Goal: Task Accomplishment & Management: Manage account settings

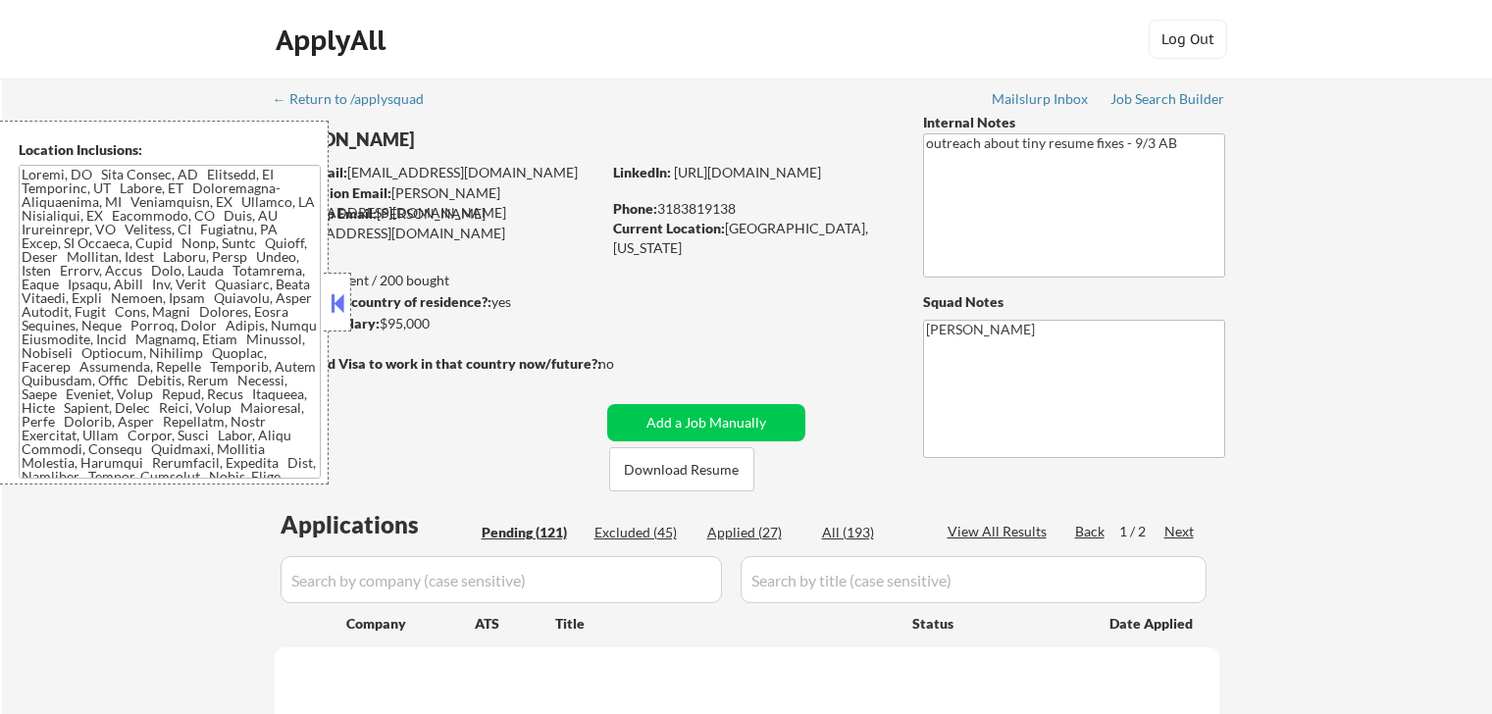
select select ""pending""
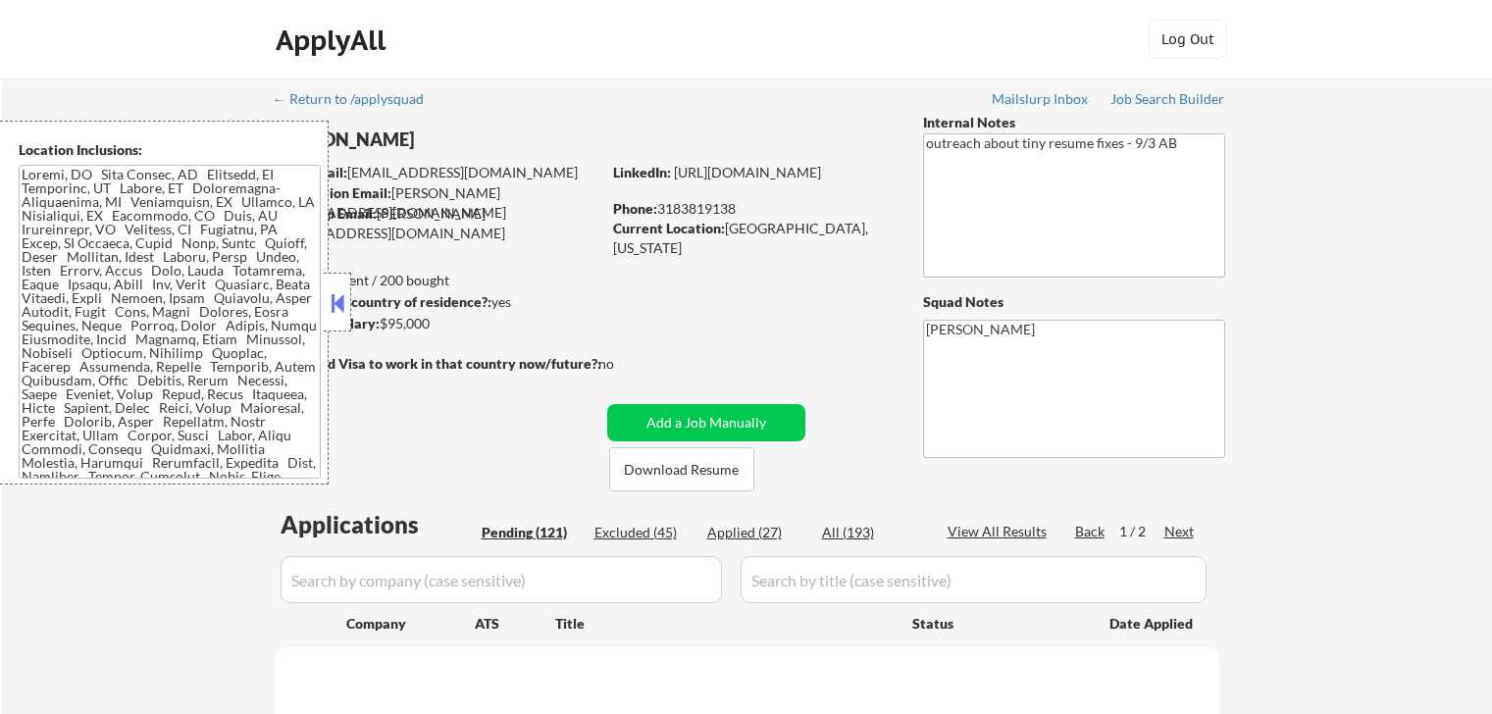
select select ""pending""
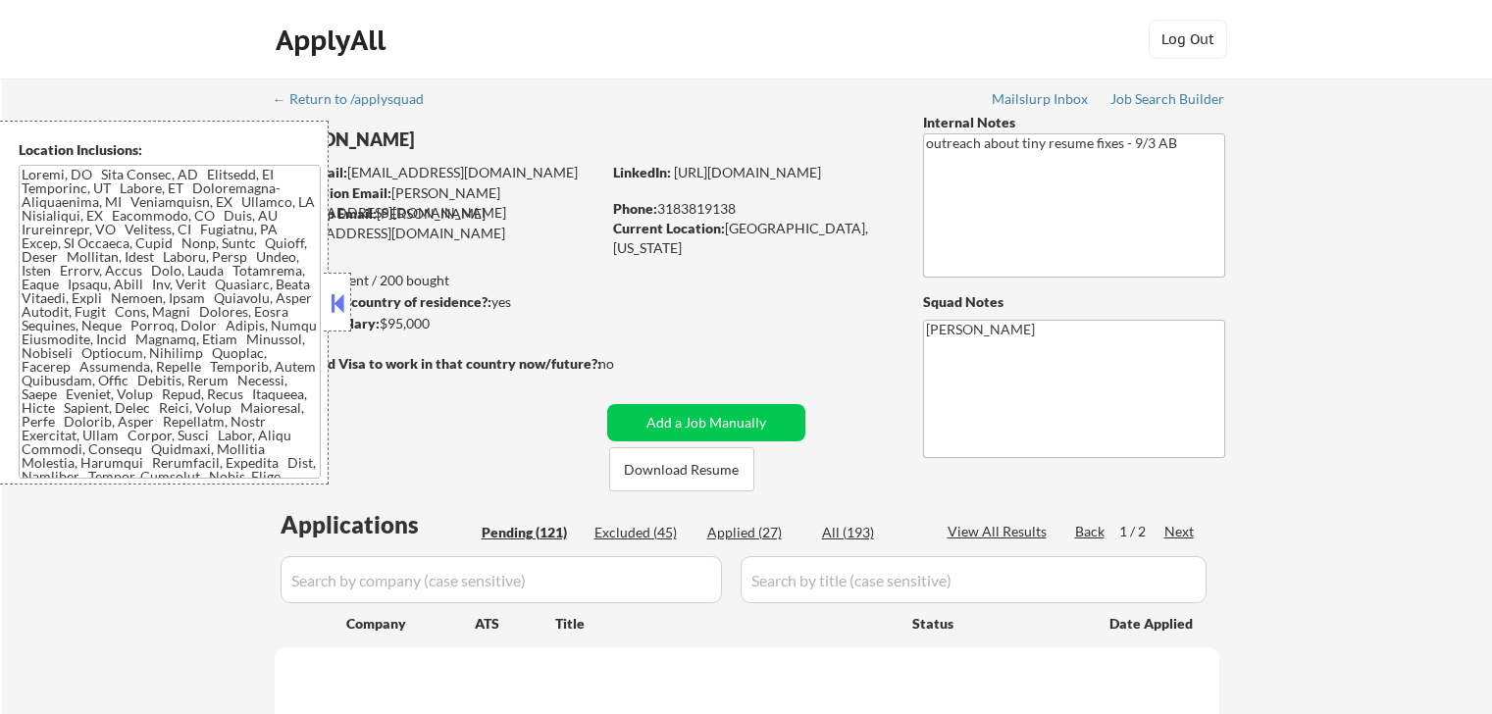
select select ""pending""
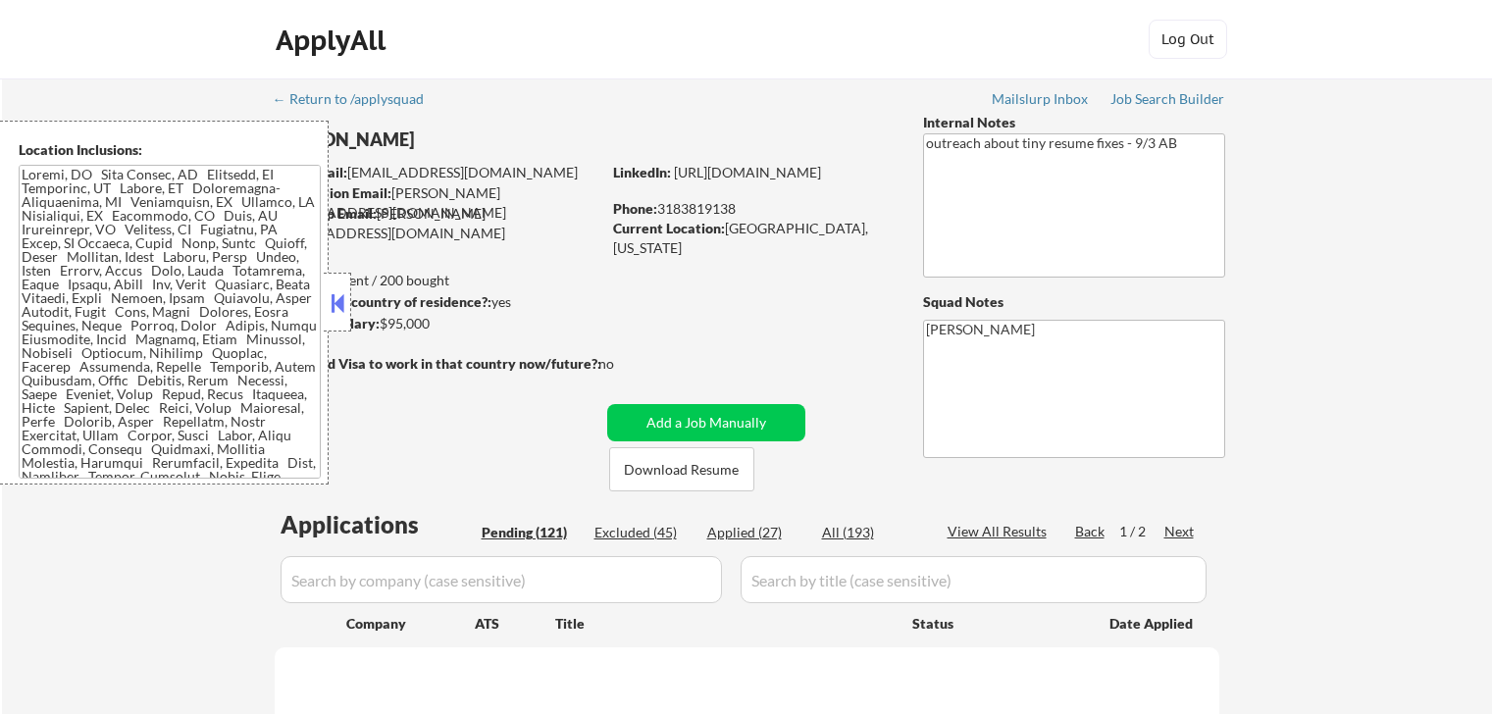
select select ""pending""
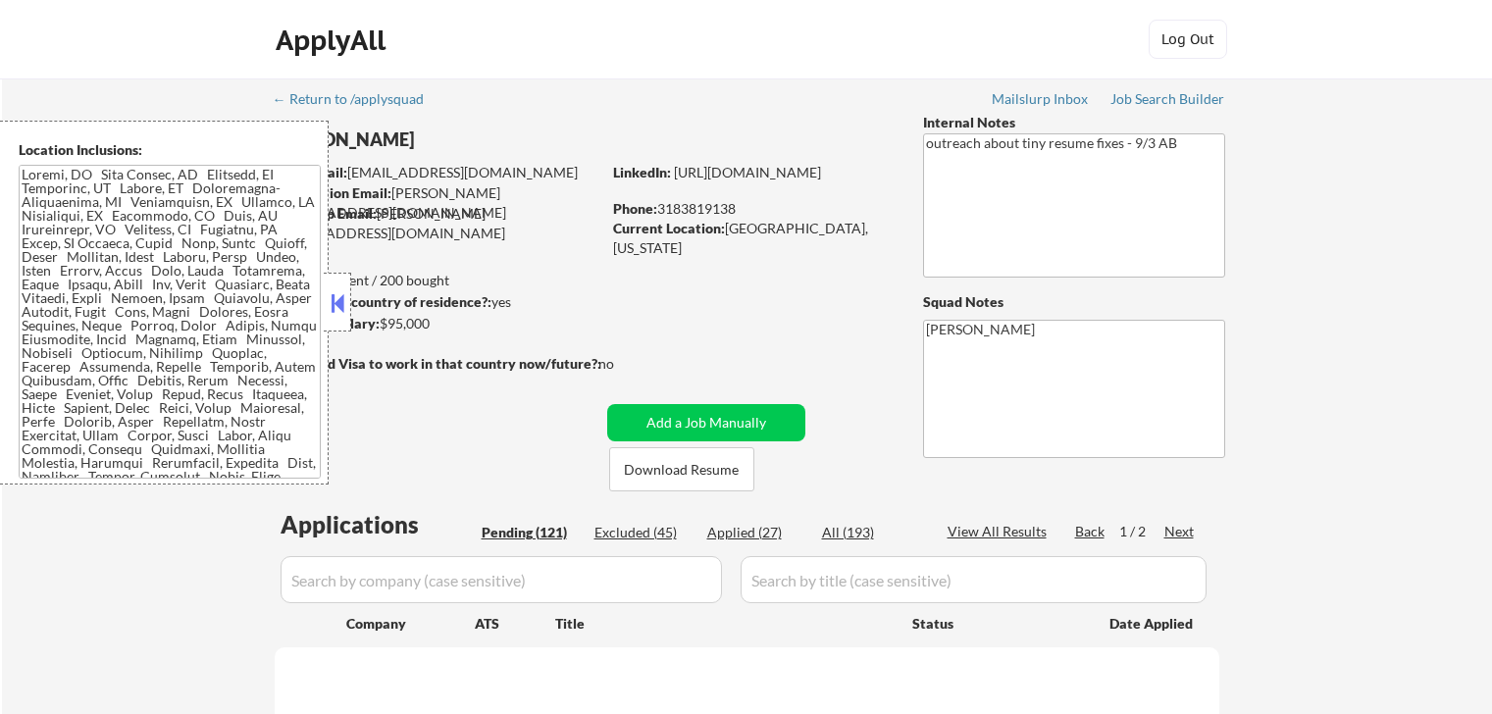
select select ""pending""
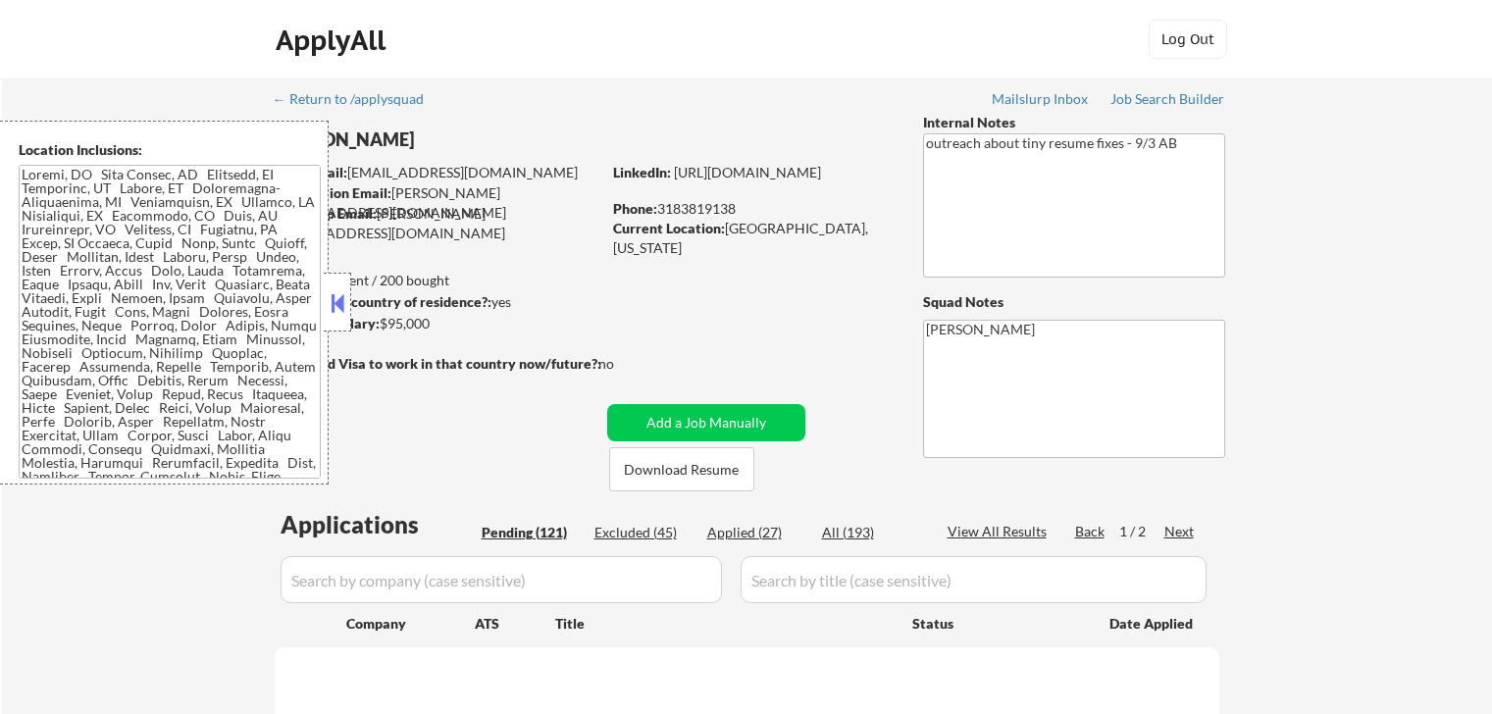
select select ""pending""
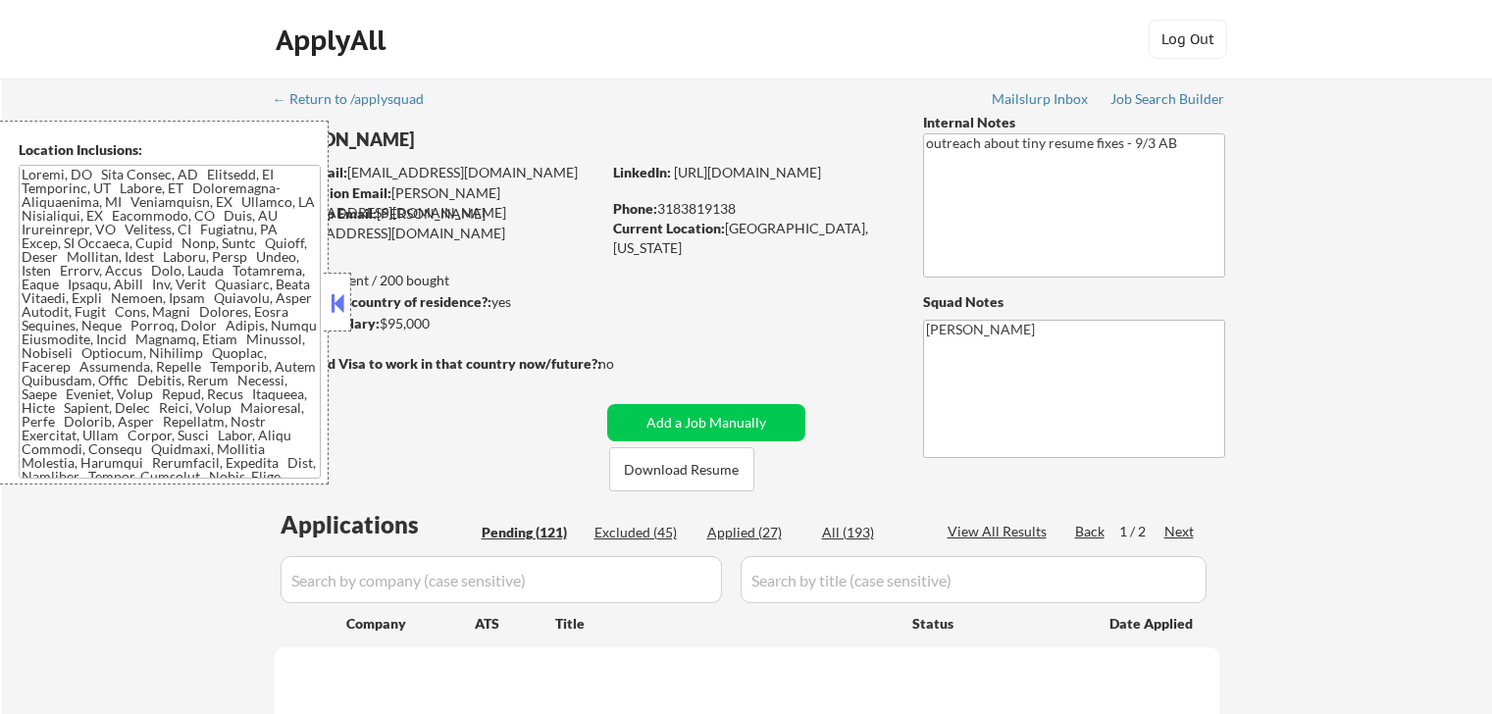
select select ""pending""
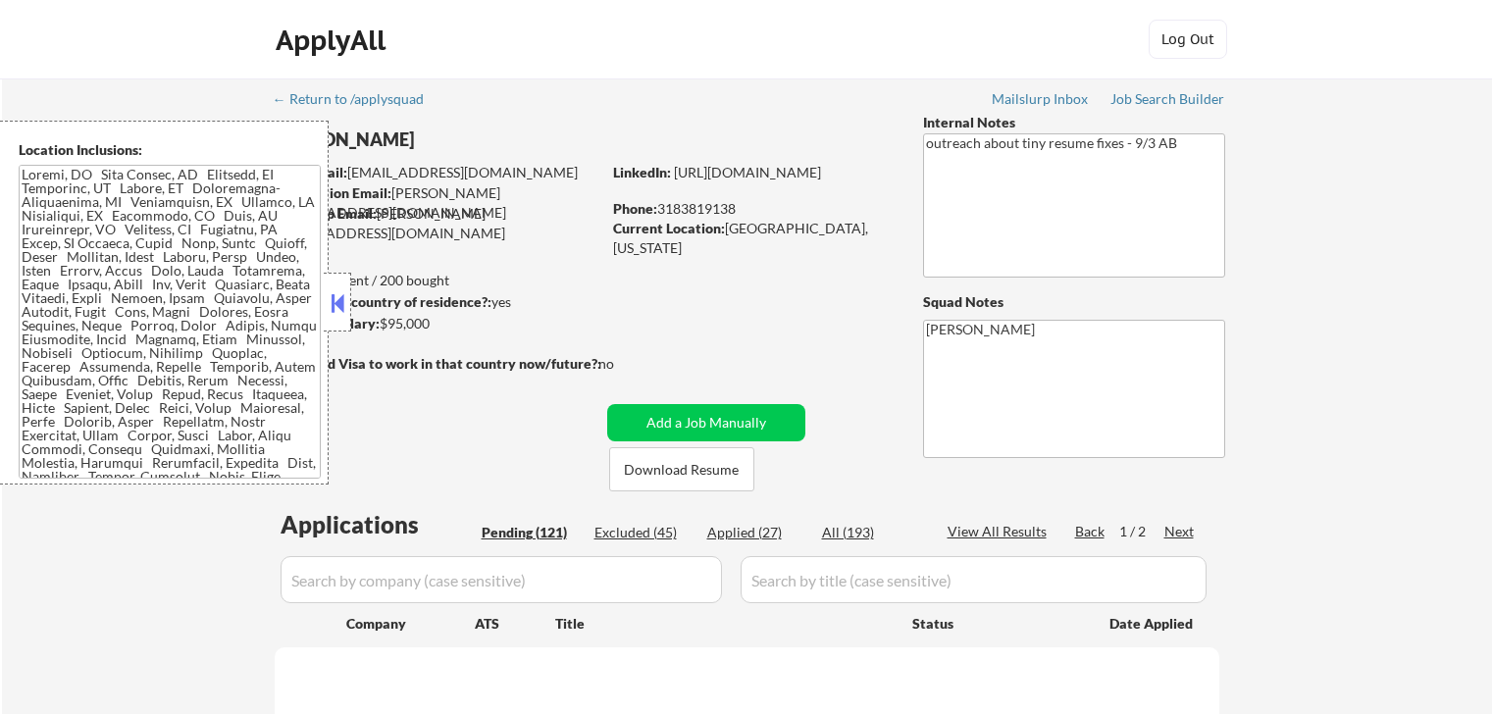
select select ""pending""
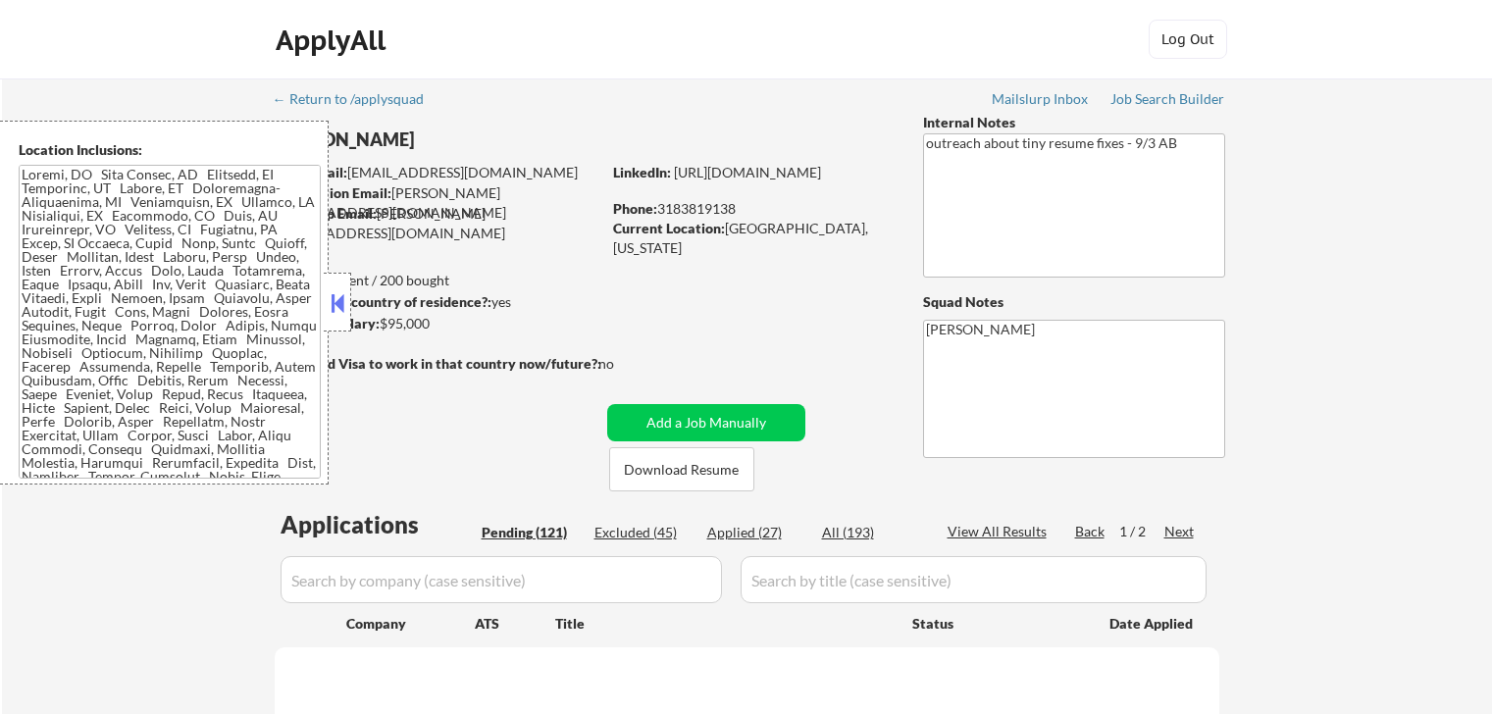
select select ""pending""
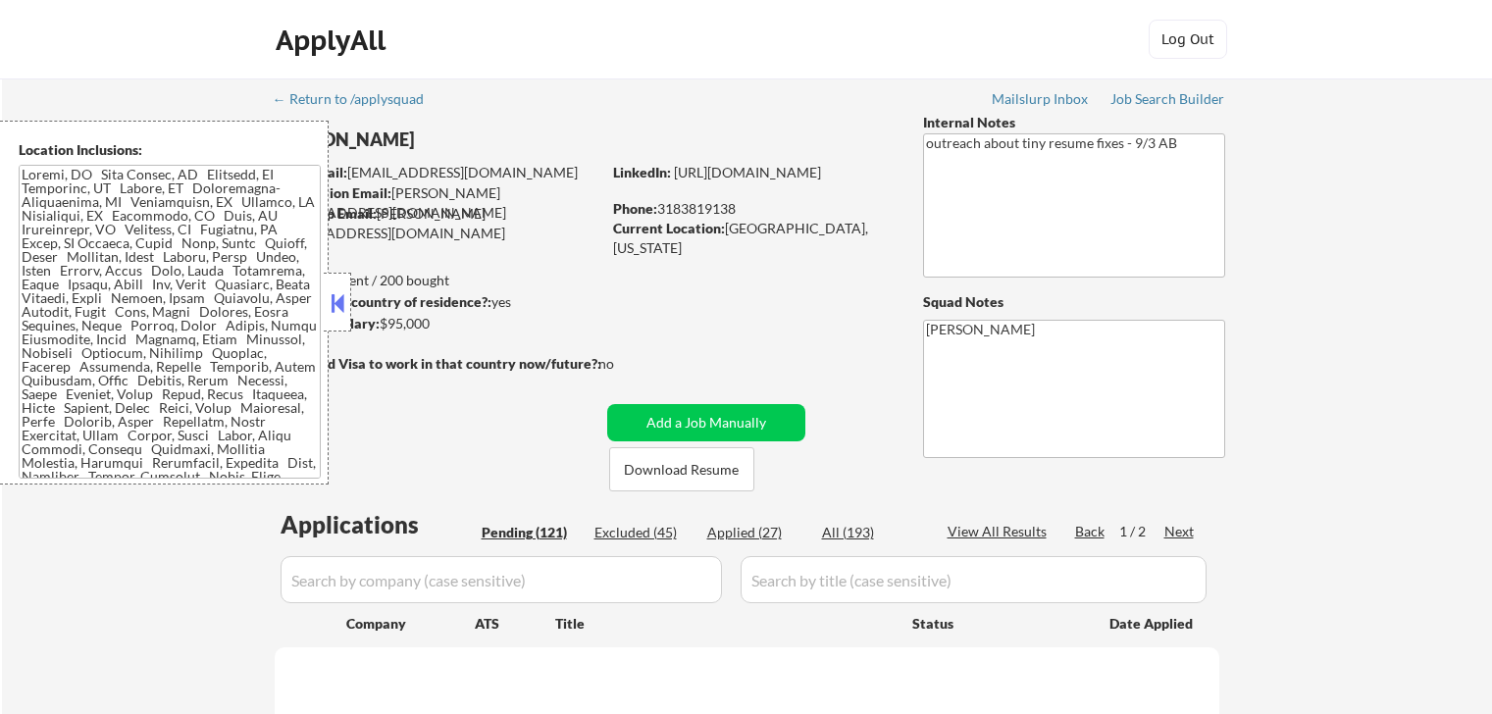
select select ""pending""
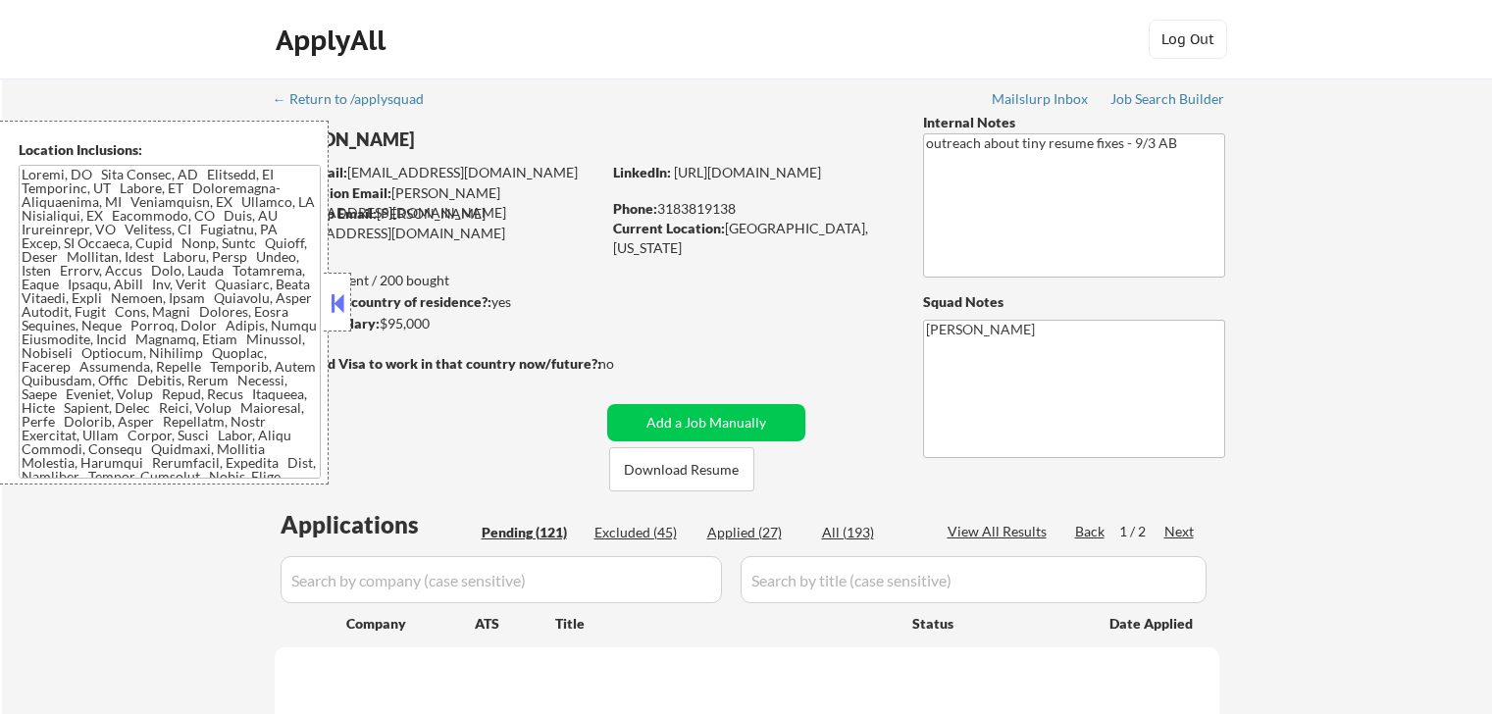
select select ""pending""
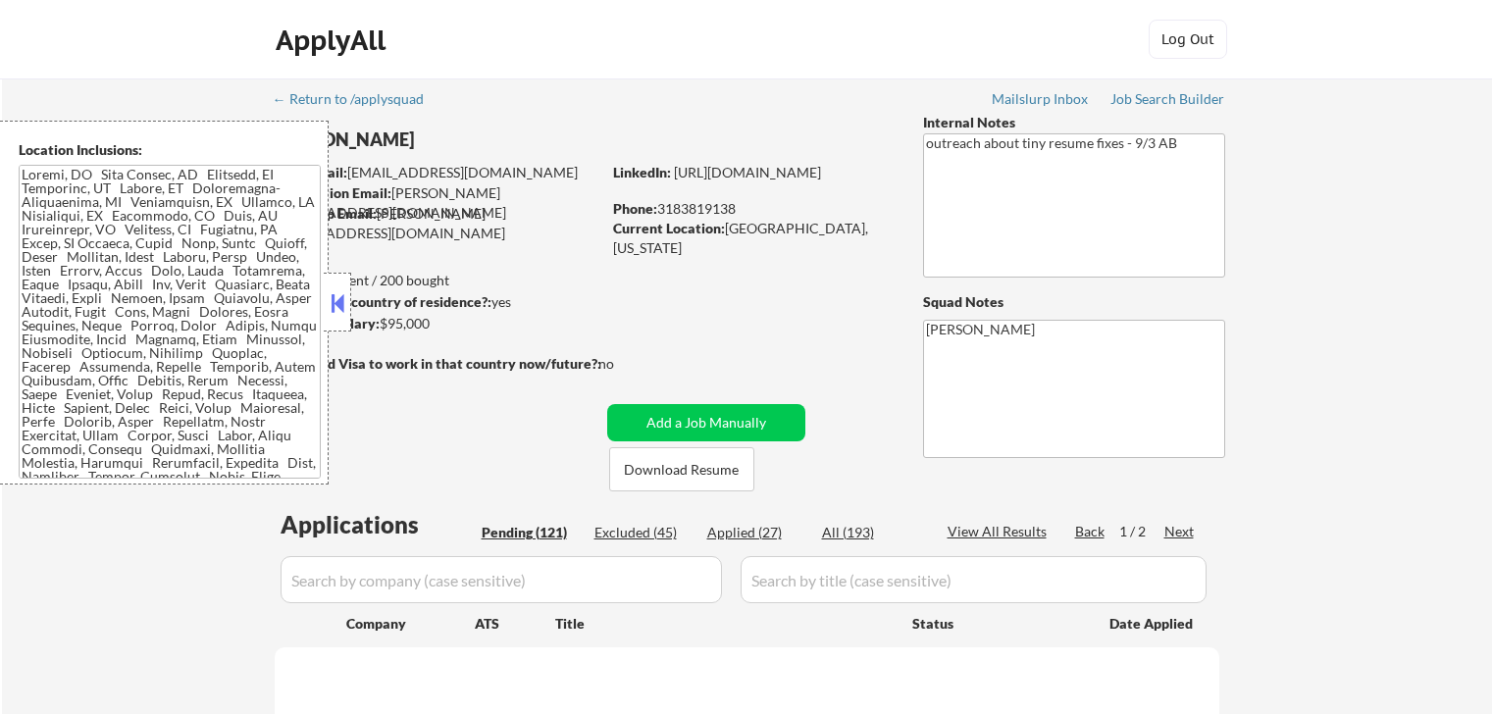
select select ""pending""
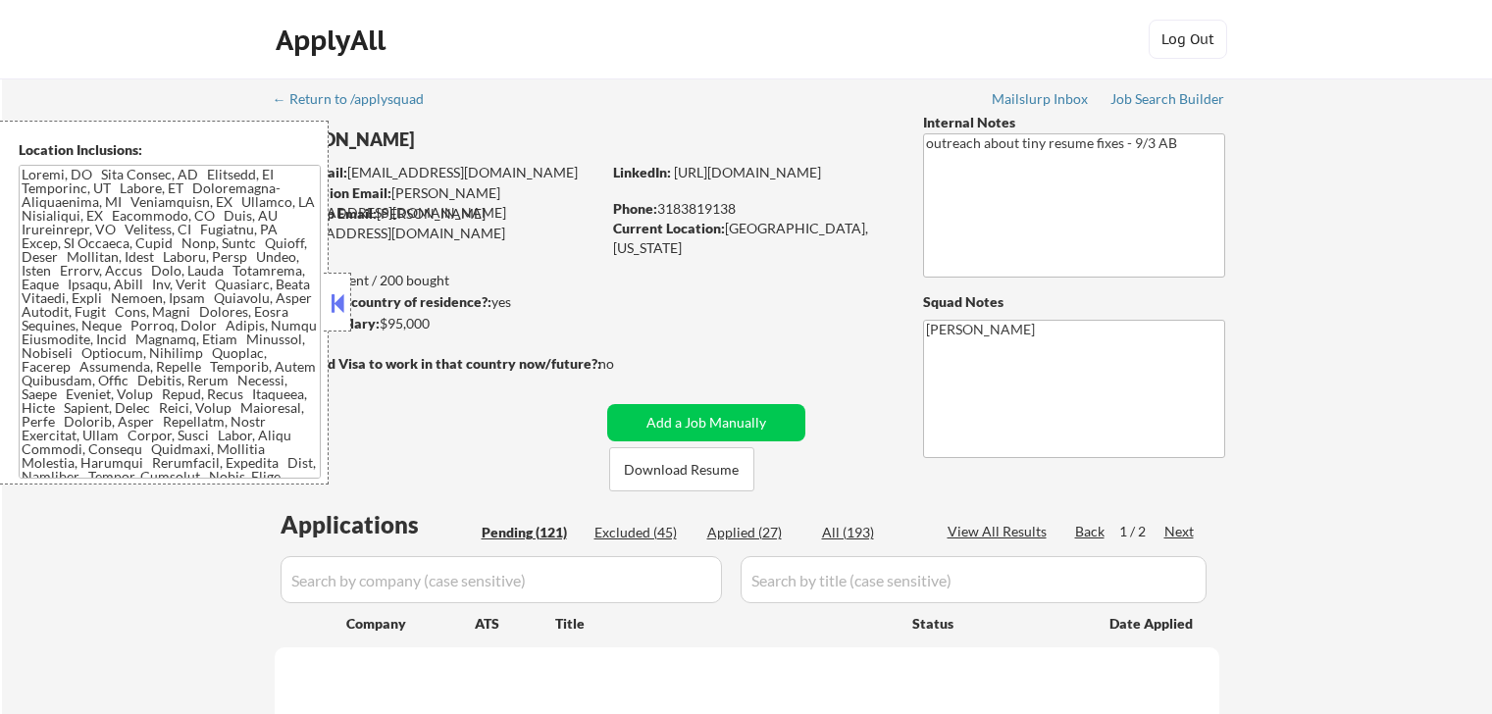
select select ""pending""
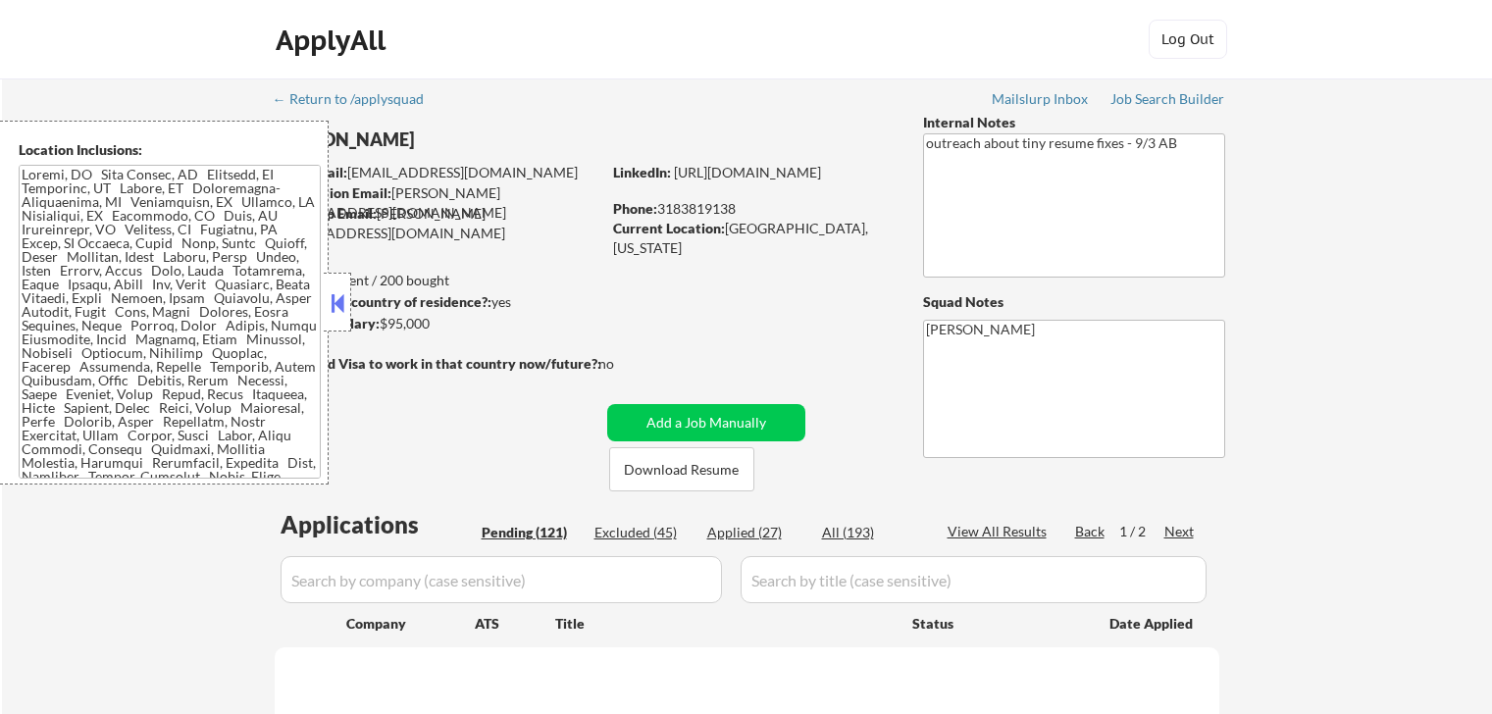
select select ""pending""
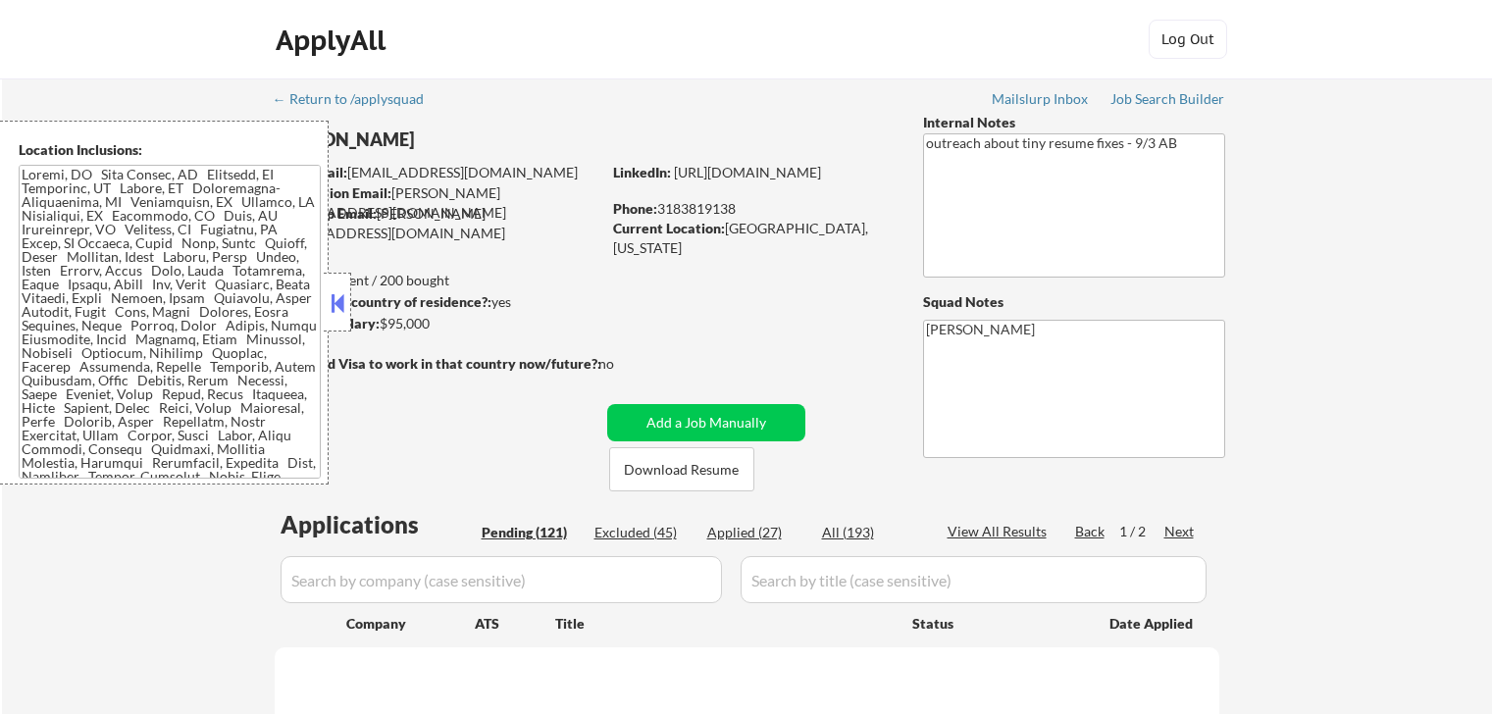
select select ""pending""
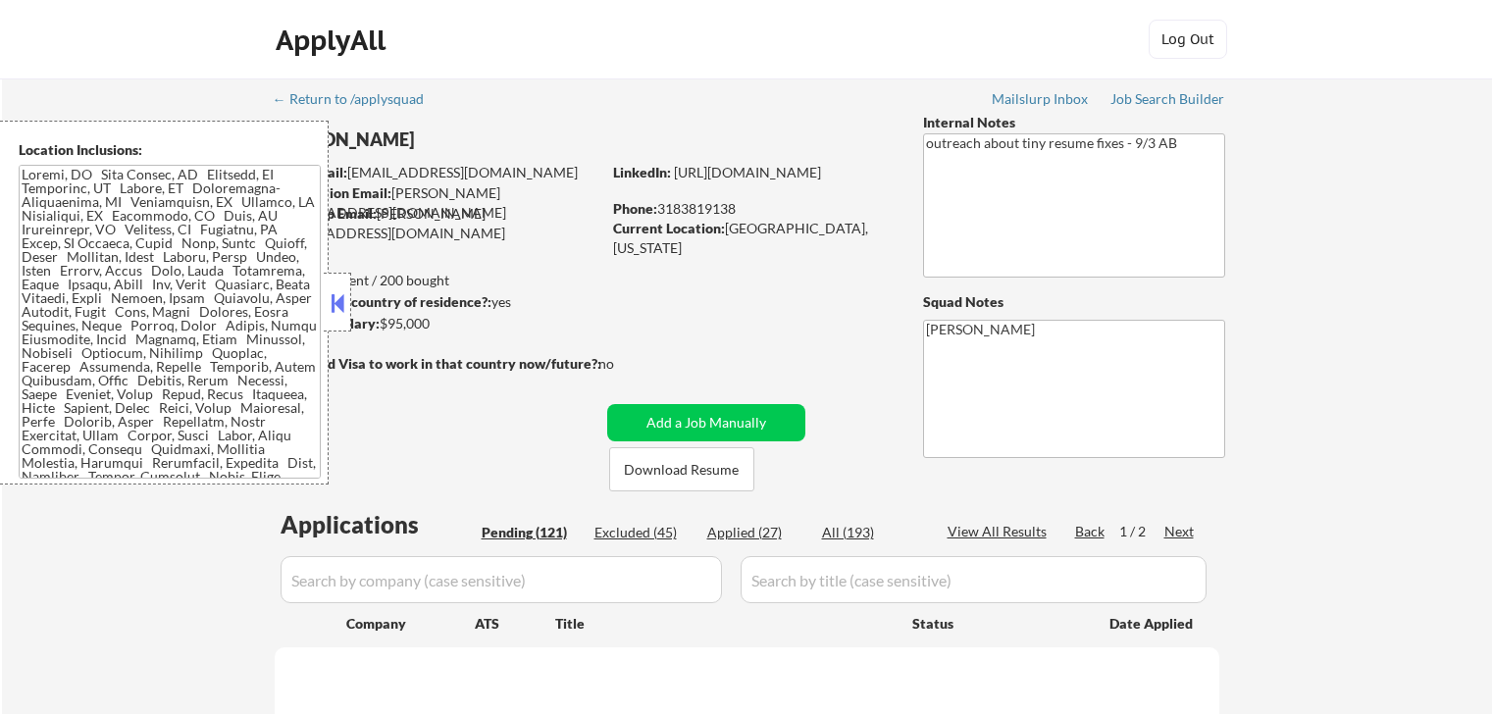
select select ""pending""
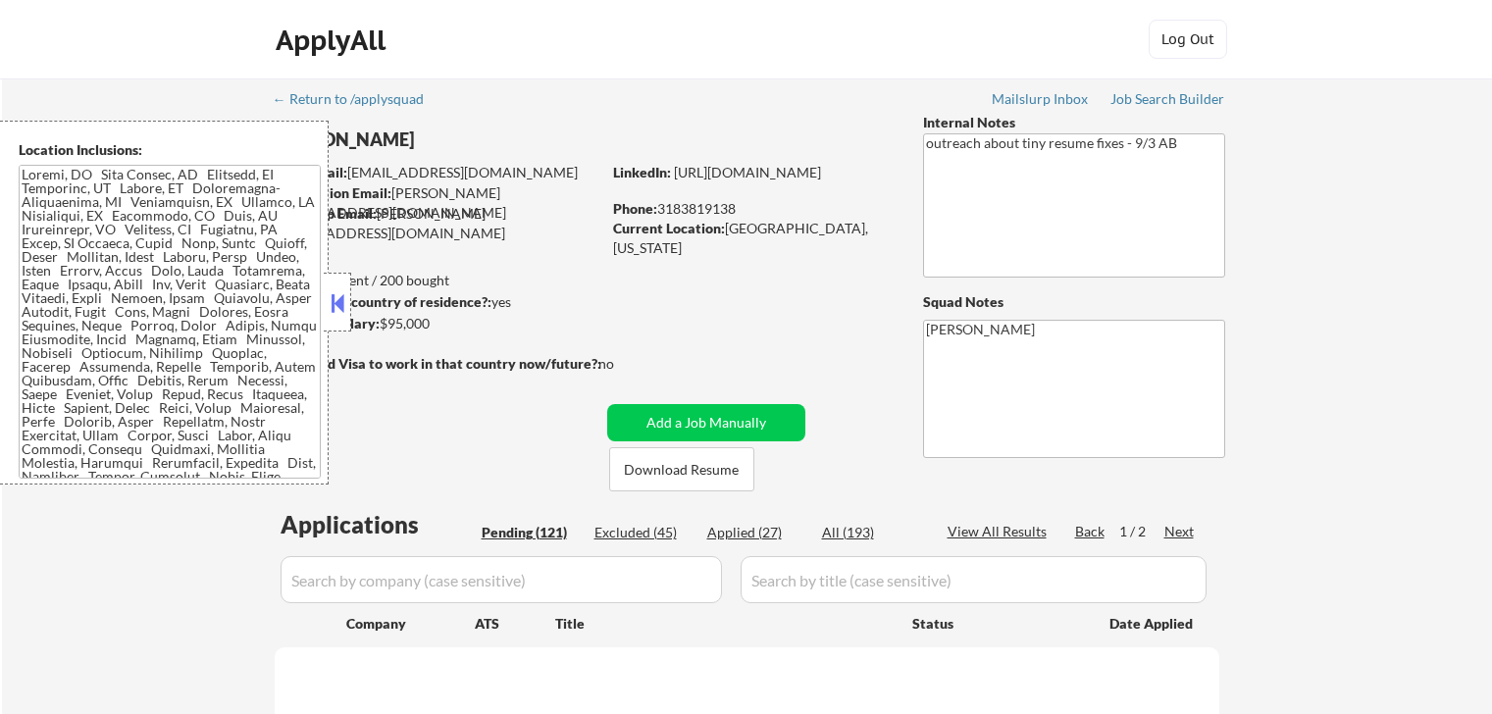
select select ""pending""
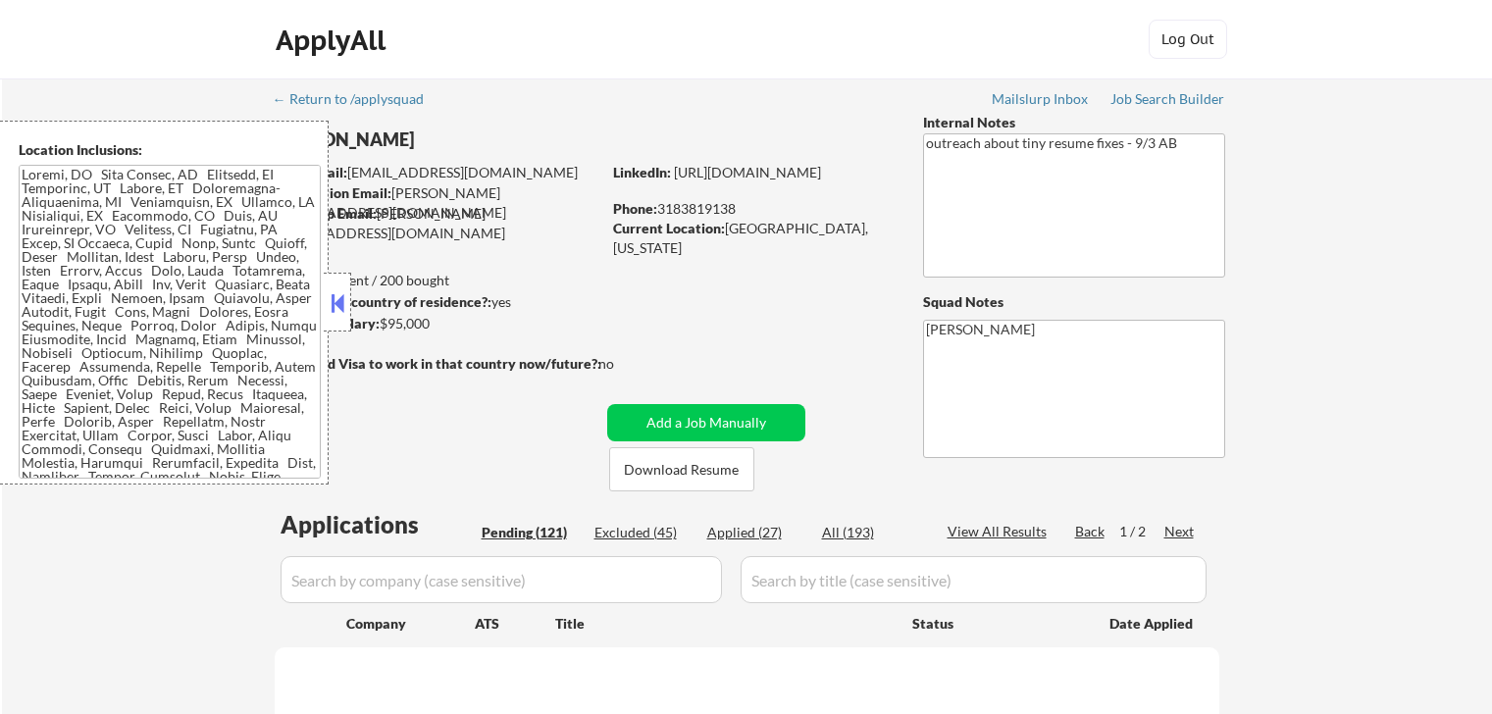
select select ""pending""
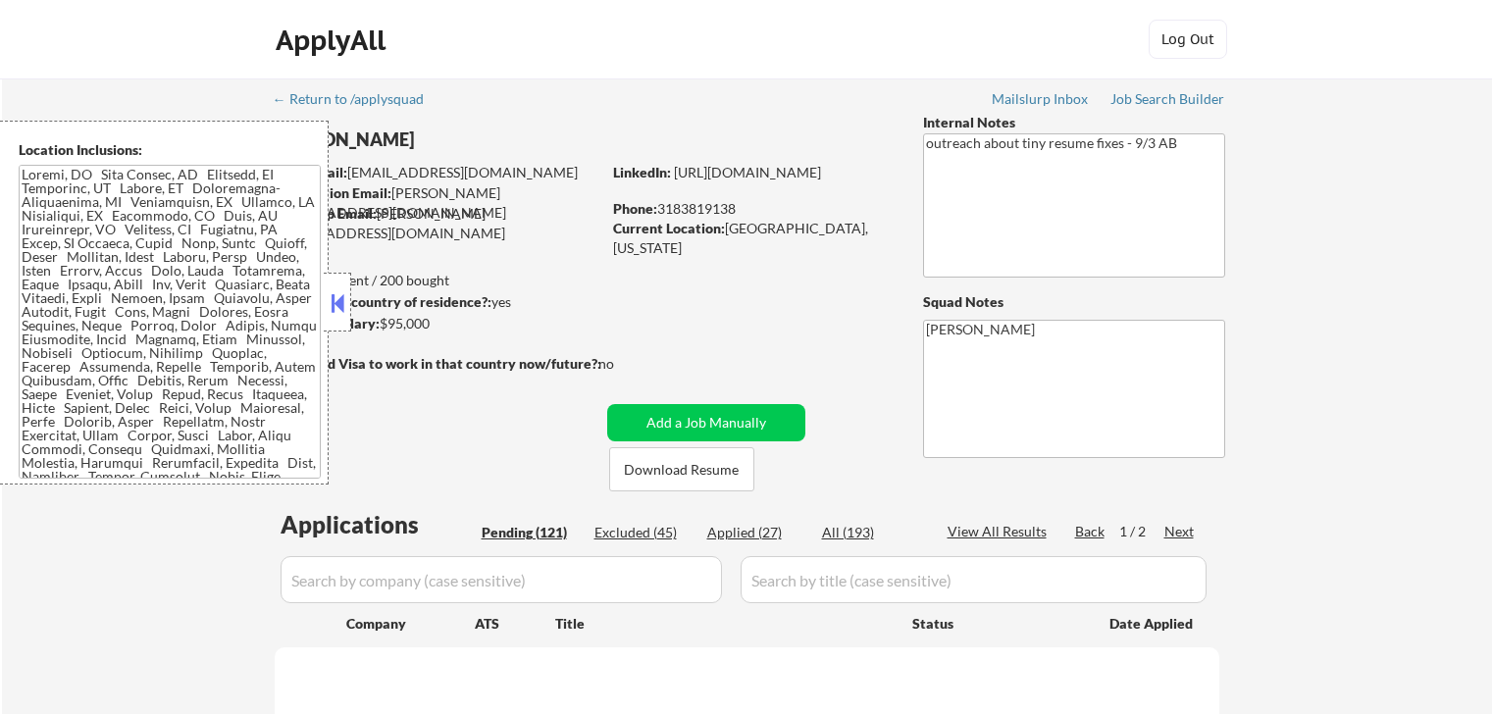
select select ""pending""
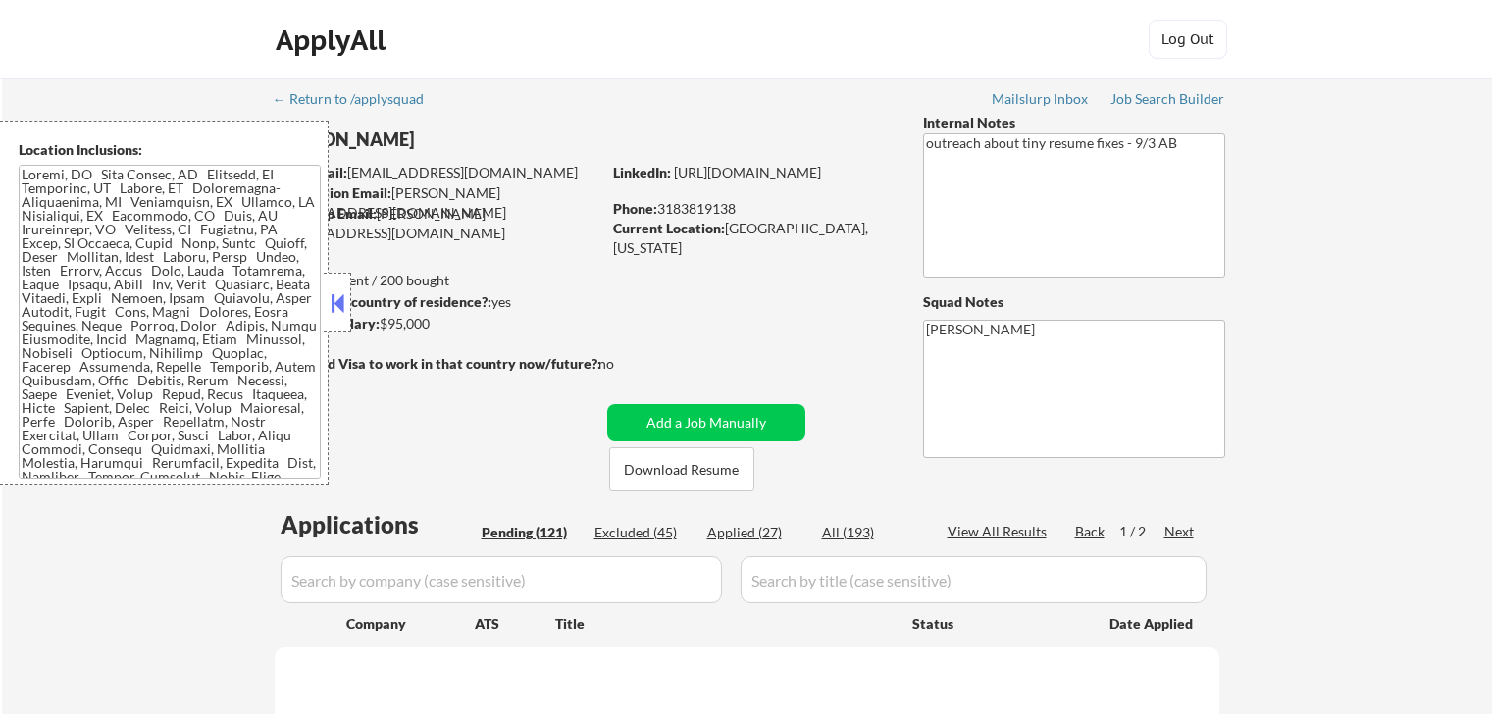
select select ""pending""
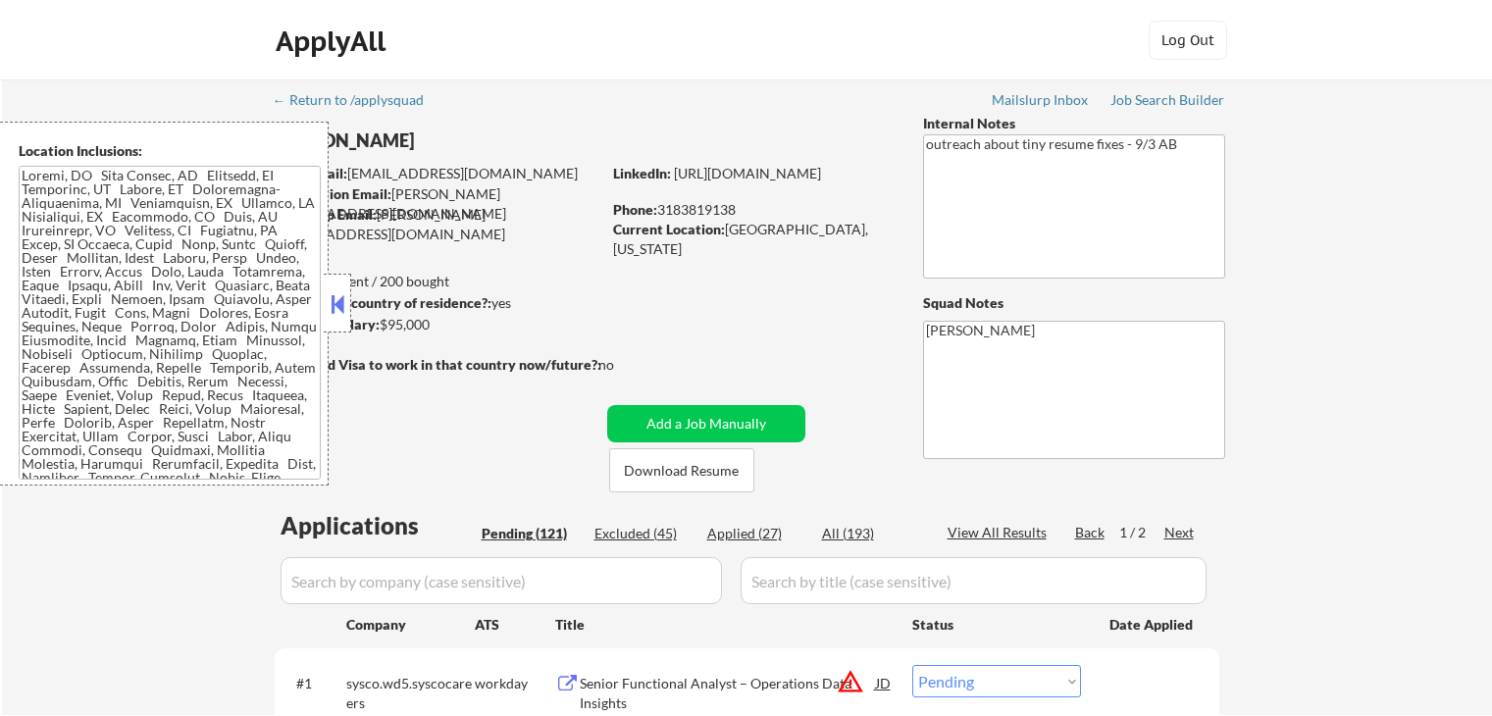
scroll to position [2088, 0]
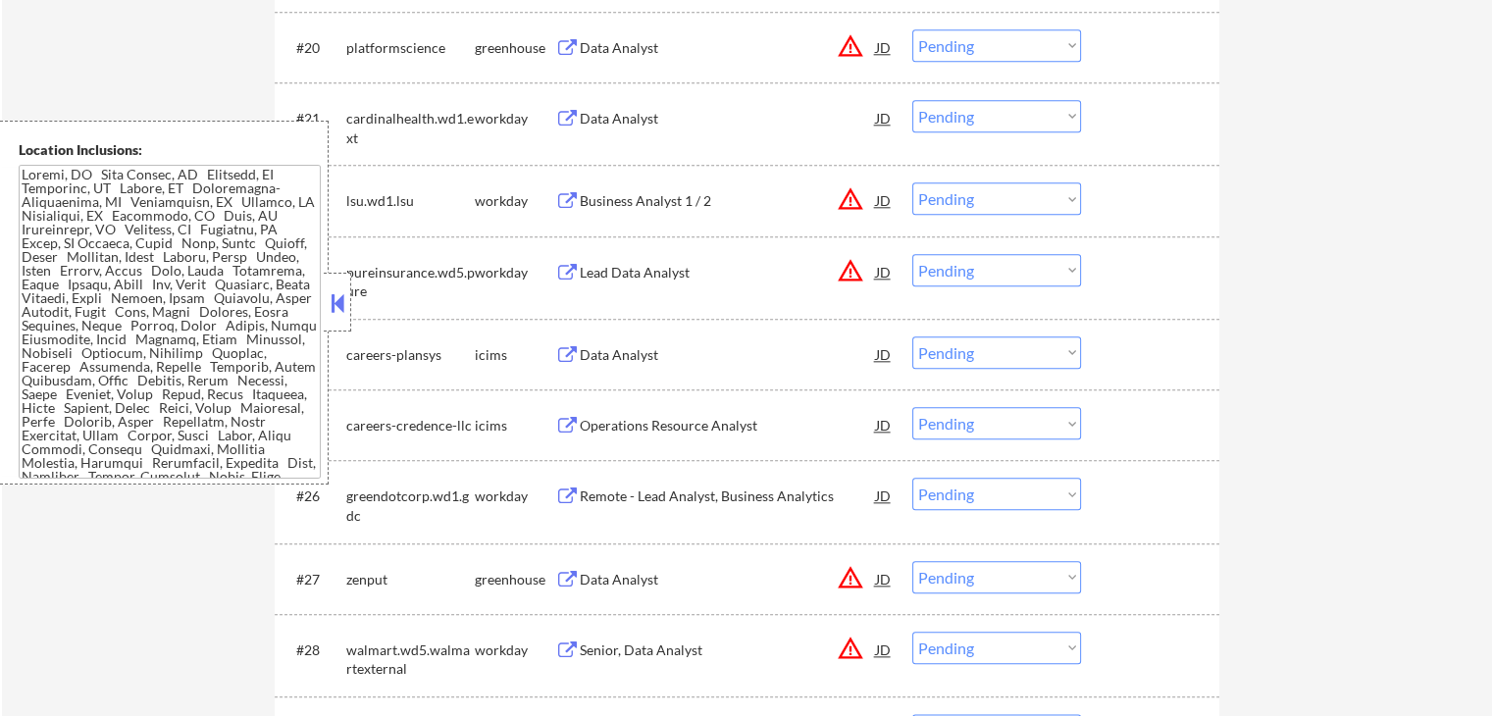
click at [336, 305] on button at bounding box center [338, 302] width 22 height 29
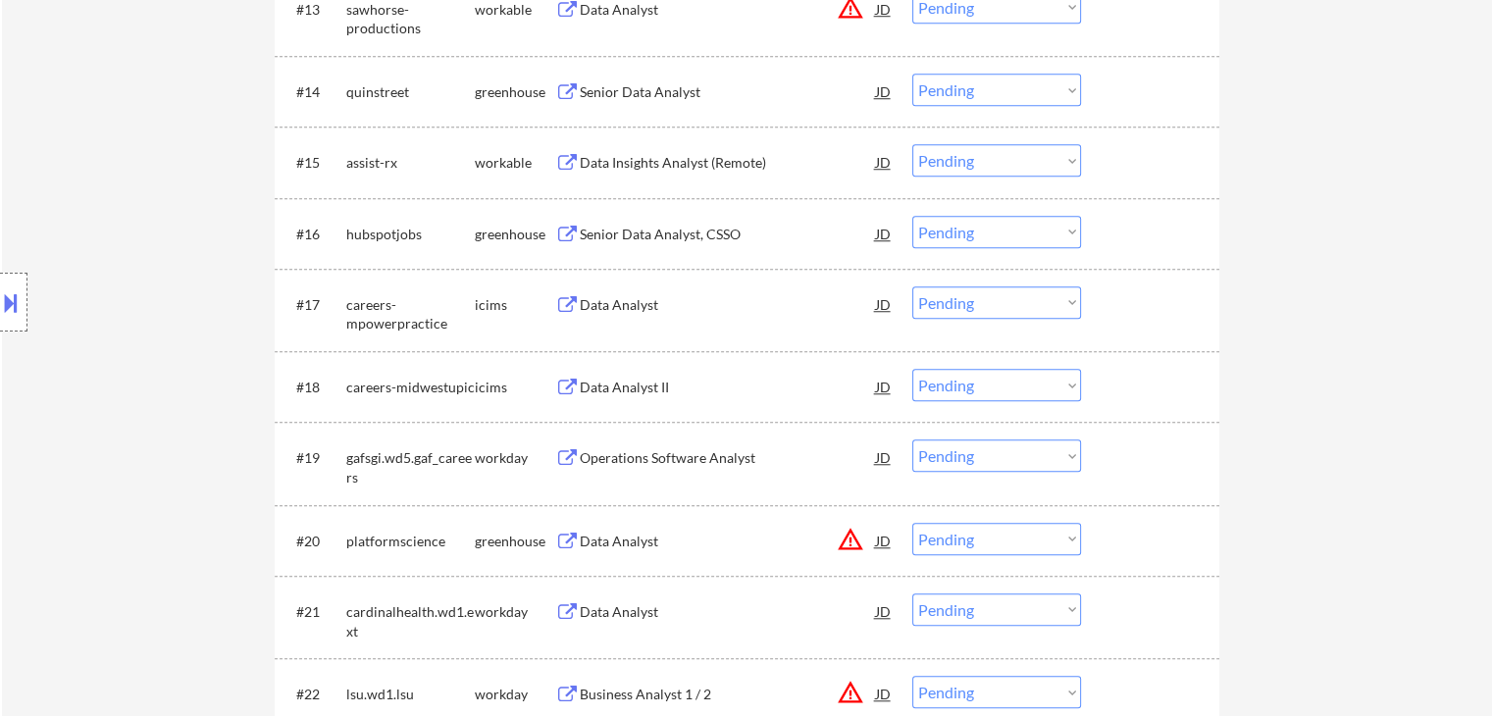
scroll to position [1402, 0]
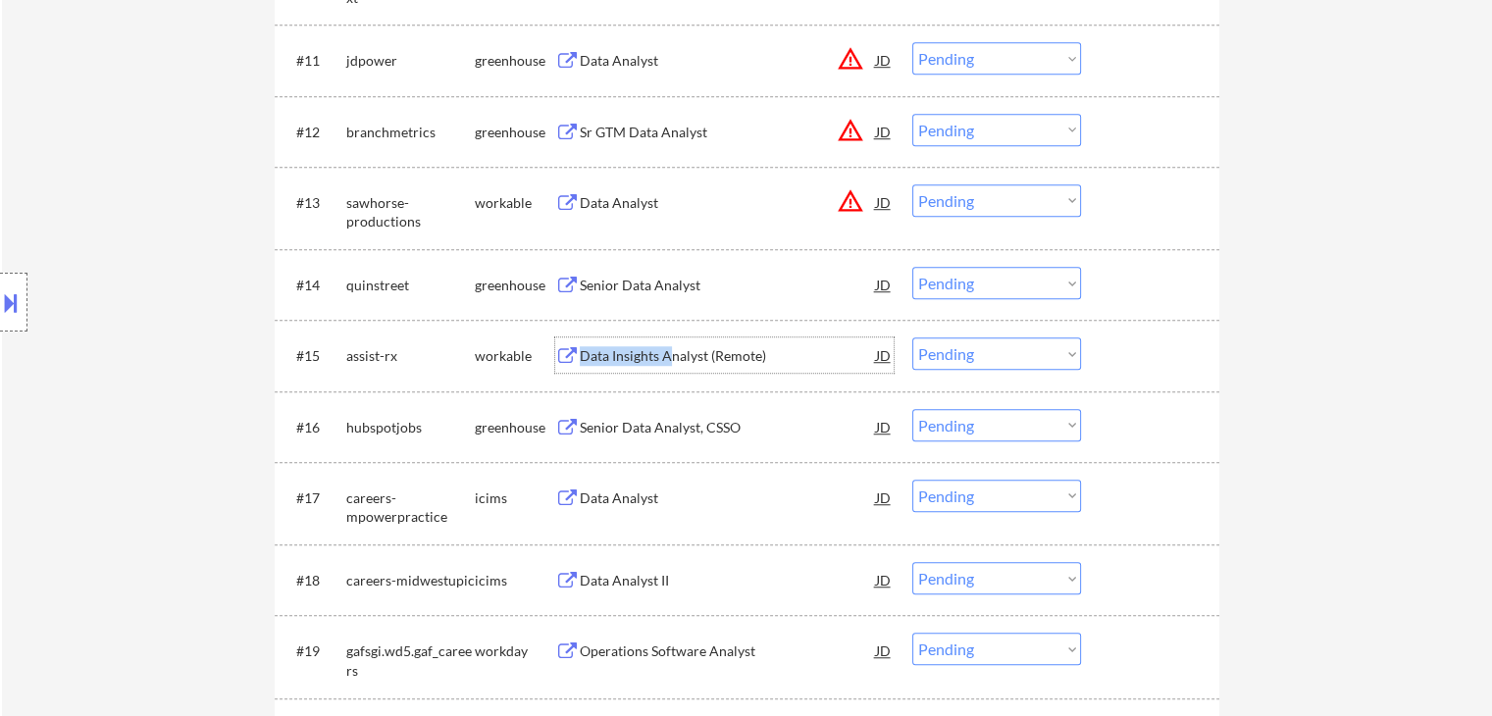
drag, startPoint x: 671, startPoint y: 349, endPoint x: 433, endPoint y: 348, distance: 238.4
click at [671, 376] on div "#15 assist-rx workable Data Insights Analyst (Remote) JD Choose an option... Pe…" at bounding box center [744, 355] width 926 height 53
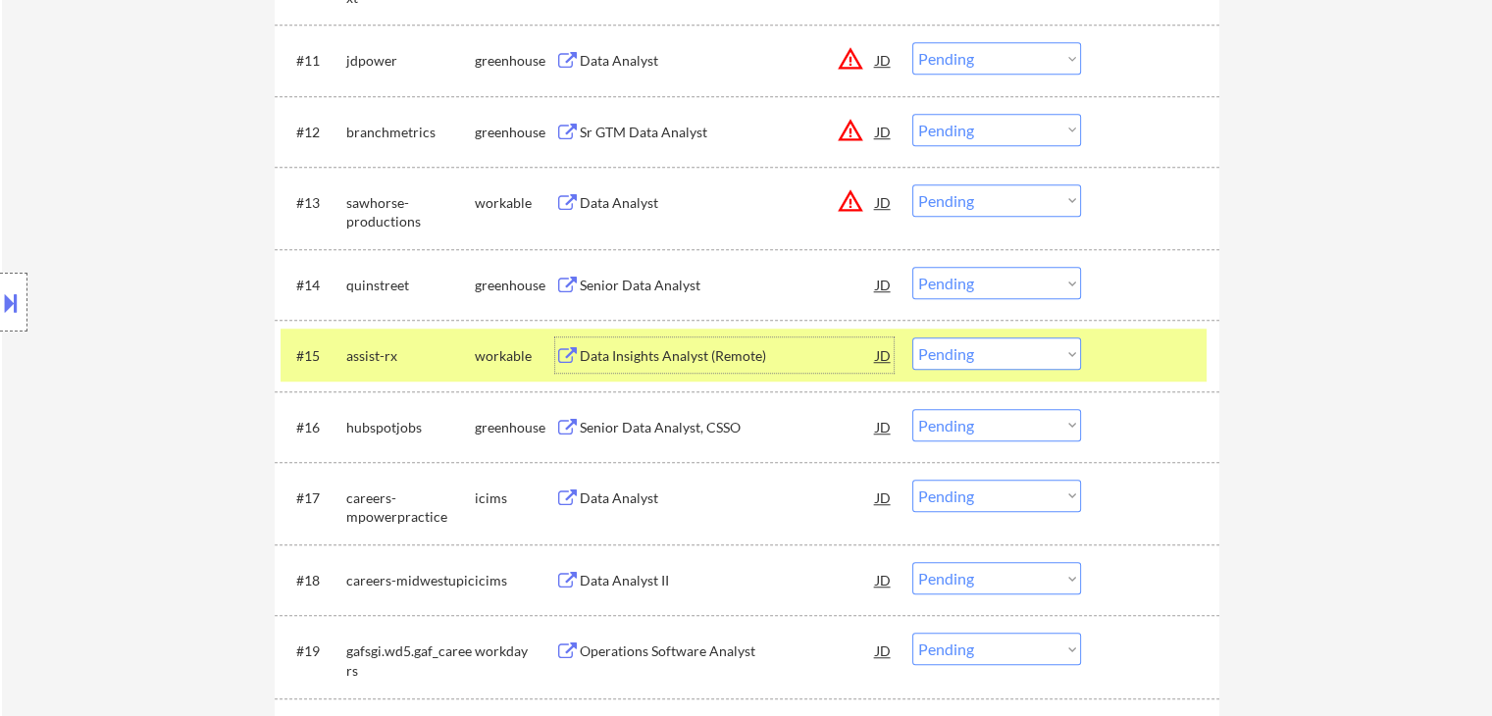
click at [71, 336] on div "Location Inclusions:" at bounding box center [175, 303] width 351 height 364
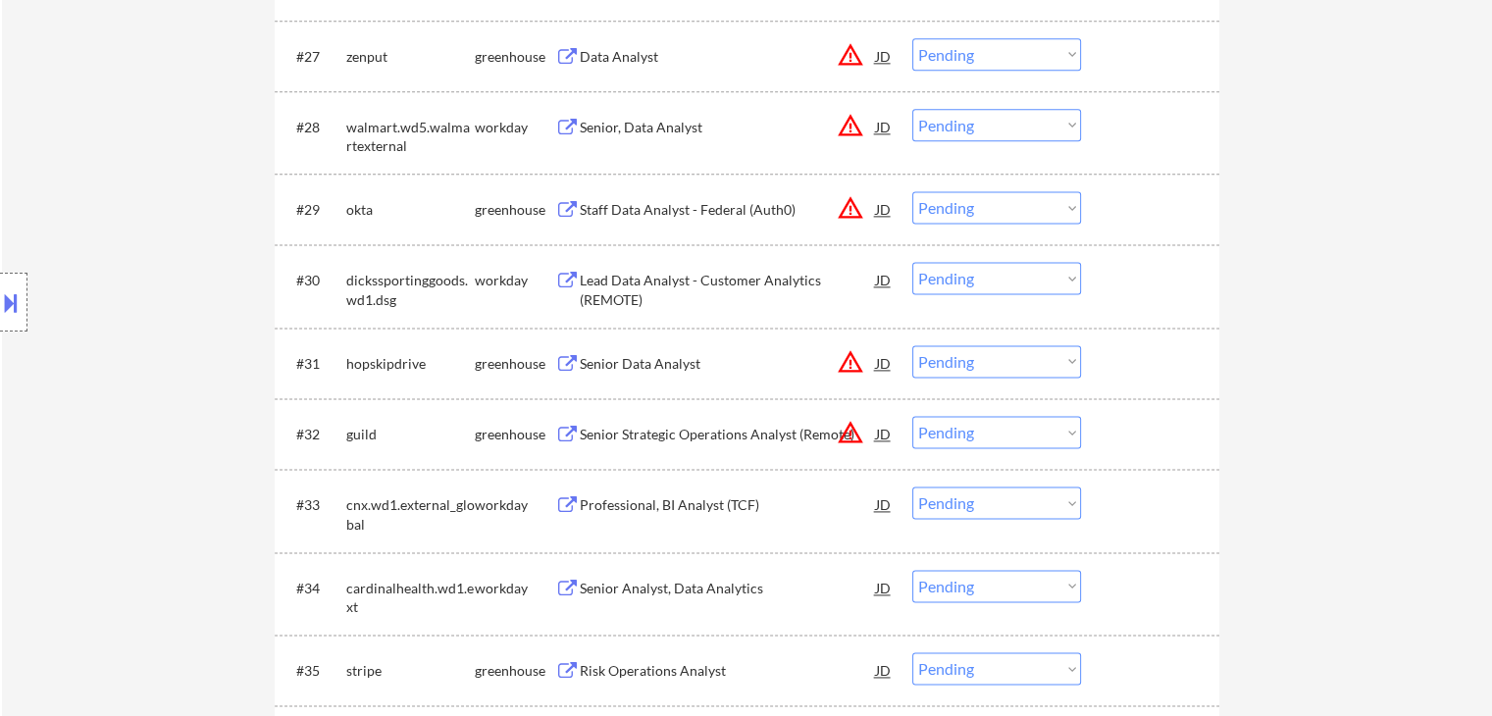
scroll to position [2775, 0]
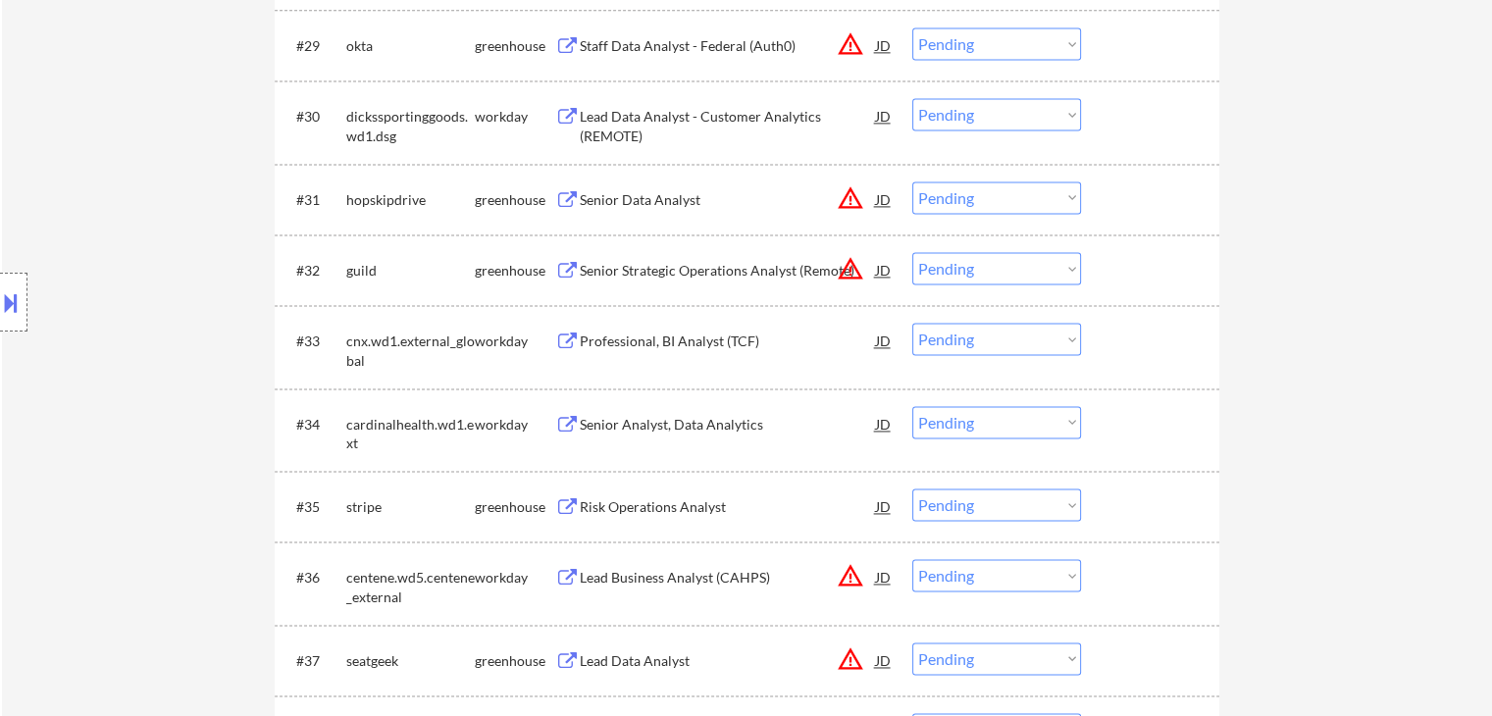
click at [699, 500] on div "Risk Operations Analyst" at bounding box center [728, 507] width 296 height 20
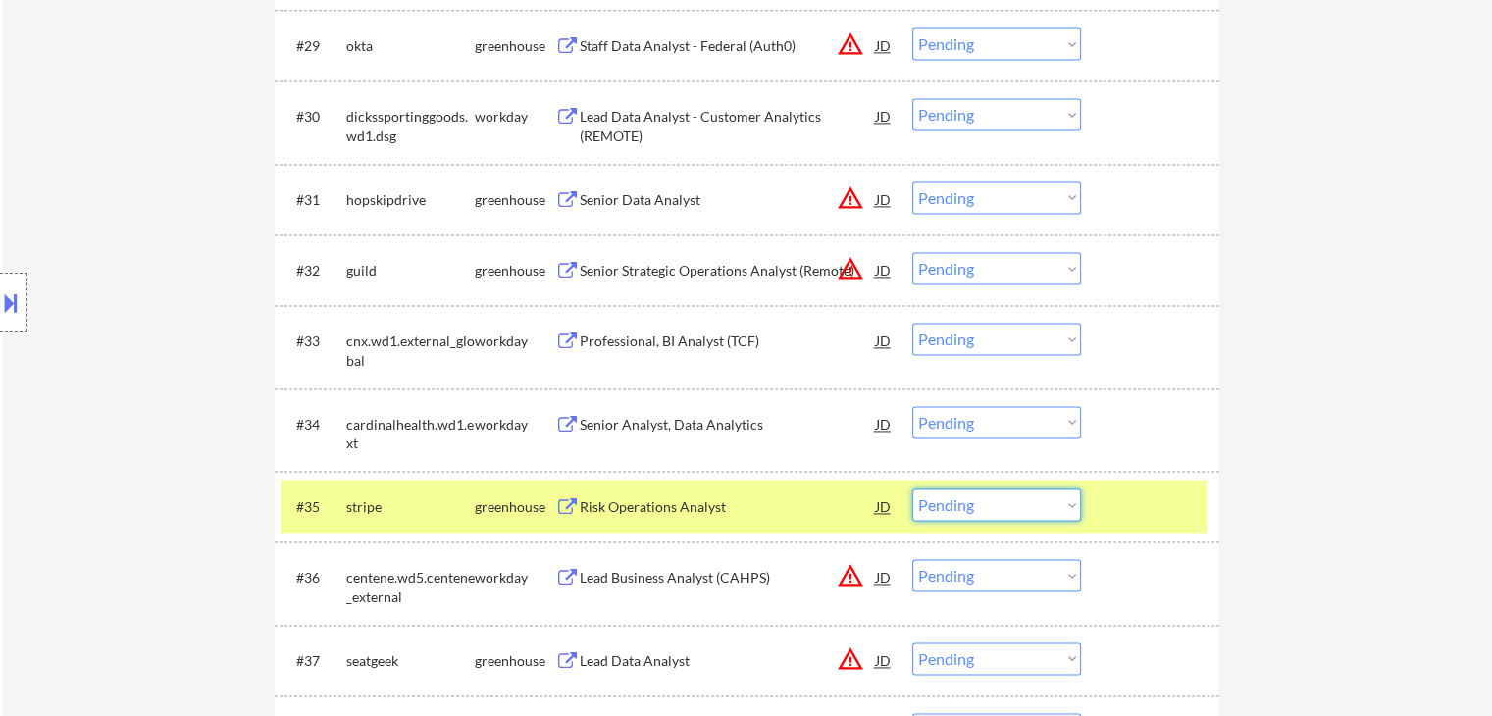
click at [1011, 499] on select "Choose an option... Pending Applied Excluded (Questions) Excluded (Expired) Exc…" at bounding box center [996, 505] width 169 height 32
click at [912, 489] on select "Choose an option... Pending Applied Excluded (Questions) Excluded (Expired) Exc…" at bounding box center [996, 505] width 169 height 32
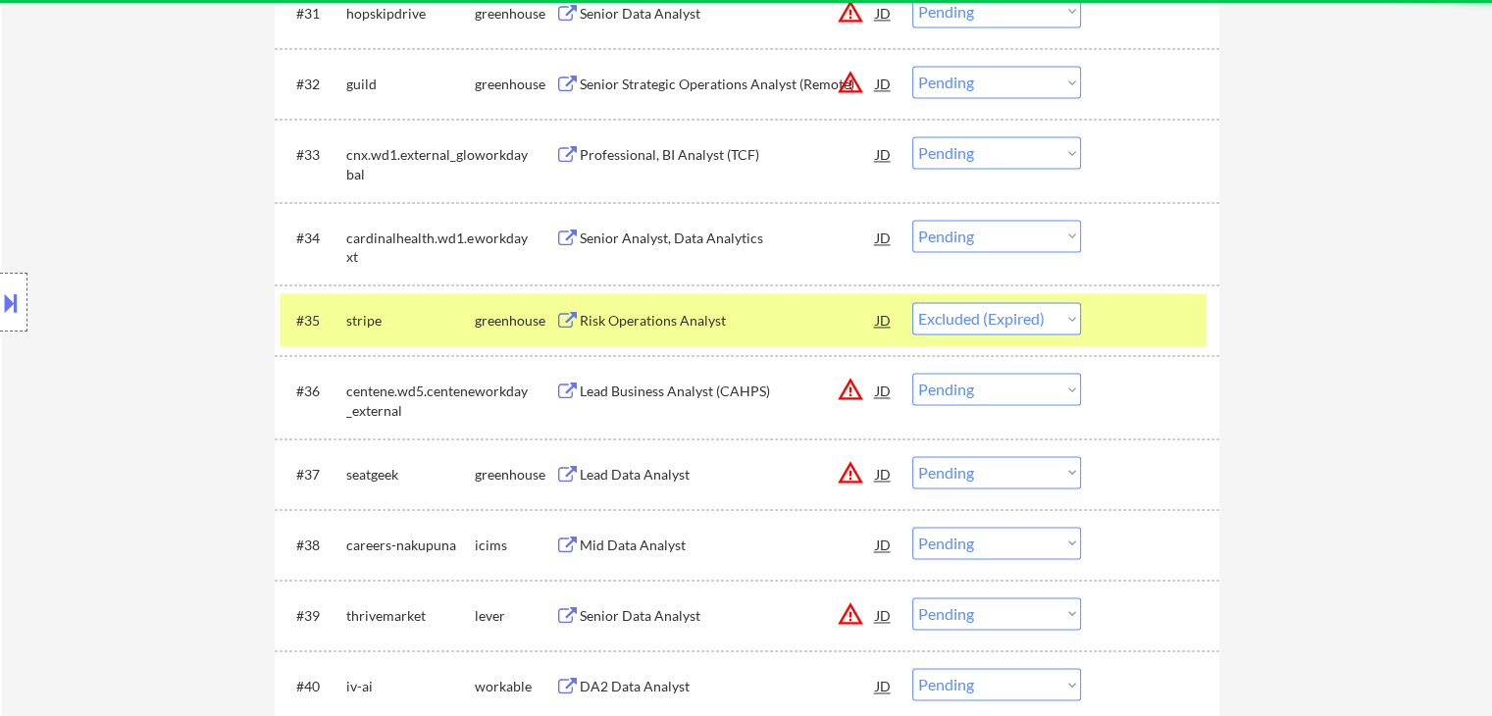
scroll to position [3167, 0]
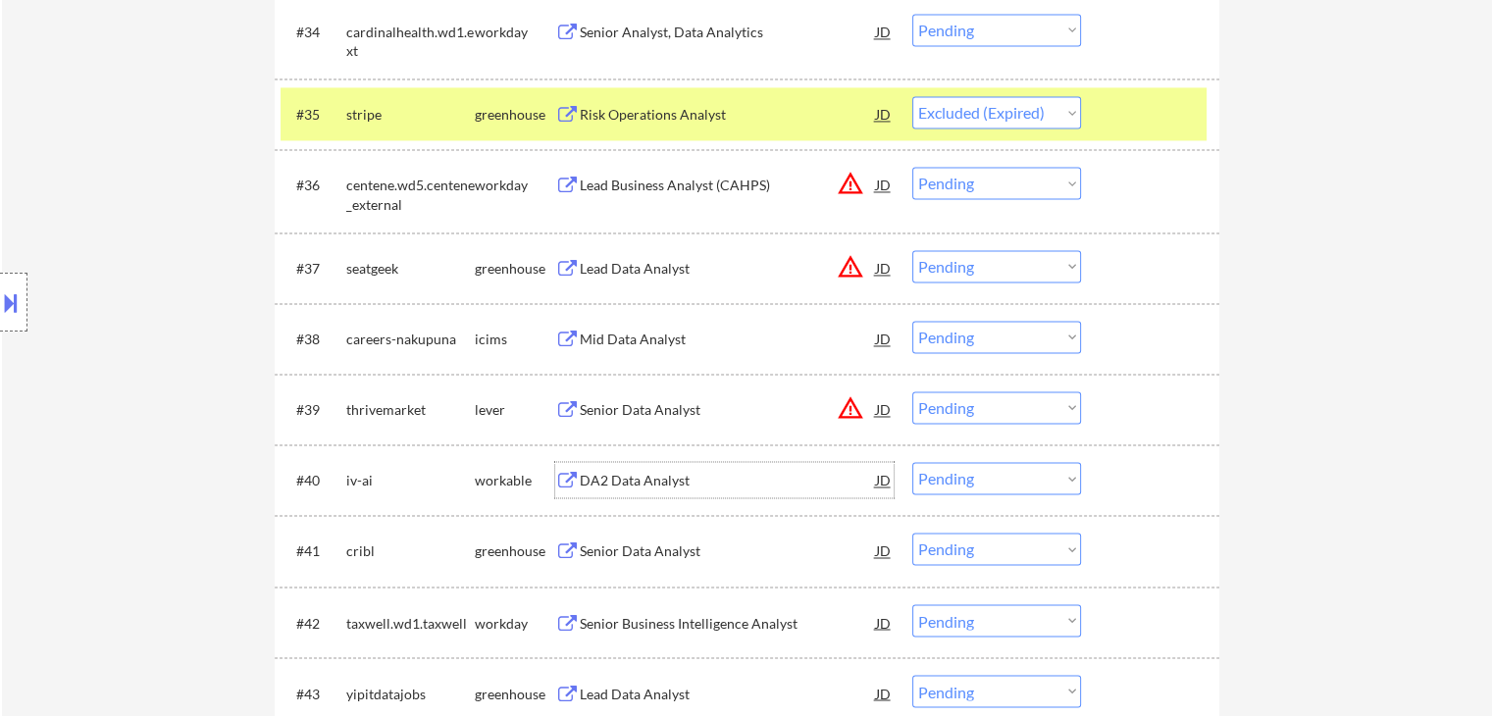
click at [647, 476] on div "DA2 Data Analyst" at bounding box center [728, 481] width 296 height 20
select select ""pending""
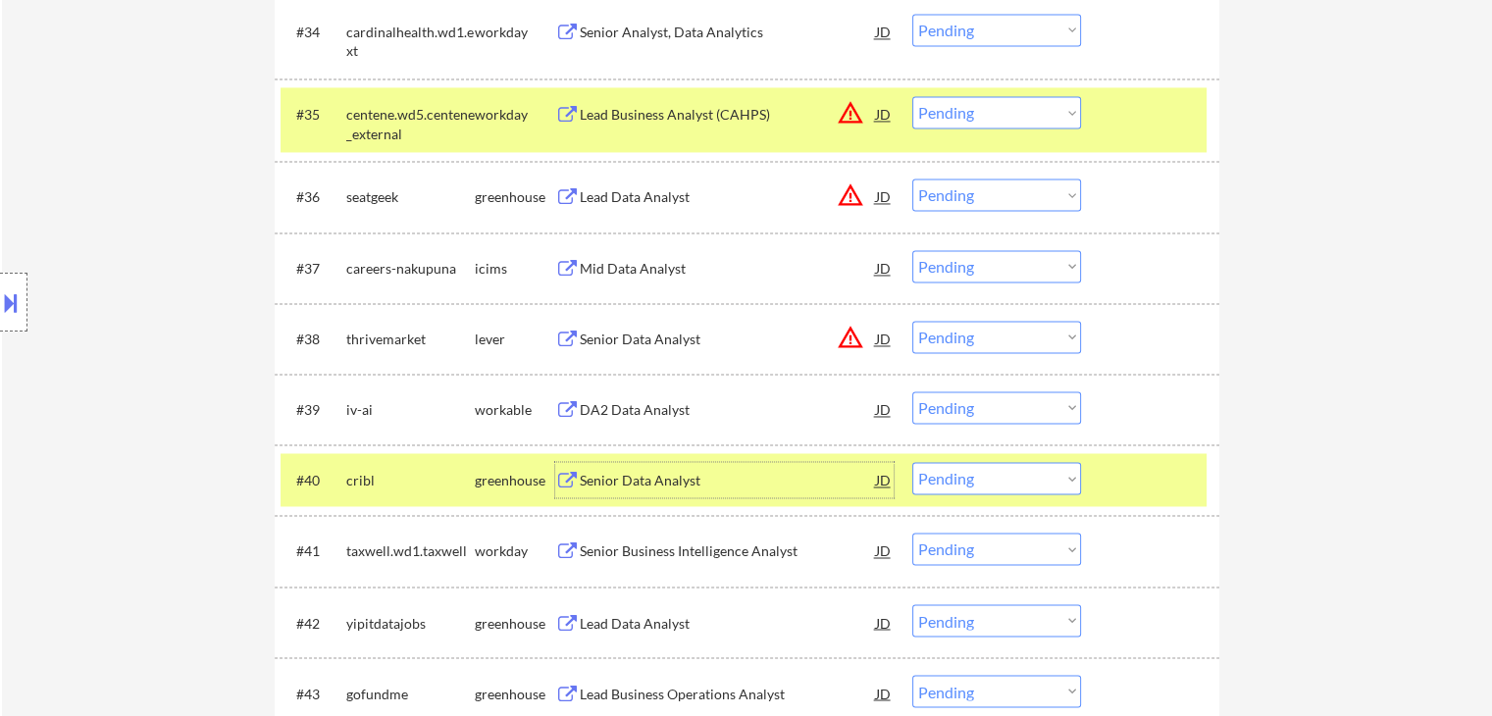
click at [991, 478] on select "Choose an option... Pending Applied Excluded (Questions) Excluded (Expired) Exc…" at bounding box center [996, 478] width 169 height 32
click at [912, 462] on select "Choose an option... Pending Applied Excluded (Questions) Excluded (Expired) Exc…" at bounding box center [996, 478] width 169 height 32
select select ""pending""
click at [467, 482] on div "taxwell.wd1.taxwell" at bounding box center [410, 481] width 129 height 20
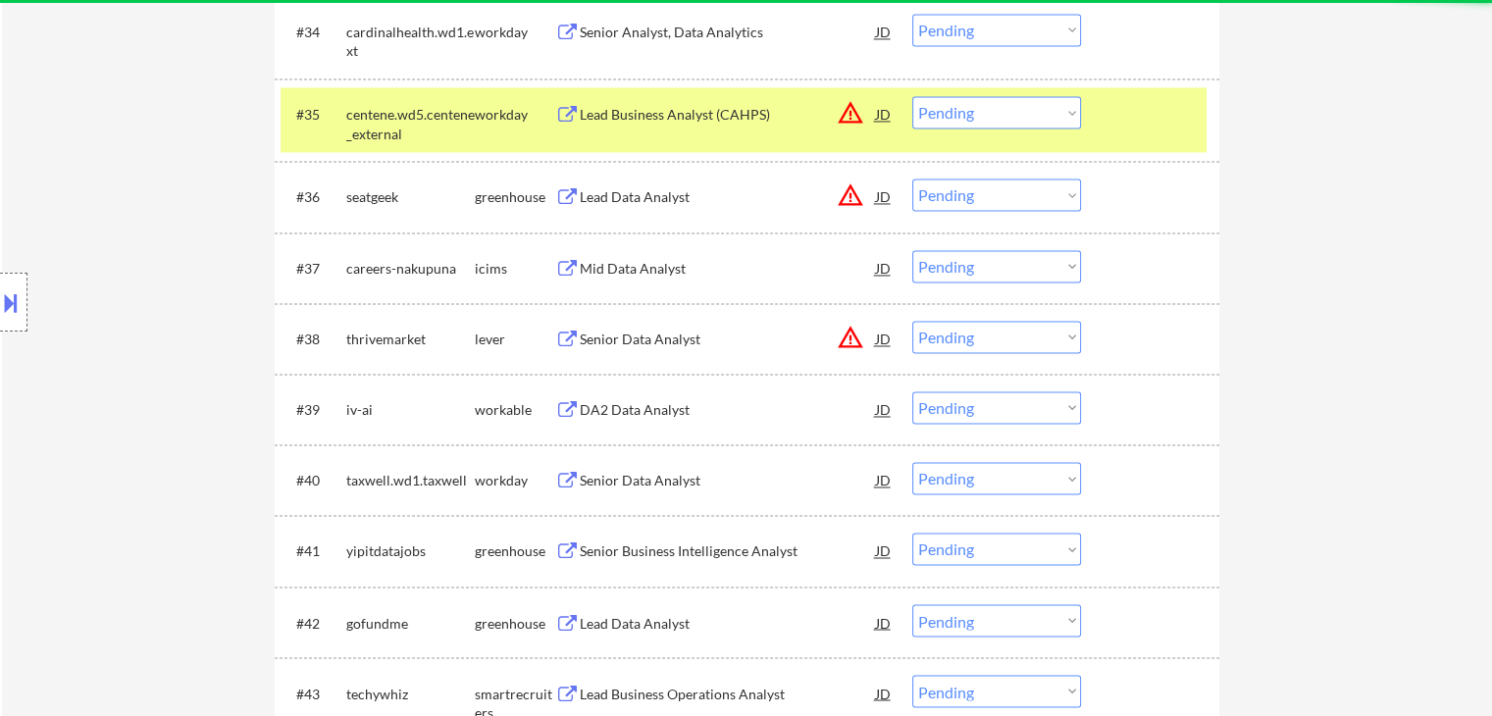
click at [500, 121] on div "workday" at bounding box center [515, 115] width 80 height 20
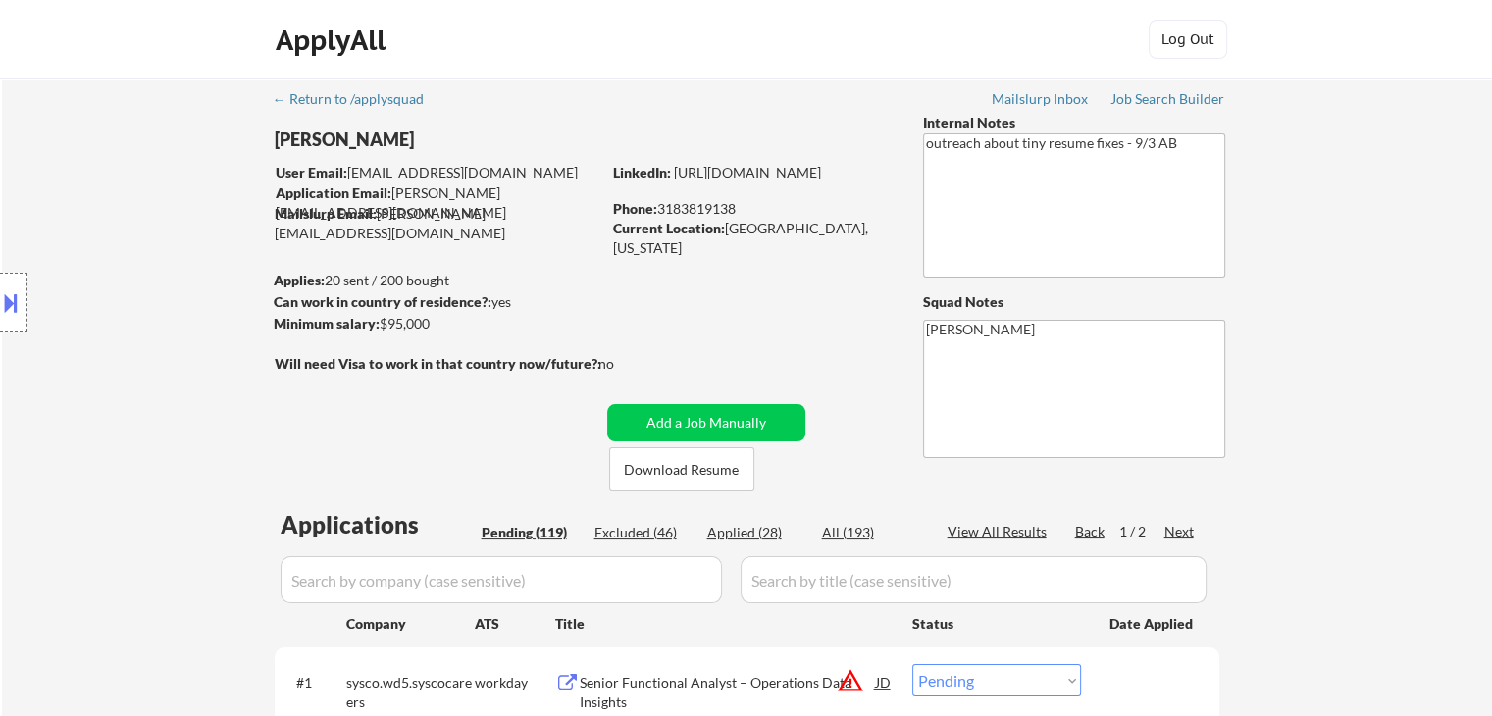
scroll to position [392, 0]
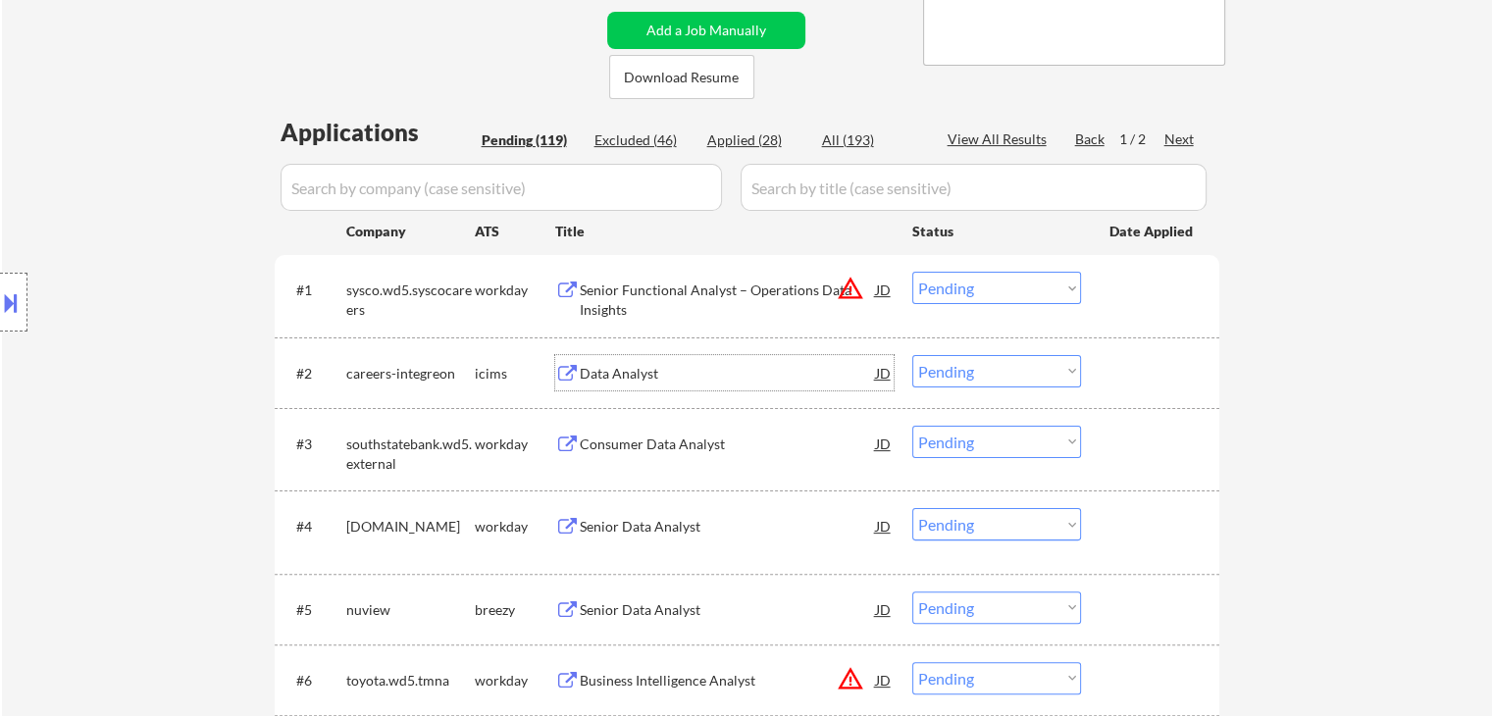
click at [596, 374] on div "Data Analyst" at bounding box center [728, 374] width 296 height 20
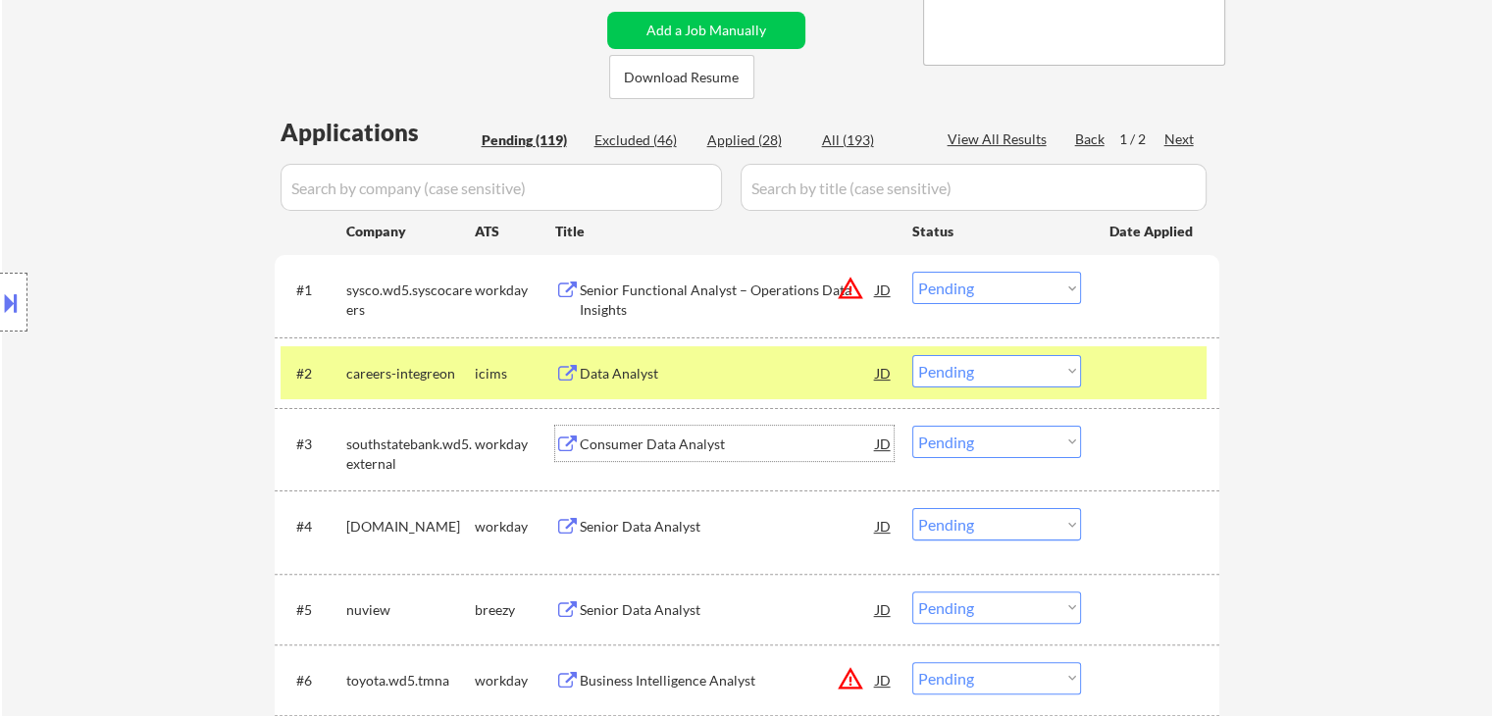
click at [674, 441] on div "Consumer Data Analyst" at bounding box center [728, 445] width 296 height 20
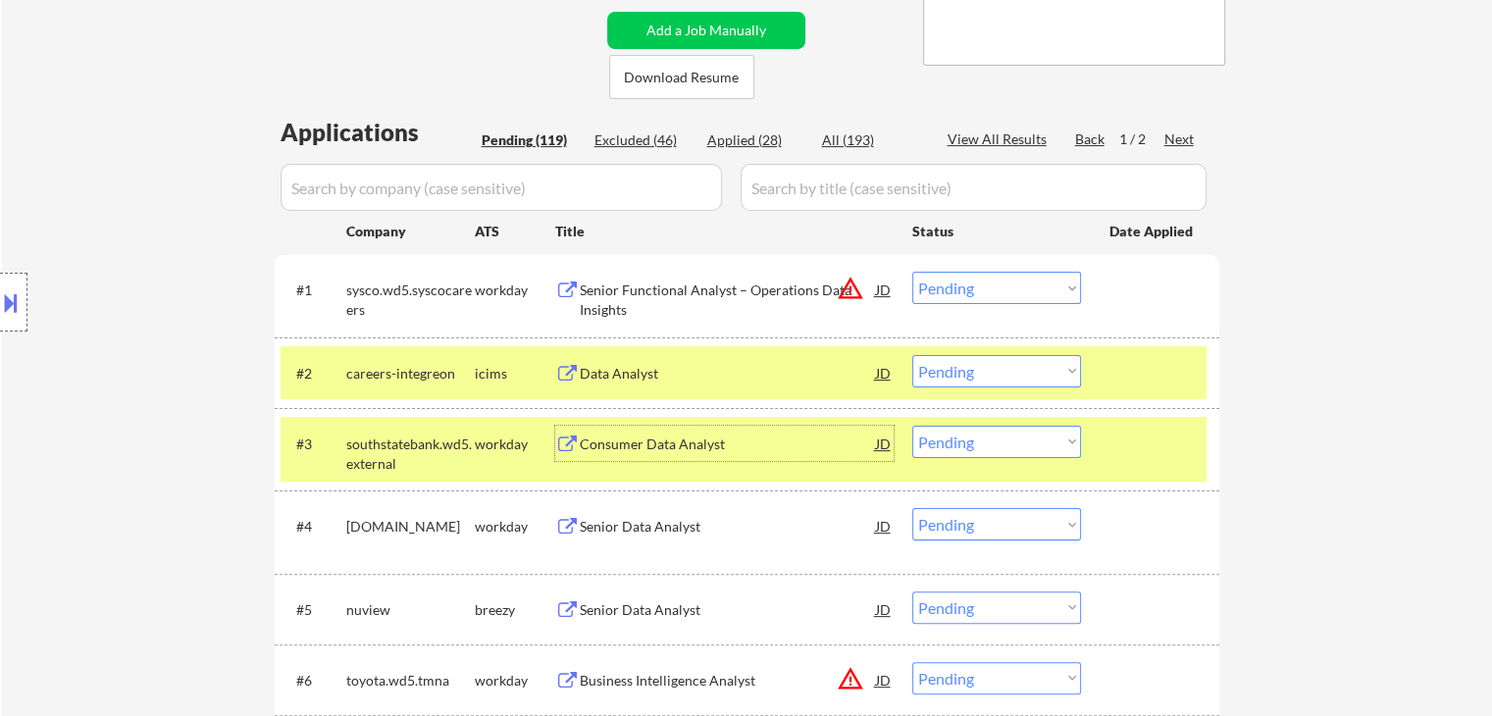
drag, startPoint x: 1048, startPoint y: 368, endPoint x: 1049, endPoint y: 386, distance: 17.7
click at [1048, 369] on select "Choose an option... Pending Applied Excluded (Questions) Excluded (Expired) Exc…" at bounding box center [996, 371] width 169 height 32
click at [912, 355] on select "Choose an option... Pending Applied Excluded (Questions) Excluded (Expired) Exc…" at bounding box center [996, 371] width 169 height 32
drag, startPoint x: 1014, startPoint y: 438, endPoint x: 1009, endPoint y: 451, distance: 13.7
click at [1014, 438] on select "Choose an option... Pending Applied Excluded (Questions) Excluded (Expired) Exc…" at bounding box center [996, 442] width 169 height 32
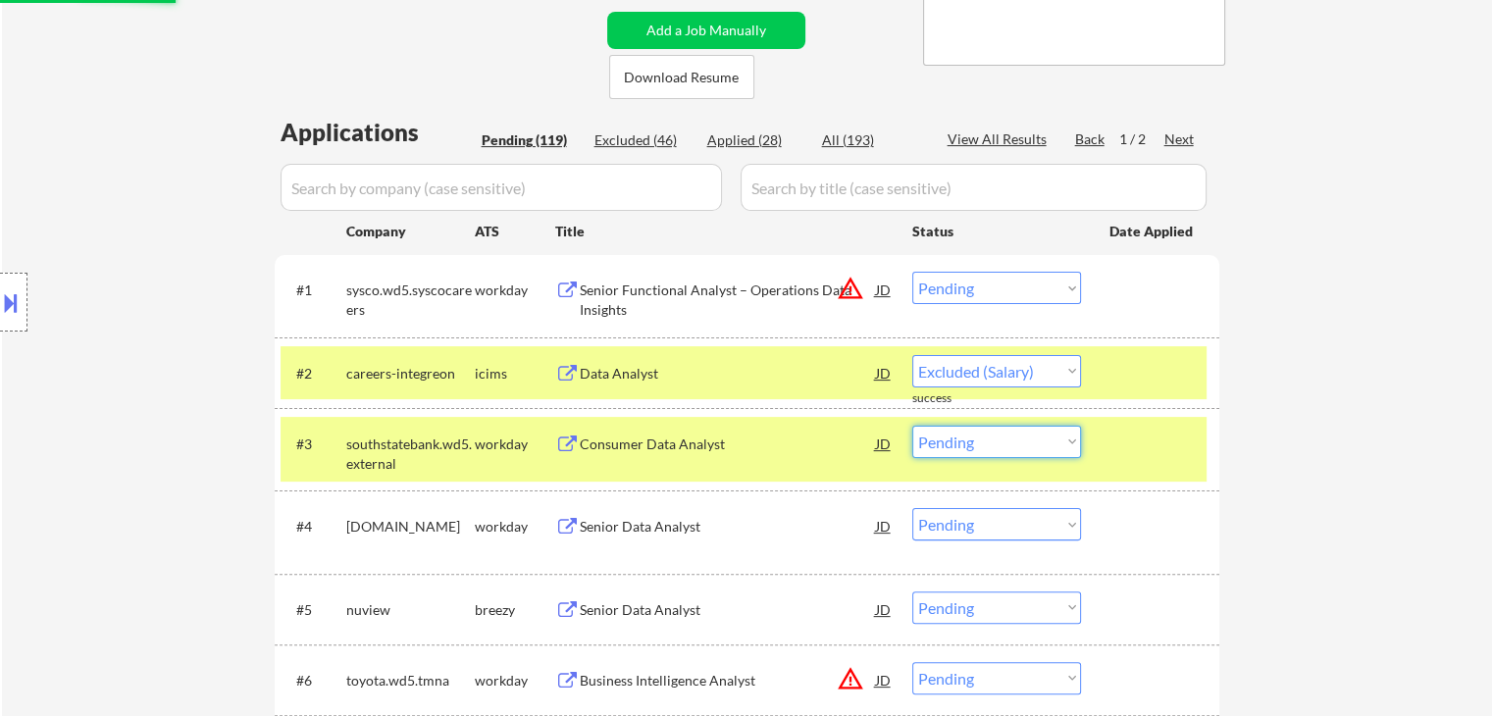
select select ""pending""
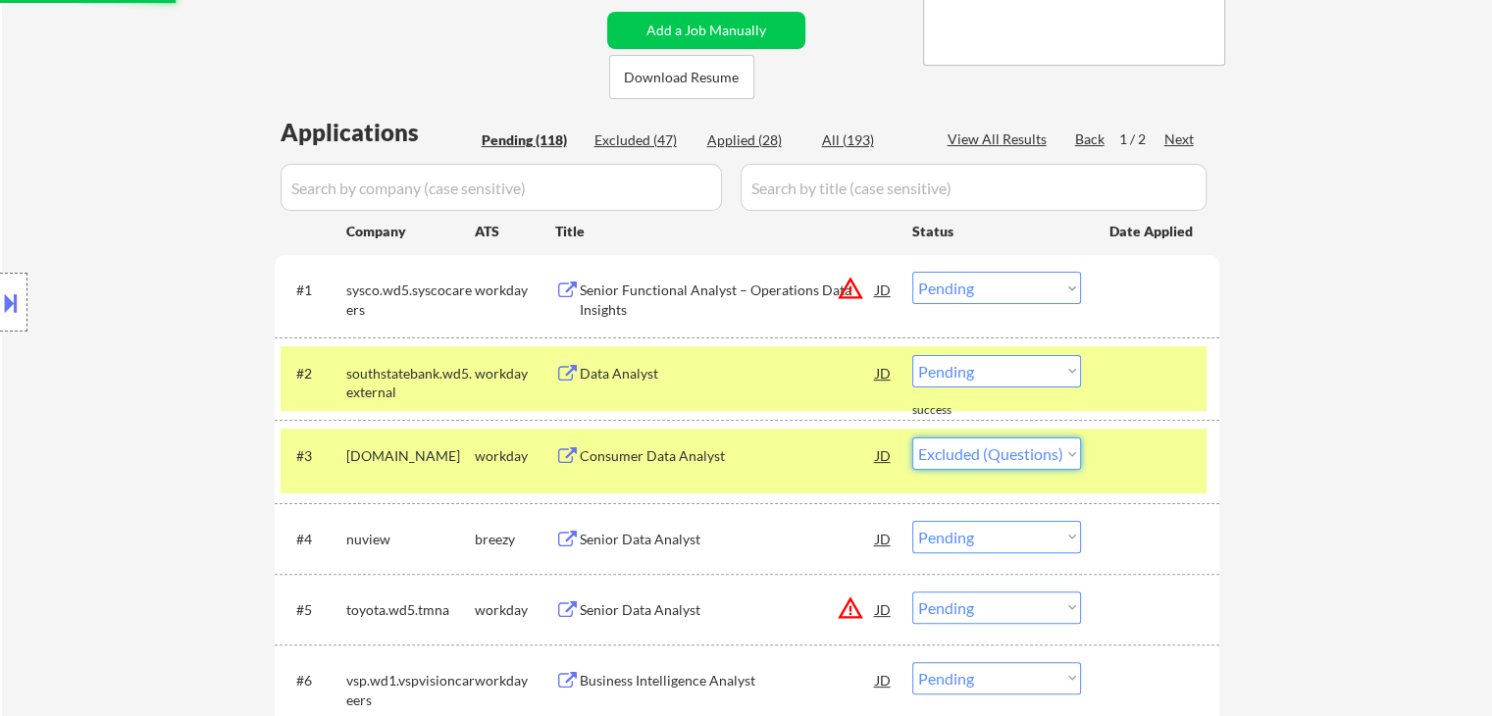
click at [912, 438] on select "Choose an option... Pending Applied Excluded (Questions) Excluded (Expired) Exc…" at bounding box center [996, 454] width 169 height 32
click at [664, 436] on div "#3 mjhlifesciences.wd1.careers workday Senior Data Analyst JD Choose an option.…" at bounding box center [744, 461] width 926 height 65
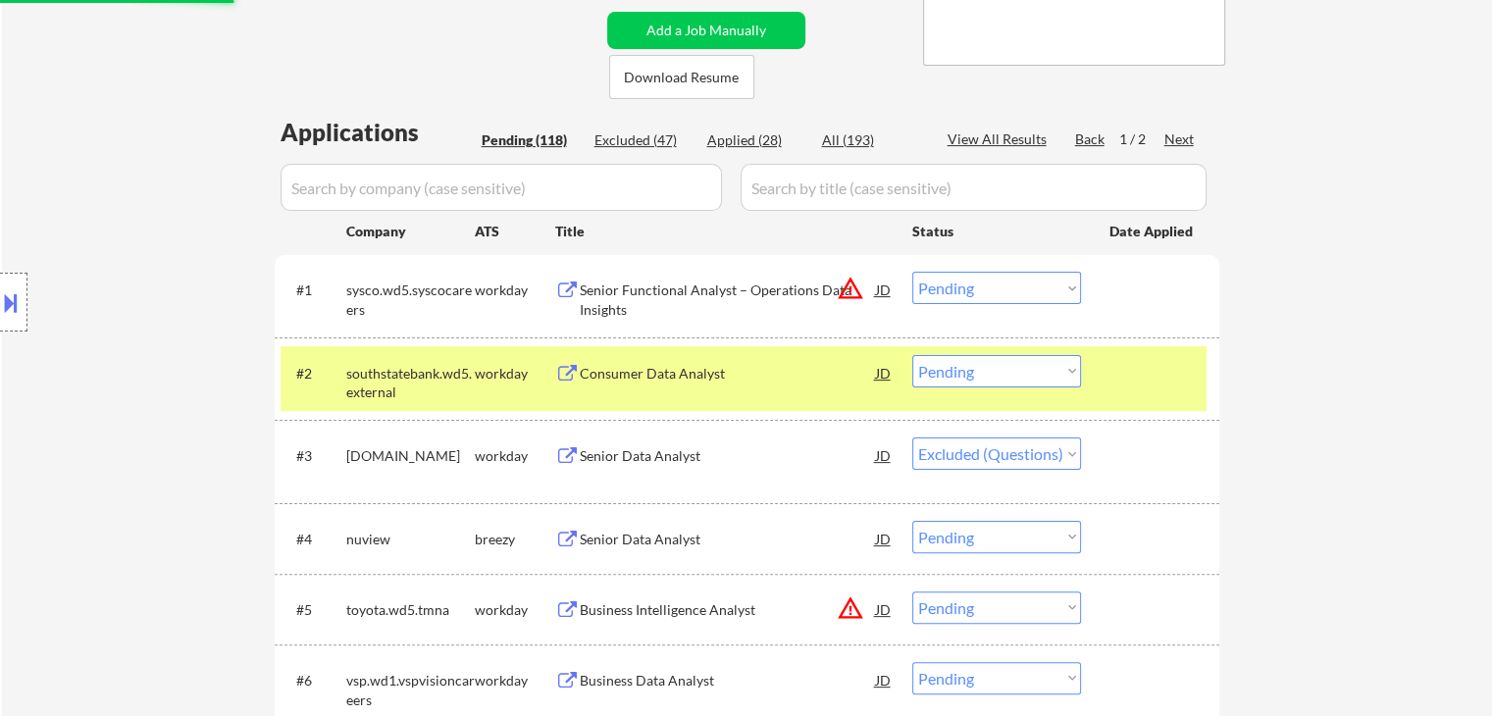
click at [668, 446] on div "Senior Data Analyst" at bounding box center [728, 456] width 296 height 20
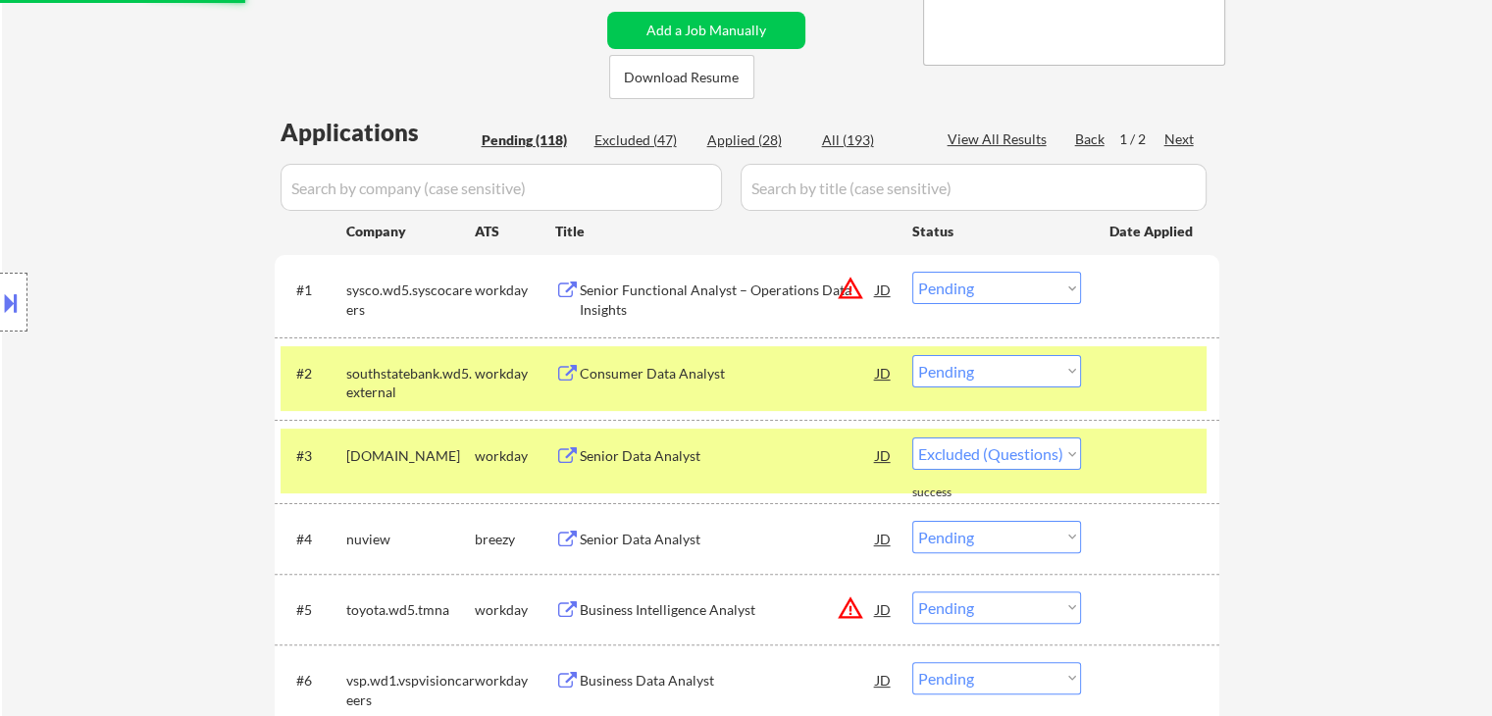
select select ""pending""
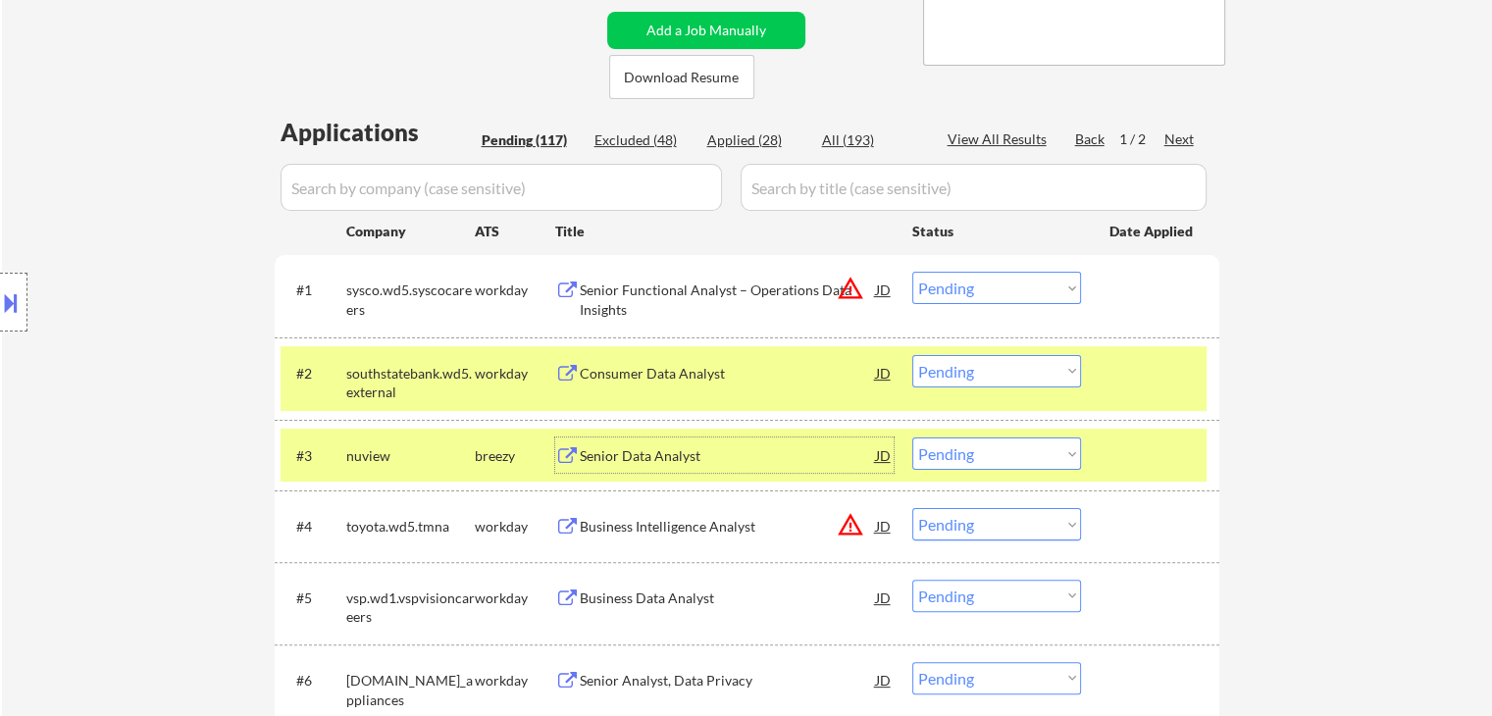
click at [963, 364] on select "Choose an option... Pending Applied Excluded (Questions) Excluded (Expired) Exc…" at bounding box center [996, 371] width 169 height 32
click at [912, 355] on select "Choose an option... Pending Applied Excluded (Questions) Excluded (Expired) Exc…" at bounding box center [996, 371] width 169 height 32
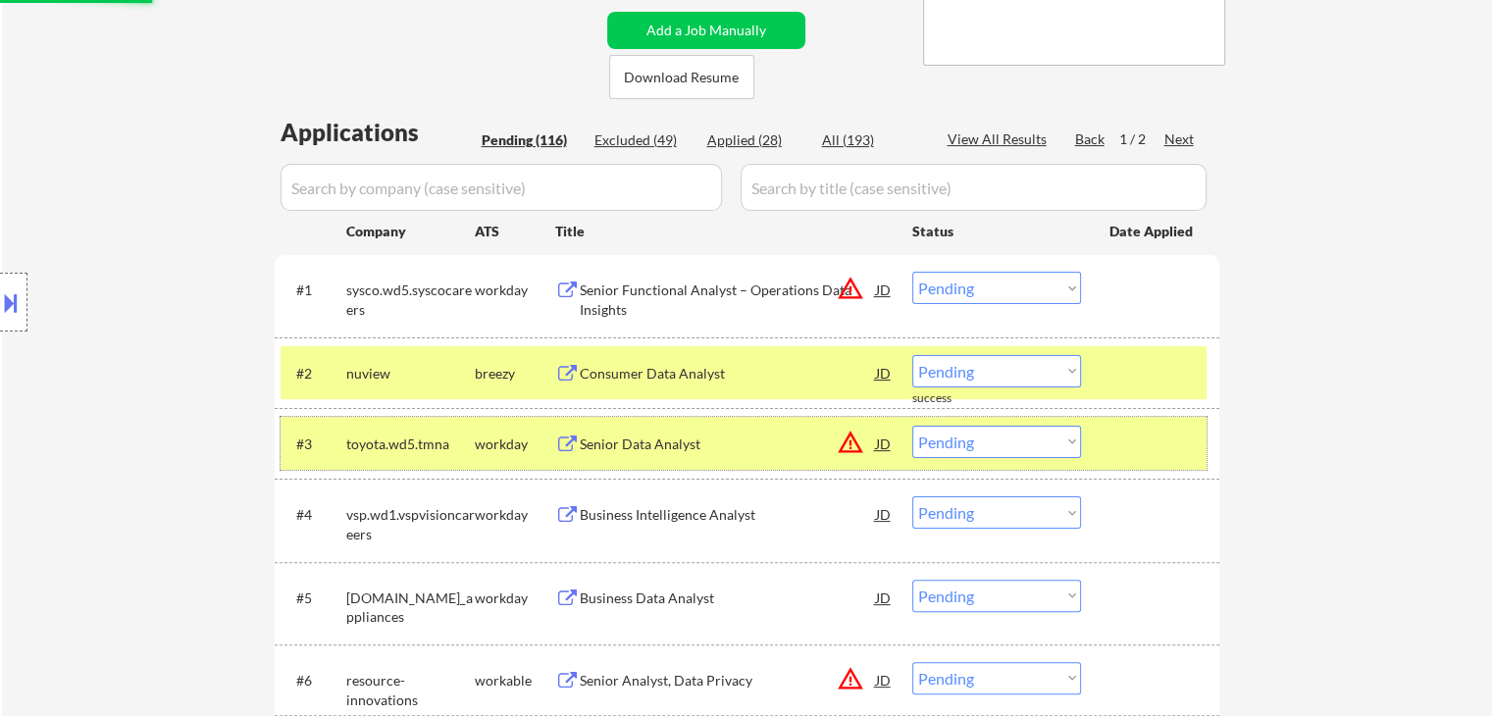
drag, startPoint x: 495, startPoint y: 444, endPoint x: 488, endPoint y: 422, distance: 23.9
click at [495, 440] on div "workday" at bounding box center [515, 445] width 80 height 20
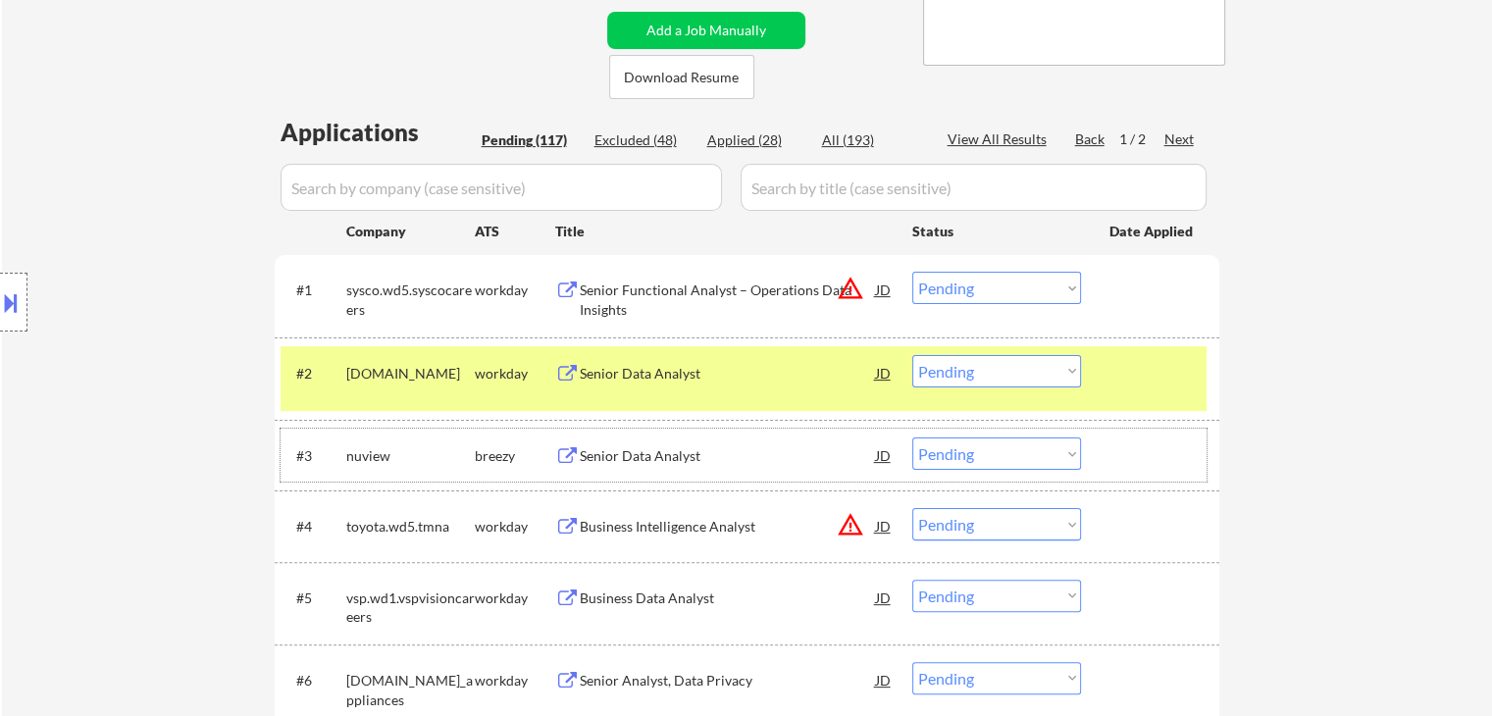
click at [977, 373] on select "Choose an option... Pending Applied Excluded (Questions) Excluded (Expired) Exc…" at bounding box center [996, 371] width 169 height 32
click at [912, 355] on select "Choose an option... Pending Applied Excluded (Questions) Excluded (Expired) Exc…" at bounding box center [996, 371] width 169 height 32
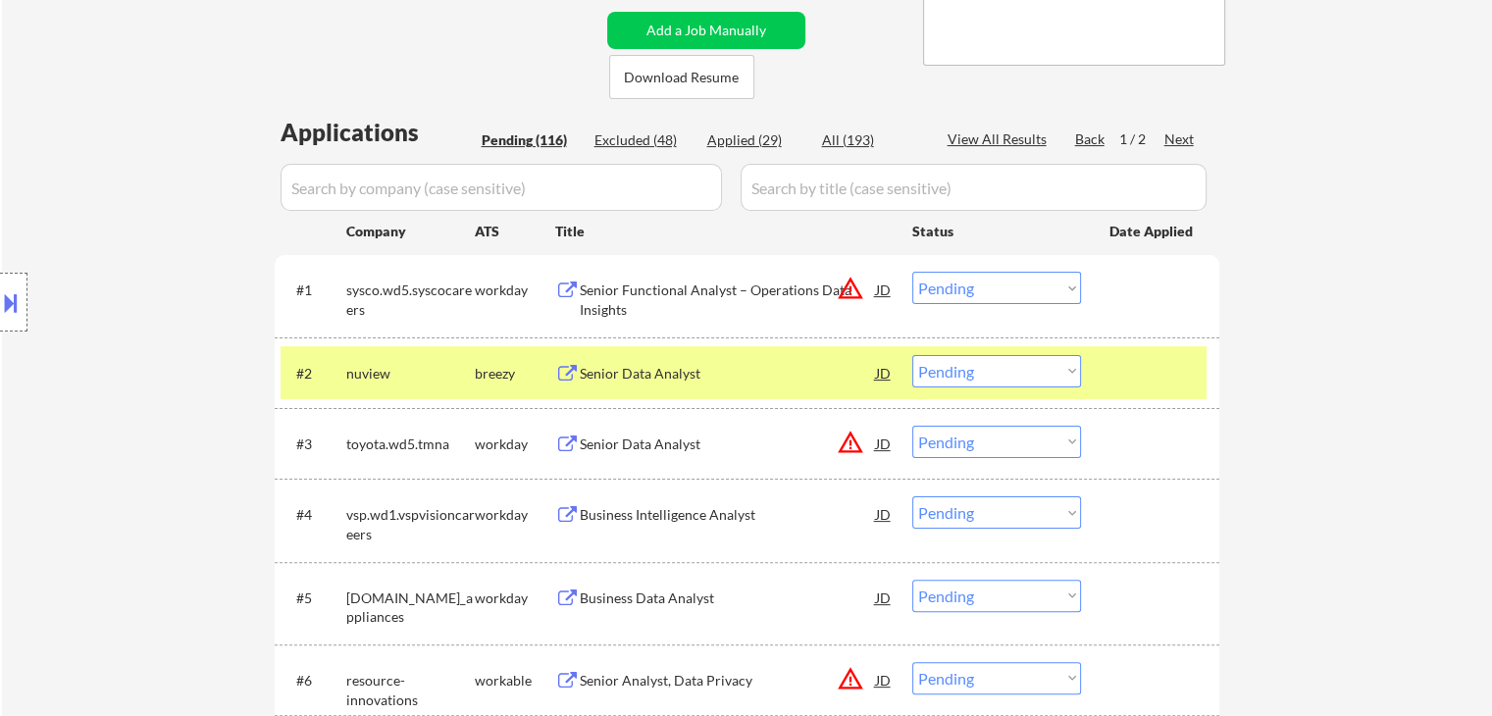
click at [589, 374] on div "Senior Data Analyst" at bounding box center [728, 374] width 296 height 20
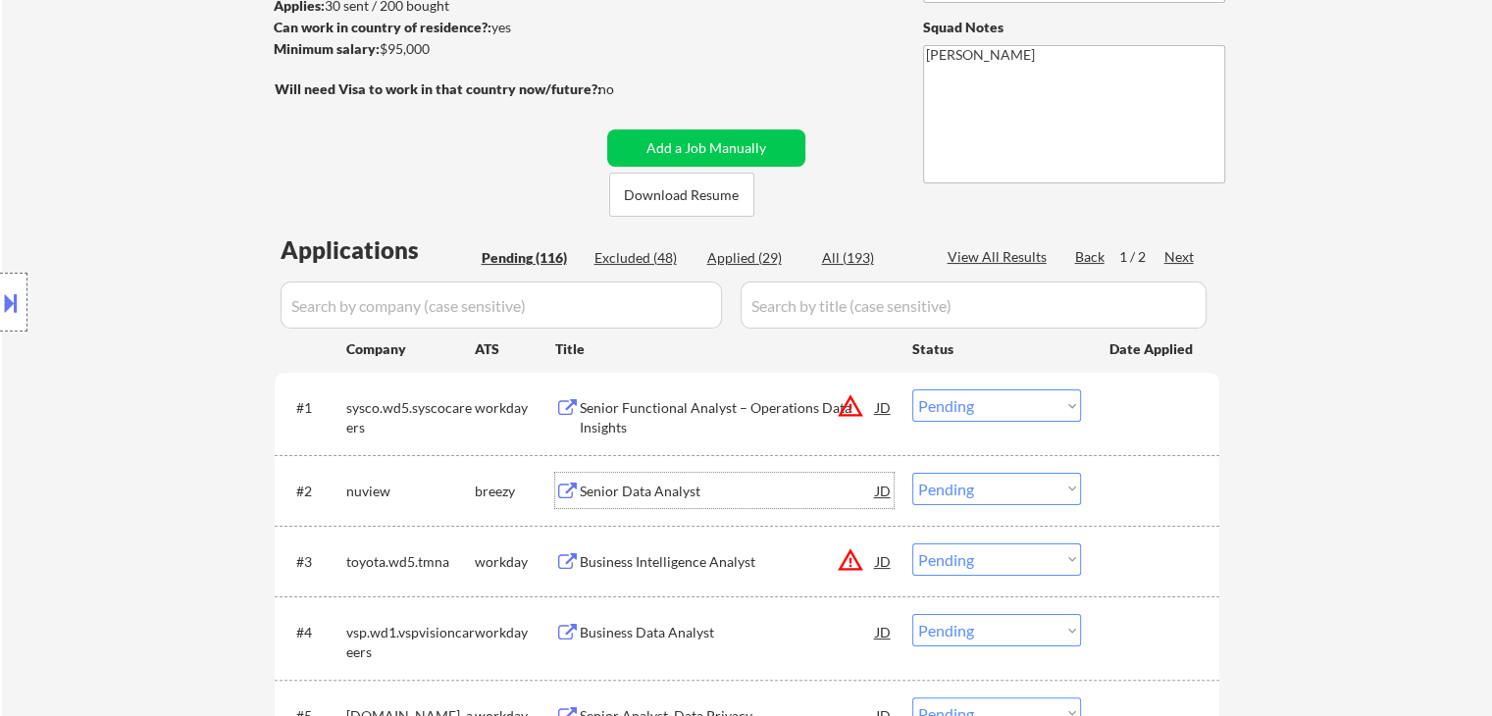
scroll to position [98, 0]
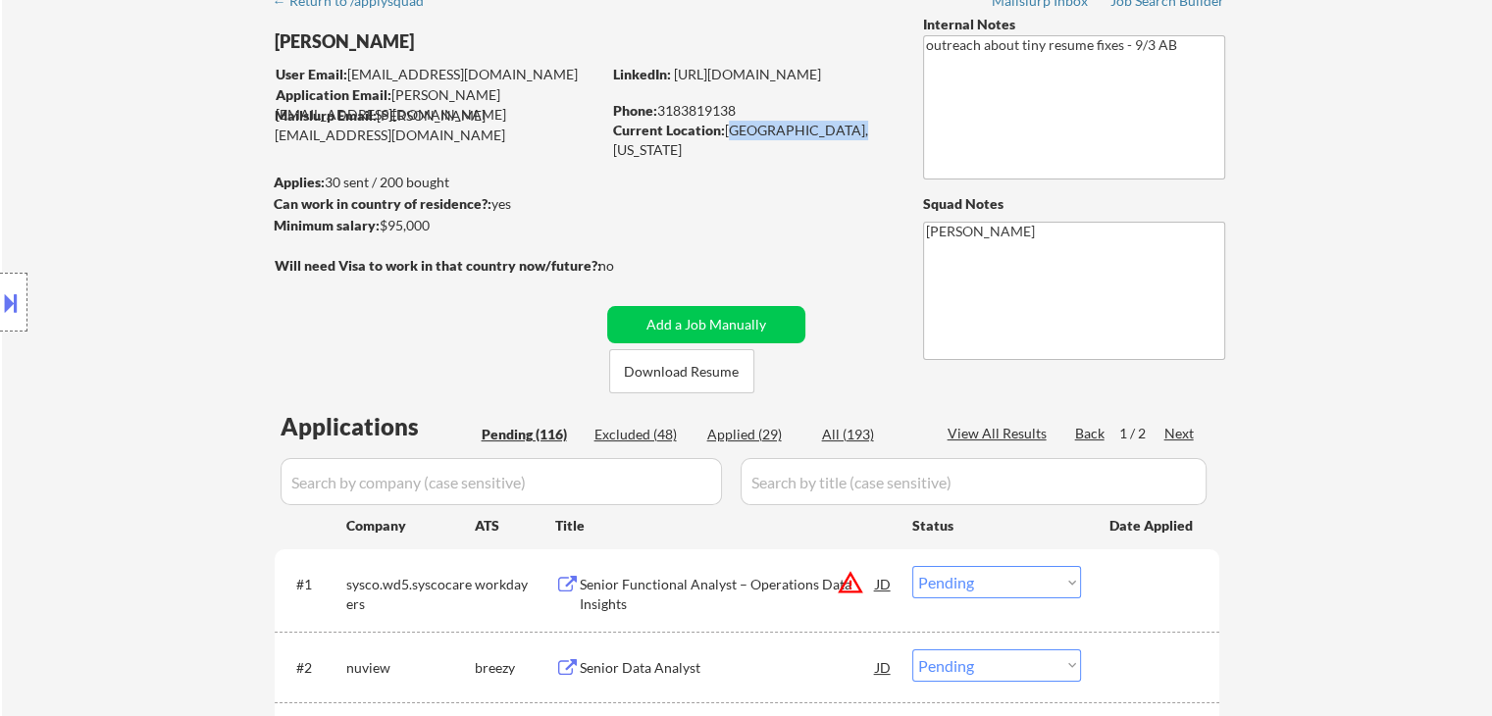
drag, startPoint x: 727, startPoint y: 134, endPoint x: 840, endPoint y: 133, distance: 112.8
click at [840, 133] on div "Current Location: Monroe, Louisiana" at bounding box center [752, 140] width 278 height 38
copy div "Monroe, Louisiana"
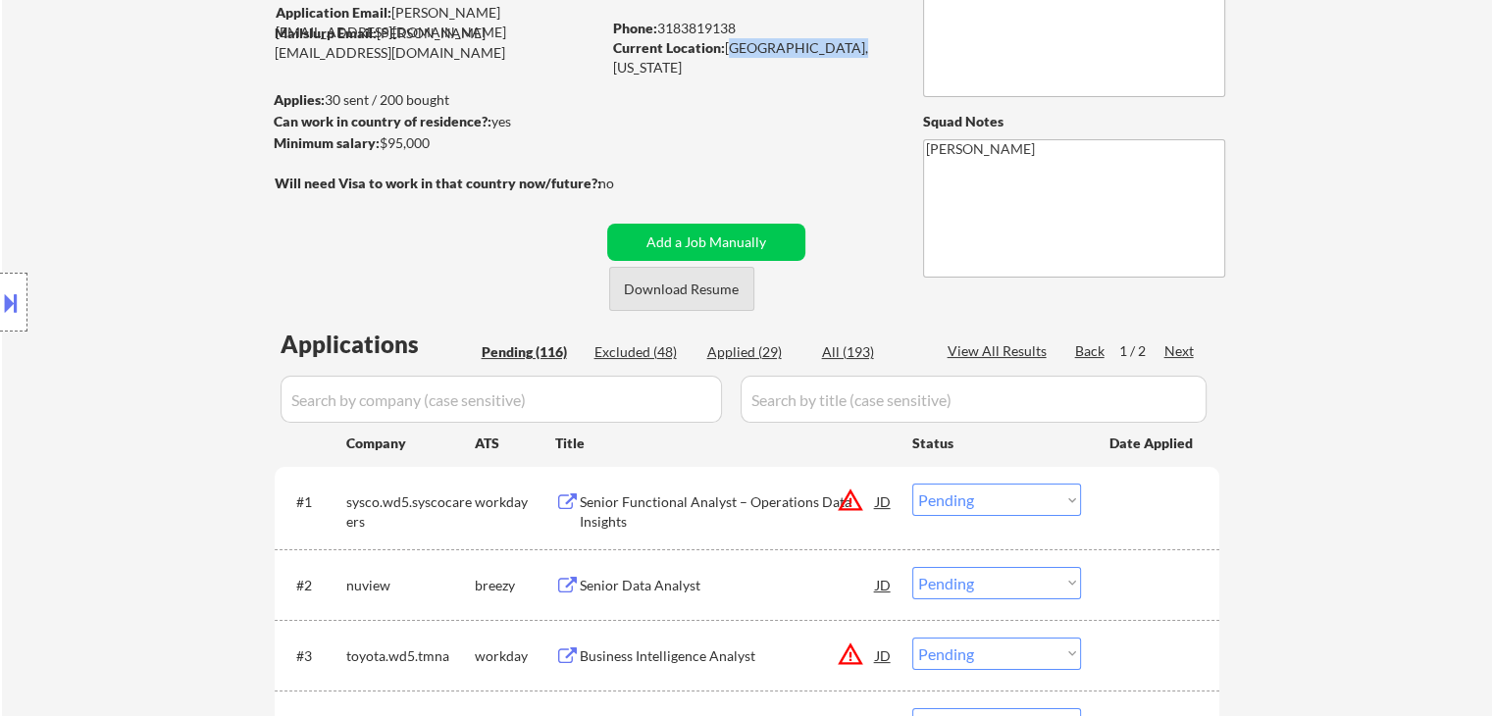
scroll to position [294, 0]
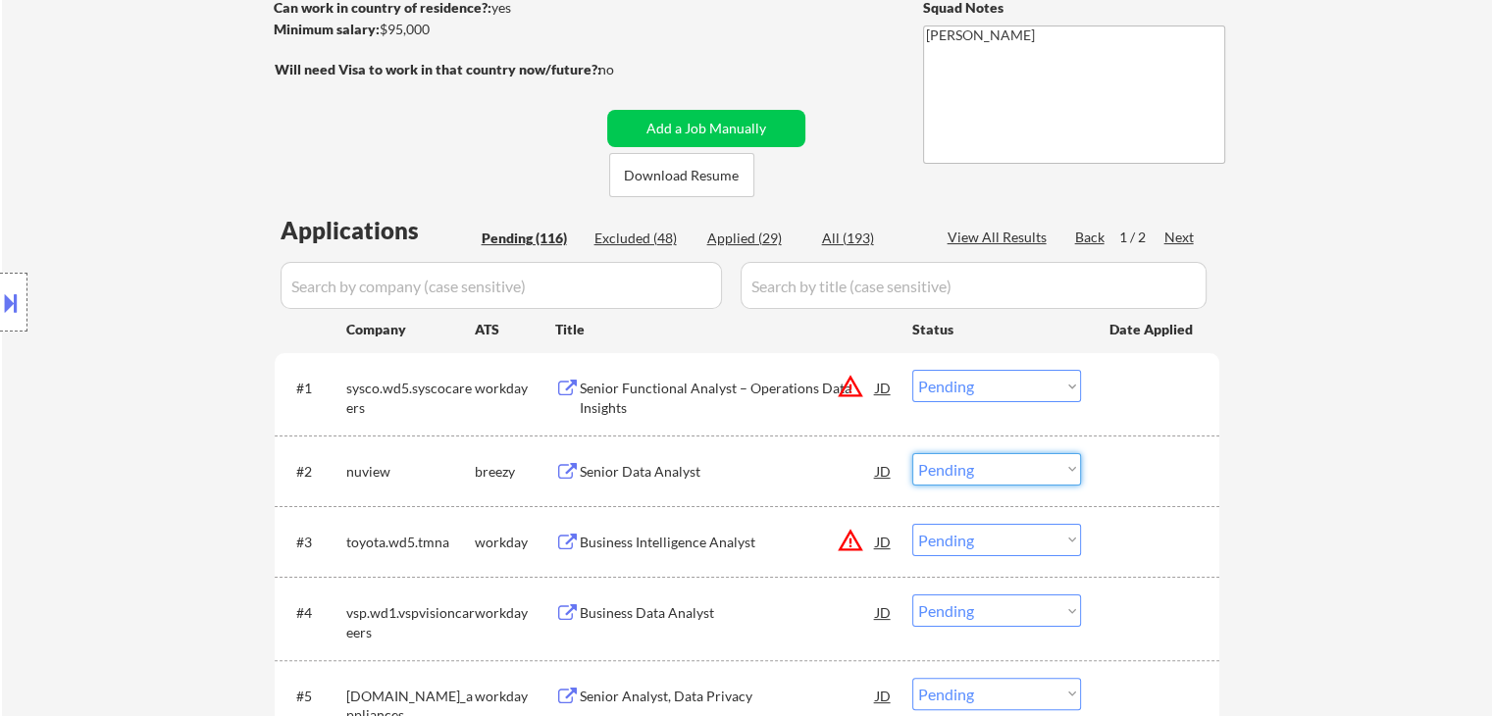
click at [950, 466] on select "Choose an option... Pending Applied Excluded (Questions) Excluded (Expired) Exc…" at bounding box center [996, 469] width 169 height 32
click at [912, 453] on select "Choose an option... Pending Applied Excluded (Questions) Excluded (Expired) Exc…" at bounding box center [996, 469] width 169 height 32
select select ""pending""
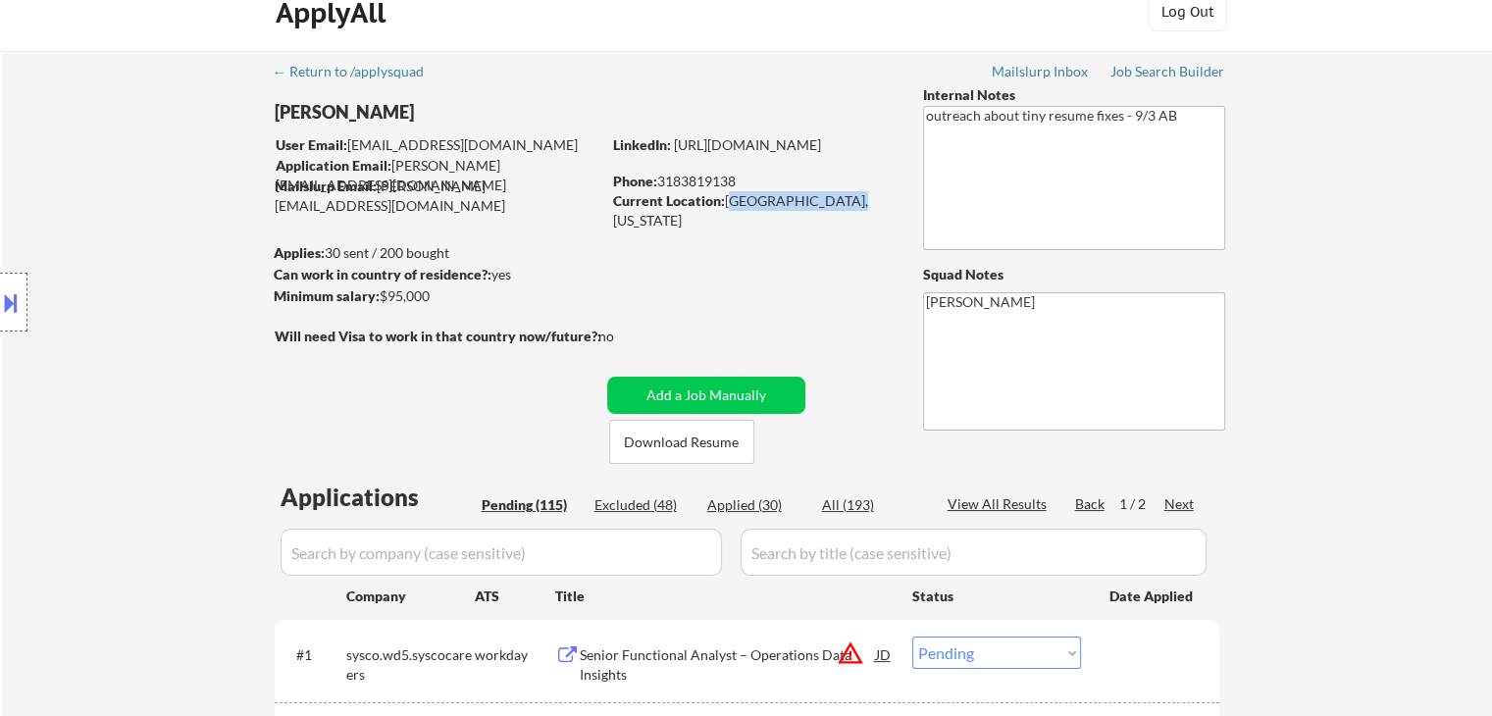
scroll to position [0, 0]
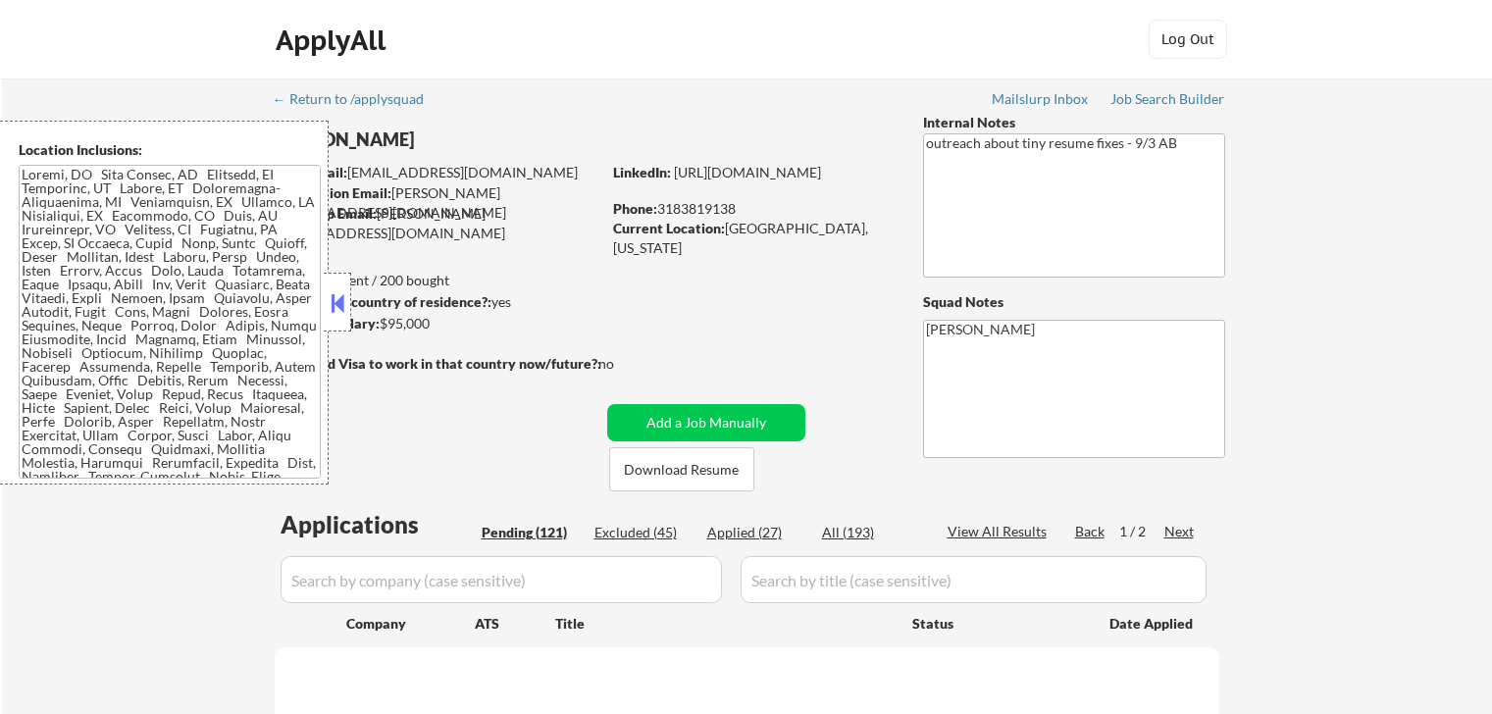
select select ""pending""
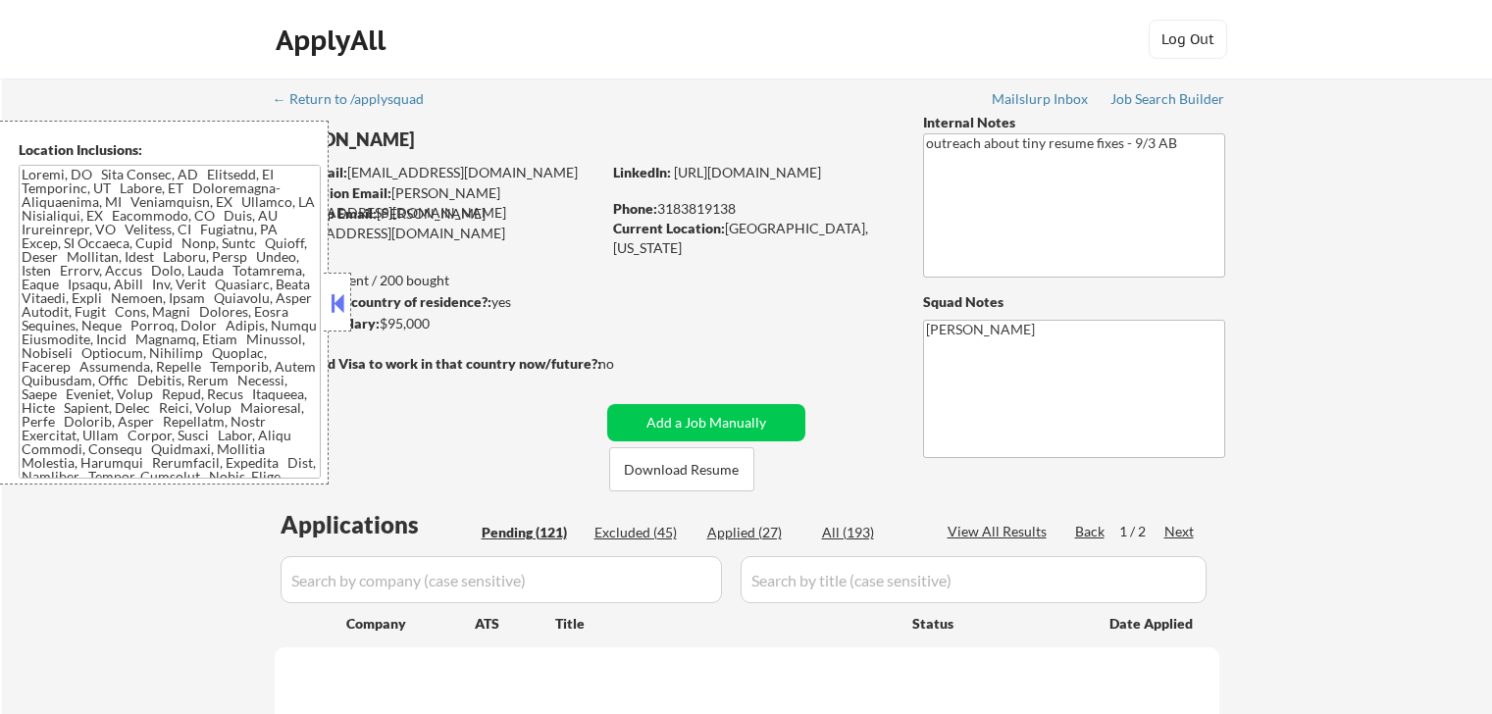
select select ""pending""
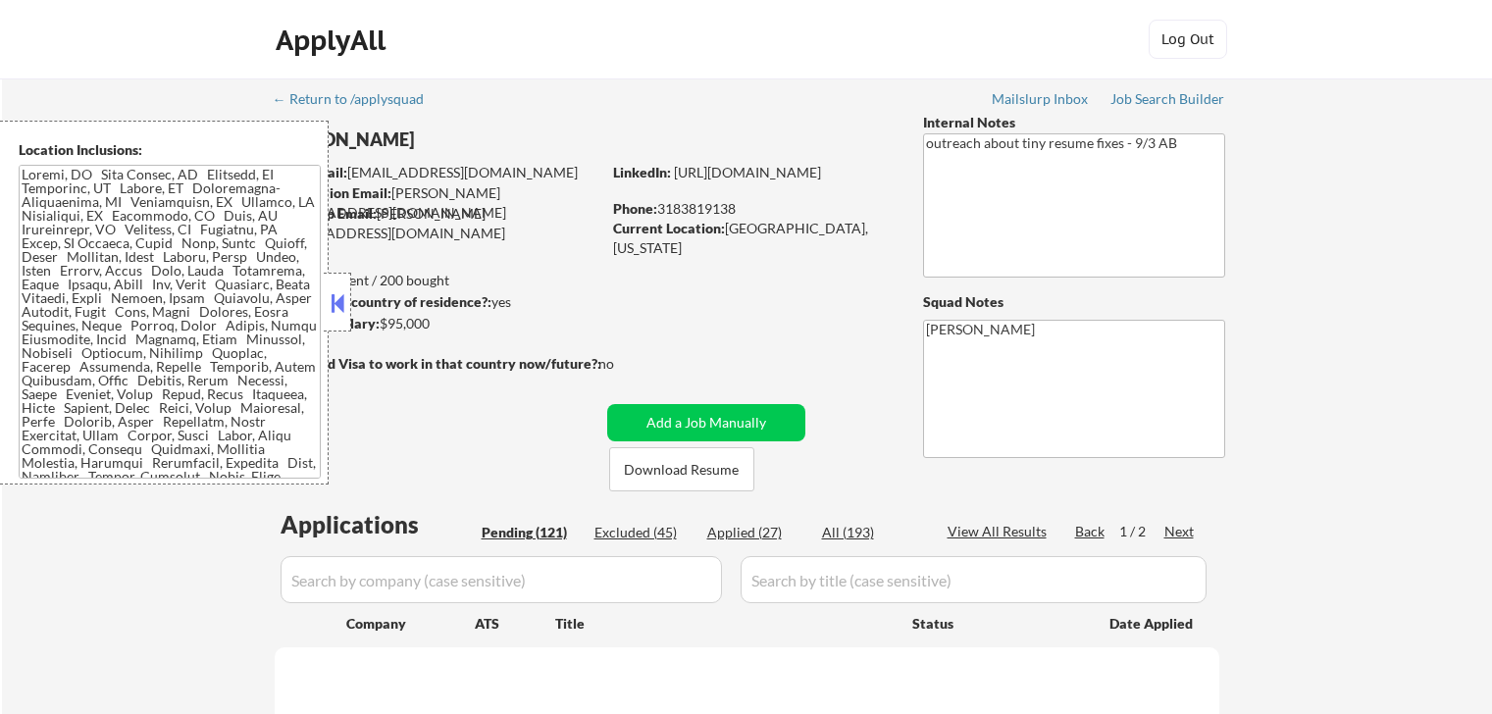
select select ""pending""
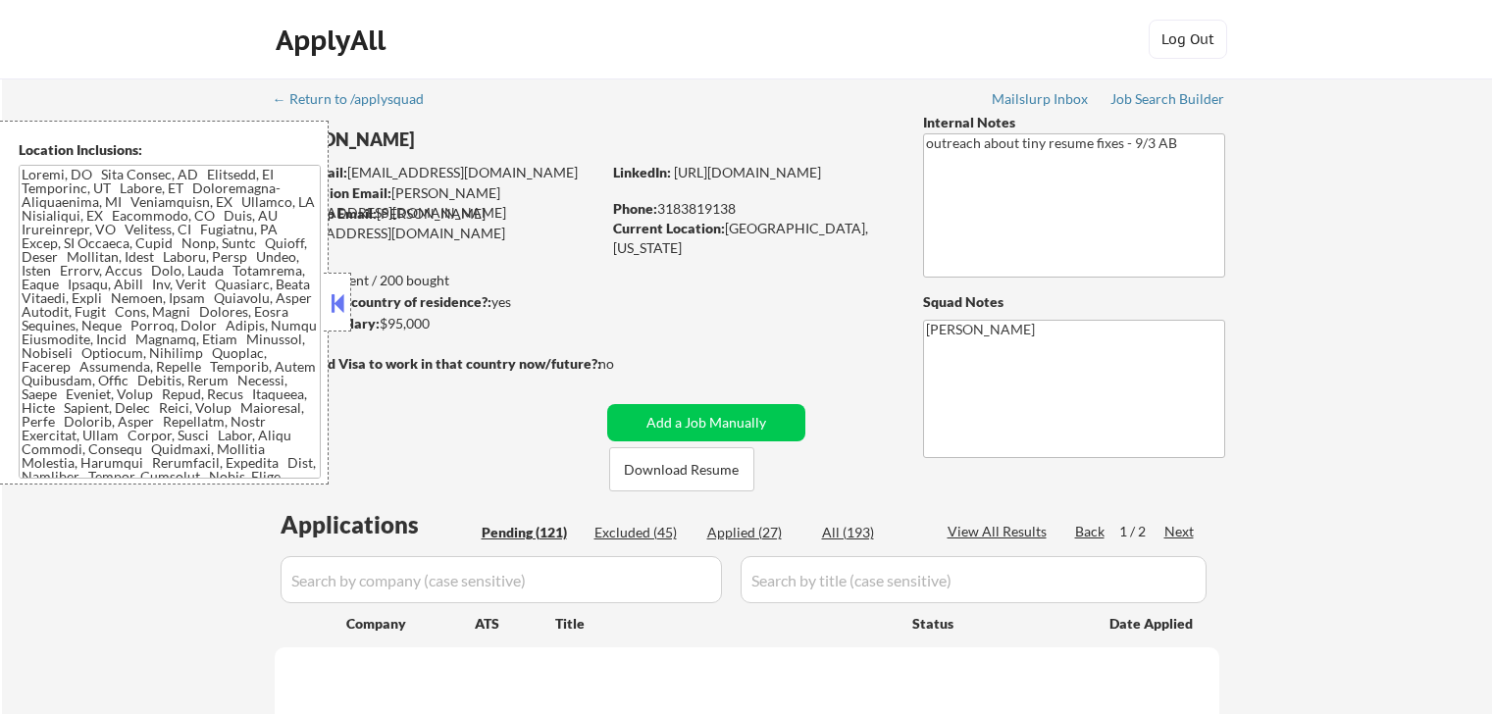
select select ""pending""
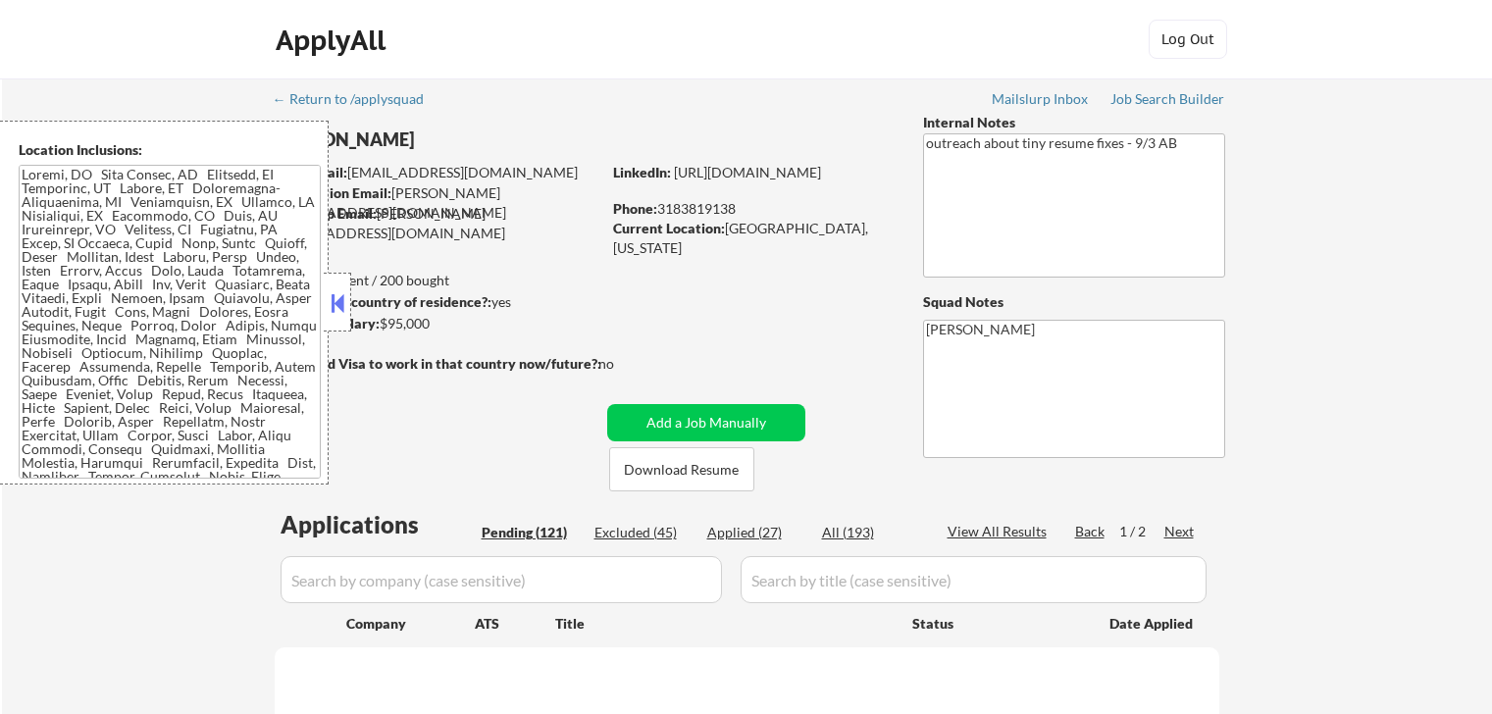
select select ""pending""
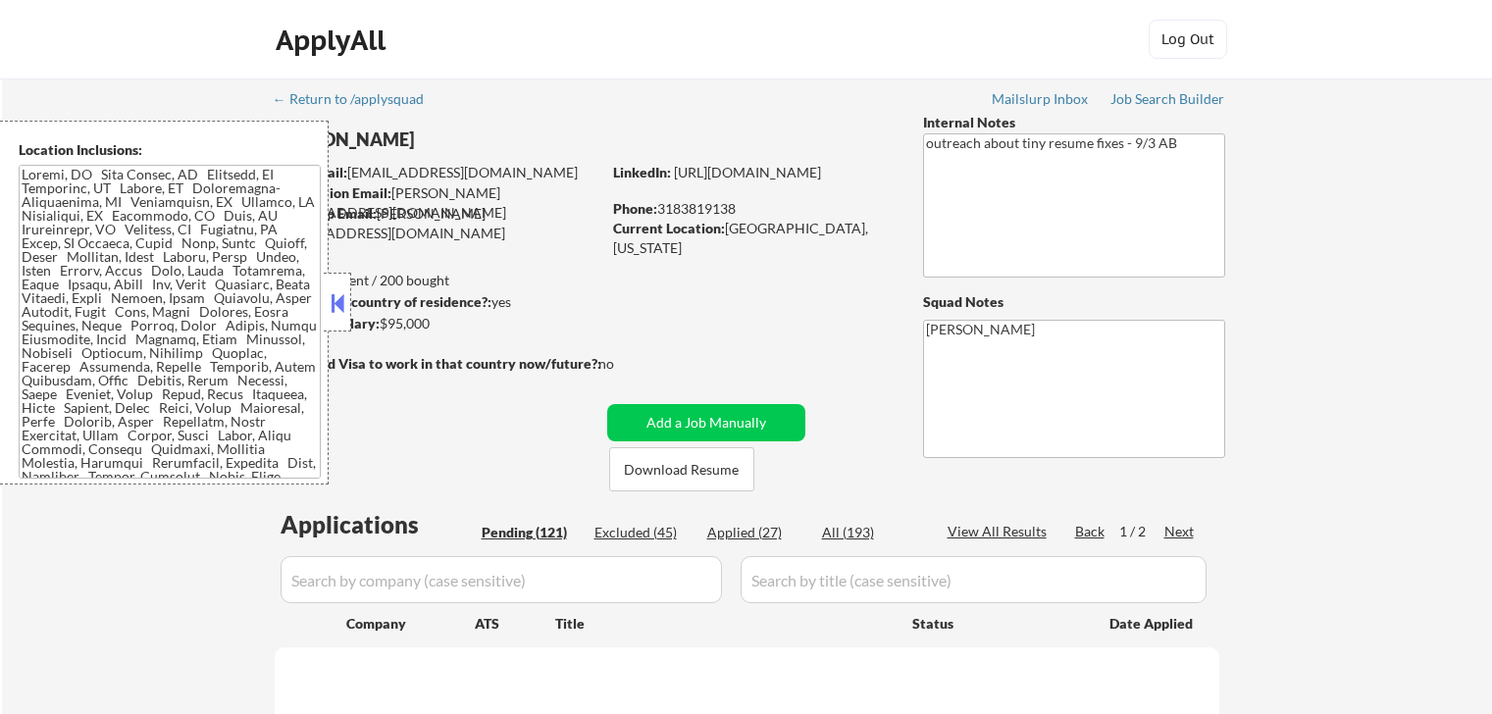
select select ""pending""
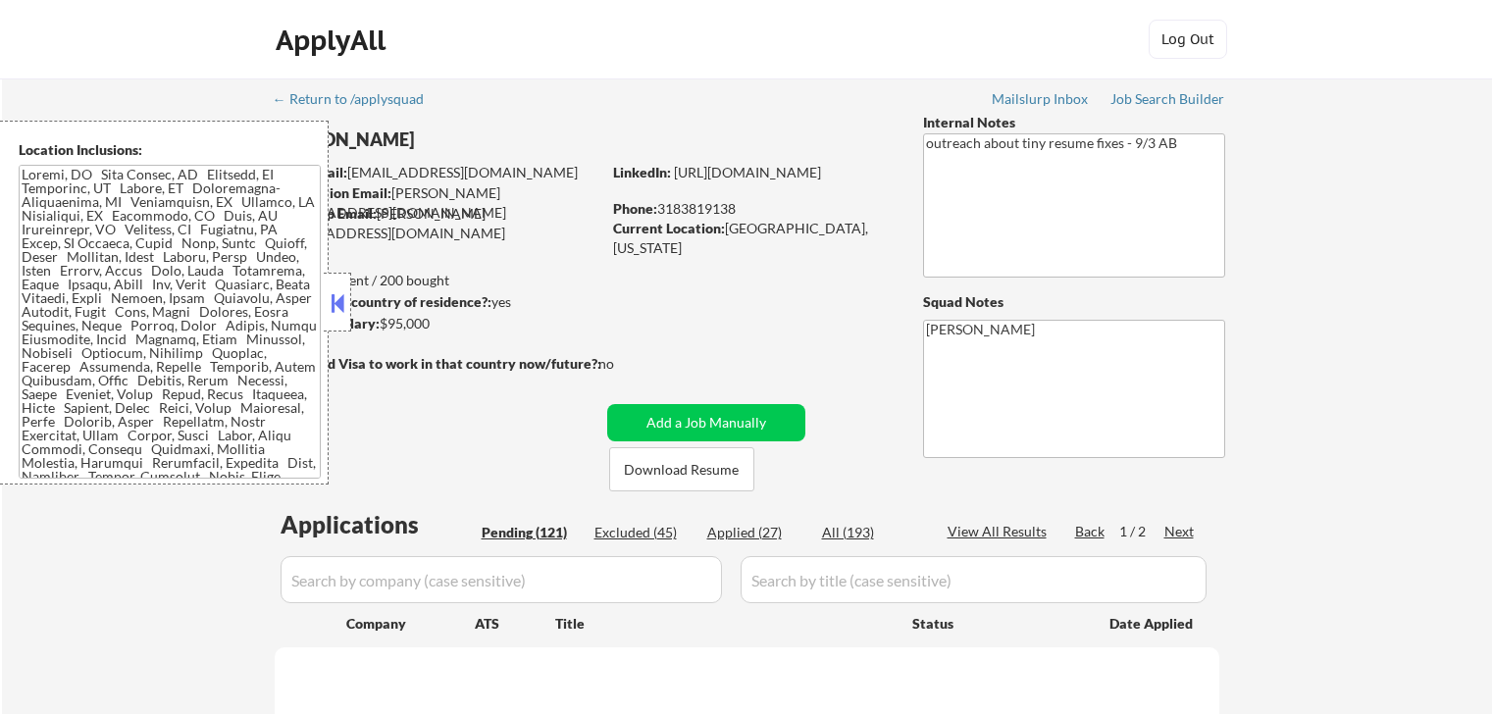
select select ""pending""
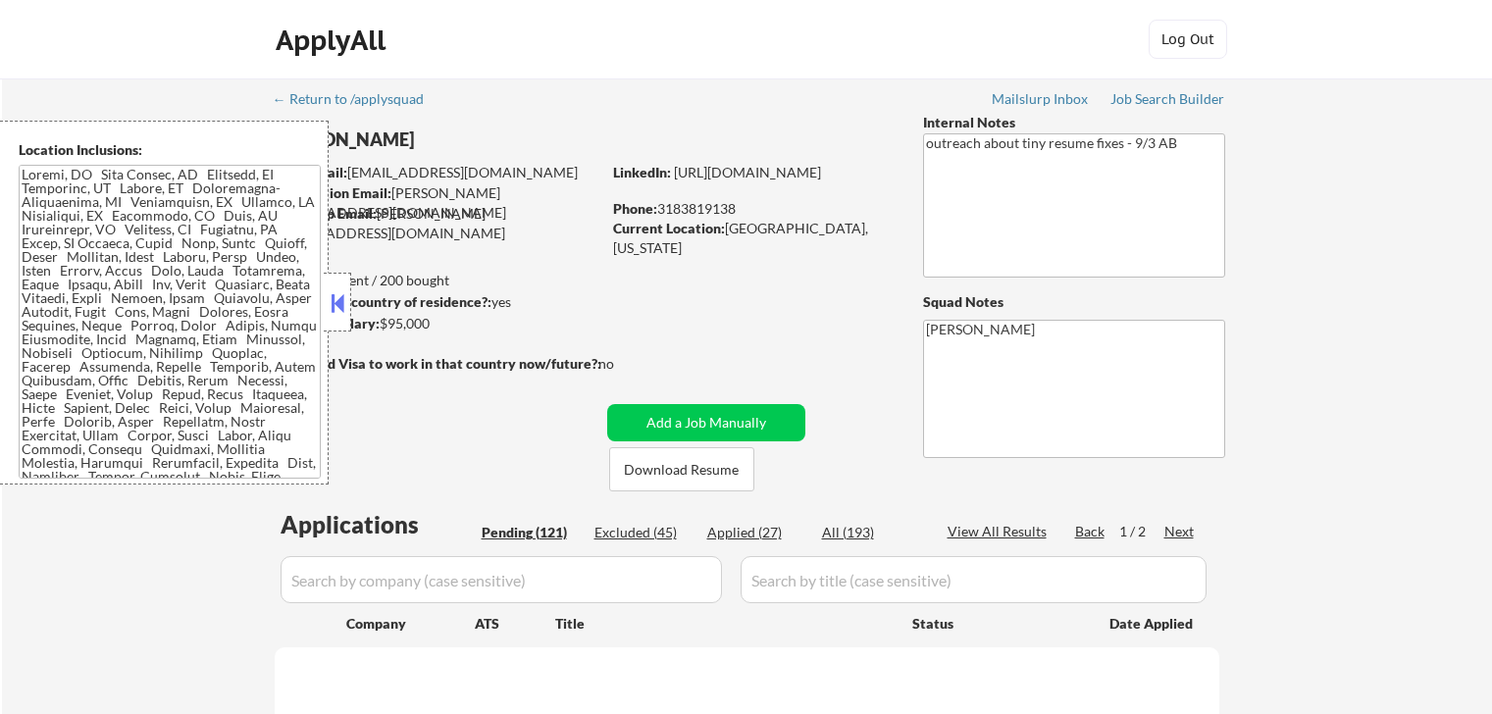
select select ""pending""
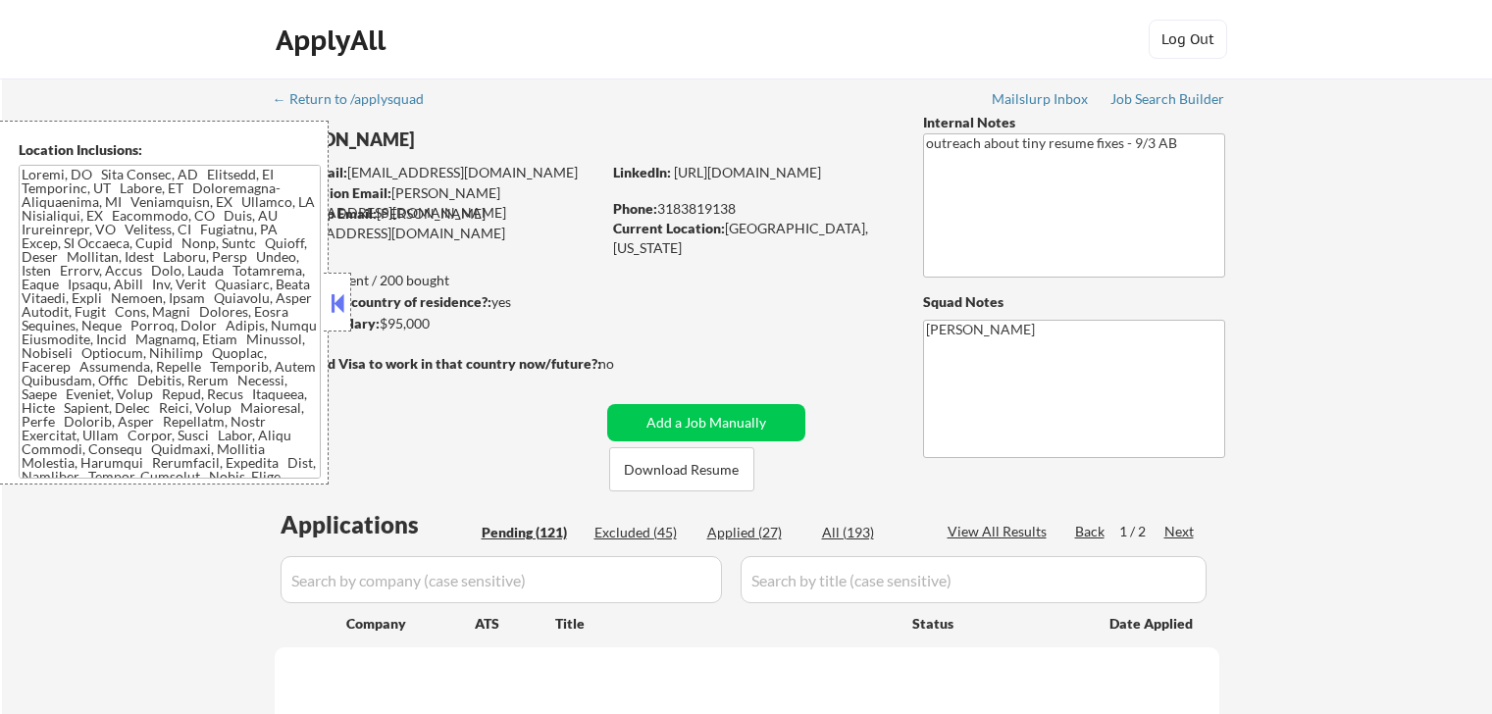
select select ""pending""
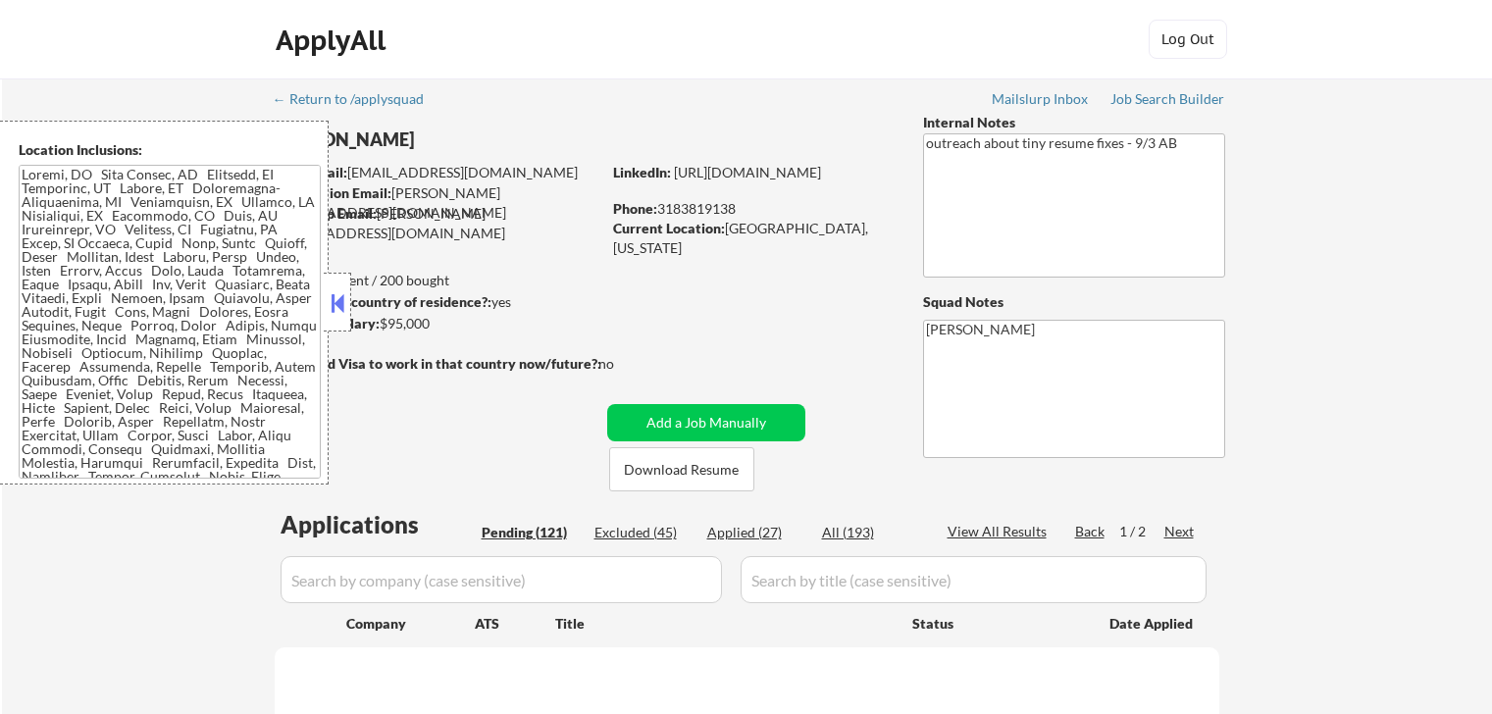
select select ""pending""
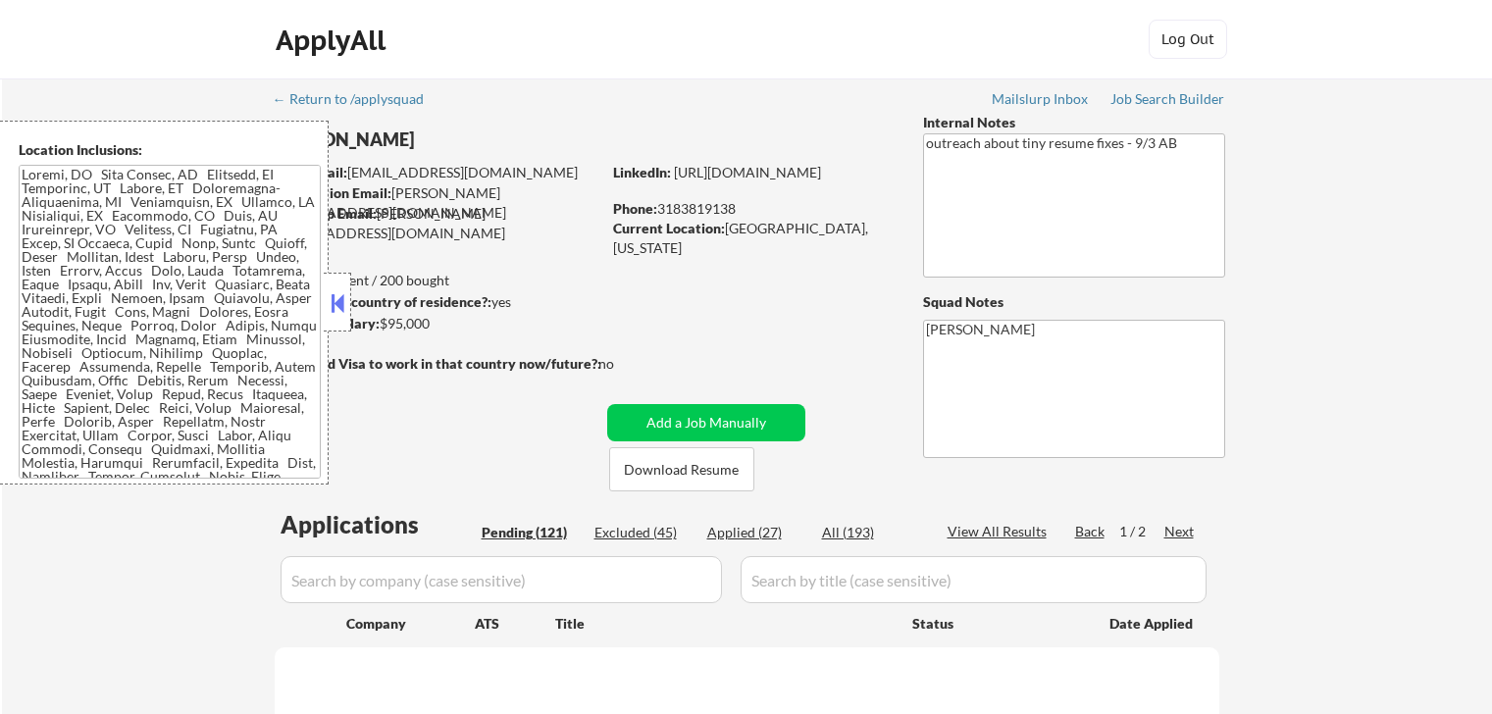
select select ""pending""
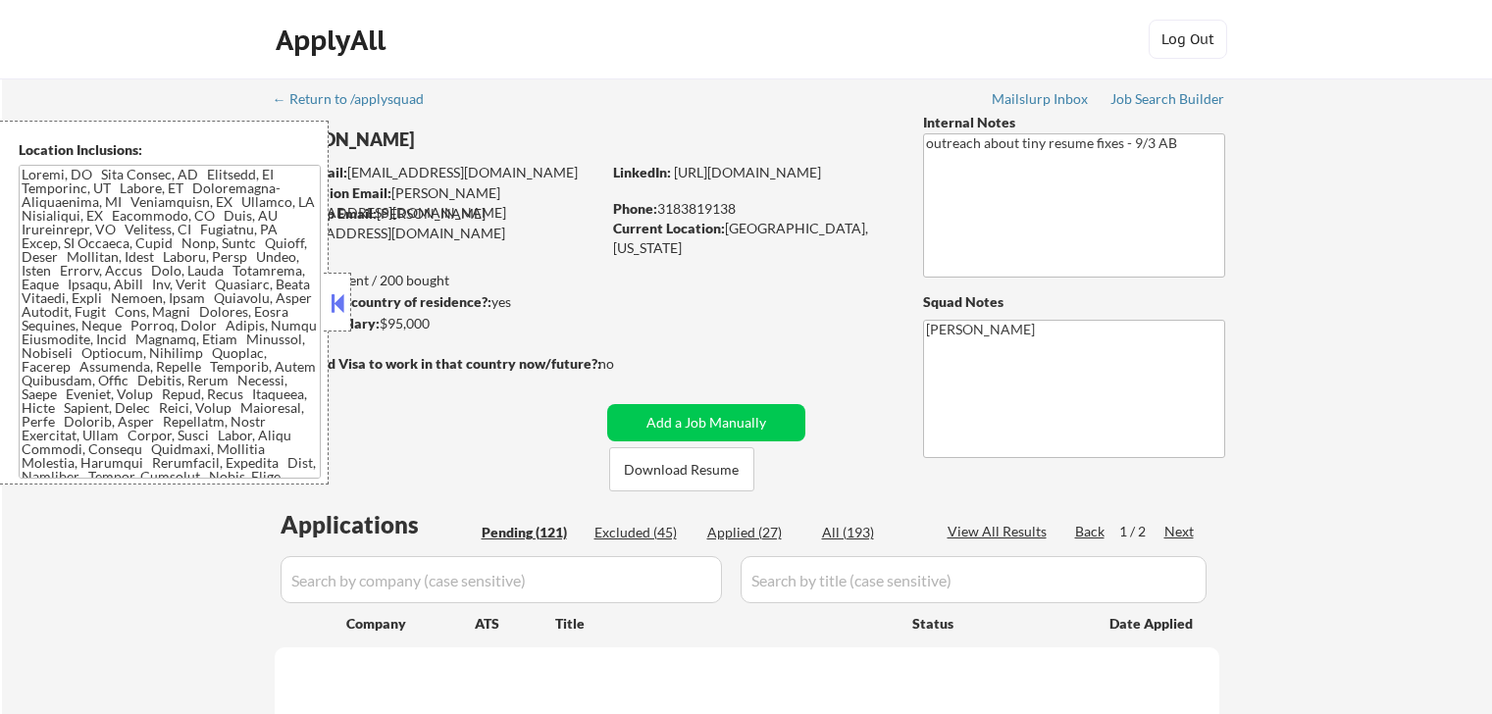
select select ""pending""
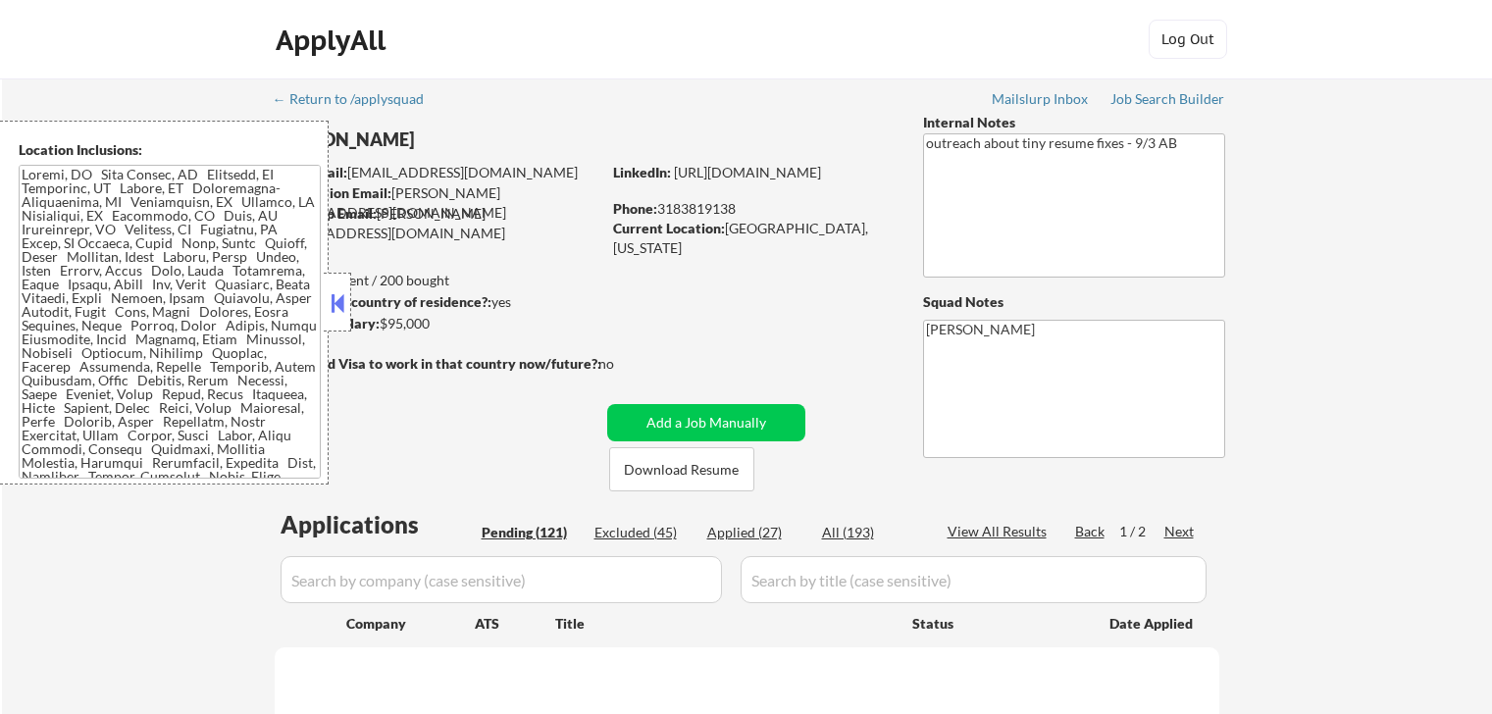
select select ""pending""
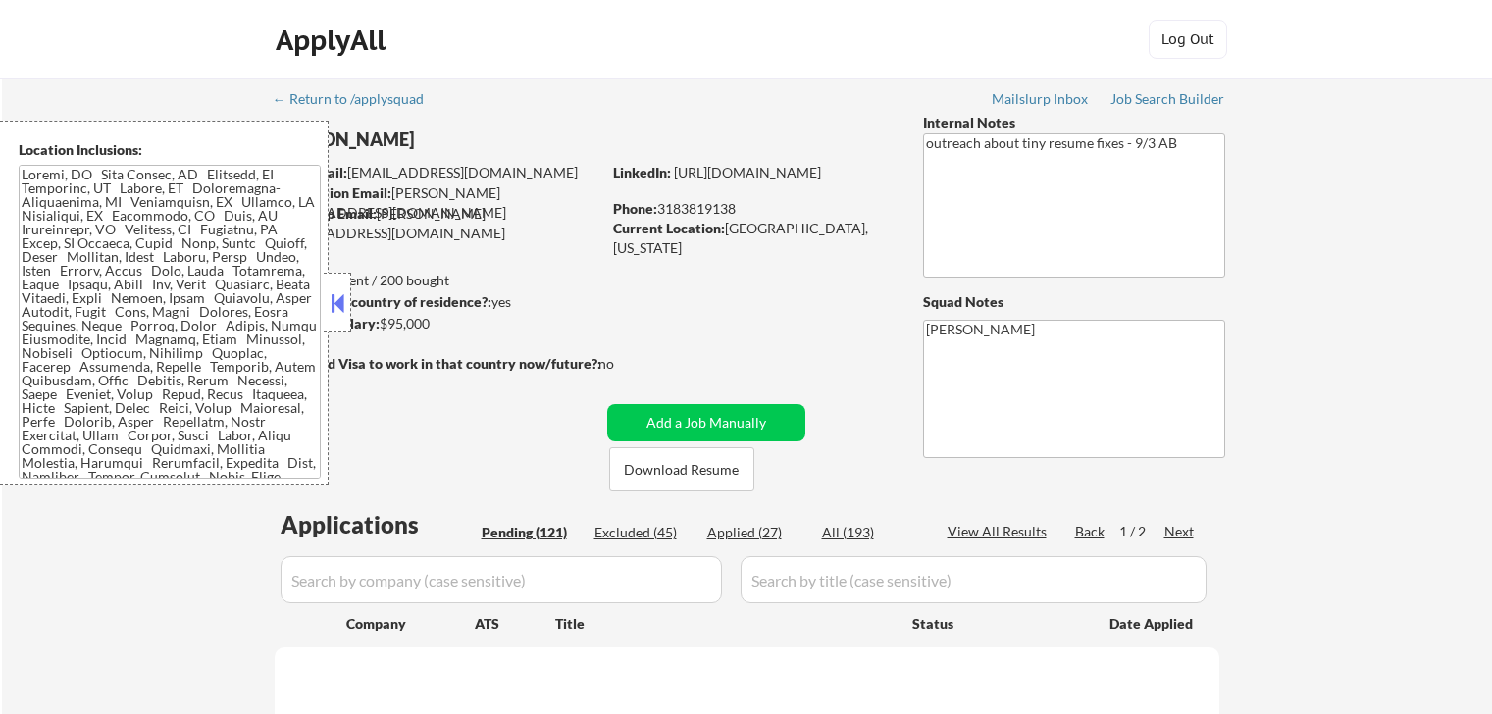
select select ""pending""
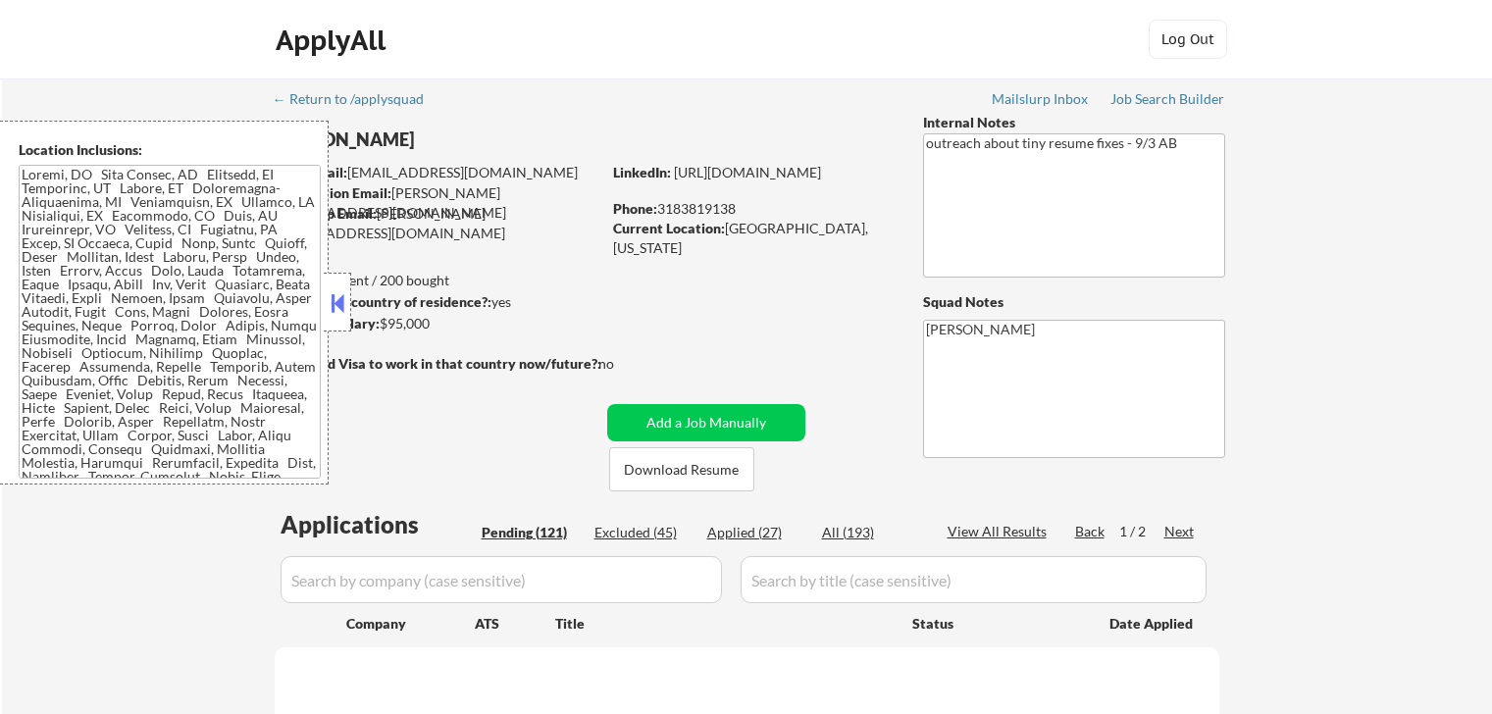
select select ""pending""
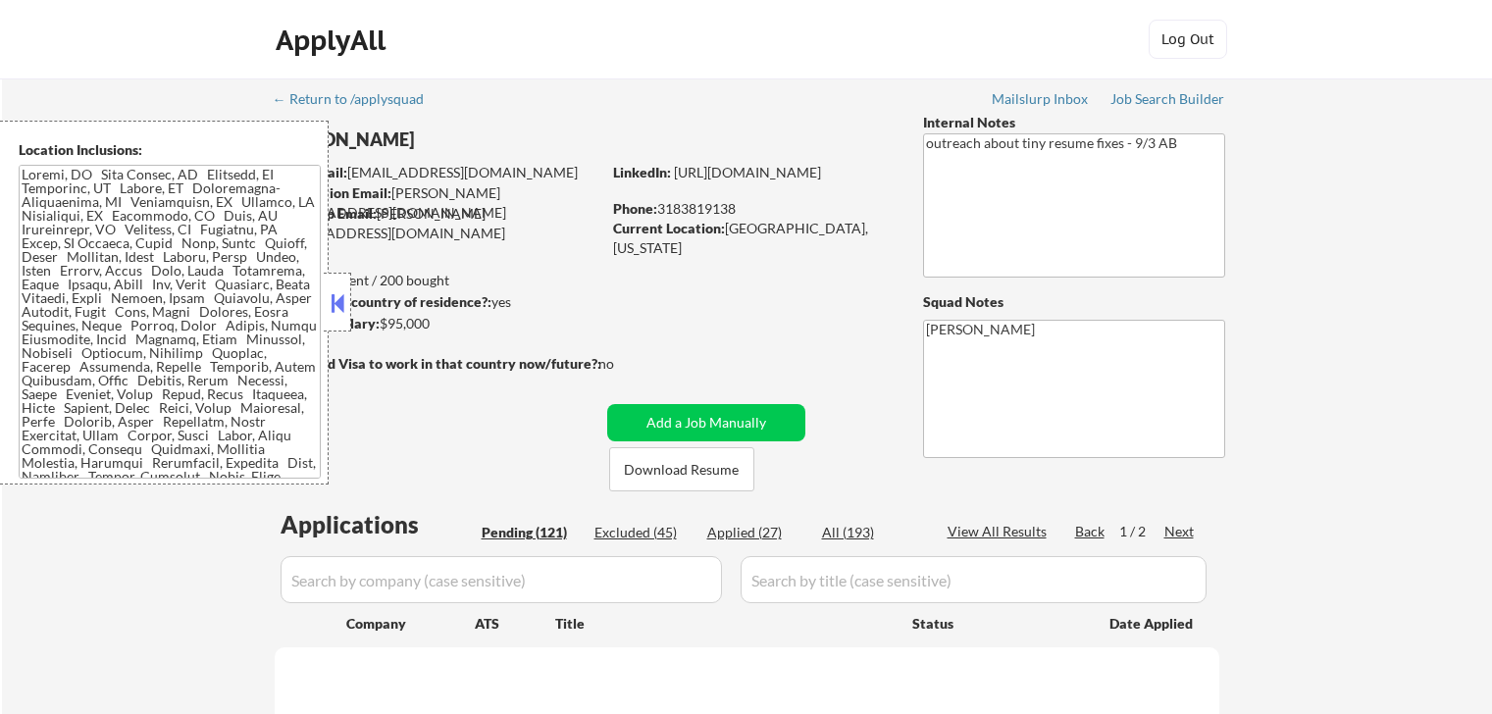
select select ""pending""
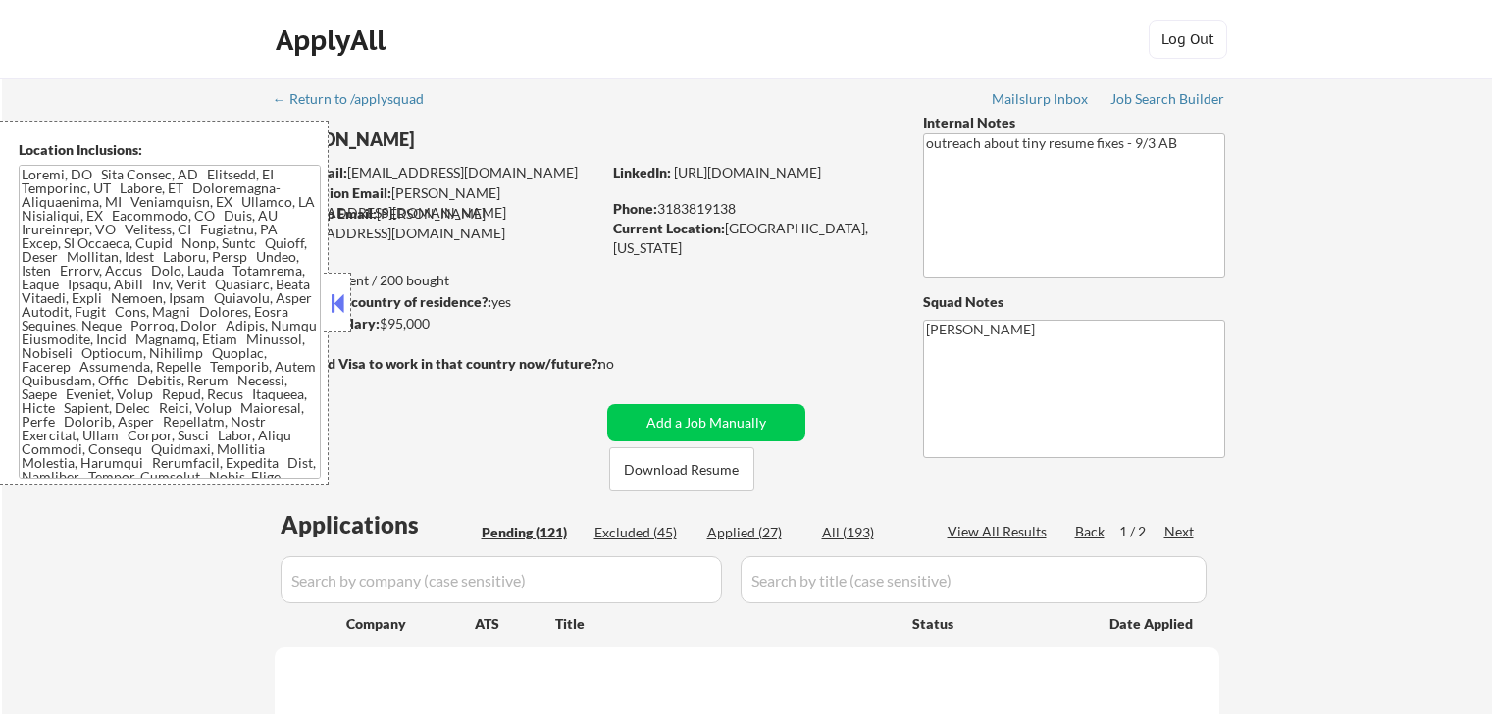
select select ""pending""
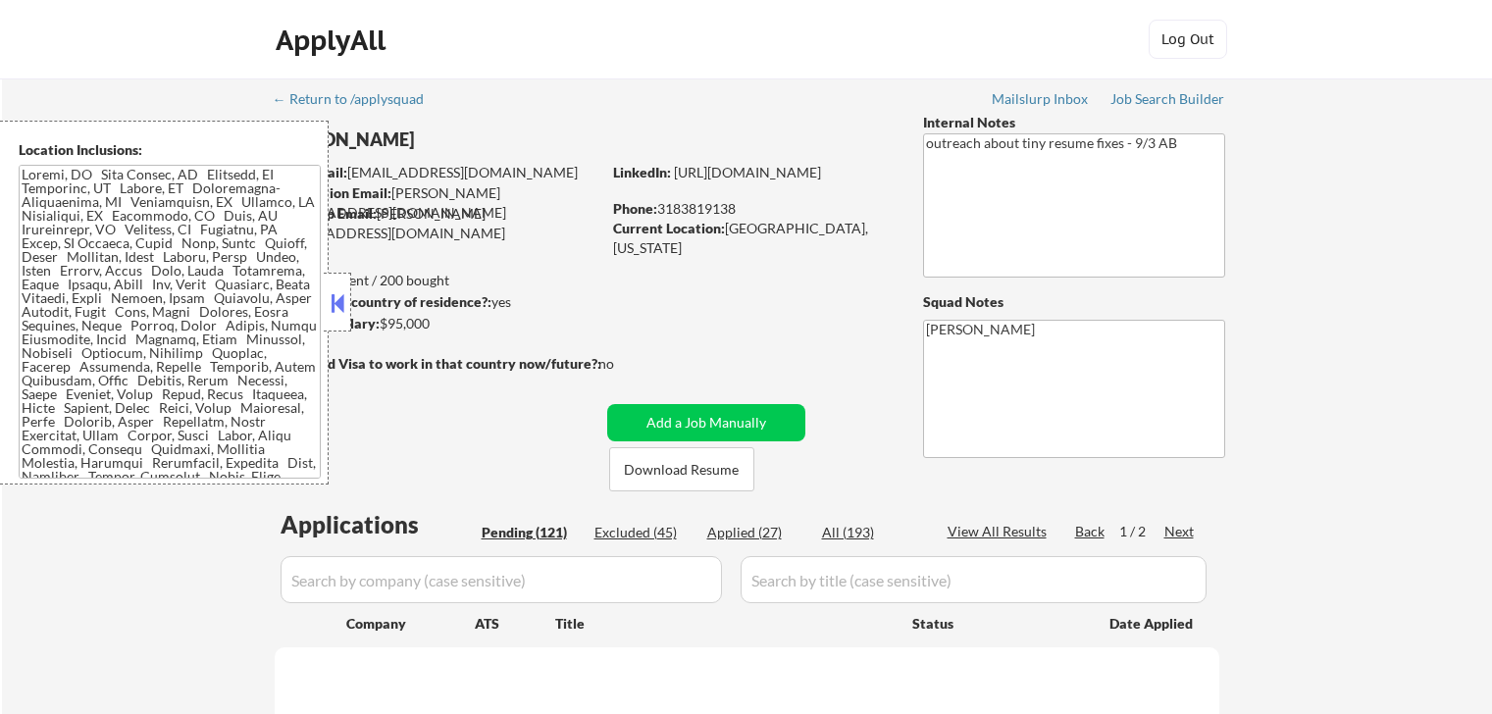
select select ""pending""
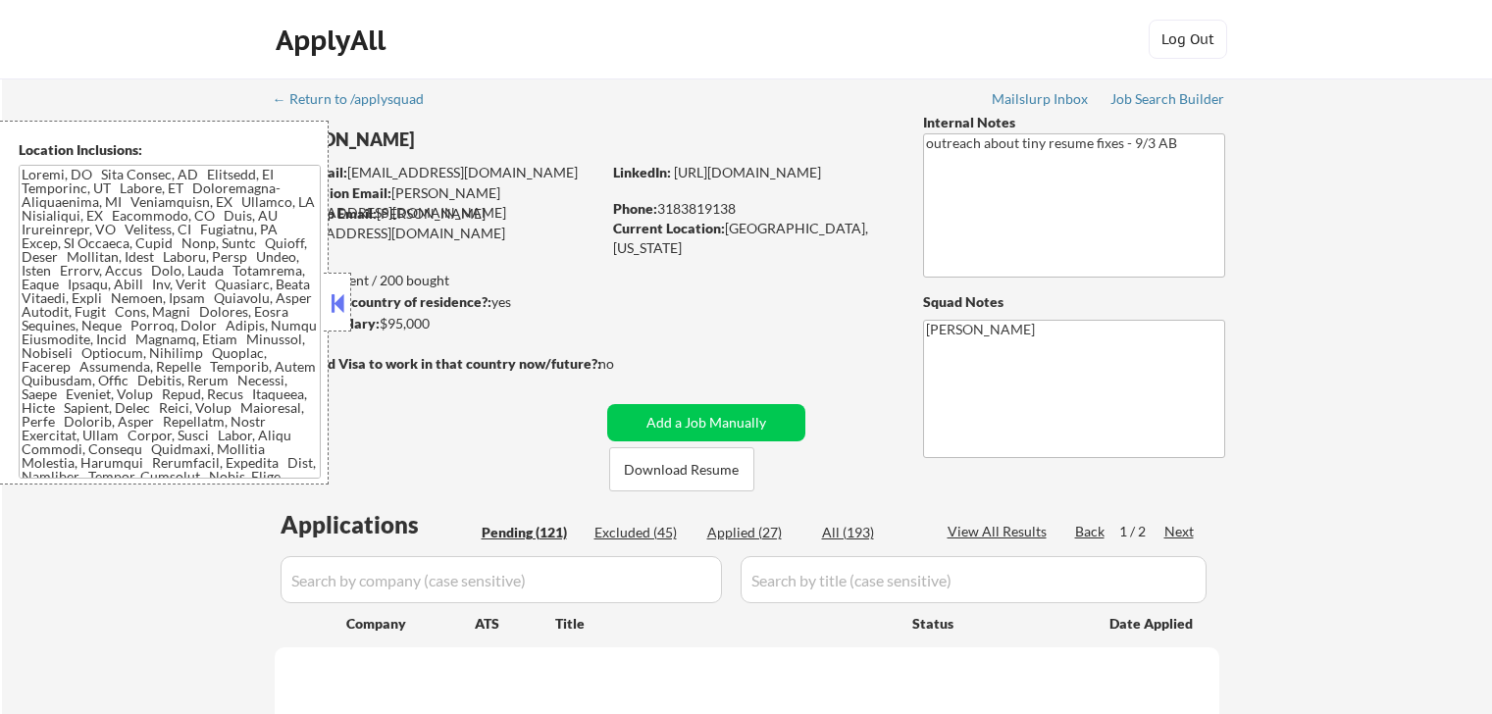
select select ""pending""
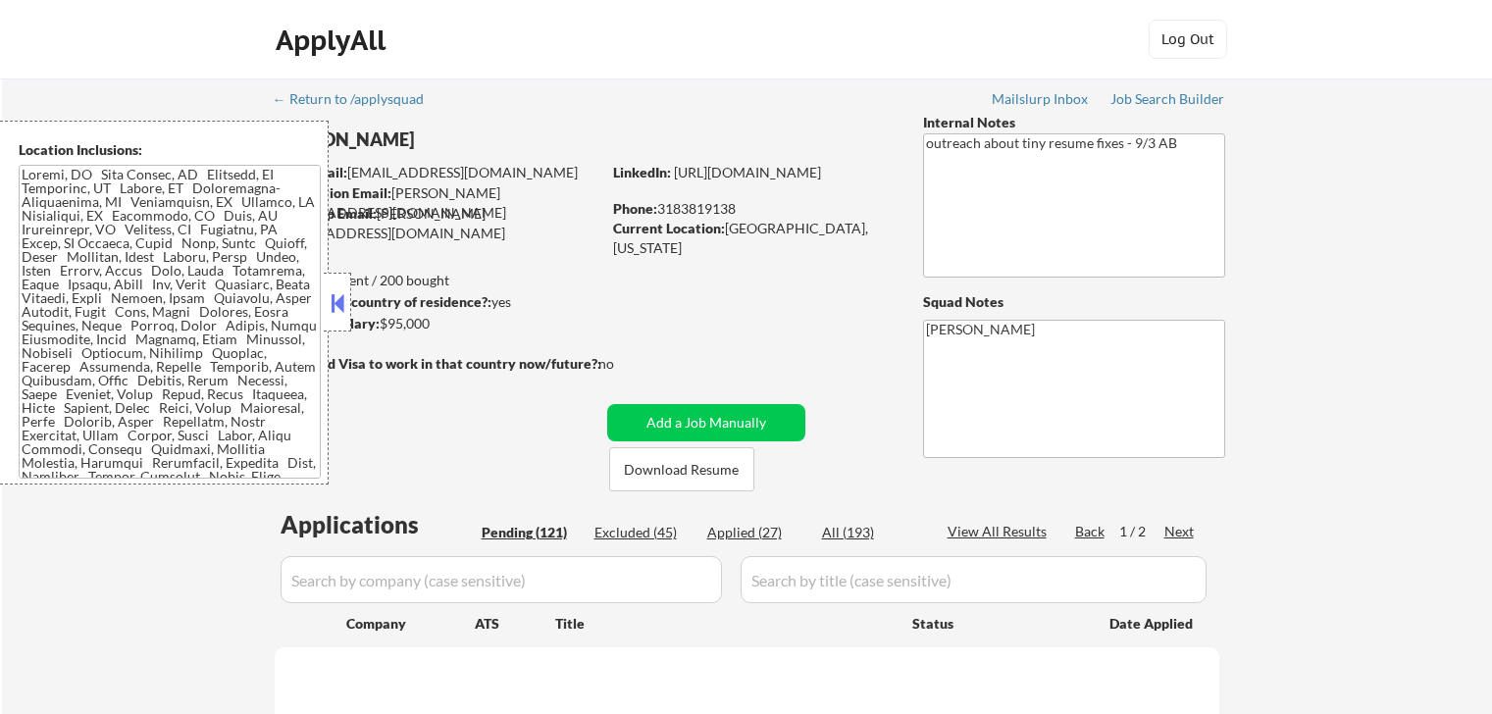
select select ""pending""
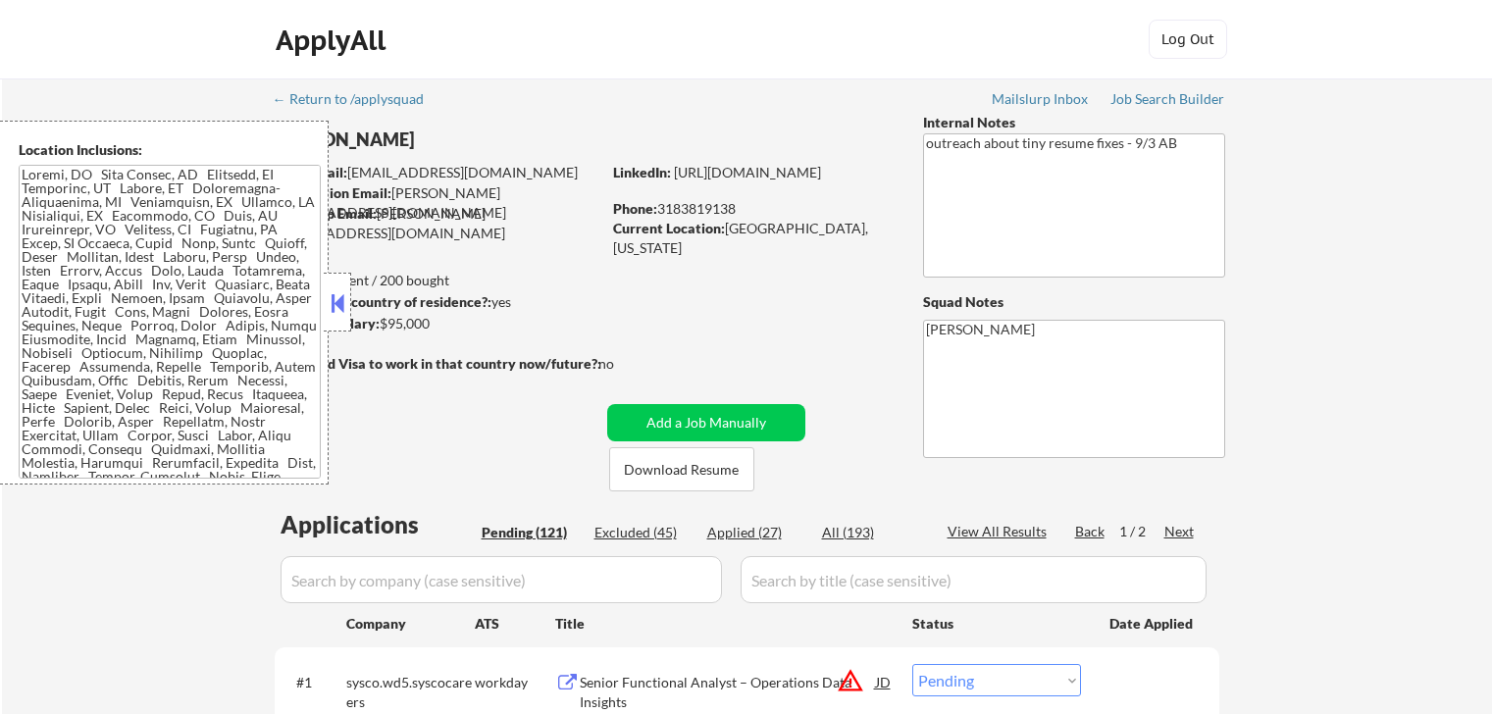
select select ""pending""
click at [341, 298] on button at bounding box center [338, 302] width 22 height 29
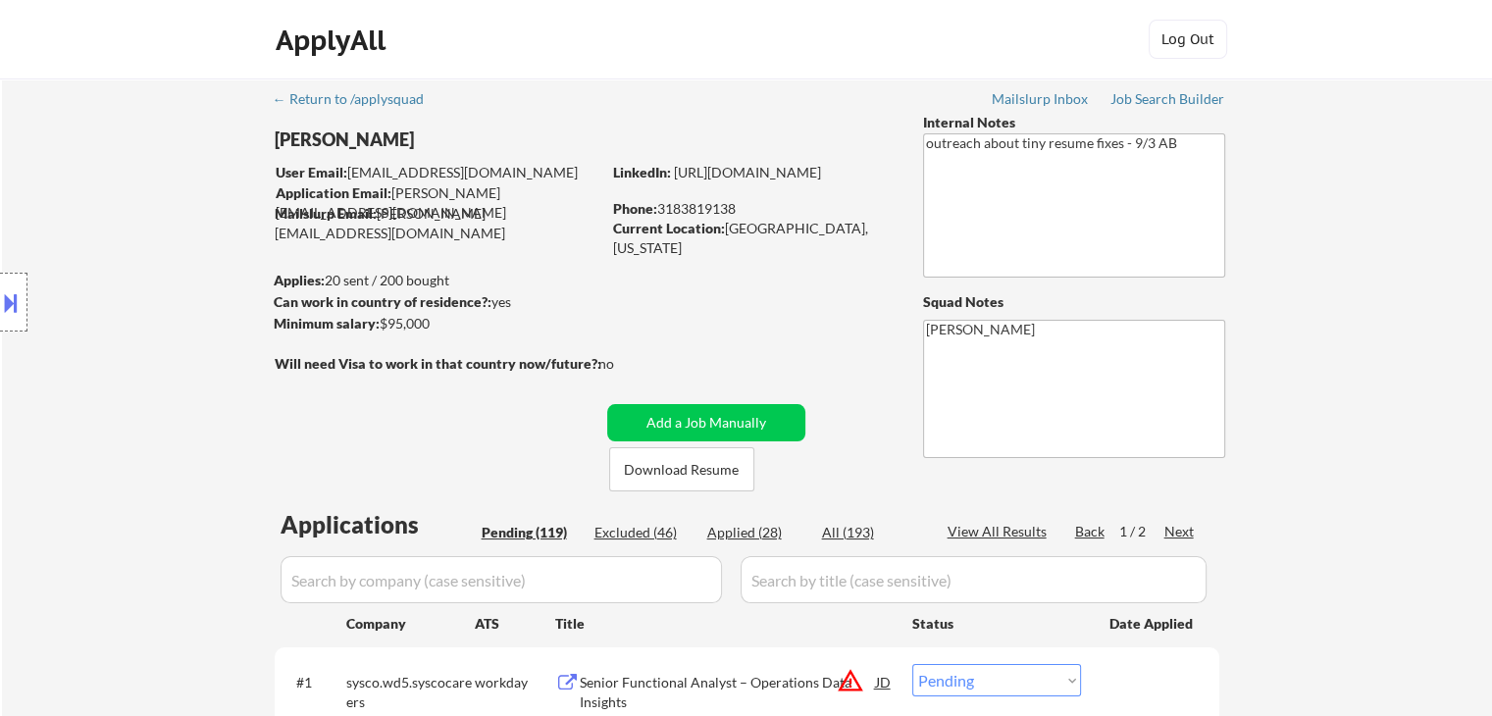
select select ""pending""
click at [537, 592] on input "input" at bounding box center [501, 579] width 441 height 47
paste input "mjhlifesciences"
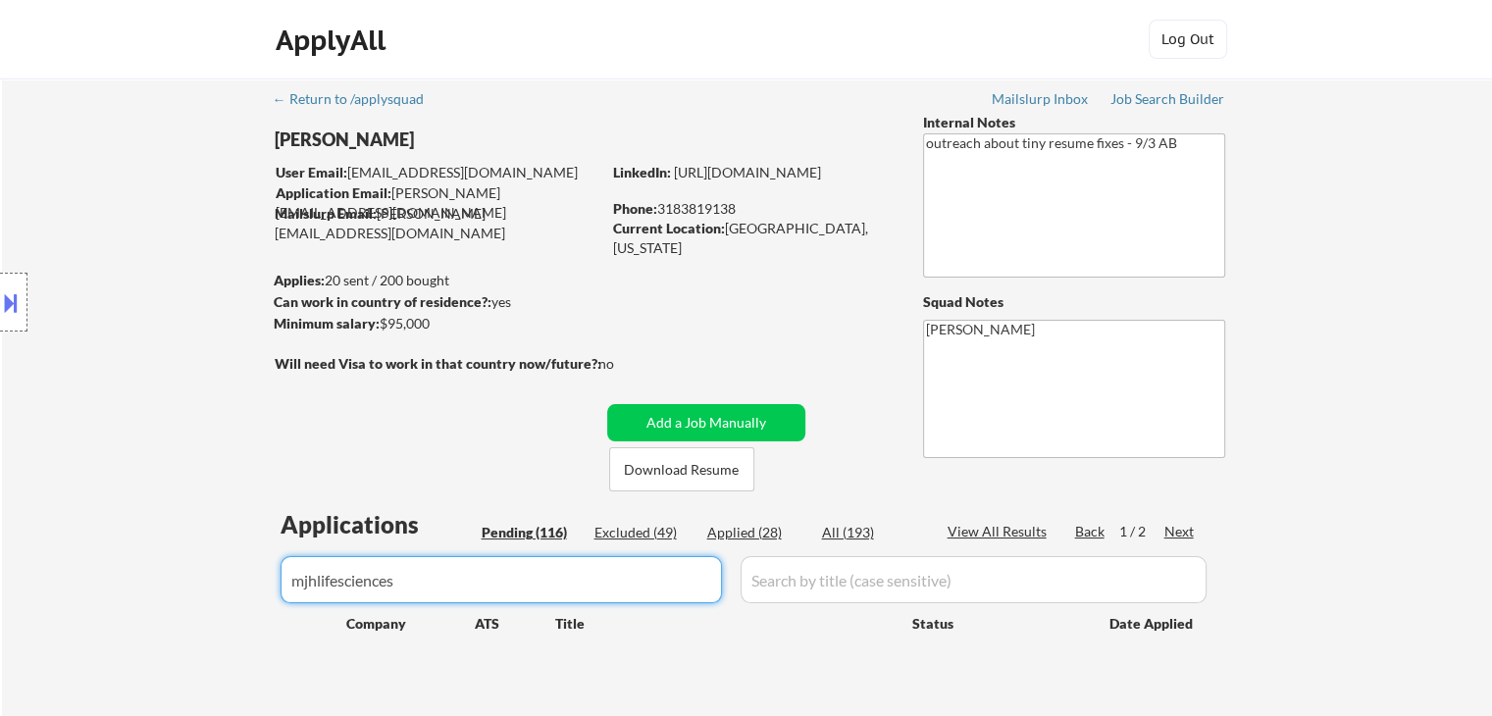
type input "mjhlifesciences"
drag, startPoint x: 655, startPoint y: 531, endPoint x: 666, endPoint y: 531, distance: 10.8
click at [657, 531] on div "Excluded (49)" at bounding box center [643, 533] width 98 height 20
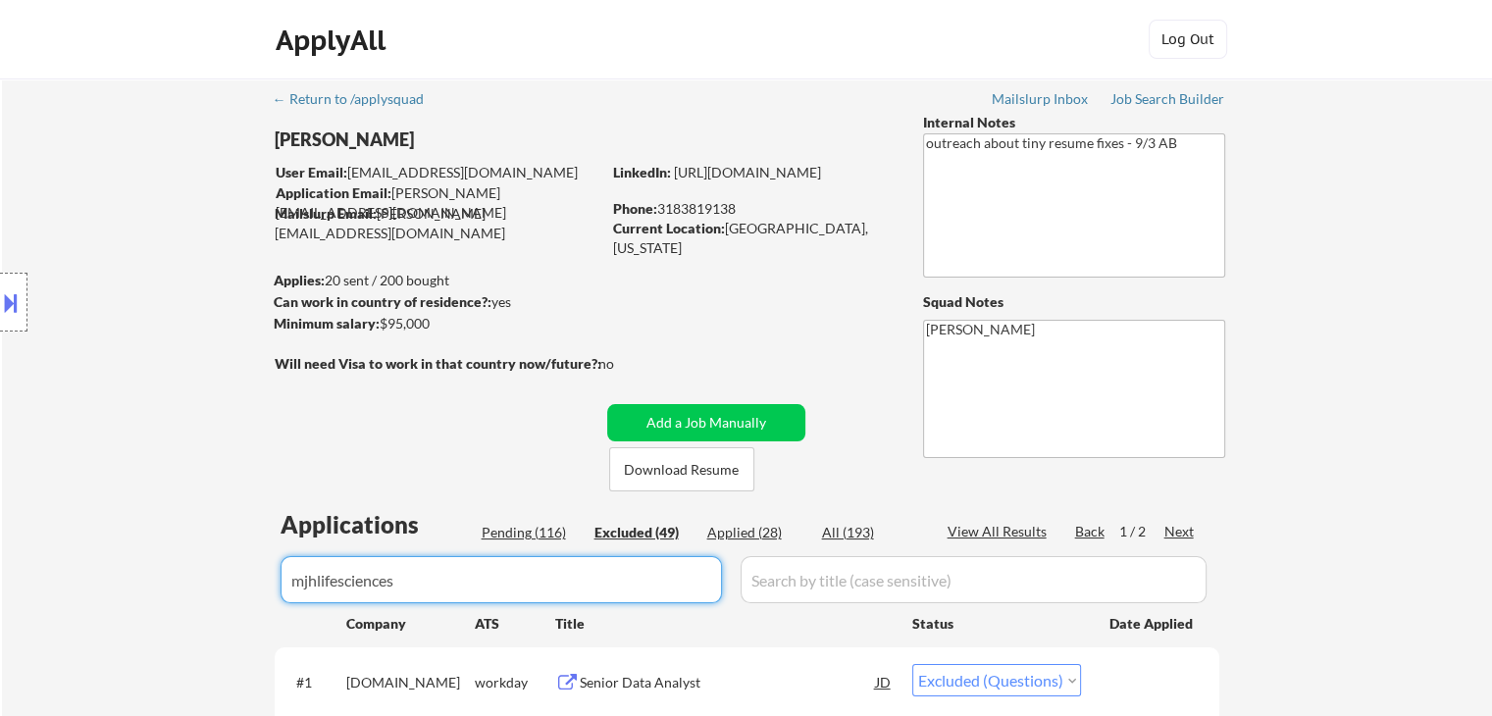
drag, startPoint x: 557, startPoint y: 590, endPoint x: 578, endPoint y: 580, distance: 22.8
click at [561, 590] on input "input" at bounding box center [501, 579] width 441 height 47
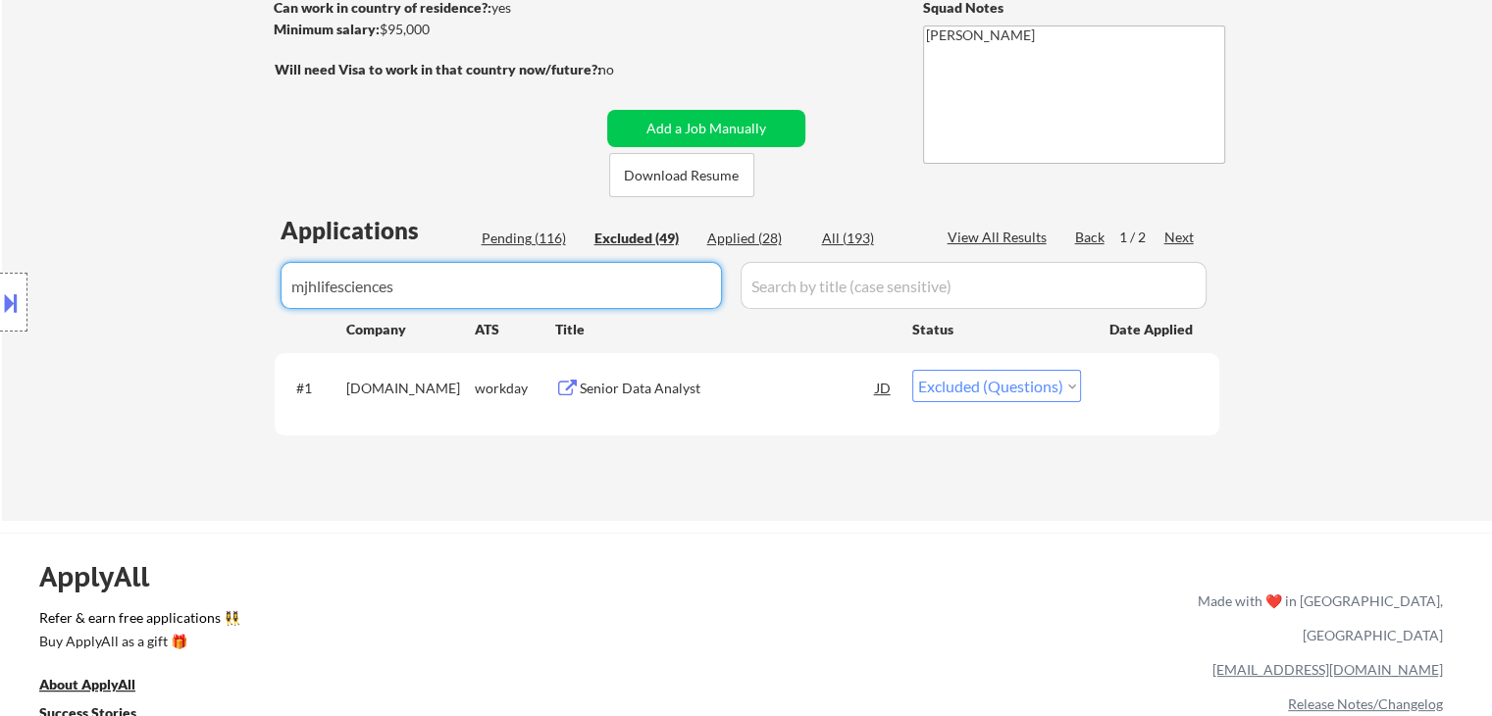
click at [994, 389] on select "Choose an option... Pending Applied Excluded (Questions) Excluded (Expired) Exc…" at bounding box center [996, 386] width 169 height 32
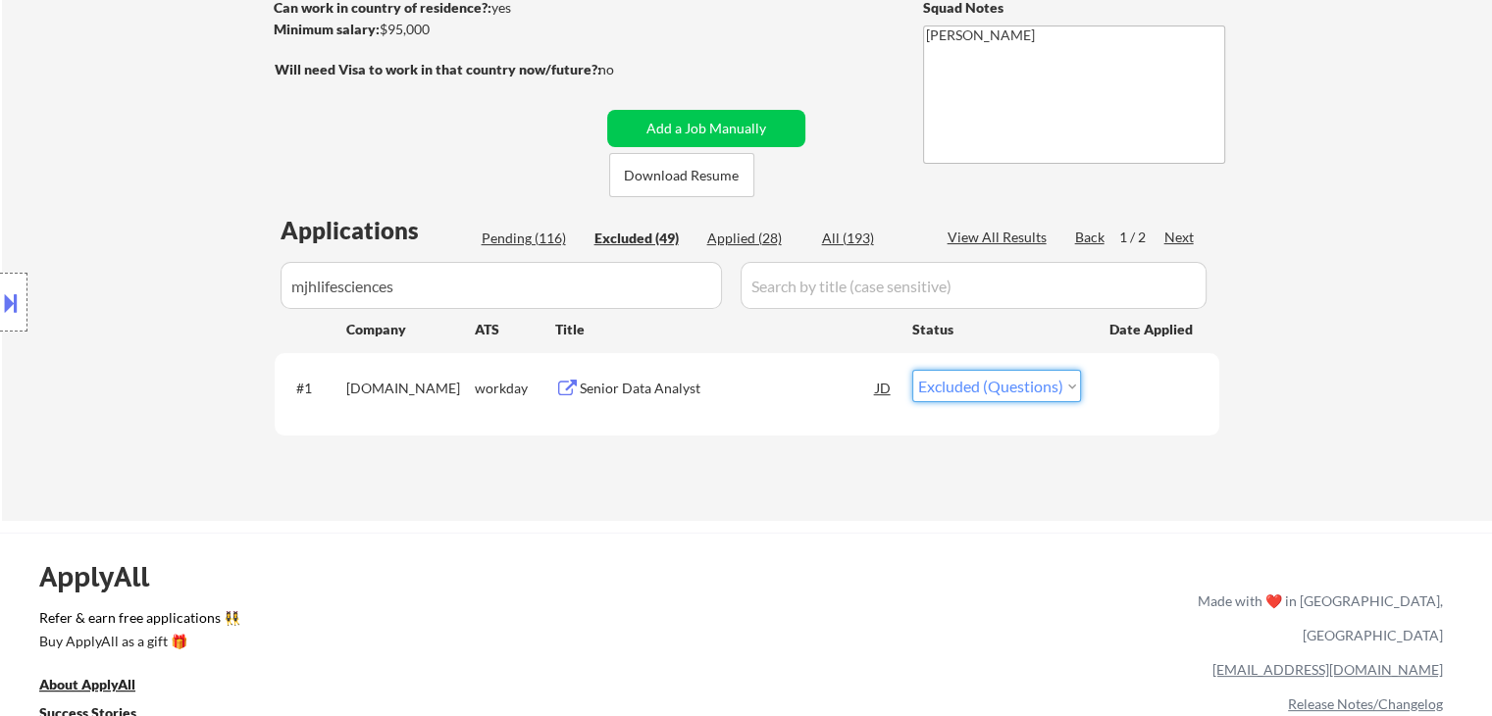
select select ""pending""
click at [912, 370] on select "Choose an option... Pending Applied Excluded (Questions) Excluded (Expired) Exc…" at bounding box center [996, 386] width 169 height 32
click at [530, 239] on div "Pending (116)" at bounding box center [531, 239] width 98 height 20
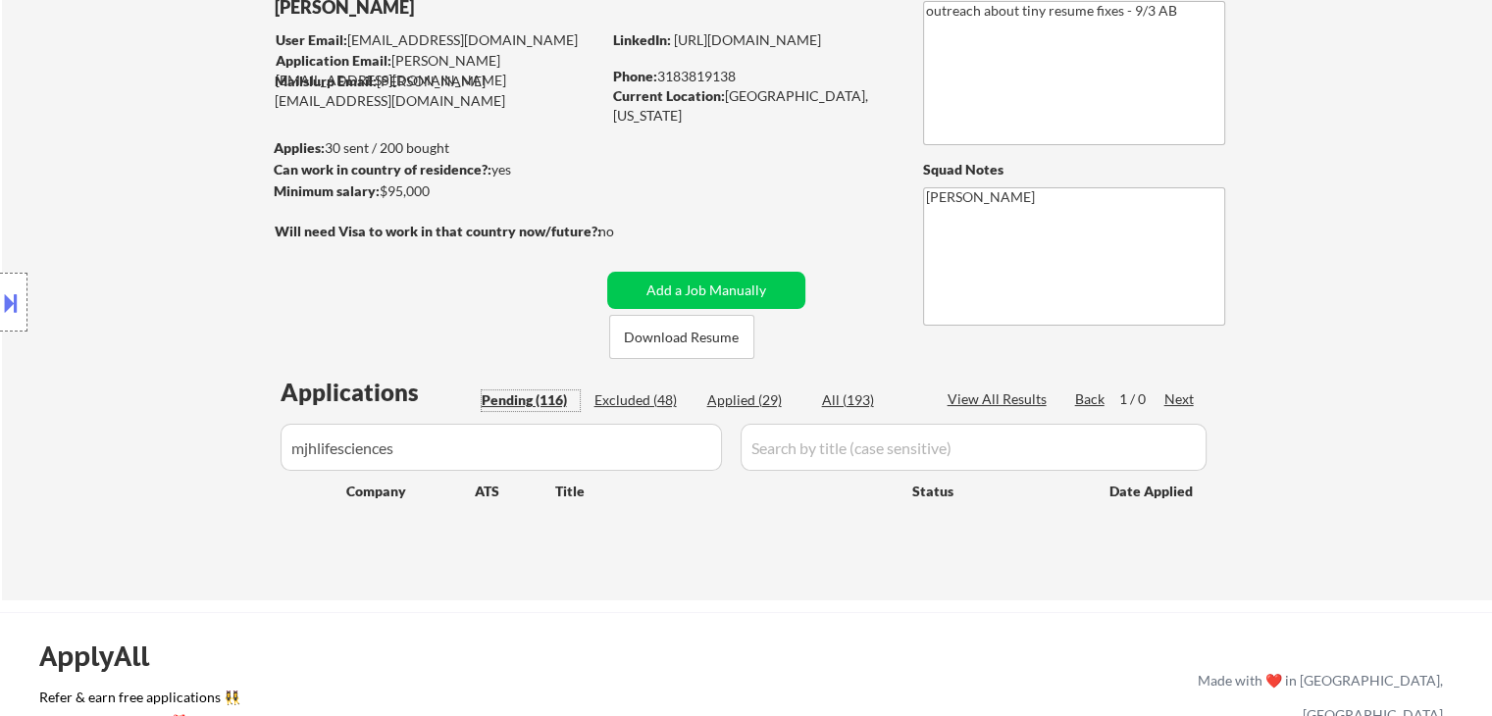
scroll to position [98, 0]
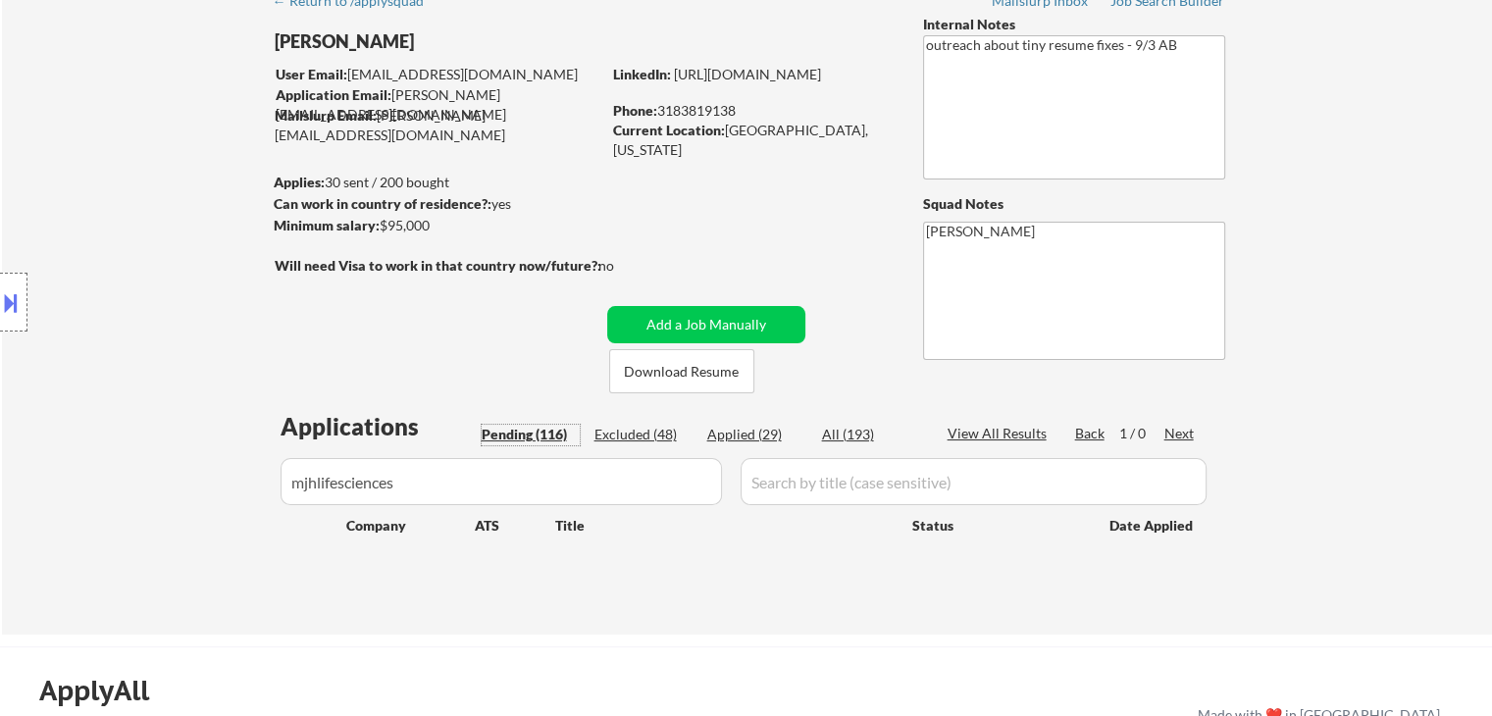
click at [749, 433] on div "Applied (29)" at bounding box center [756, 435] width 98 height 20
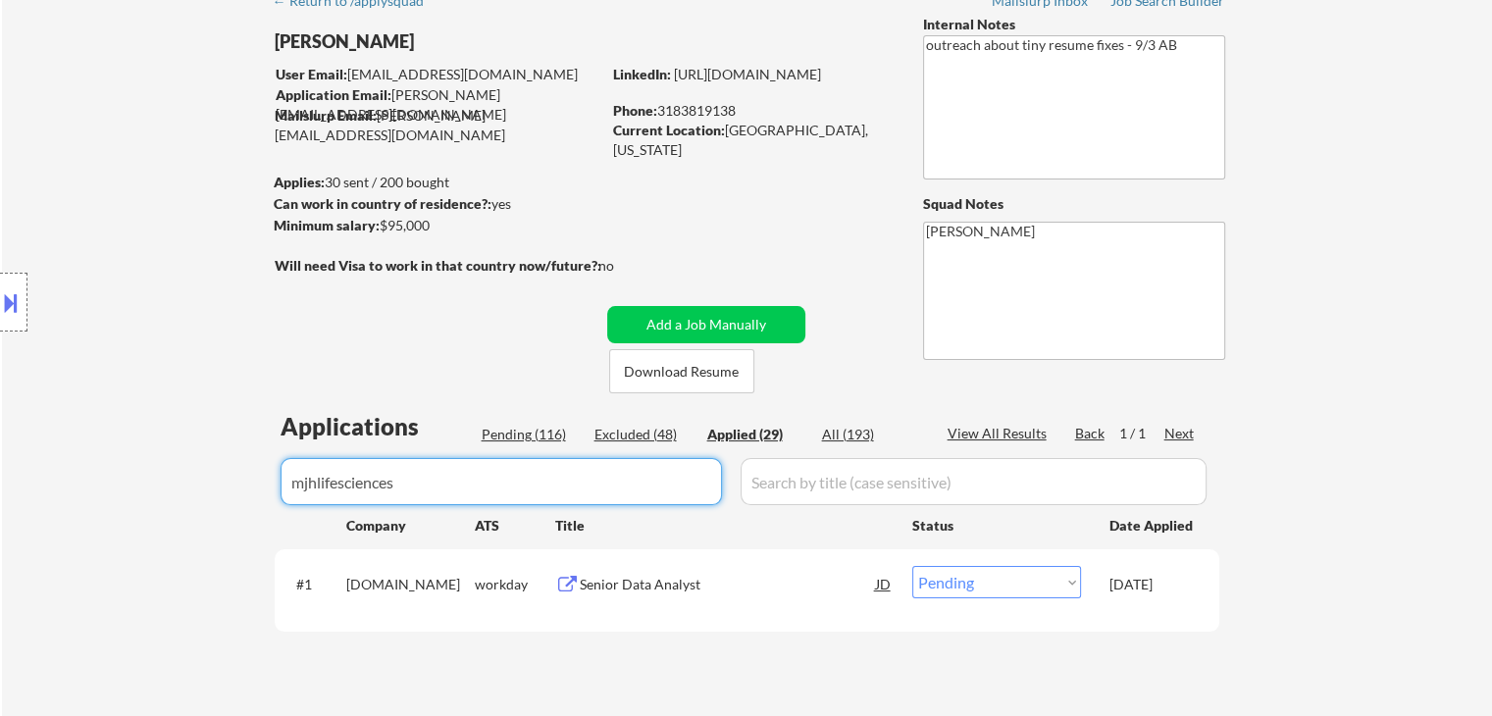
drag, startPoint x: 470, startPoint y: 497, endPoint x: 0, endPoint y: 492, distance: 469.9
select select ""applied""
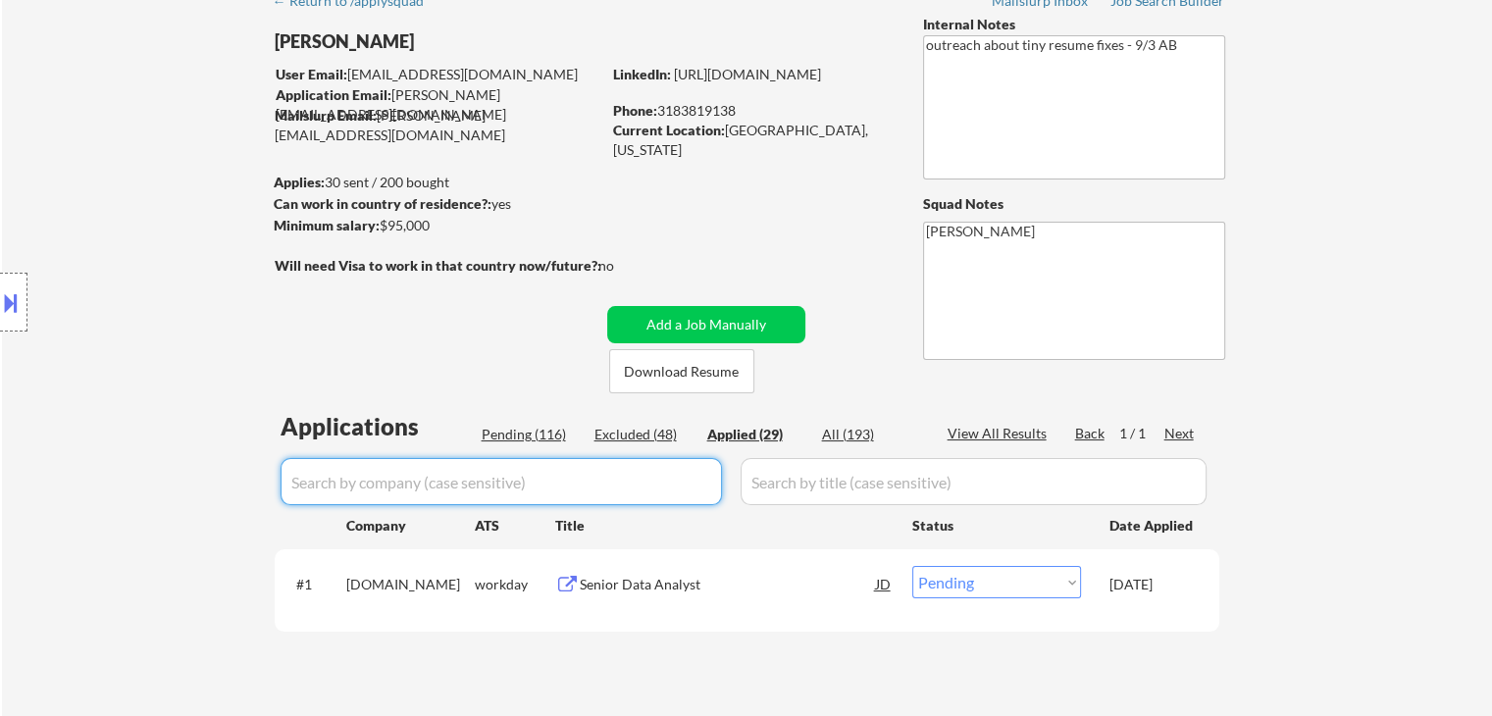
select select ""applied""
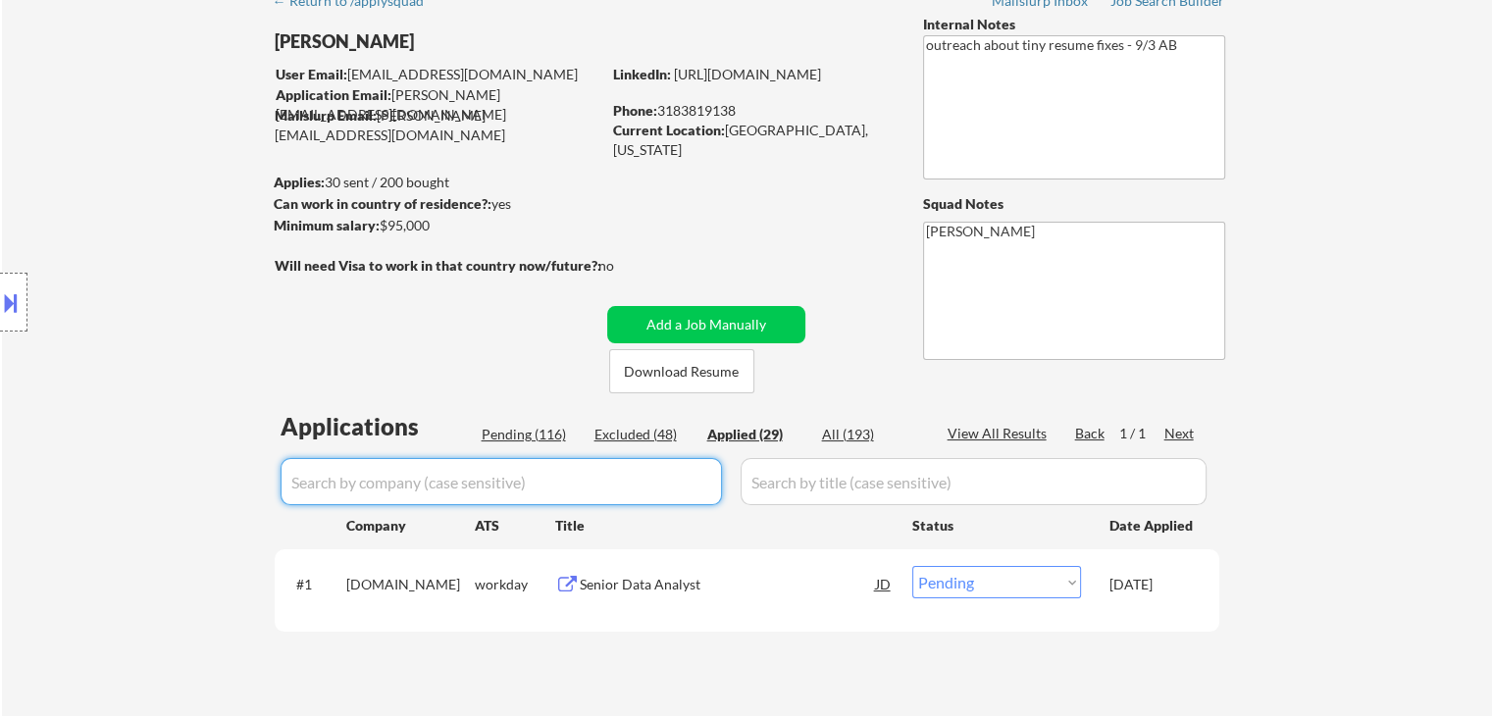
select select ""applied""
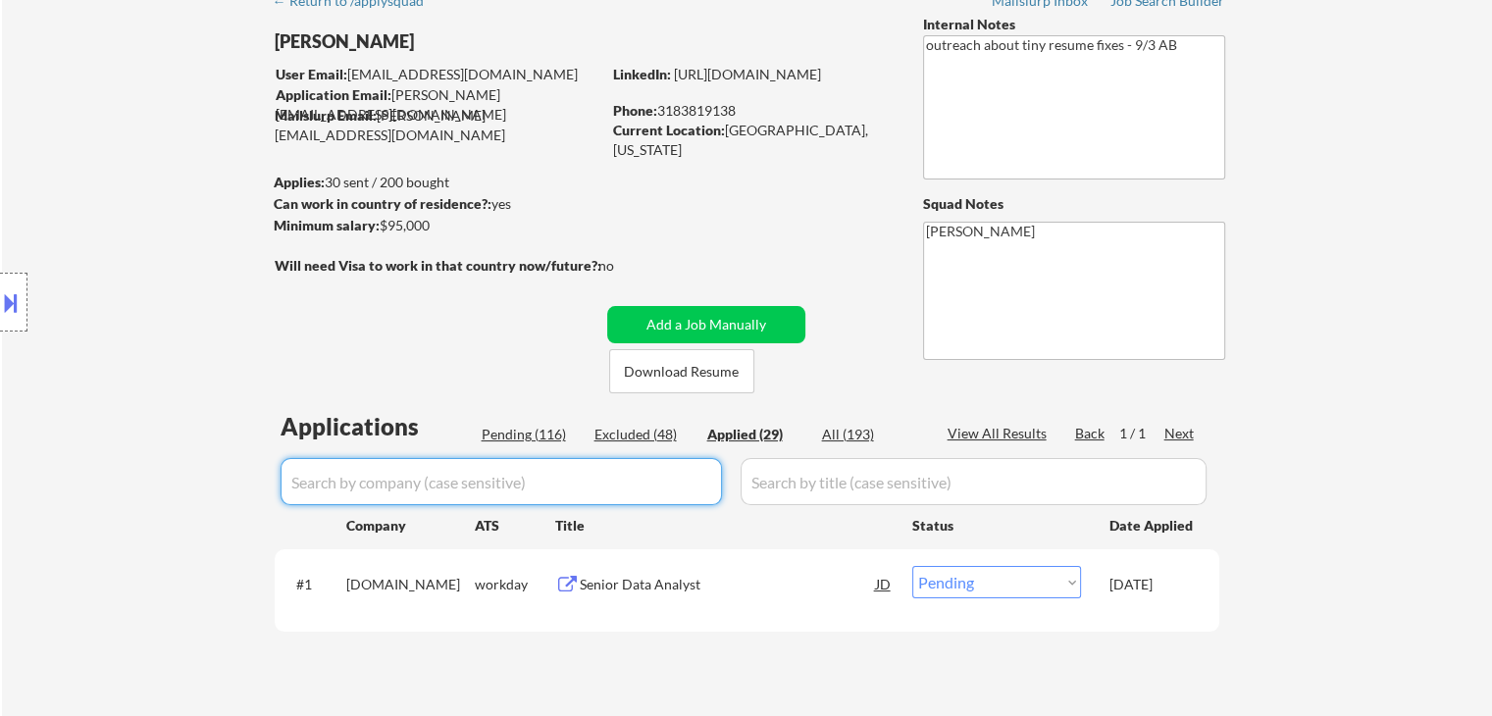
select select ""applied""
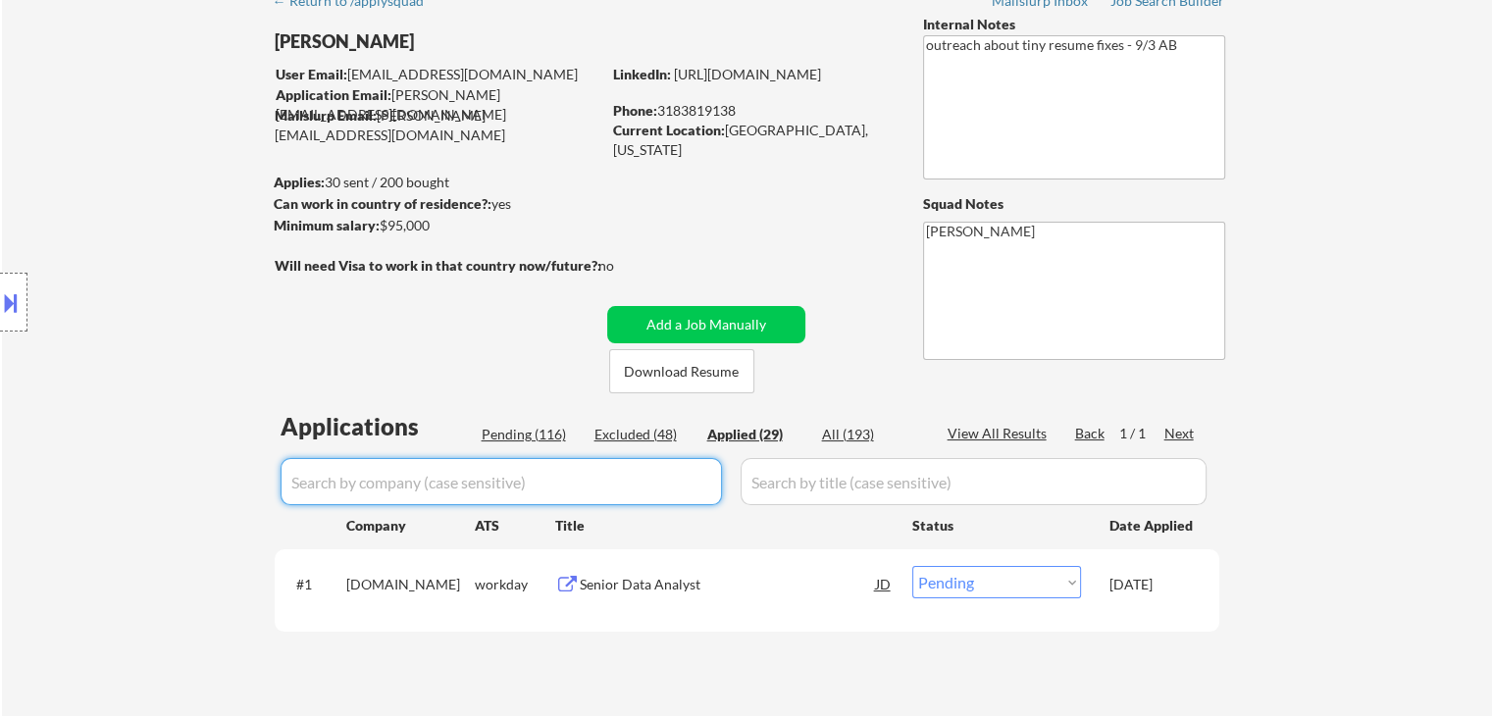
select select ""applied""
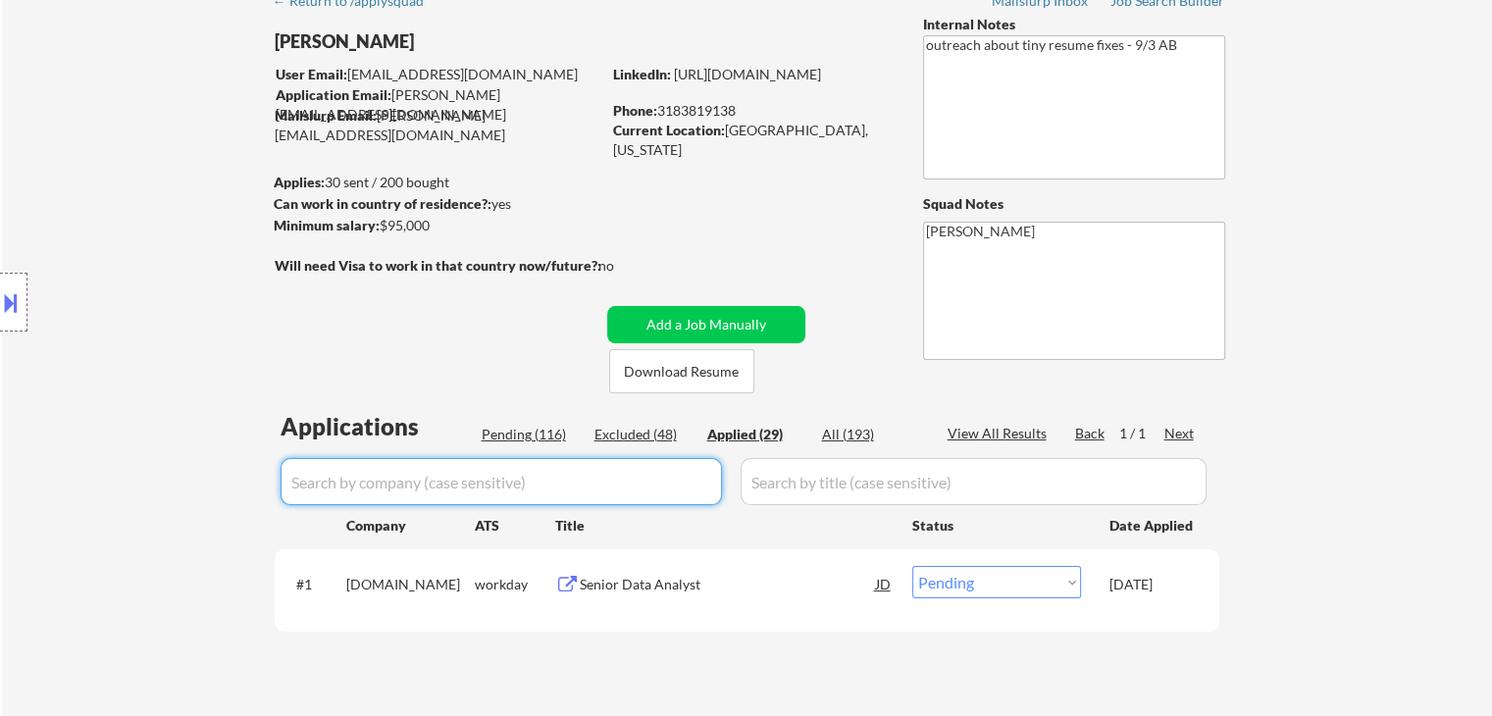
select select ""applied""
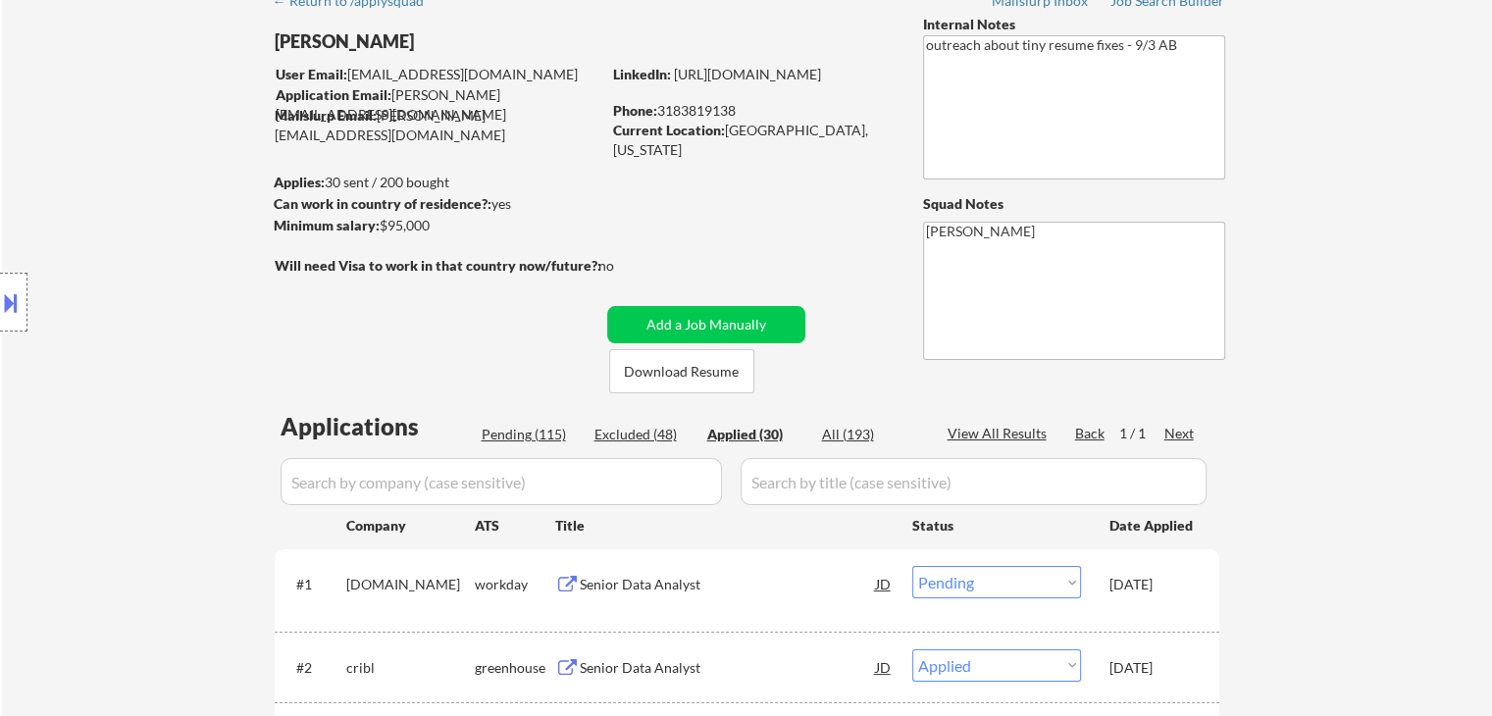
select select ""applied""
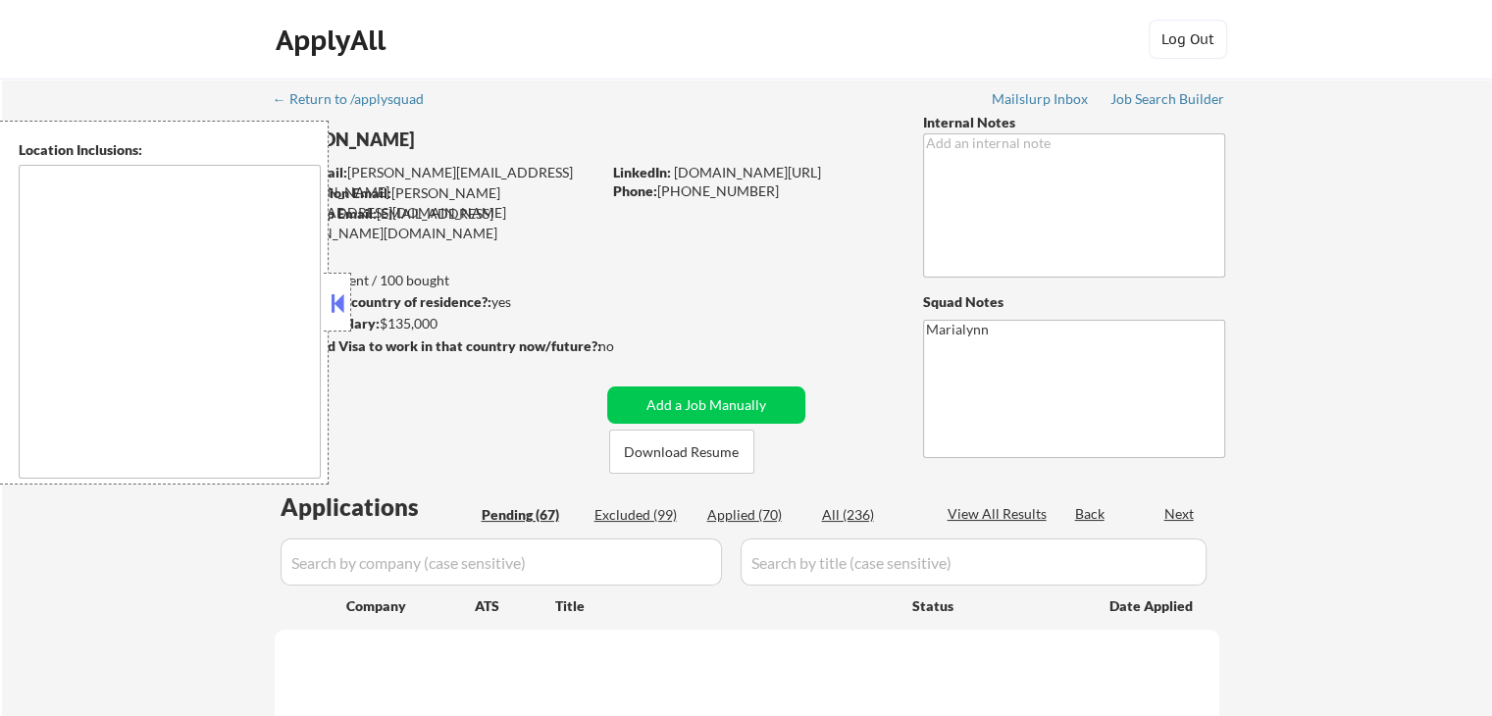
click at [340, 304] on button at bounding box center [338, 302] width 22 height 29
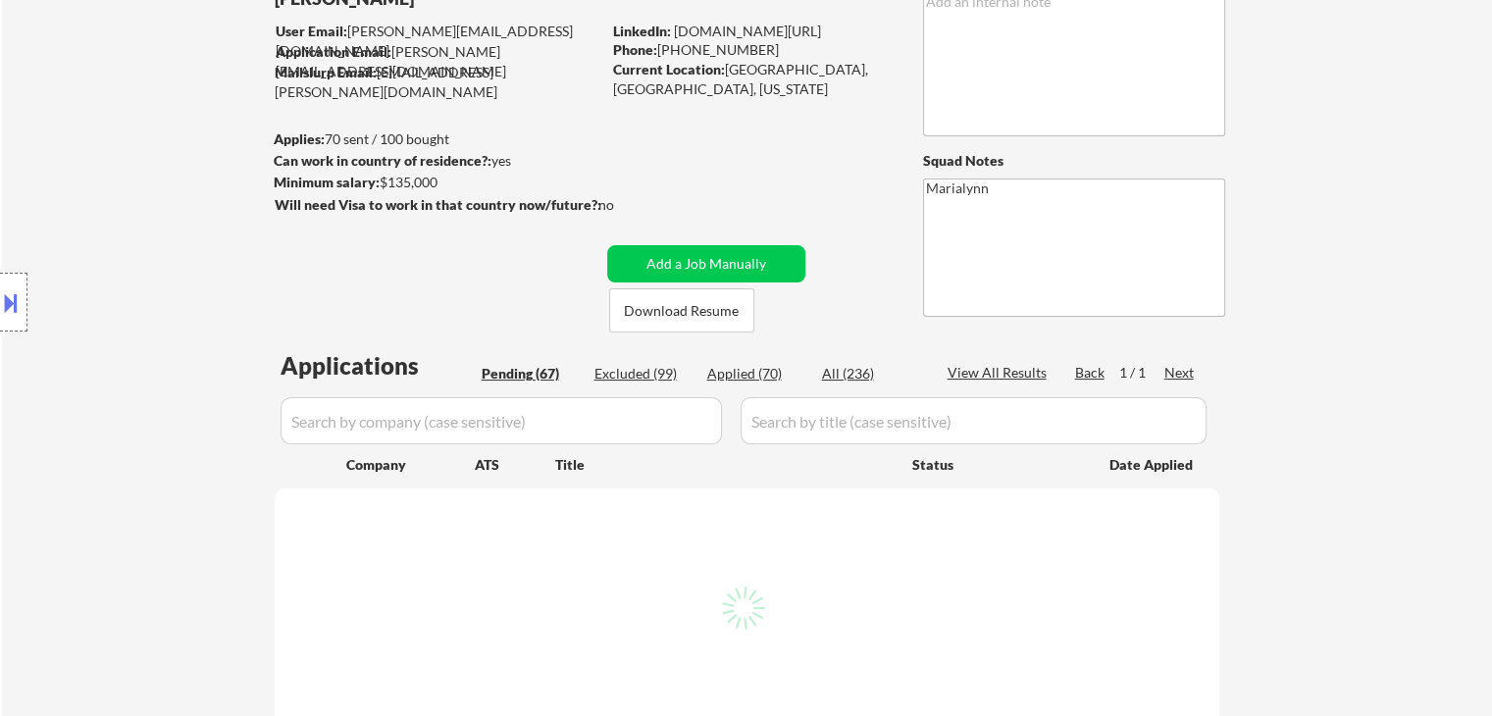
scroll to position [196, 0]
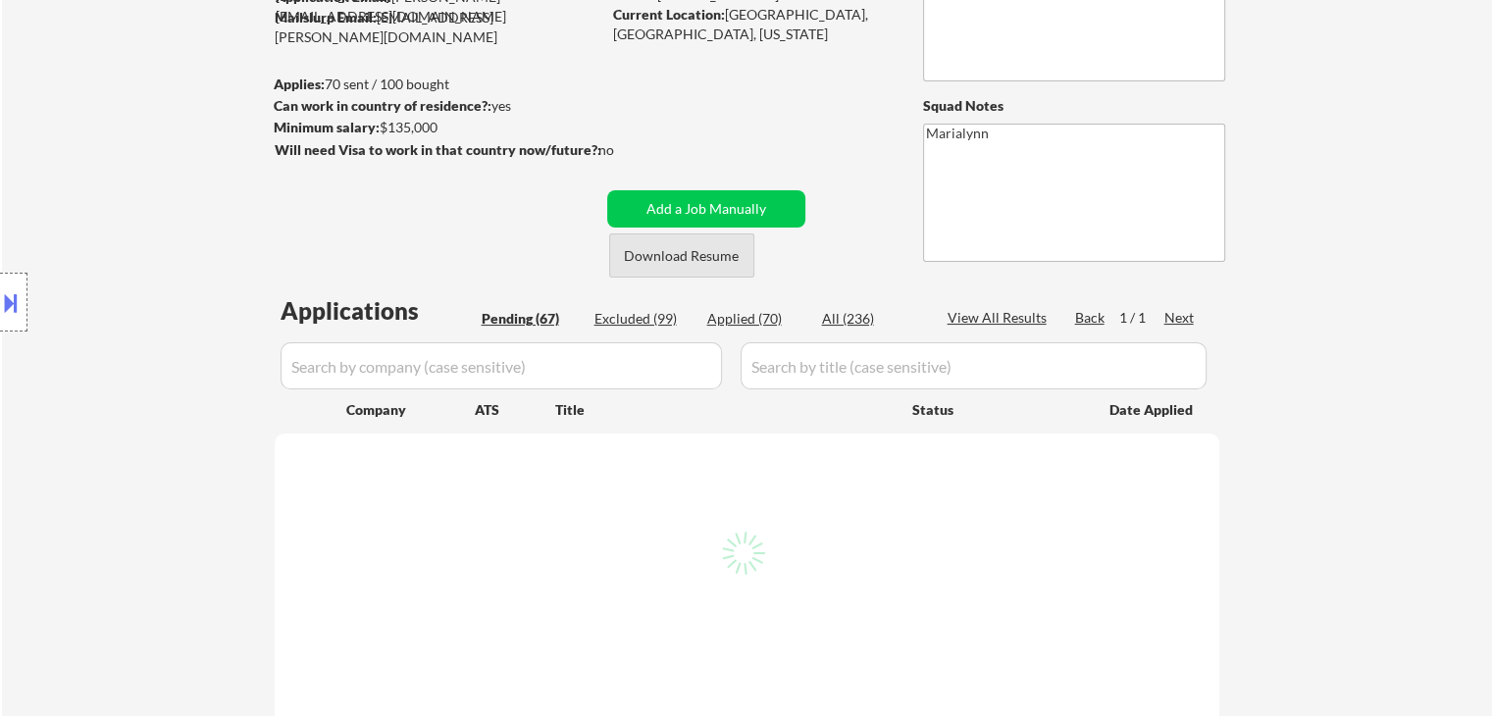
click at [697, 262] on button "Download Resume" at bounding box center [681, 255] width 145 height 44
select select ""pending""
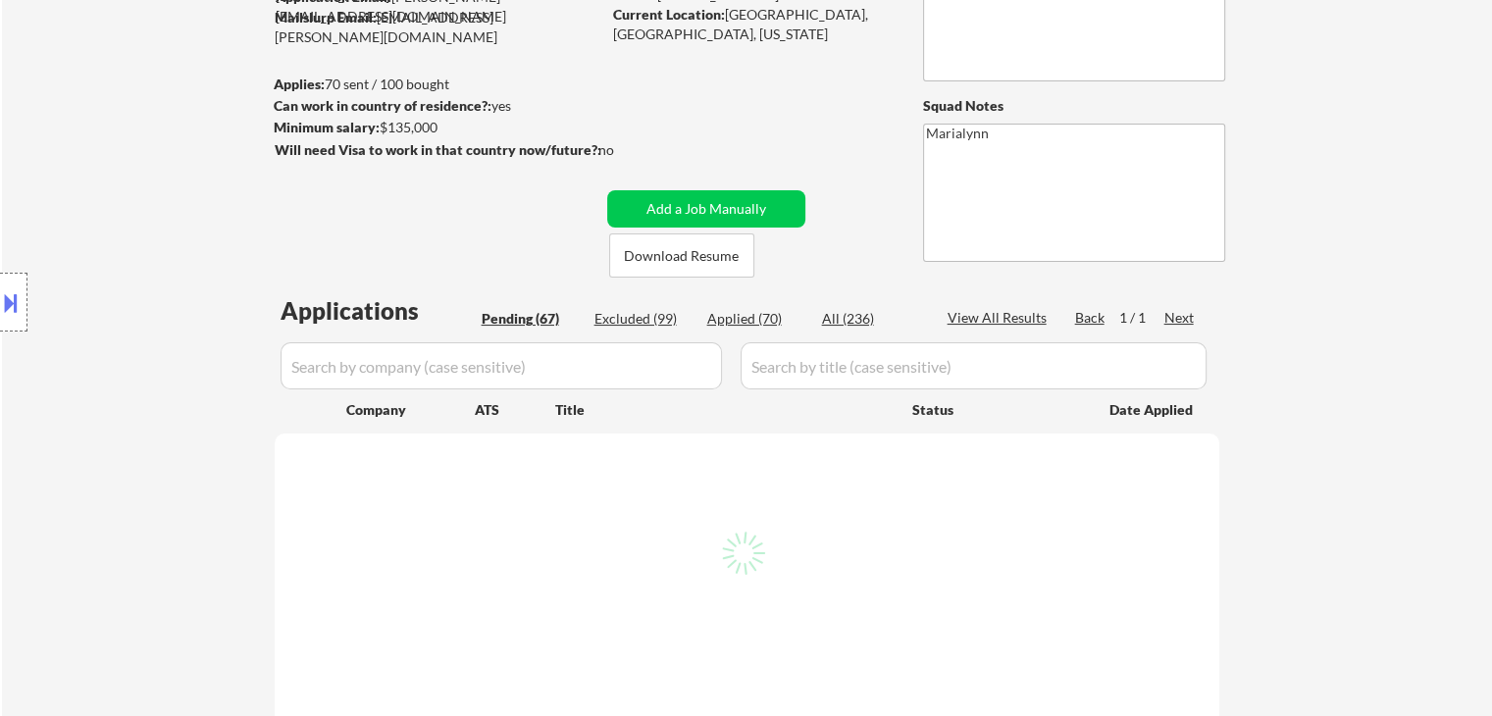
select select ""pending""
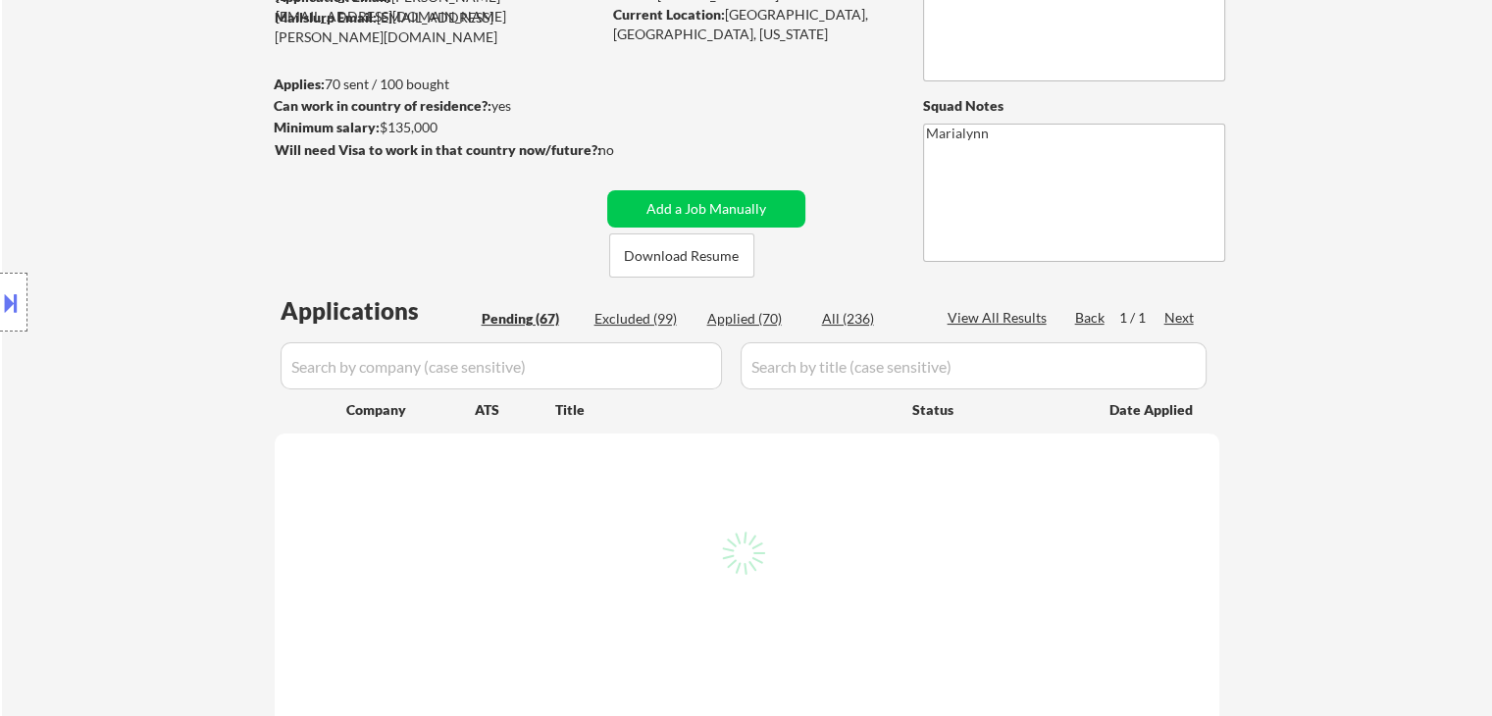
select select ""pending""
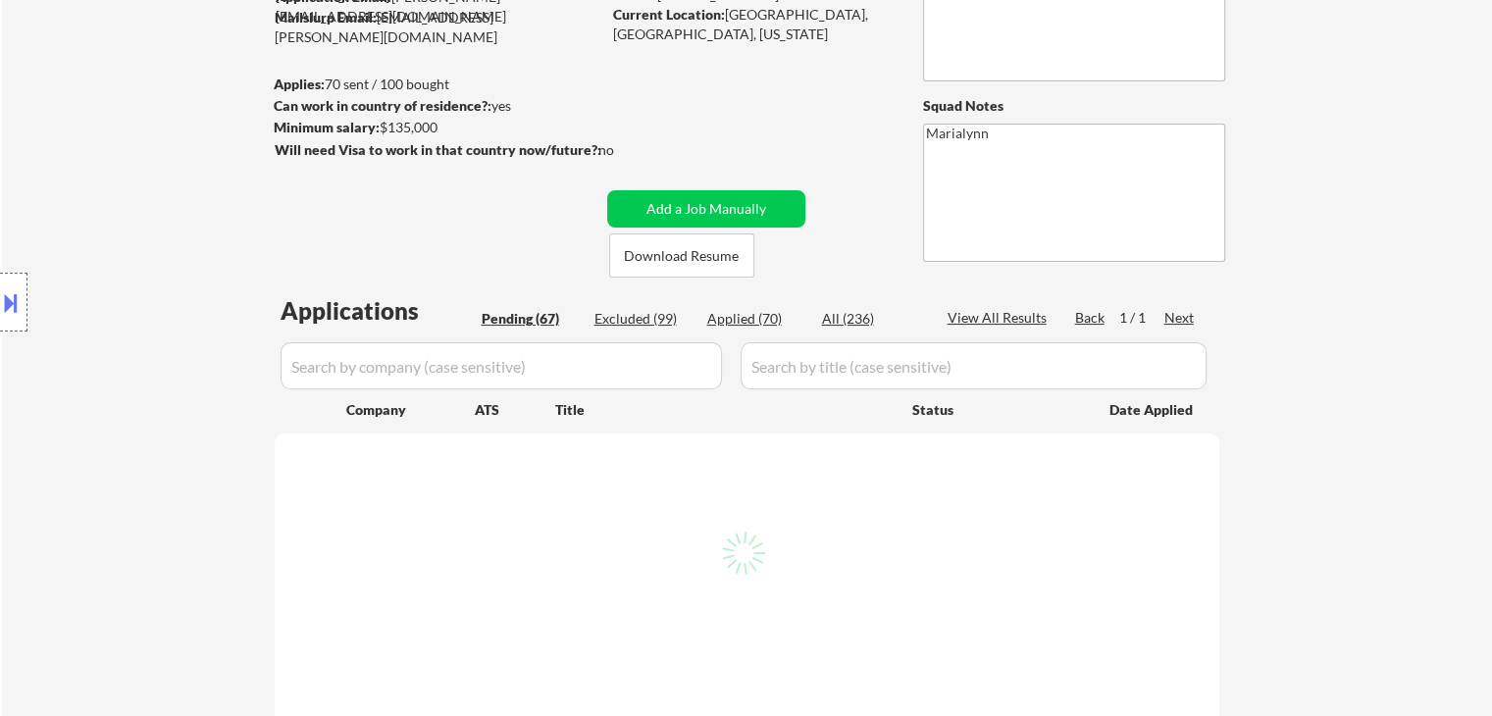
select select ""pending""
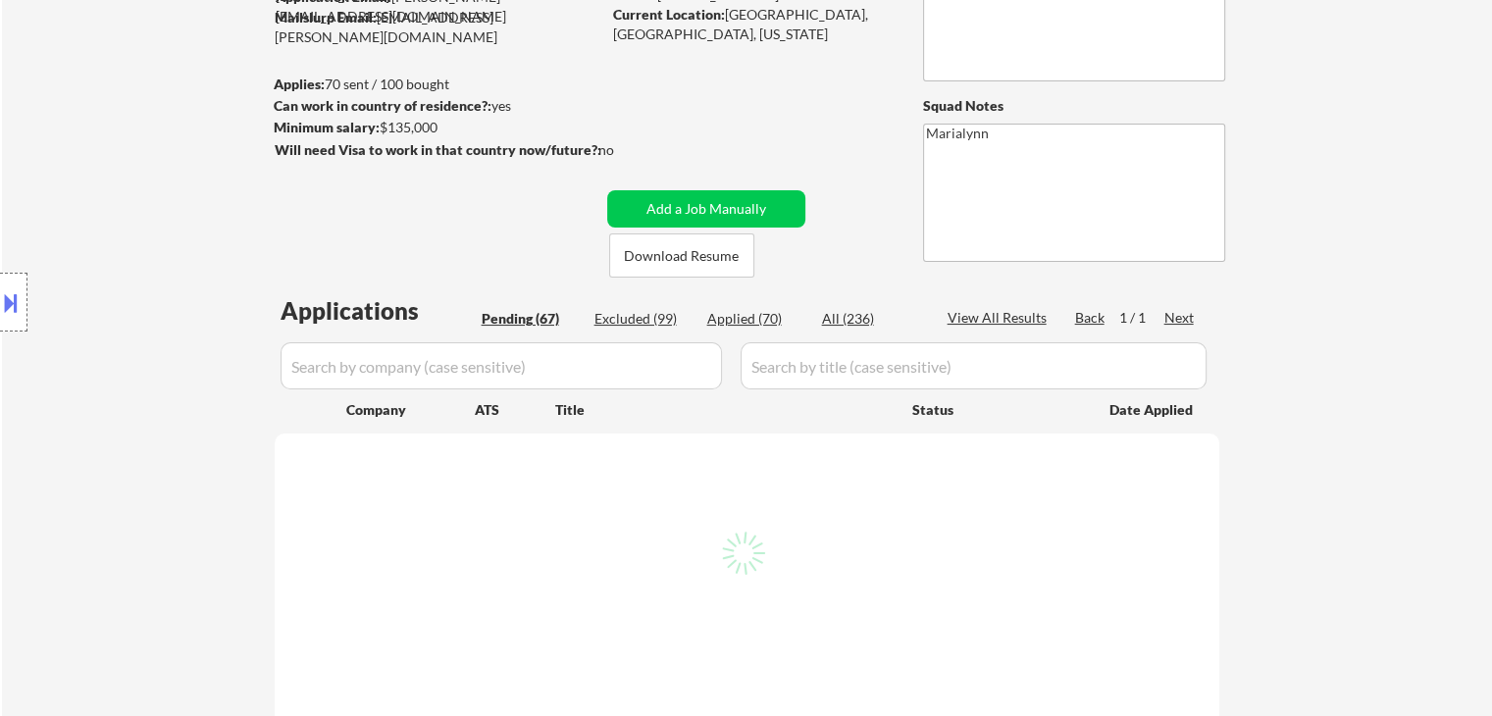
select select ""pending""
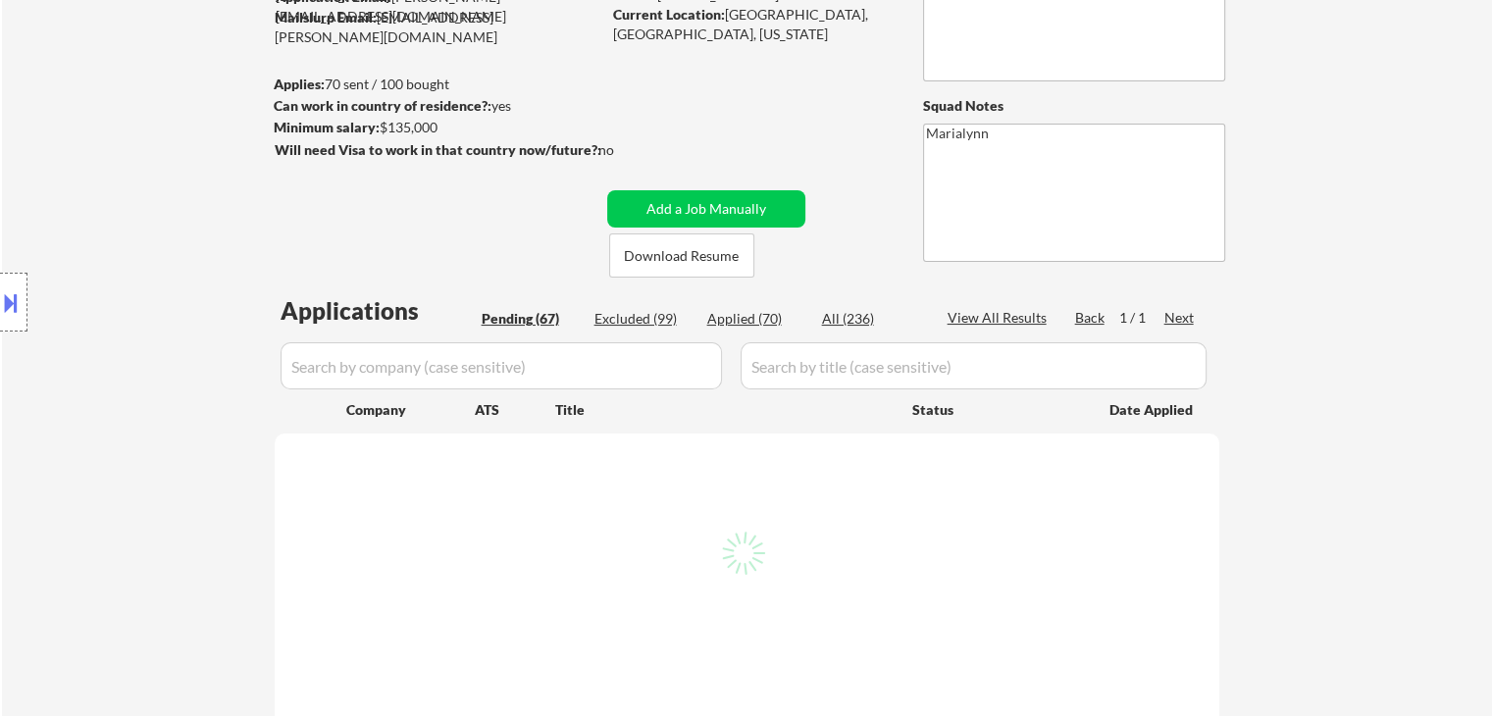
select select ""pending""
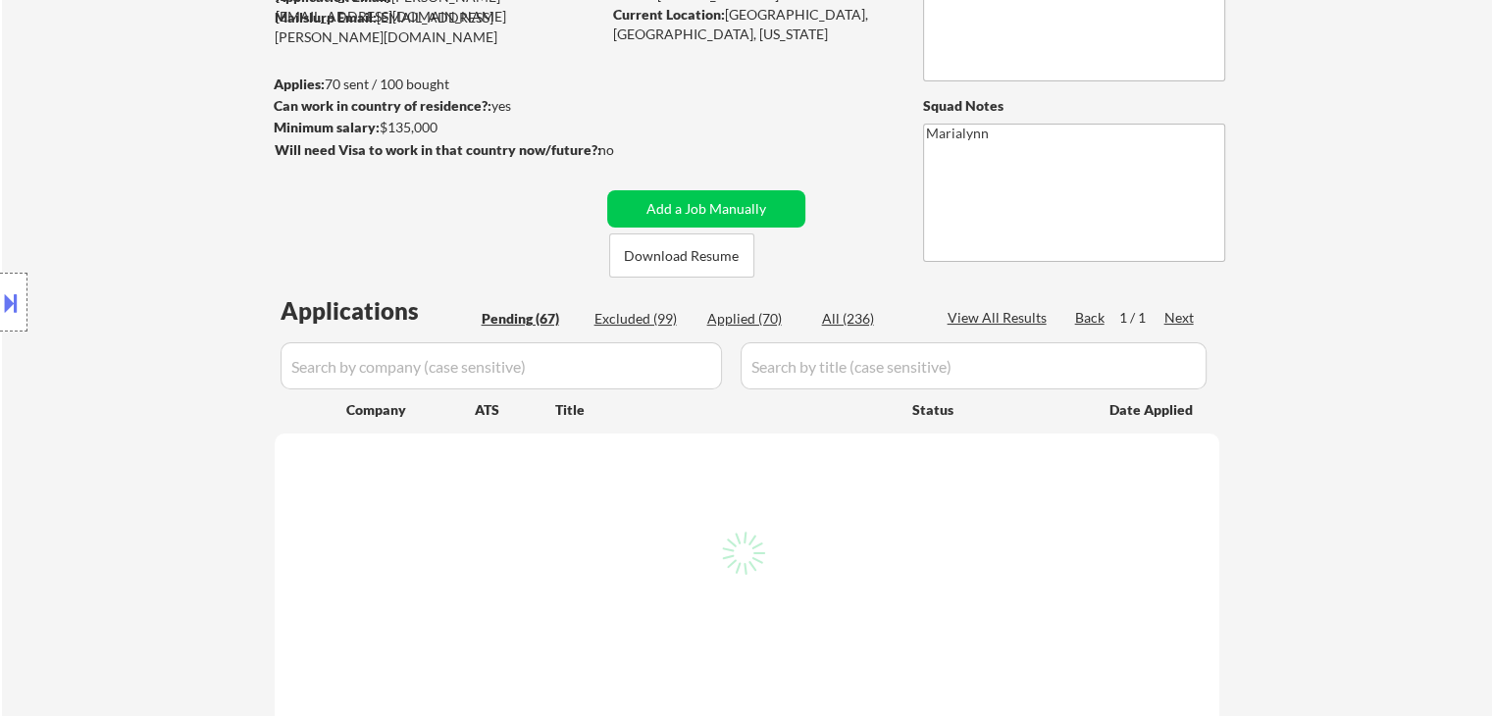
select select ""pending""
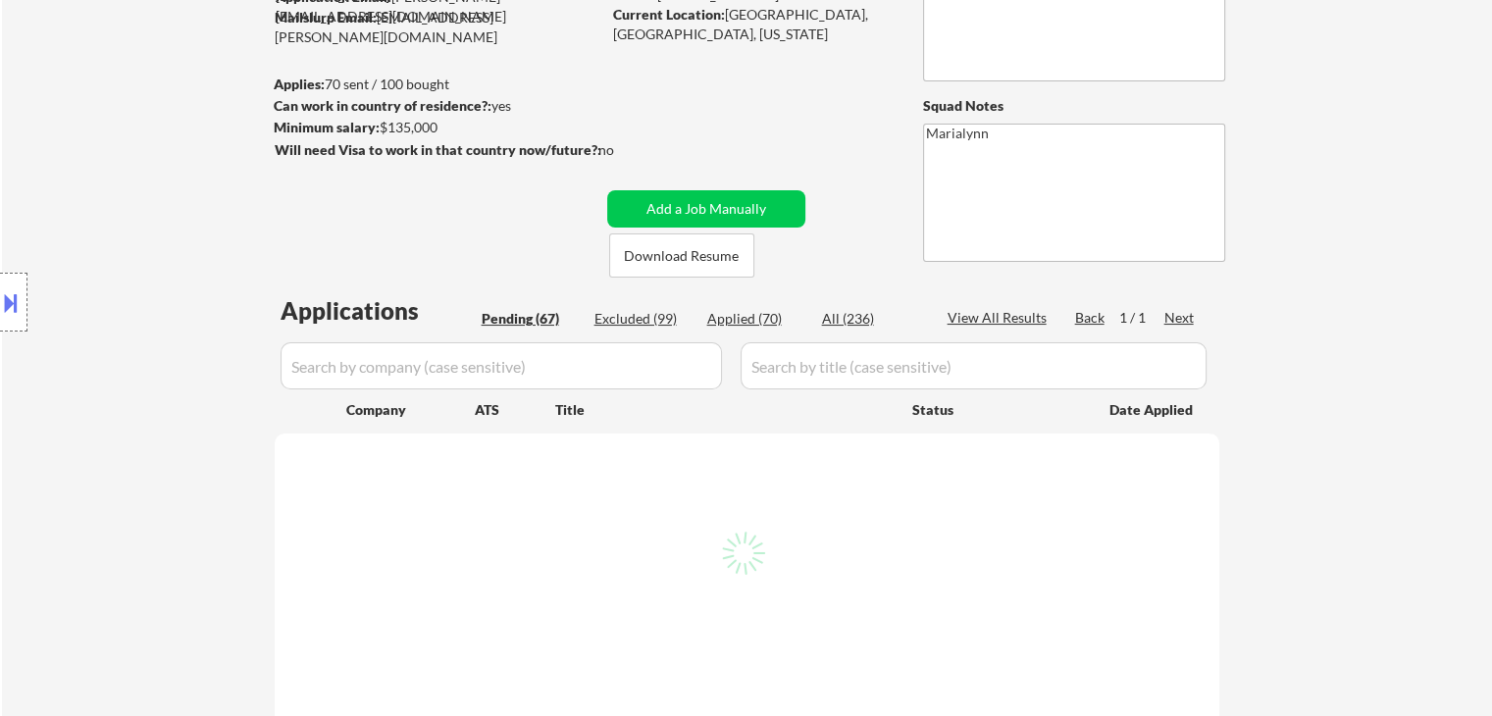
select select ""pending""
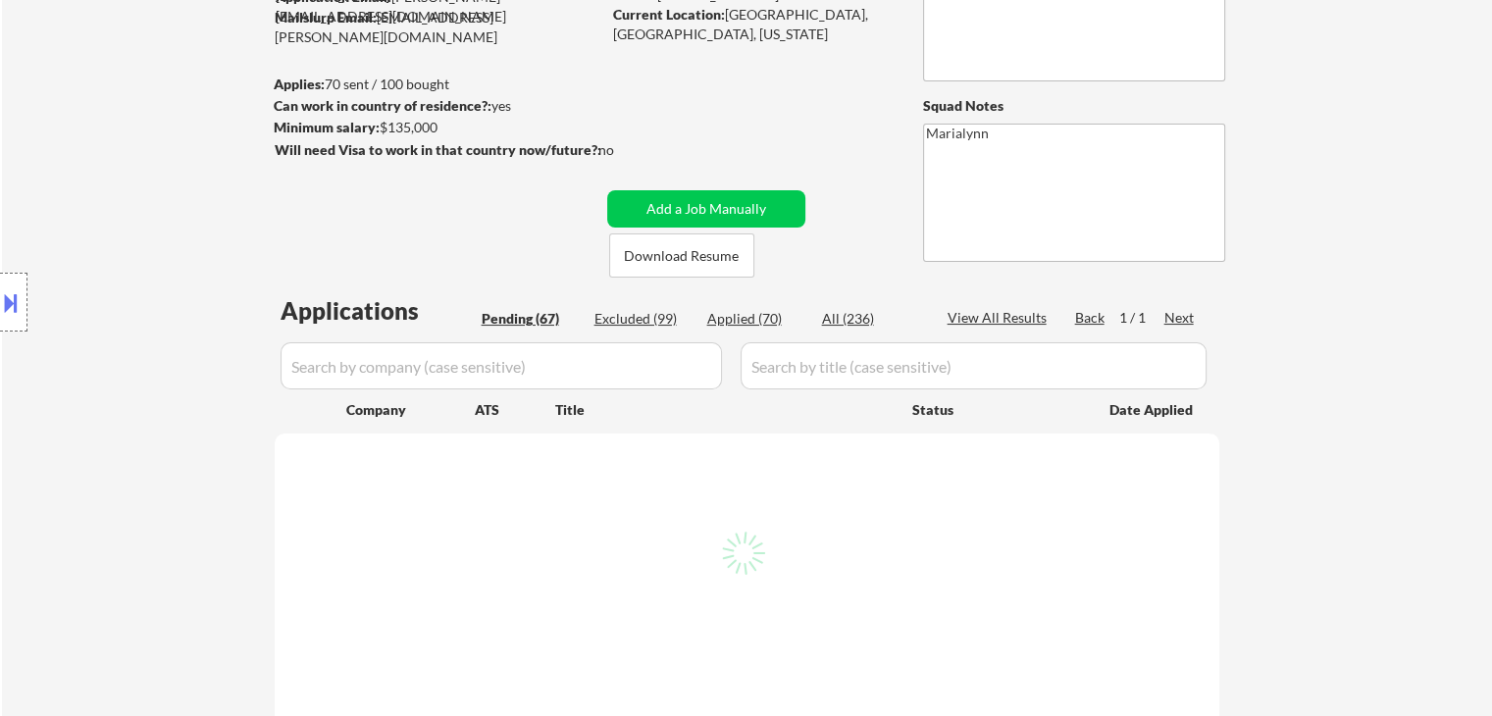
select select ""pending""
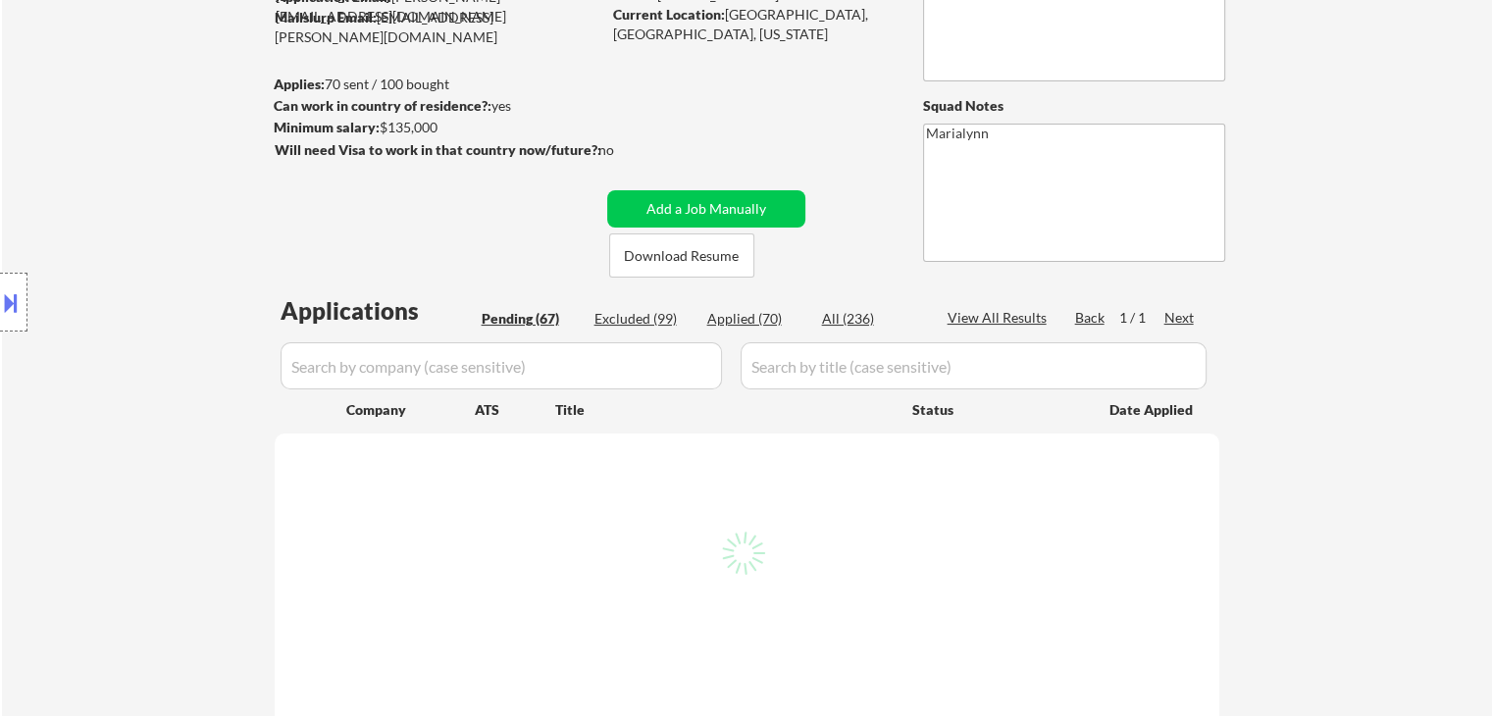
select select ""pending""
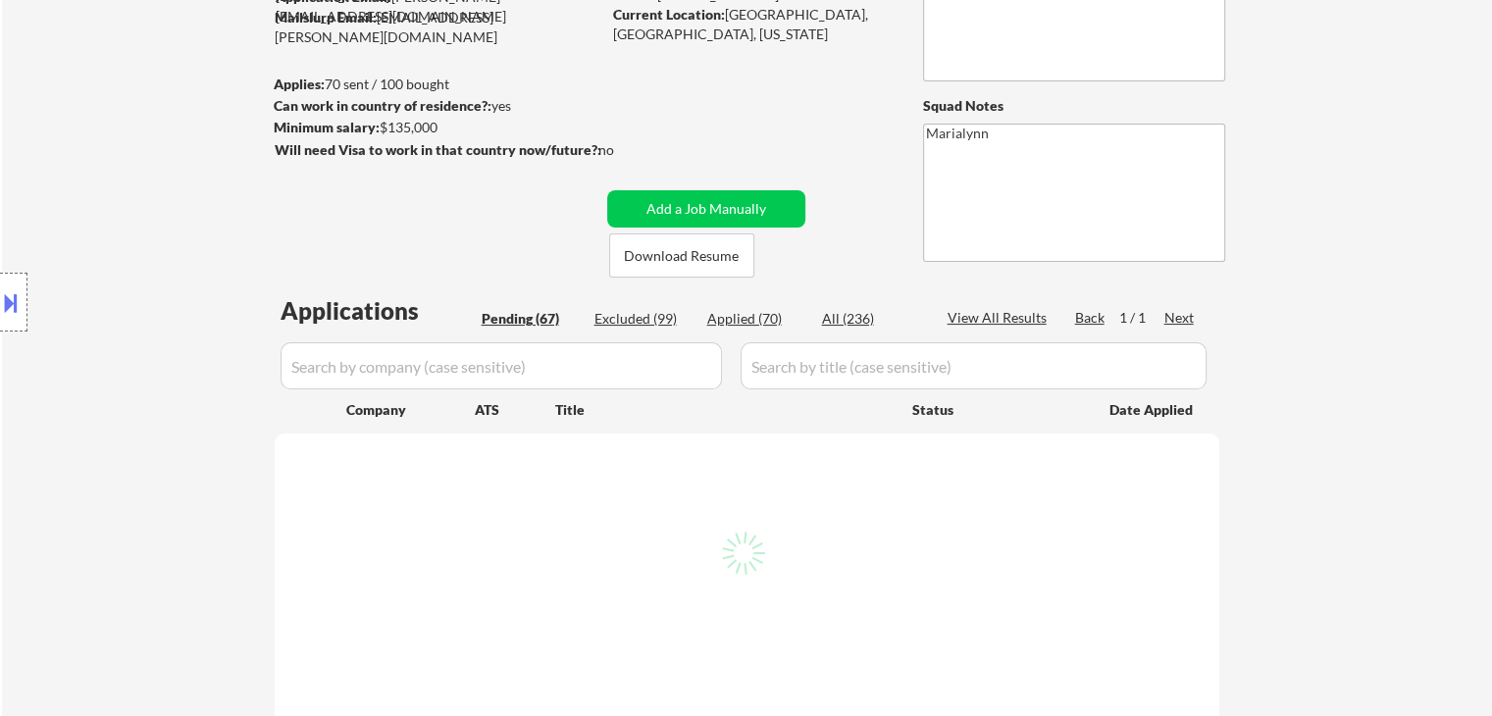
select select ""pending""
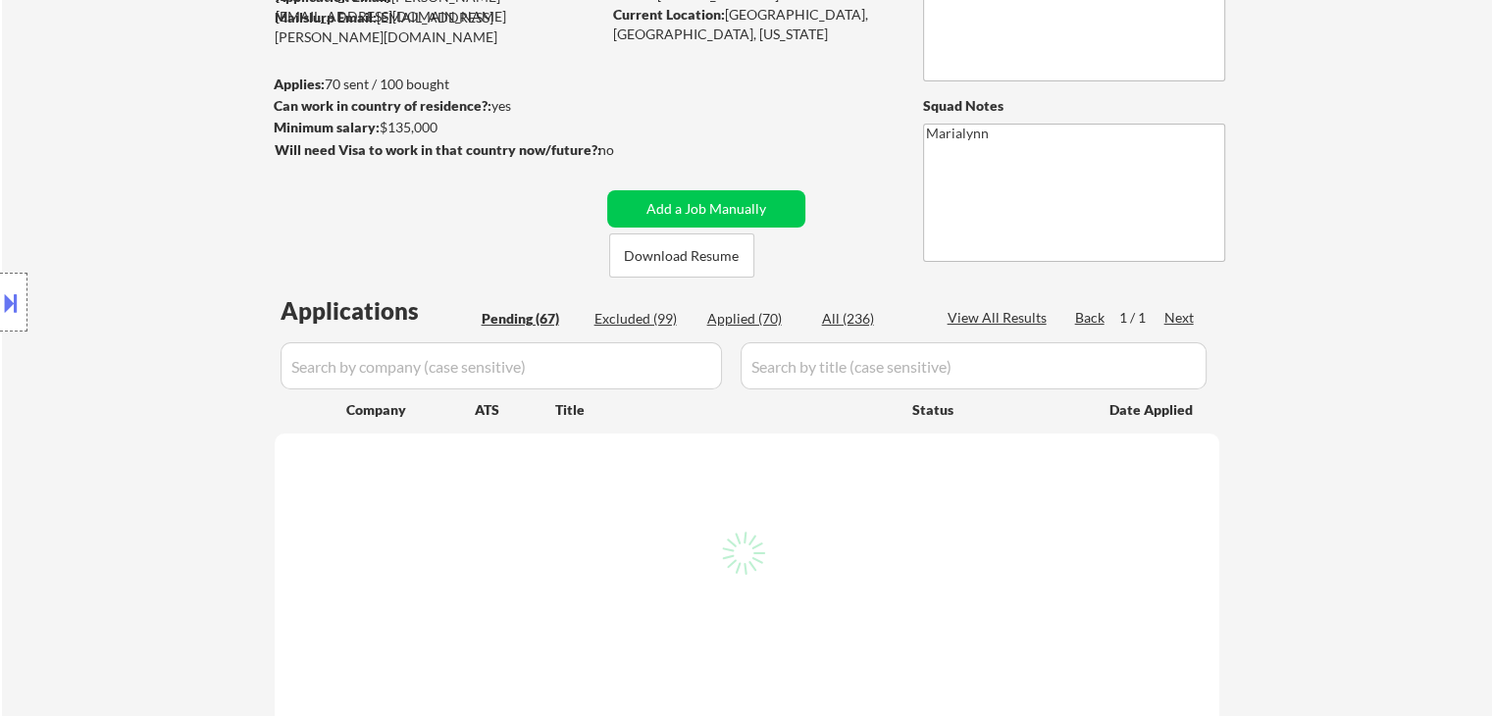
select select ""pending""
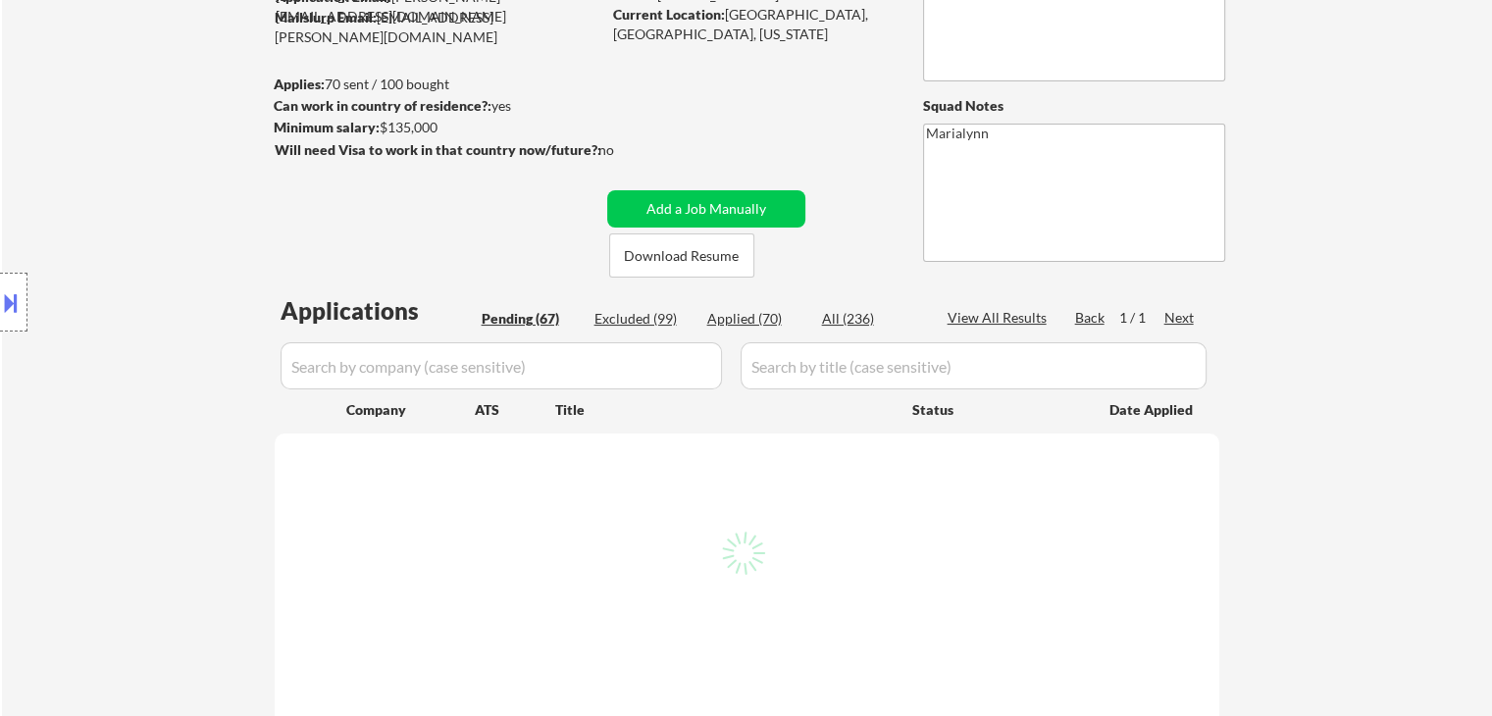
select select ""pending""
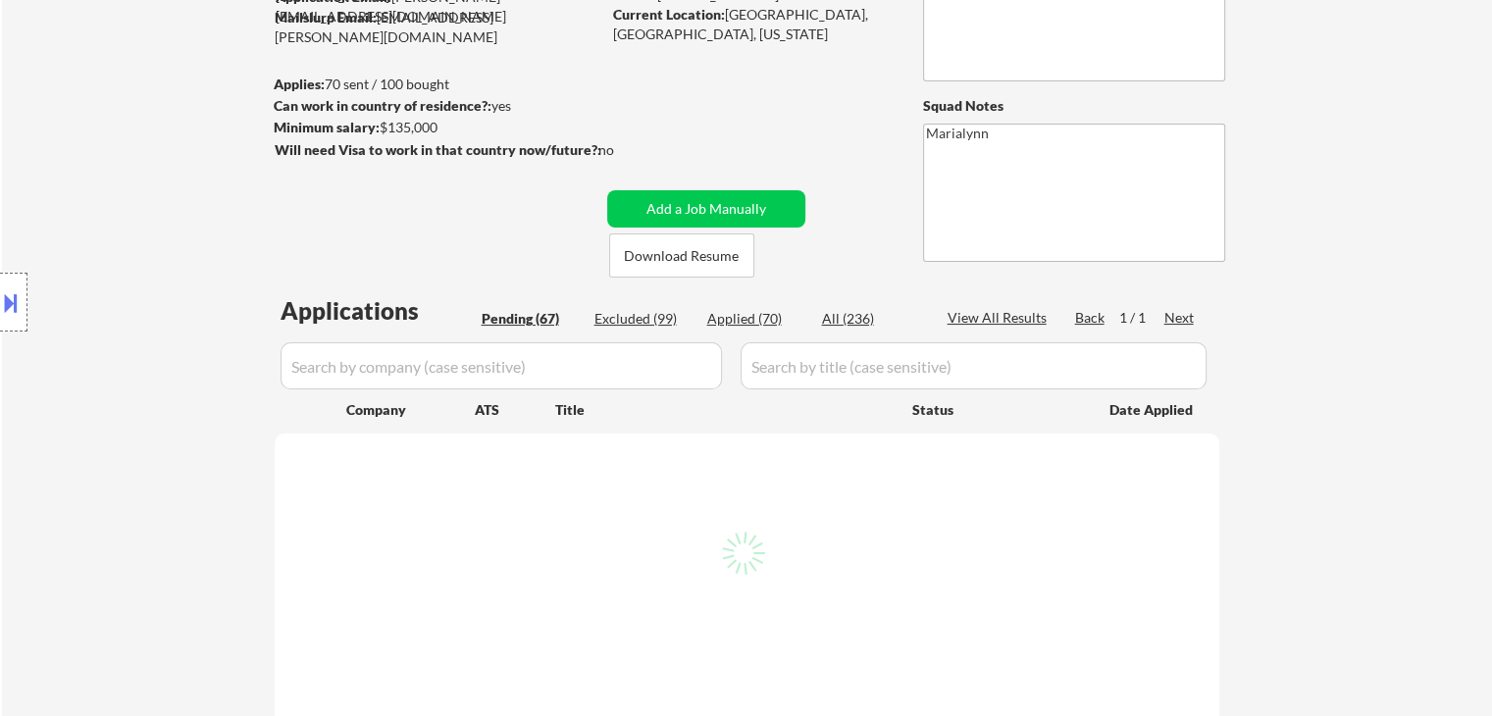
select select ""pending""
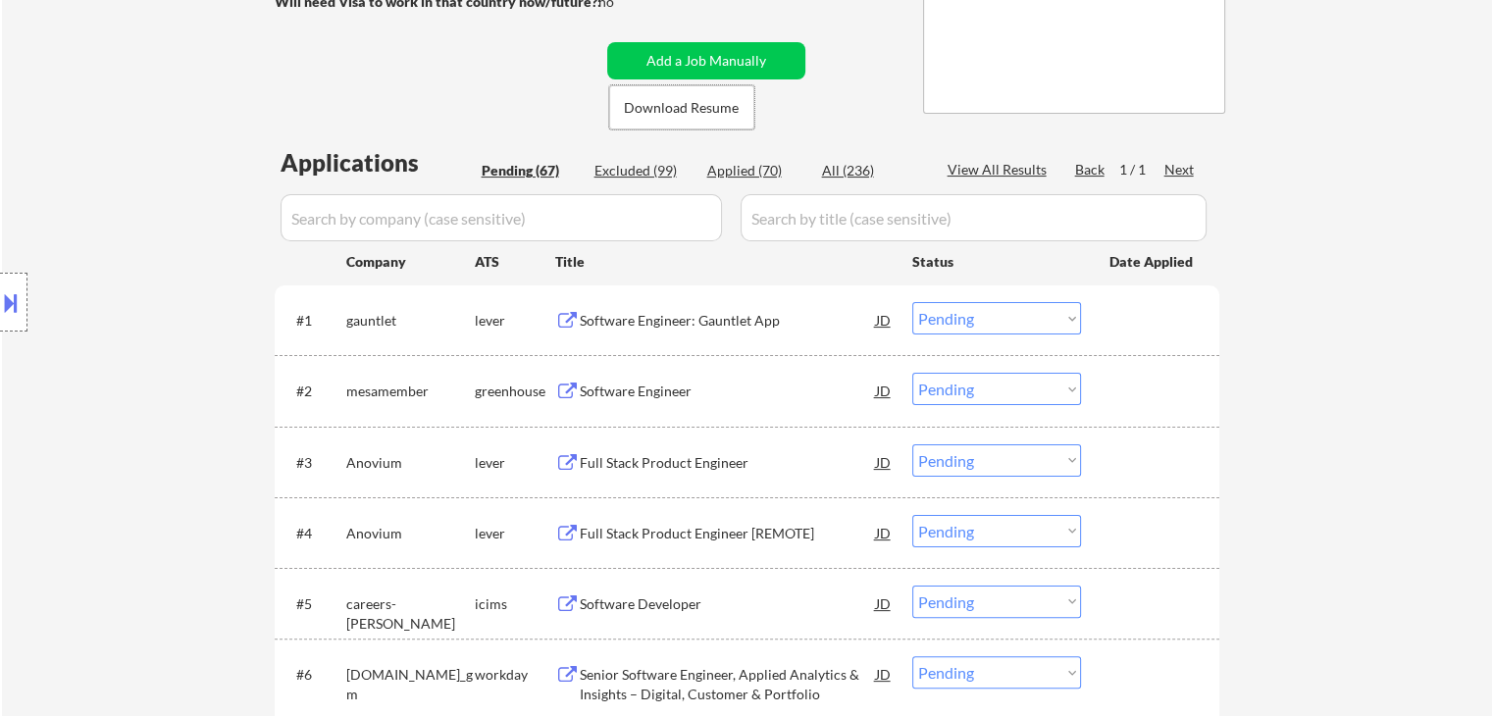
scroll to position [392, 0]
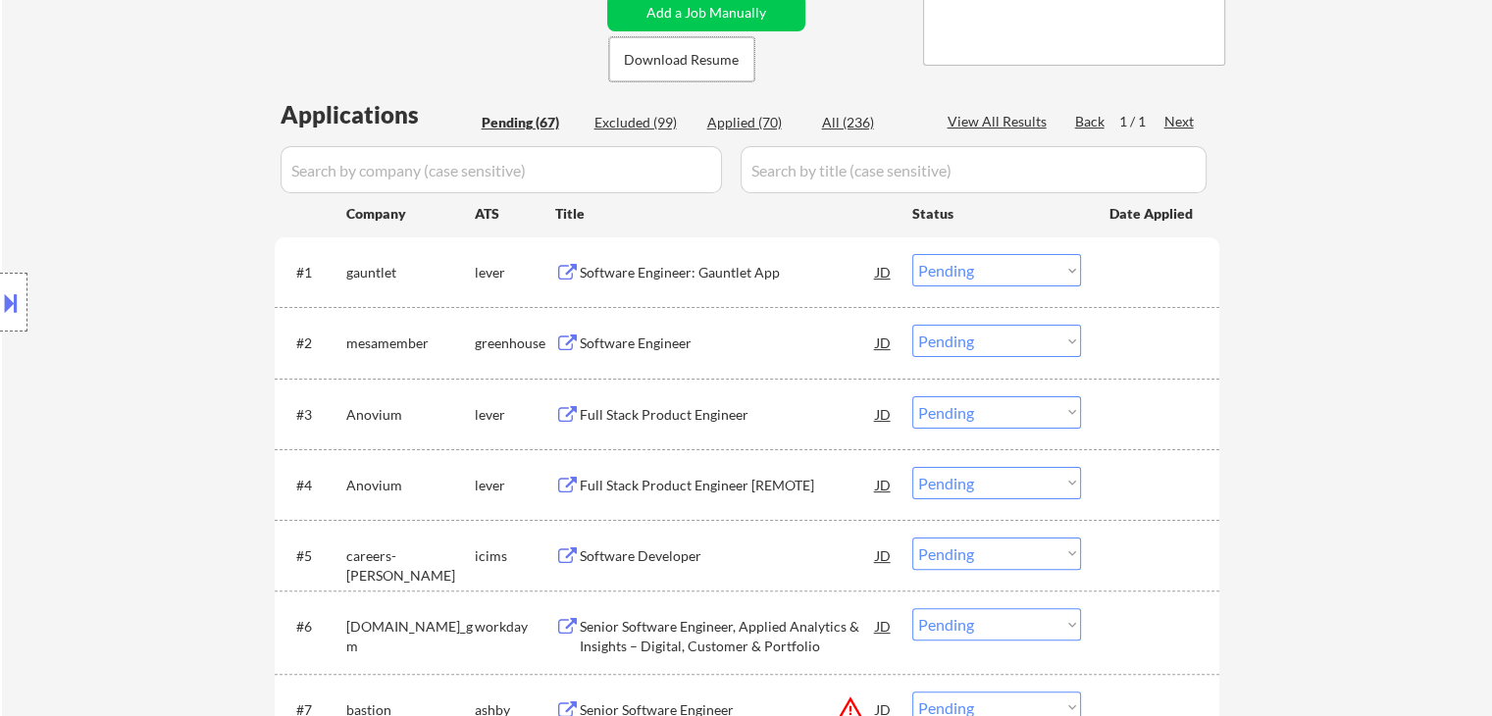
click at [687, 271] on div "Software Engineer: Gauntlet App" at bounding box center [728, 273] width 296 height 20
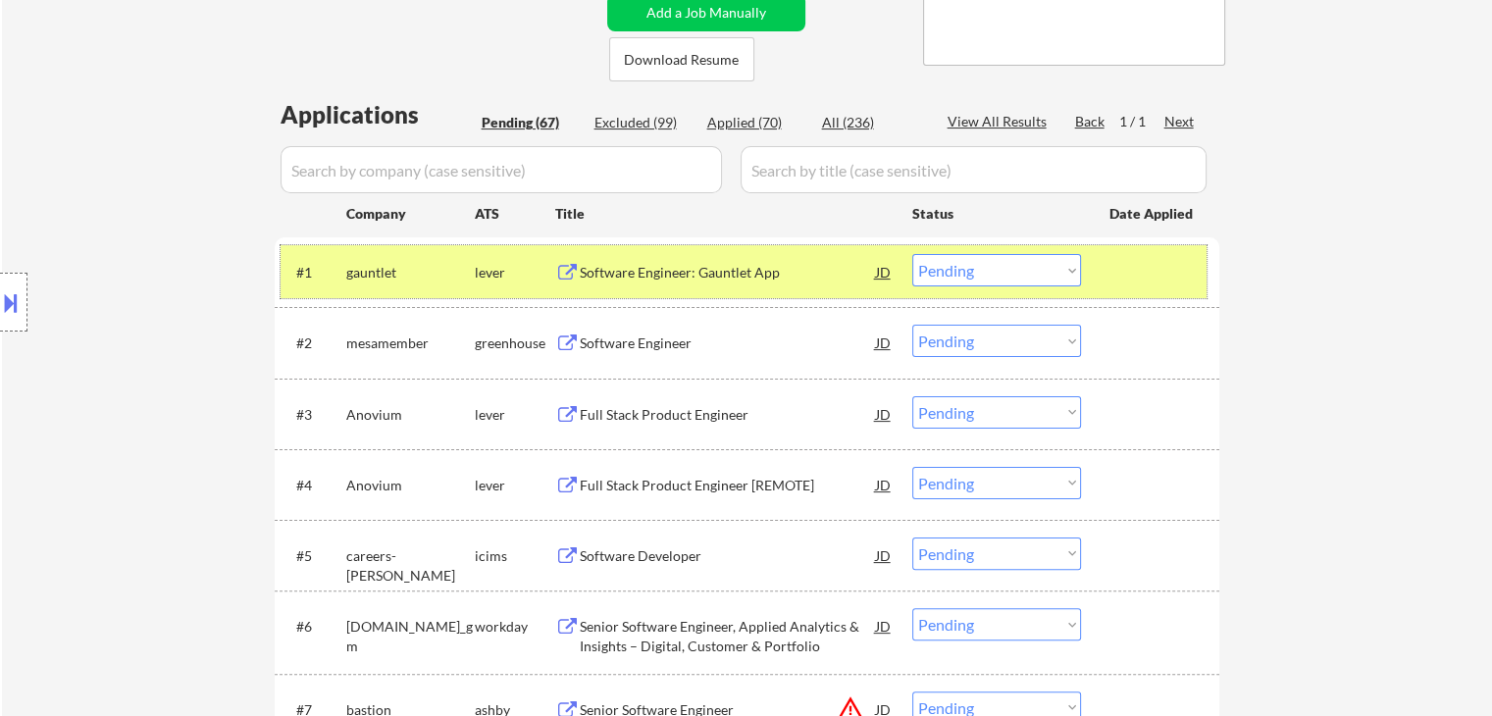
drag, startPoint x: 506, startPoint y: 265, endPoint x: 541, endPoint y: 283, distance: 39.1
click at [509, 268] on div "lever" at bounding box center [515, 273] width 80 height 20
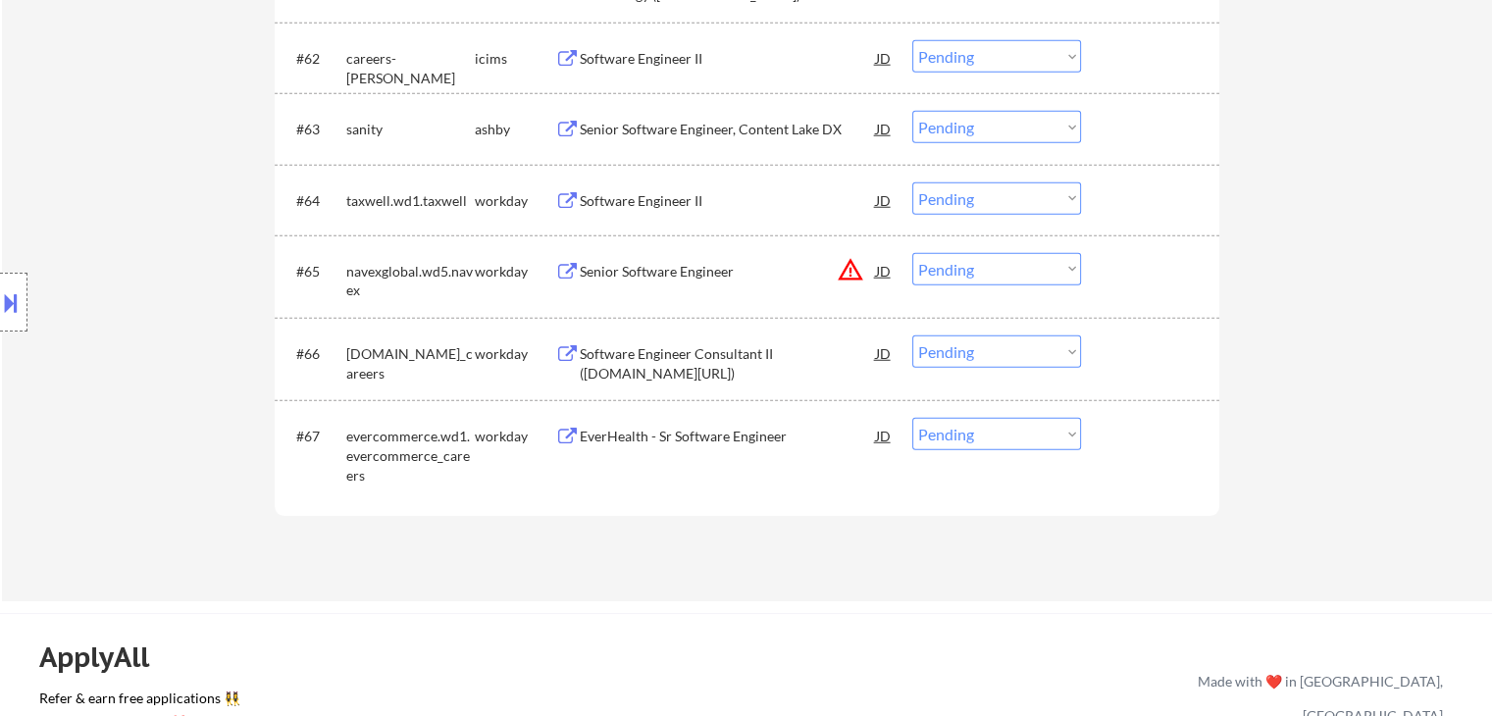
scroll to position [5199, 0]
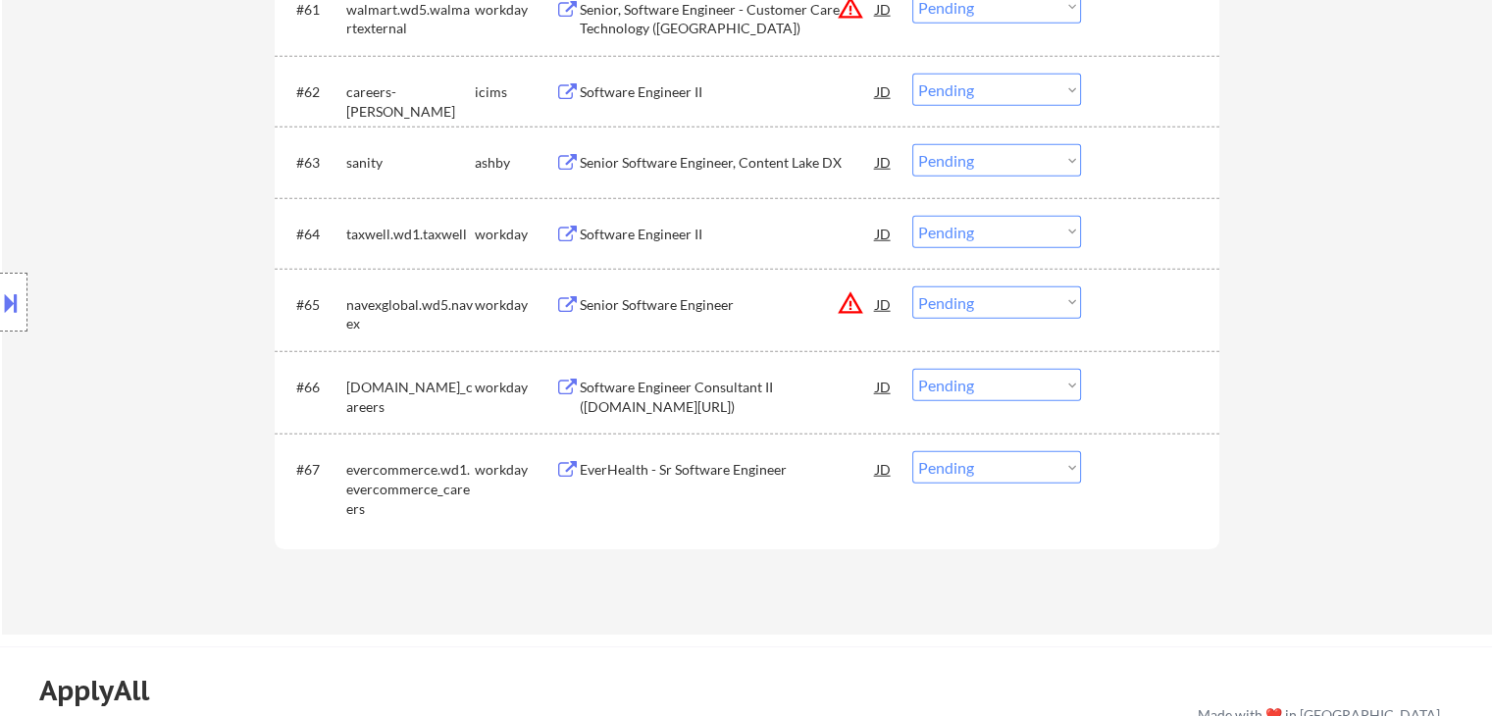
click at [669, 161] on div "Senior Software Engineer, Content Lake DX" at bounding box center [728, 163] width 296 height 20
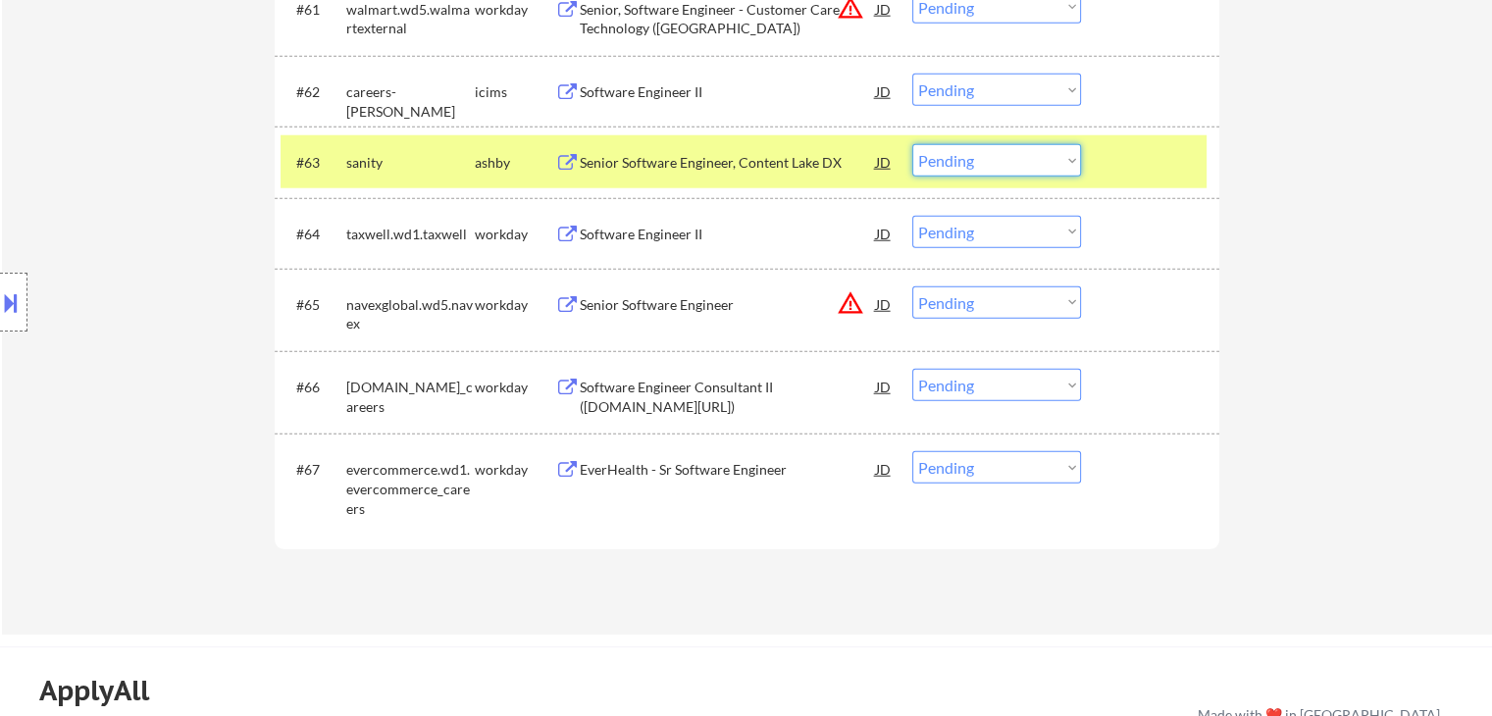
drag, startPoint x: 960, startPoint y: 148, endPoint x: 969, endPoint y: 175, distance: 27.9
click at [960, 148] on select "Choose an option... Pending Applied Excluded (Questions) Excluded (Expired) Exc…" at bounding box center [996, 160] width 169 height 32
click at [912, 144] on select "Choose an option... Pending Applied Excluded (Questions) Excluded (Expired) Exc…" at bounding box center [996, 160] width 169 height 32
click at [492, 163] on div "ashby" at bounding box center [515, 163] width 80 height 20
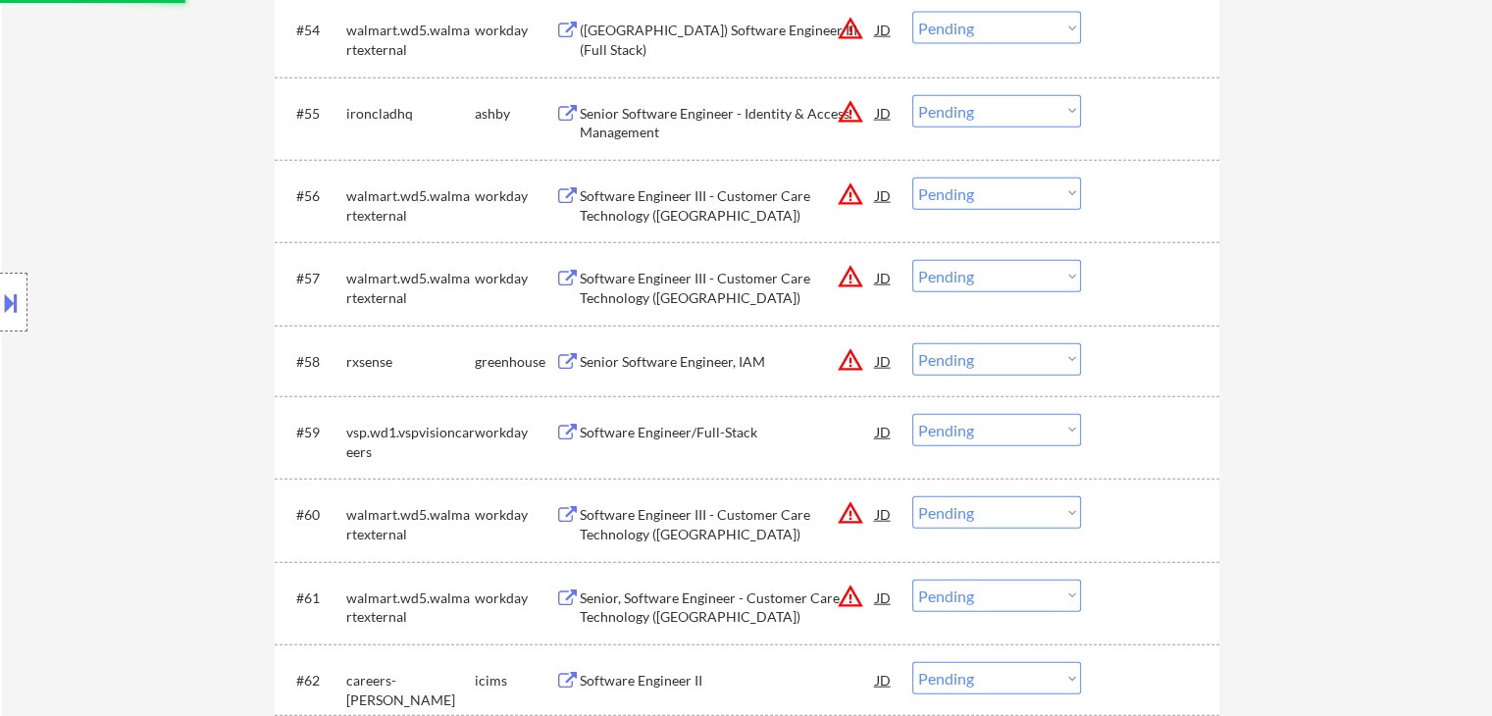
select select ""pending""
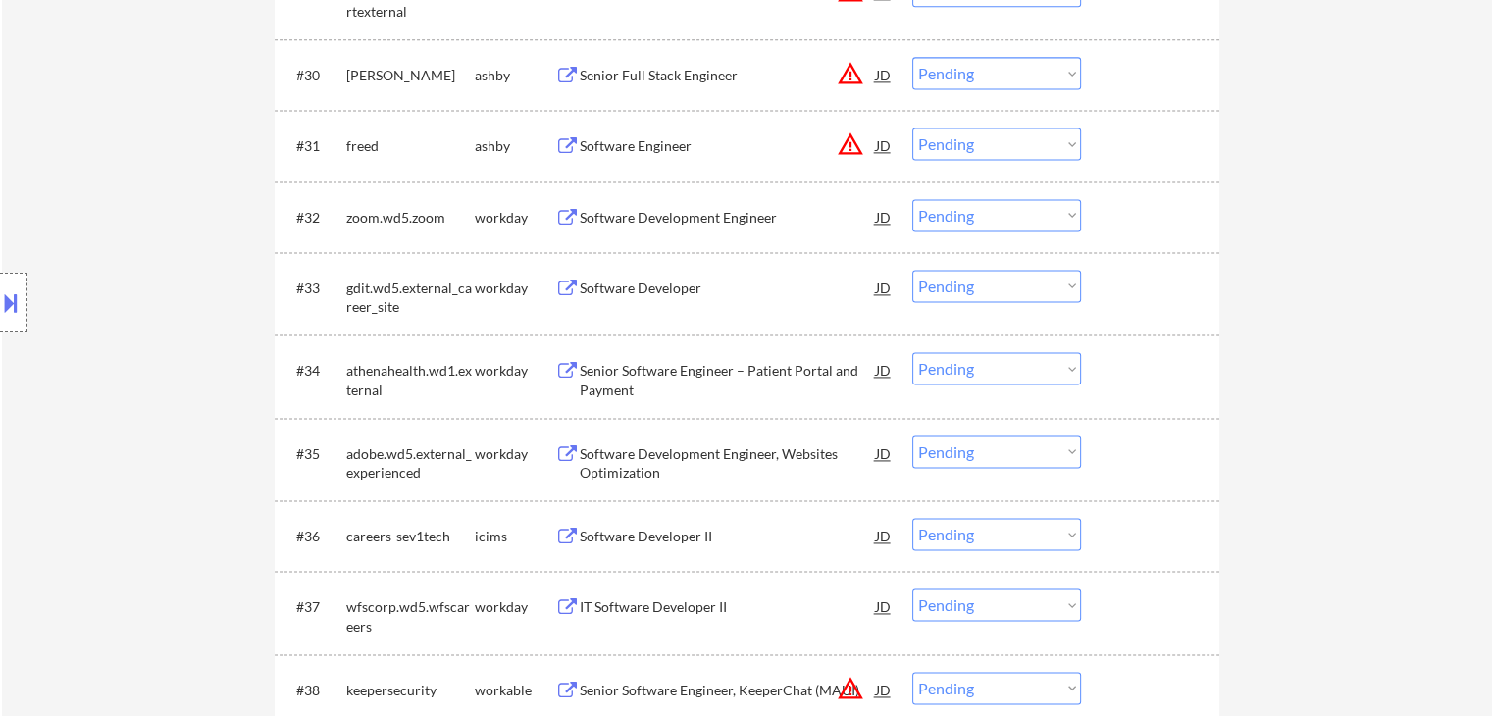
scroll to position [2845, 0]
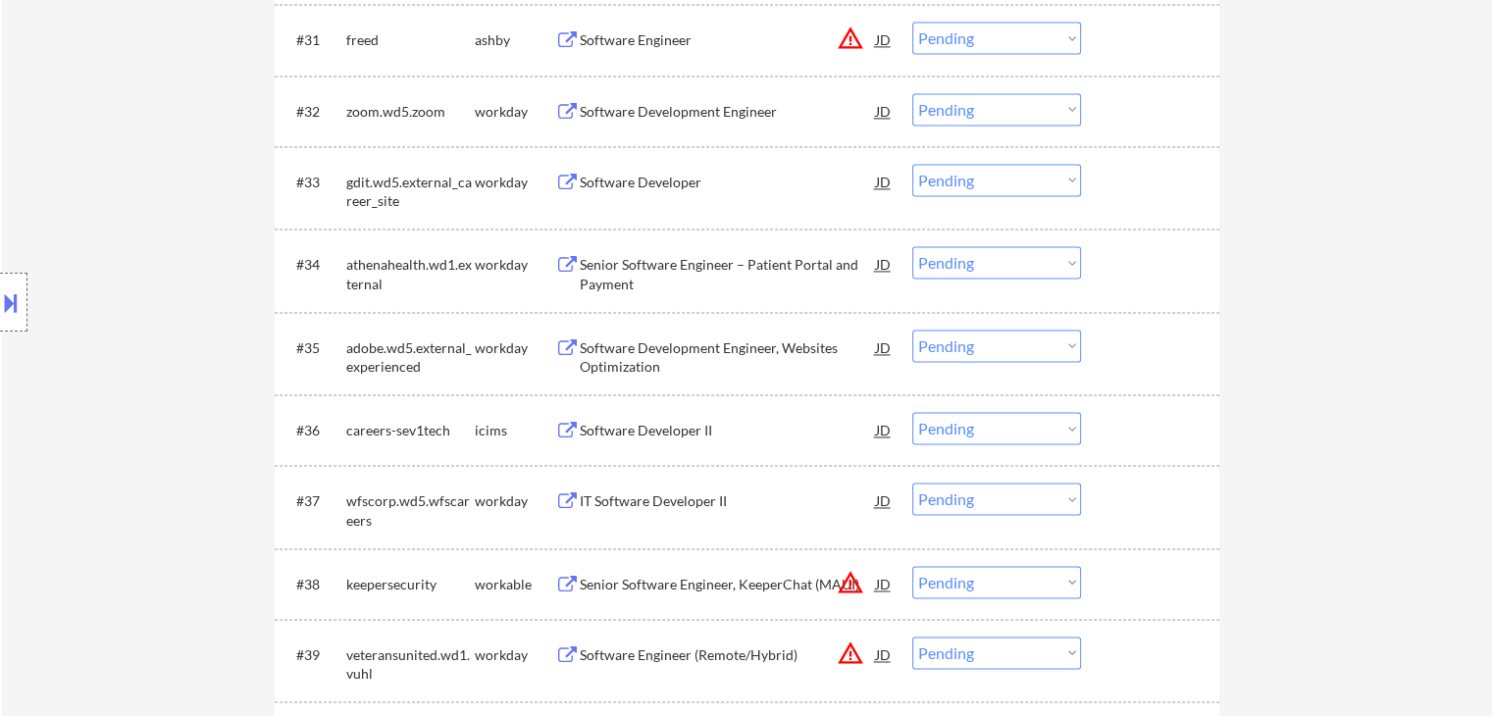
click at [628, 428] on div "Software Developer II" at bounding box center [728, 431] width 296 height 20
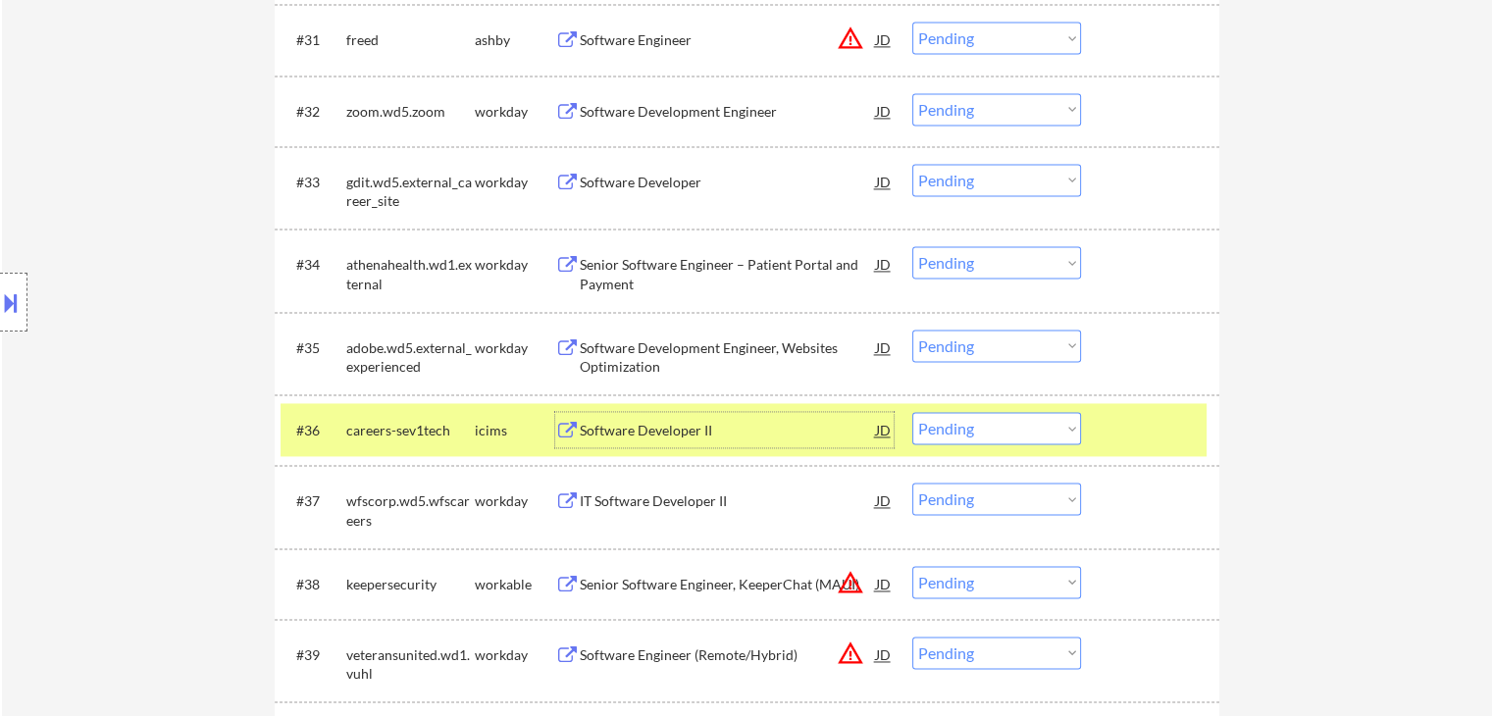
click at [973, 433] on select "Choose an option... Pending Applied Excluded (Questions) Excluded (Expired) Exc…" at bounding box center [996, 428] width 169 height 32
click at [912, 412] on select "Choose an option... Pending Applied Excluded (Questions) Excluded (Expired) Exc…" at bounding box center [996, 428] width 169 height 32
select select ""pending""
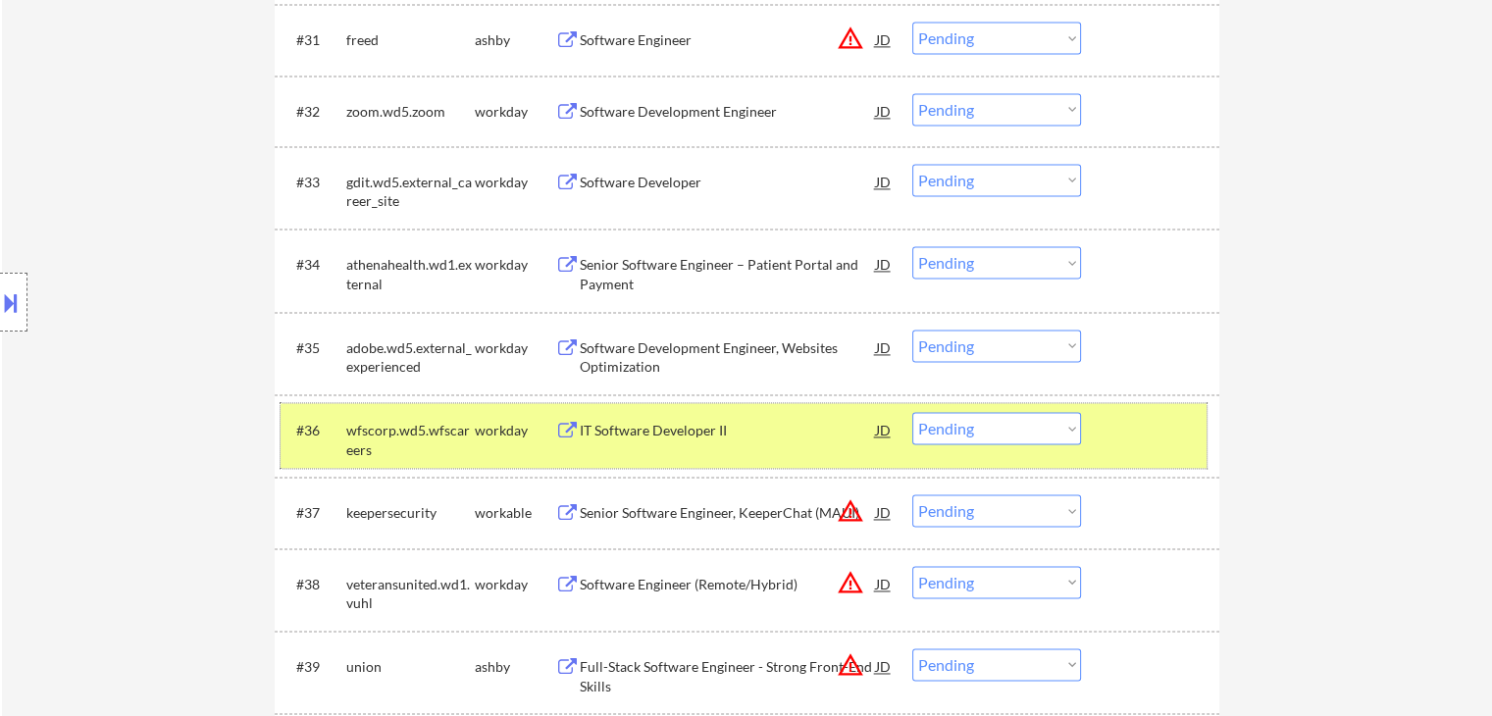
drag, startPoint x: 489, startPoint y: 425, endPoint x: 526, endPoint y: 424, distance: 37.3
click at [490, 425] on div "workday" at bounding box center [515, 431] width 80 height 20
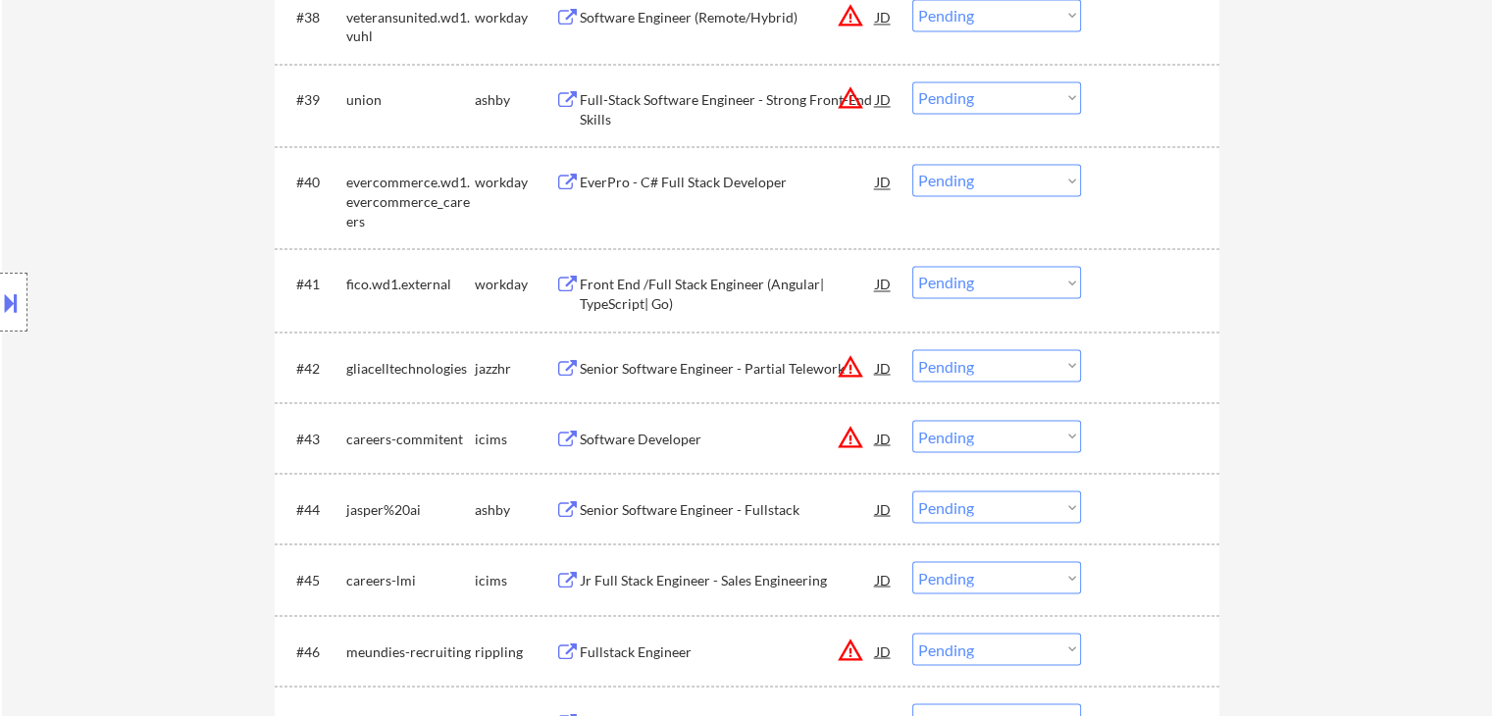
scroll to position [3531, 0]
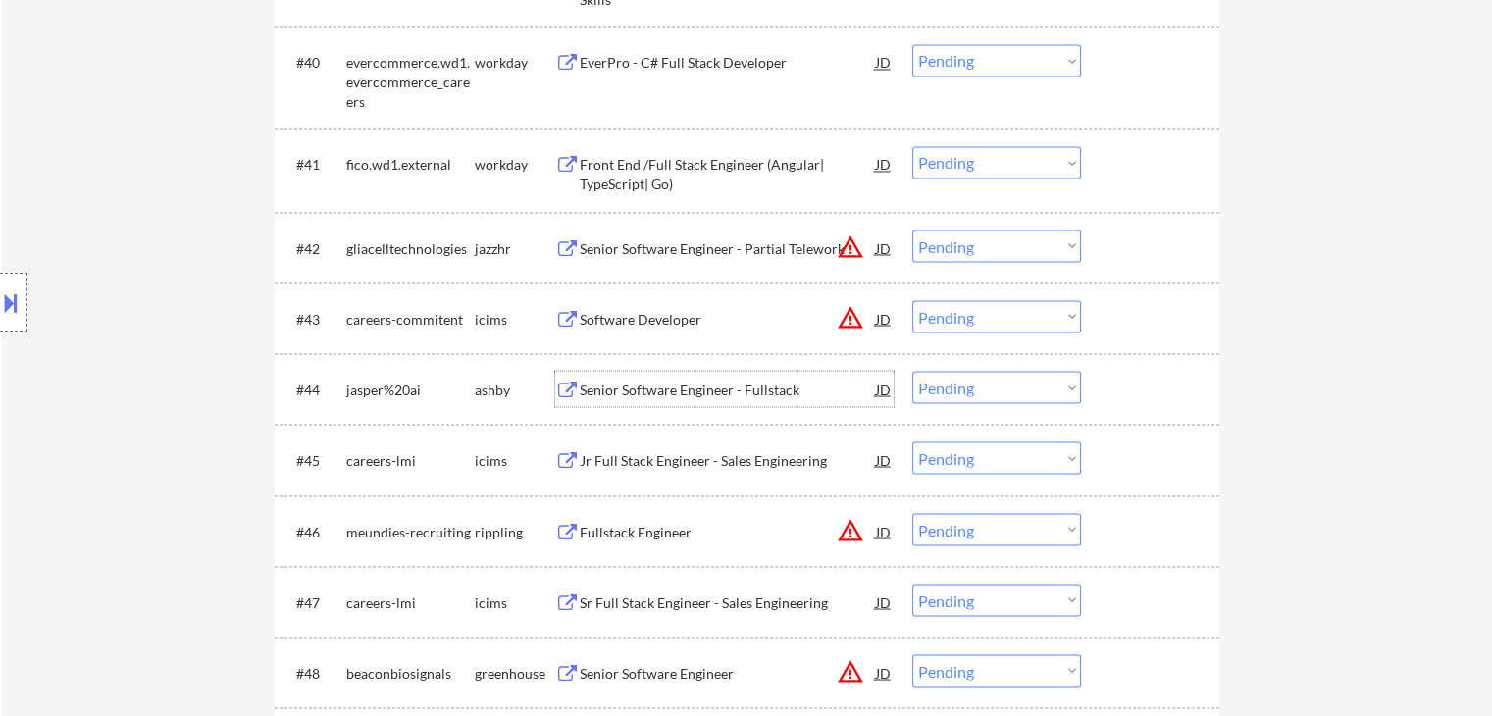
click at [666, 386] on div "Senior Software Engineer - Fullstack" at bounding box center [728, 390] width 296 height 20
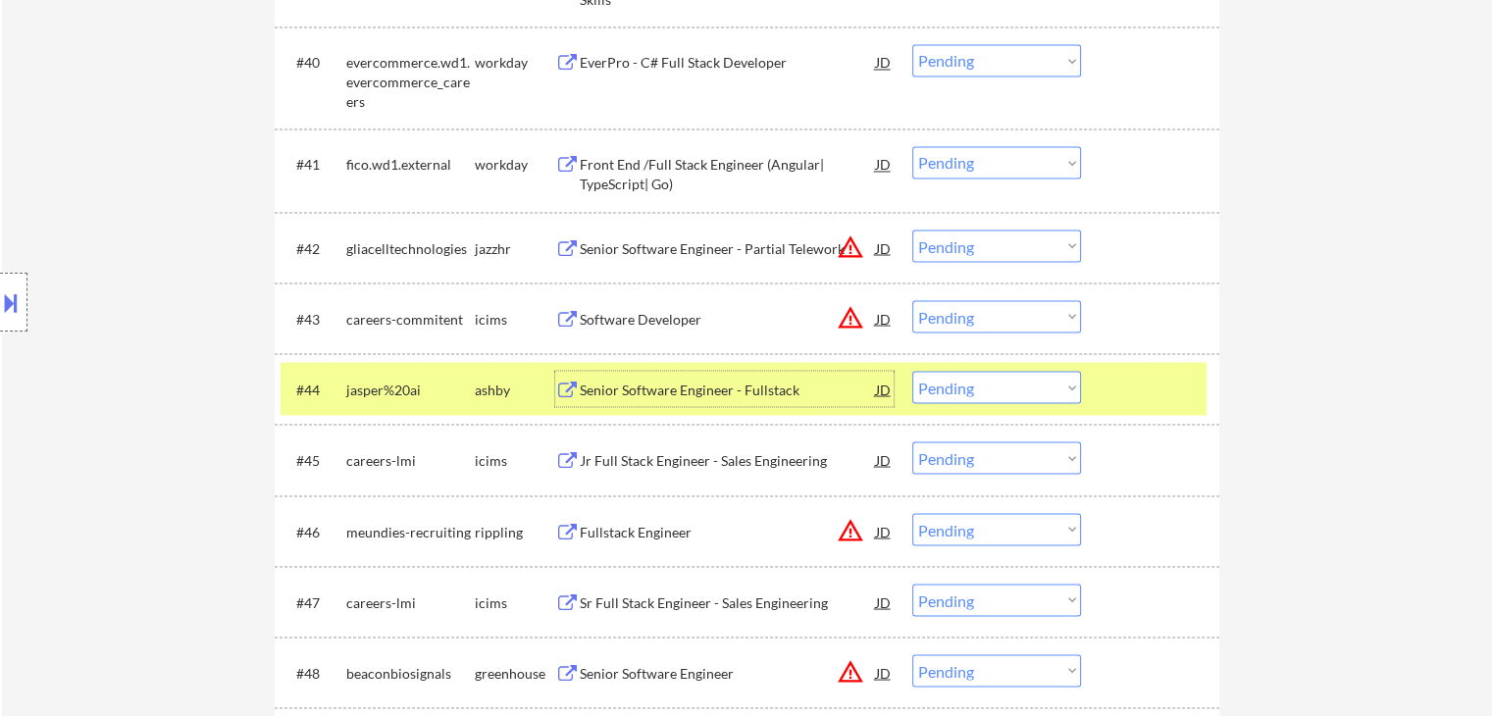
click at [1027, 376] on select "Choose an option... Pending Applied Excluded (Questions) Excluded (Expired) Exc…" at bounding box center [996, 387] width 169 height 32
click at [912, 371] on select "Choose an option... Pending Applied Excluded (Questions) Excluded (Expired) Exc…" at bounding box center [996, 387] width 169 height 32
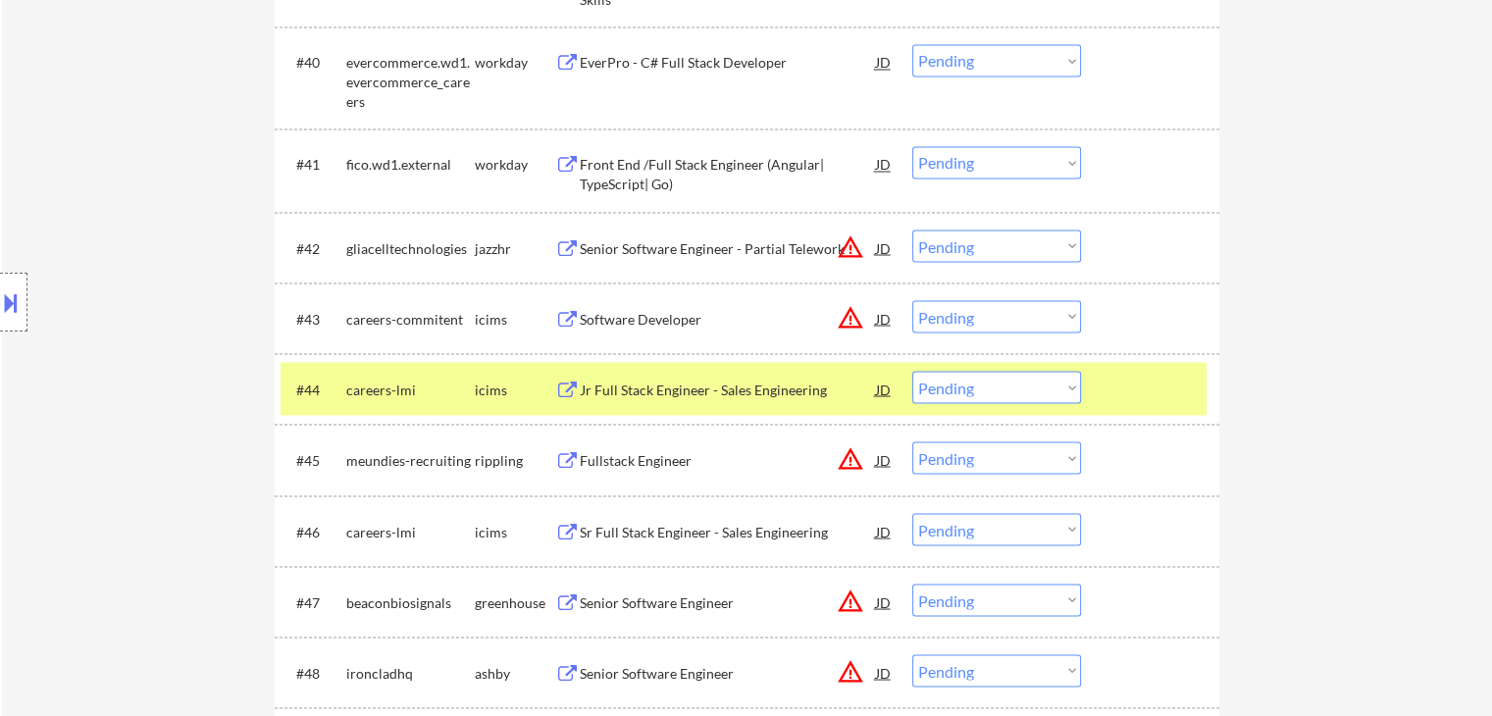
click at [726, 389] on div "Jr Full Stack Engineer - Sales Engineering" at bounding box center [728, 390] width 296 height 20
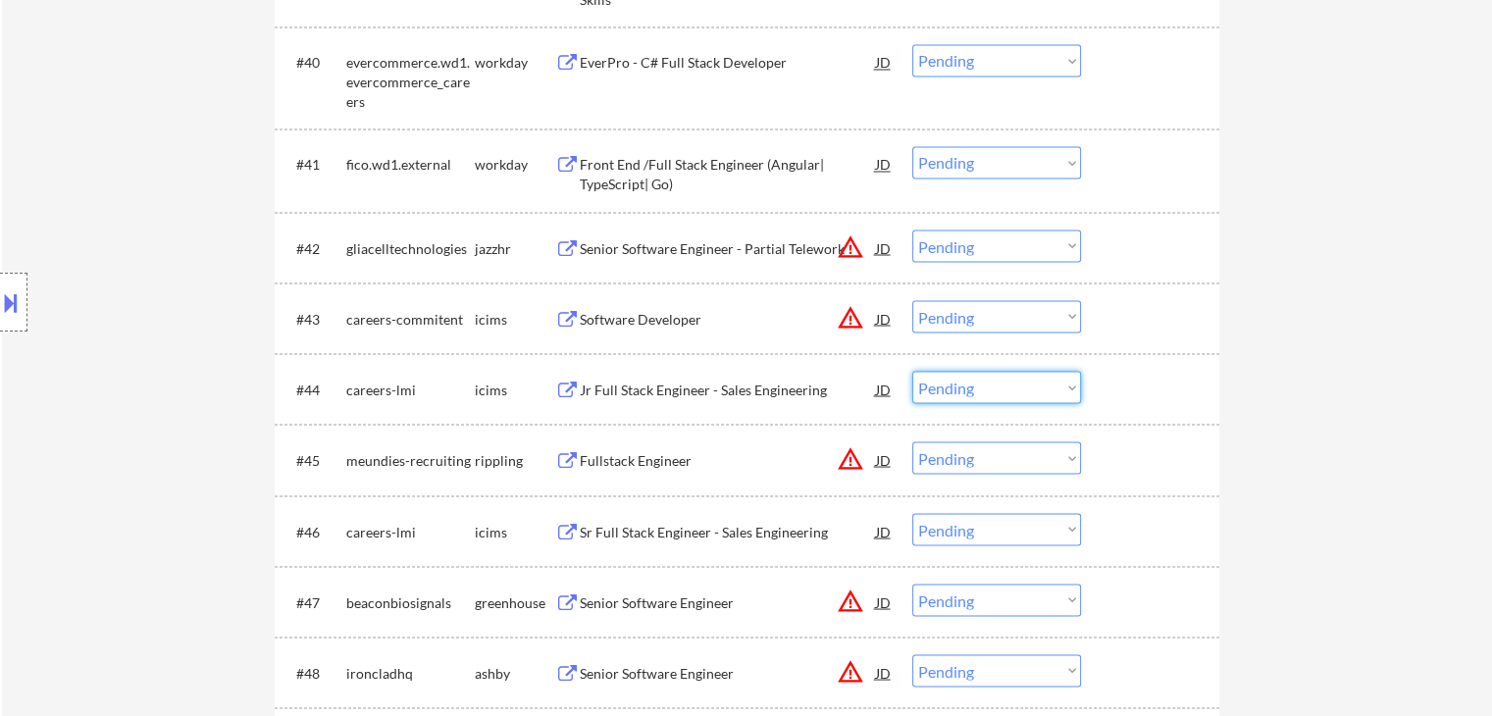
click at [974, 386] on select "Choose an option... Pending Applied Excluded (Questions) Excluded (Expired) Exc…" at bounding box center [996, 387] width 169 height 32
click at [912, 371] on select "Choose an option... Pending Applied Excluded (Questions) Excluded (Expired) Exc…" at bounding box center [996, 387] width 169 height 32
select select ""pending""
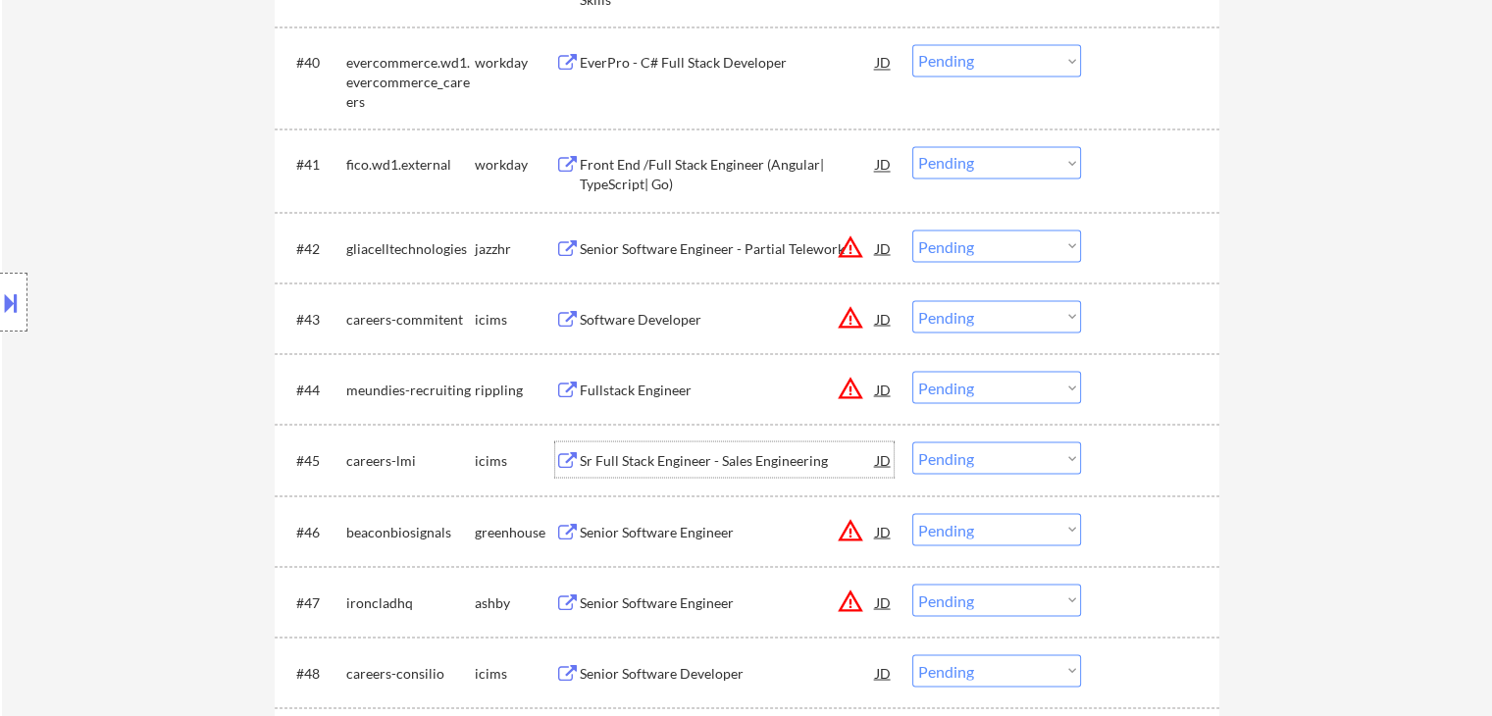
click at [684, 461] on div "Sr Full Stack Engineer - Sales Engineering" at bounding box center [728, 460] width 296 height 20
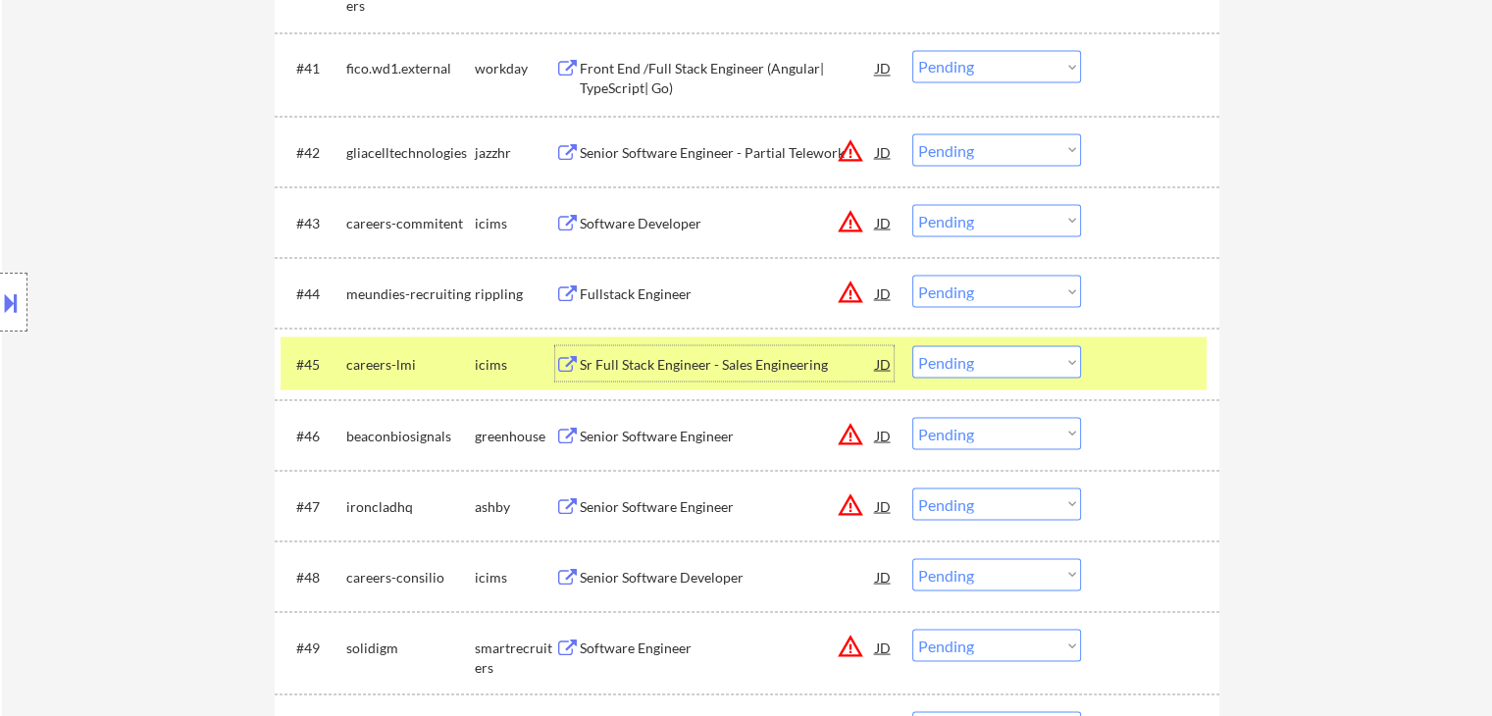
scroll to position [3630, 0]
click at [975, 361] on select "Choose an option... Pending Applied Excluded (Questions) Excluded (Expired) Exc…" at bounding box center [996, 359] width 169 height 32
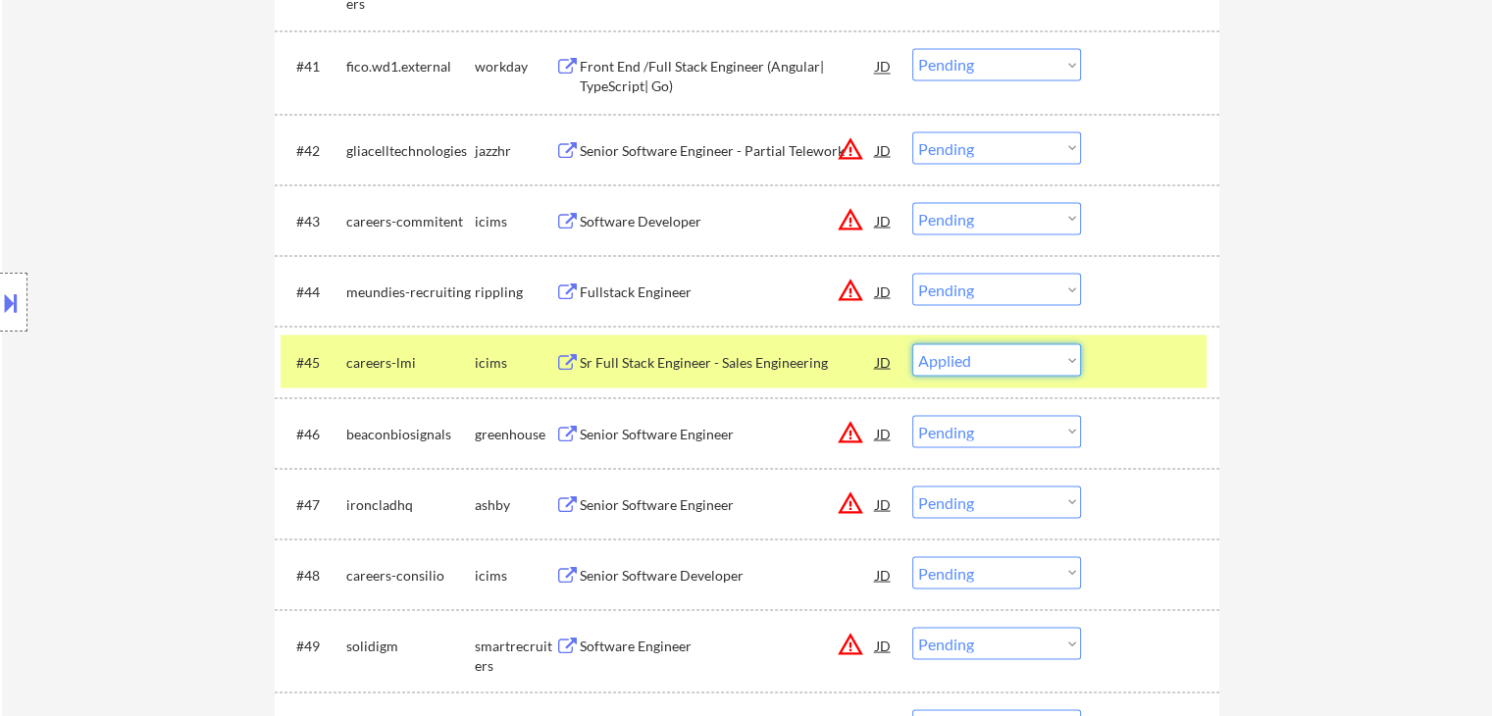
click at [912, 343] on select "Choose an option... Pending Applied Excluded (Questions) Excluded (Expired) Exc…" at bounding box center [996, 359] width 169 height 32
select select ""pending""
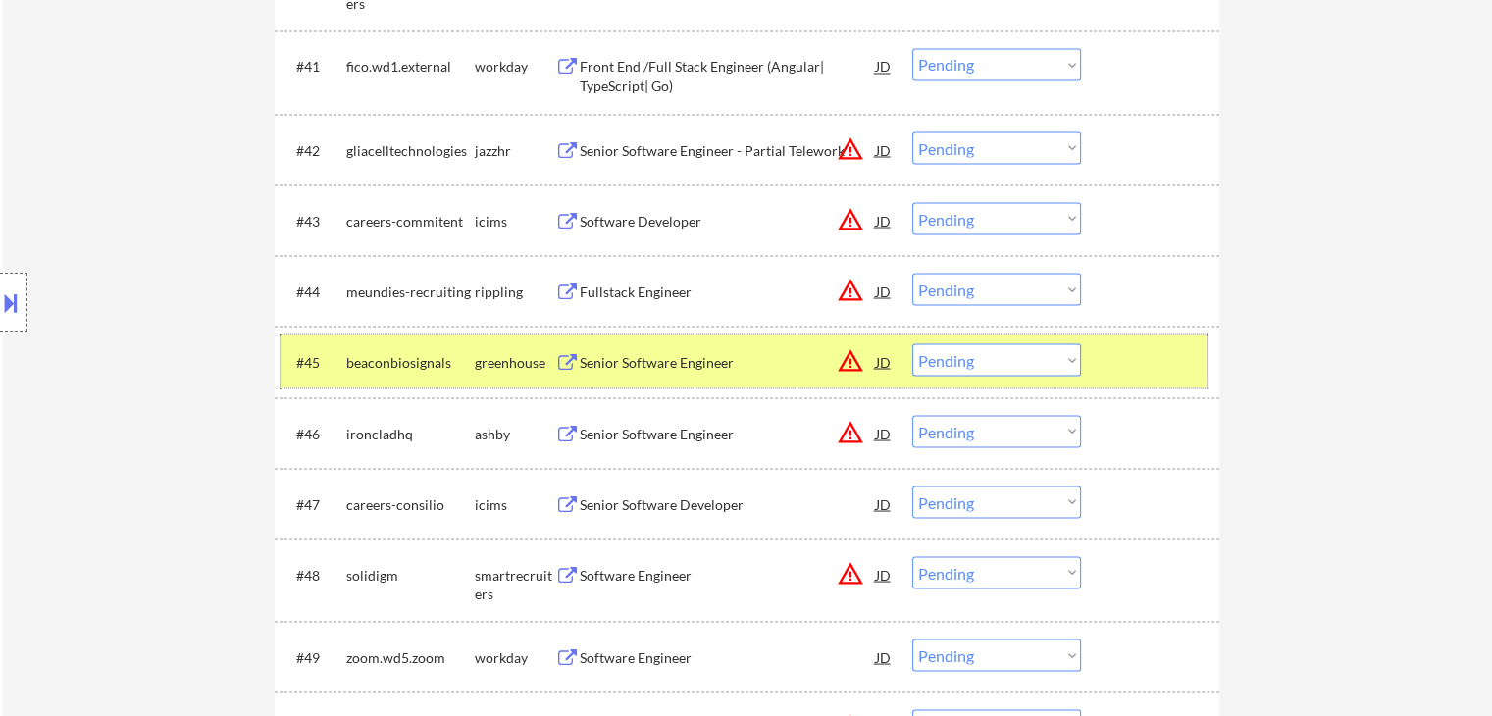
click at [493, 355] on div "greenhouse" at bounding box center [515, 362] width 80 height 20
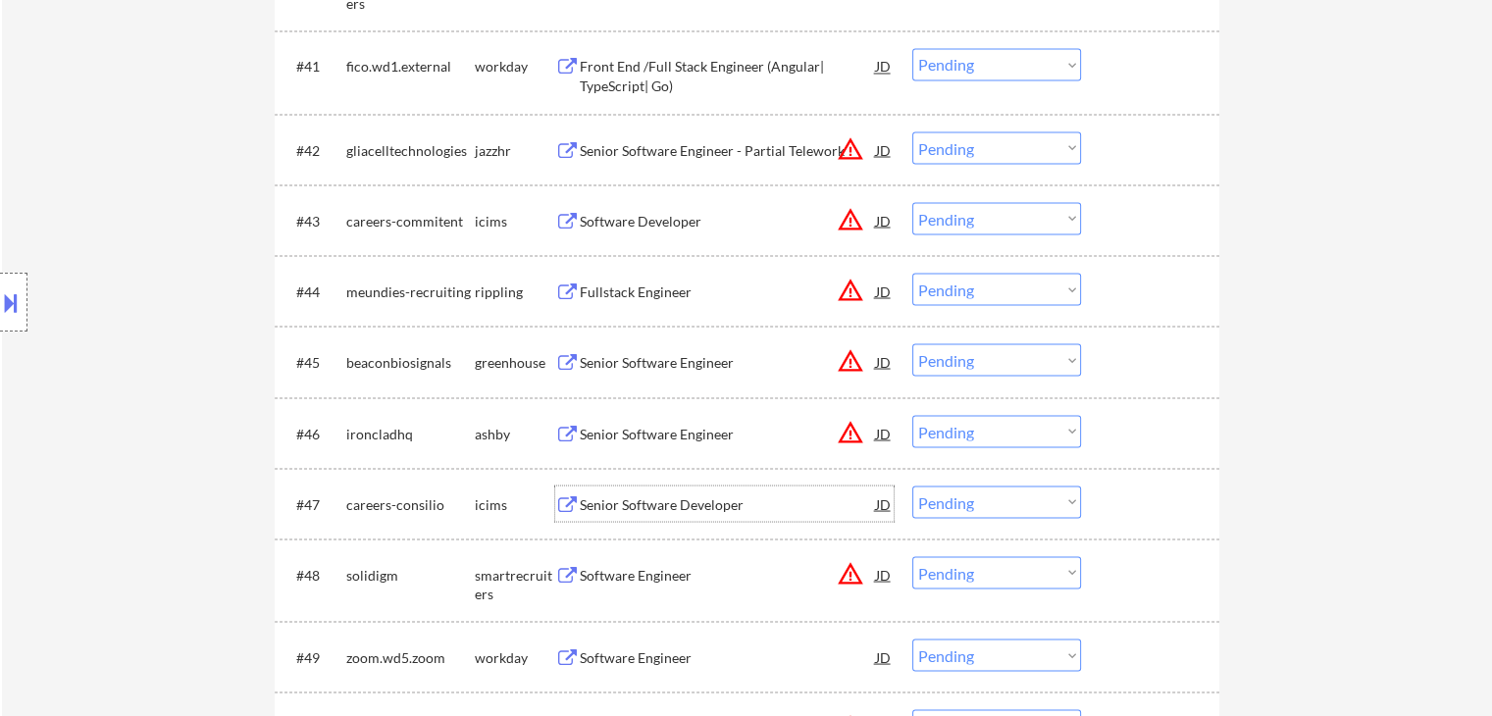
click at [697, 498] on div "Senior Software Developer" at bounding box center [728, 504] width 296 height 20
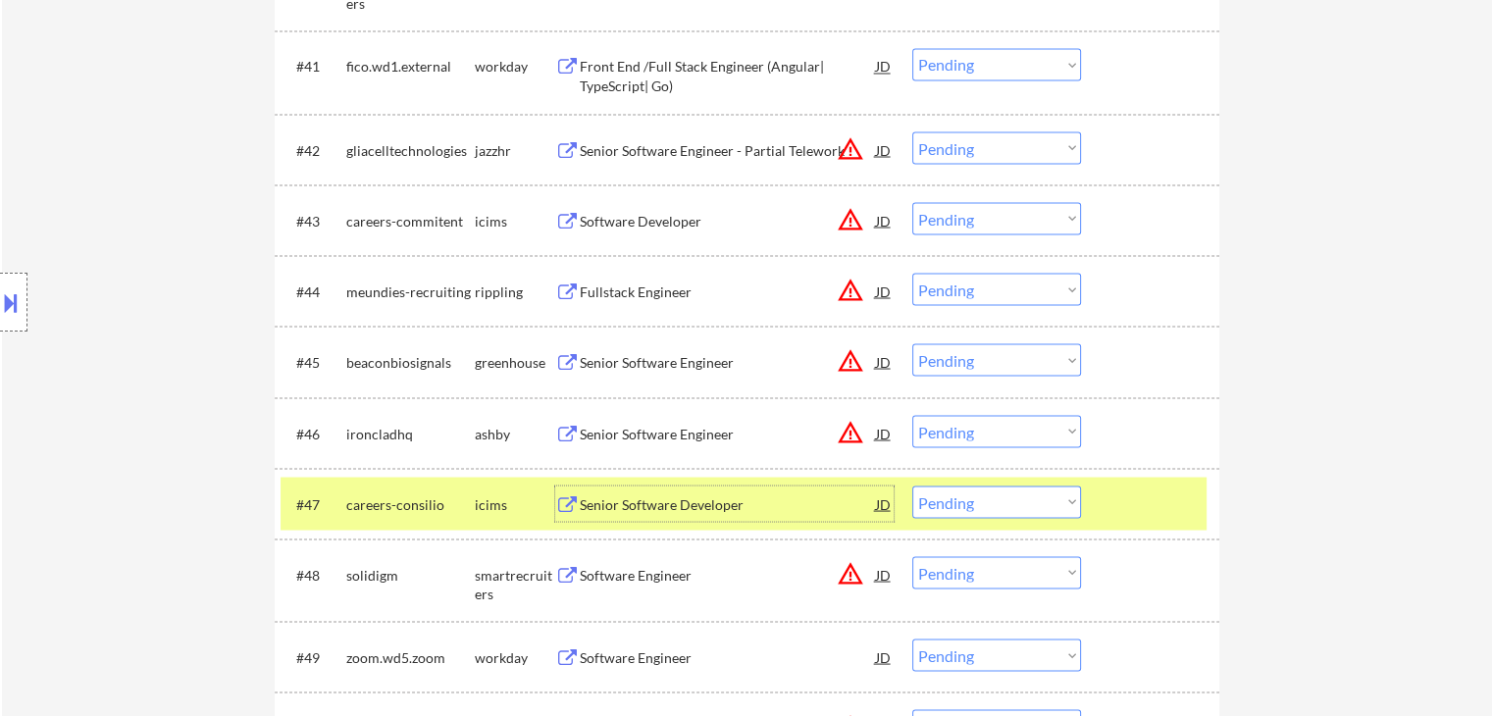
drag, startPoint x: 960, startPoint y: 498, endPoint x: 980, endPoint y: 509, distance: 22.4
click at [961, 498] on select "Choose an option... Pending Applied Excluded (Questions) Excluded (Expired) Exc…" at bounding box center [996, 502] width 169 height 32
click at [912, 486] on select "Choose an option... Pending Applied Excluded (Questions) Excluded (Expired) Exc…" at bounding box center [996, 502] width 169 height 32
select select ""pending""
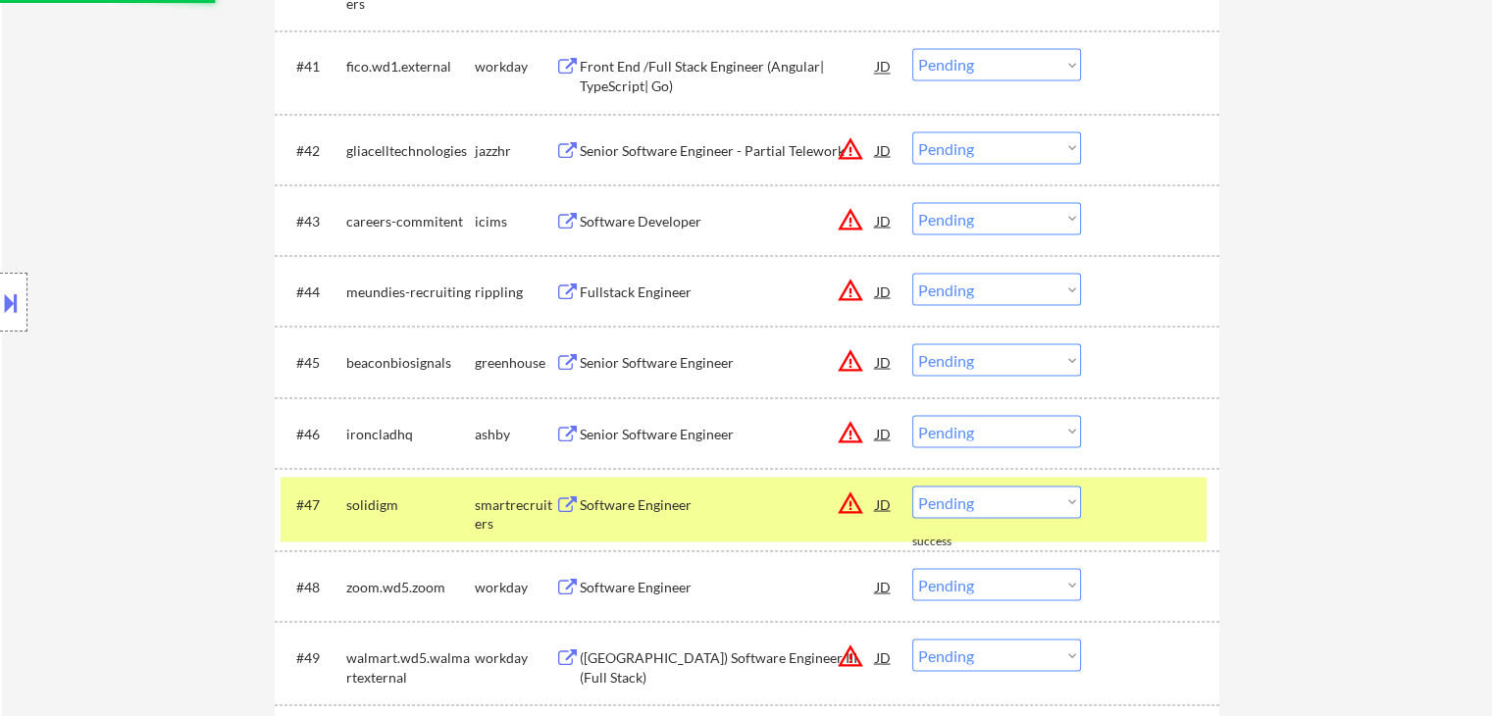
drag, startPoint x: 492, startPoint y: 512, endPoint x: 510, endPoint y: 511, distance: 17.7
click at [494, 512] on div "smartrecruiters" at bounding box center [515, 513] width 80 height 38
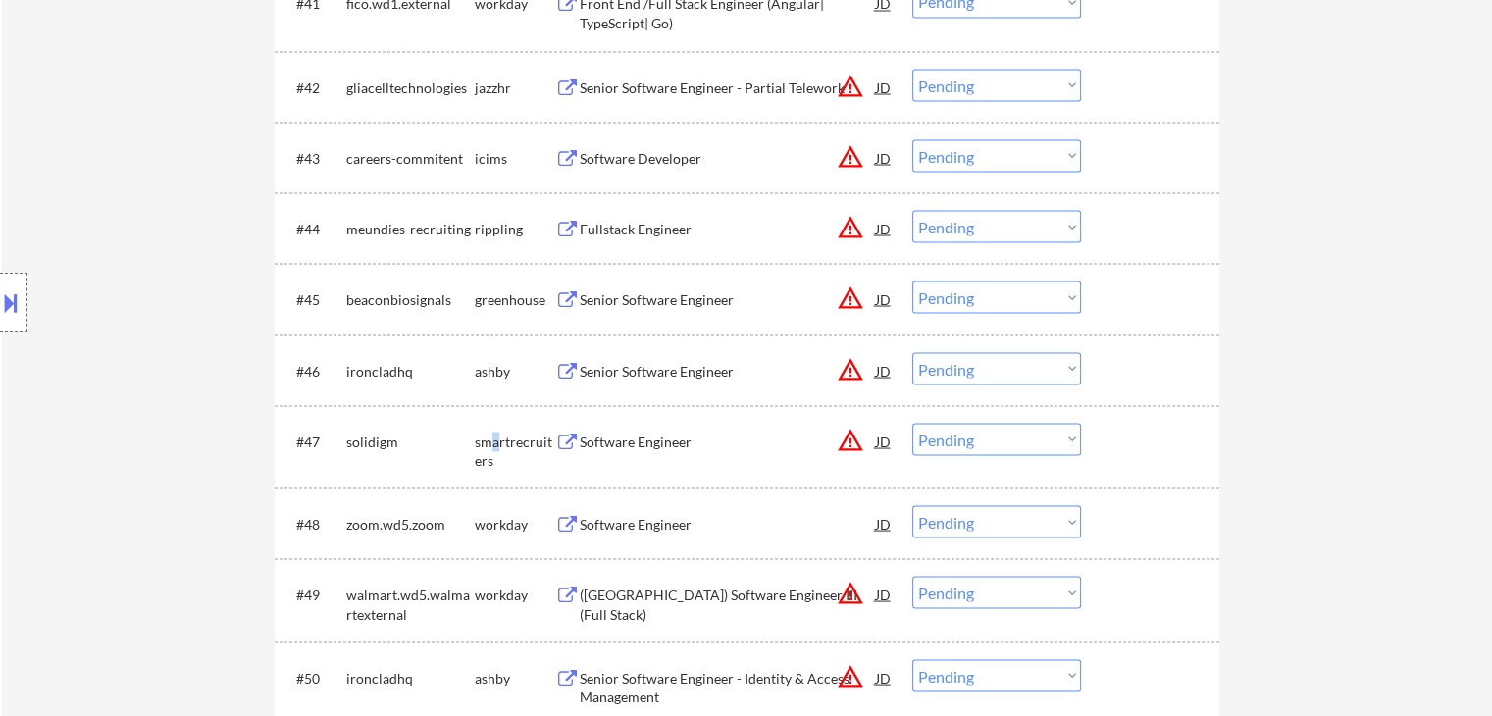
scroll to position [3728, 0]
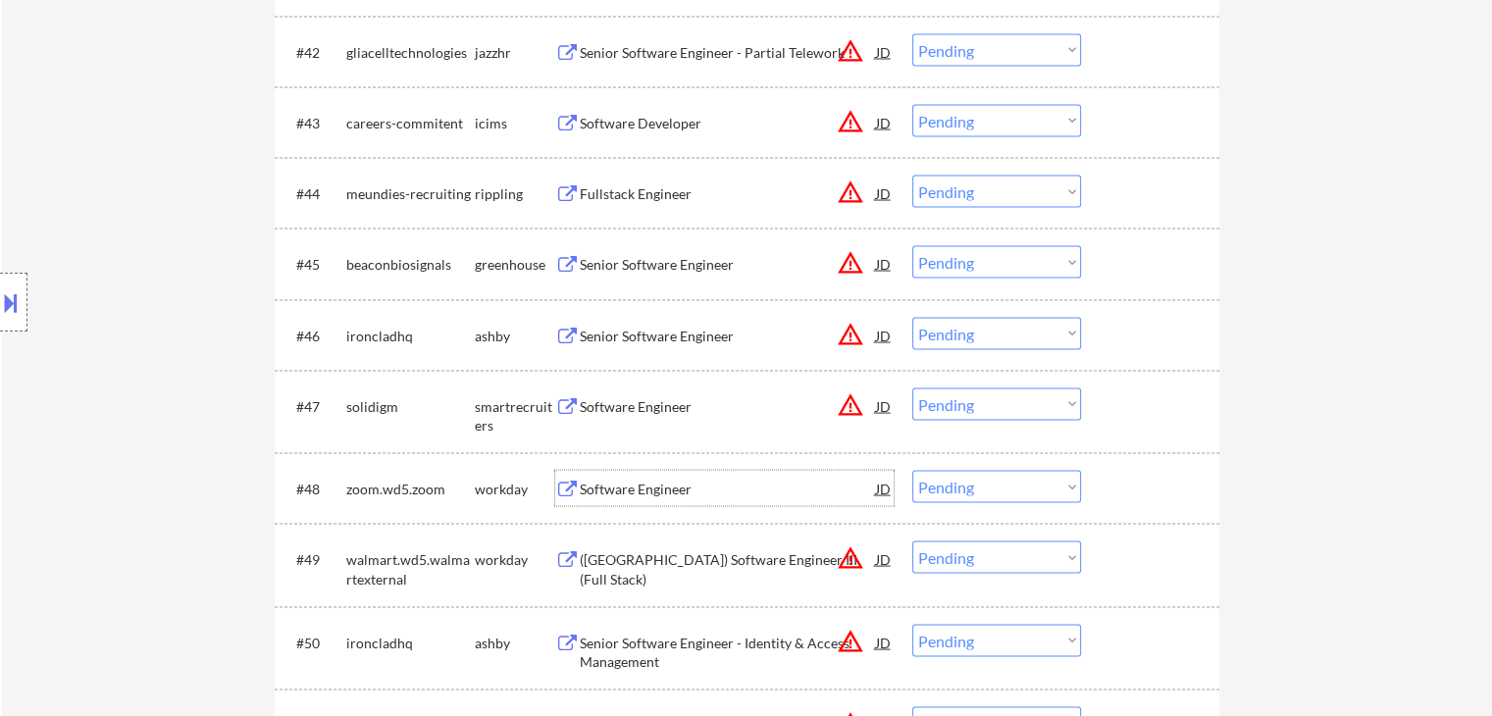
click at [638, 493] on div "Software Engineer" at bounding box center [728, 489] width 296 height 20
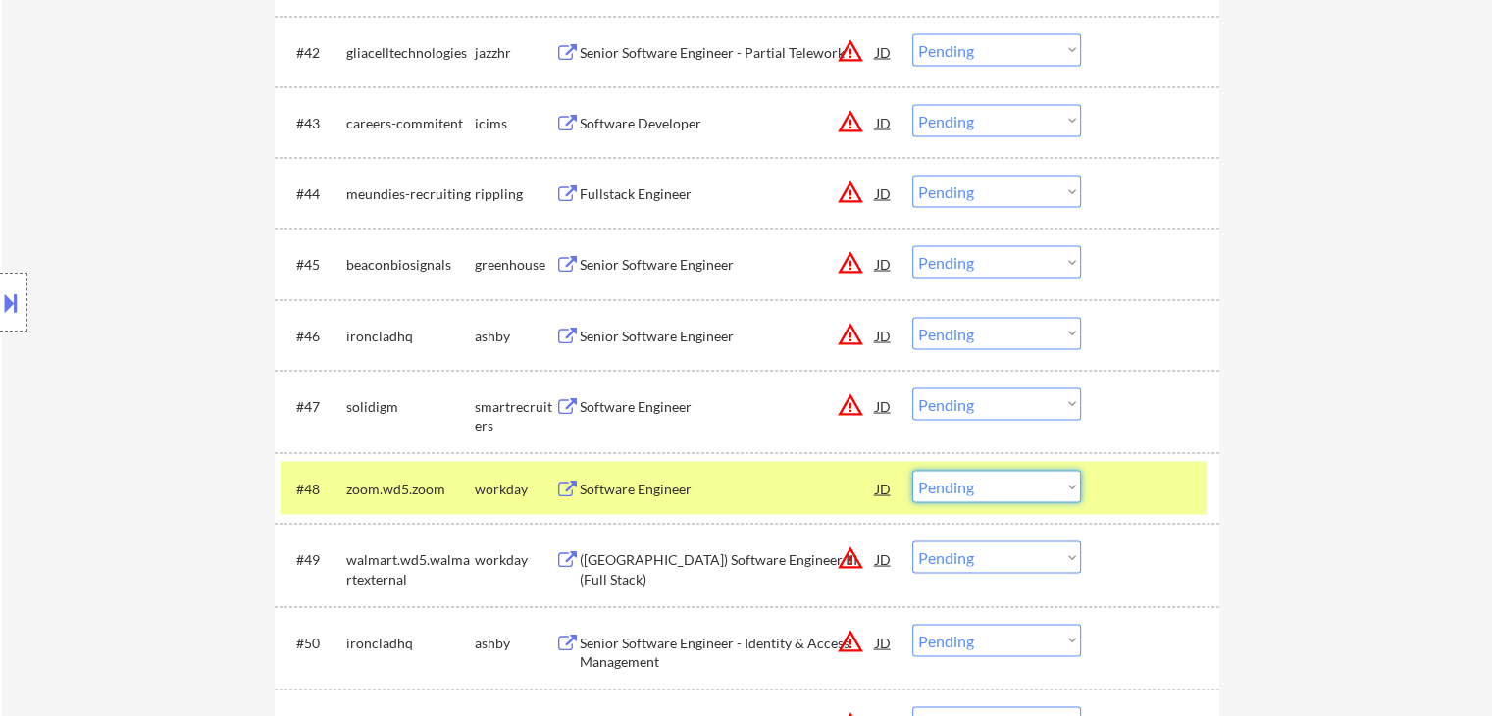
drag, startPoint x: 954, startPoint y: 487, endPoint x: 992, endPoint y: 486, distance: 37.3
click at [957, 487] on select "Choose an option... Pending Applied Excluded (Questions) Excluded (Expired) Exc…" at bounding box center [996, 486] width 169 height 32
click at [912, 470] on select "Choose an option... Pending Applied Excluded (Questions) Excluded (Expired) Exc…" at bounding box center [996, 486] width 169 height 32
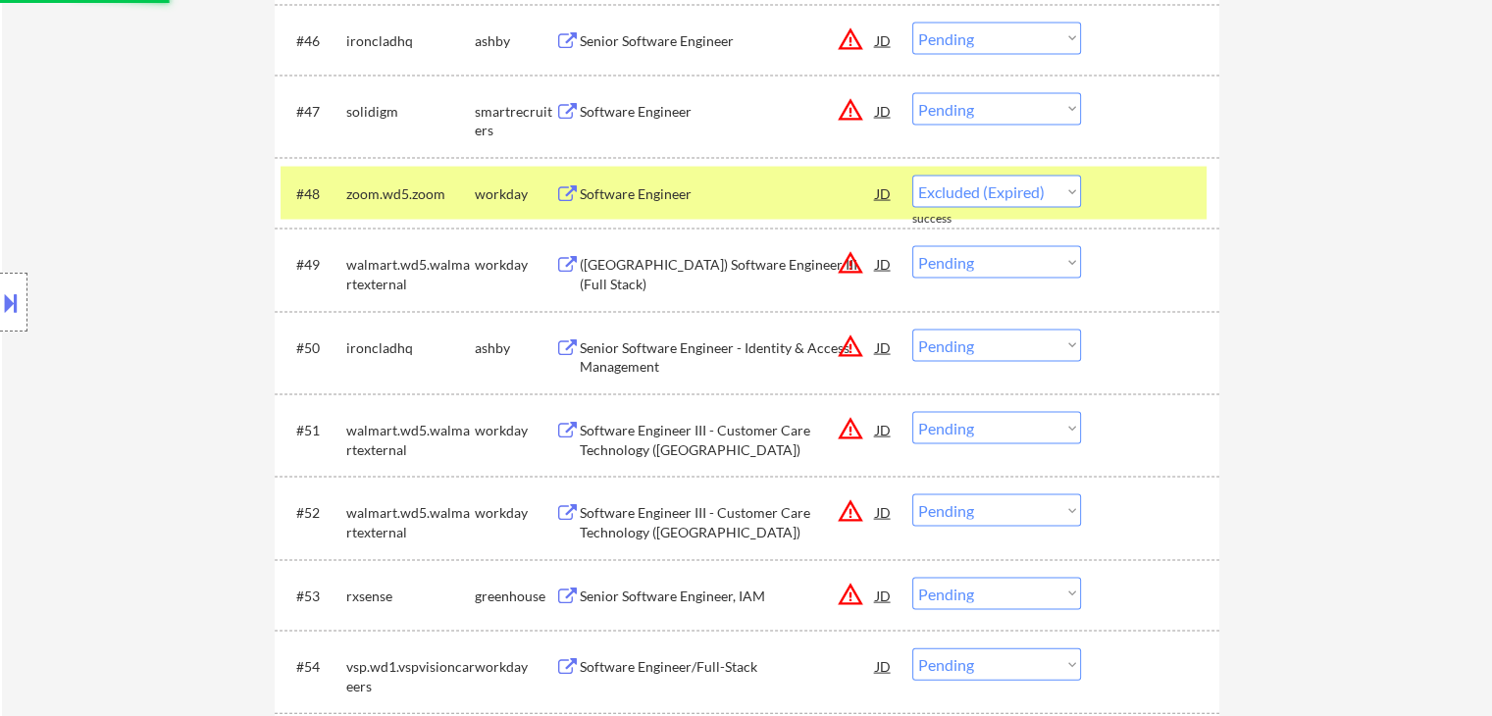
select select ""pending""
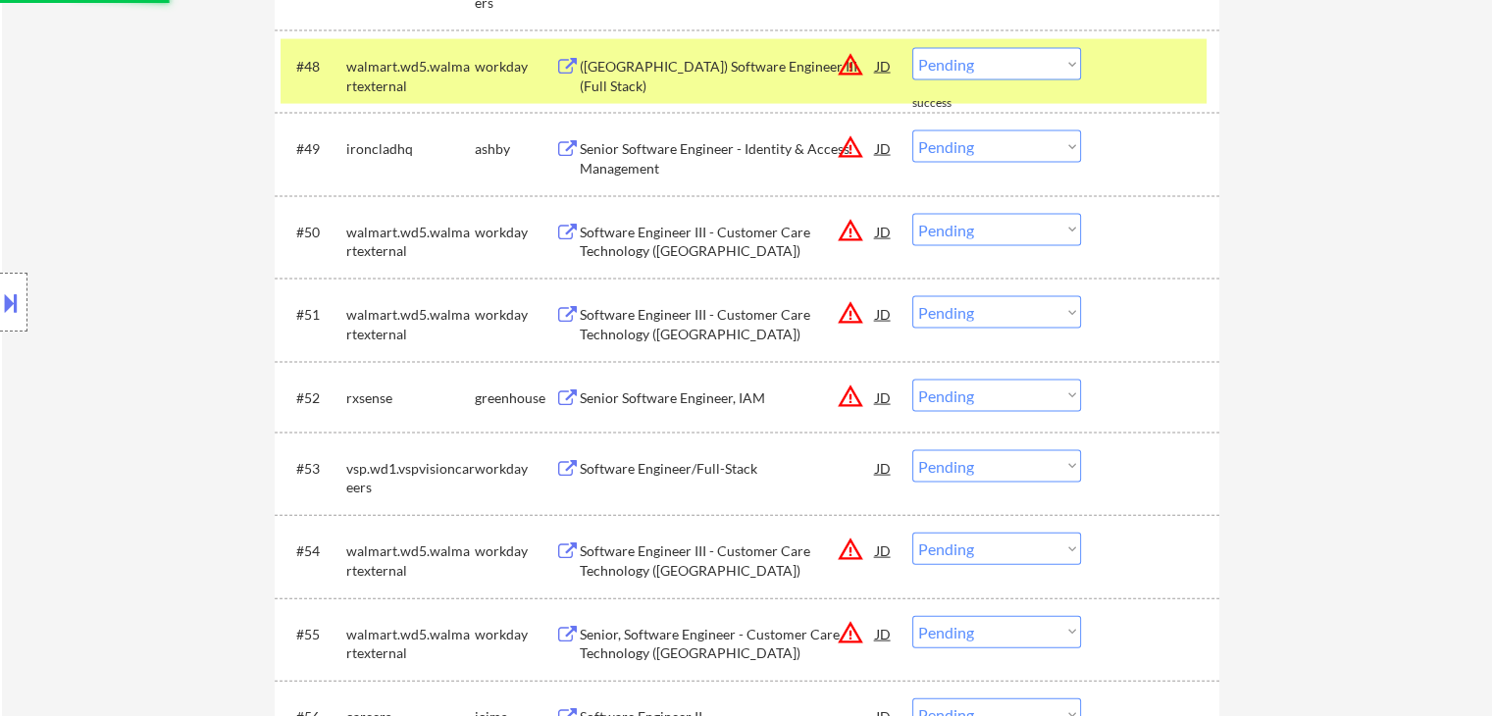
scroll to position [4316, 0]
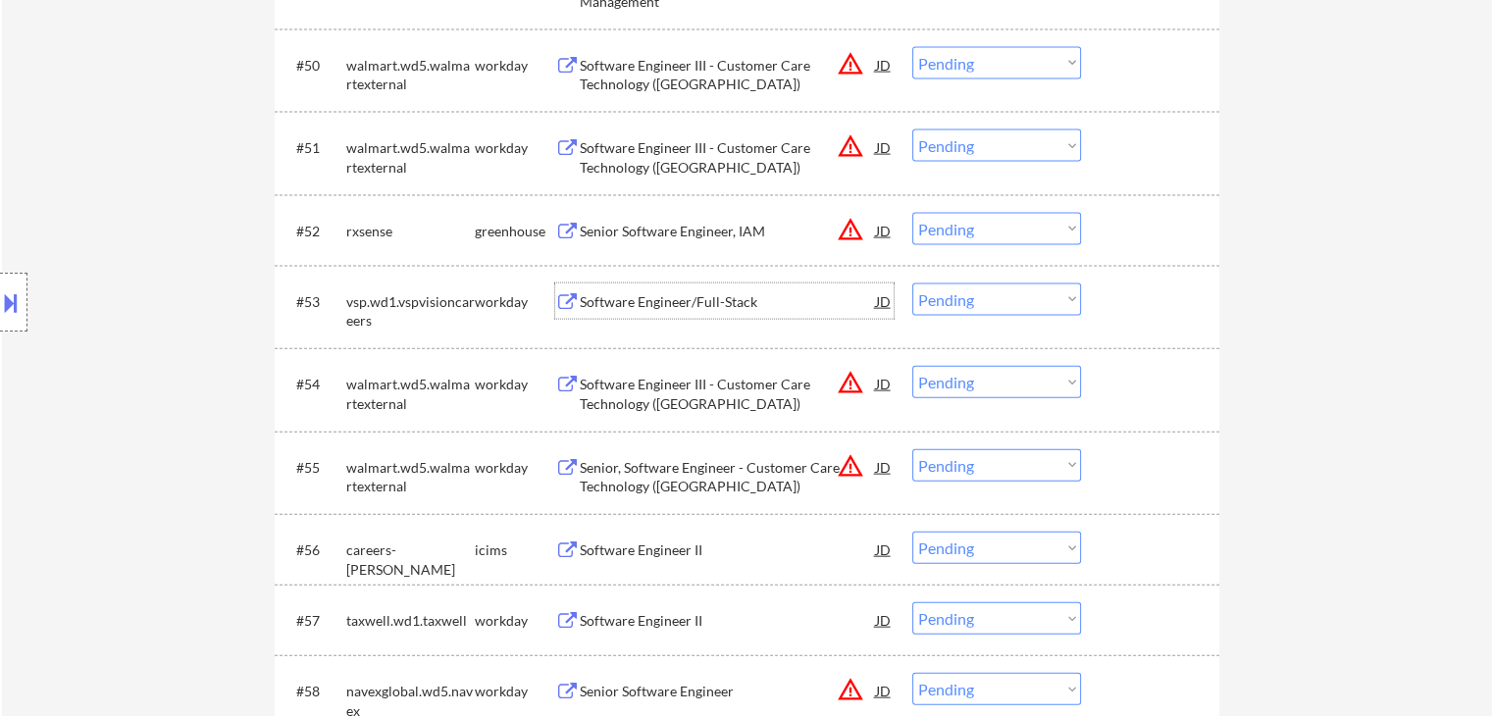
click at [659, 301] on div "Software Engineer/Full-Stack" at bounding box center [728, 302] width 296 height 20
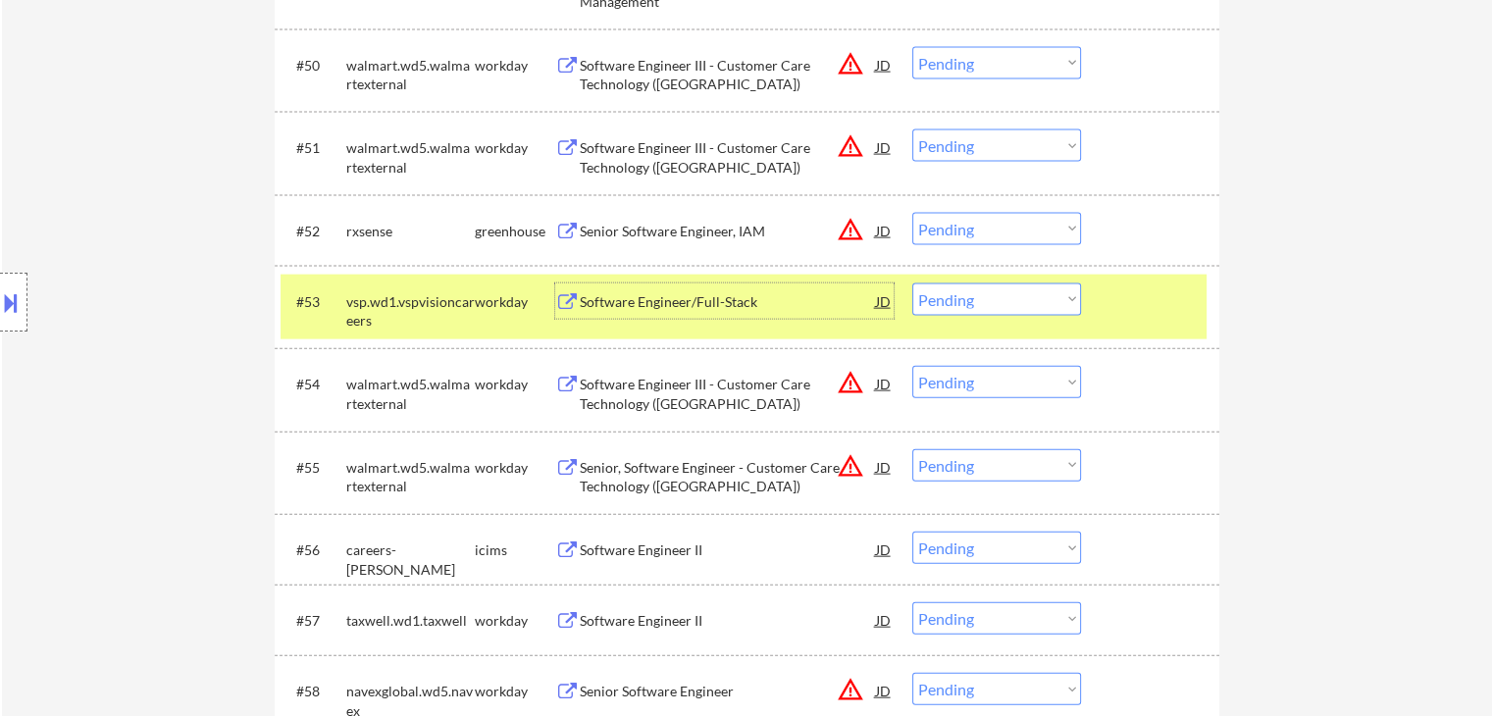
click at [941, 289] on select "Choose an option... Pending Applied Excluded (Questions) Excluded (Expired) Exc…" at bounding box center [996, 299] width 169 height 32
click at [912, 283] on select "Choose an option... Pending Applied Excluded (Questions) Excluded (Expired) Exc…" at bounding box center [996, 299] width 169 height 32
select select ""pending""
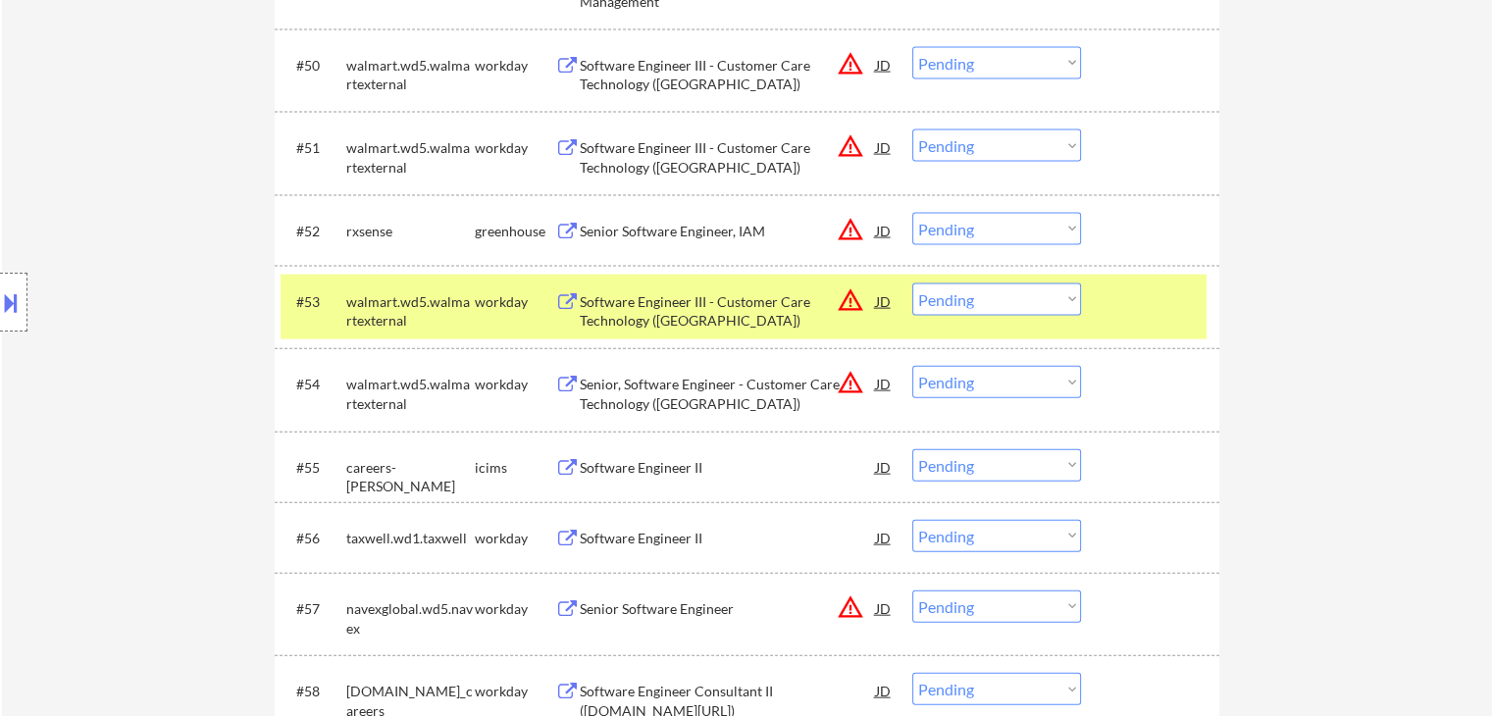
click at [650, 535] on div "Software Engineer II" at bounding box center [728, 539] width 296 height 20
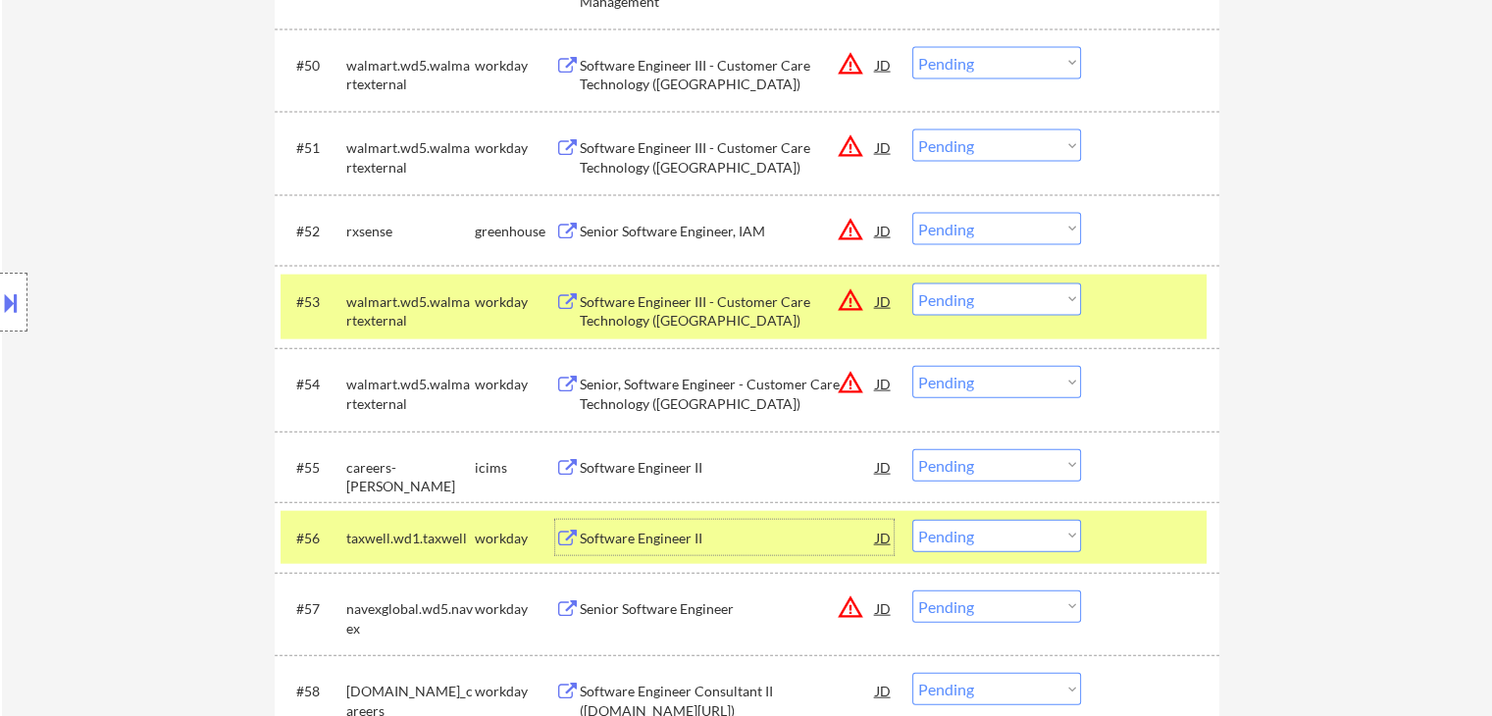
click at [1055, 539] on select "Choose an option... Pending Applied Excluded (Questions) Excluded (Expired) Exc…" at bounding box center [996, 536] width 169 height 32
click at [912, 520] on select "Choose an option... Pending Applied Excluded (Questions) Excluded (Expired) Exc…" at bounding box center [996, 536] width 169 height 32
select select ""pending""
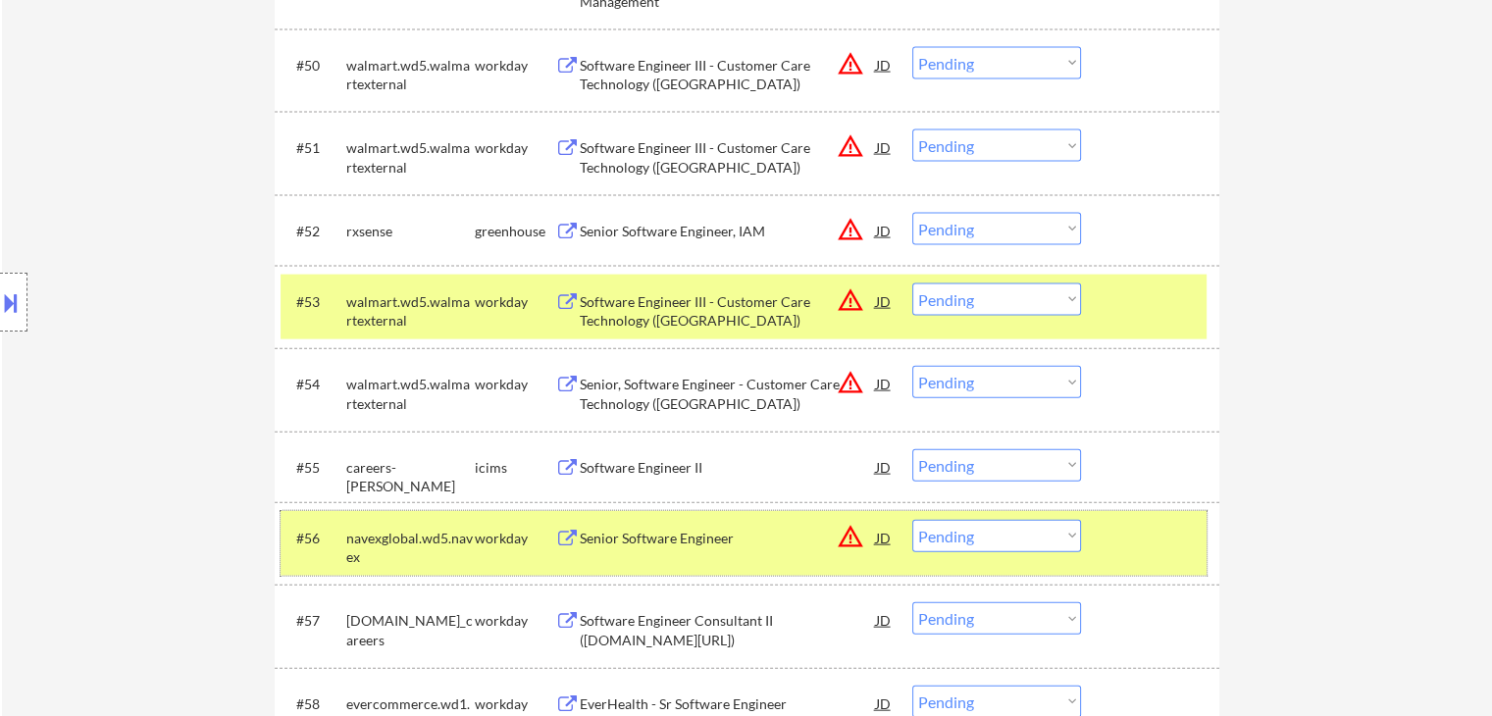
drag, startPoint x: 501, startPoint y: 534, endPoint x: 488, endPoint y: 318, distance: 216.2
click at [501, 523] on div "workday" at bounding box center [515, 537] width 80 height 35
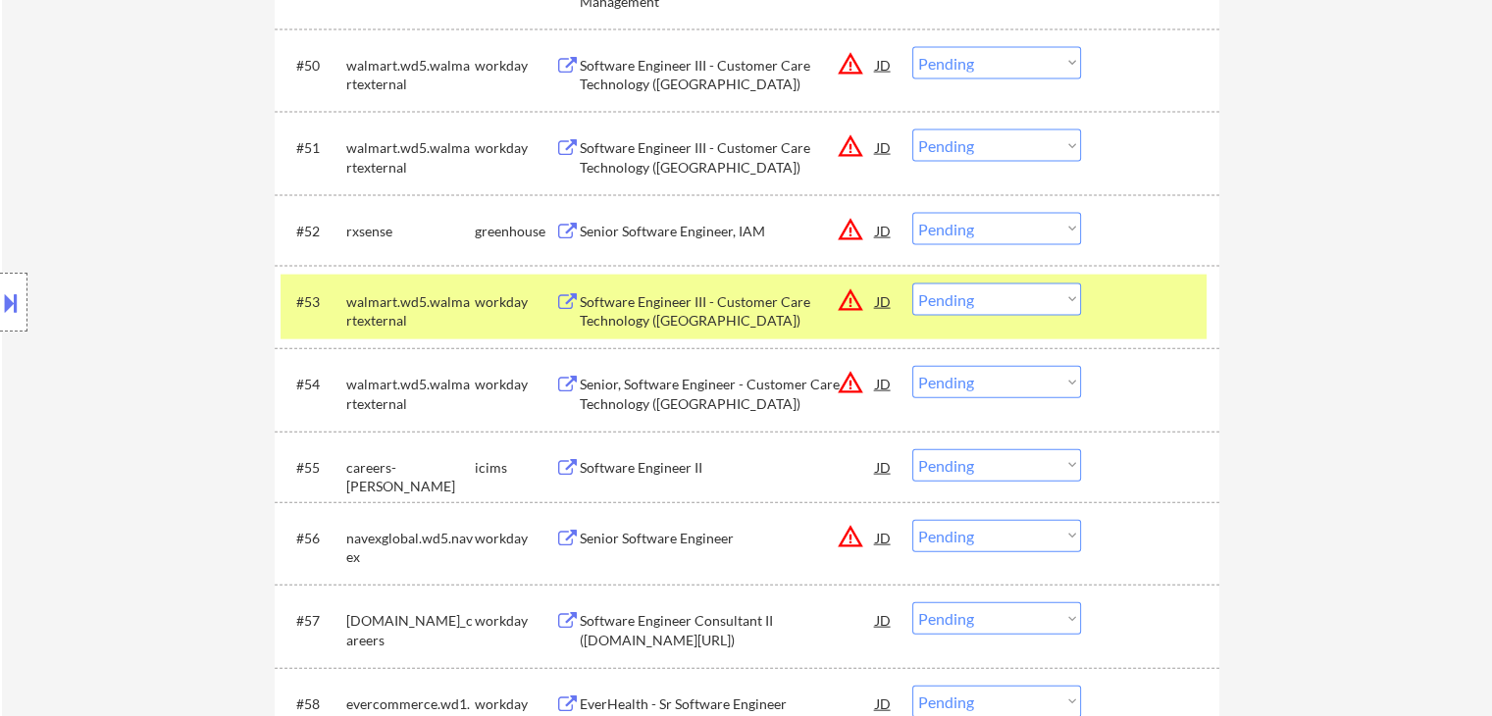
click at [498, 272] on div "#53 walmart.wd5.walmartexternal workday Software Engineer III - Customer Care T…" at bounding box center [747, 307] width 945 height 82
click at [487, 307] on div "workday" at bounding box center [515, 302] width 80 height 20
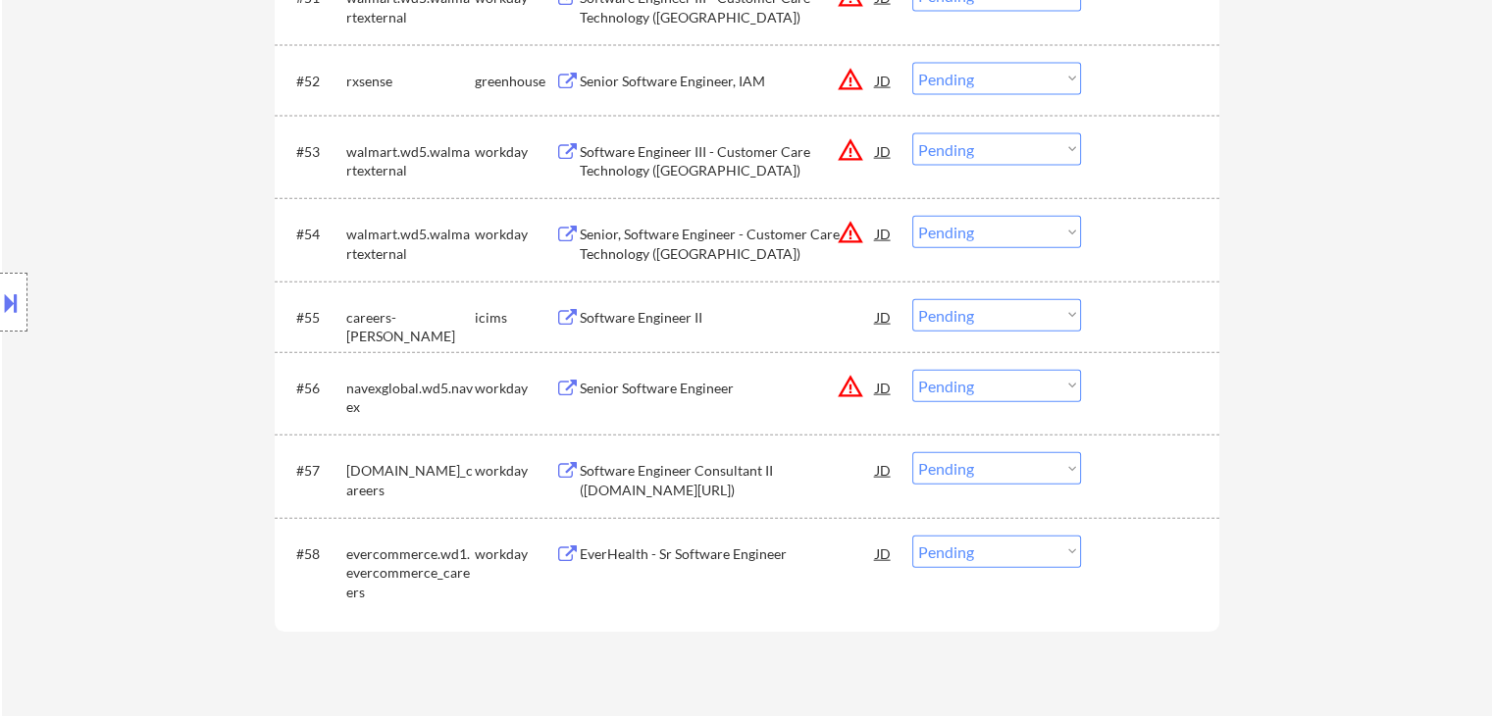
scroll to position [4610, 0]
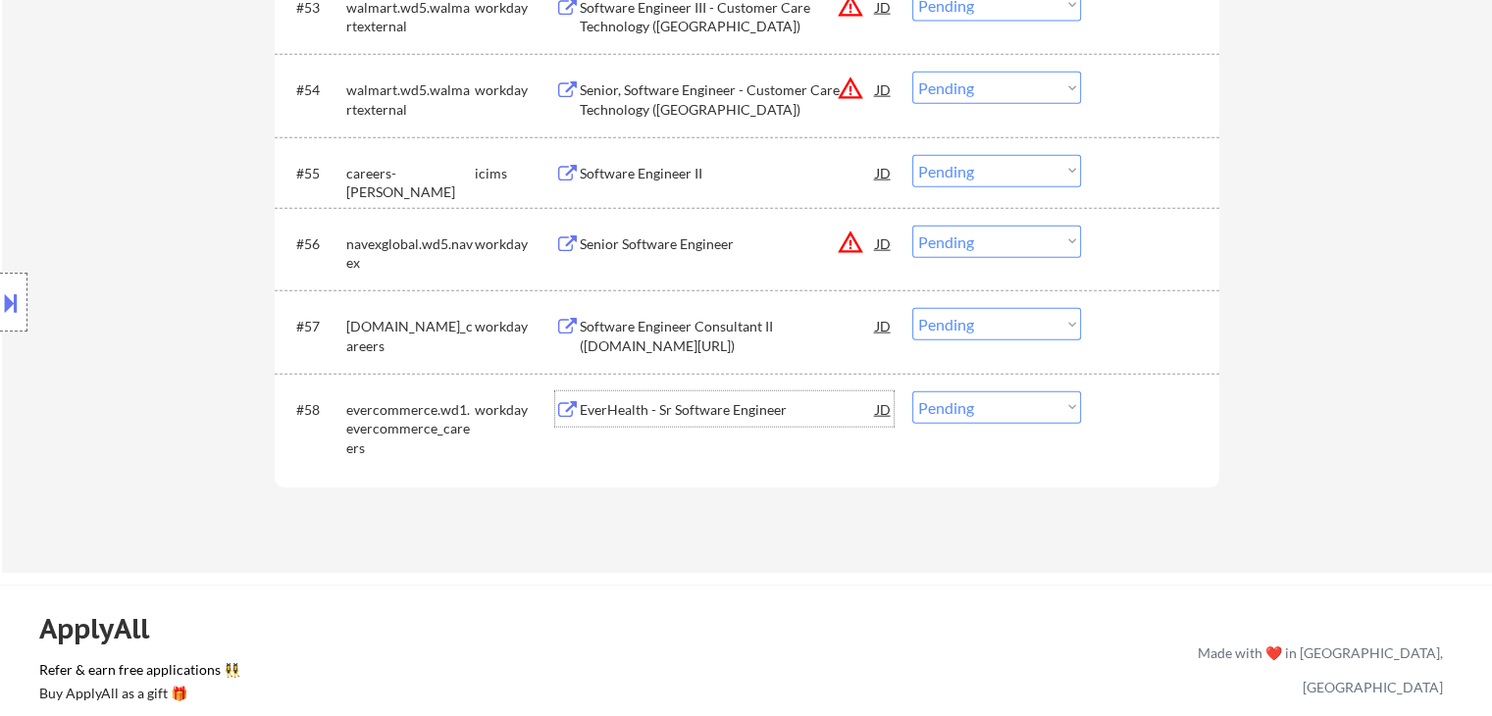
click at [720, 408] on div "EverHealth - Sr Software Engineer" at bounding box center [728, 410] width 296 height 20
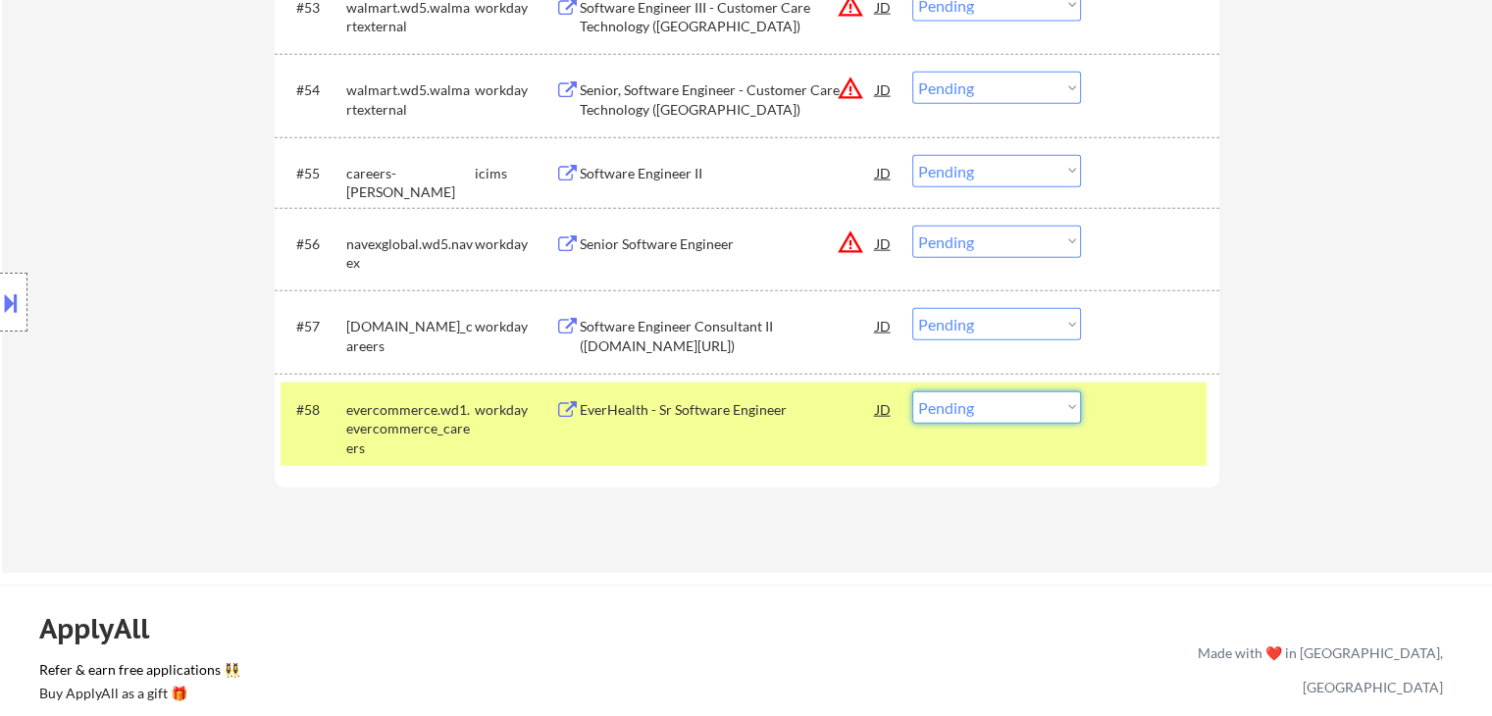
click at [962, 408] on select "Choose an option... Pending Applied Excluded (Questions) Excluded (Expired) Exc…" at bounding box center [996, 407] width 169 height 32
select select ""excluded""
click at [912, 391] on select "Choose an option... Pending Applied Excluded (Questions) Excluded (Expired) Exc…" at bounding box center [996, 407] width 169 height 32
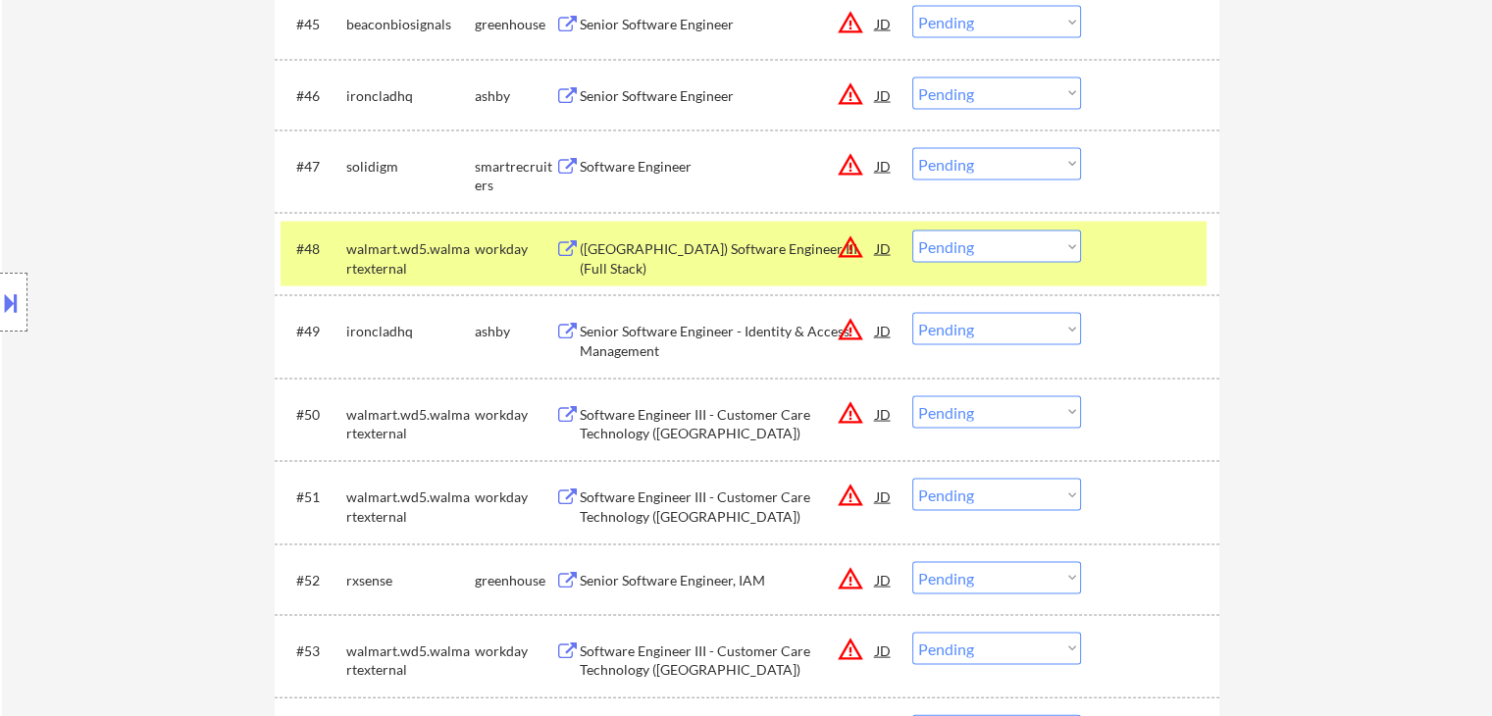
scroll to position [3433, 0]
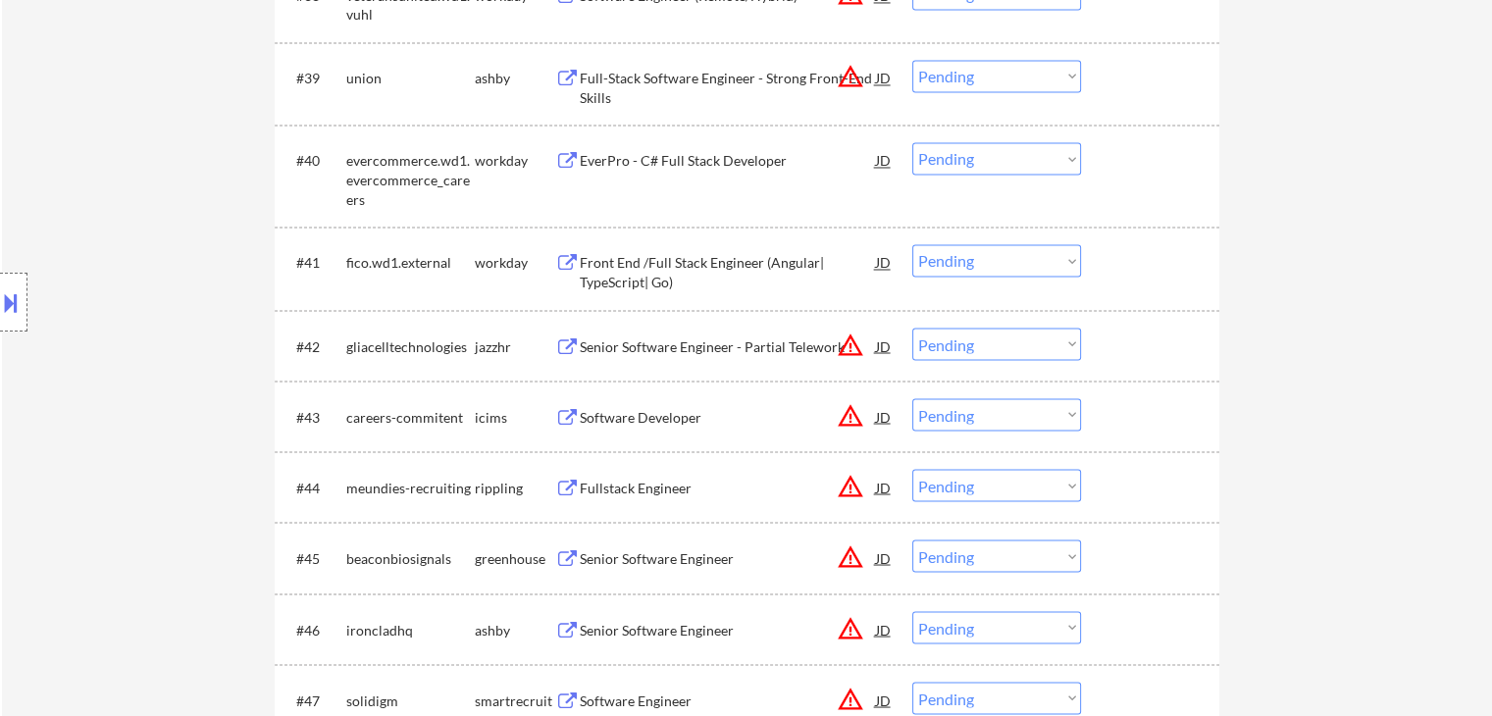
click at [720, 342] on div "Senior Software Engineer - Partial Telework" at bounding box center [728, 346] width 296 height 20
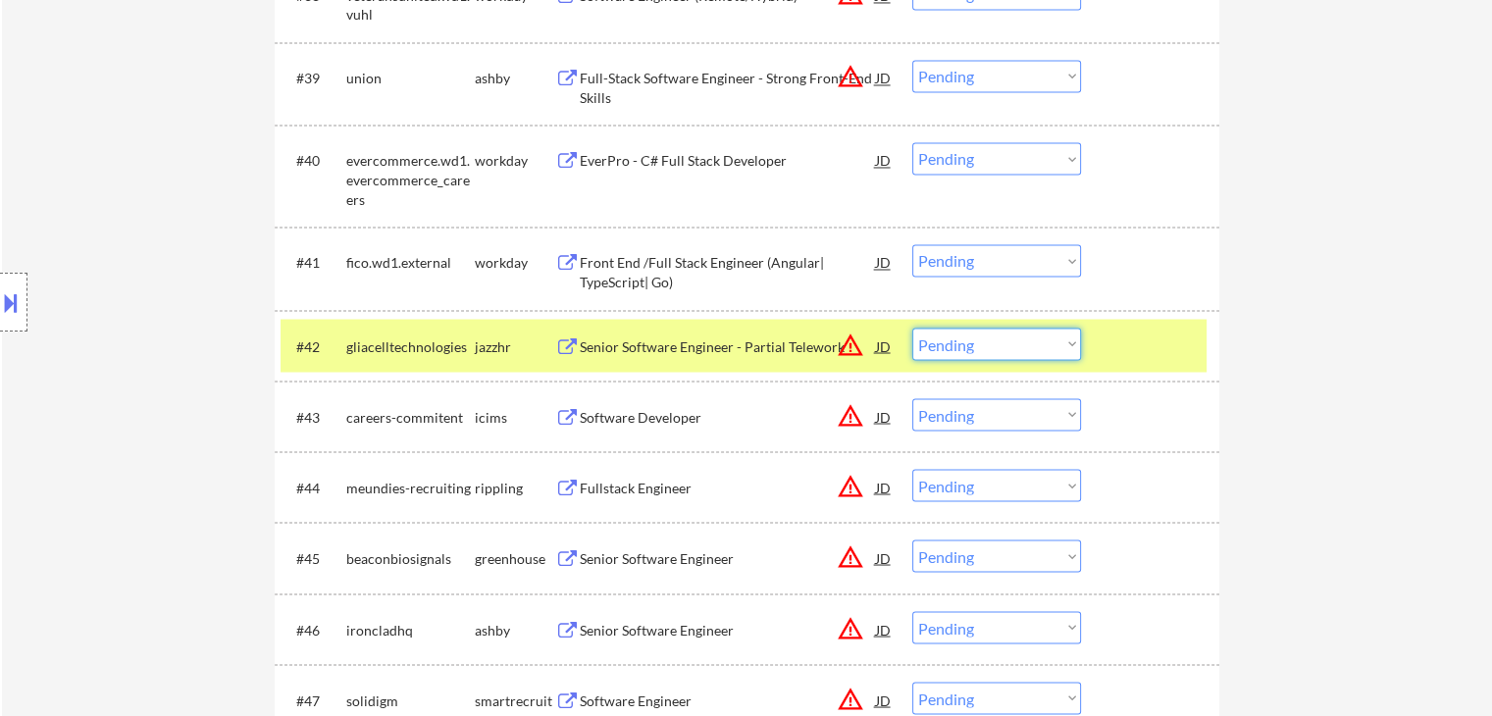
drag, startPoint x: 1020, startPoint y: 341, endPoint x: 1030, endPoint y: 358, distance: 19.3
click at [1020, 341] on select "Choose an option... Pending Applied Excluded (Questions) Excluded (Expired) Exc…" at bounding box center [996, 344] width 169 height 32
click at [912, 328] on select "Choose an option... Pending Applied Excluded (Questions) Excluded (Expired) Exc…" at bounding box center [996, 344] width 169 height 32
select select ""pending""
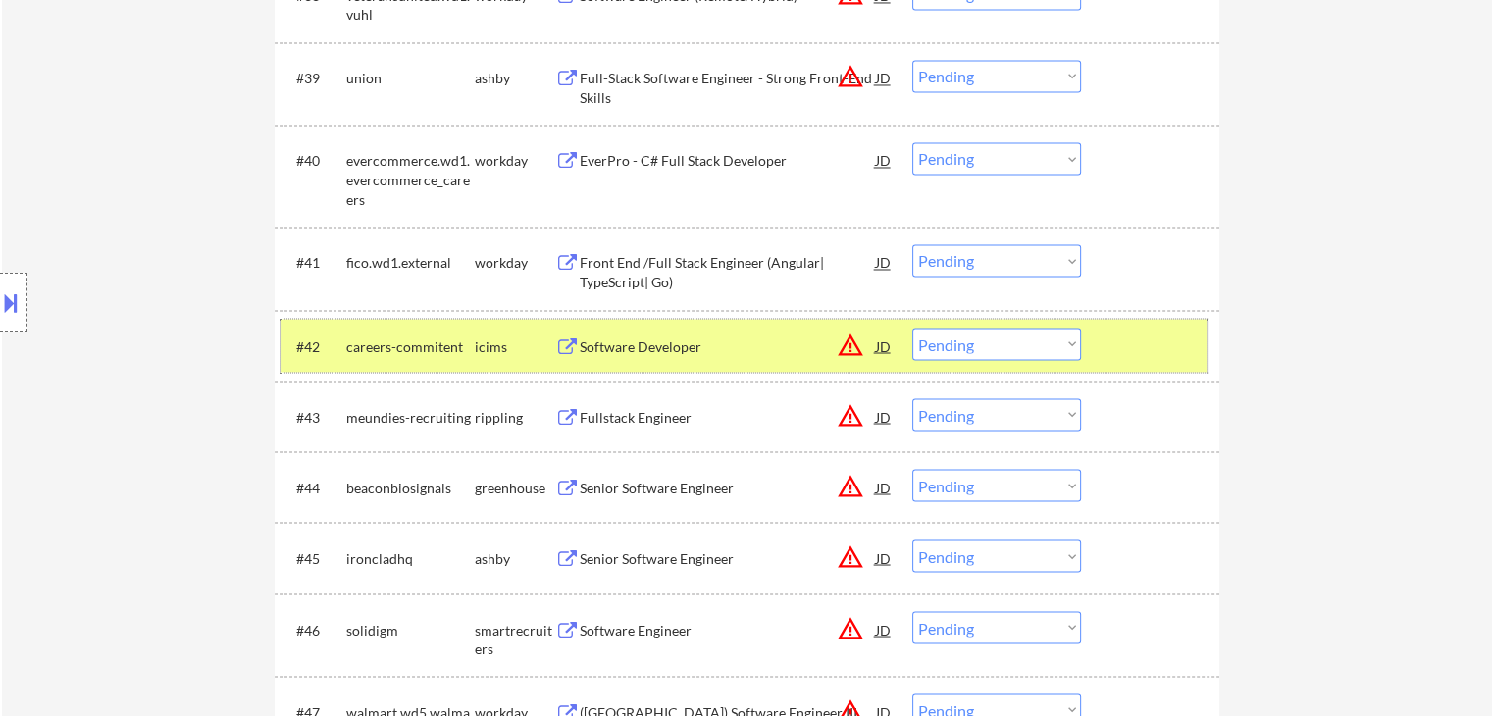
drag, startPoint x: 495, startPoint y: 335, endPoint x: 513, endPoint y: 320, distance: 23.0
click at [495, 334] on div "icims" at bounding box center [515, 345] width 80 height 35
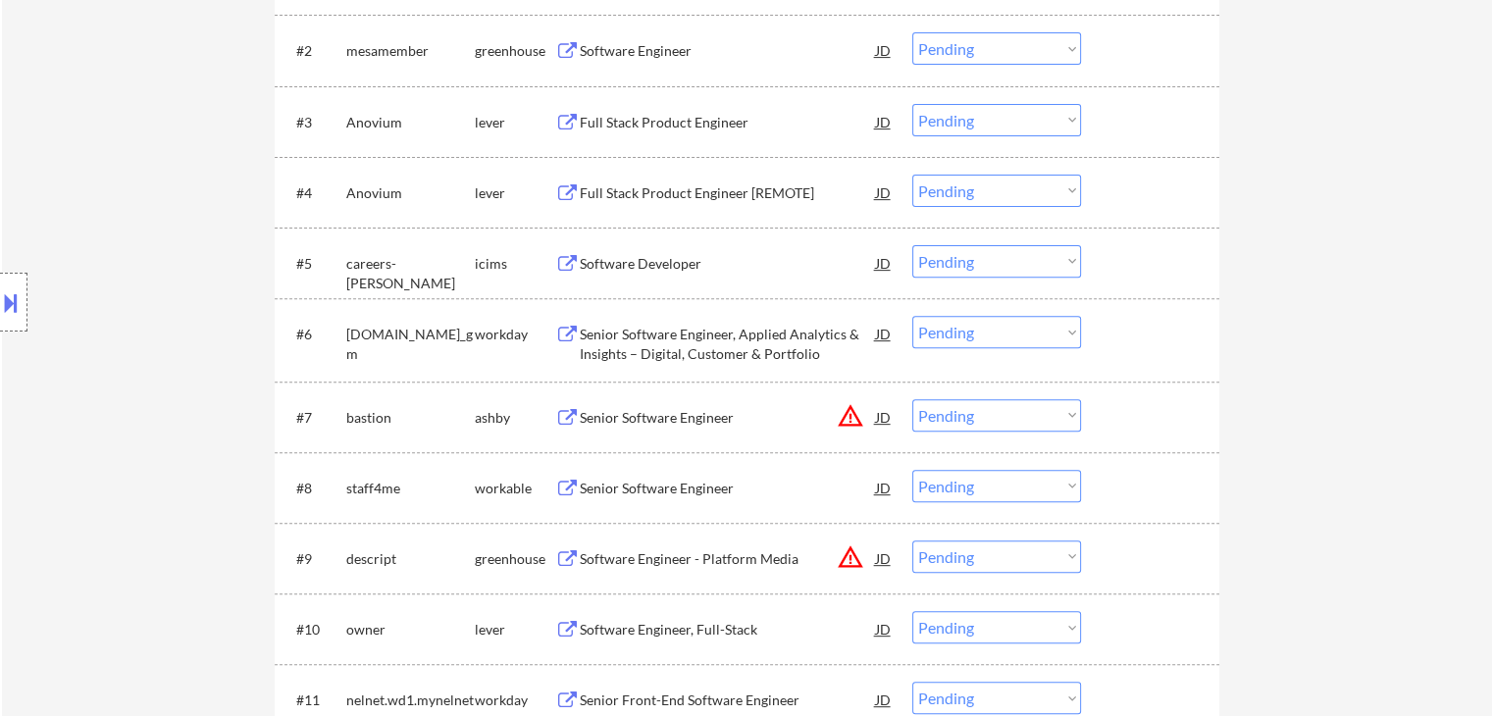
scroll to position [687, 0]
click at [675, 350] on div "Senior Software Engineer, Applied Analytics & Insights – Digital, Customer & Po…" at bounding box center [728, 342] width 296 height 38
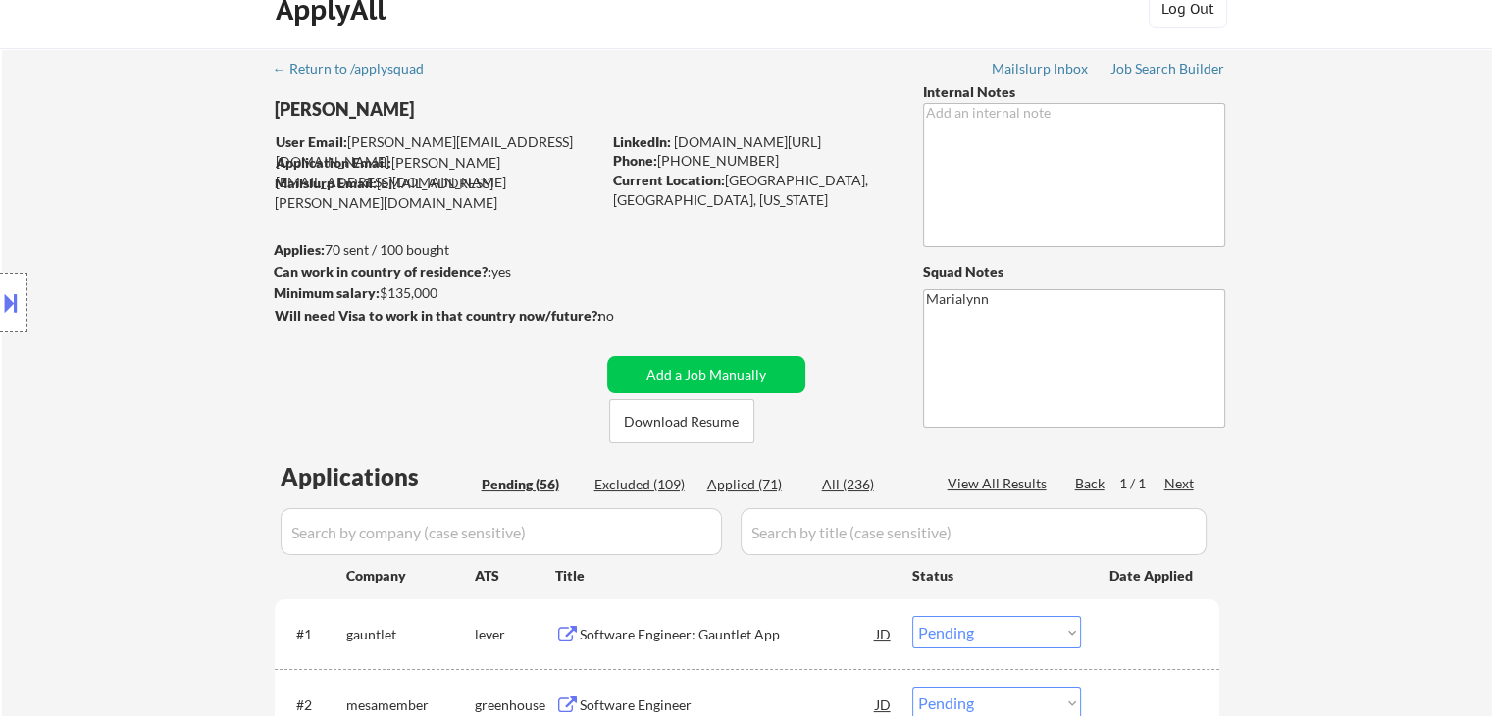
scroll to position [0, 0]
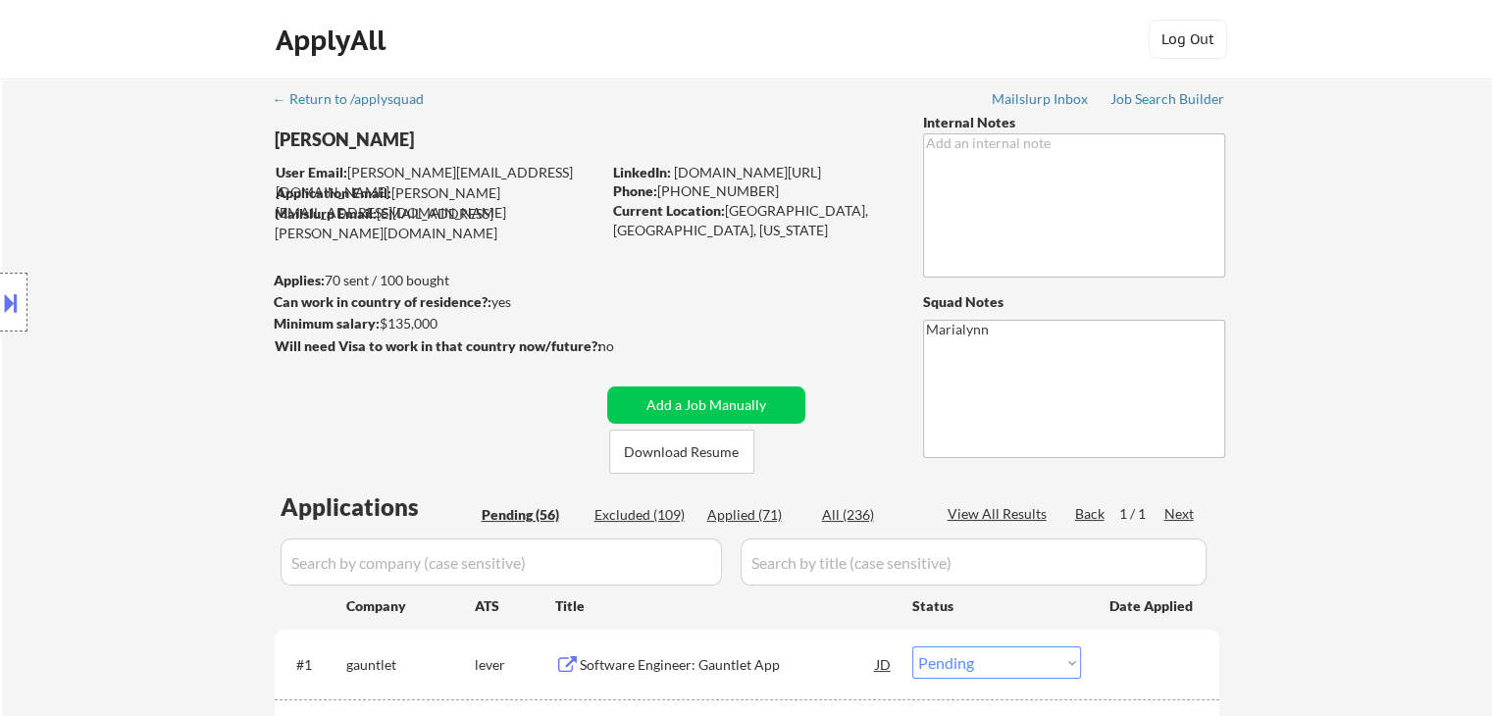
click at [746, 517] on div "Applied (71)" at bounding box center [756, 515] width 98 height 20
select select ""applied""
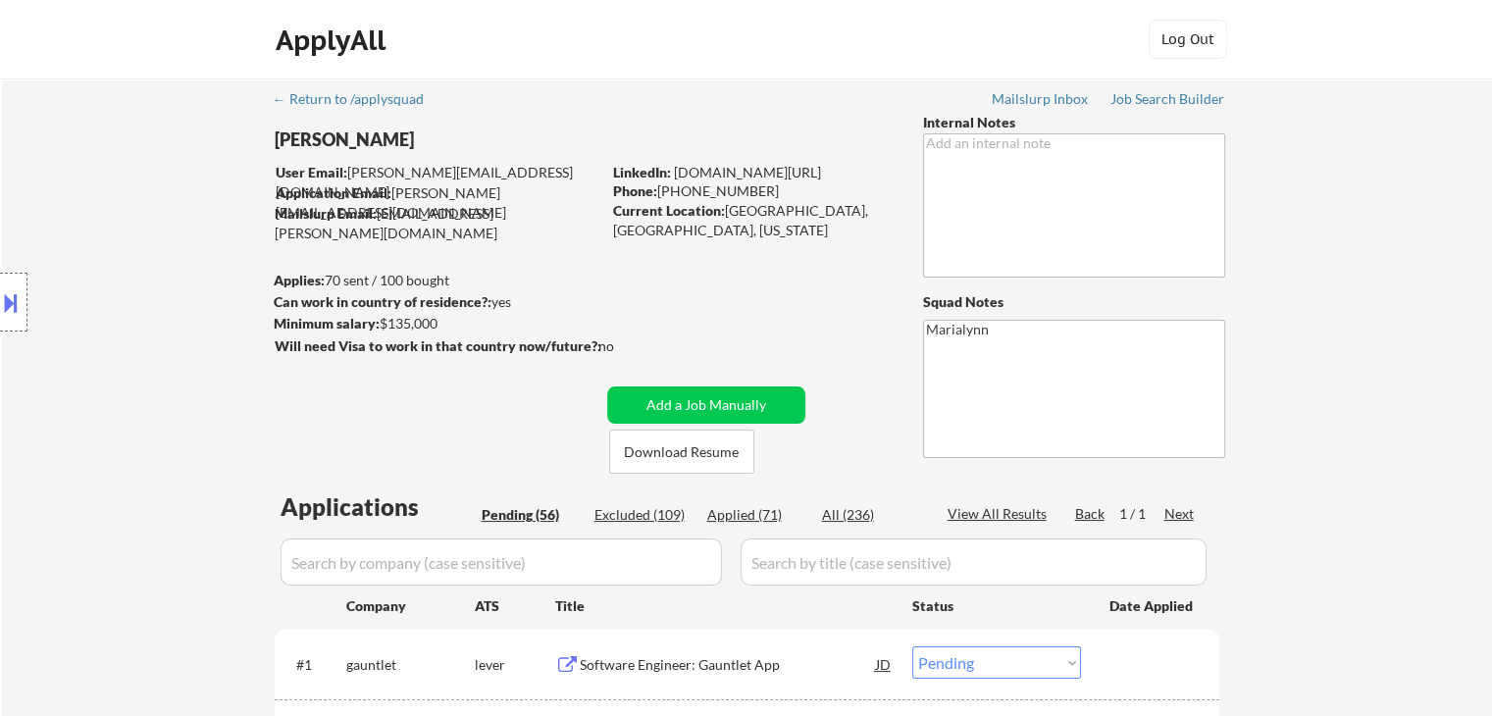
select select ""applied""
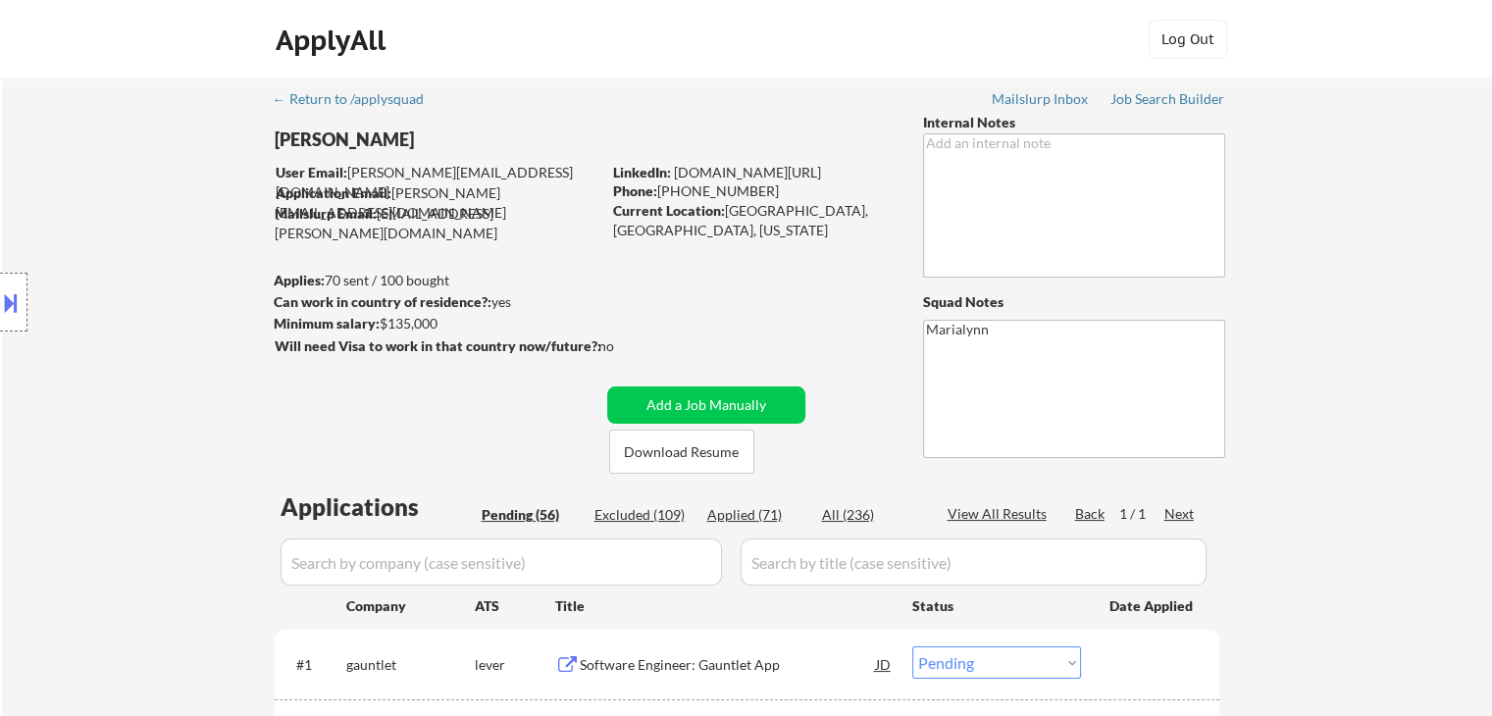
select select ""applied""
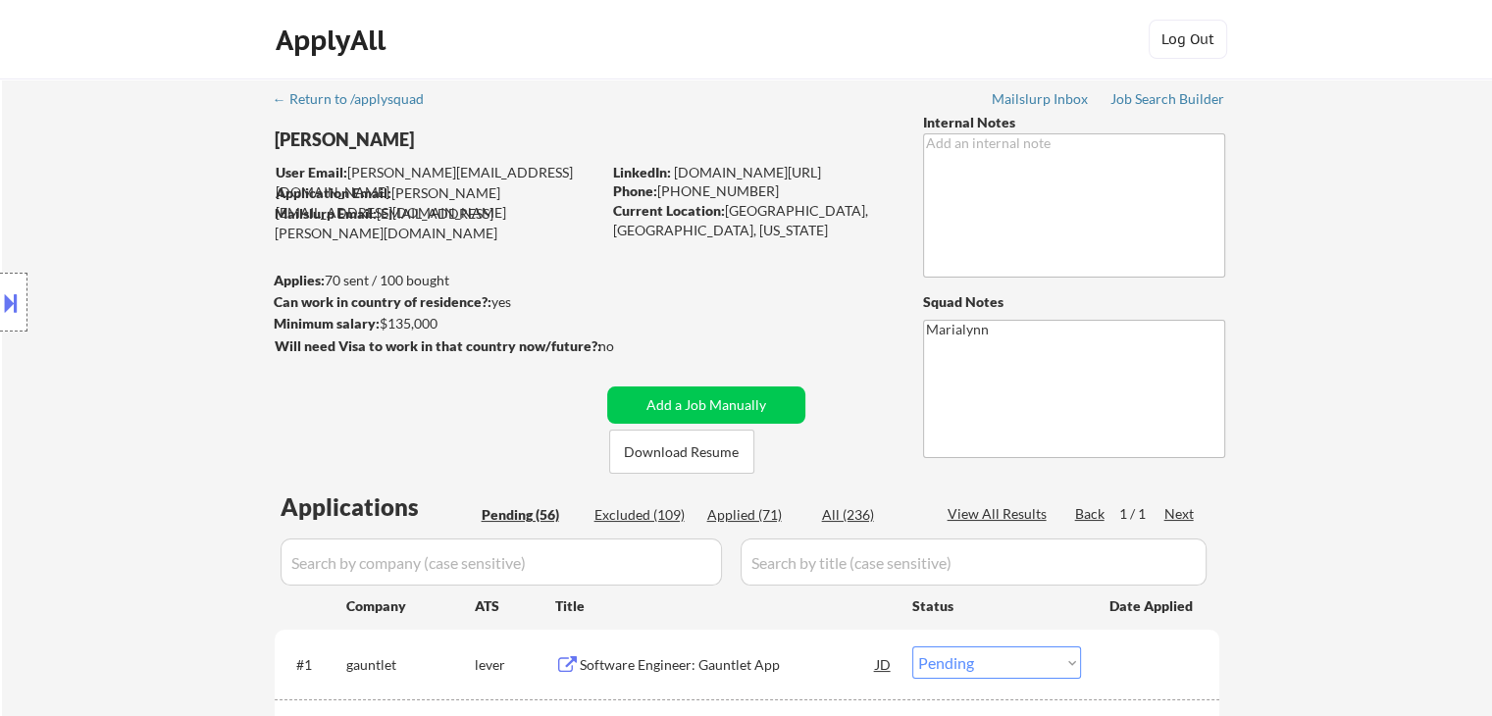
select select ""applied""
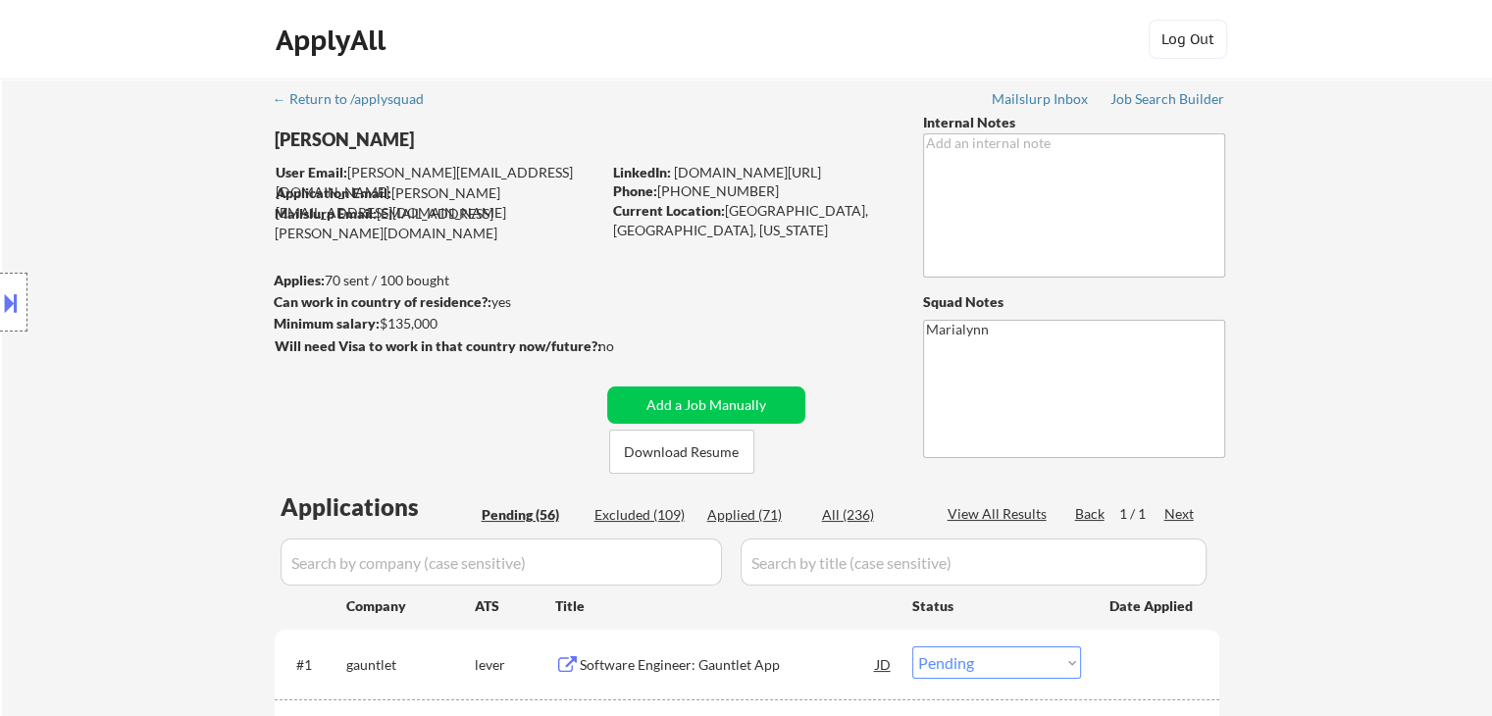
select select ""applied""
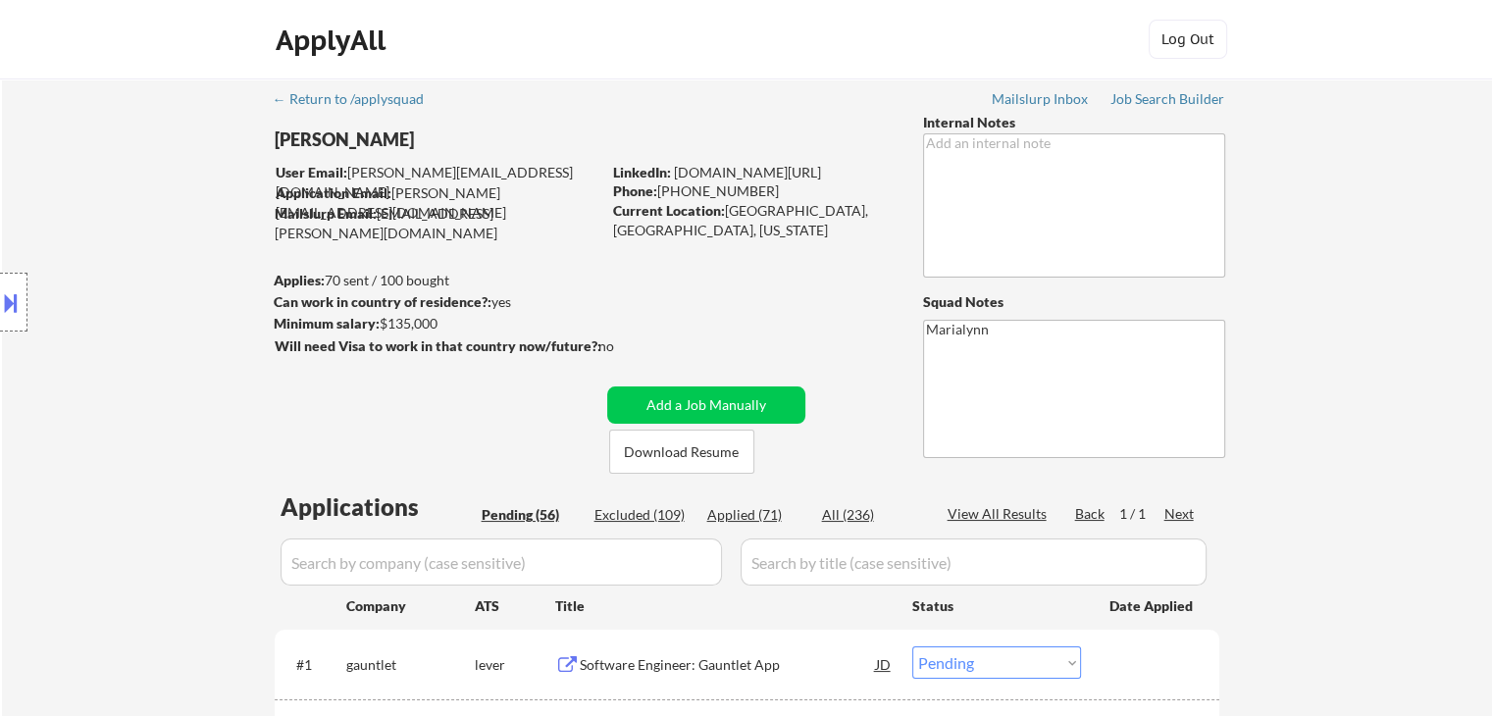
select select ""applied""
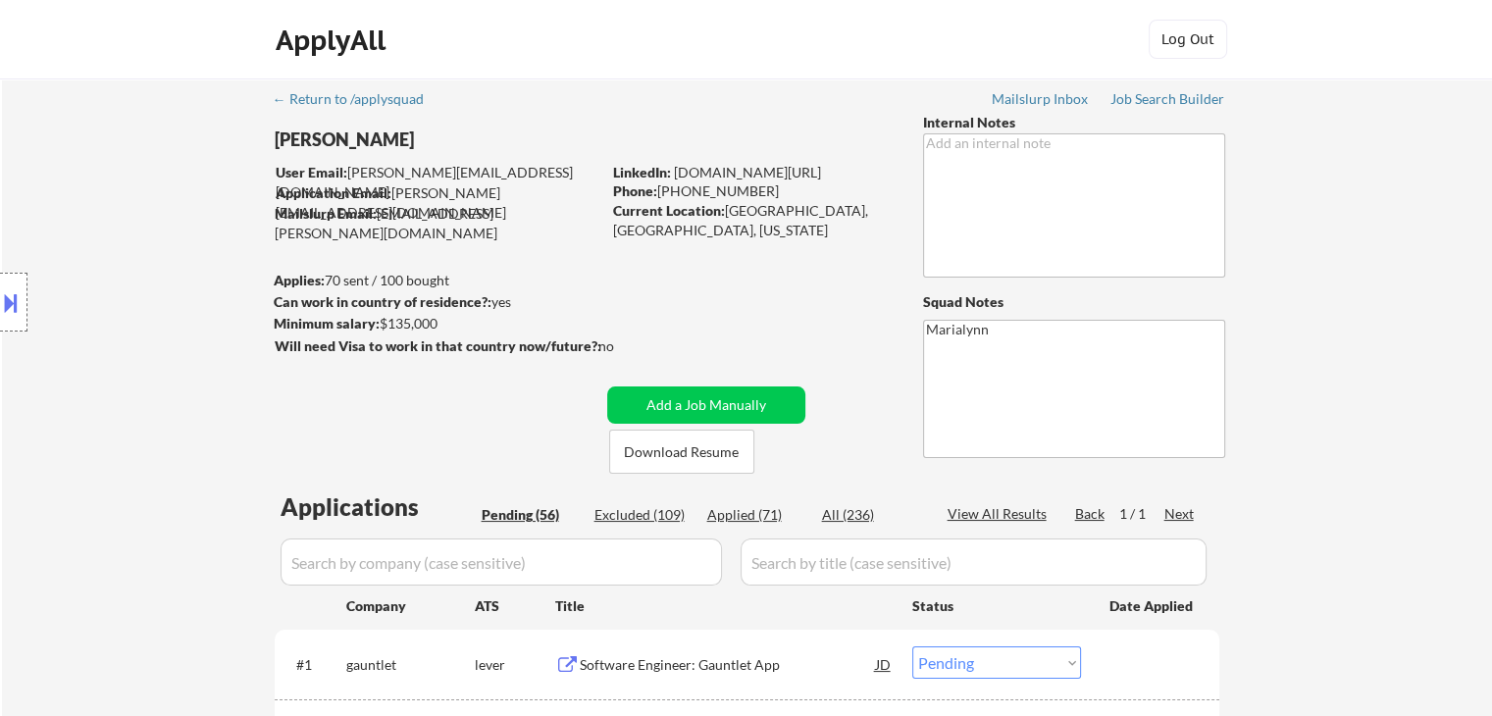
select select ""applied""
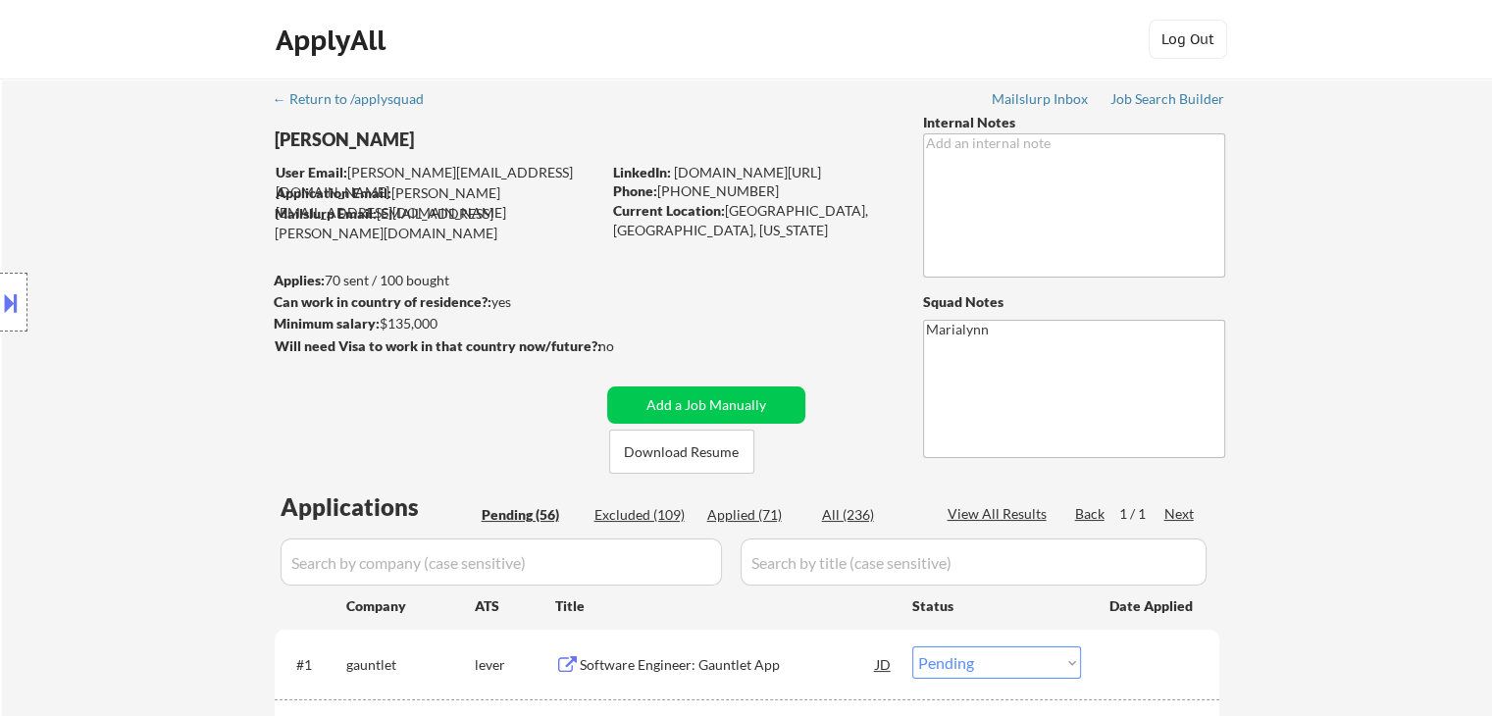
select select ""applied""
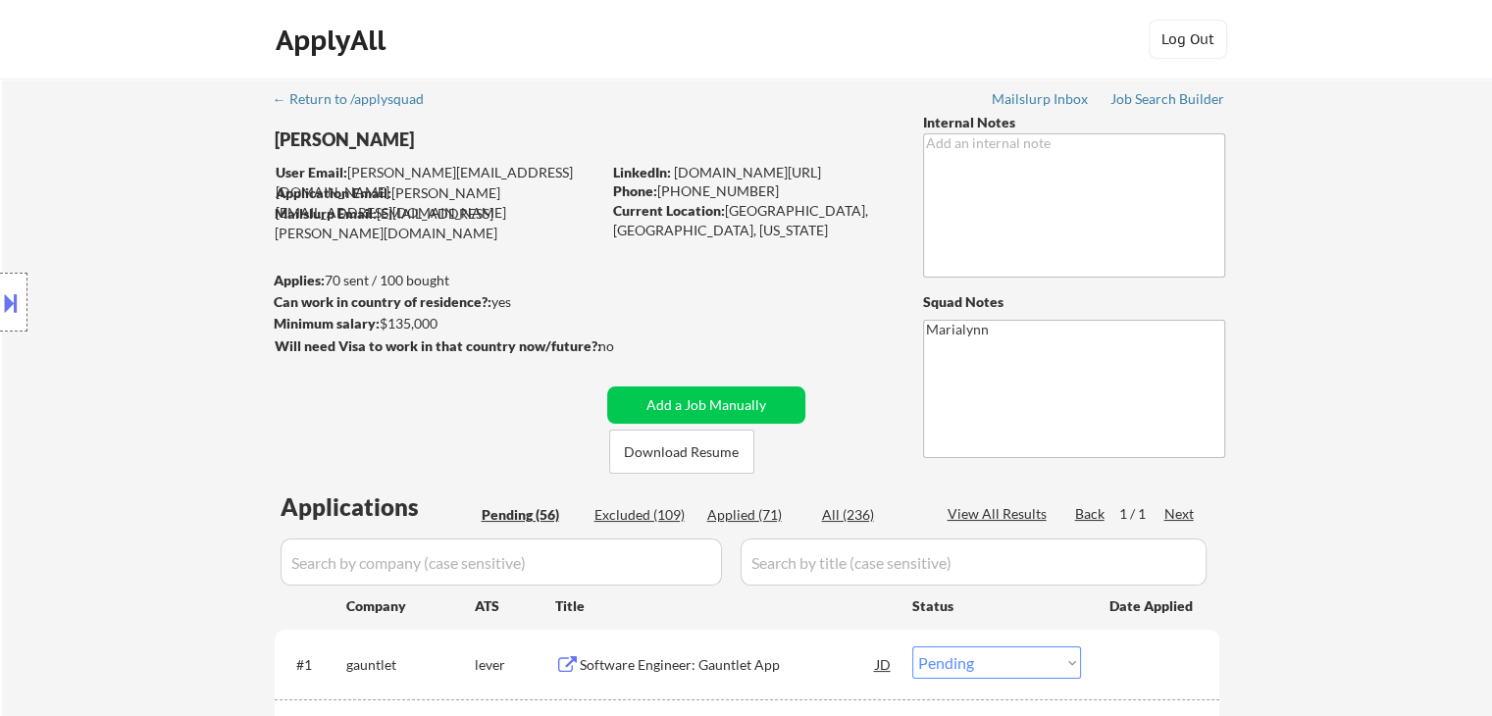
select select ""applied""
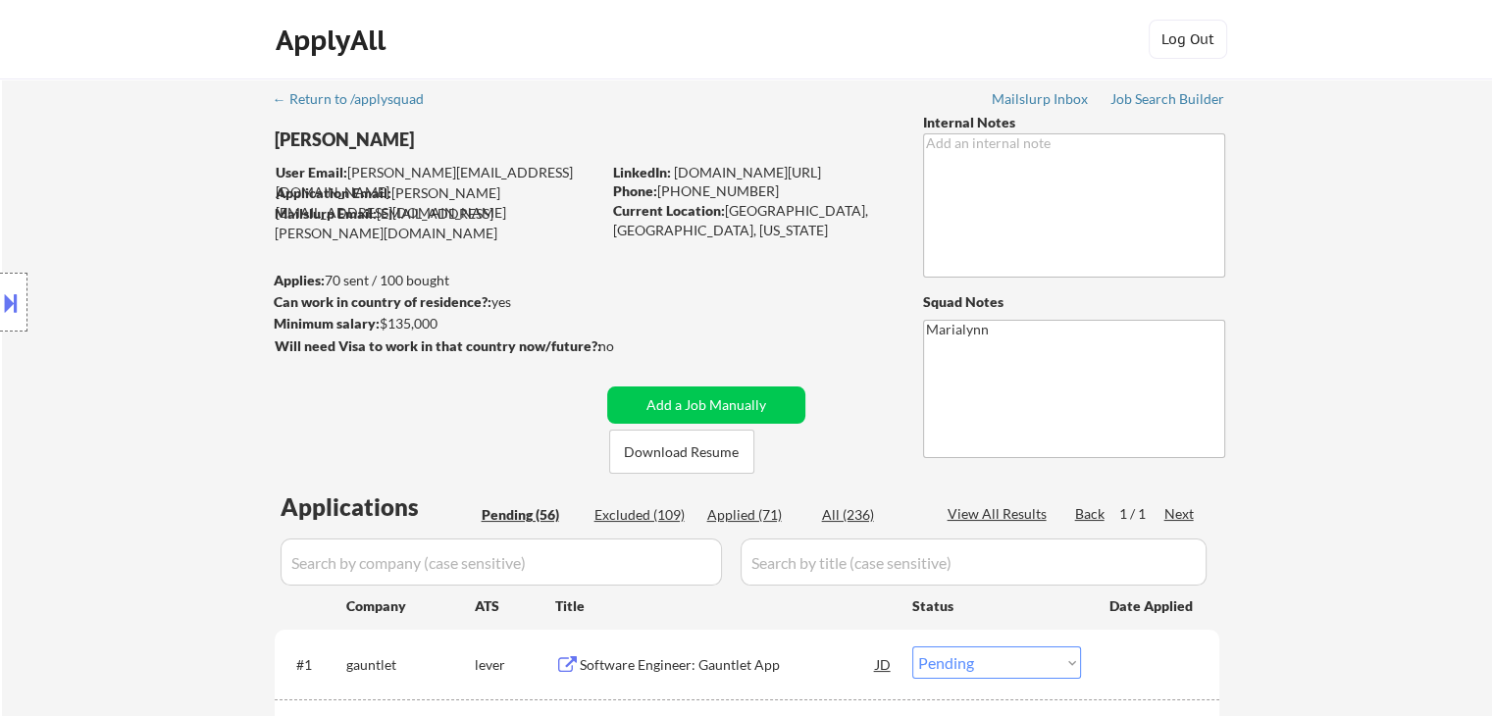
select select ""applied""
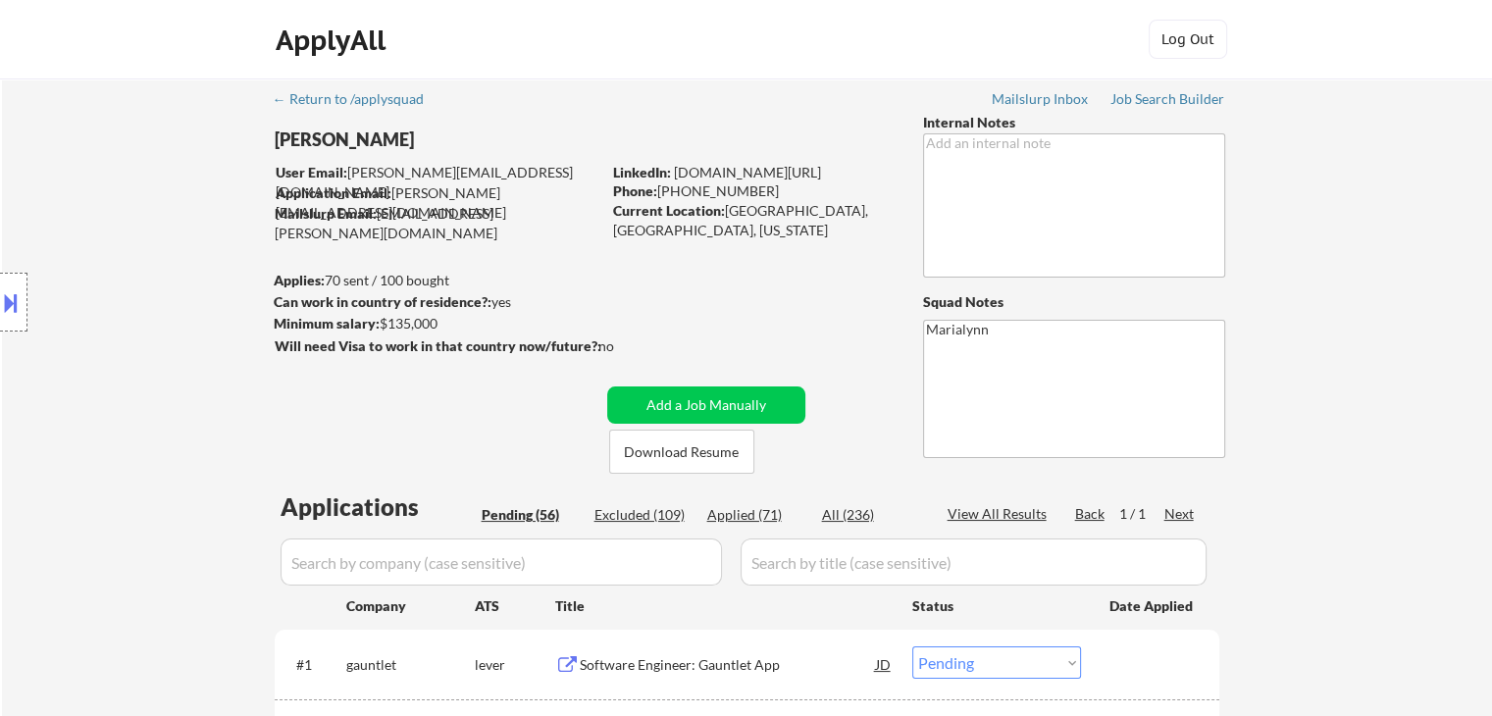
select select ""applied""
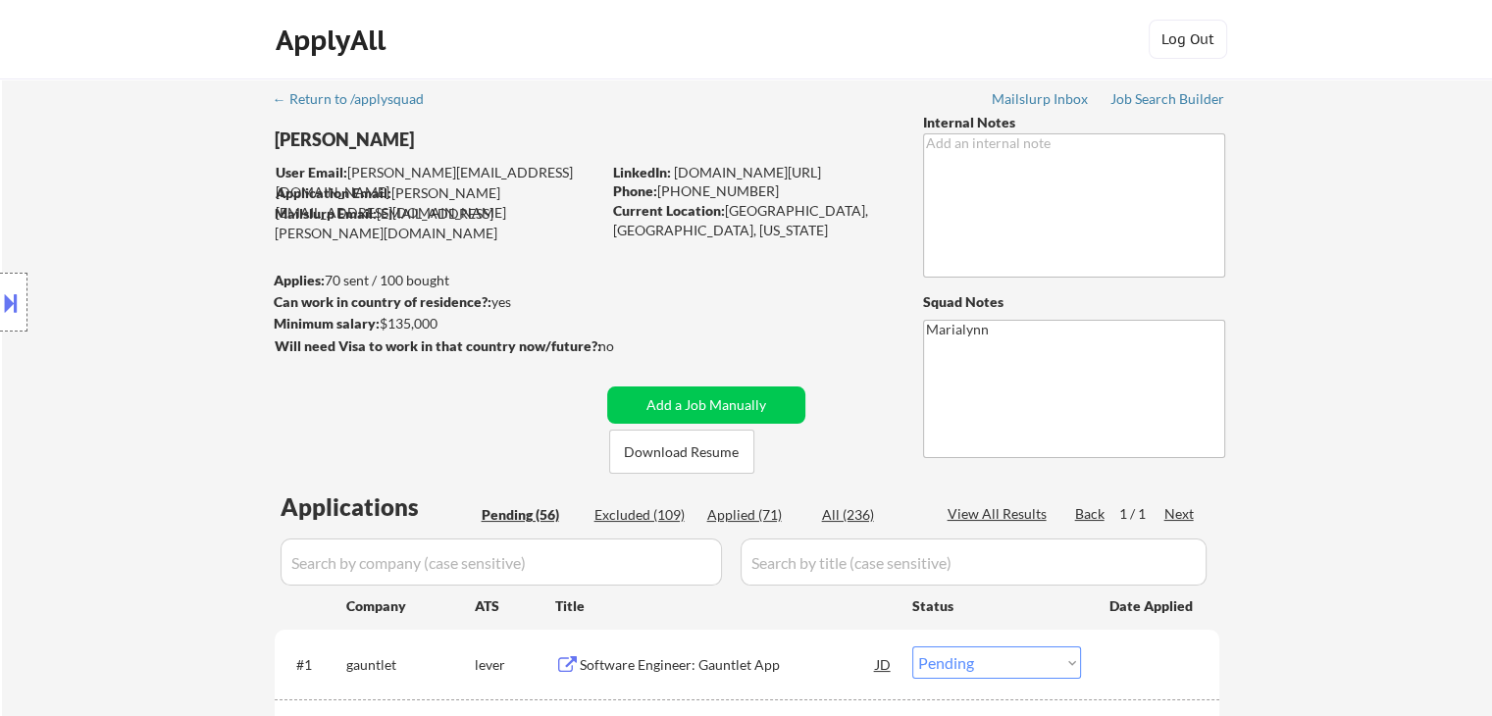
select select ""applied""
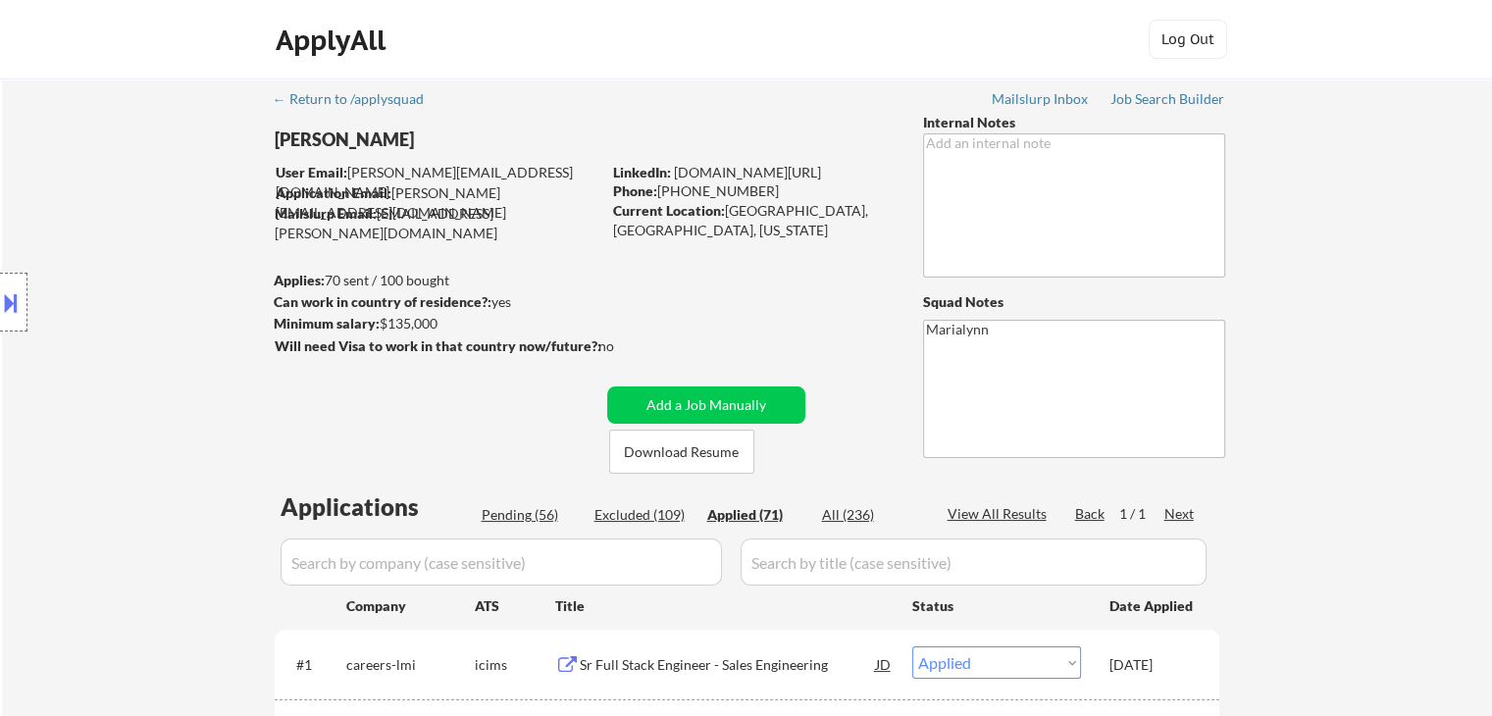
select select ""applied""
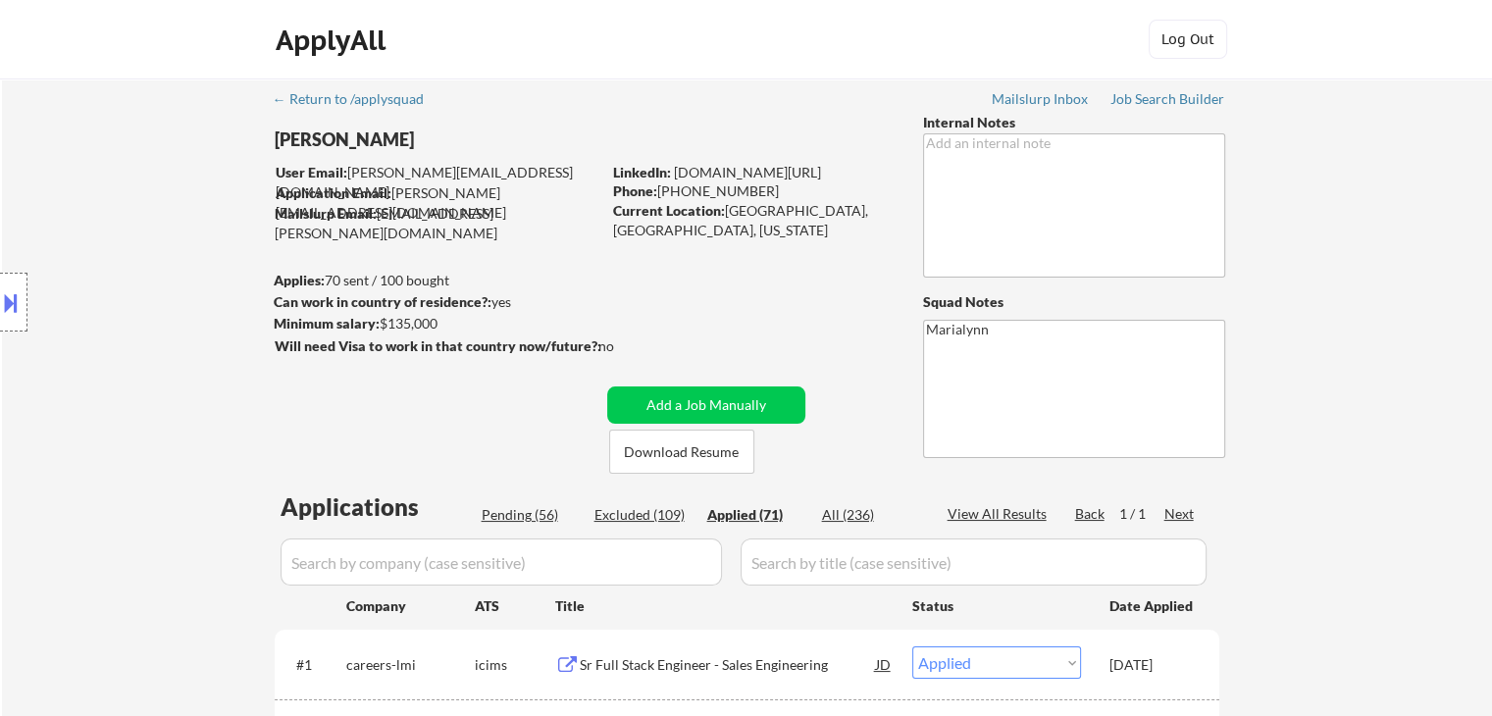
select select ""applied""
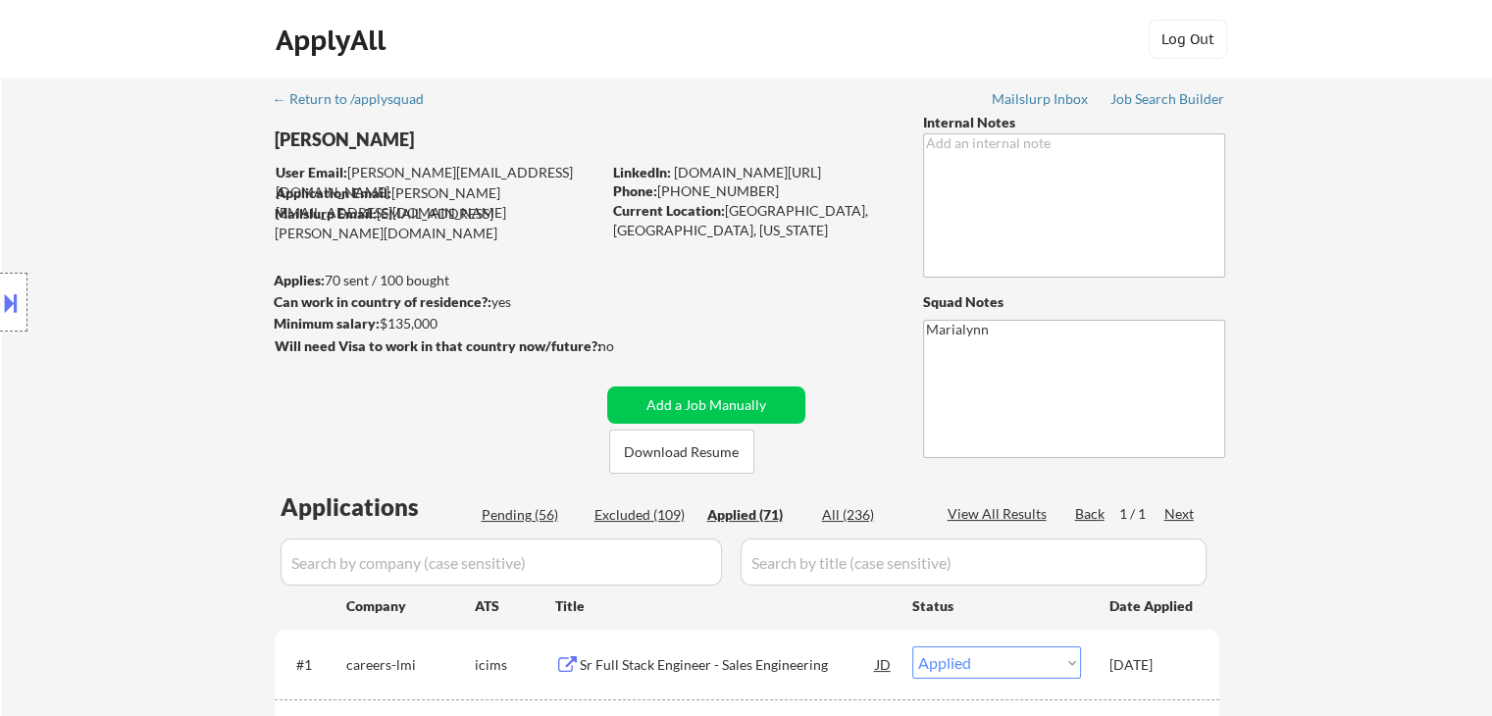
select select ""applied""
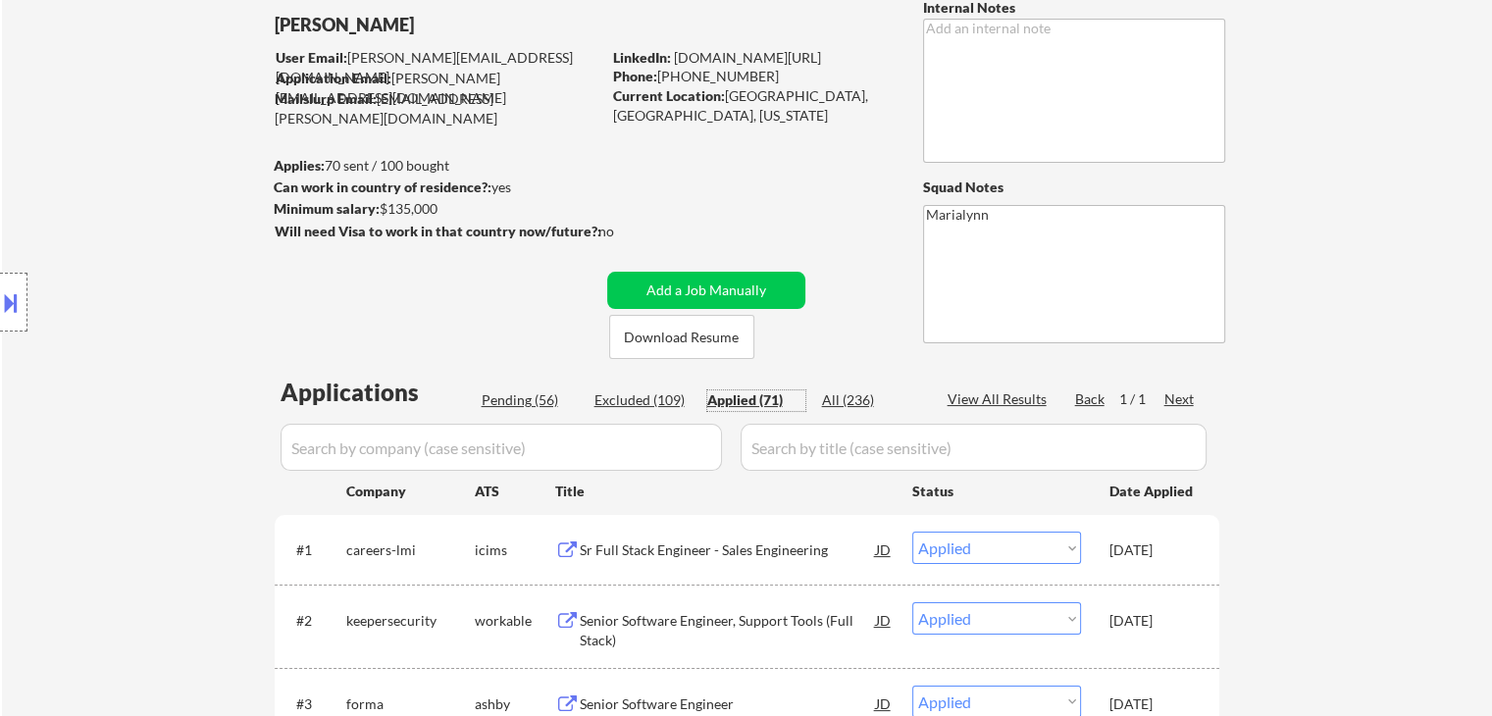
scroll to position [294, 0]
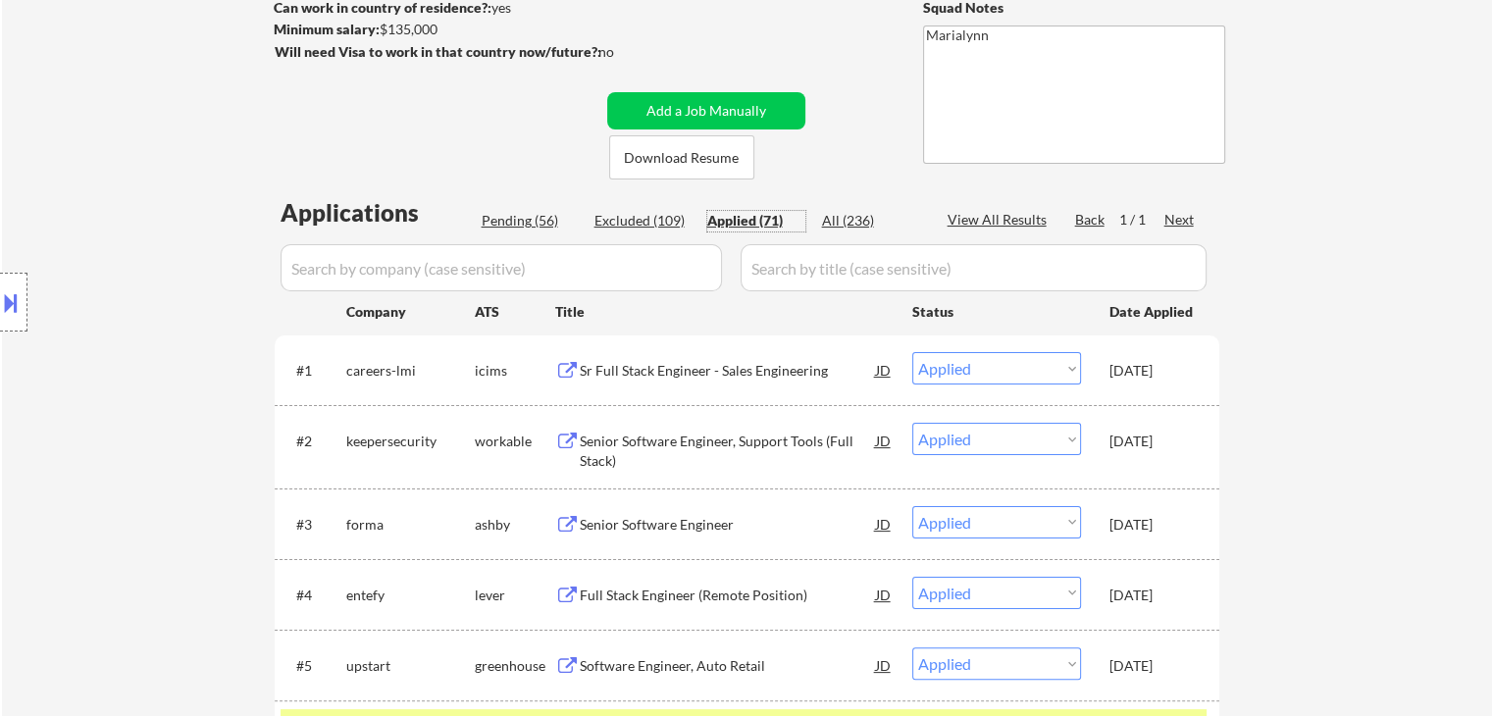
click at [513, 213] on div "Pending (56)" at bounding box center [531, 221] width 98 height 20
select select ""pending""
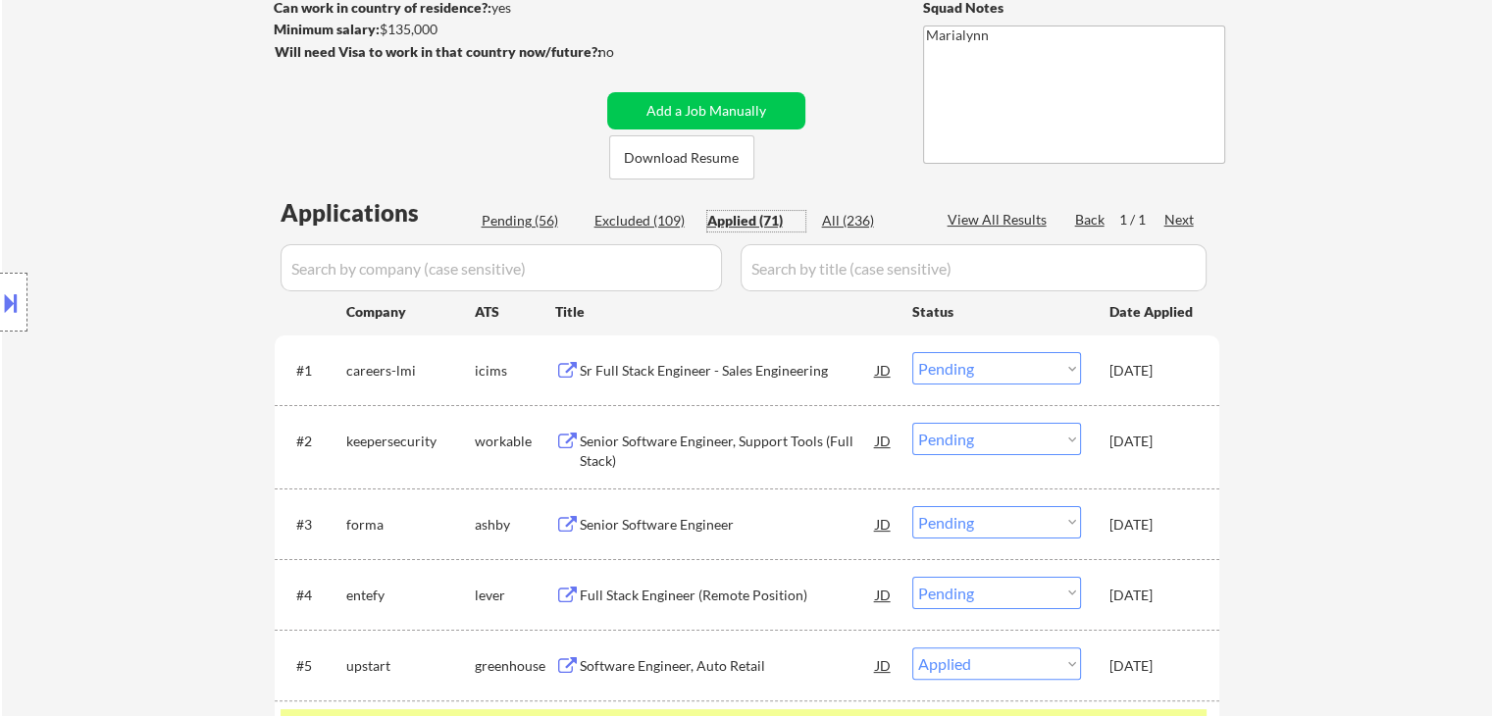
select select ""pending""
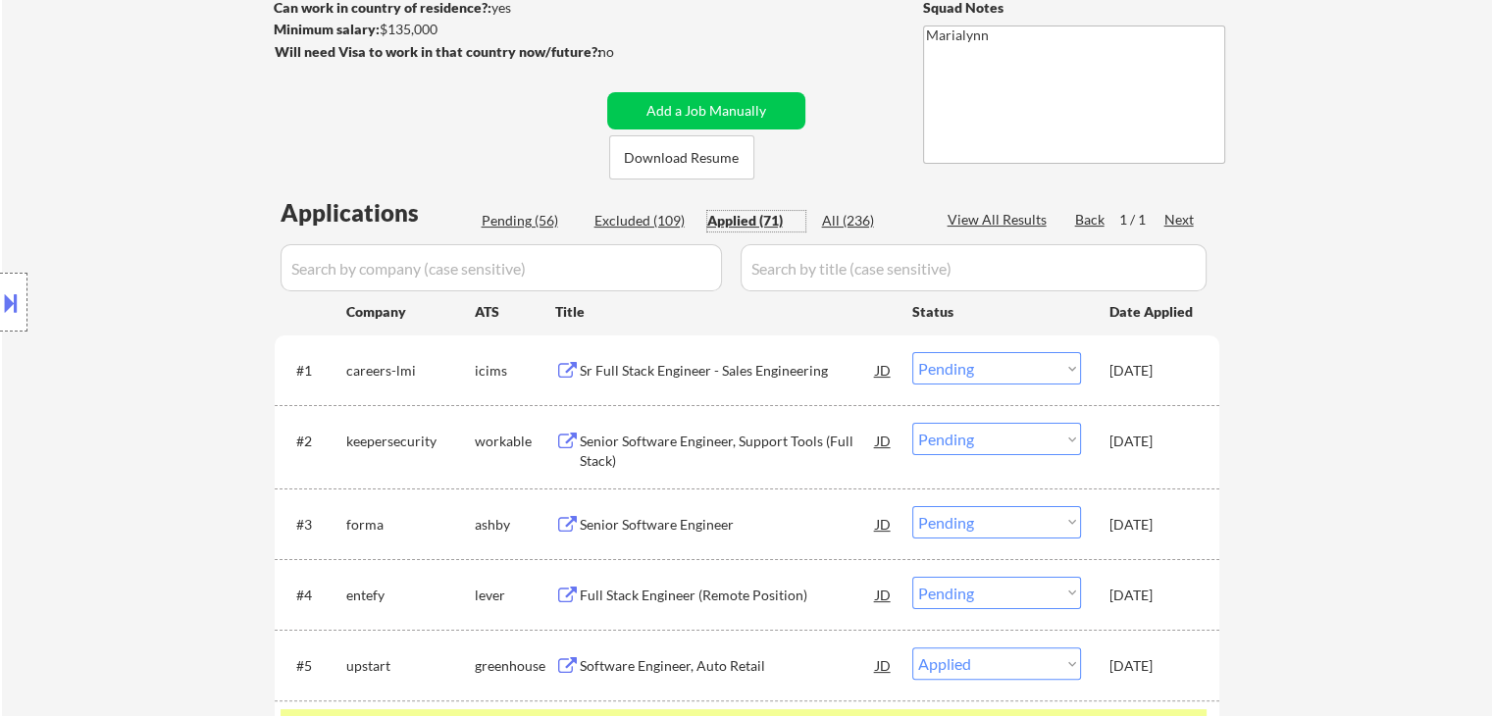
select select ""pending""
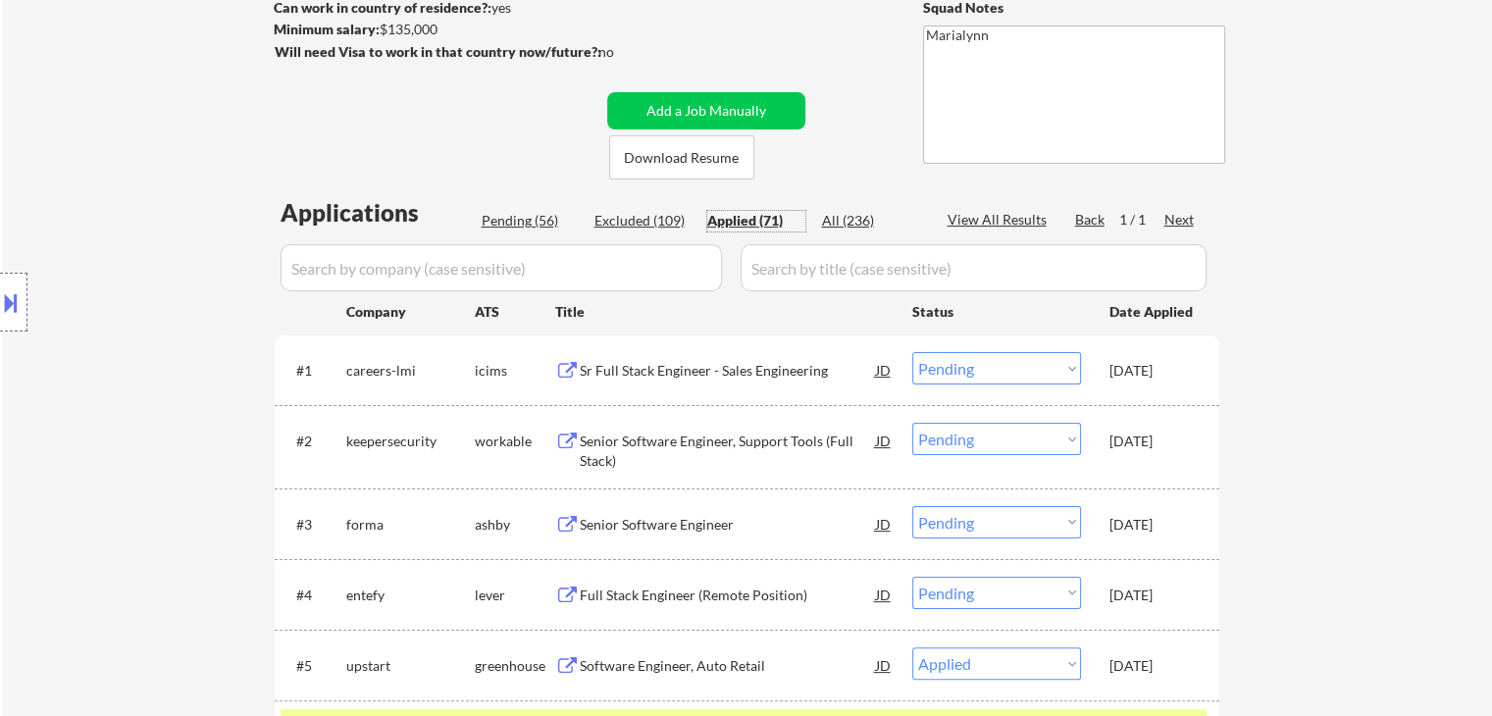
select select ""pending""
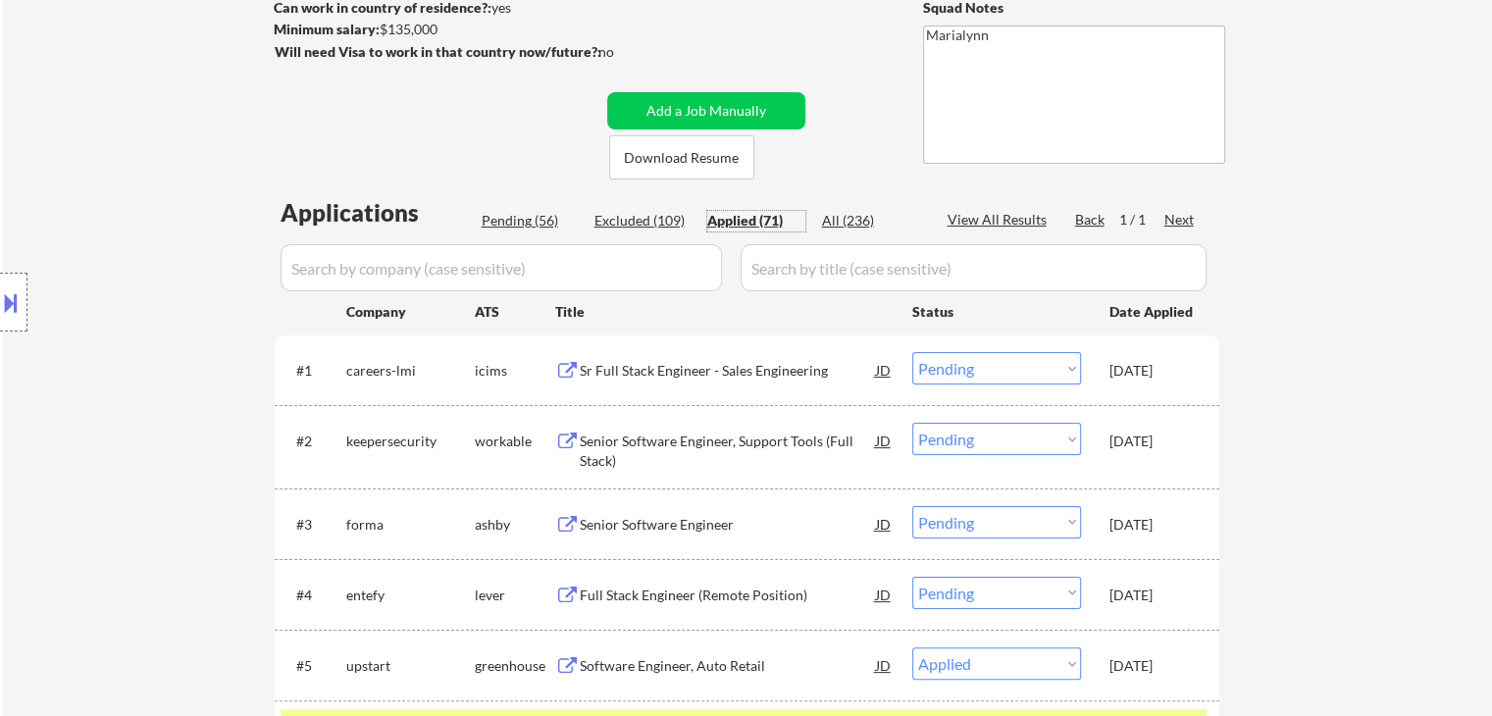
select select ""pending""
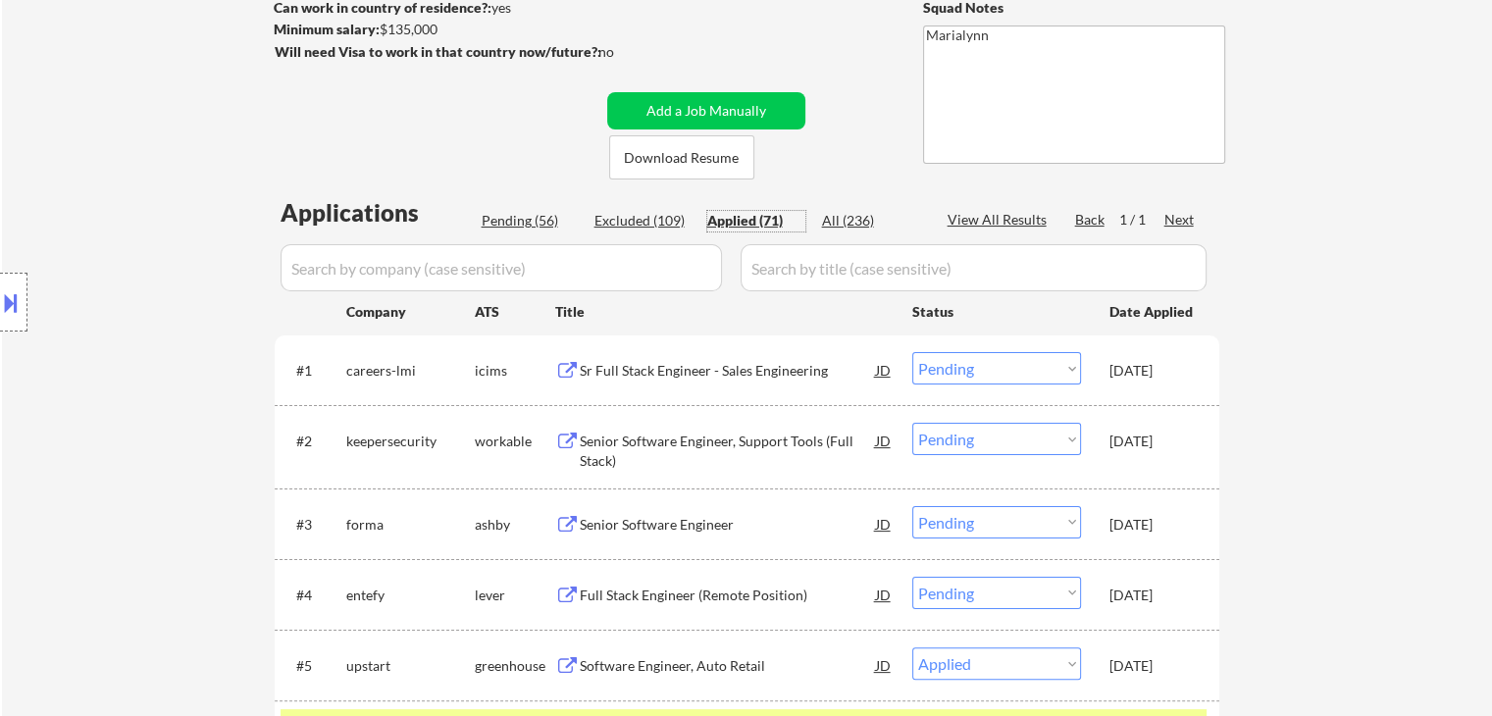
select select ""pending""
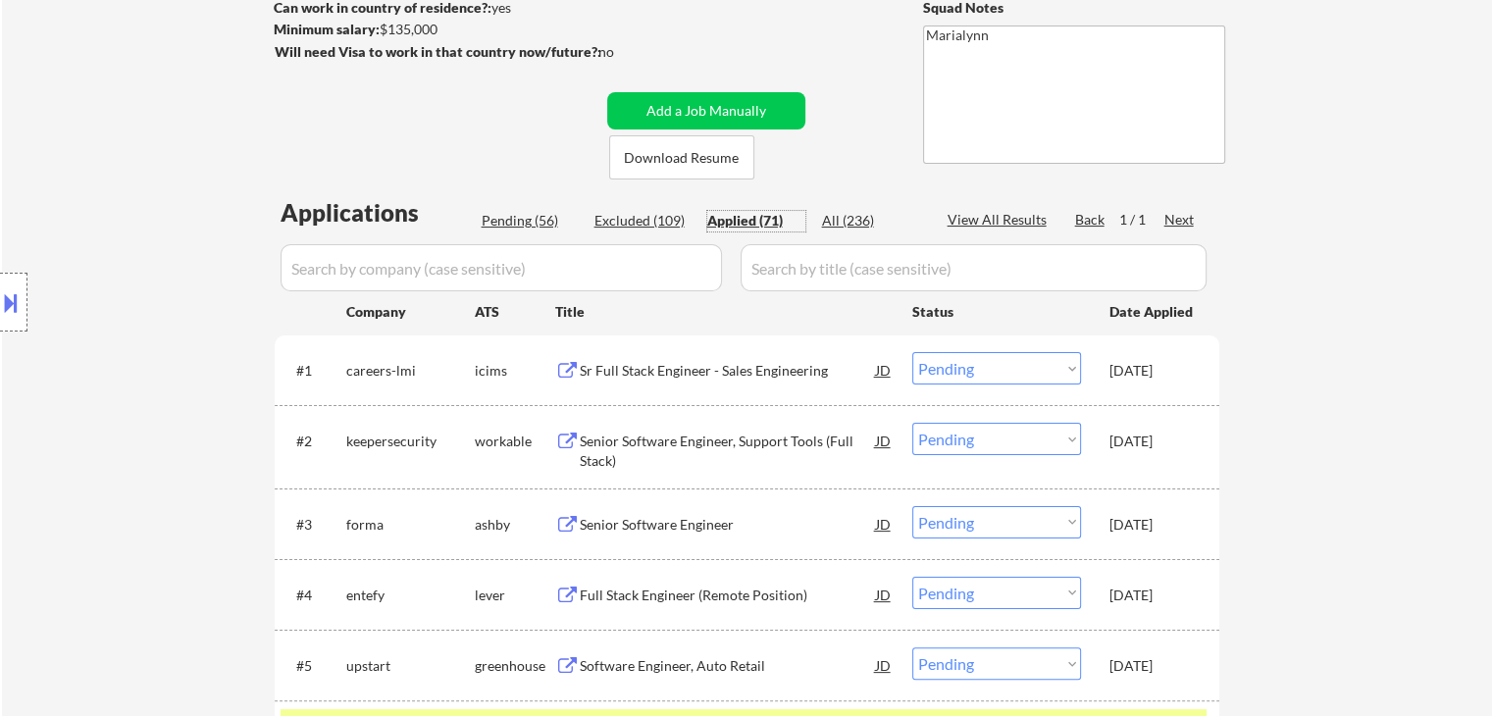
select select ""pending""
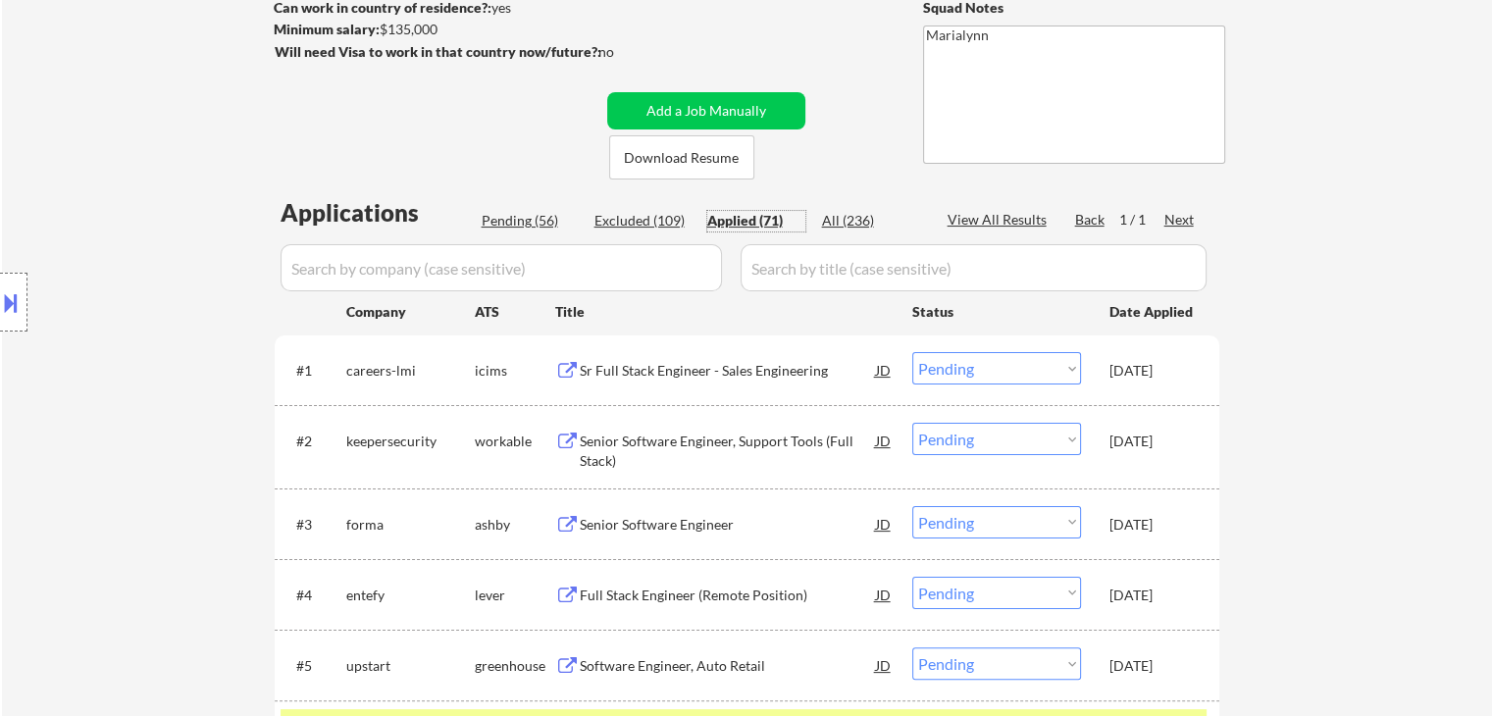
select select ""pending""
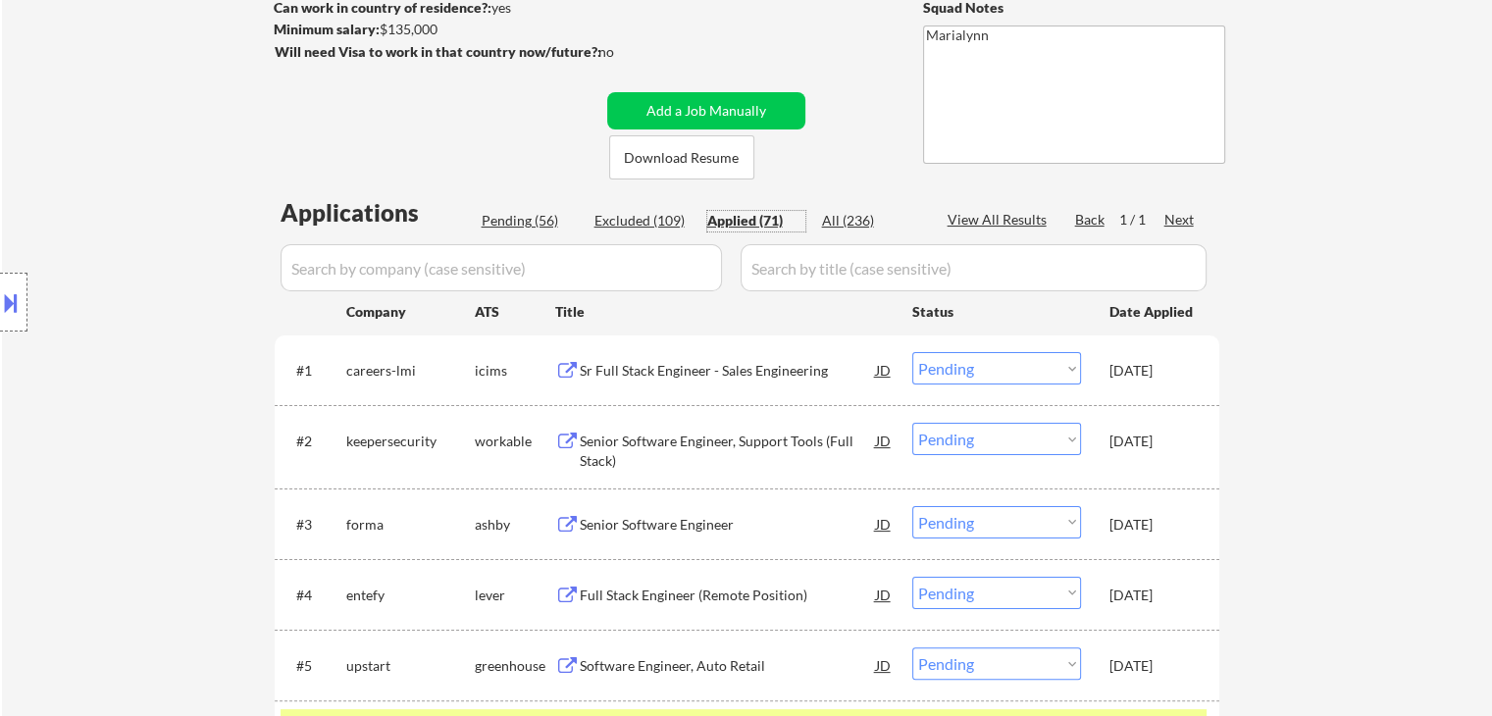
select select ""pending""
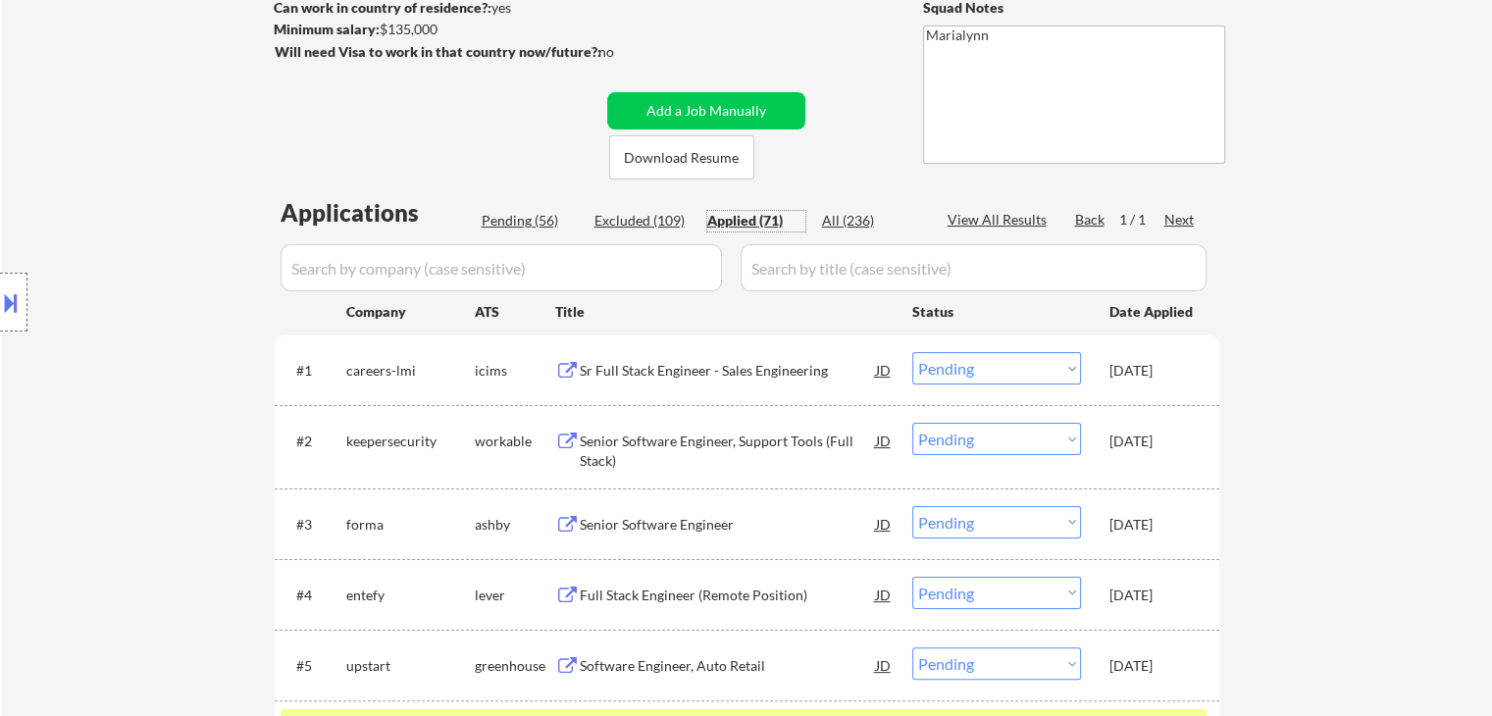
select select ""pending""
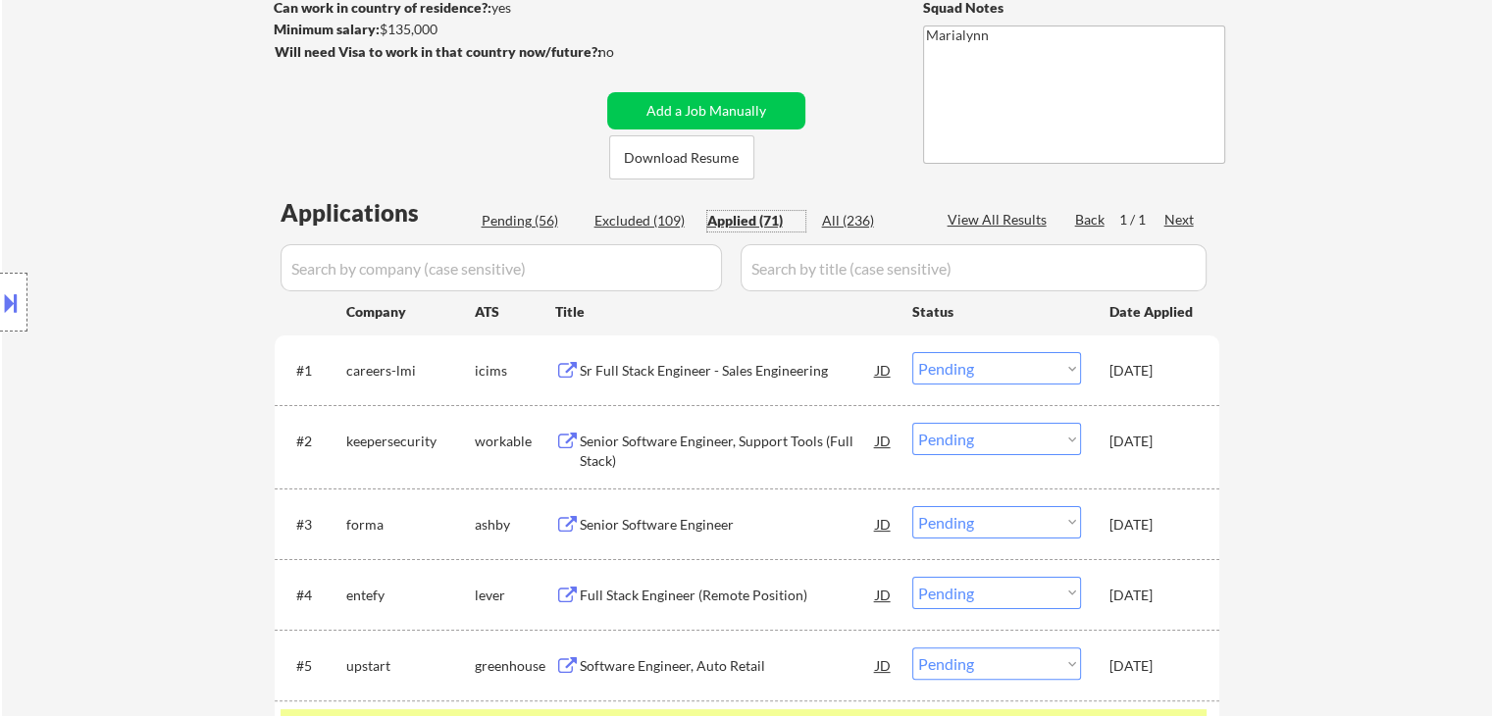
select select ""pending""
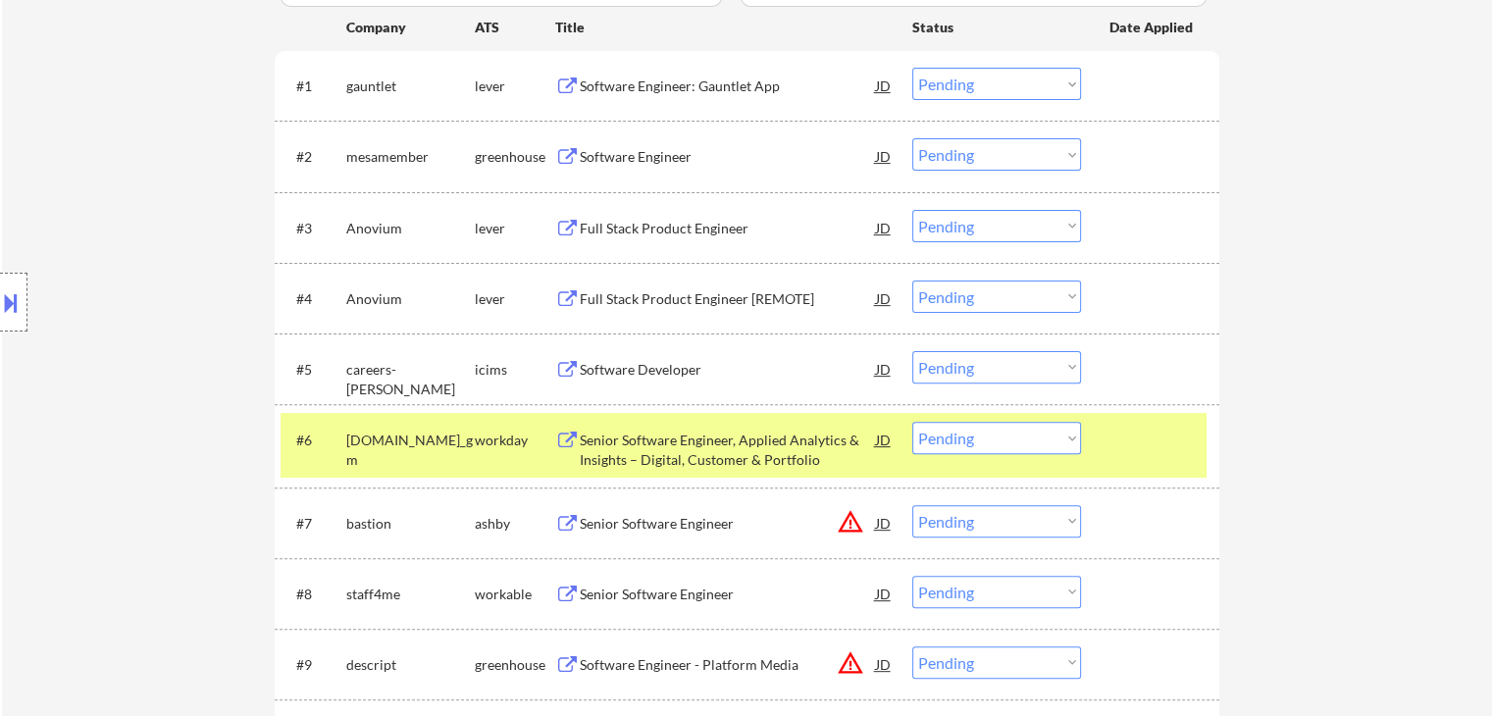
scroll to position [589, 0]
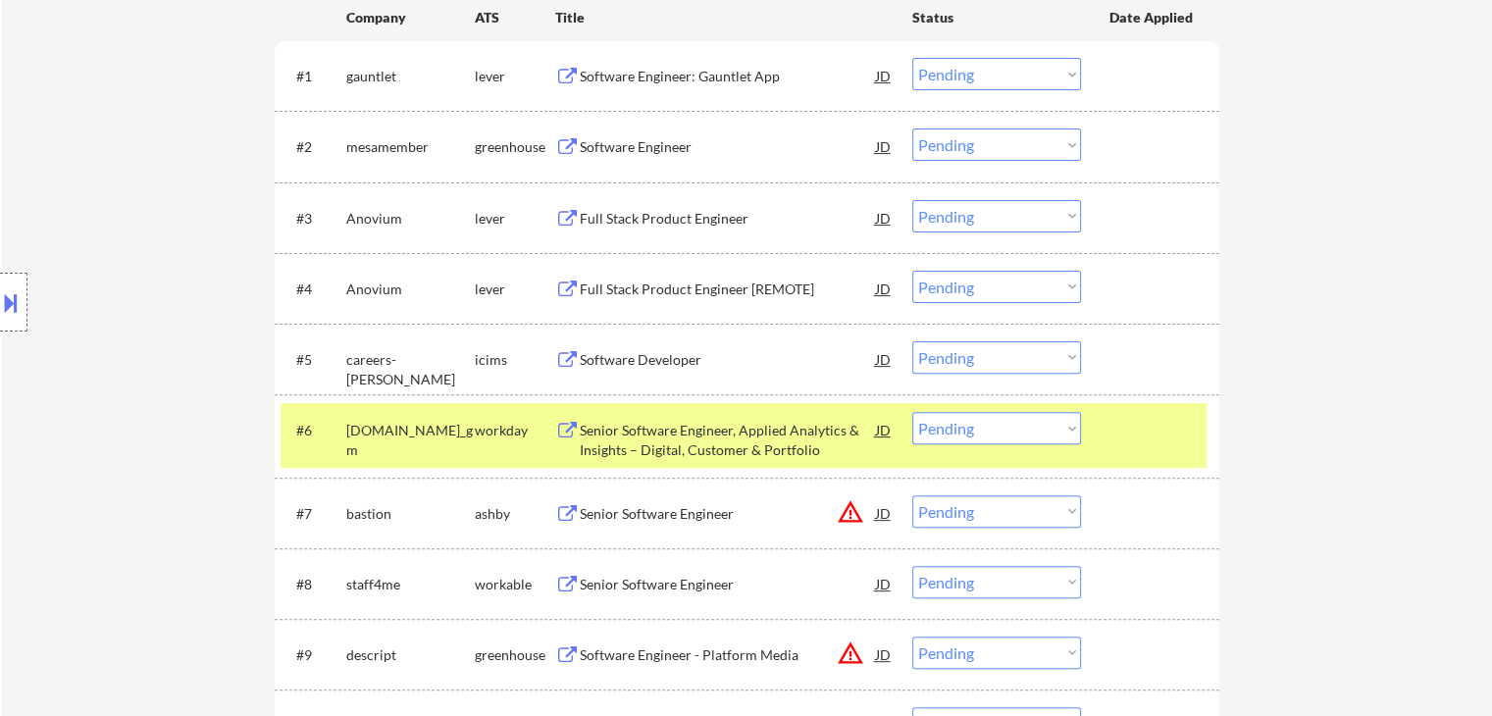
click at [989, 431] on select "Choose an option... Pending Applied Excluded (Questions) Excluded (Expired) Exc…" at bounding box center [996, 428] width 169 height 32
click at [912, 412] on select "Choose an option... Pending Applied Excluded (Questions) Excluded (Expired) Exc…" at bounding box center [996, 428] width 169 height 32
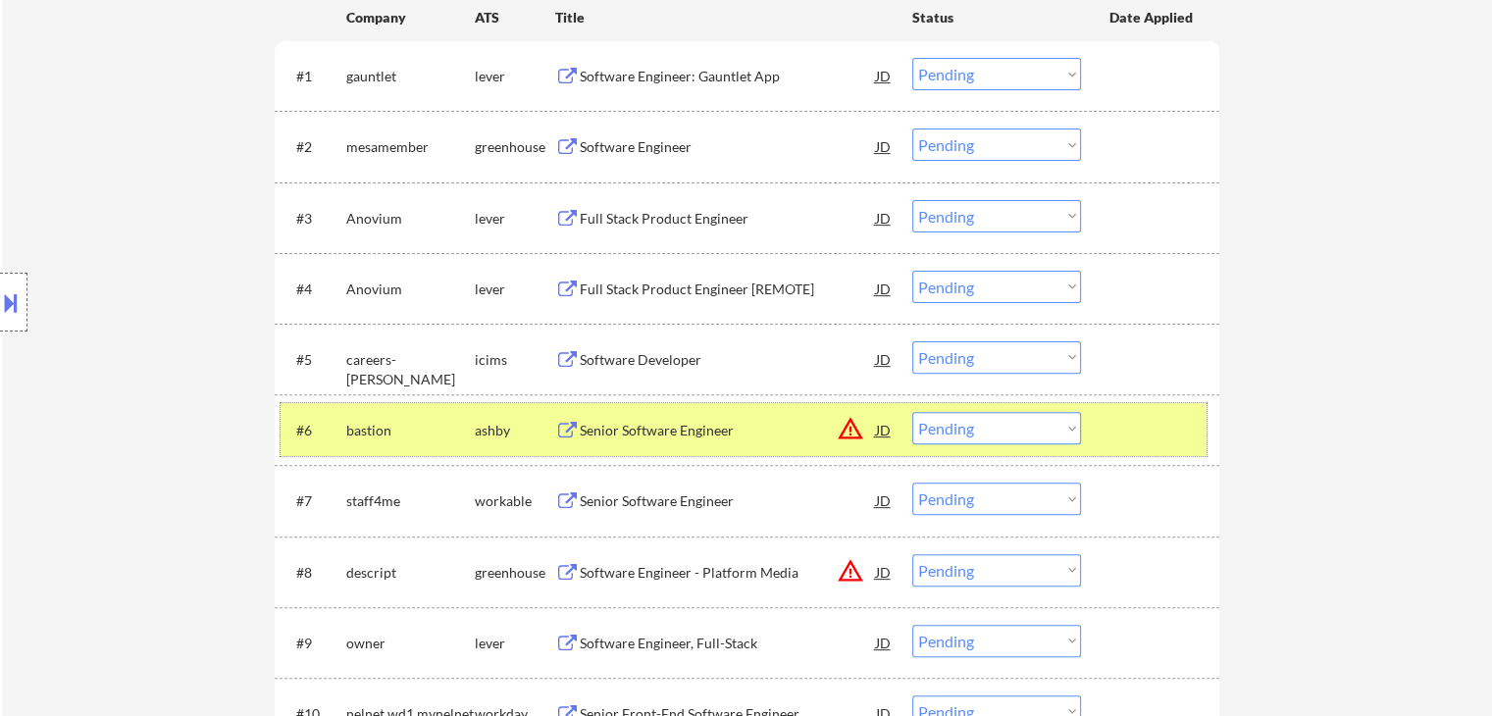
drag, startPoint x: 490, startPoint y: 437, endPoint x: 534, endPoint y: 453, distance: 46.3
click at [490, 437] on div "ashby" at bounding box center [515, 431] width 80 height 20
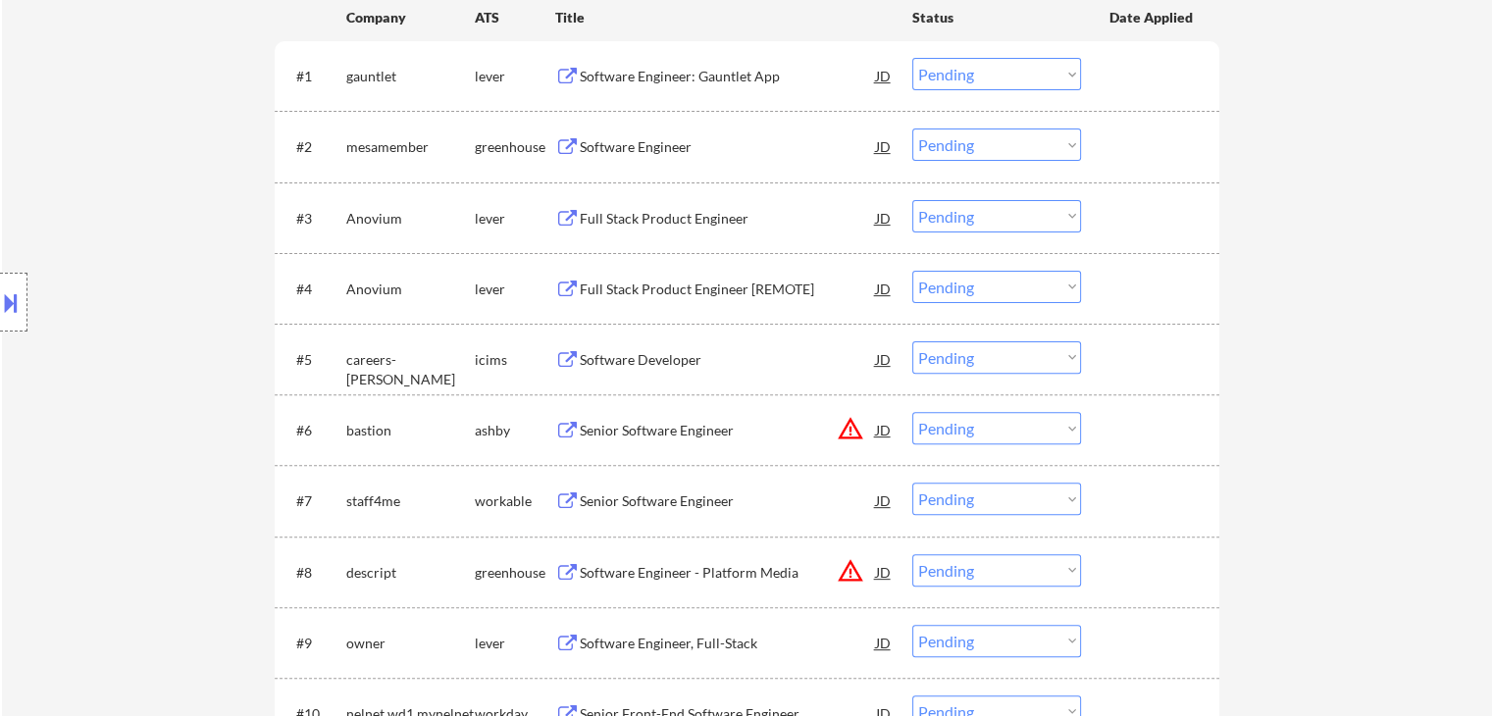
click at [635, 210] on div "Full Stack Product Engineer" at bounding box center [728, 219] width 296 height 20
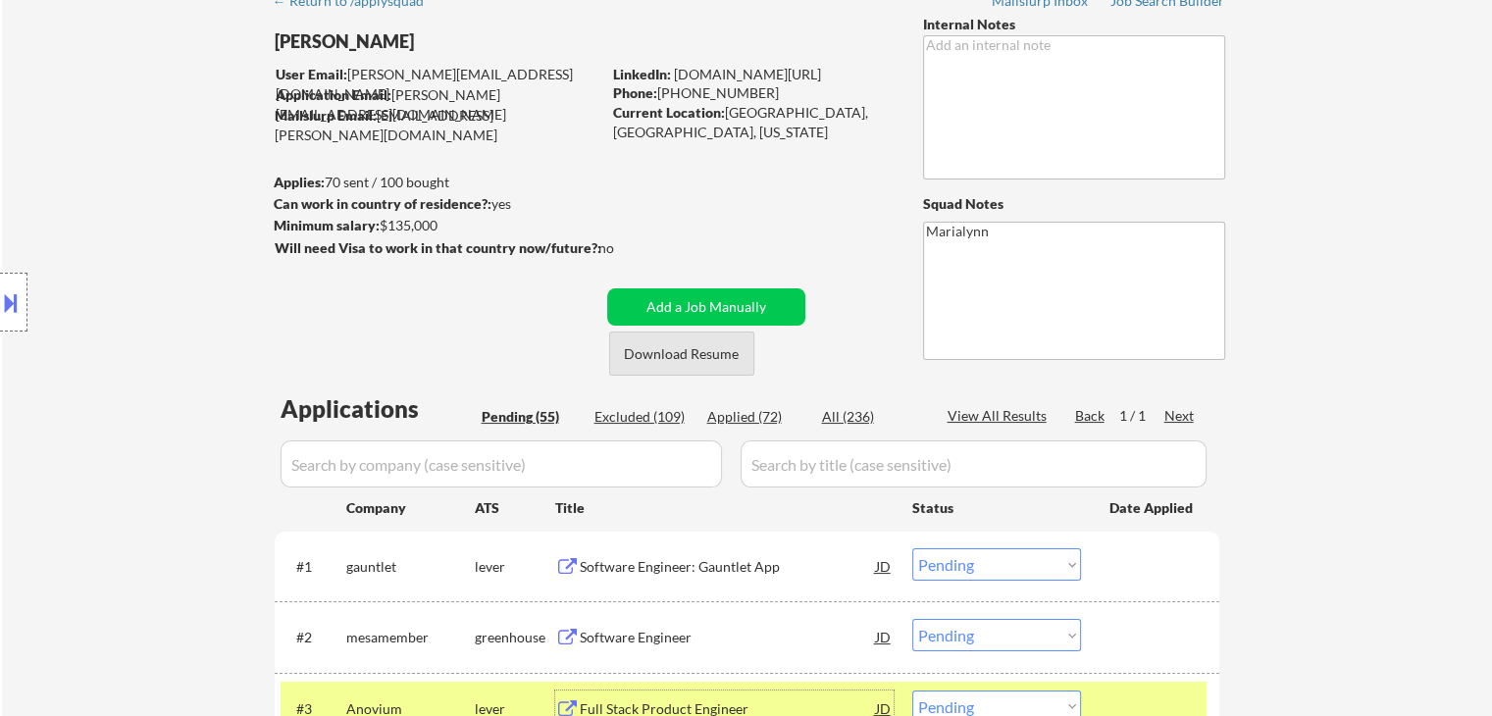
scroll to position [392, 0]
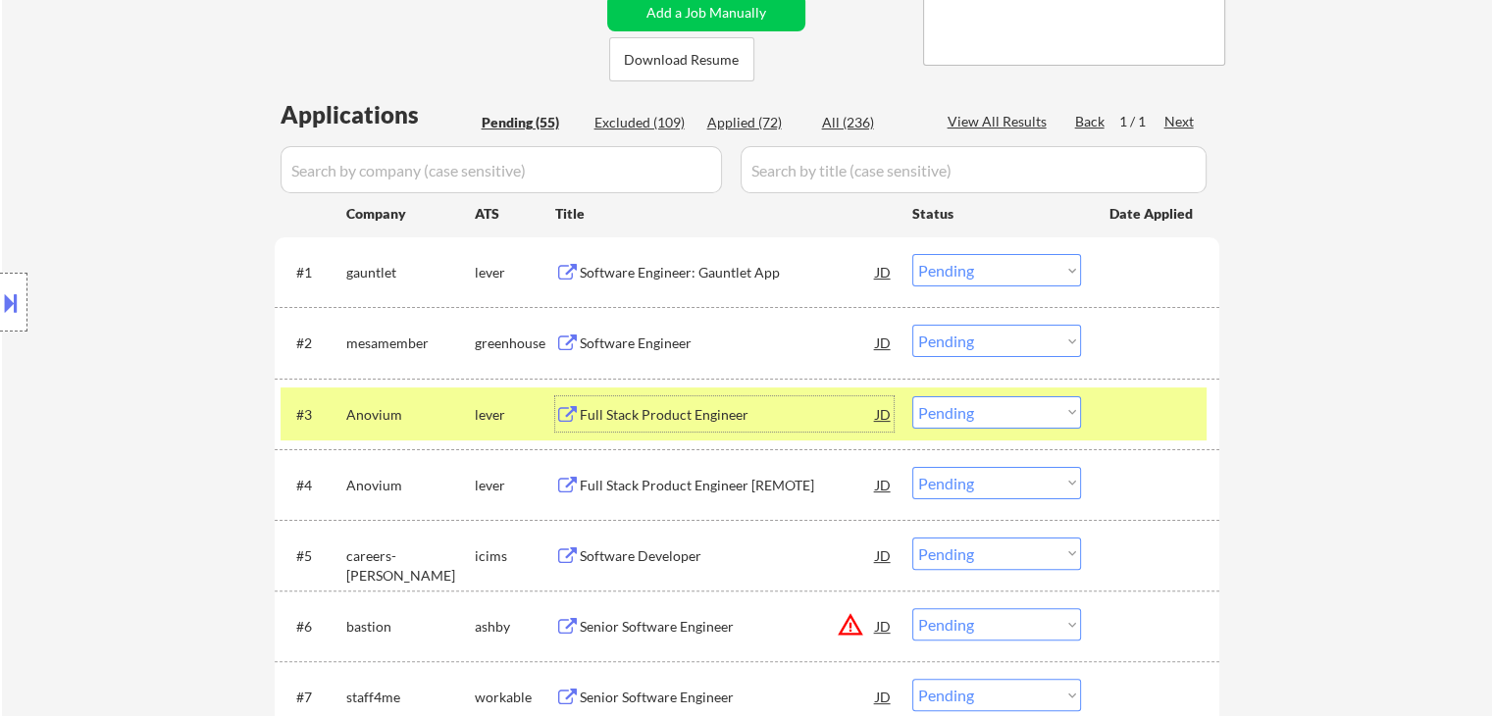
click at [504, 420] on div "lever" at bounding box center [515, 415] width 80 height 20
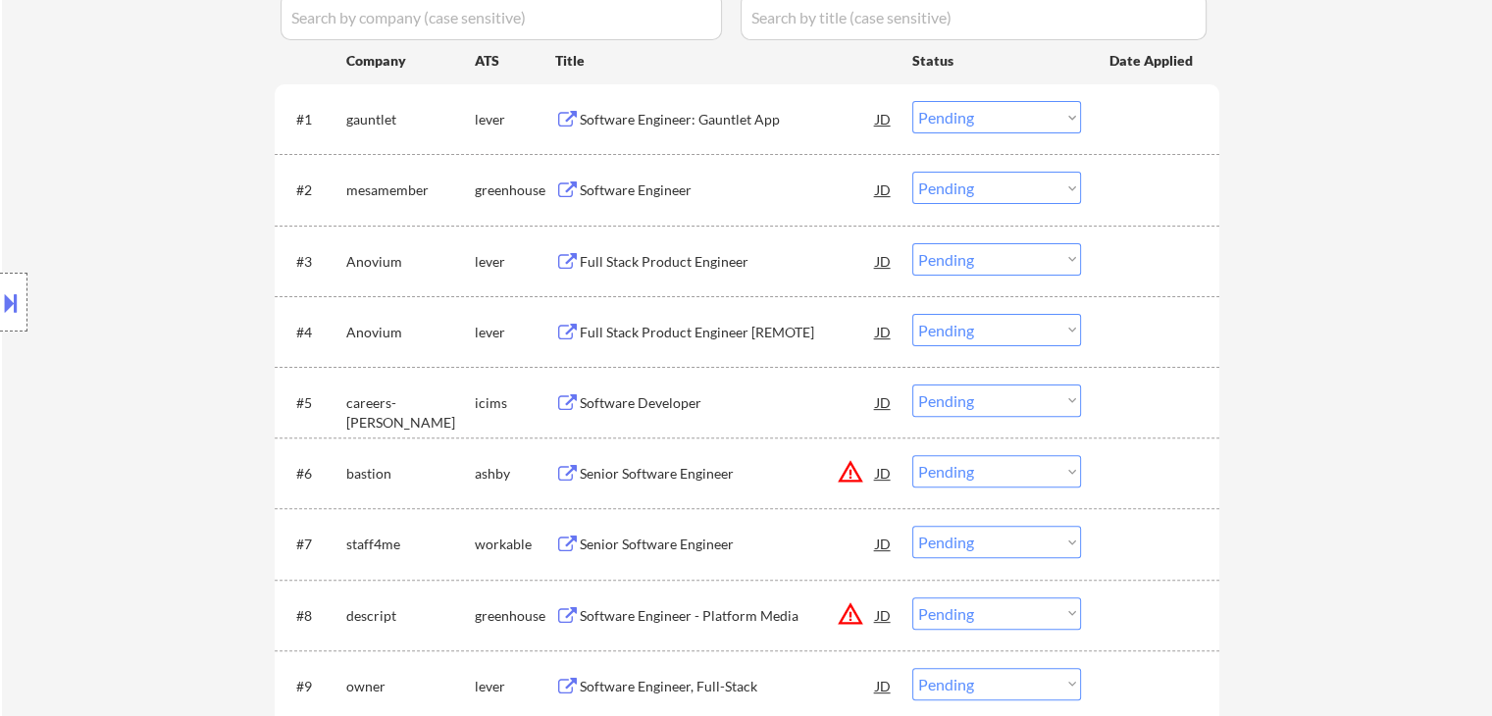
scroll to position [589, 0]
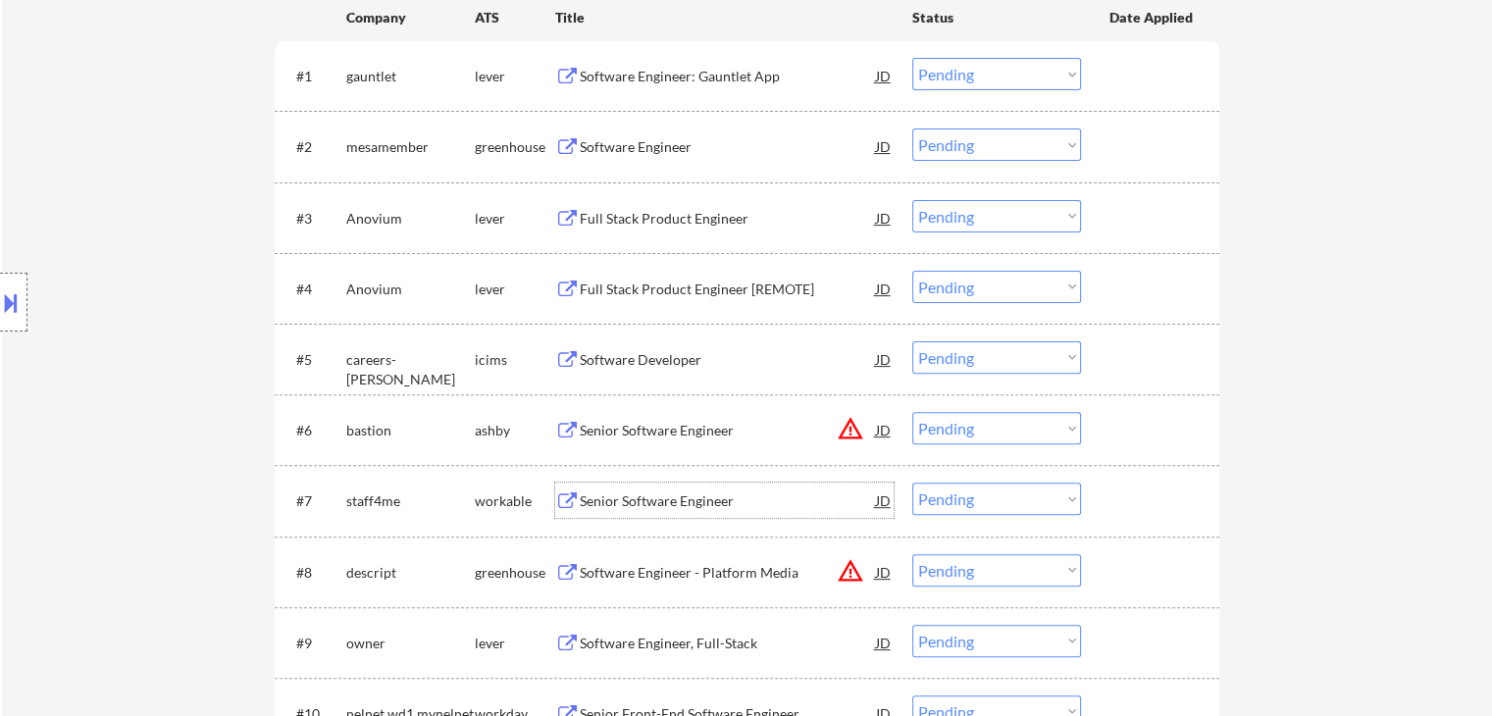
click at [705, 507] on div "Senior Software Engineer" at bounding box center [728, 501] width 296 height 20
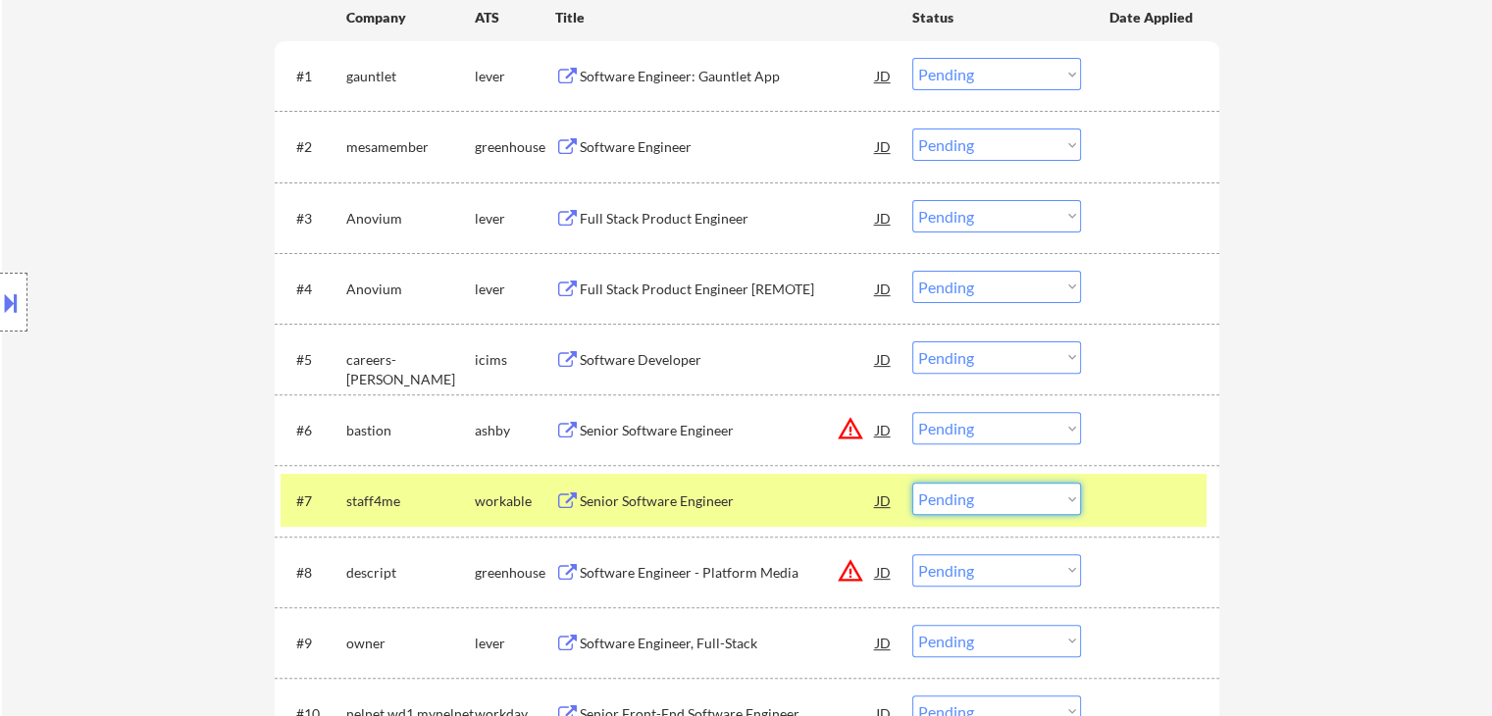
drag, startPoint x: 961, startPoint y: 500, endPoint x: 975, endPoint y: 521, distance: 24.8
click at [961, 502] on select "Choose an option... Pending Applied Excluded (Questions) Excluded (Expired) Exc…" at bounding box center [996, 499] width 169 height 32
click at [912, 483] on select "Choose an option... Pending Applied Excluded (Questions) Excluded (Expired) Exc…" at bounding box center [996, 499] width 169 height 32
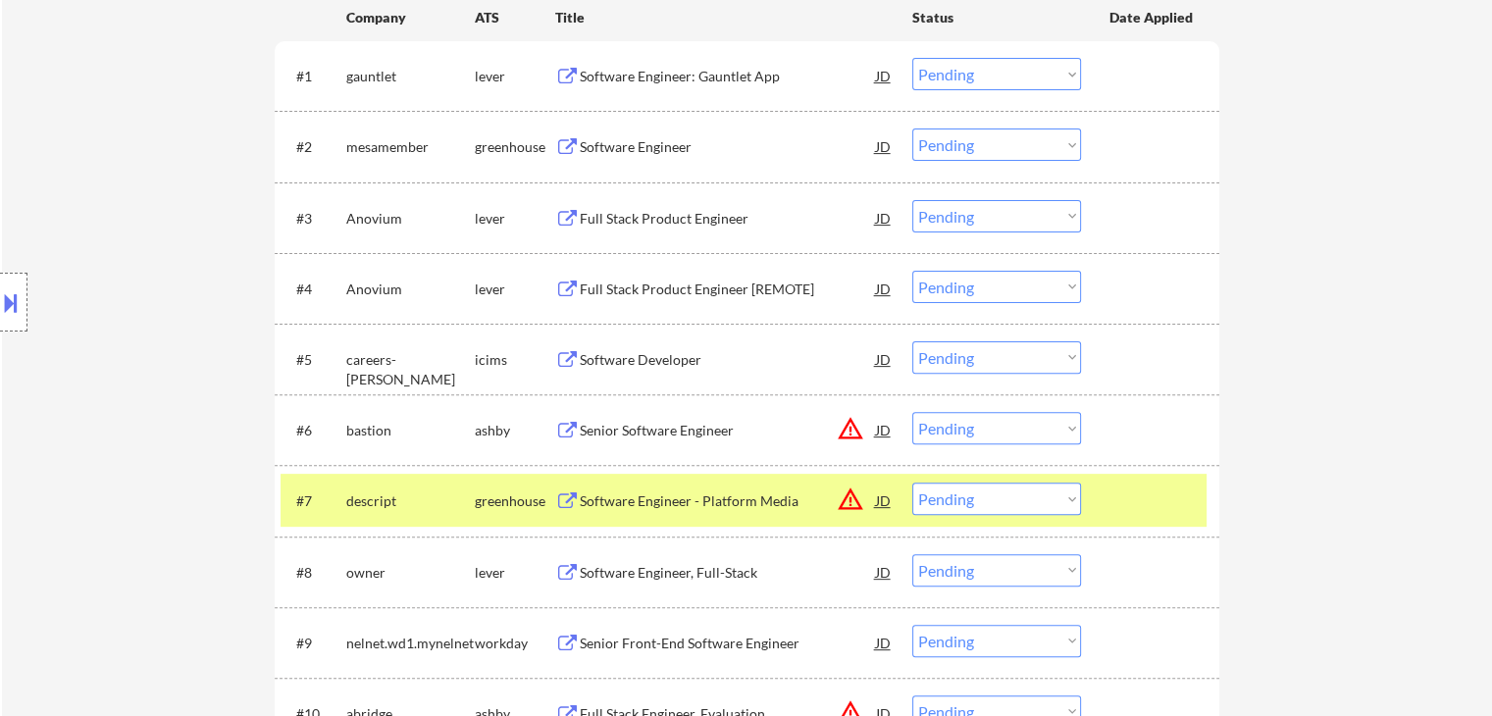
click at [489, 499] on div "greenhouse" at bounding box center [515, 501] width 80 height 20
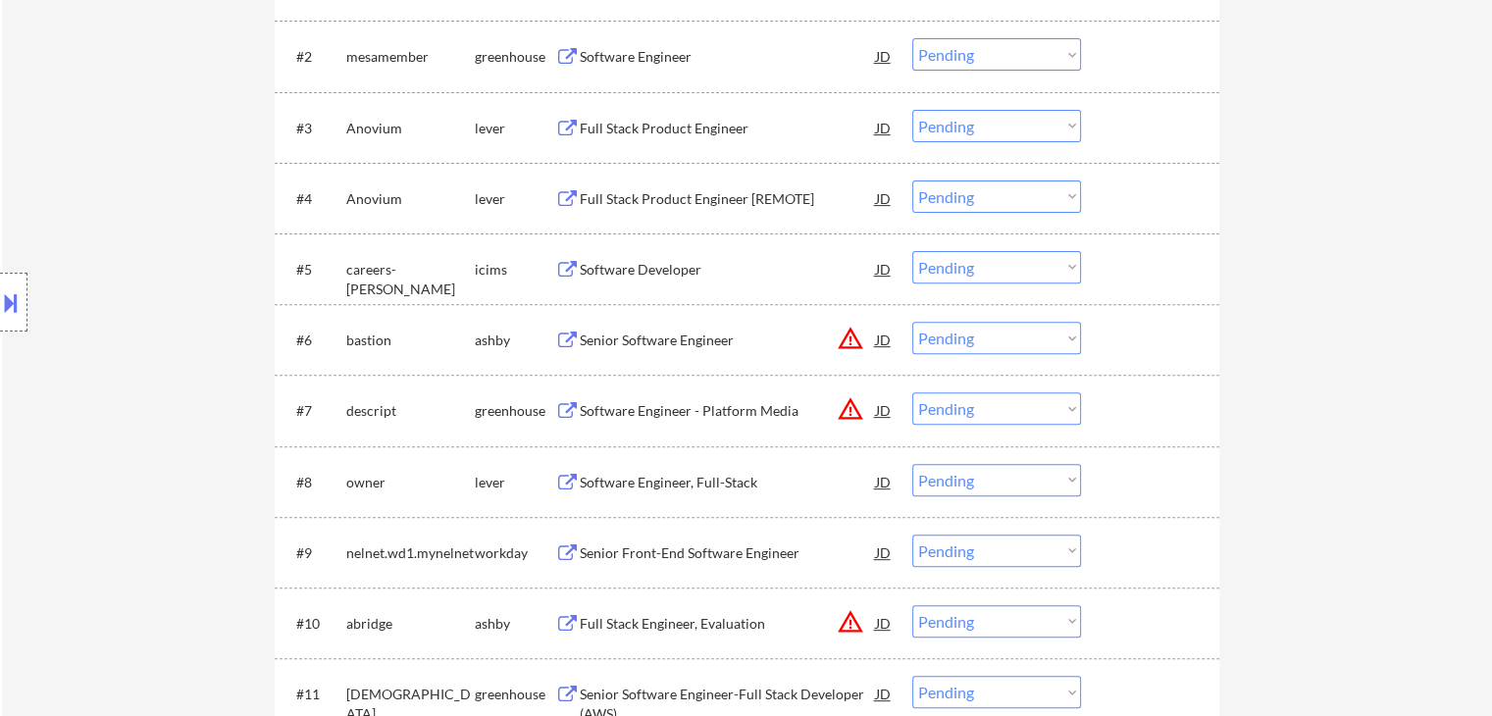
scroll to position [785, 0]
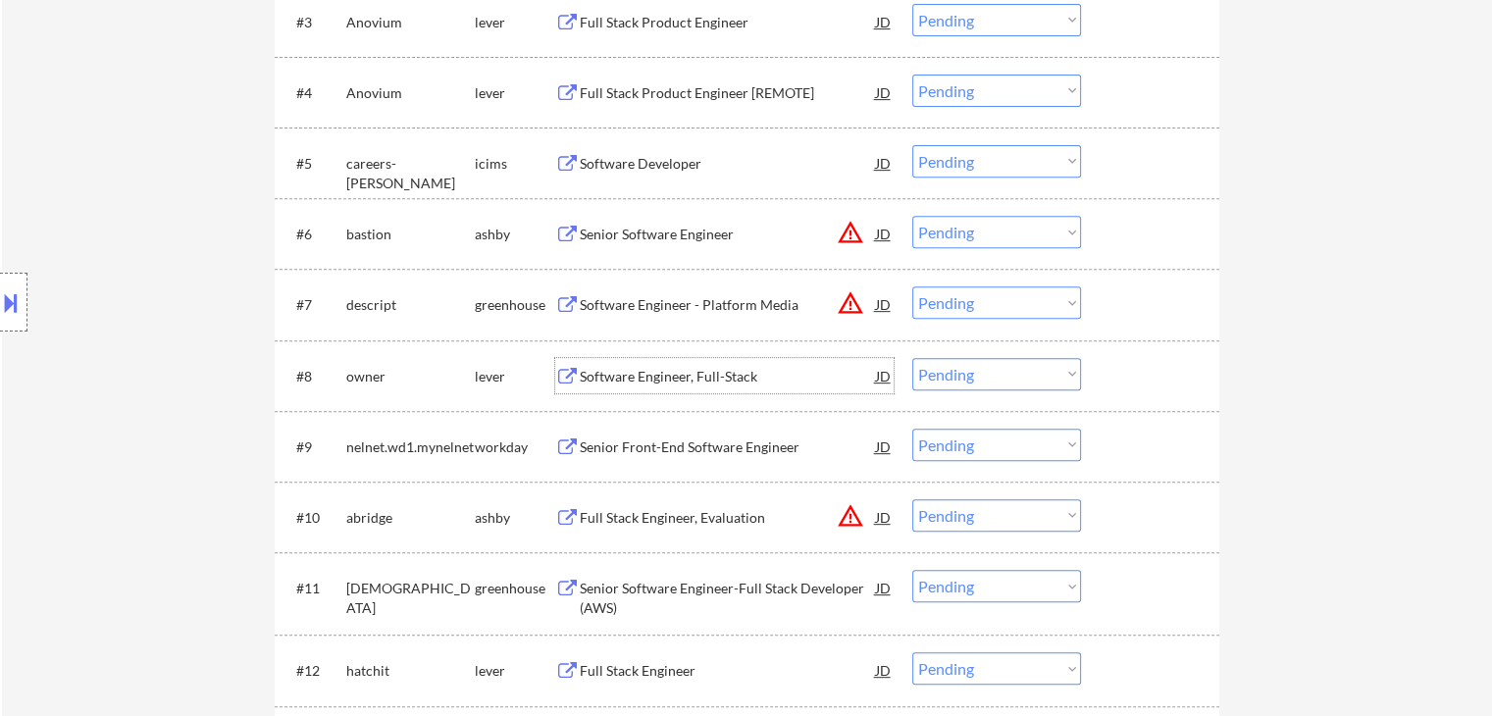
drag, startPoint x: 653, startPoint y: 374, endPoint x: 651, endPoint y: 386, distance: 12.9
click at [653, 386] on div "Software Engineer, Full-Stack" at bounding box center [728, 375] width 296 height 35
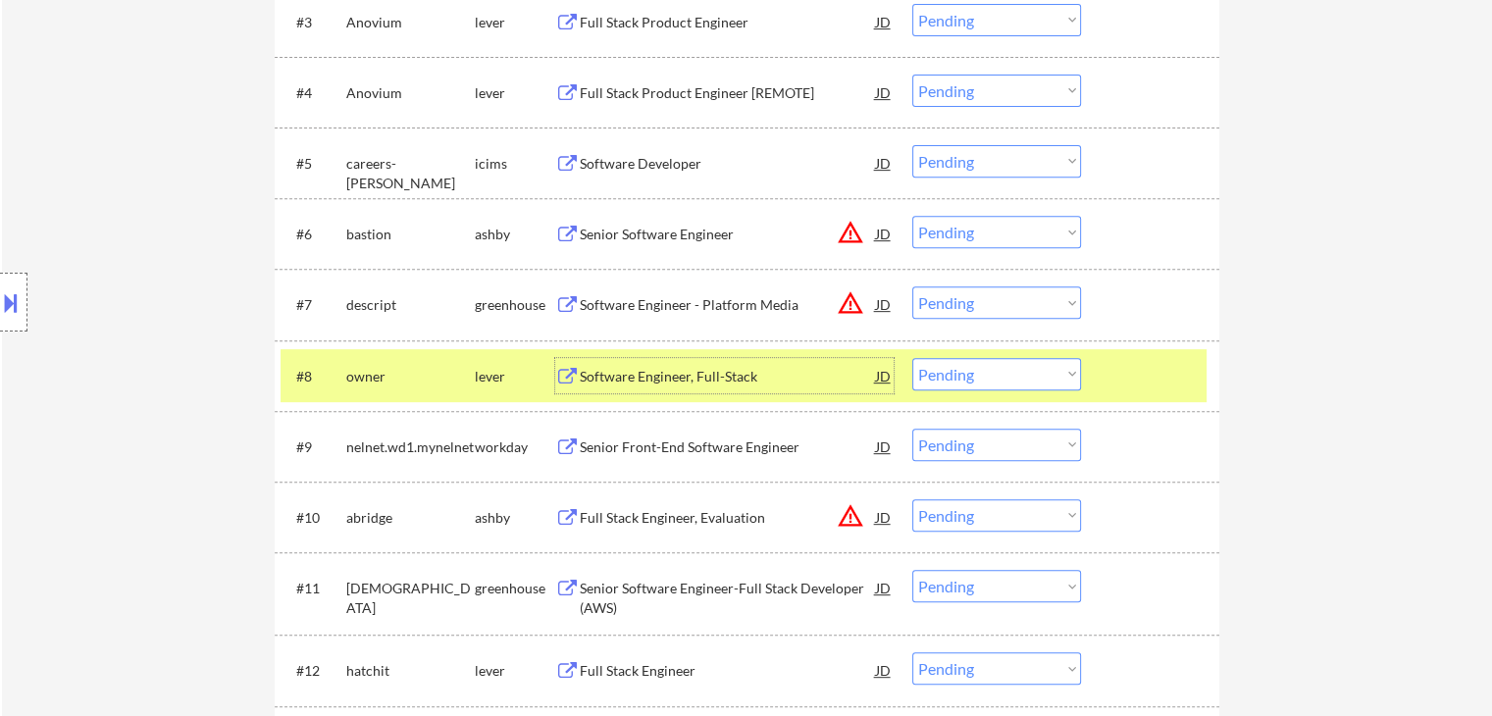
click at [480, 389] on div "lever" at bounding box center [515, 375] width 80 height 35
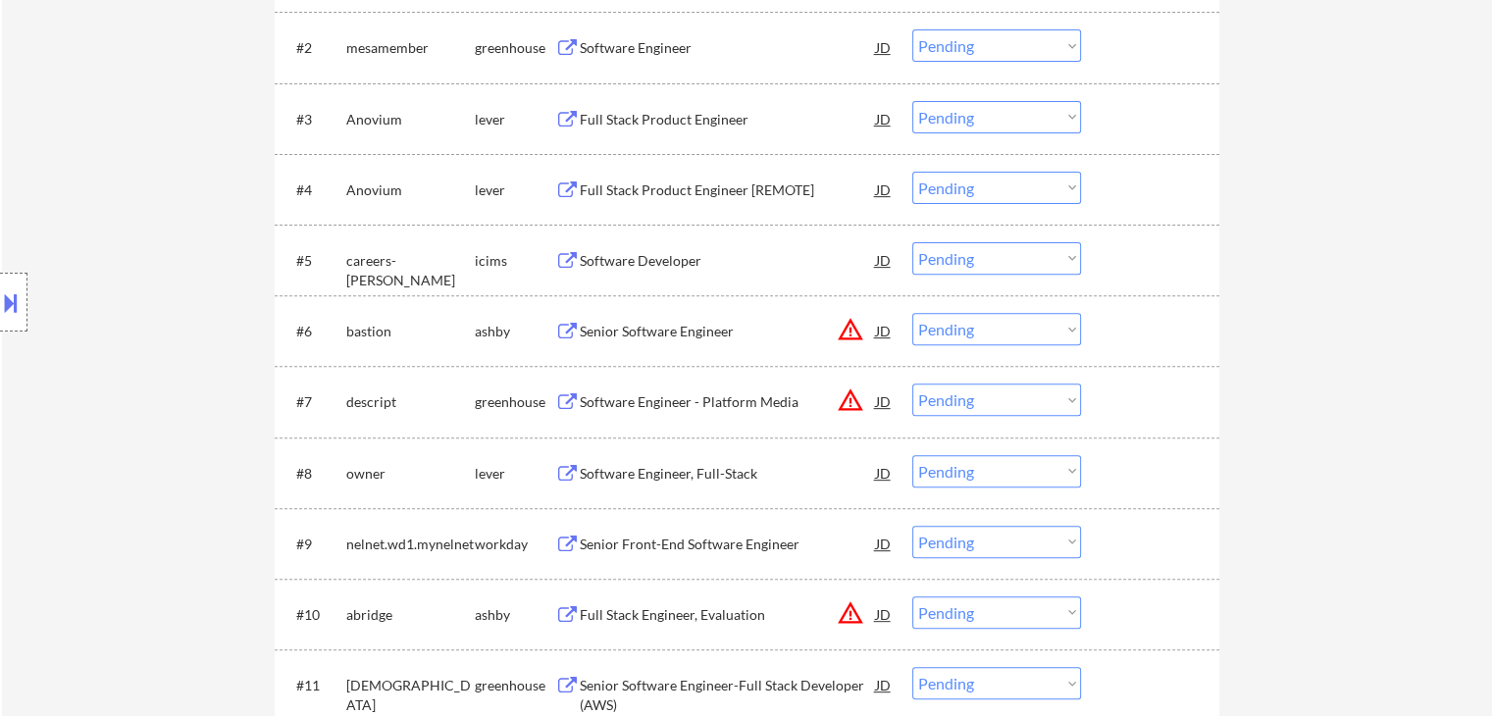
scroll to position [687, 0]
click at [653, 331] on div "Senior Software Engineer" at bounding box center [728, 333] width 296 height 20
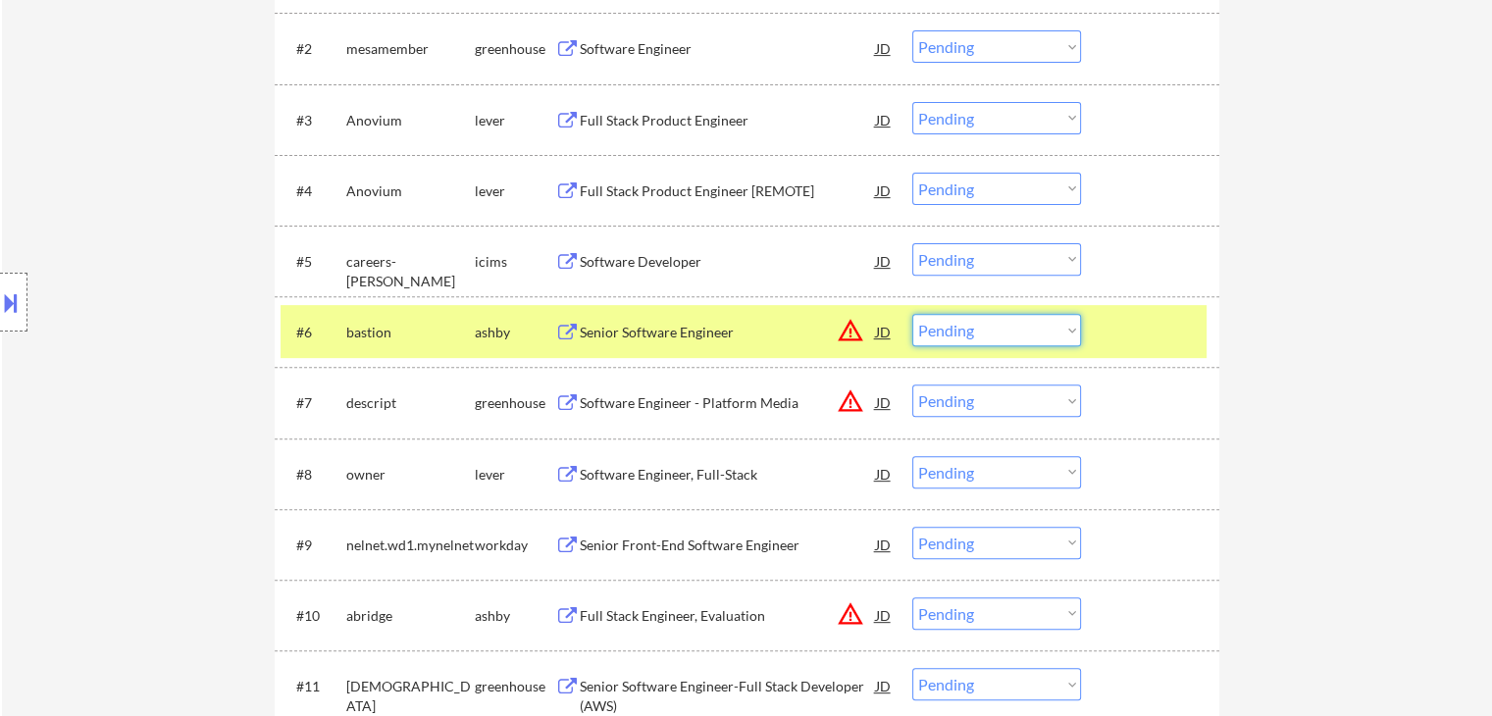
click at [979, 324] on select "Choose an option... Pending Applied Excluded (Questions) Excluded (Expired) Exc…" at bounding box center [996, 330] width 169 height 32
click at [912, 314] on select "Choose an option... Pending Applied Excluded (Questions) Excluded (Expired) Exc…" at bounding box center [996, 330] width 169 height 32
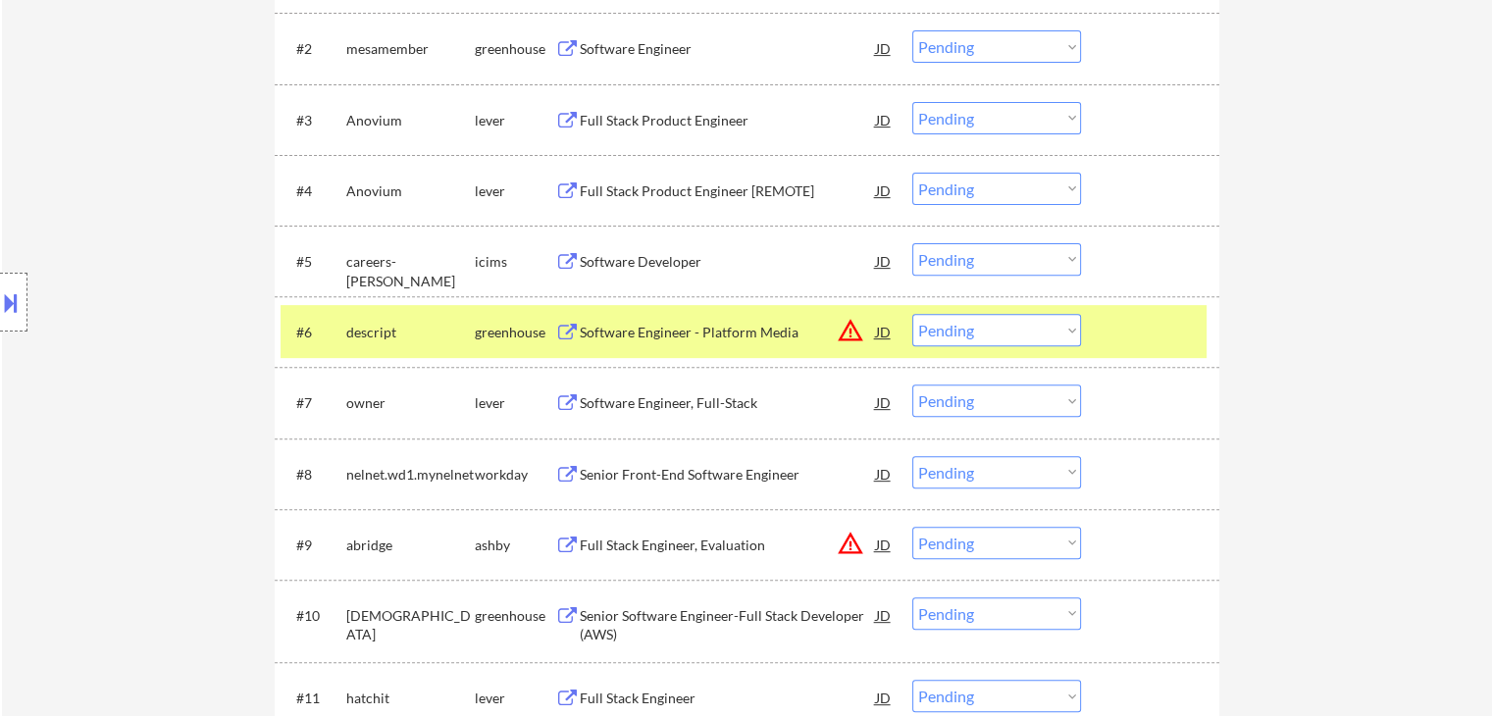
click at [684, 327] on div "Software Engineer - Platform Media" at bounding box center [728, 333] width 296 height 20
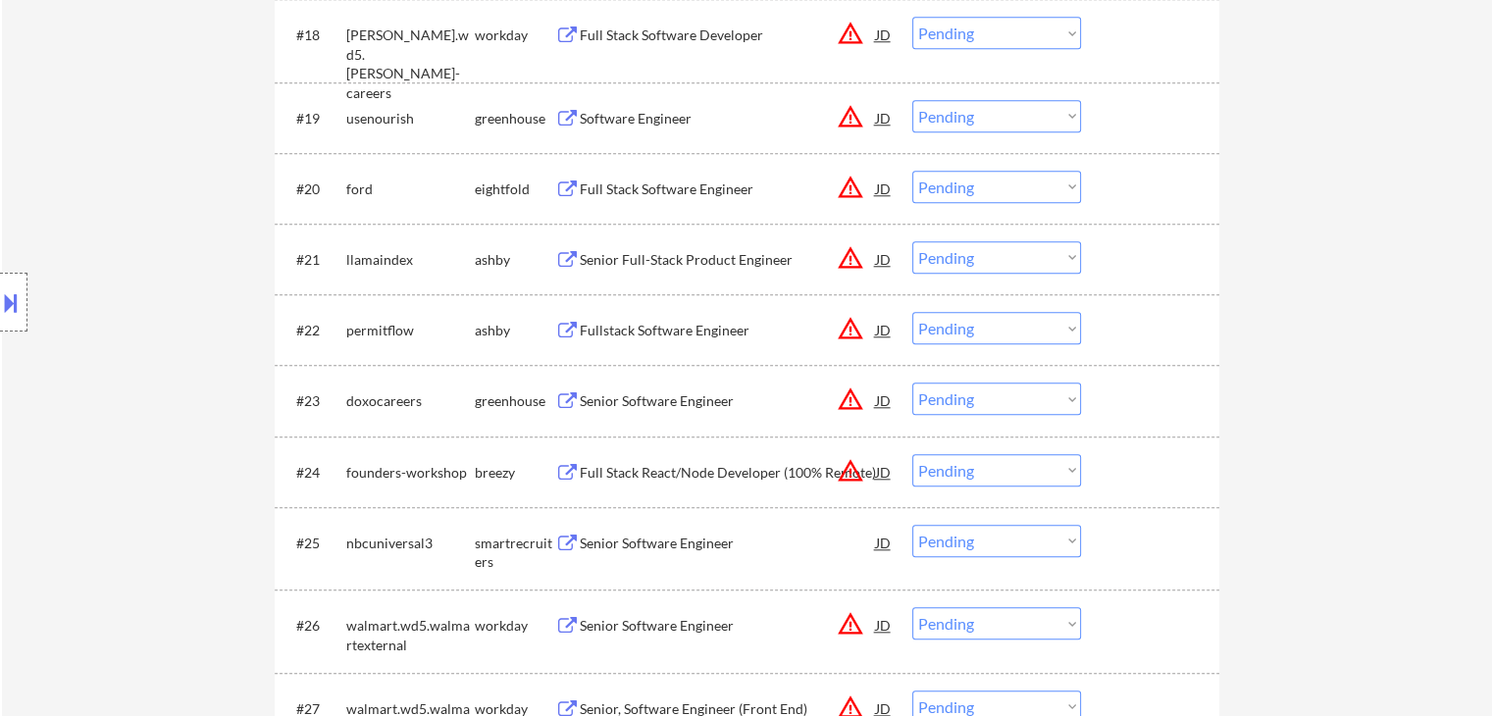
scroll to position [2158, 0]
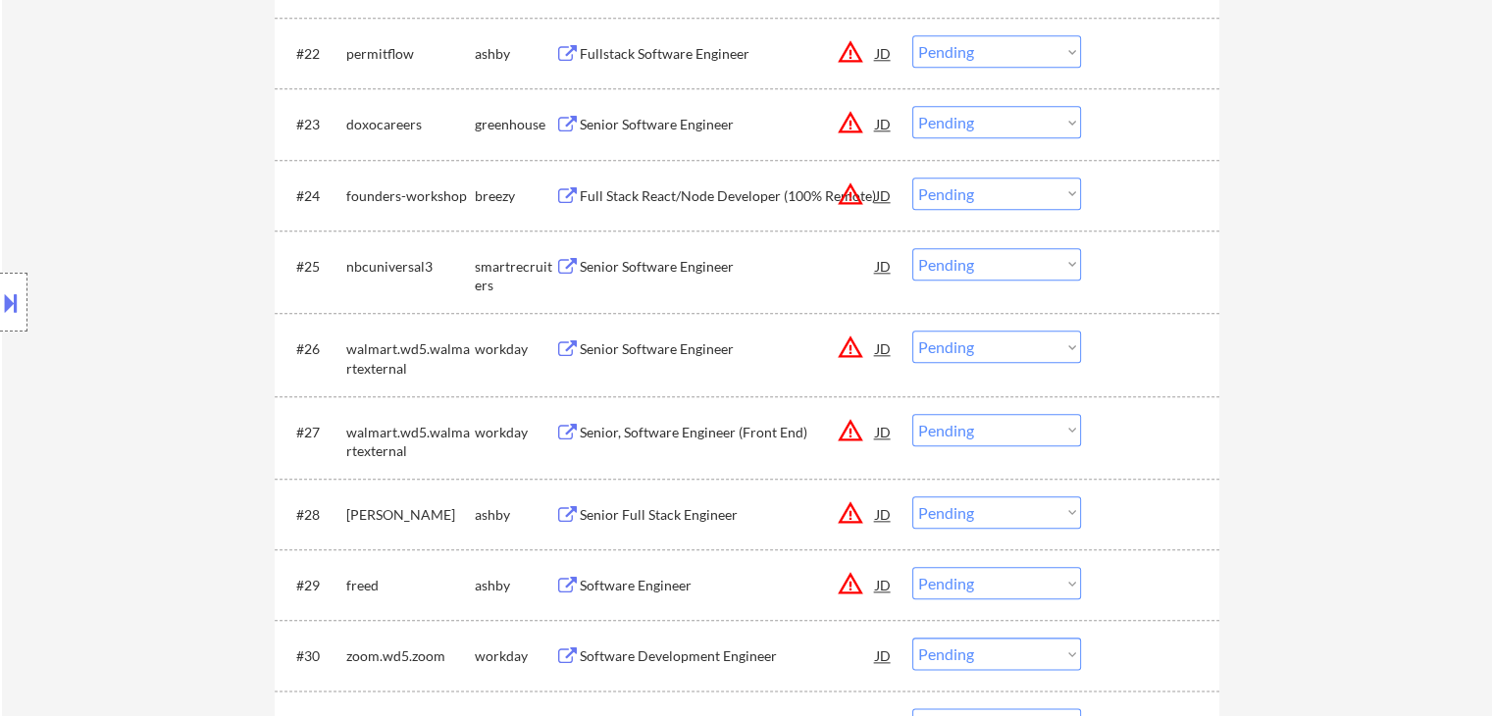
click at [671, 255] on div "Senior Software Engineer" at bounding box center [728, 265] width 296 height 35
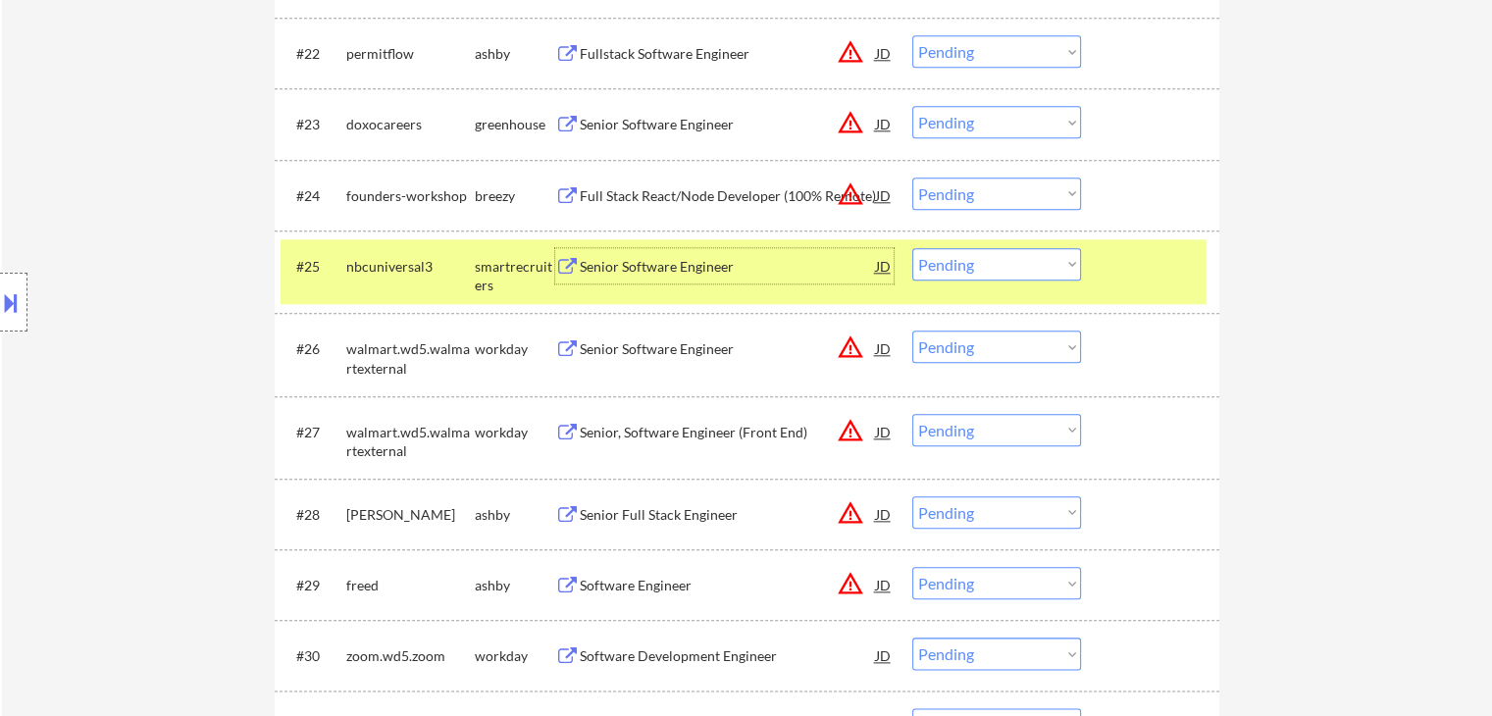
click at [994, 268] on select "Choose an option... Pending Applied Excluded (Questions) Excluded (Expired) Exc…" at bounding box center [996, 264] width 169 height 32
click at [912, 248] on select "Choose an option... Pending Applied Excluded (Questions) Excluded (Expired) Exc…" at bounding box center [996, 264] width 169 height 32
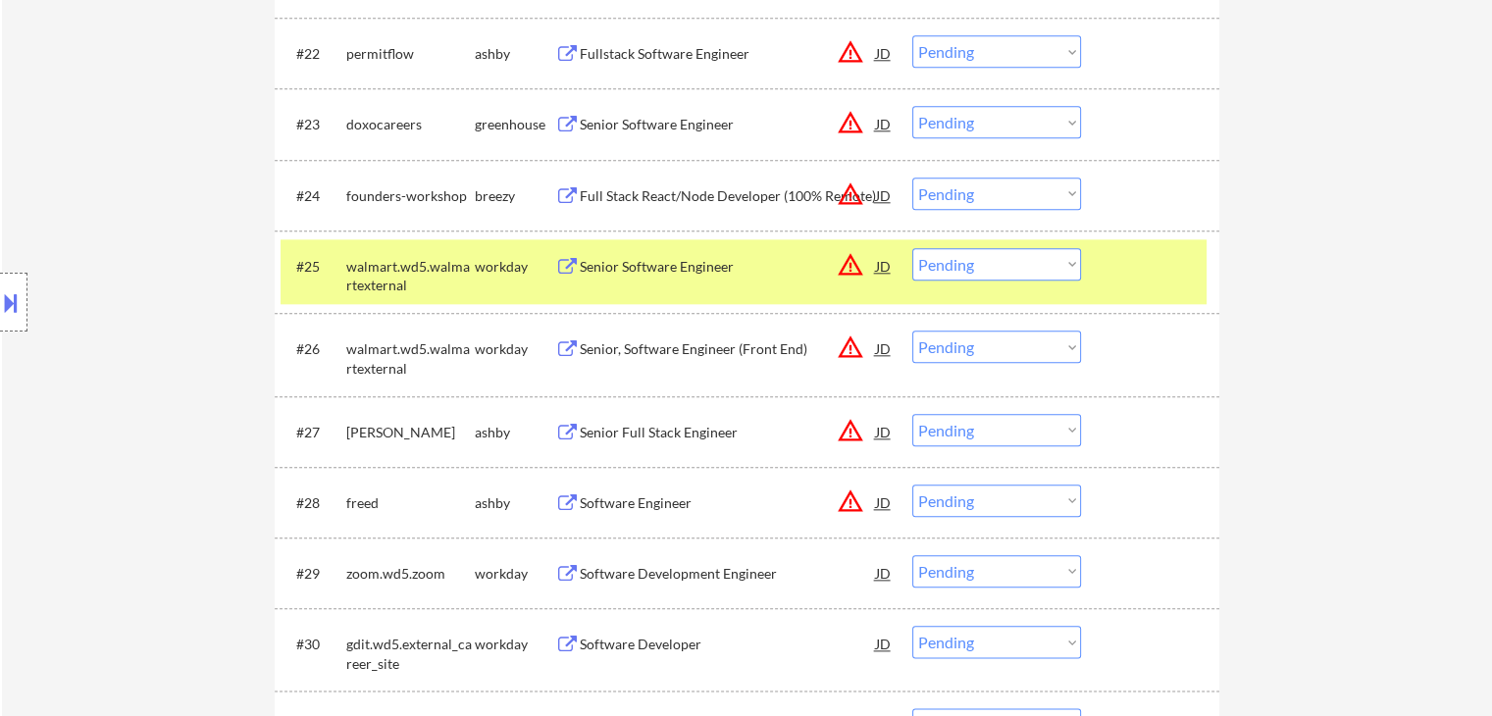
click at [494, 253] on div "workday" at bounding box center [515, 265] width 80 height 35
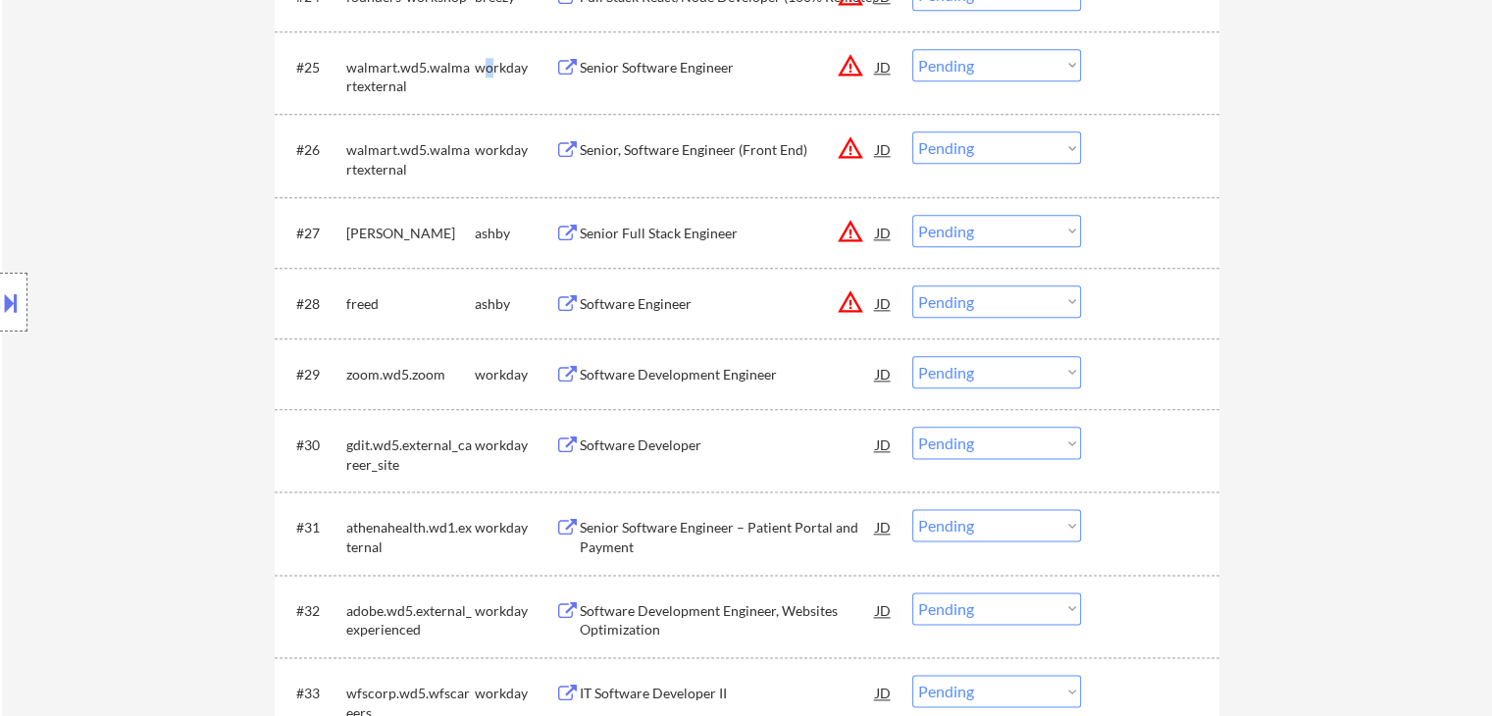
scroll to position [2354, 0]
click at [653, 378] on div "Software Development Engineer" at bounding box center [728, 378] width 296 height 20
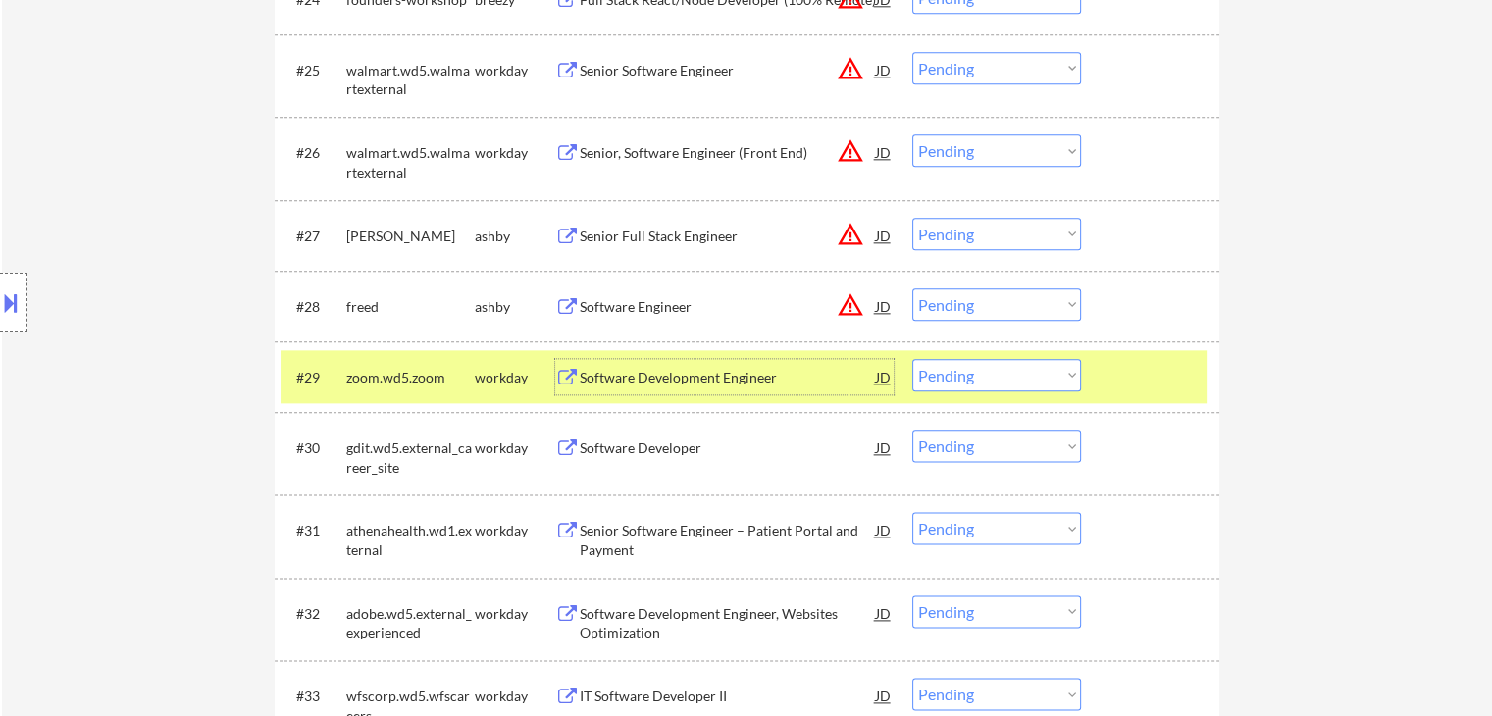
drag, startPoint x: 997, startPoint y: 372, endPoint x: 1009, endPoint y: 389, distance: 21.8
click at [999, 374] on select "Choose an option... Pending Applied Excluded (Questions) Excluded (Expired) Exc…" at bounding box center [996, 375] width 169 height 32
click at [912, 359] on select "Choose an option... Pending Applied Excluded (Questions) Excluded (Expired) Exc…" at bounding box center [996, 375] width 169 height 32
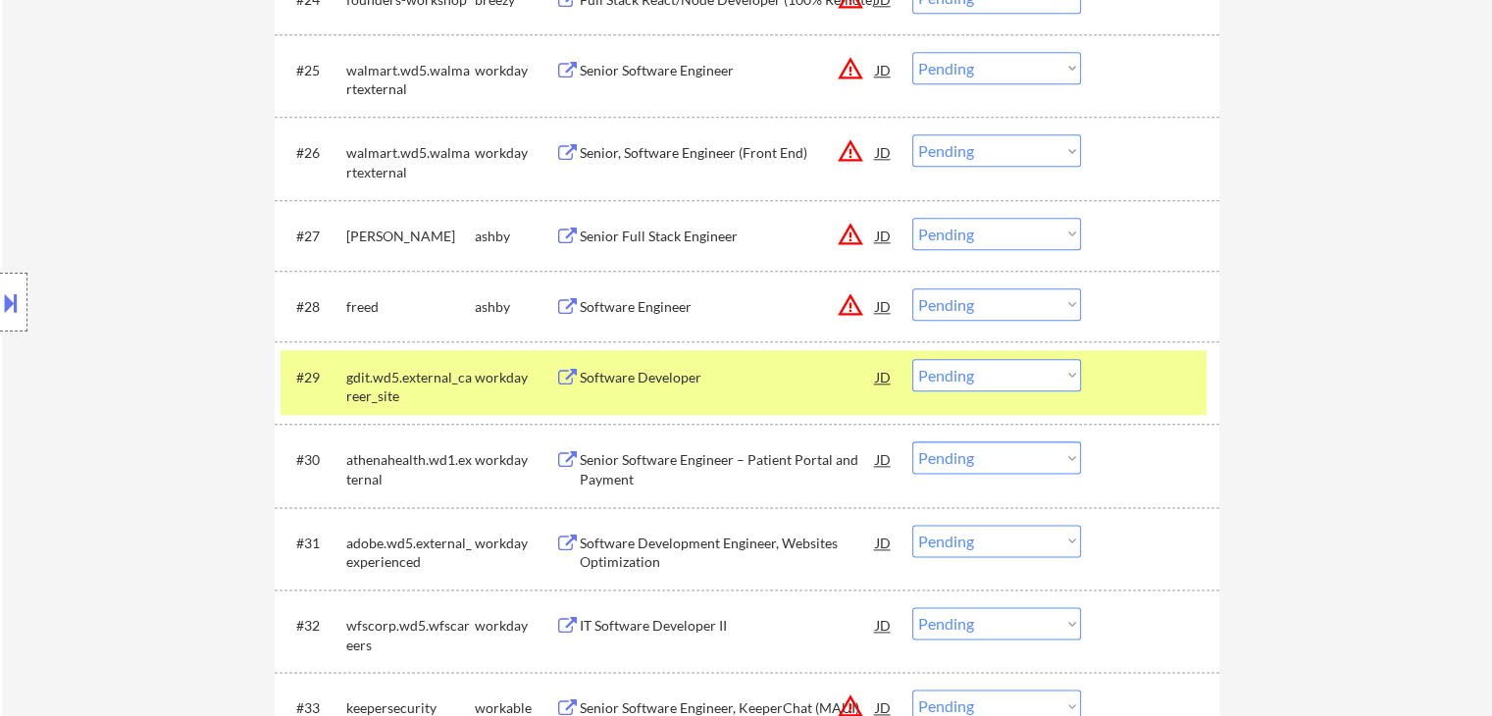
click at [675, 377] on div "Software Developer" at bounding box center [728, 378] width 296 height 20
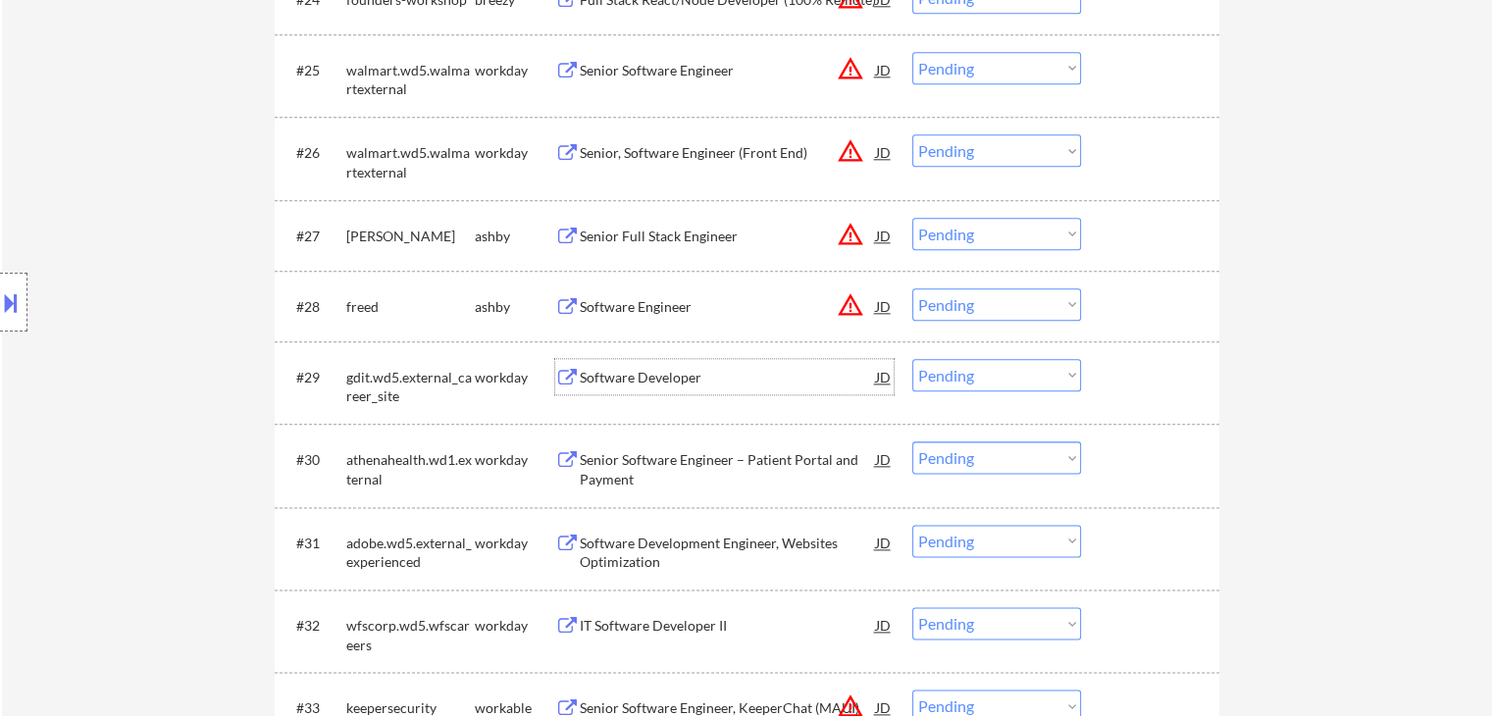
drag, startPoint x: 992, startPoint y: 371, endPoint x: 1001, endPoint y: 388, distance: 19.7
click at [992, 371] on select "Choose an option... Pending Applied Excluded (Questions) Excluded (Expired) Exc…" at bounding box center [996, 375] width 169 height 32
click at [912, 359] on select "Choose an option... Pending Applied Excluded (Questions) Excluded (Expired) Exc…" at bounding box center [996, 375] width 169 height 32
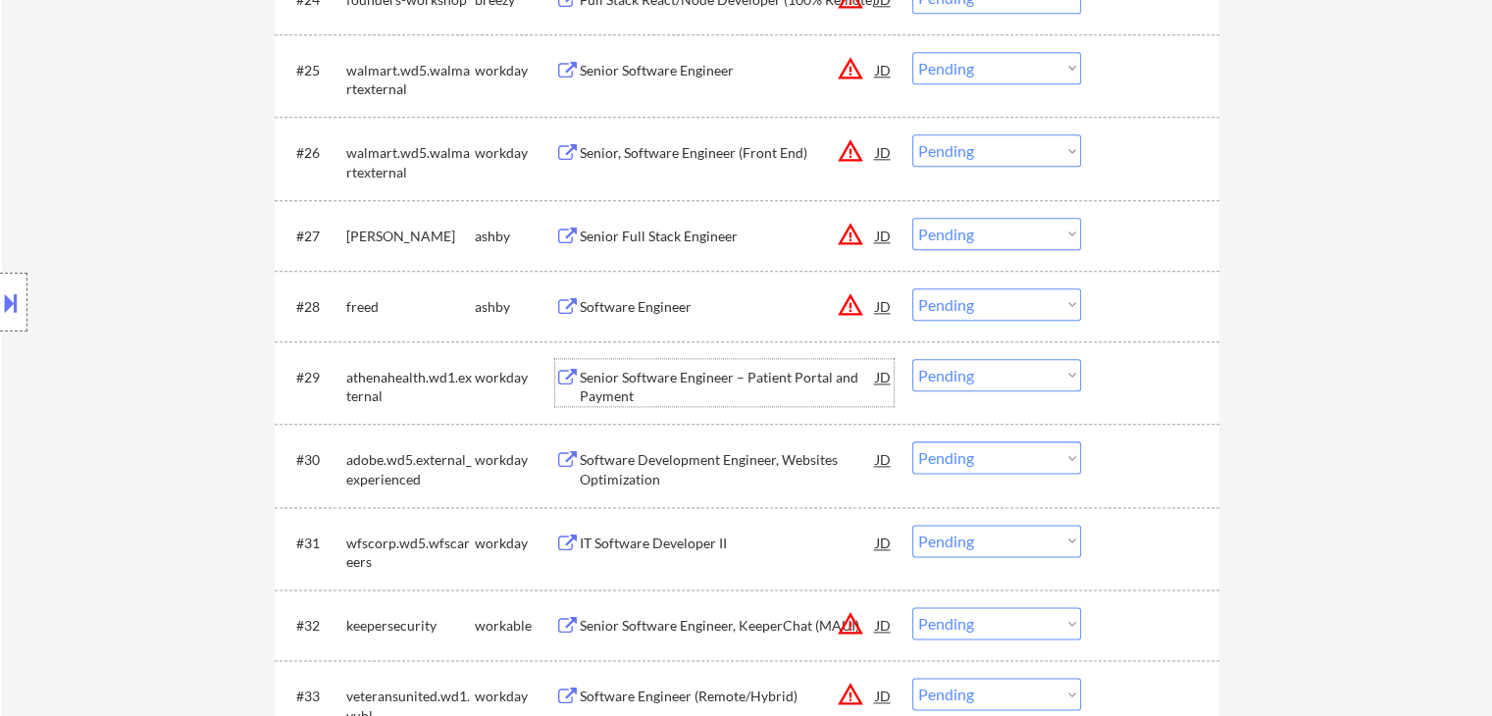
click at [742, 370] on div "Senior Software Engineer – Patient Portal and Payment" at bounding box center [728, 387] width 296 height 38
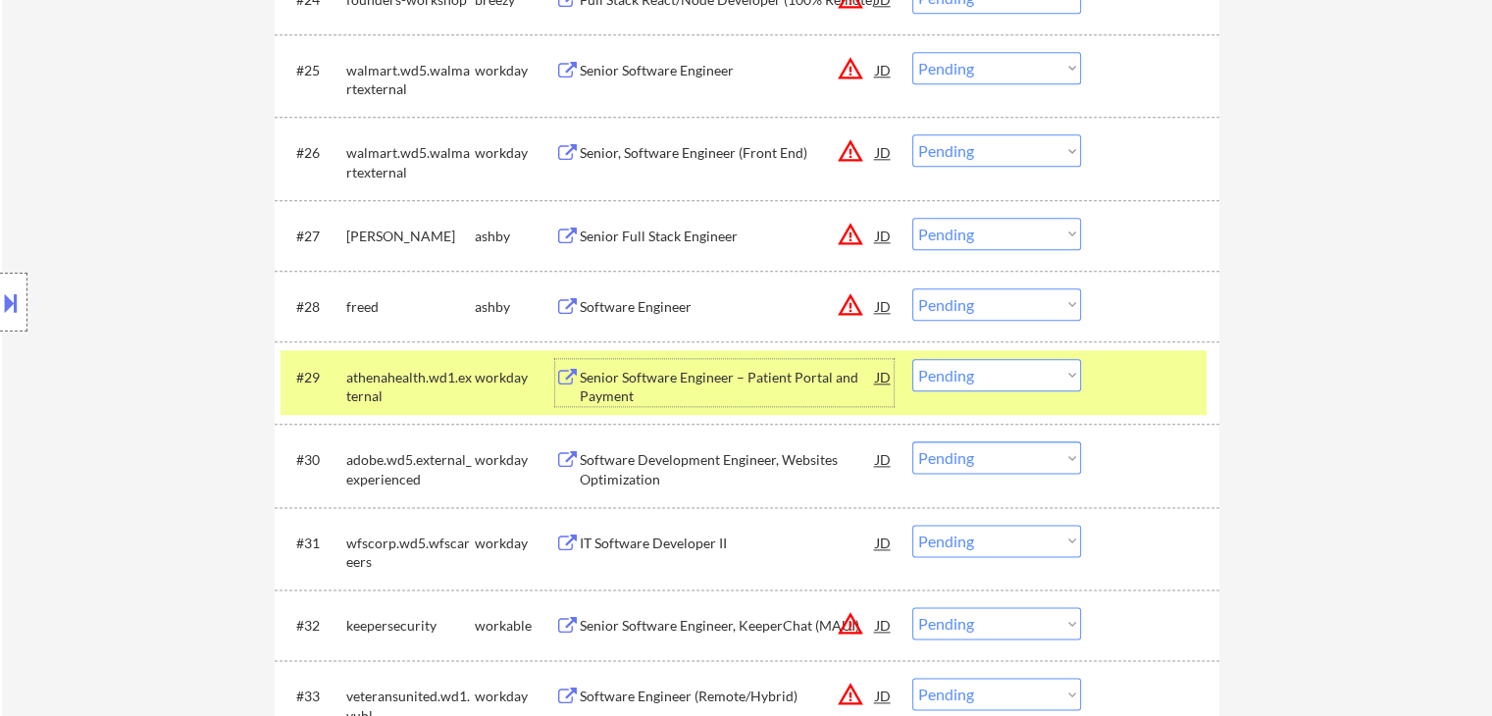
drag, startPoint x: 1012, startPoint y: 370, endPoint x: 1022, endPoint y: 389, distance: 21.9
click at [1015, 373] on select "Choose an option... Pending Applied Excluded (Questions) Excluded (Expired) Exc…" at bounding box center [996, 375] width 169 height 32
click at [912, 359] on select "Choose an option... Pending Applied Excluded (Questions) Excluded (Expired) Exc…" at bounding box center [996, 375] width 169 height 32
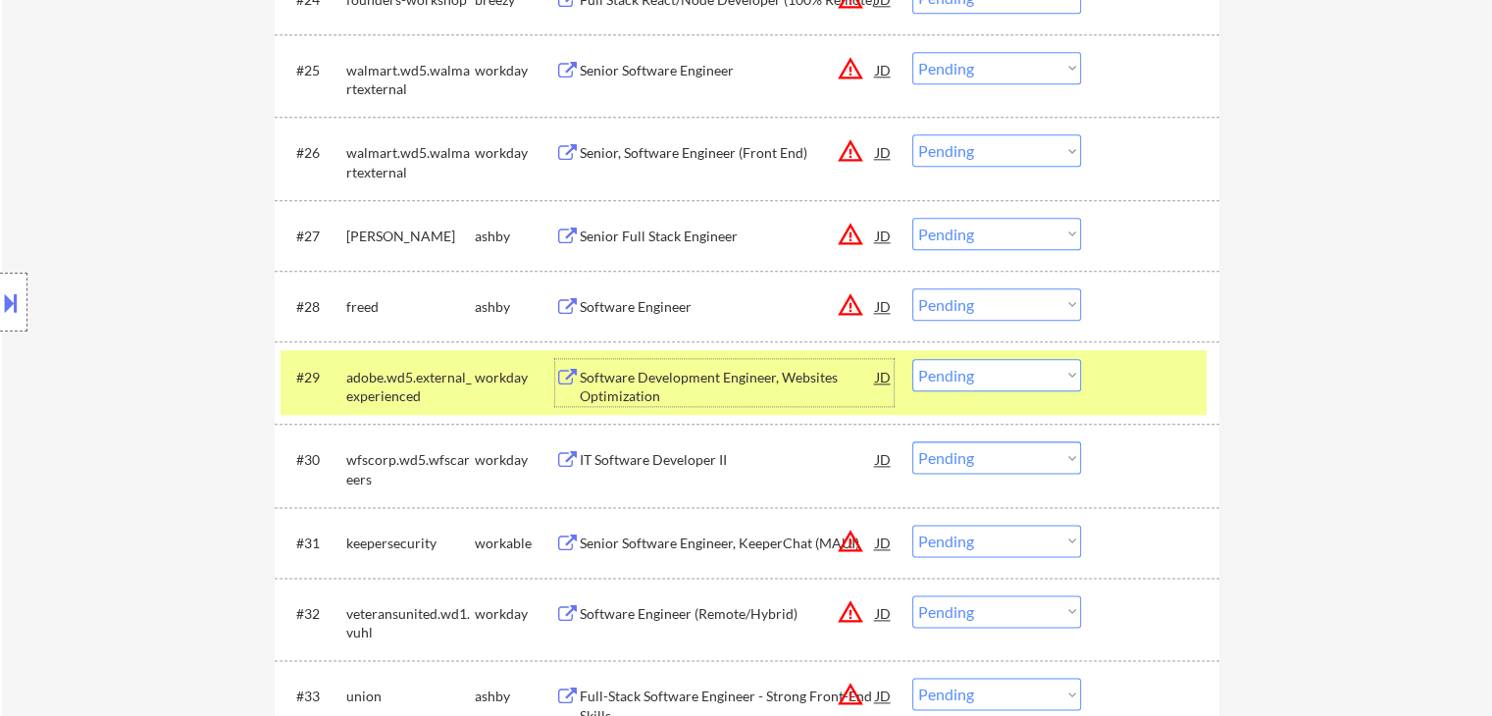
click at [614, 373] on div "Software Development Engineer, Websites Optimization" at bounding box center [728, 387] width 296 height 38
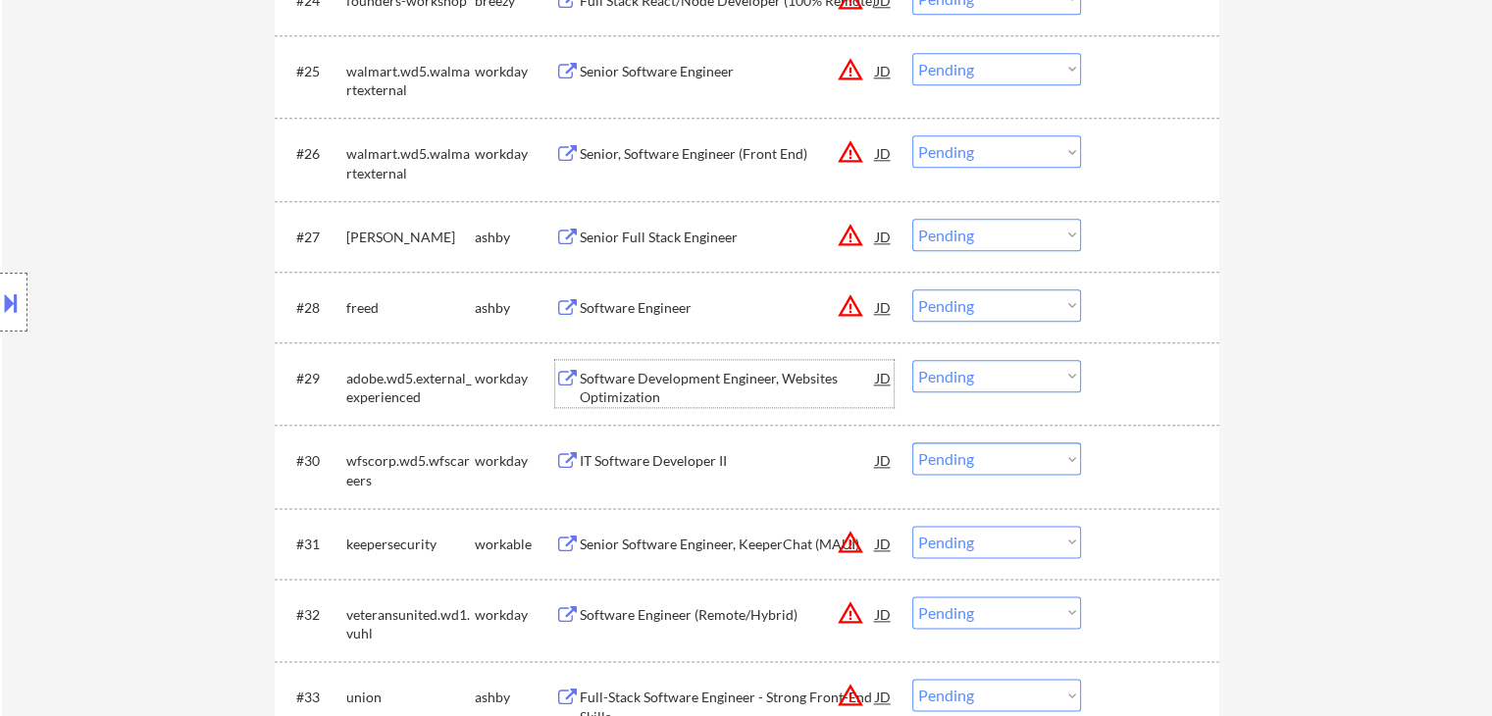
scroll to position [2452, 0]
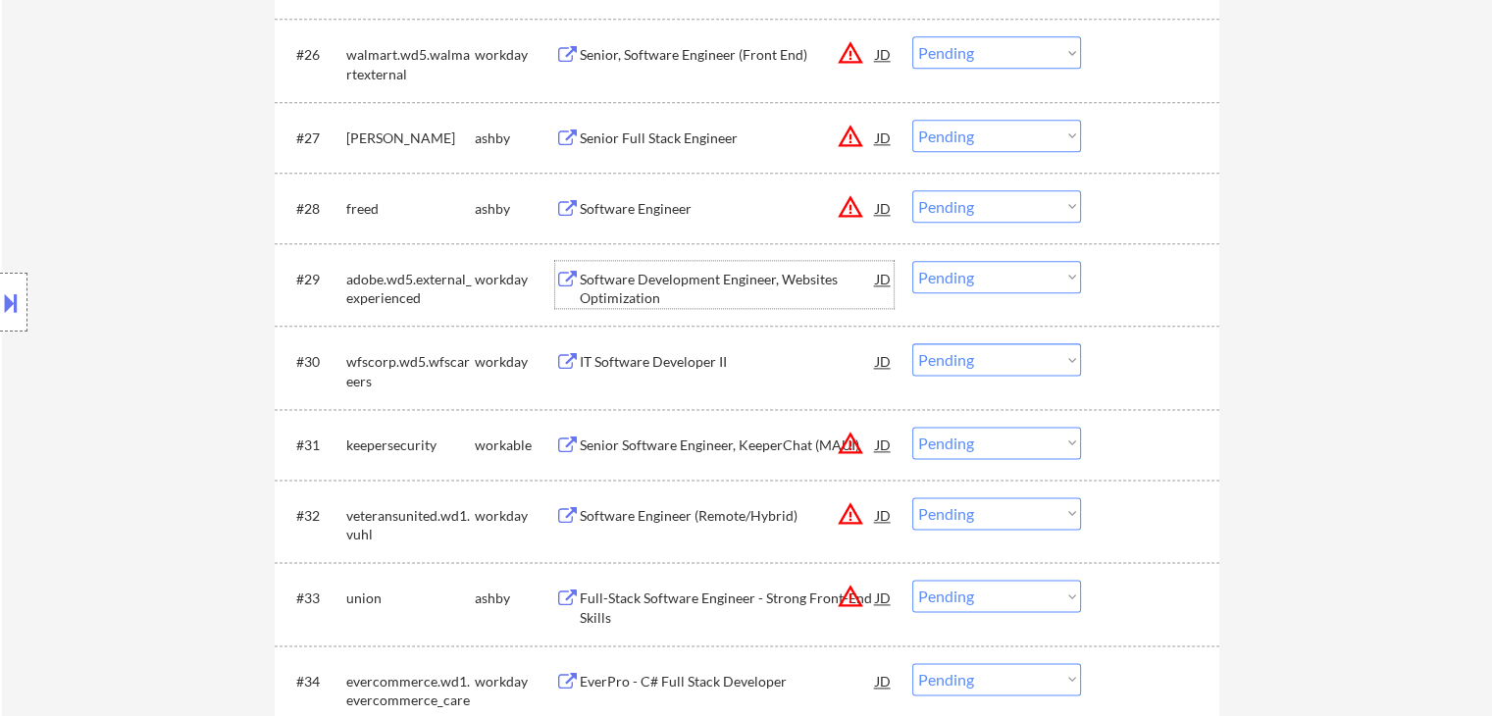
click at [965, 280] on select "Choose an option... Pending Applied Excluded (Questions) Excluded (Expired) Exc…" at bounding box center [996, 277] width 169 height 32
click at [912, 261] on select "Choose an option... Pending Applied Excluded (Questions) Excluded (Expired) Exc…" at bounding box center [996, 277] width 169 height 32
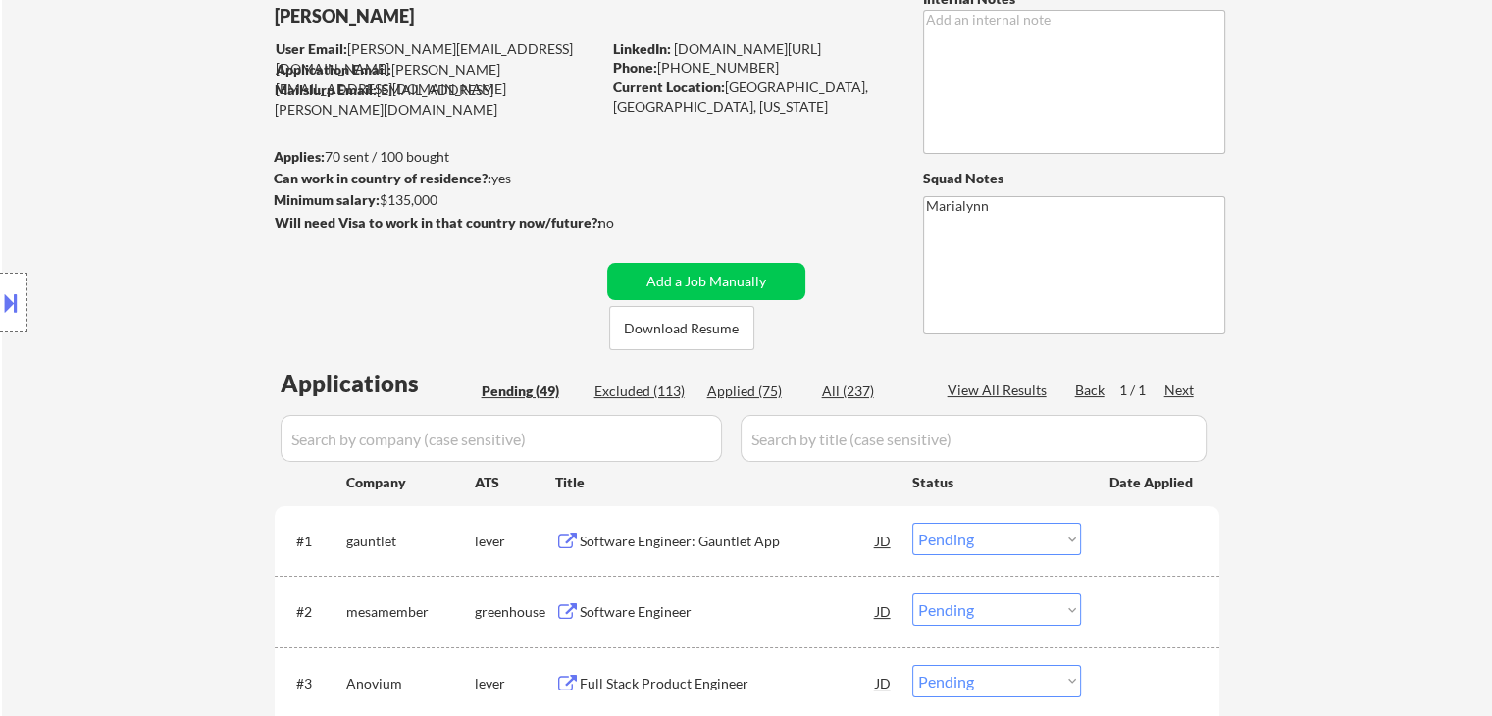
scroll to position [0, 0]
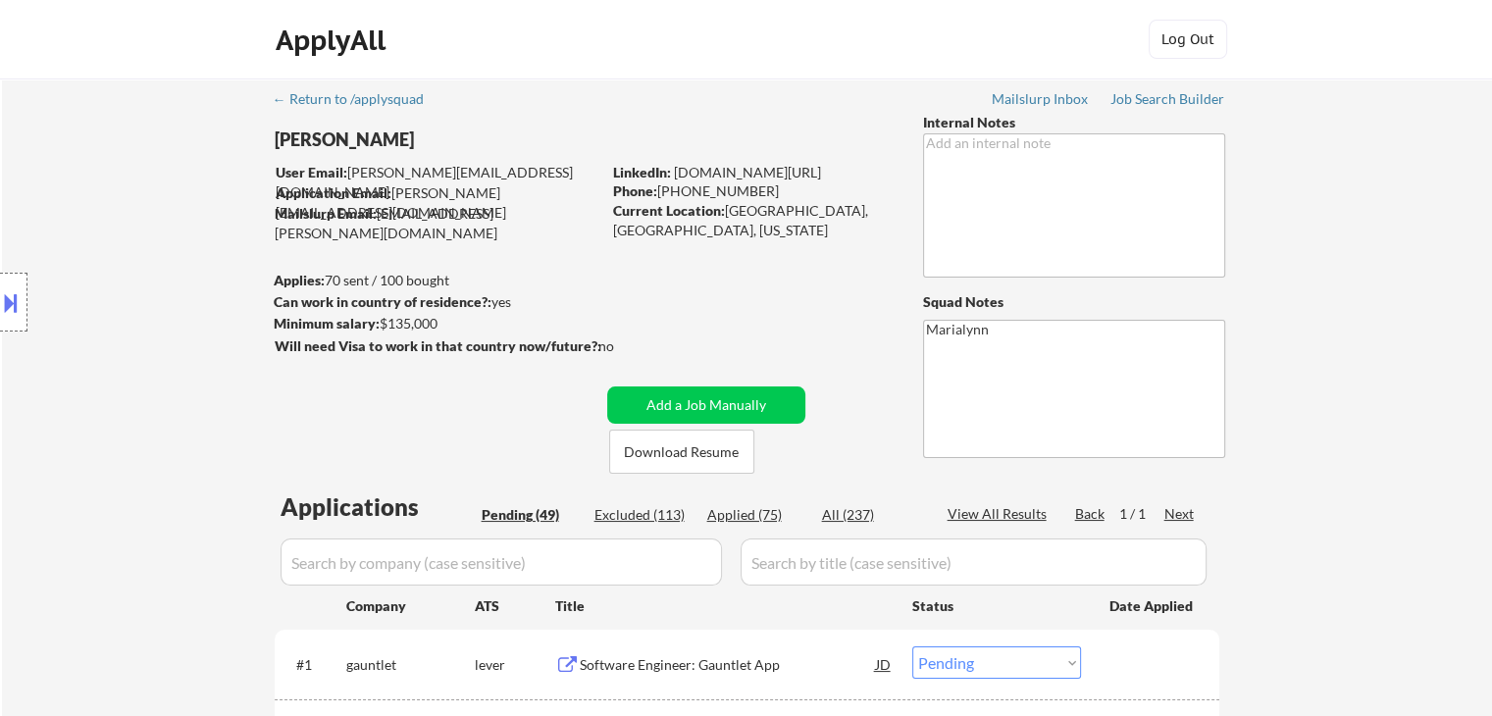
click at [731, 518] on div "Applied (75)" at bounding box center [756, 515] width 98 height 20
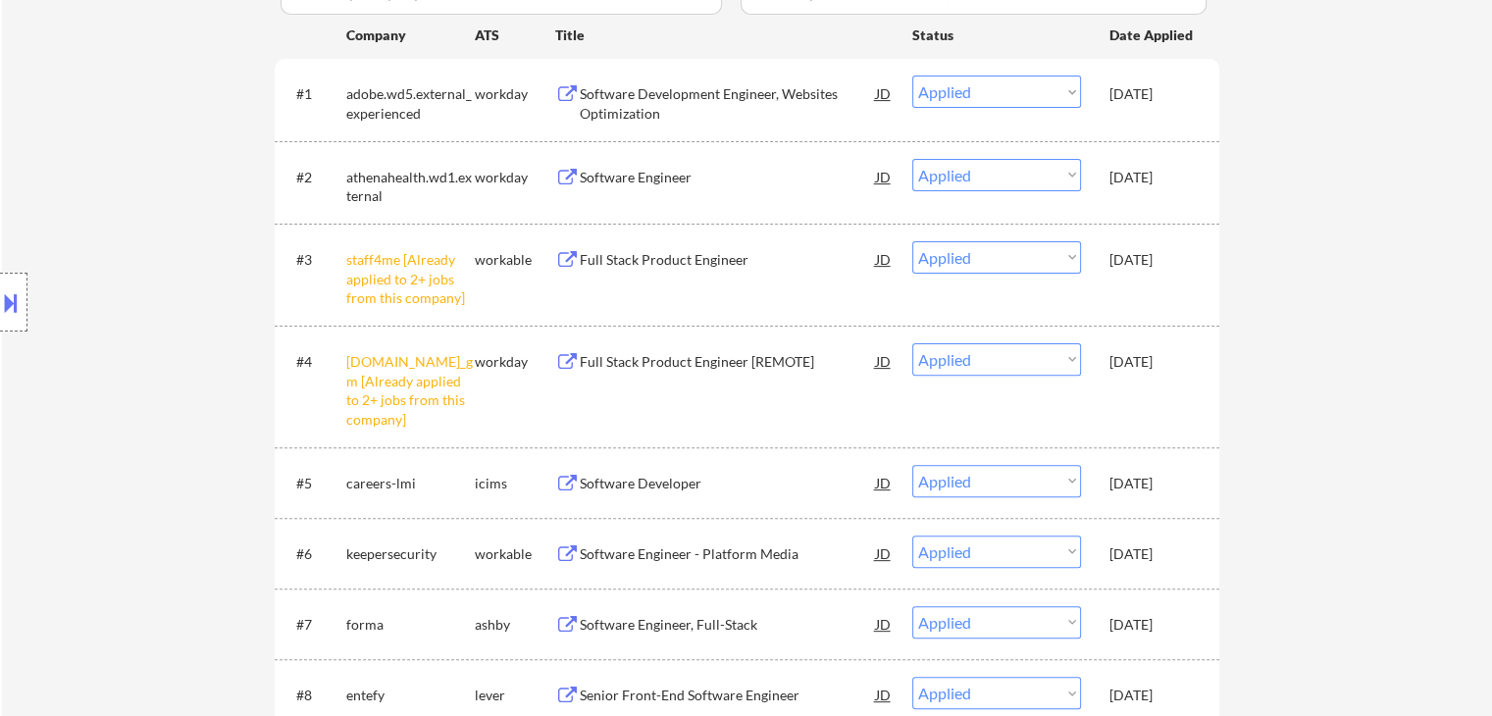
scroll to position [589, 0]
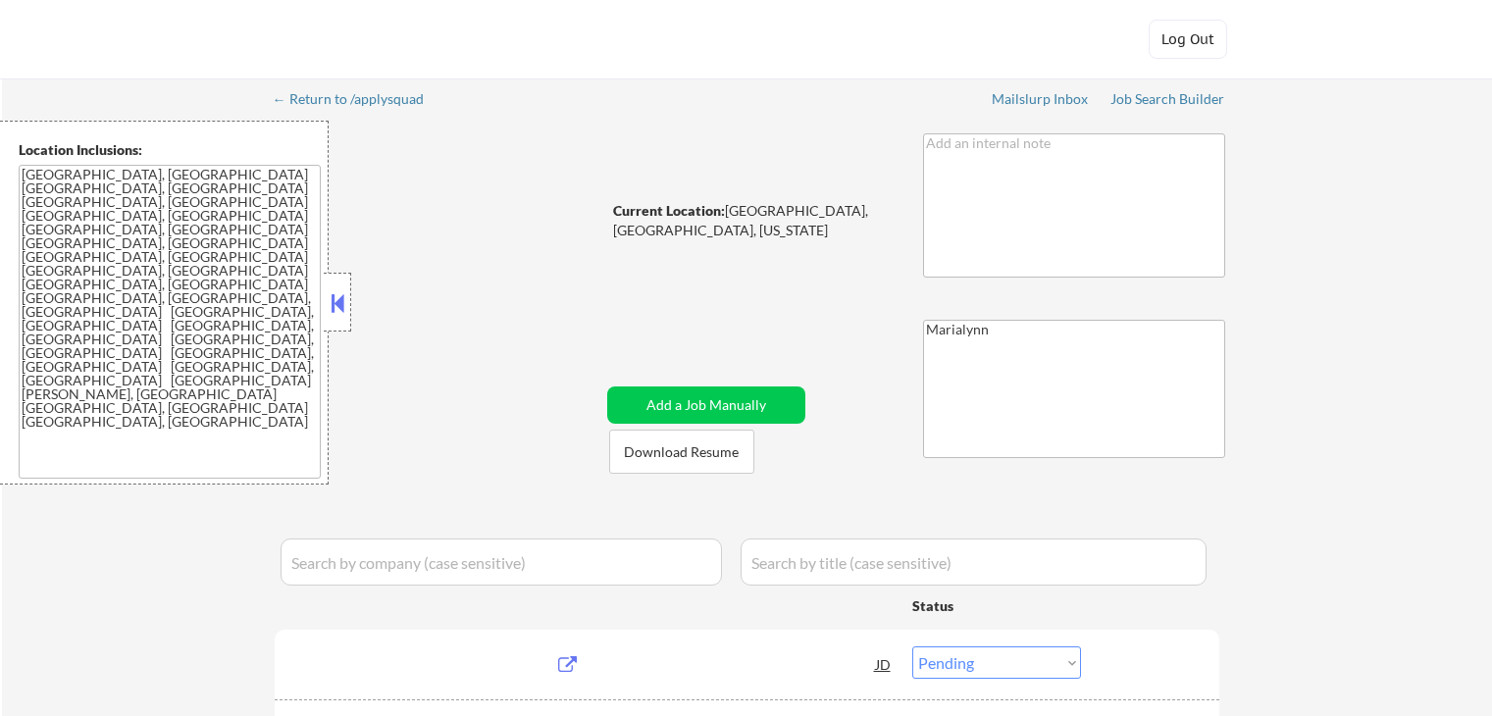
select select ""pending""
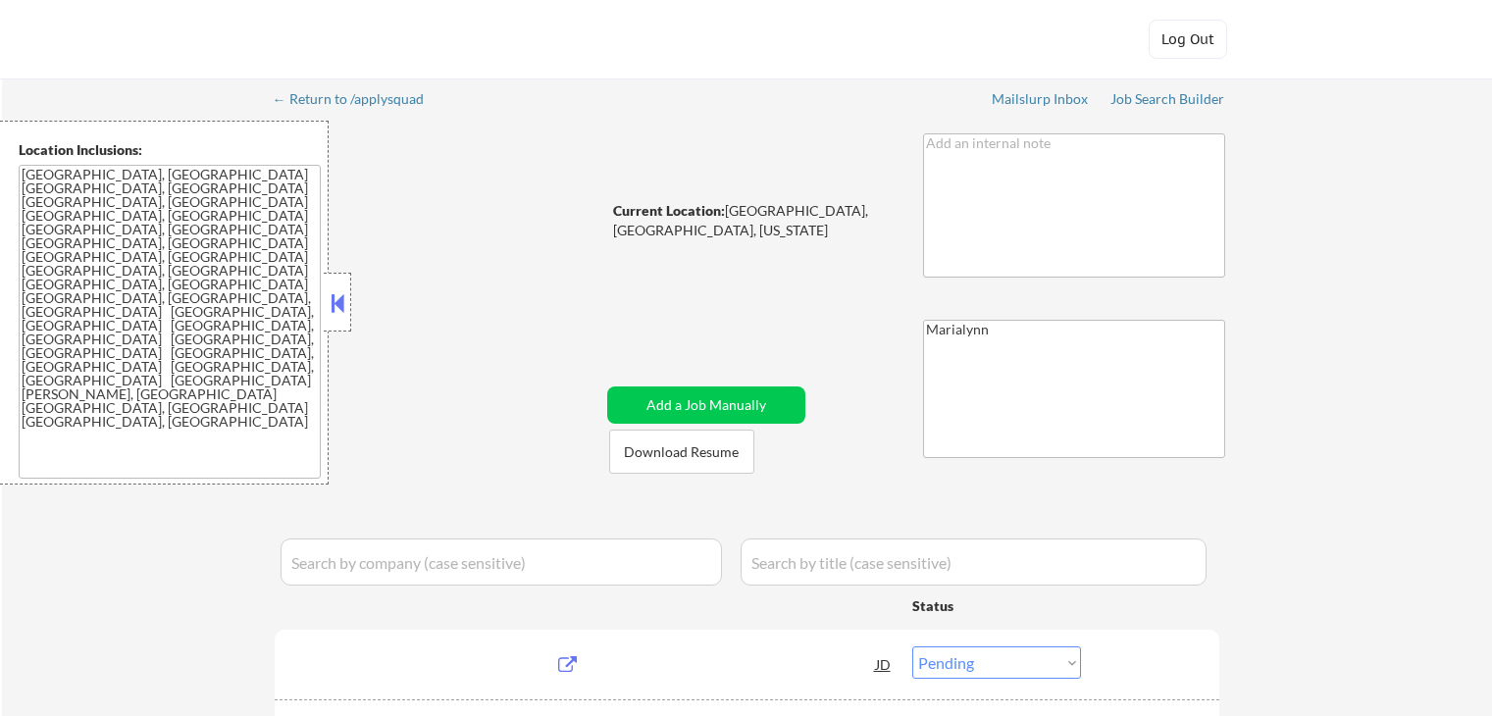
select select ""pending""
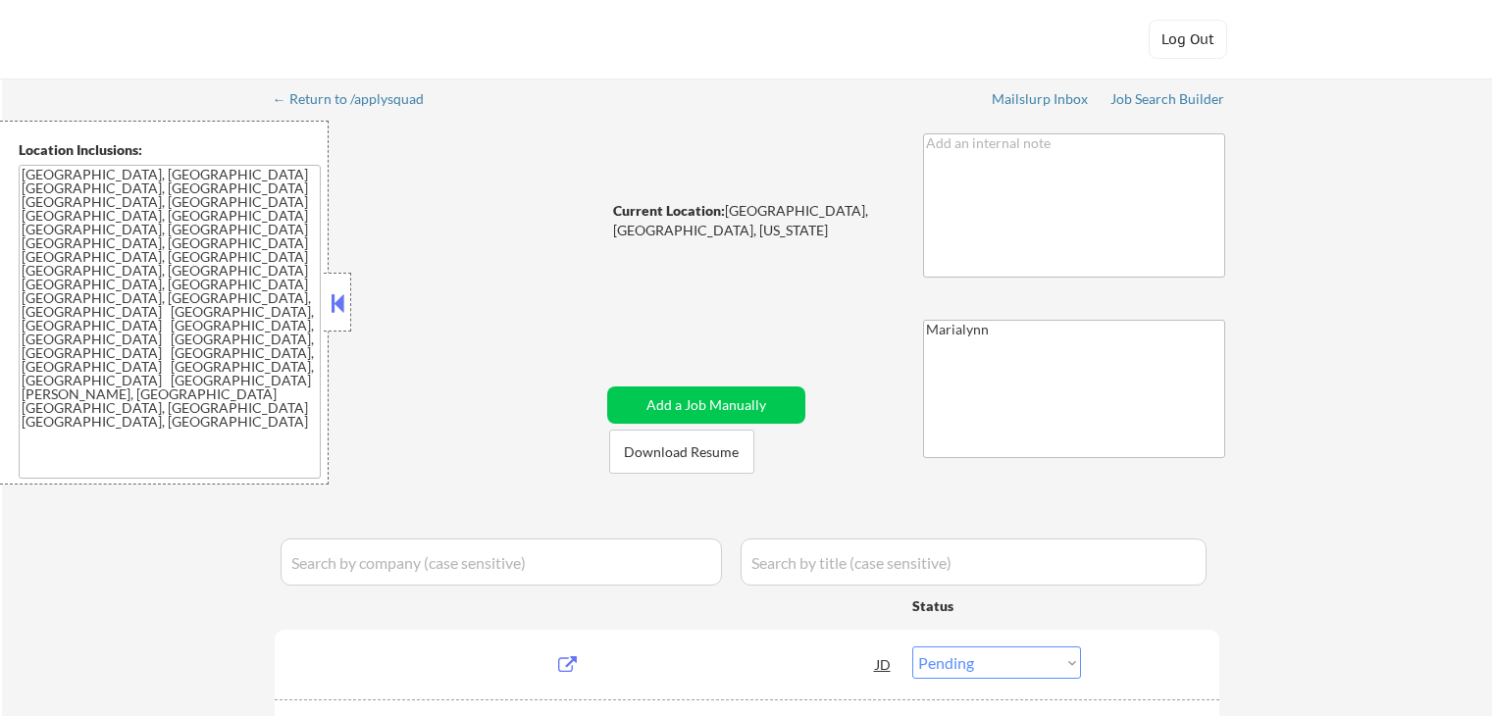
select select ""pending""
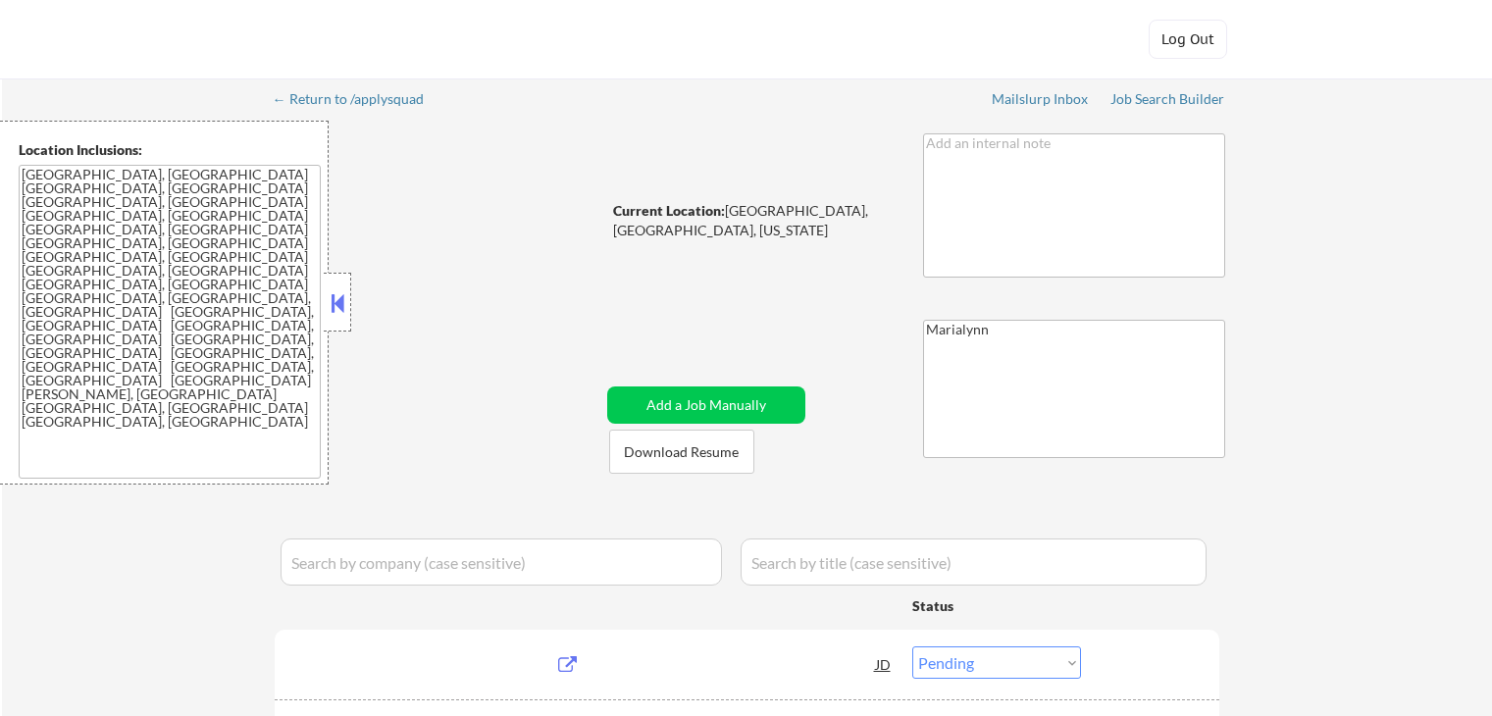
select select ""pending""
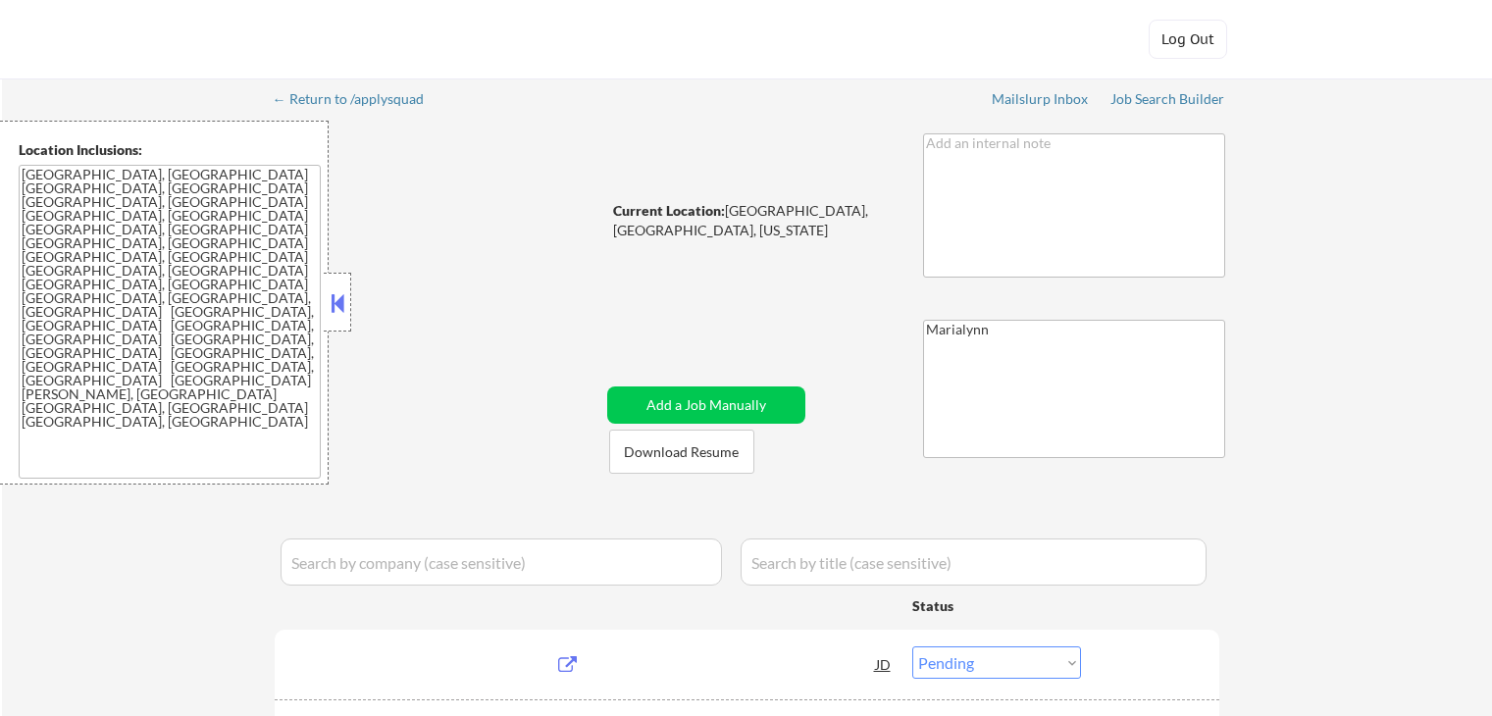
select select ""pending""
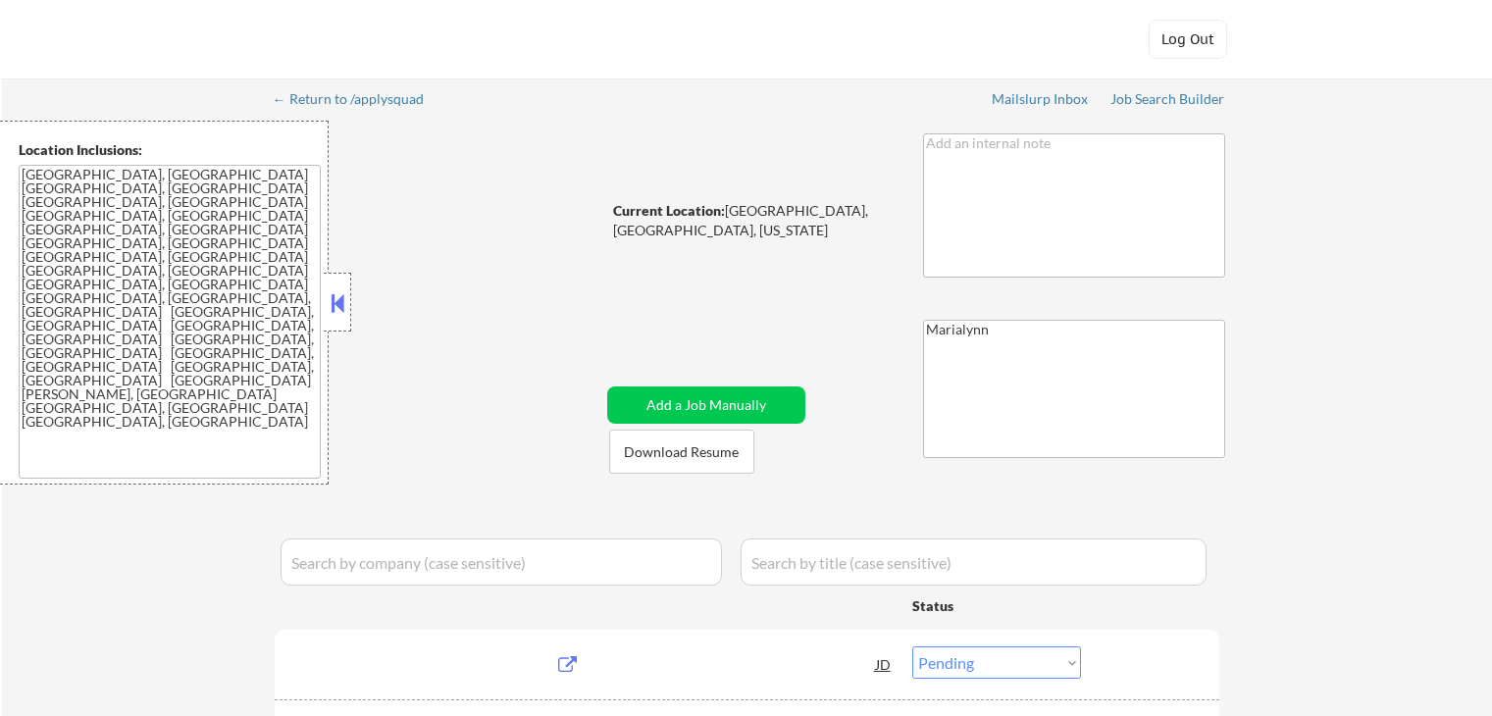
select select ""pending""
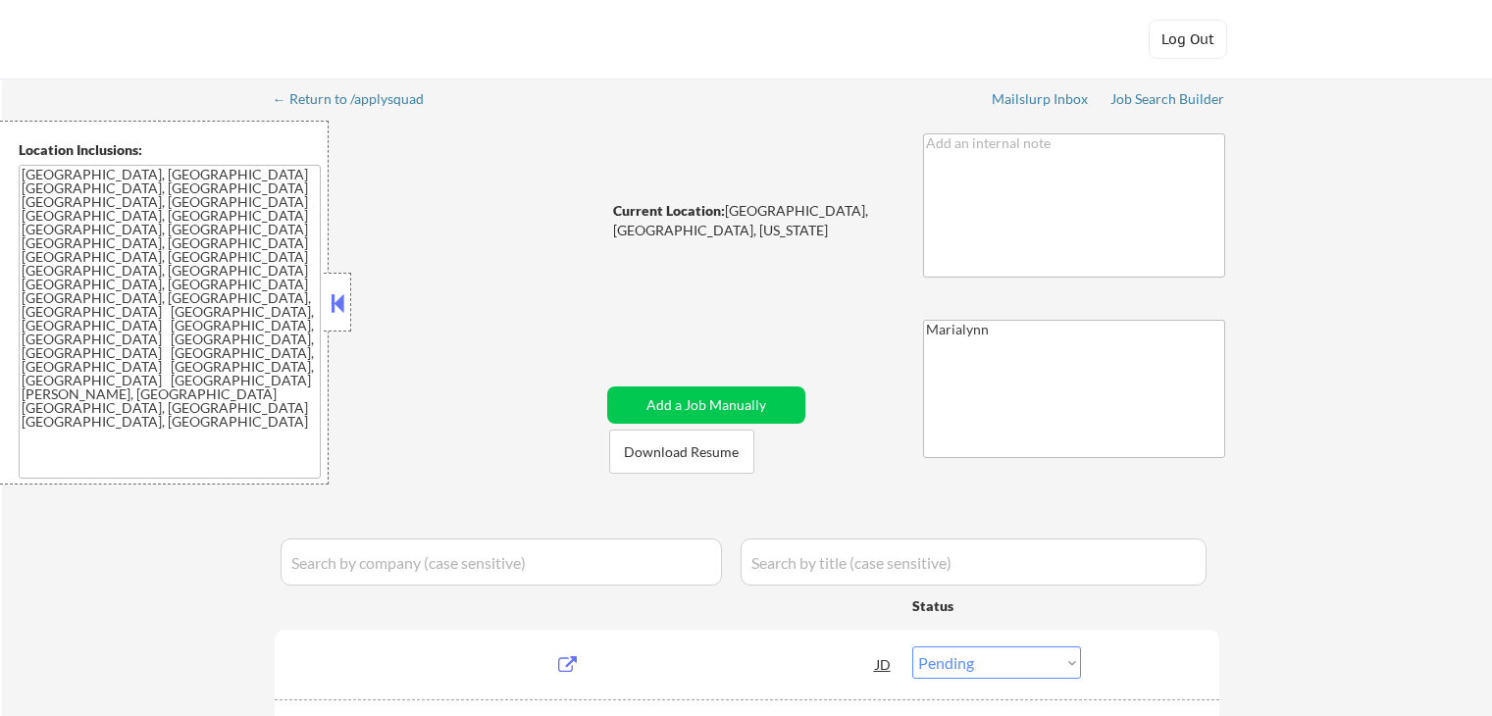
select select ""pending""
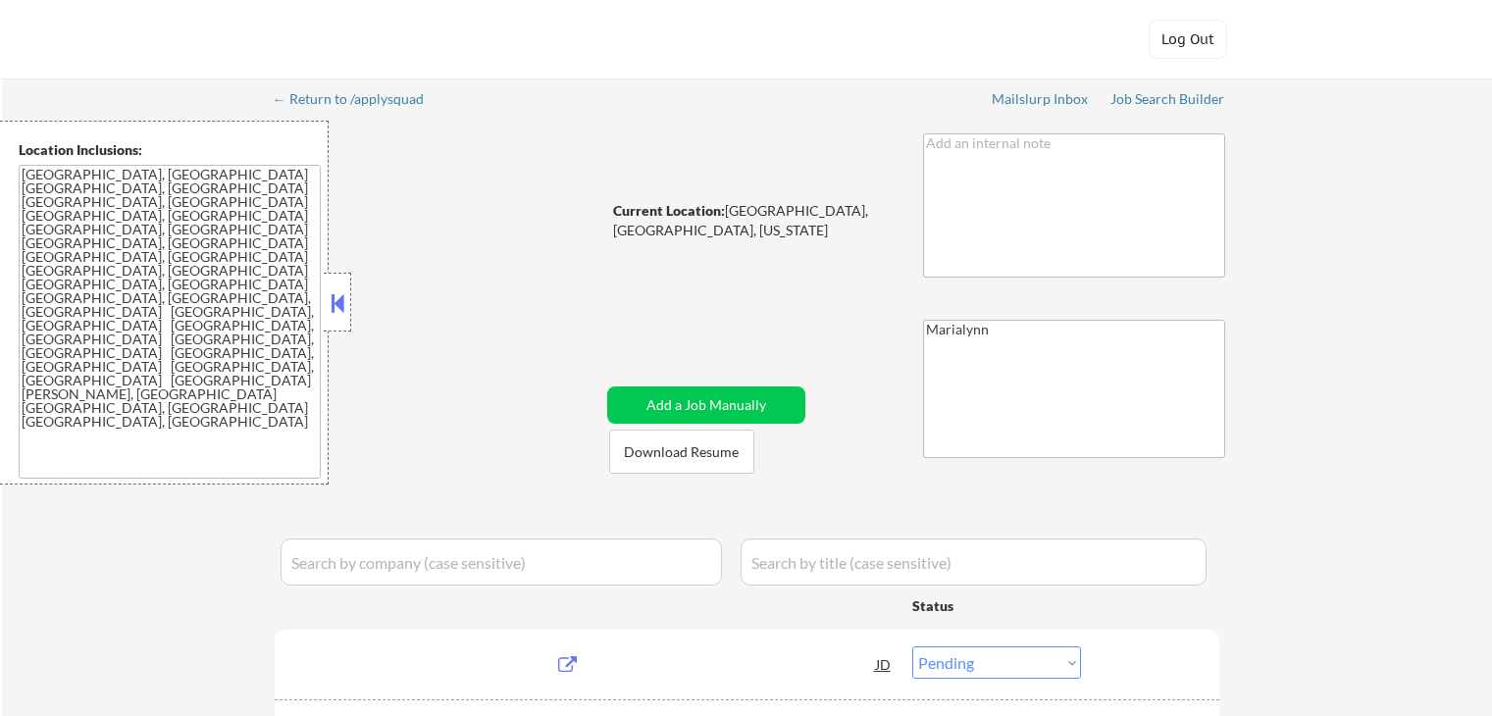
select select ""pending""
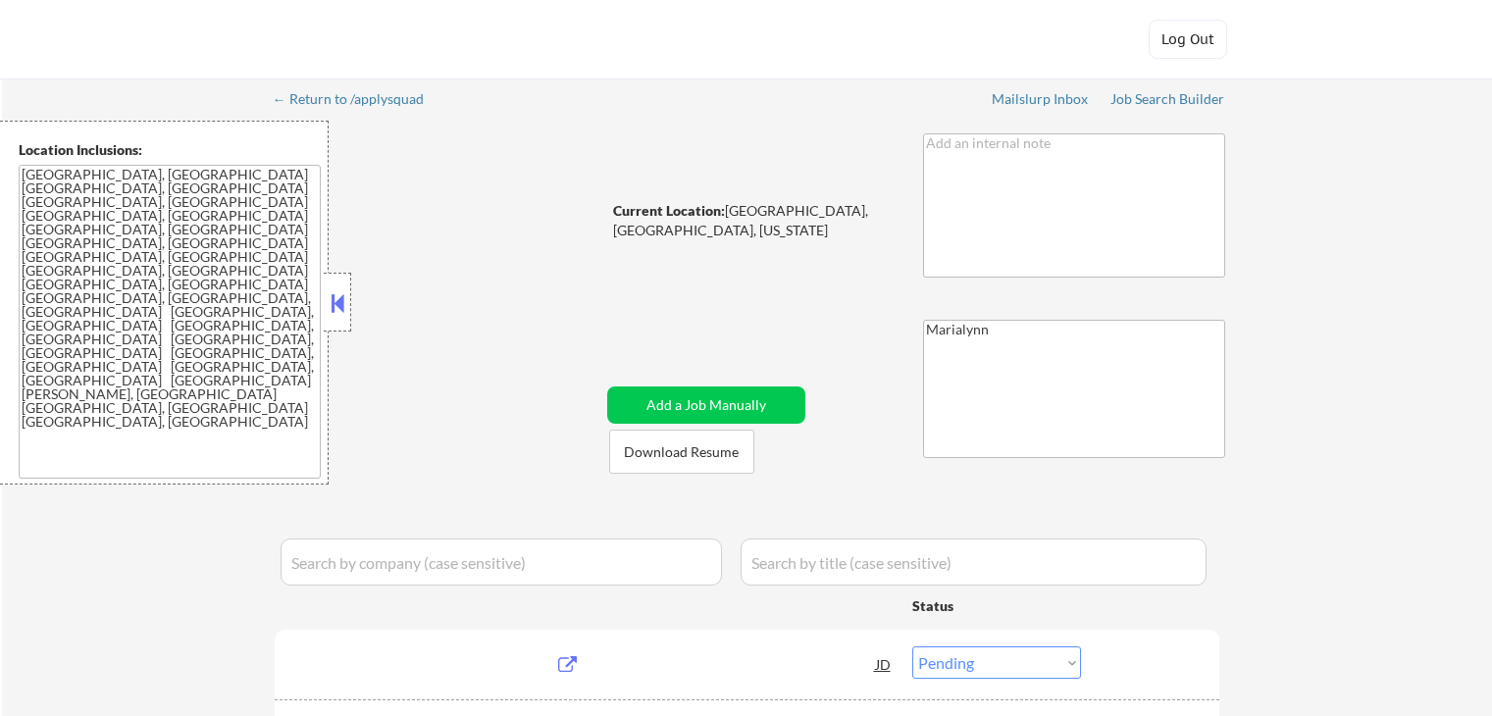
select select ""pending""
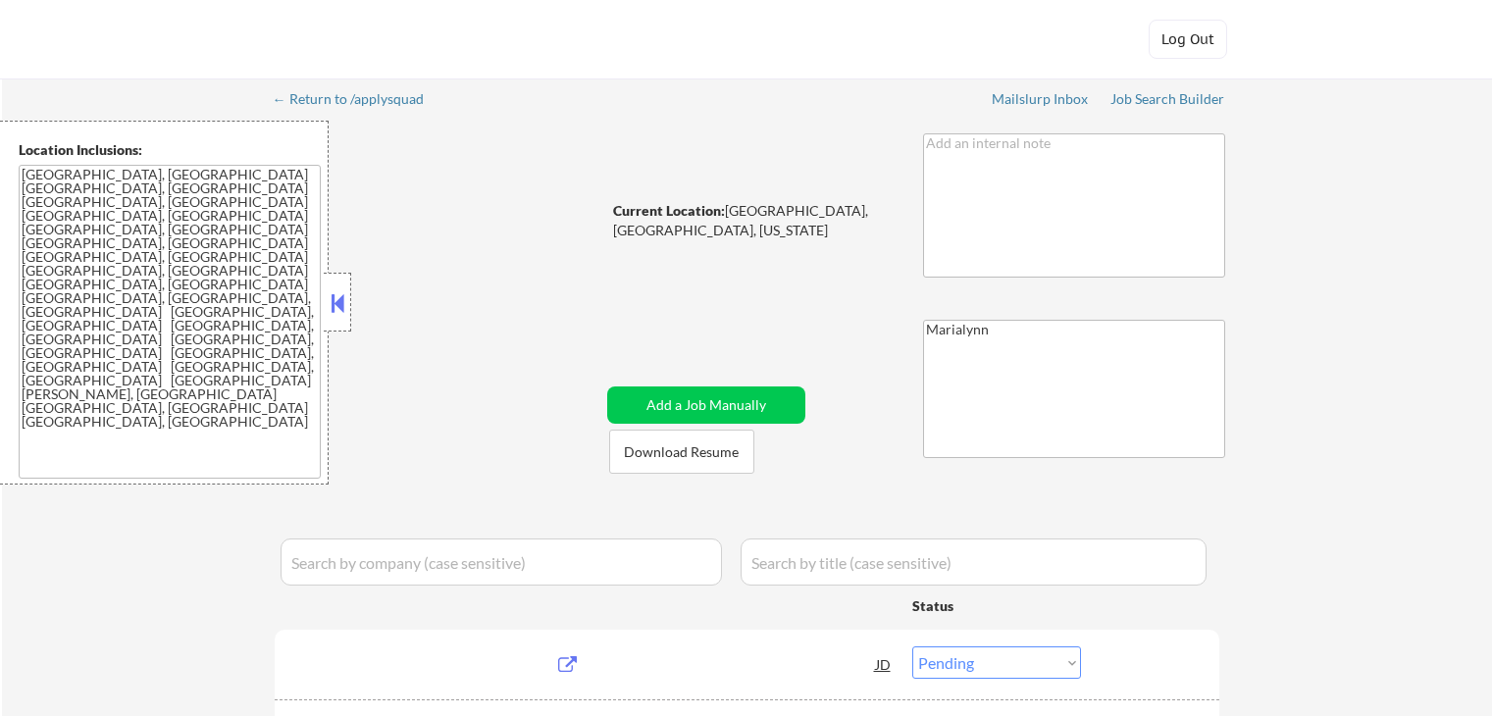
select select ""pending""
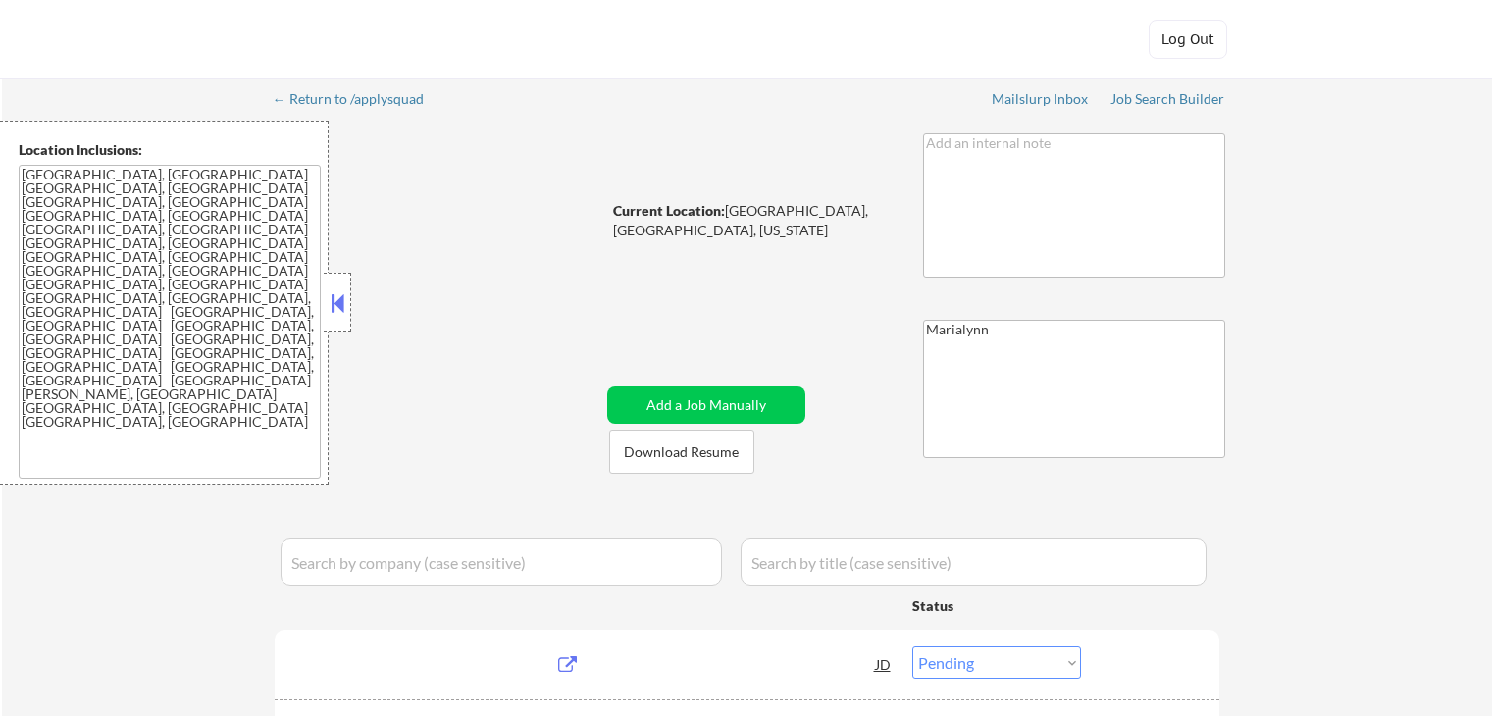
select select ""pending""
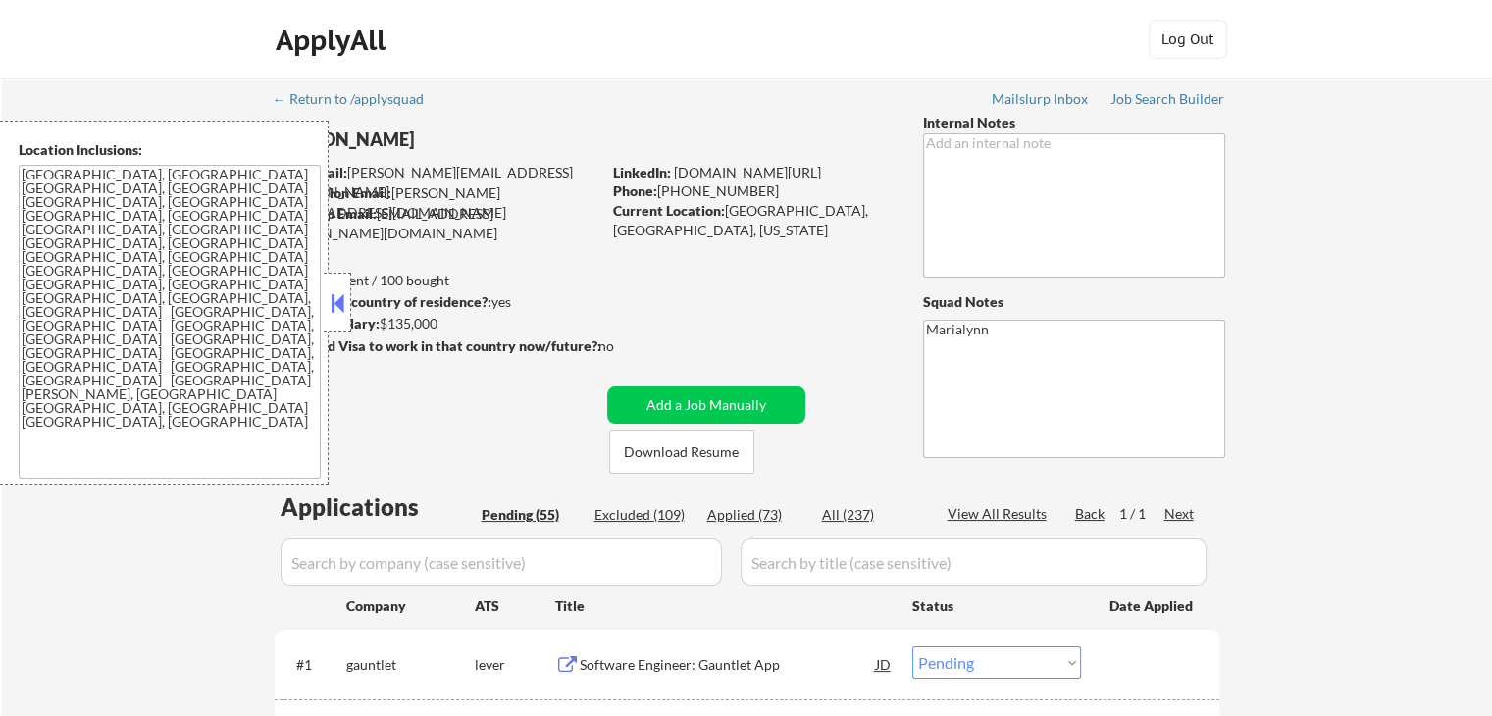
drag, startPoint x: 330, startPoint y: 297, endPoint x: 644, endPoint y: 488, distance: 367.9
click at [336, 299] on button at bounding box center [338, 302] width 22 height 29
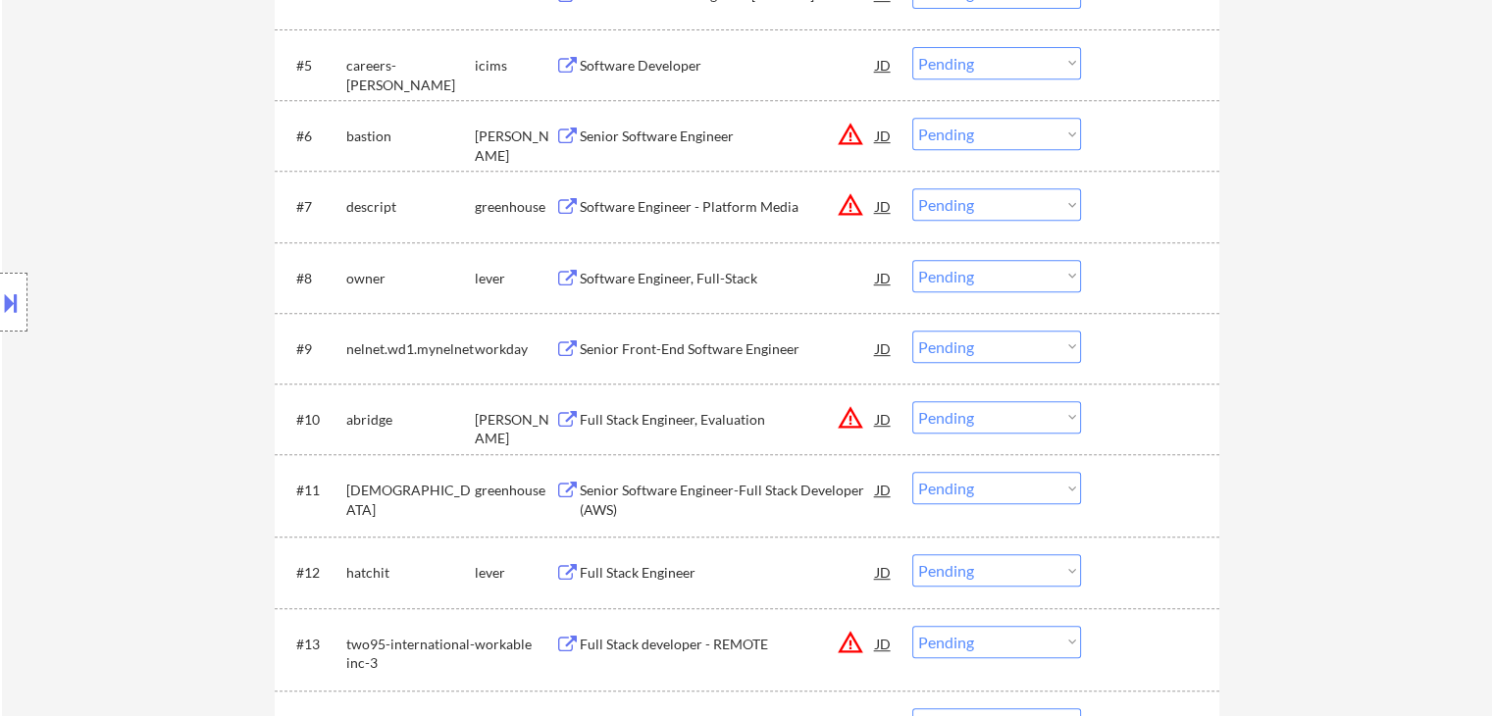
scroll to position [392, 0]
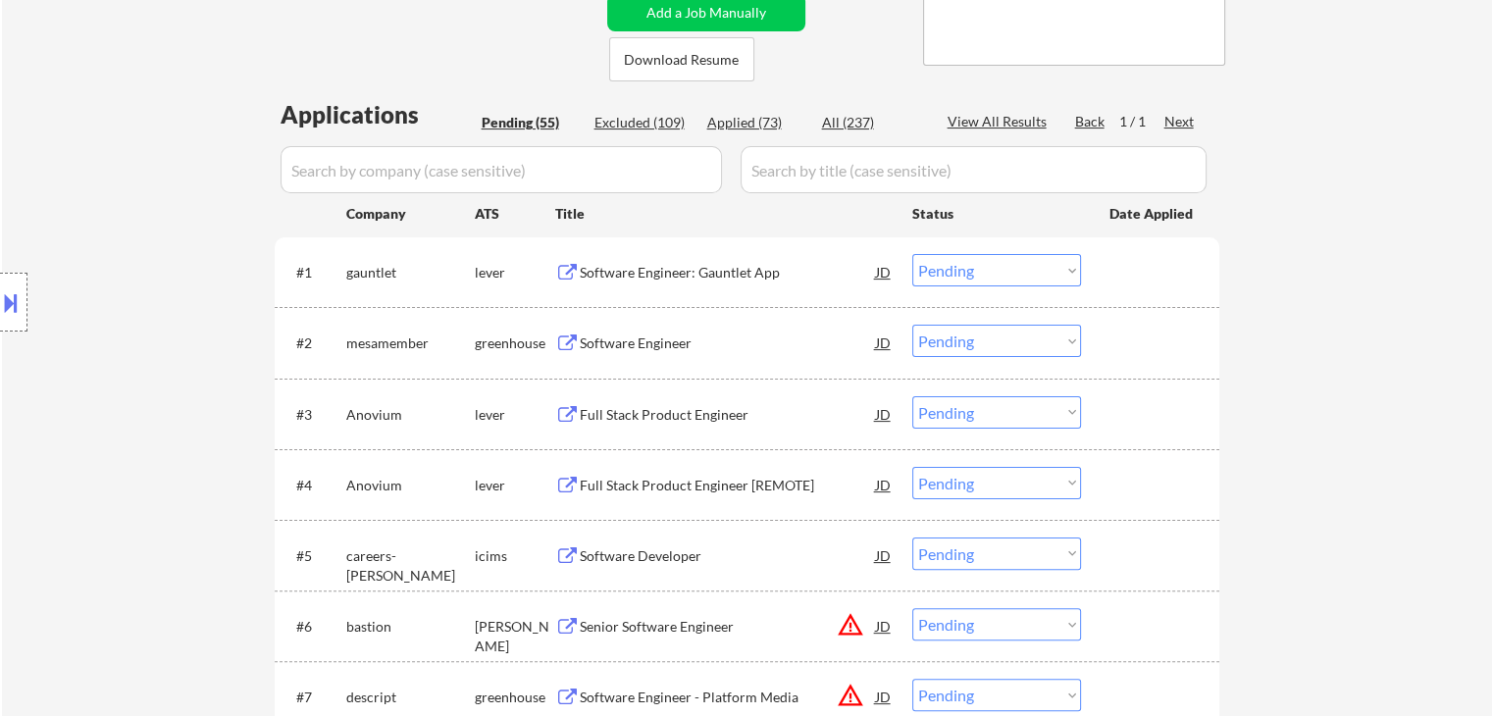
click at [632, 338] on div "Software Engineer" at bounding box center [728, 344] width 296 height 20
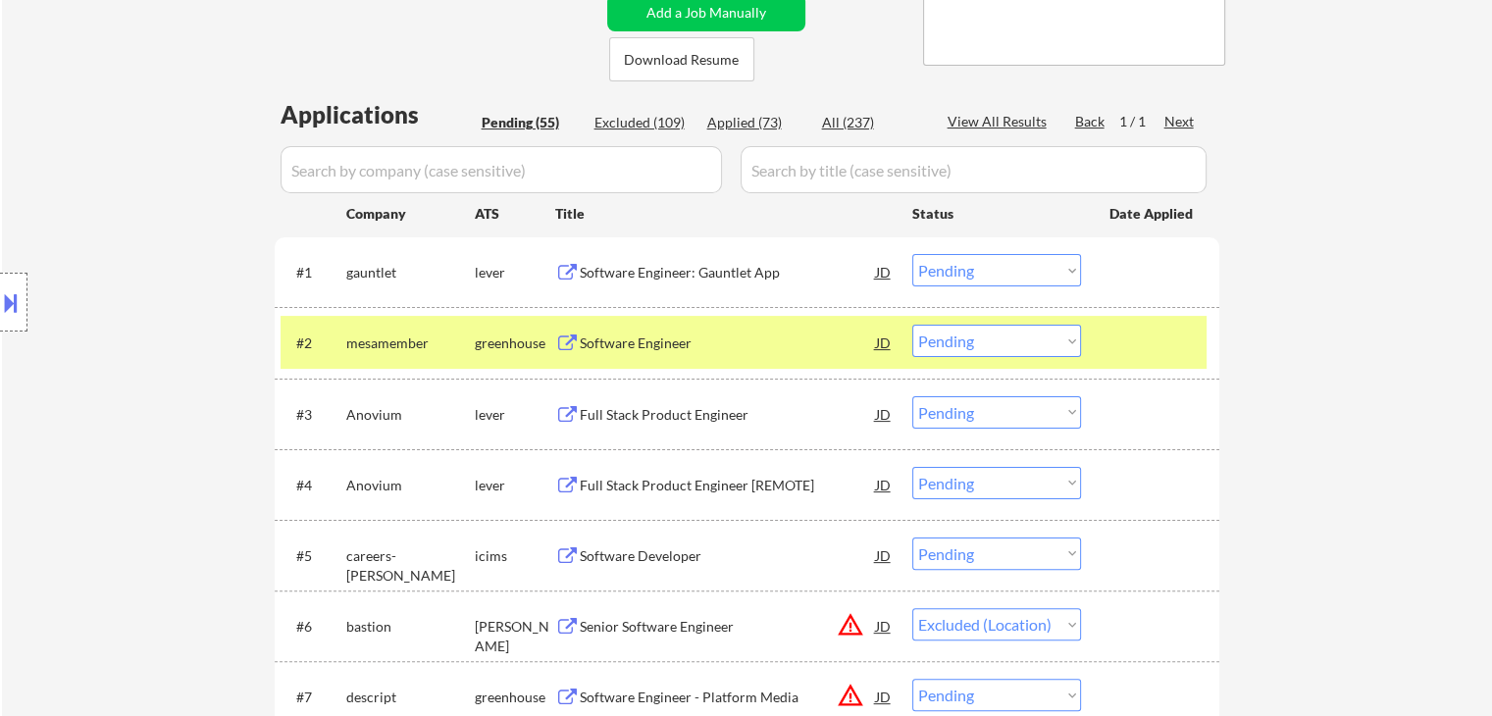
select select ""pending""
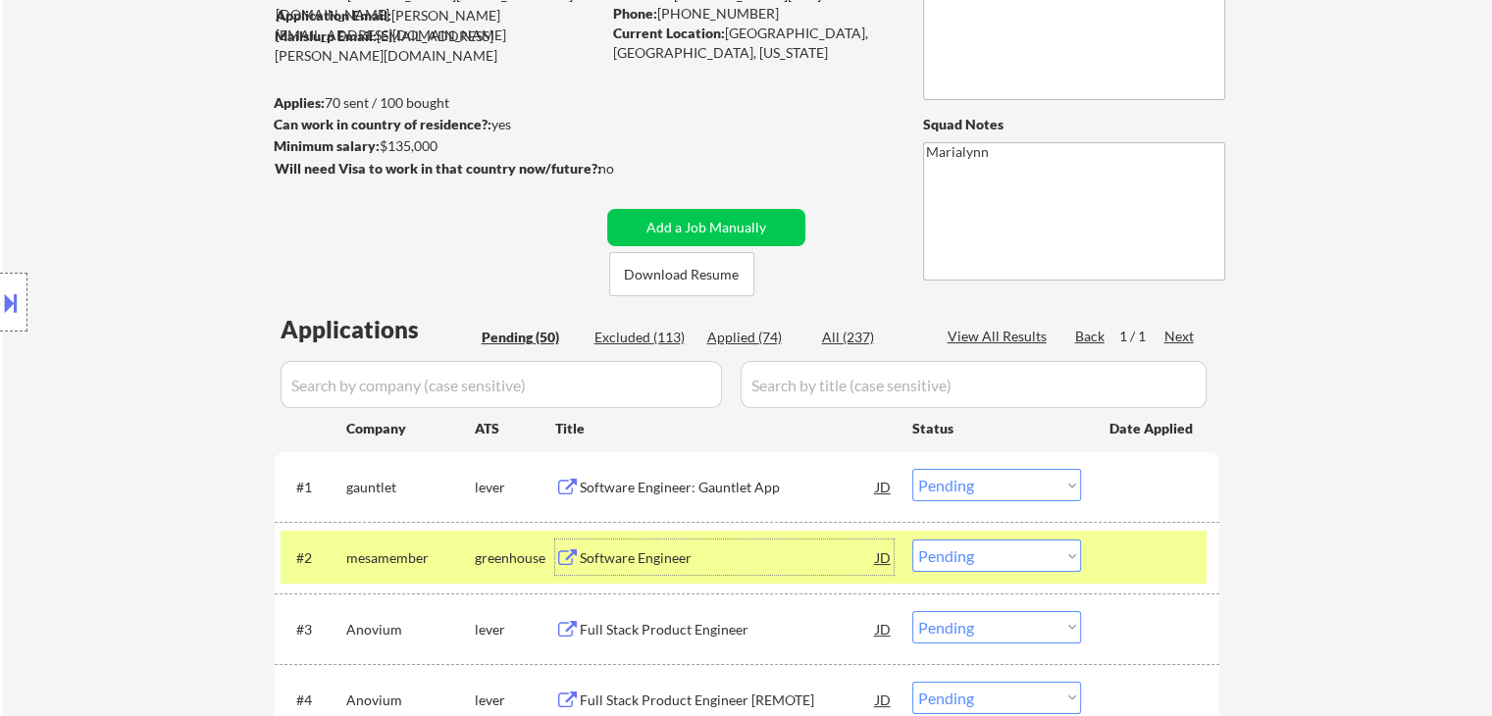
scroll to position [196, 0]
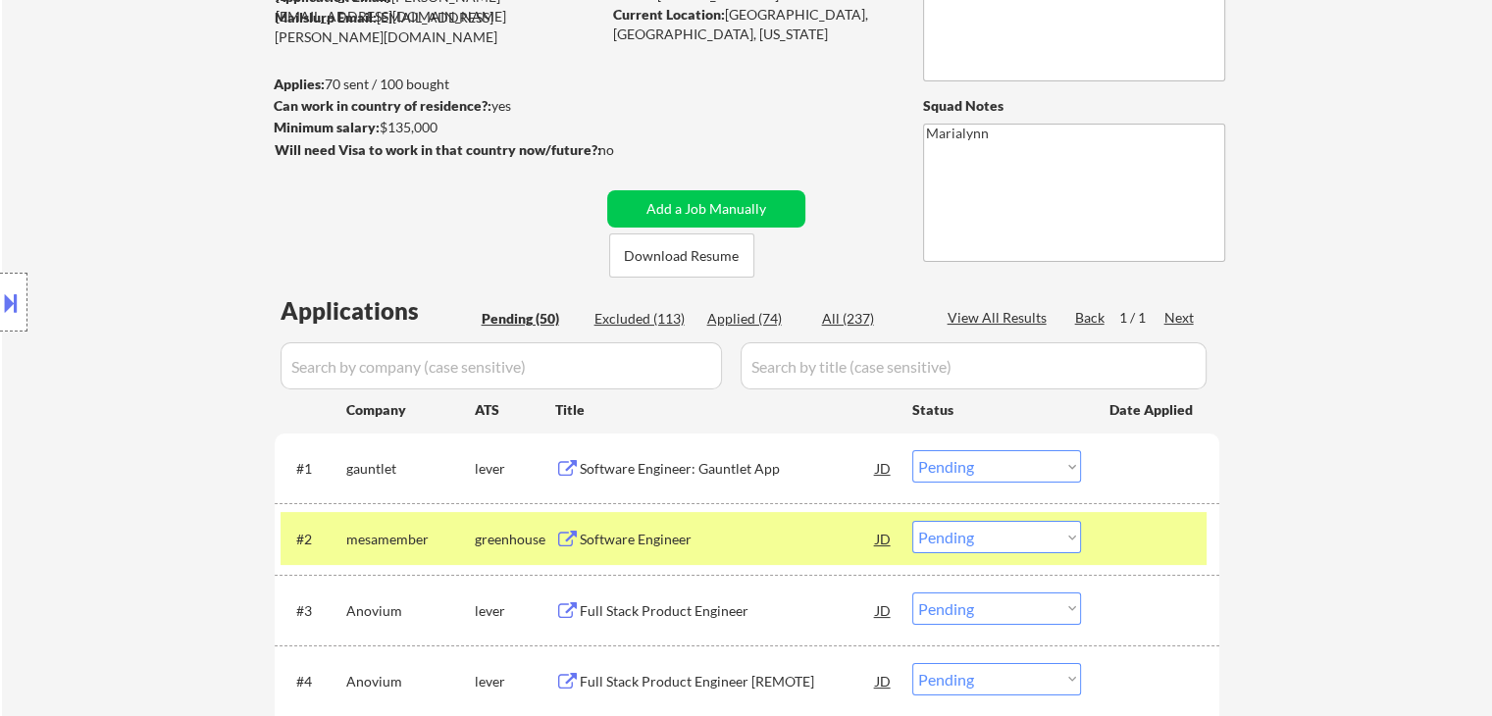
select select ""pending""
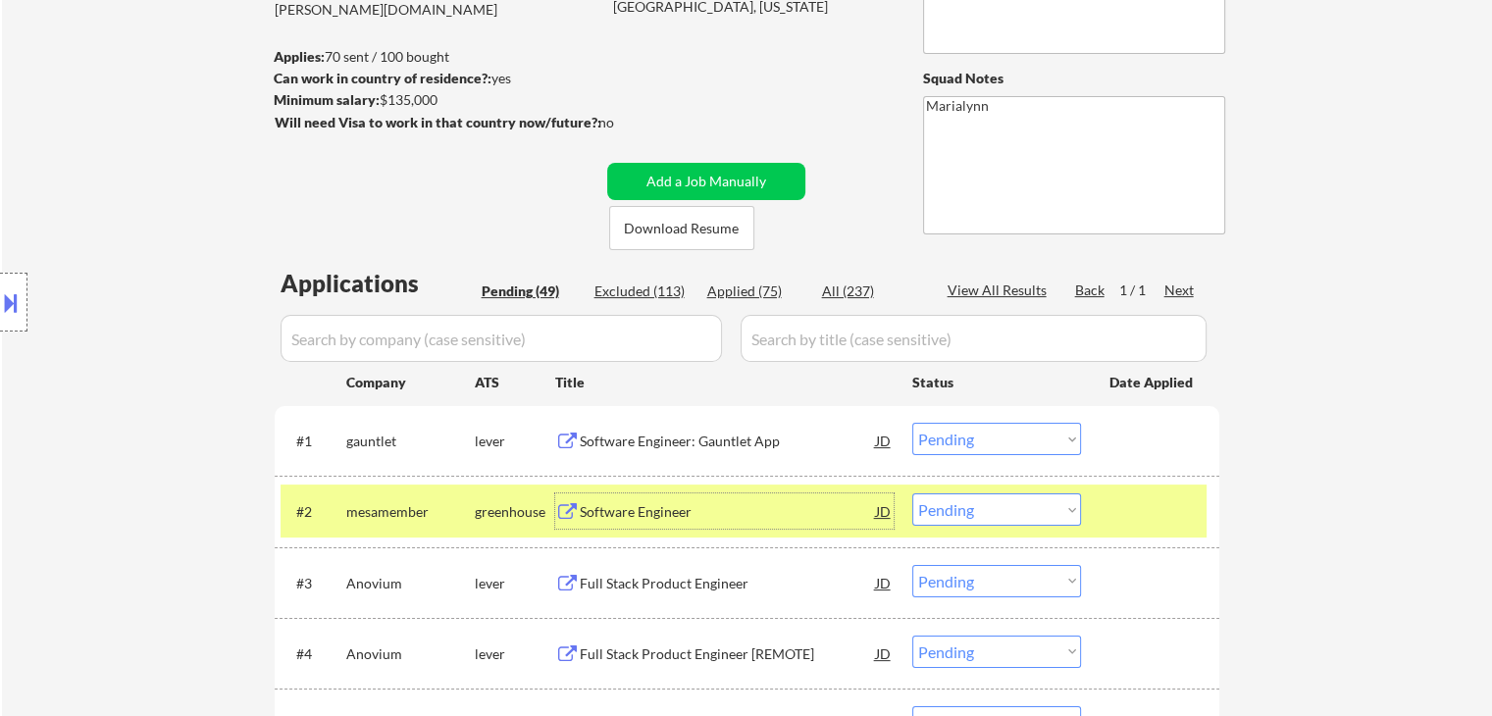
scroll to position [98, 0]
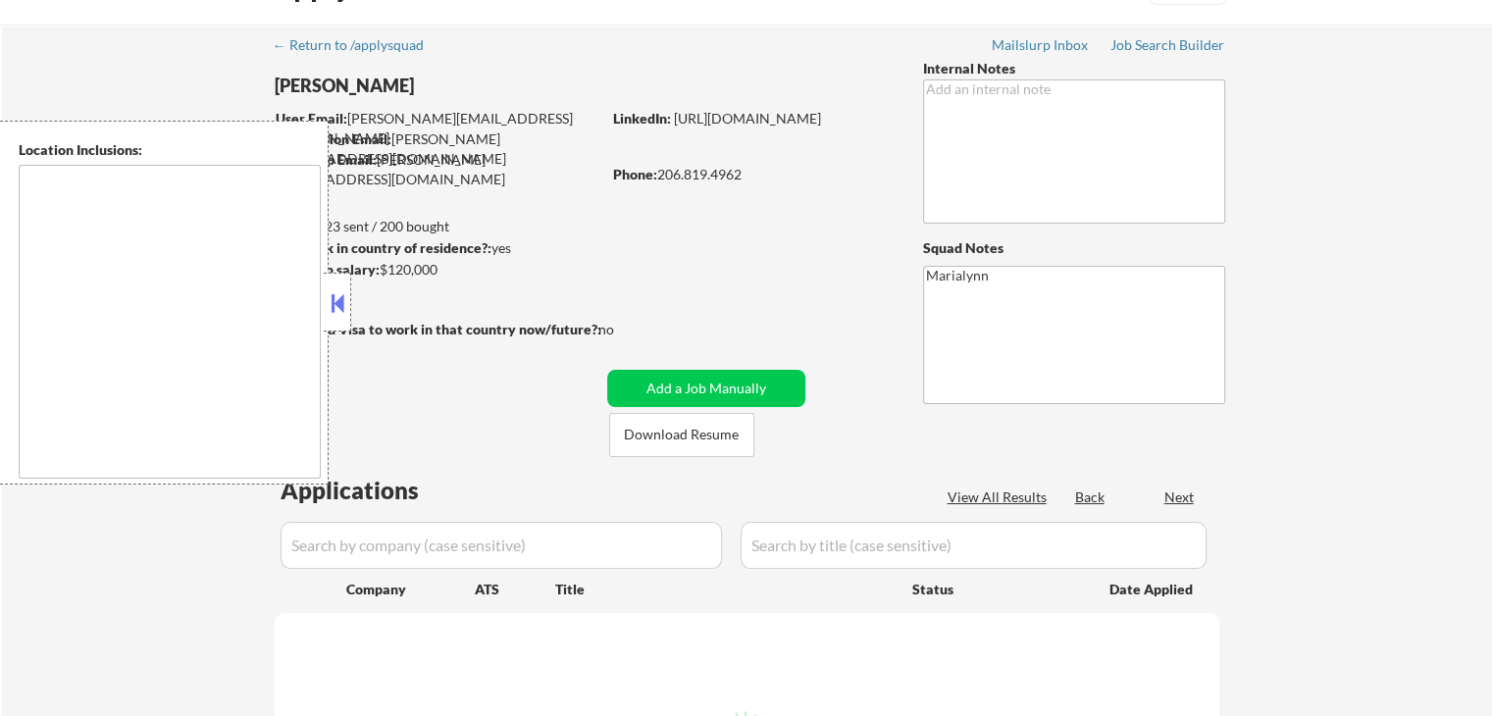
select select ""pending""
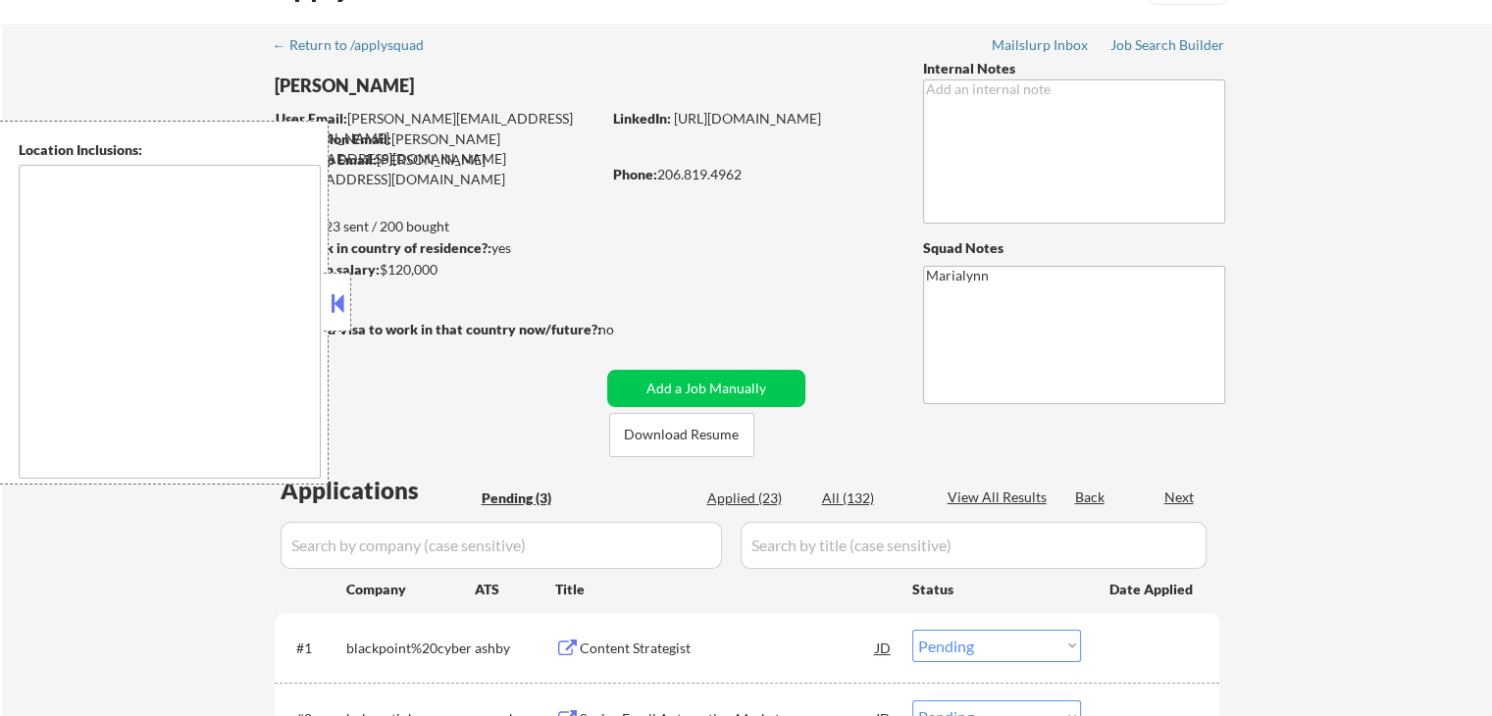
scroll to position [294, 0]
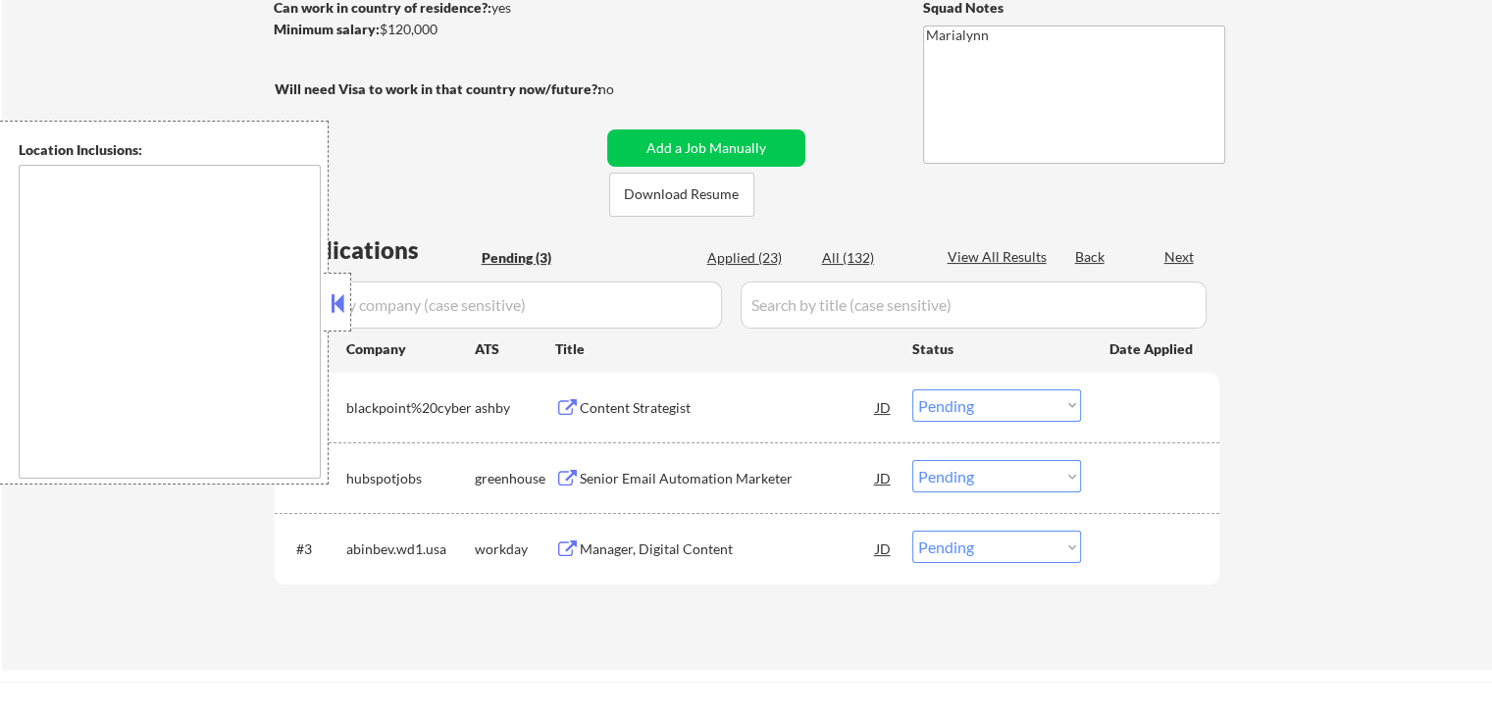
type textarea "[GEOGRAPHIC_DATA], [GEOGRAPHIC_DATA] [GEOGRAPHIC_DATA], [GEOGRAPHIC_DATA] [GEOG…"
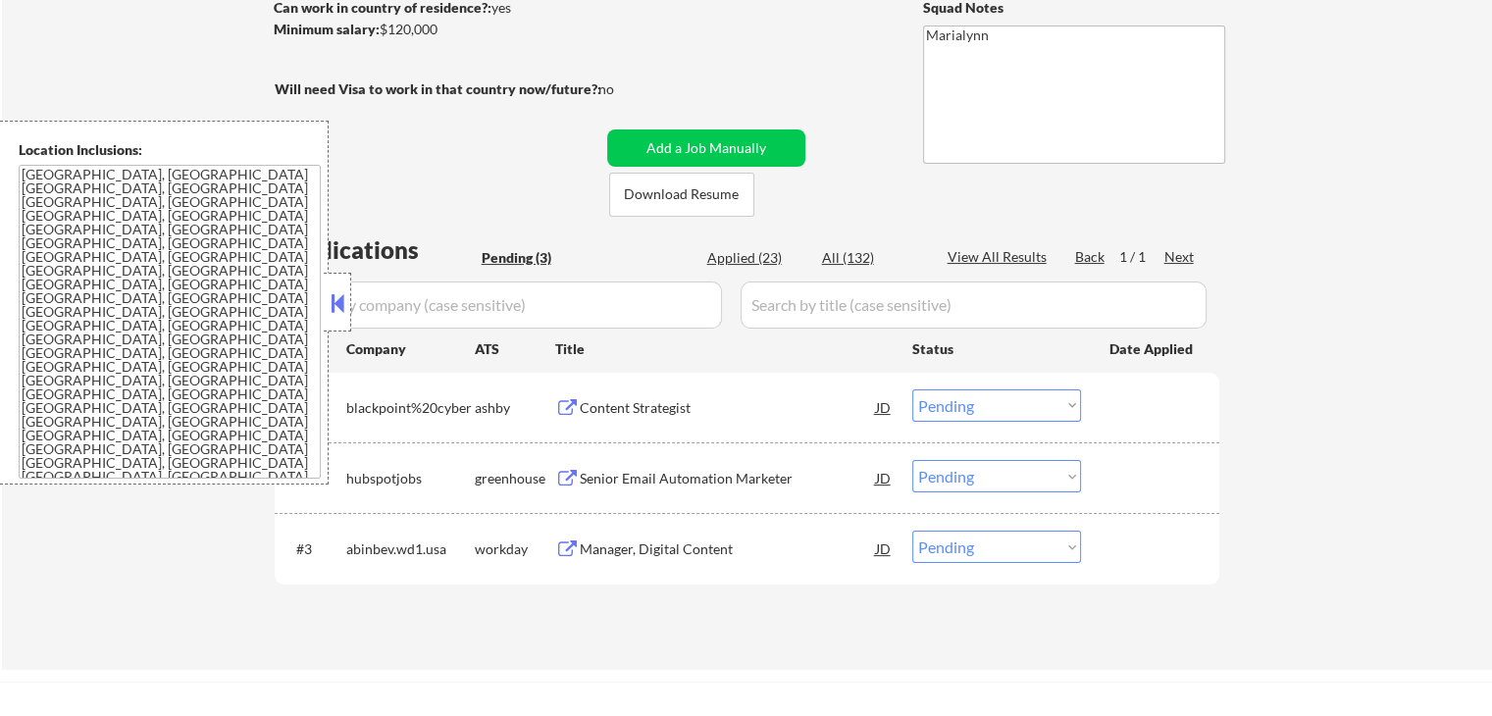
click at [341, 304] on button at bounding box center [338, 302] width 22 height 29
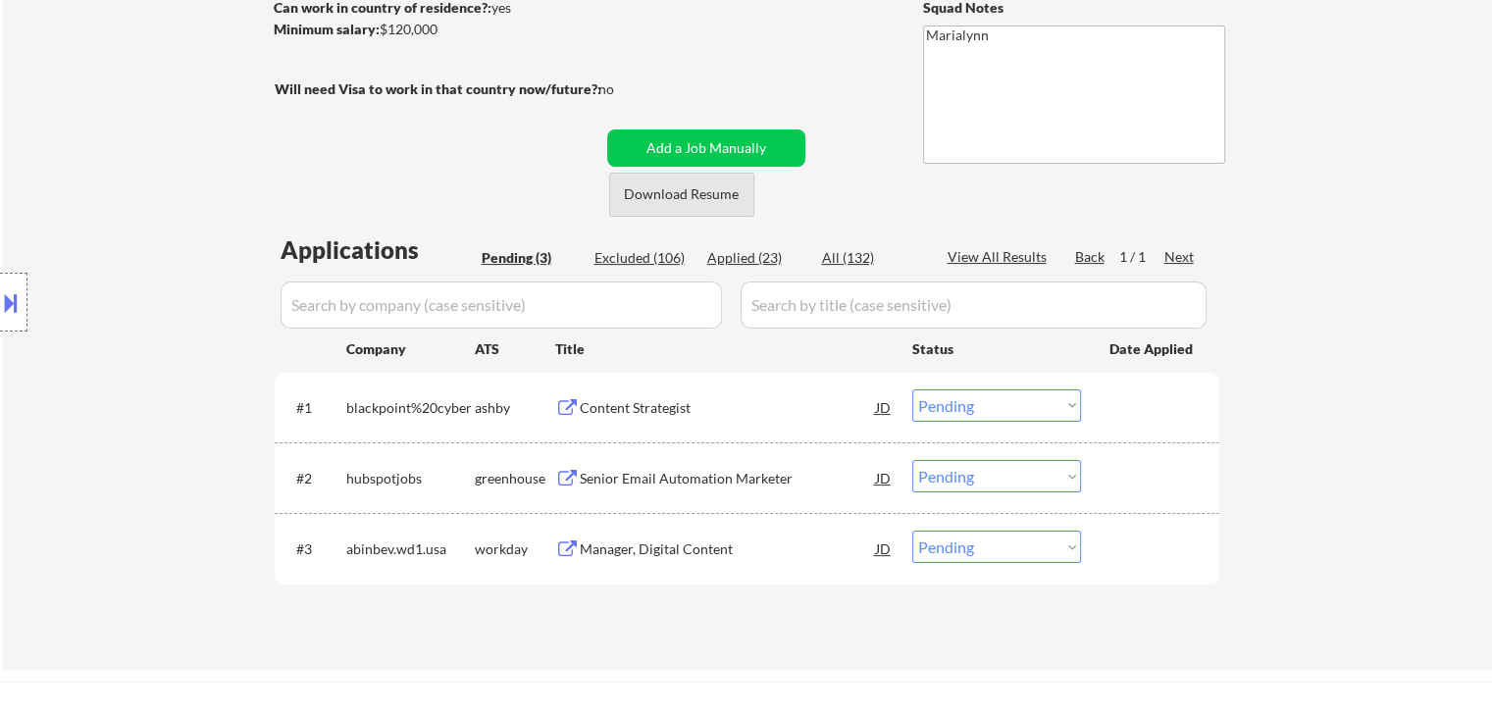
click at [651, 198] on button "Download Resume" at bounding box center [681, 195] width 145 height 44
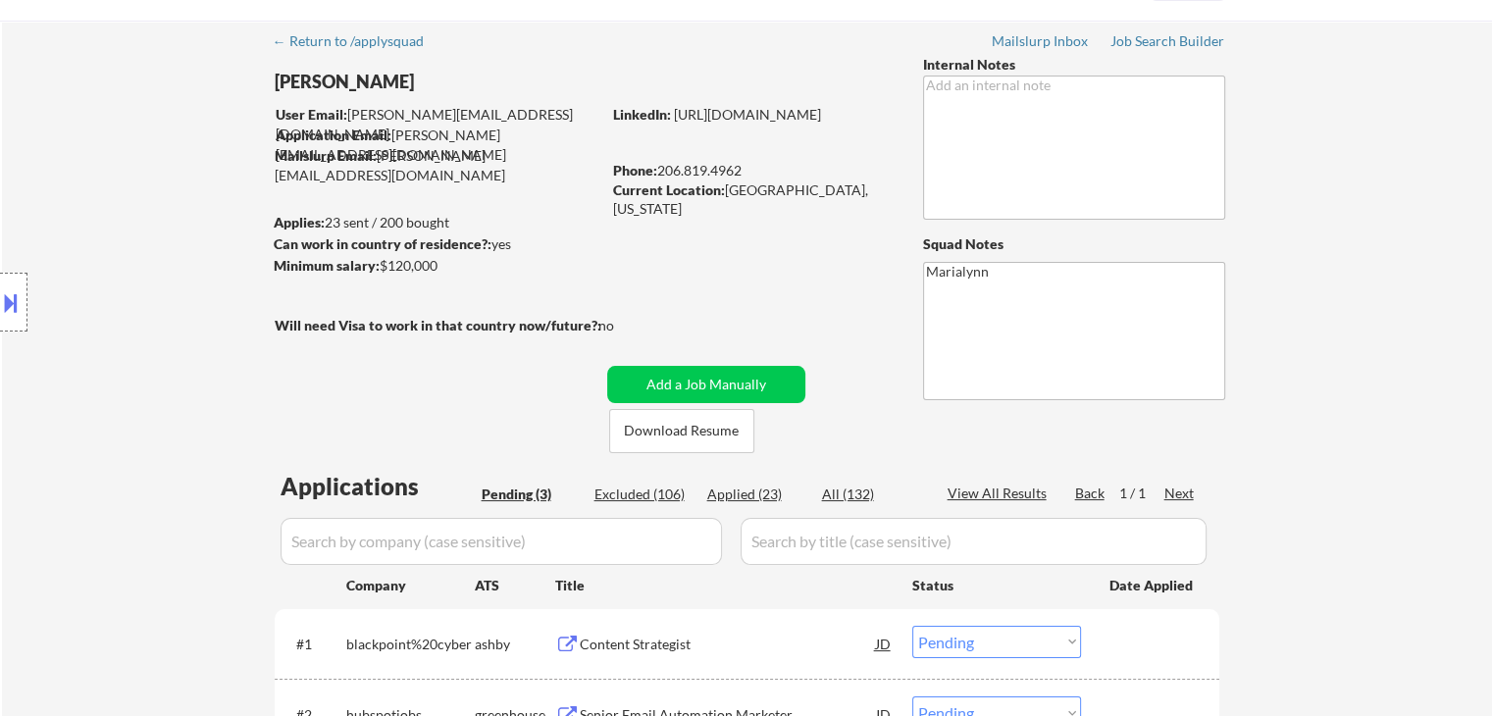
scroll to position [196, 0]
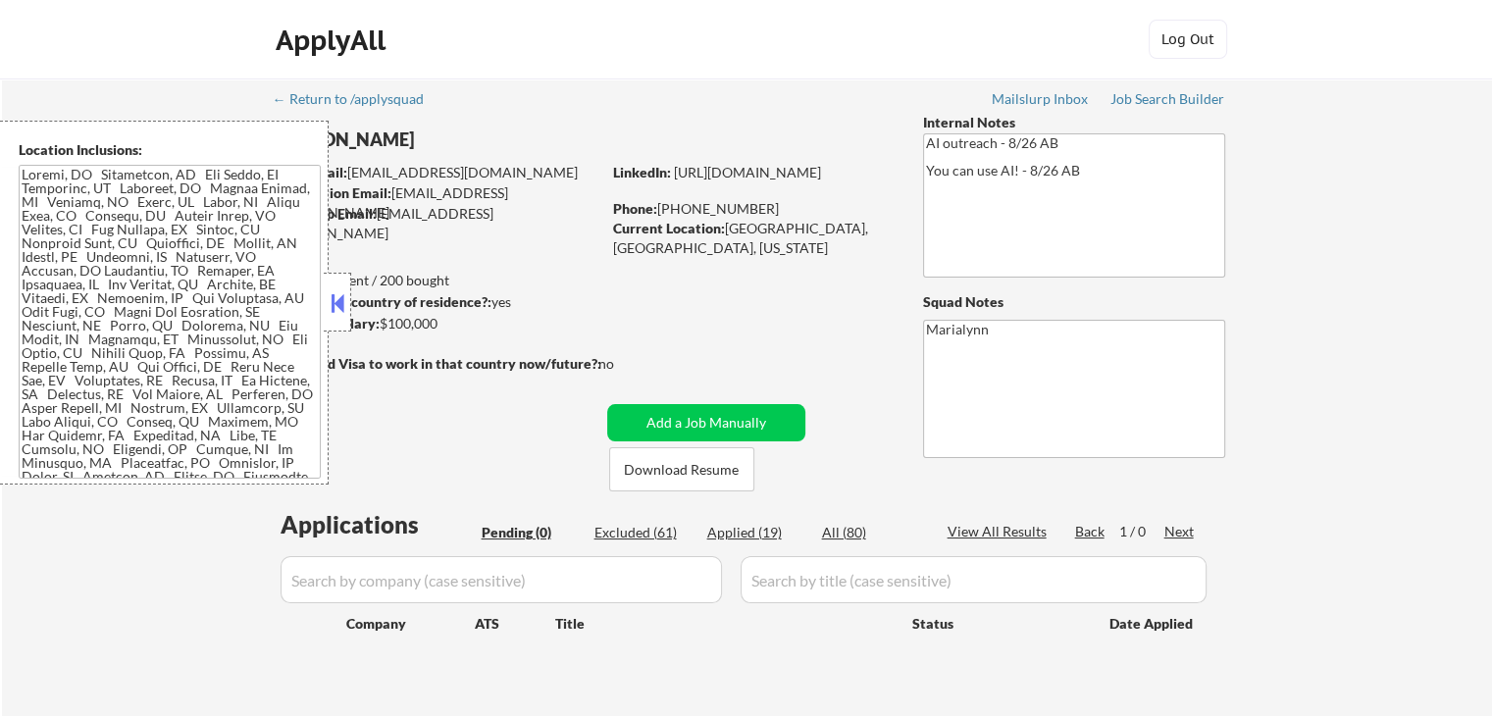
click at [338, 299] on button at bounding box center [338, 302] width 22 height 29
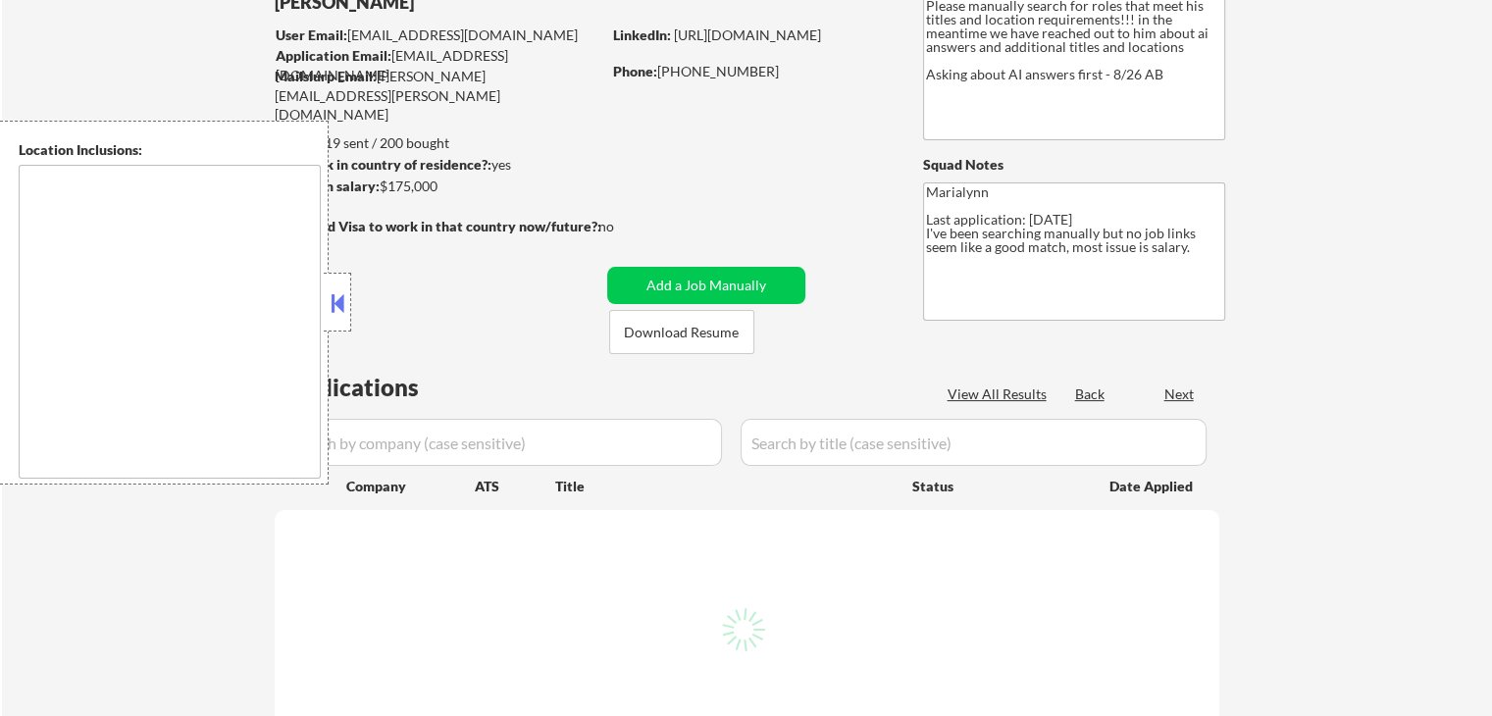
scroll to position [294, 0]
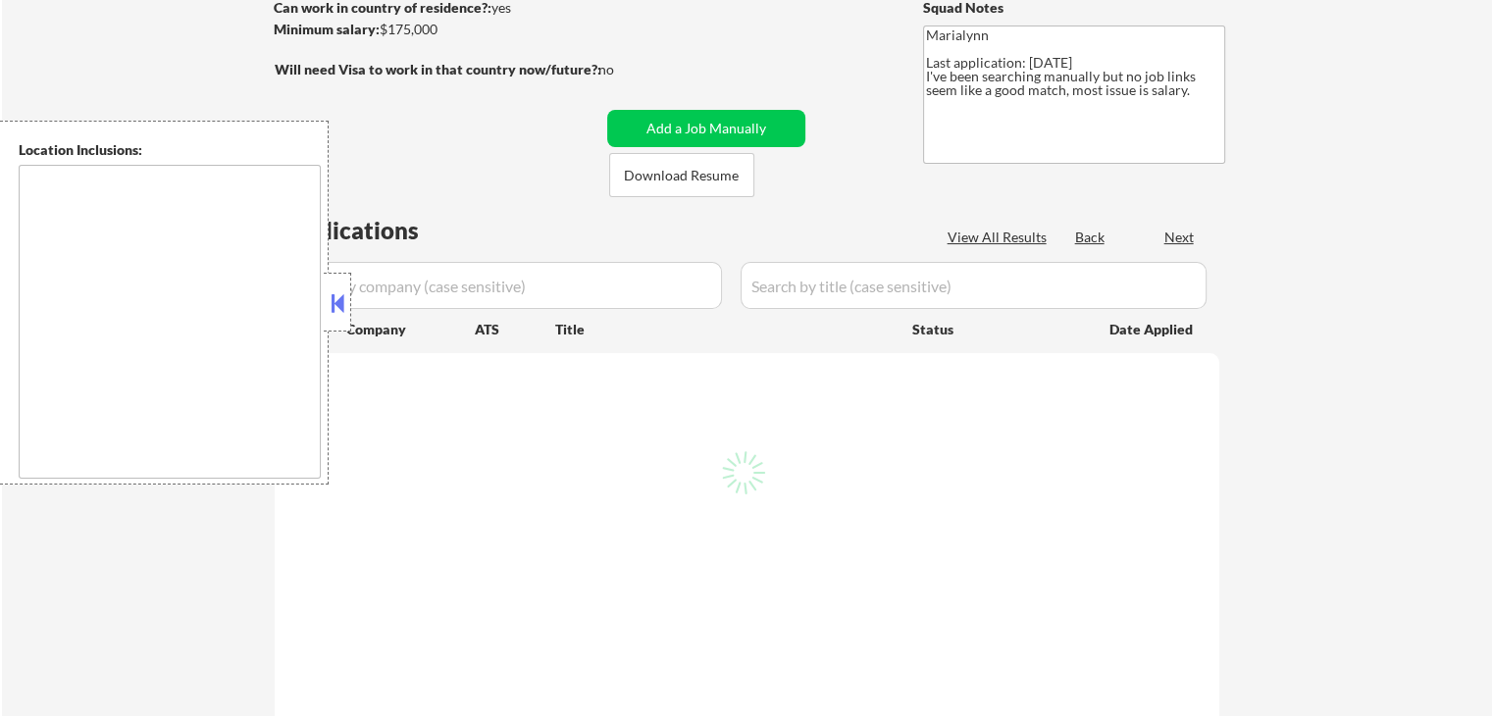
select select ""pending""
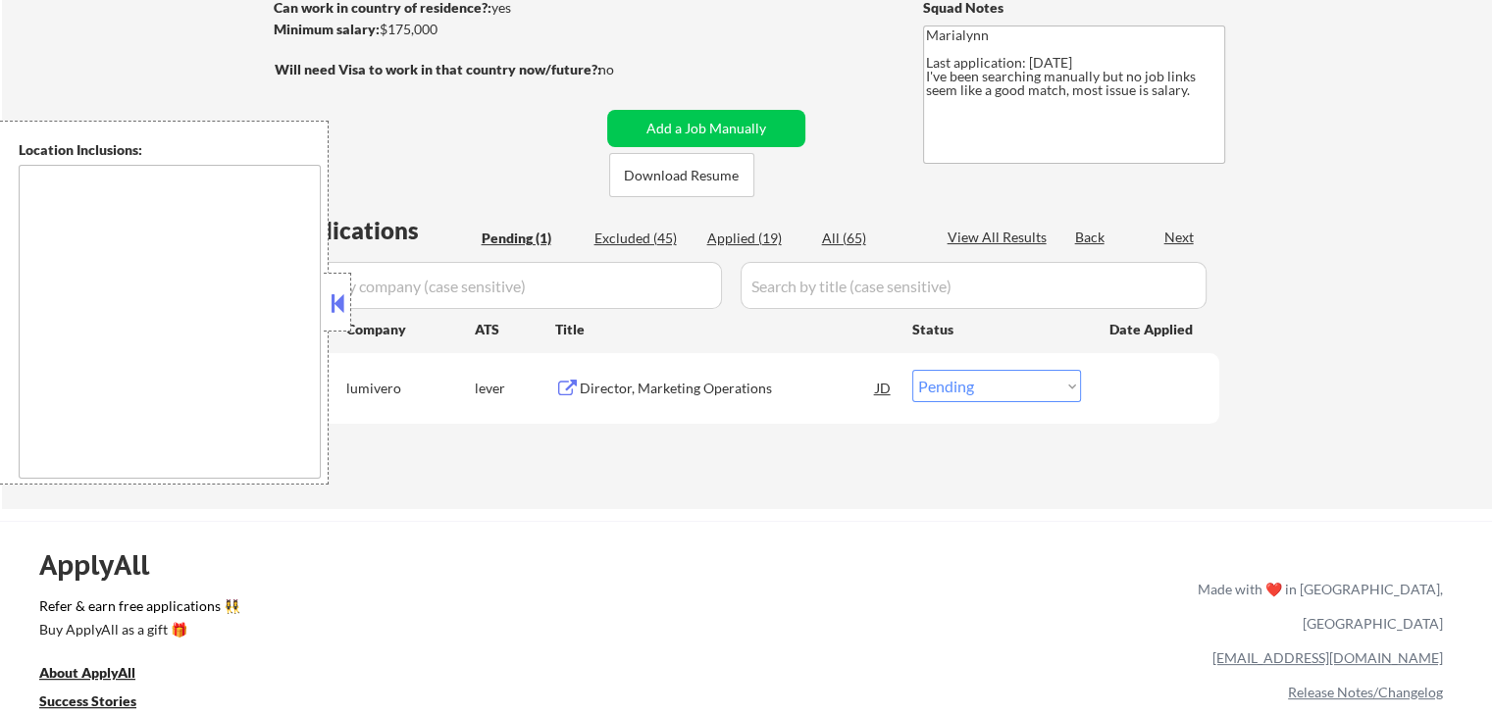
type textarea "[GEOGRAPHIC_DATA], [GEOGRAPHIC_DATA] [GEOGRAPHIC_DATA], [GEOGRAPHIC_DATA] [GEOG…"
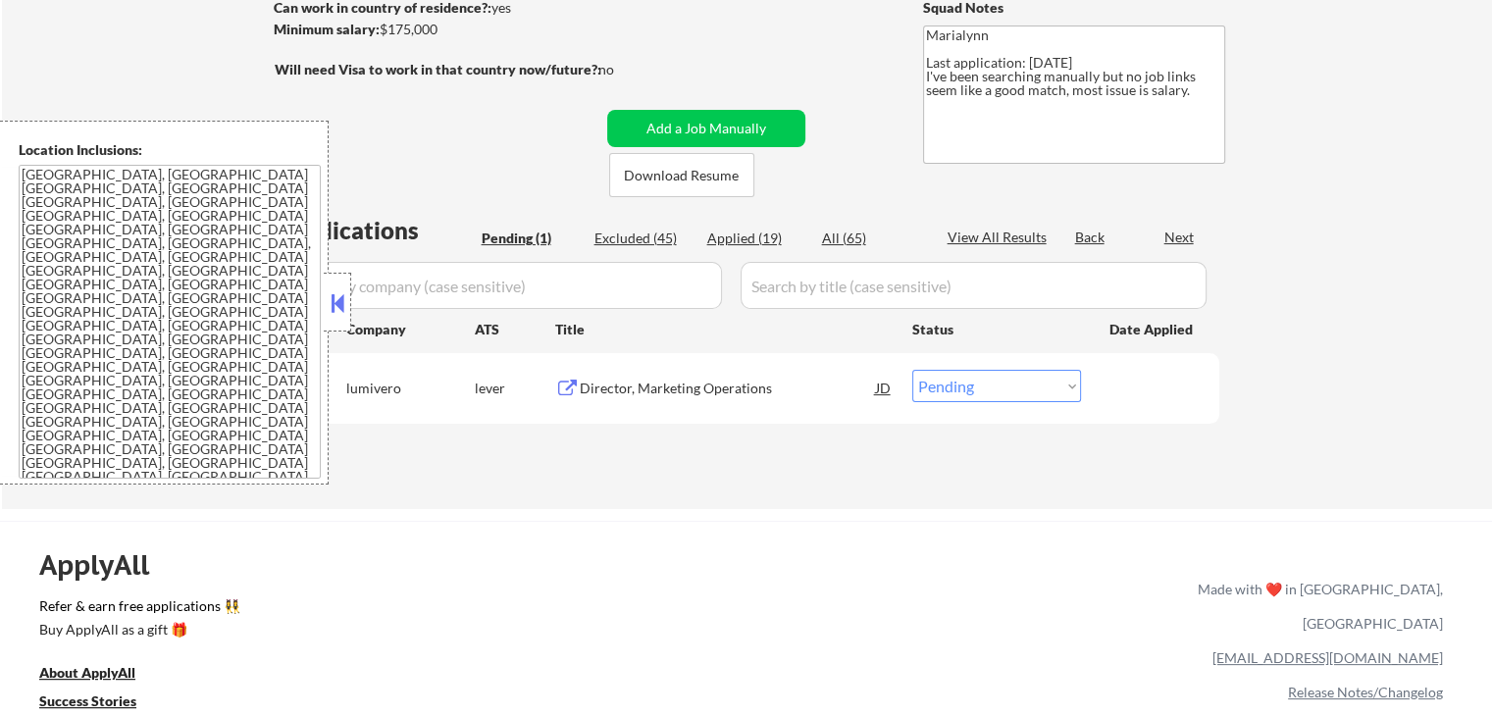
click at [347, 304] on button at bounding box center [338, 302] width 22 height 29
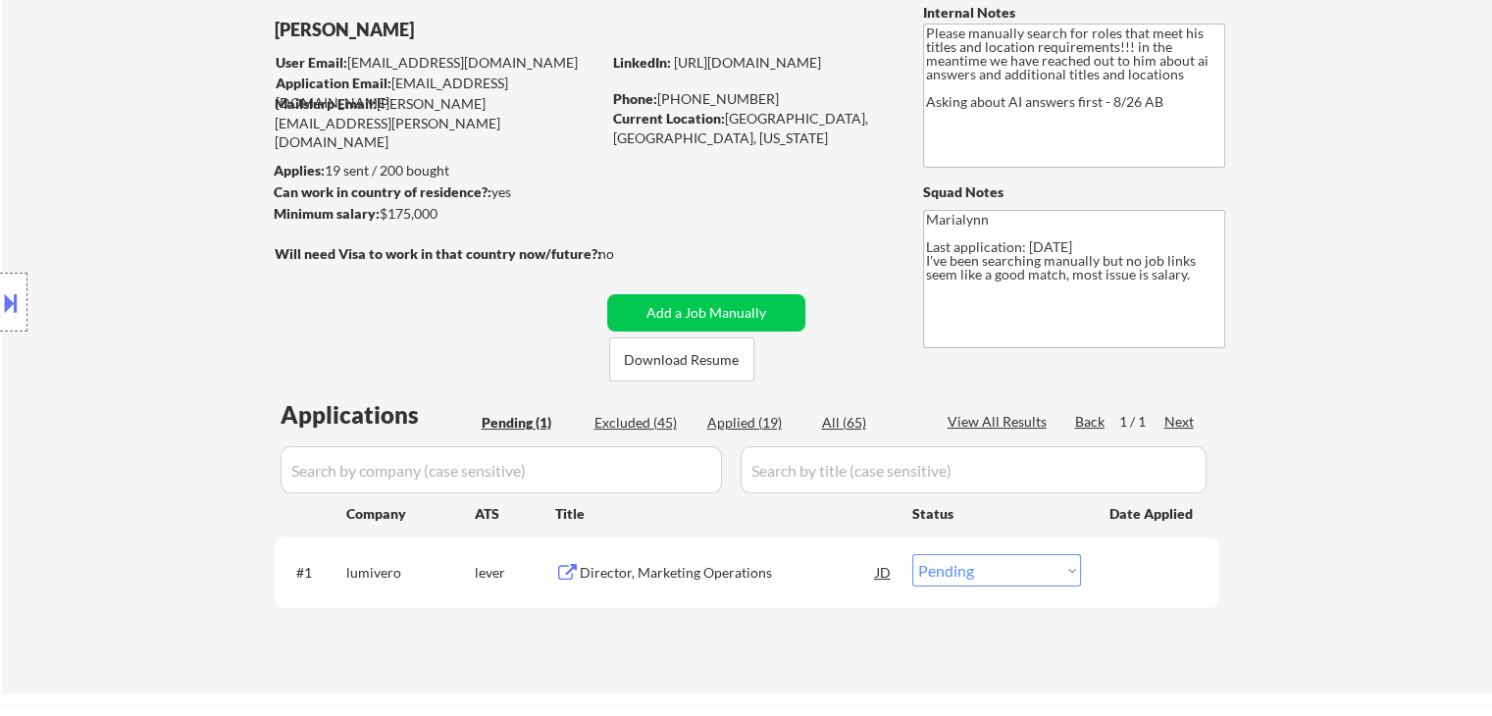
scroll to position [98, 0]
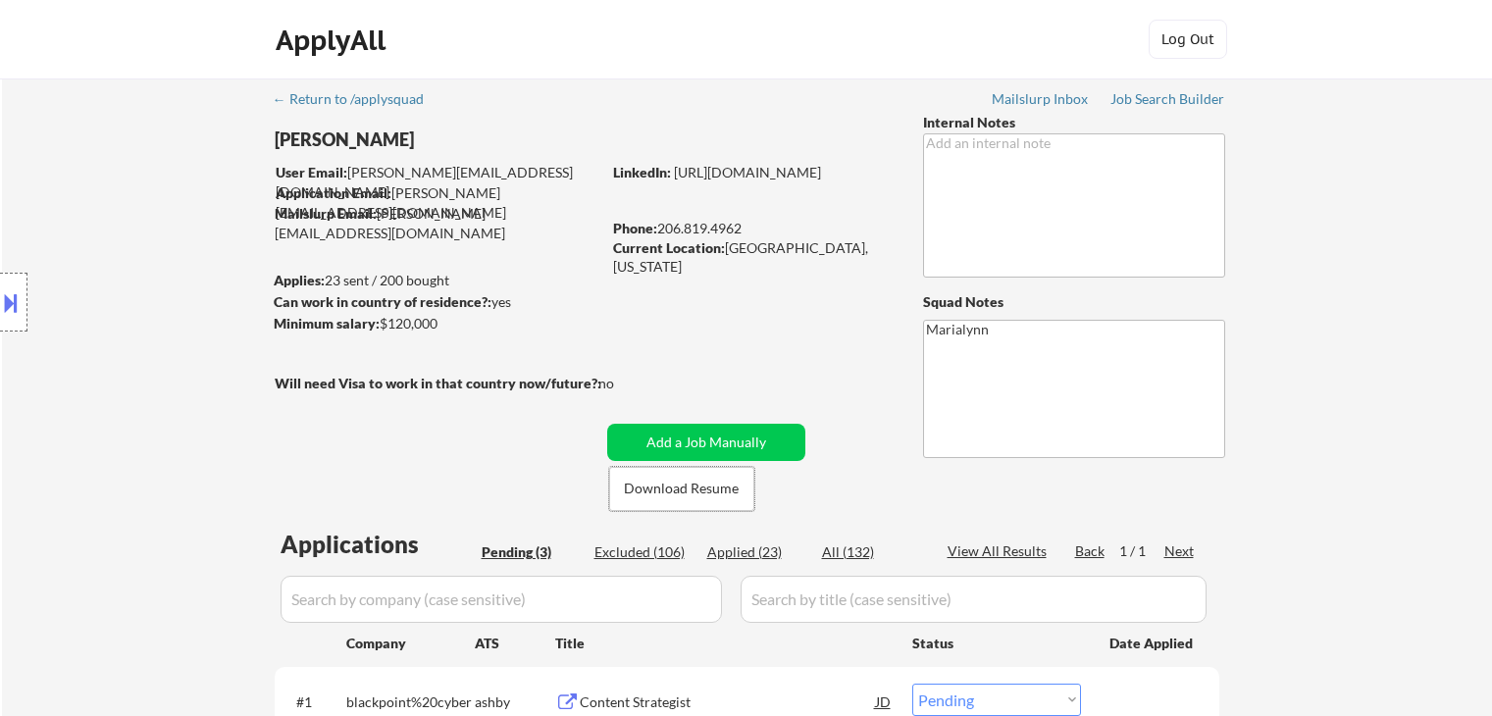
select select ""pending""
click at [715, 488] on button "Download Resume" at bounding box center [681, 489] width 145 height 44
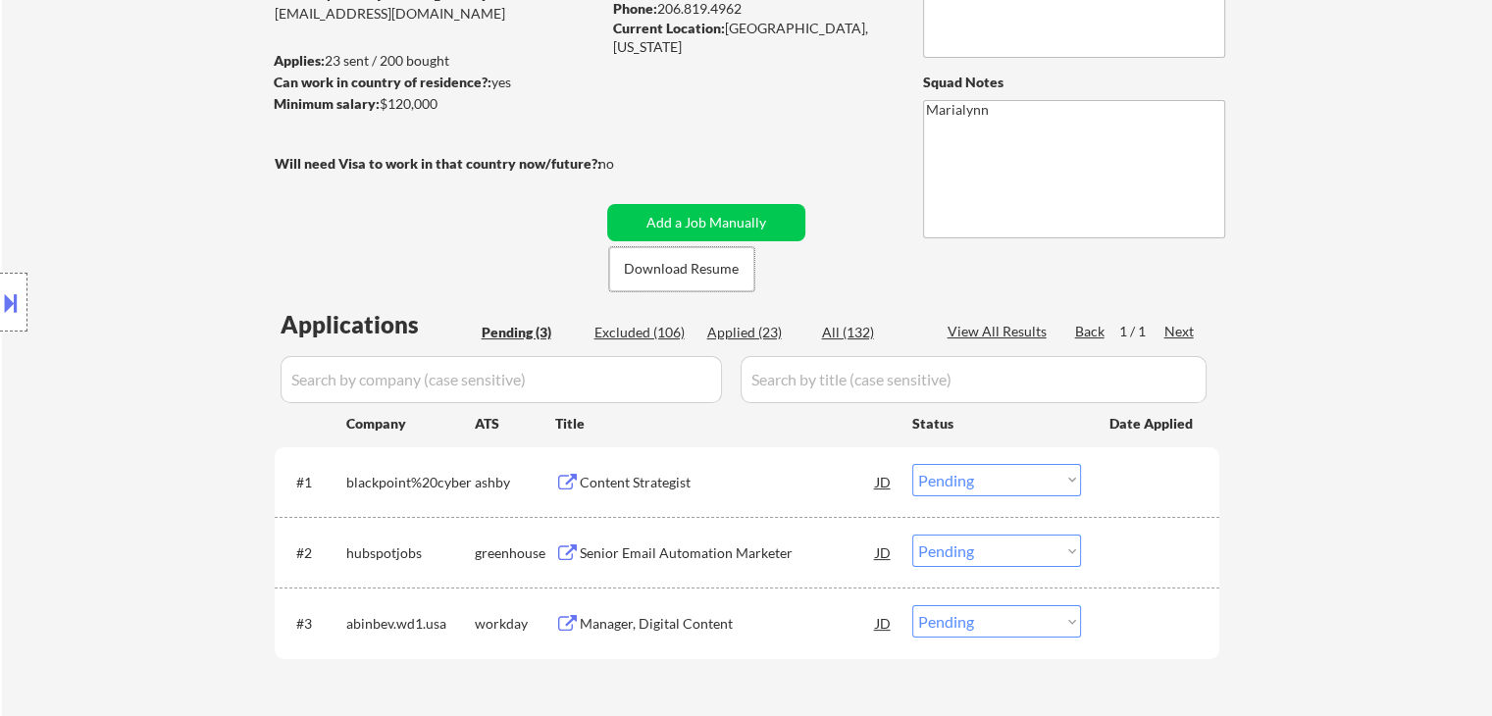
scroll to position [392, 0]
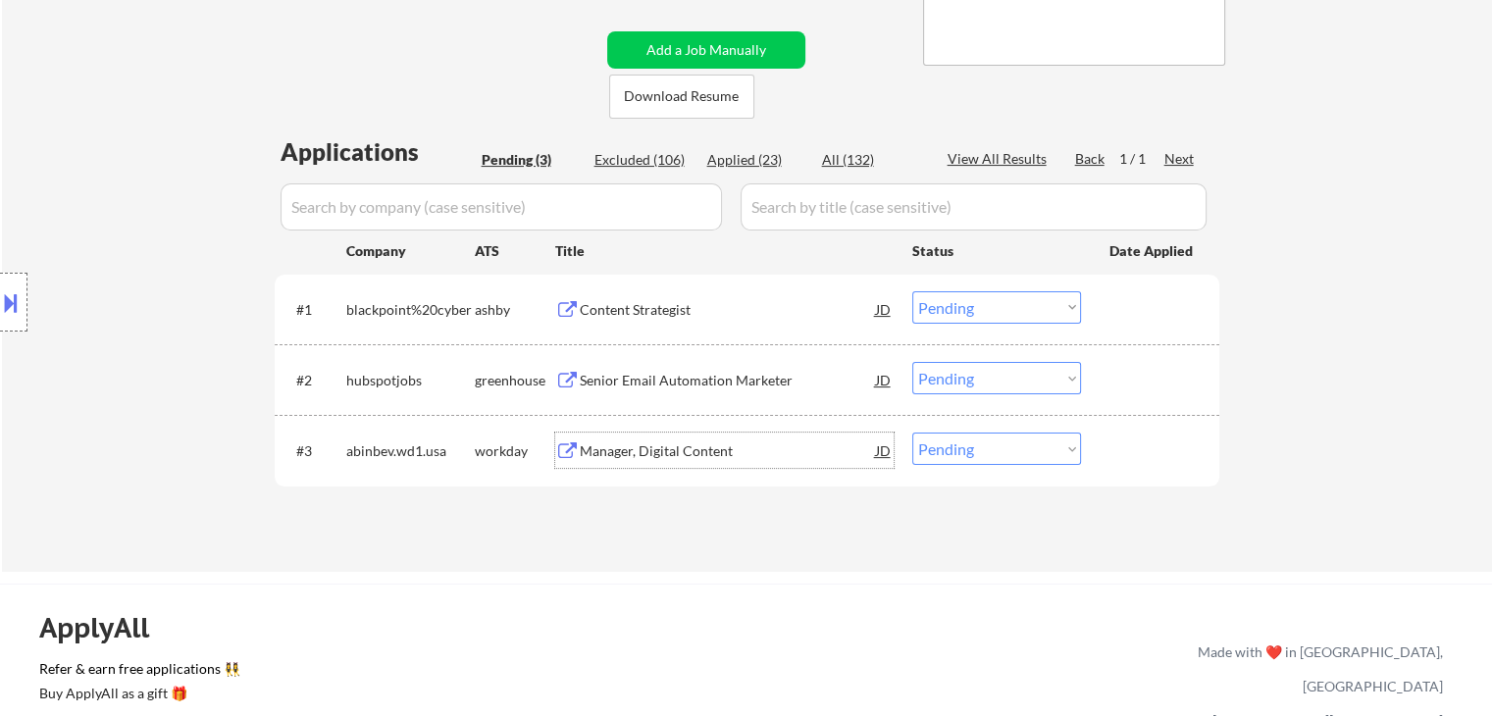
click at [653, 456] on div "Manager, Digital Content" at bounding box center [728, 451] width 296 height 20
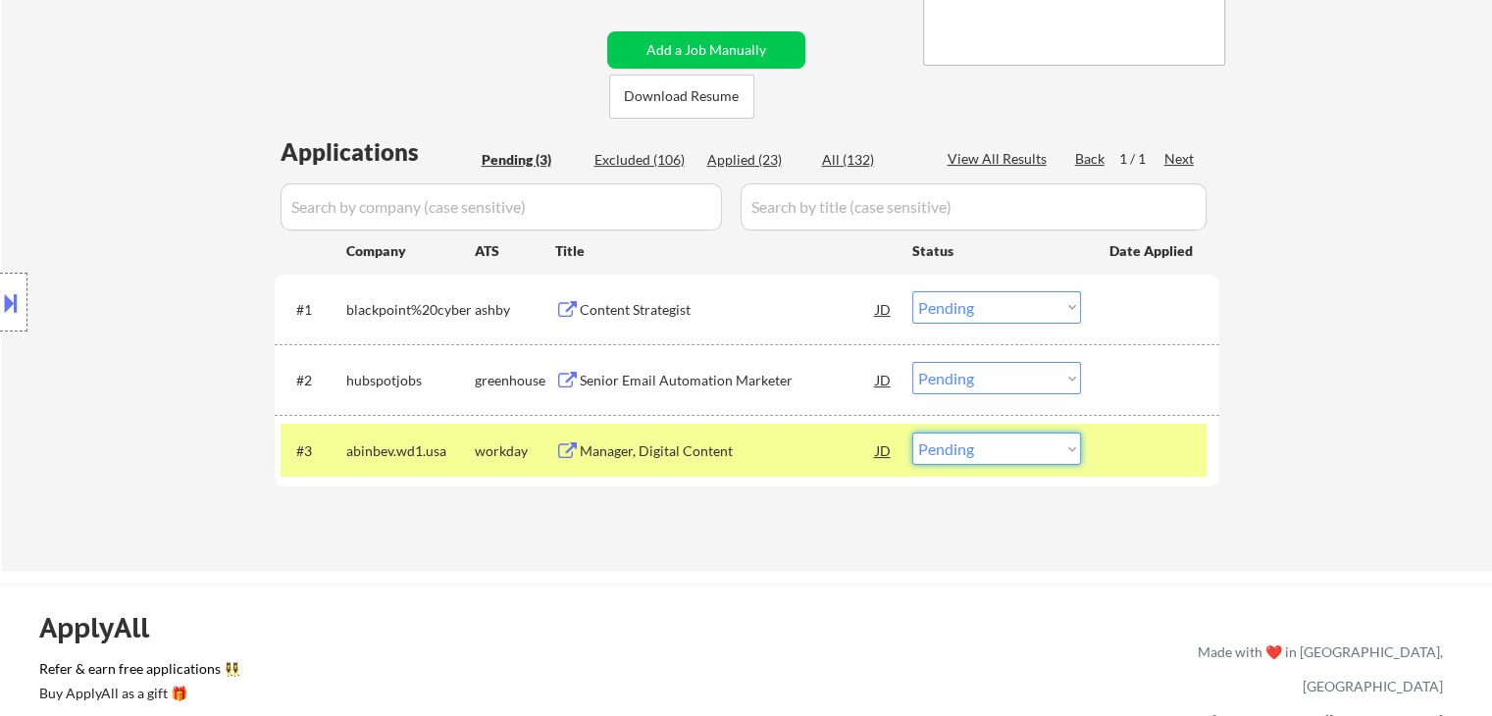
drag, startPoint x: 944, startPoint y: 446, endPoint x: 961, endPoint y: 464, distance: 25.0
click at [946, 446] on select "Choose an option... Pending Applied Excluded (Questions) Excluded (Expired) Exc…" at bounding box center [996, 449] width 169 height 32
select select ""excluded__salary_""
click at [912, 433] on select "Choose an option... Pending Applied Excluded (Questions) Excluded (Expired) Exc…" at bounding box center [996, 449] width 169 height 32
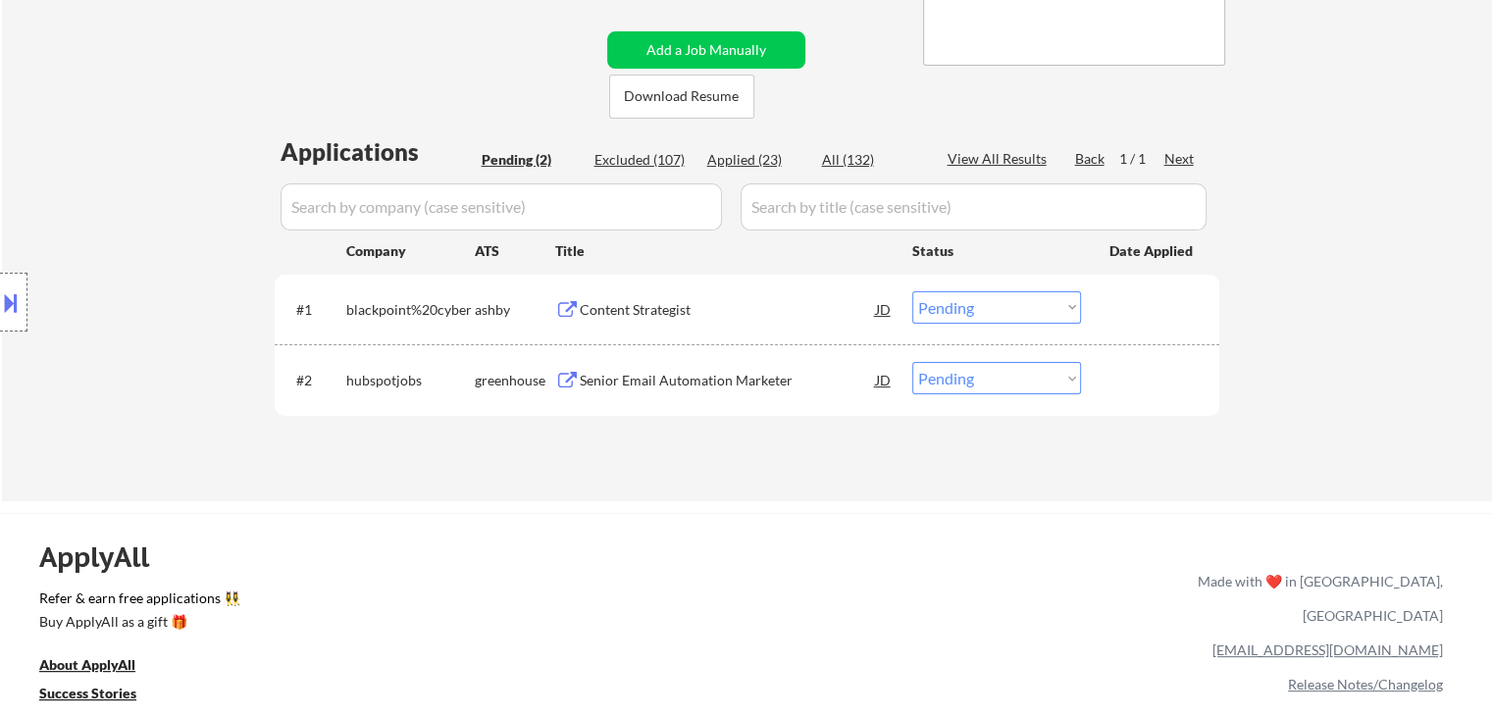
click at [658, 380] on div "Senior Email Automation Marketer" at bounding box center [728, 381] width 296 height 20
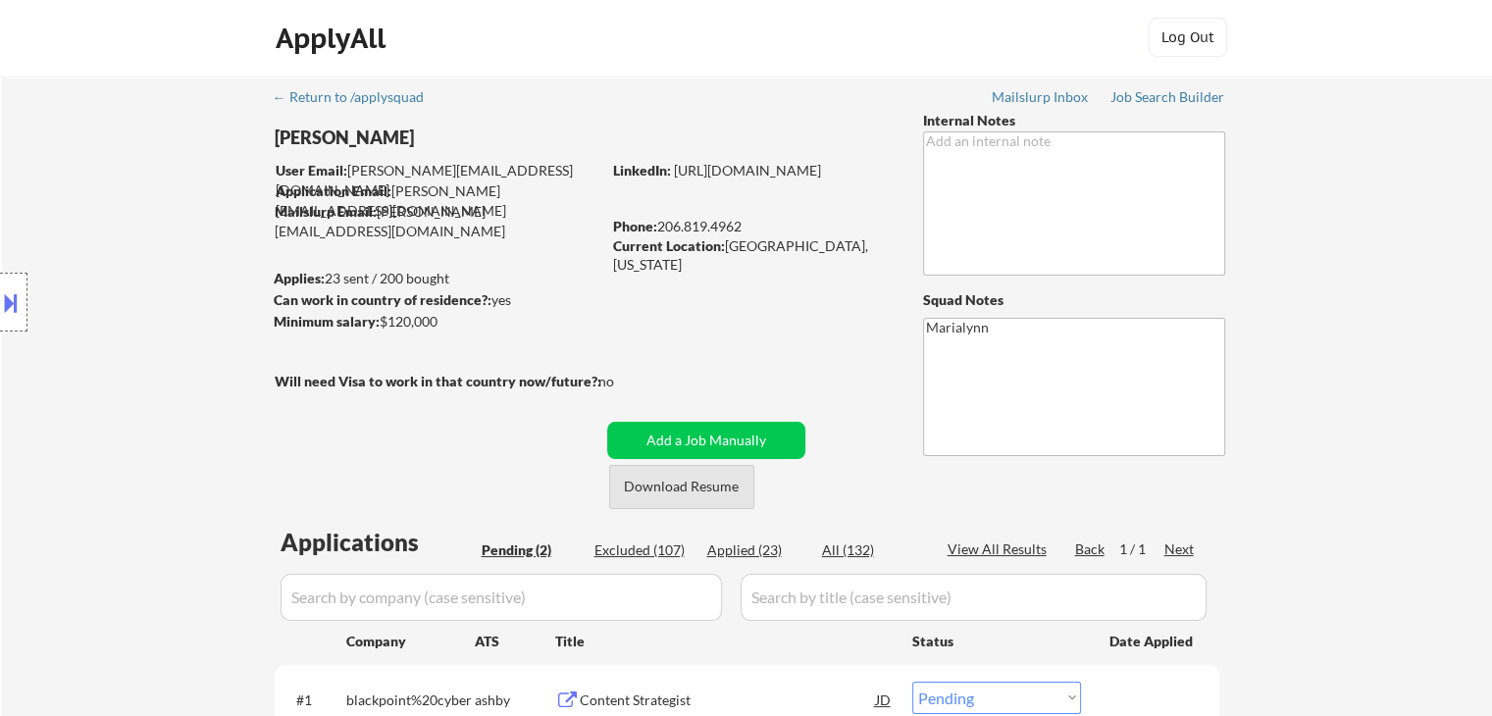
scroll to position [0, 0]
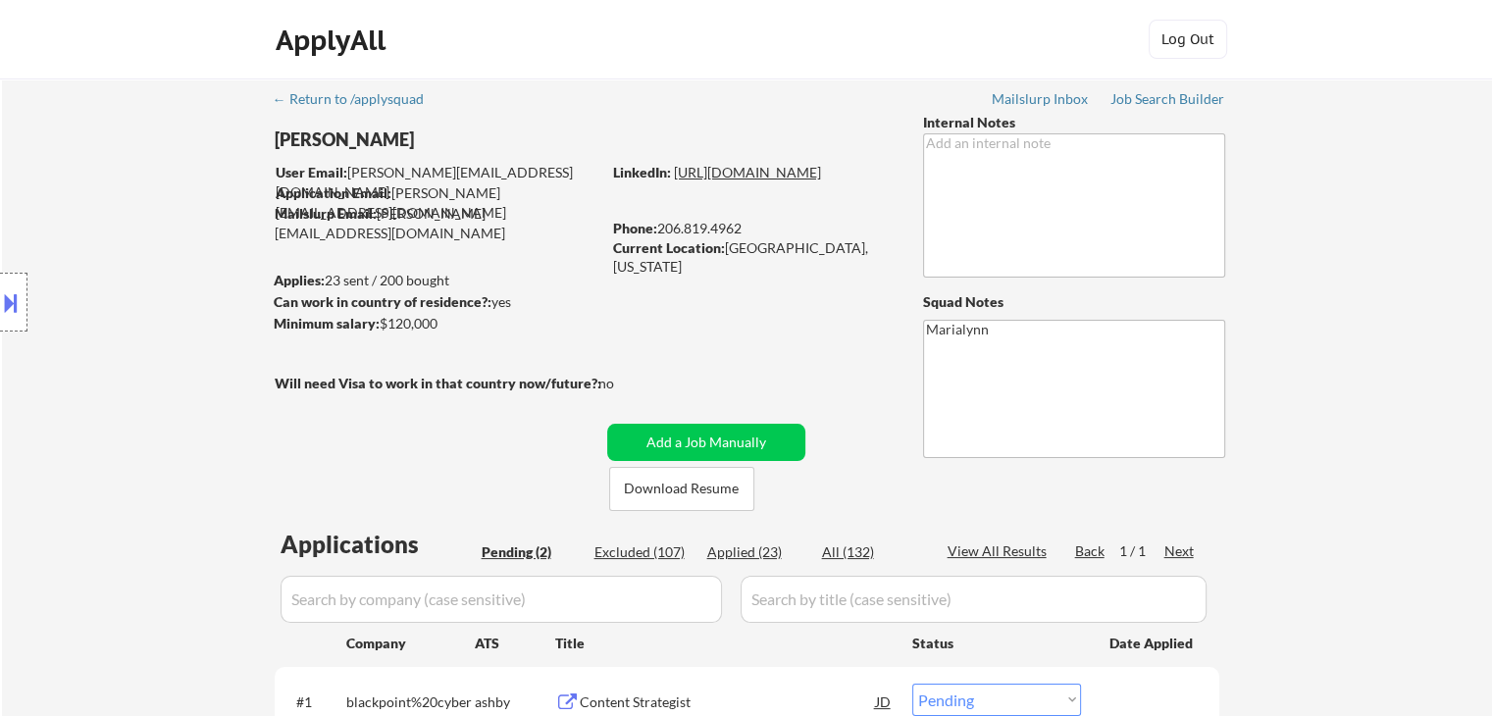
drag, startPoint x: 737, startPoint y: 203, endPoint x: 739, endPoint y: 193, distance: 10.0
click at [737, 182] on div "LinkedIn: [URL][DOMAIN_NAME]" at bounding box center [753, 173] width 281 height 20
click at [743, 180] on link "[URL][DOMAIN_NAME]" at bounding box center [747, 172] width 147 height 17
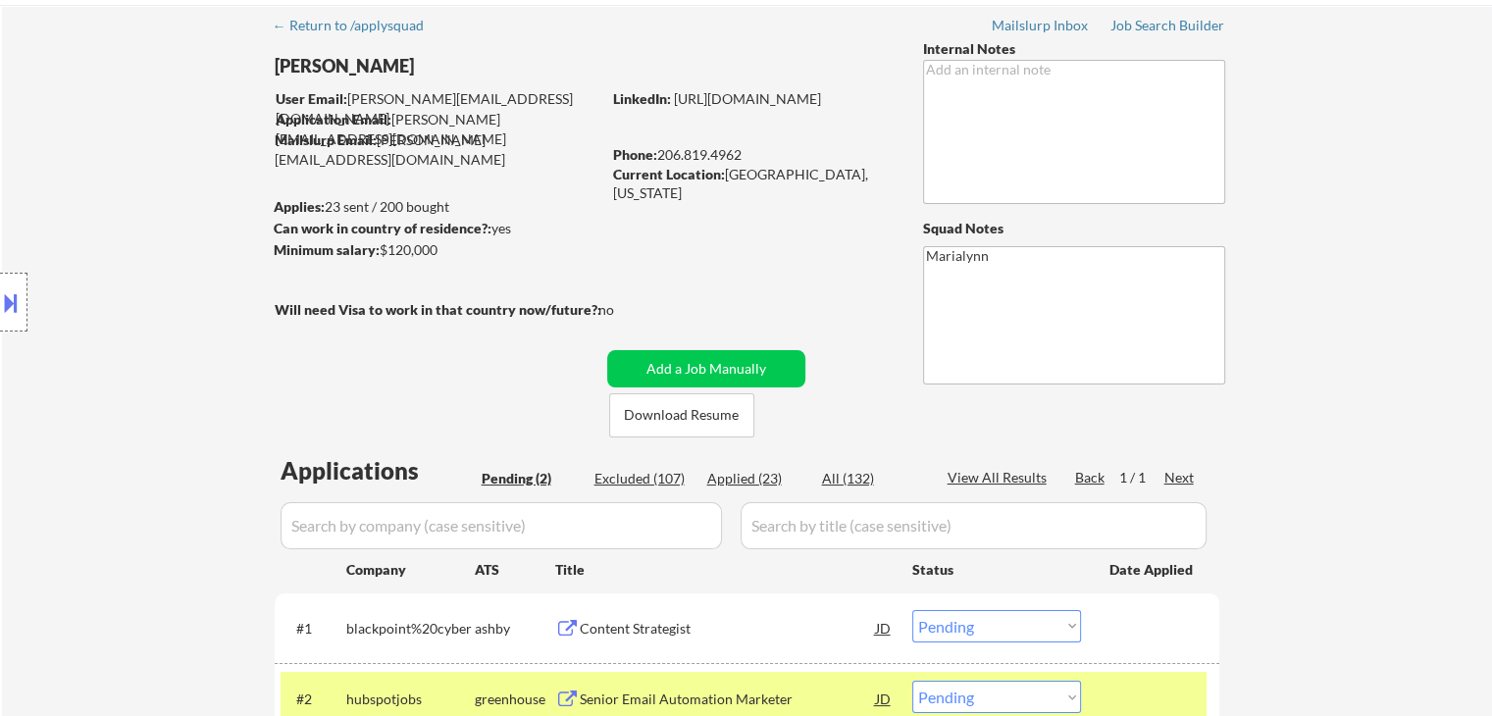
scroll to position [294, 0]
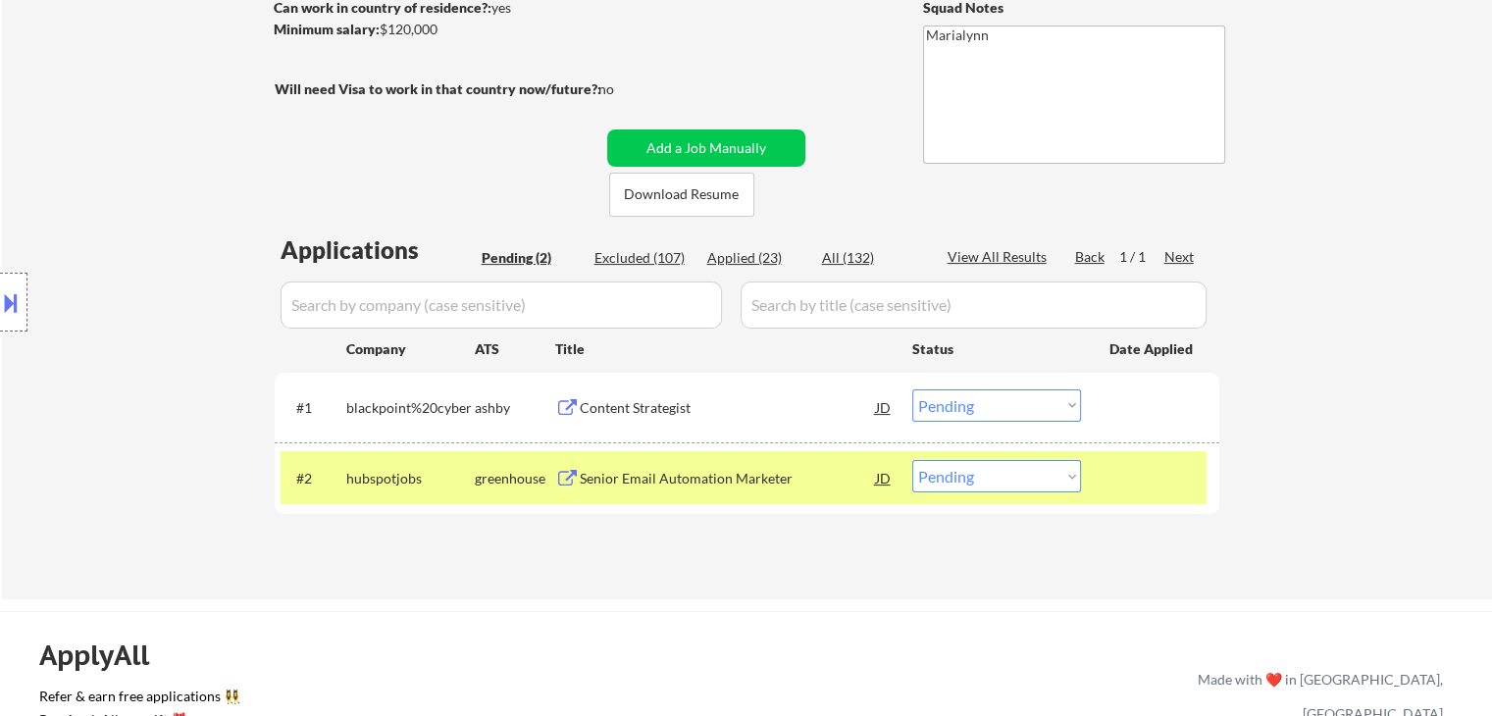
click at [970, 471] on select "Choose an option... Pending Applied Excluded (Questions) Excluded (Expired) Exc…" at bounding box center [996, 476] width 169 height 32
select select ""applied""
click at [912, 460] on select "Choose an option... Pending Applied Excluded (Questions) Excluded (Expired) Exc…" at bounding box center [996, 476] width 169 height 32
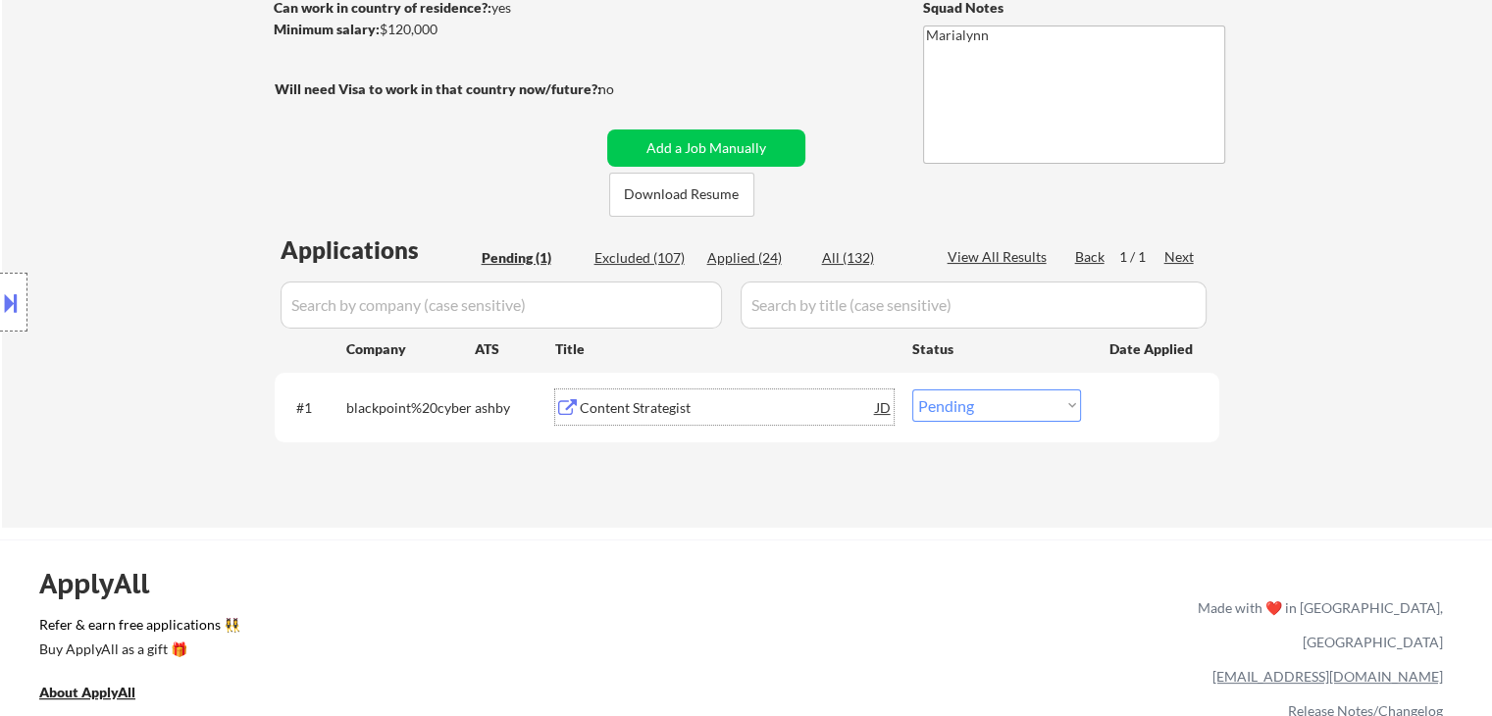
click at [620, 394] on div "Content Strategist" at bounding box center [728, 406] width 296 height 35
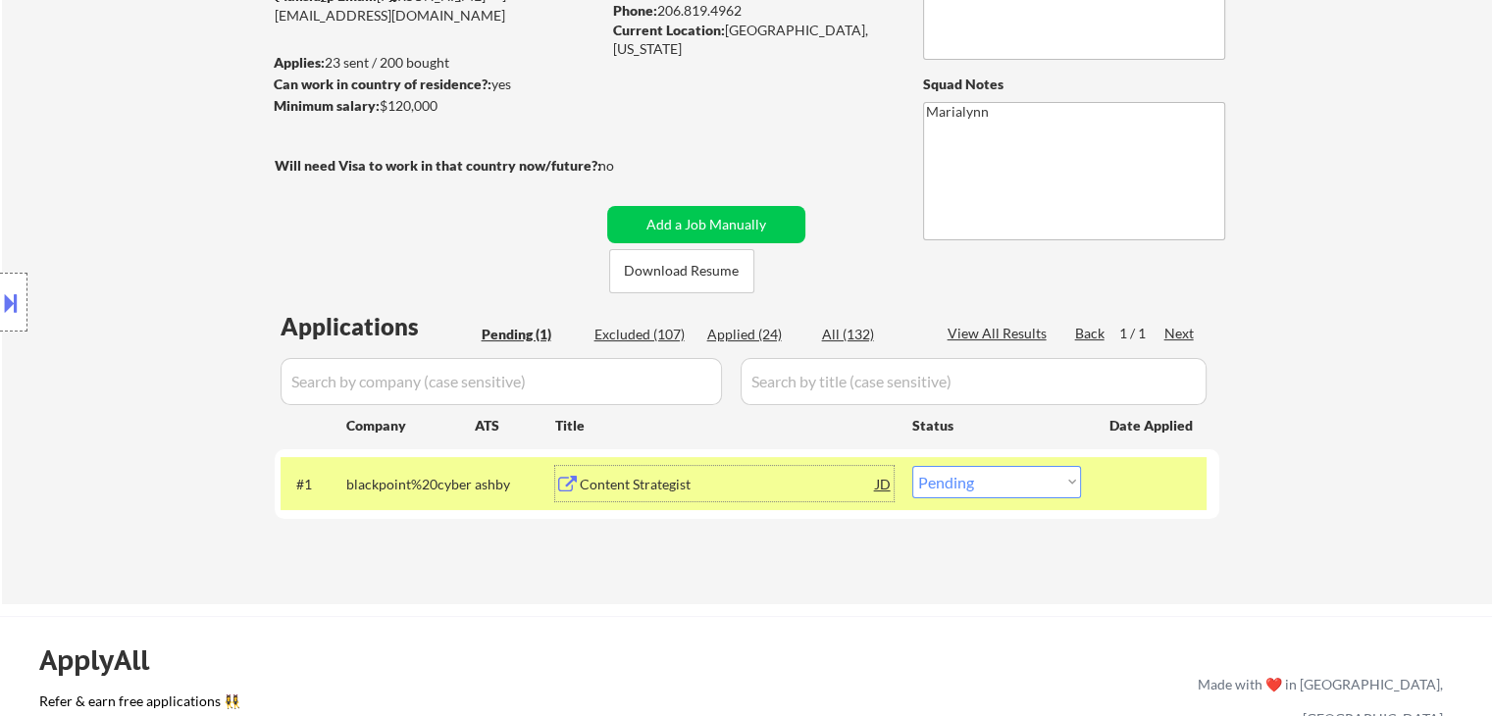
scroll to position [98, 0]
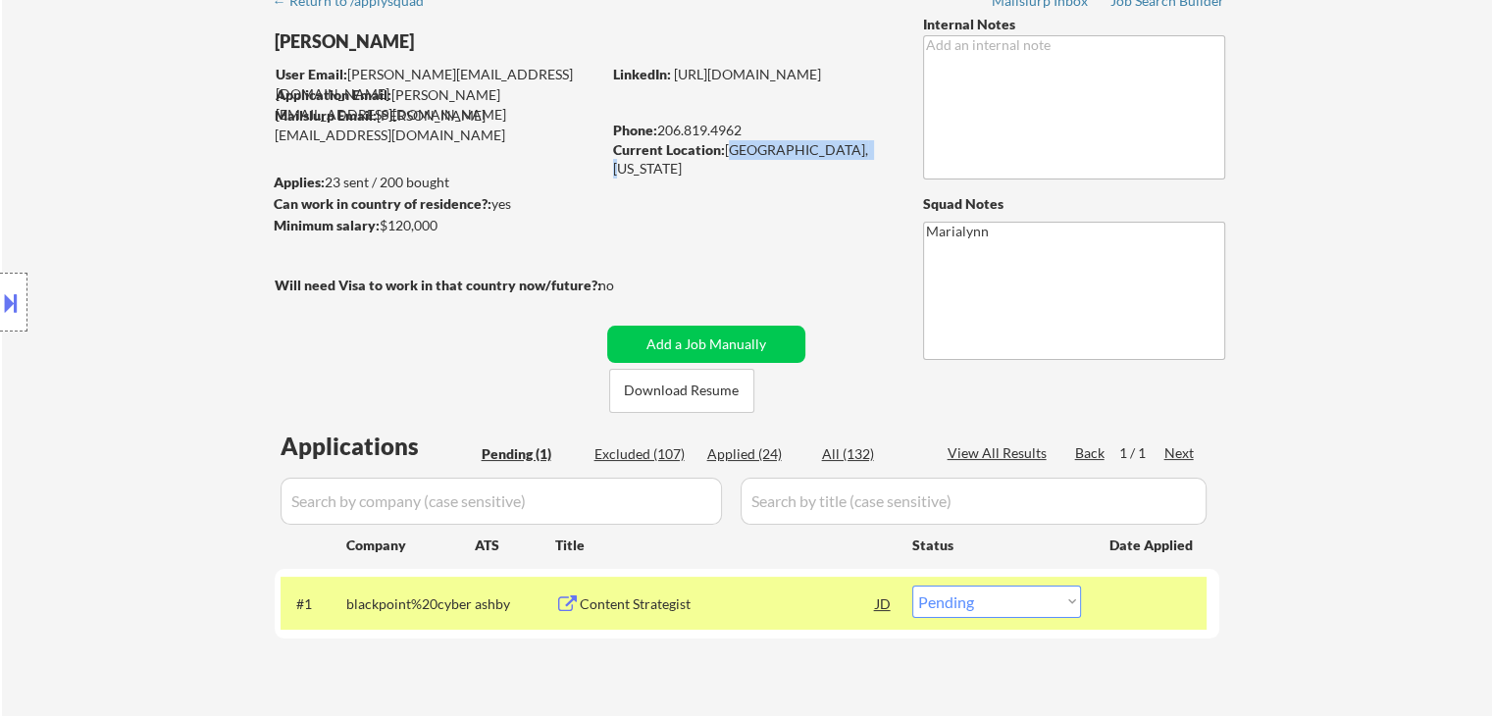
drag, startPoint x: 727, startPoint y: 150, endPoint x: 848, endPoint y: 154, distance: 120.7
click at [848, 154] on div "Current Location: [GEOGRAPHIC_DATA], [US_STATE]" at bounding box center [752, 159] width 278 height 38
copy div "[GEOGRAPHIC_DATA], [US_STATE]"
drag, startPoint x: 383, startPoint y: 221, endPoint x: 438, endPoint y: 228, distance: 55.4
click at [438, 228] on div "Minimum salary: $120,000" at bounding box center [437, 226] width 327 height 20
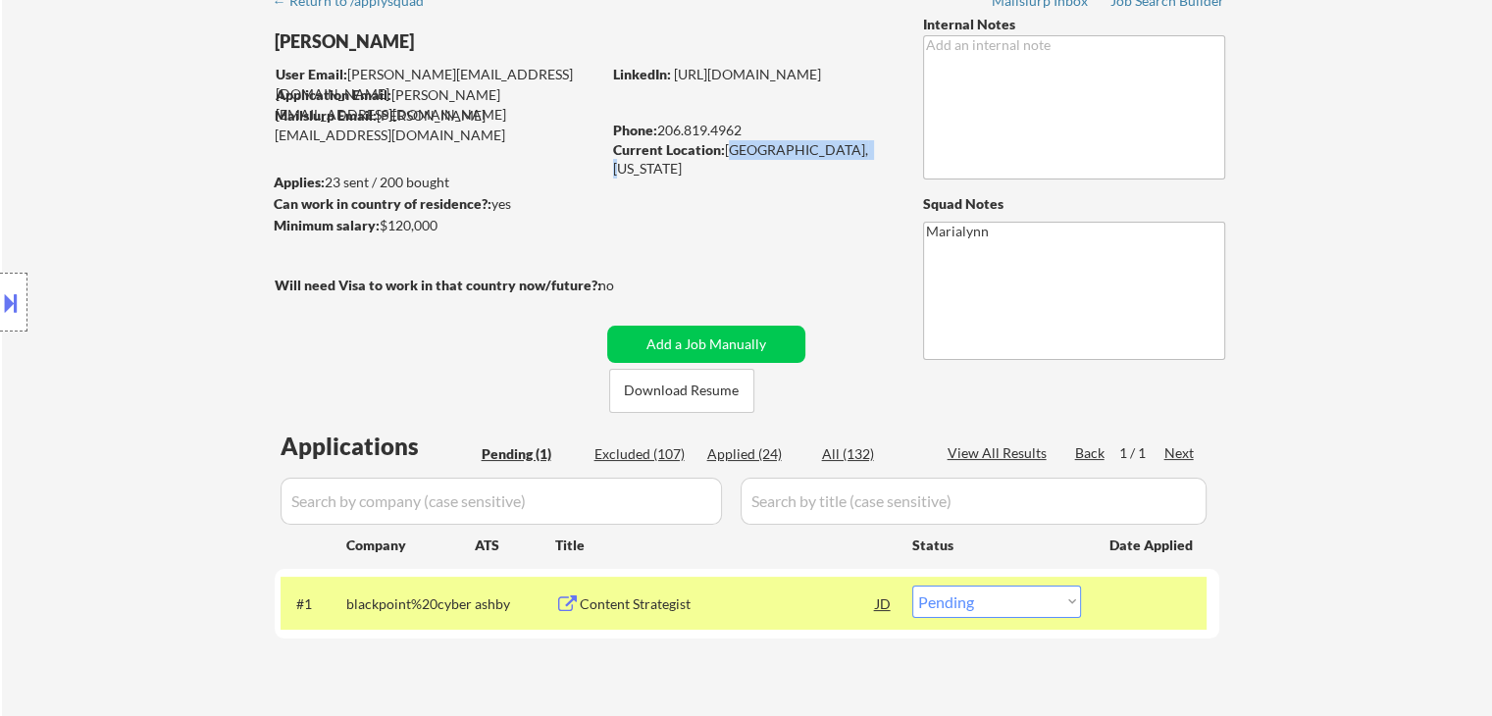
copy div "$120,000"
drag, startPoint x: 957, startPoint y: 605, endPoint x: 973, endPoint y: 586, distance: 25.1
click at [957, 605] on select "Choose an option... Pending Applied Excluded (Questions) Excluded (Expired) Exc…" at bounding box center [996, 602] width 169 height 32
select select ""applied""
click at [912, 586] on select "Choose an option... Pending Applied Excluded (Questions) Excluded (Expired) Exc…" at bounding box center [996, 602] width 169 height 32
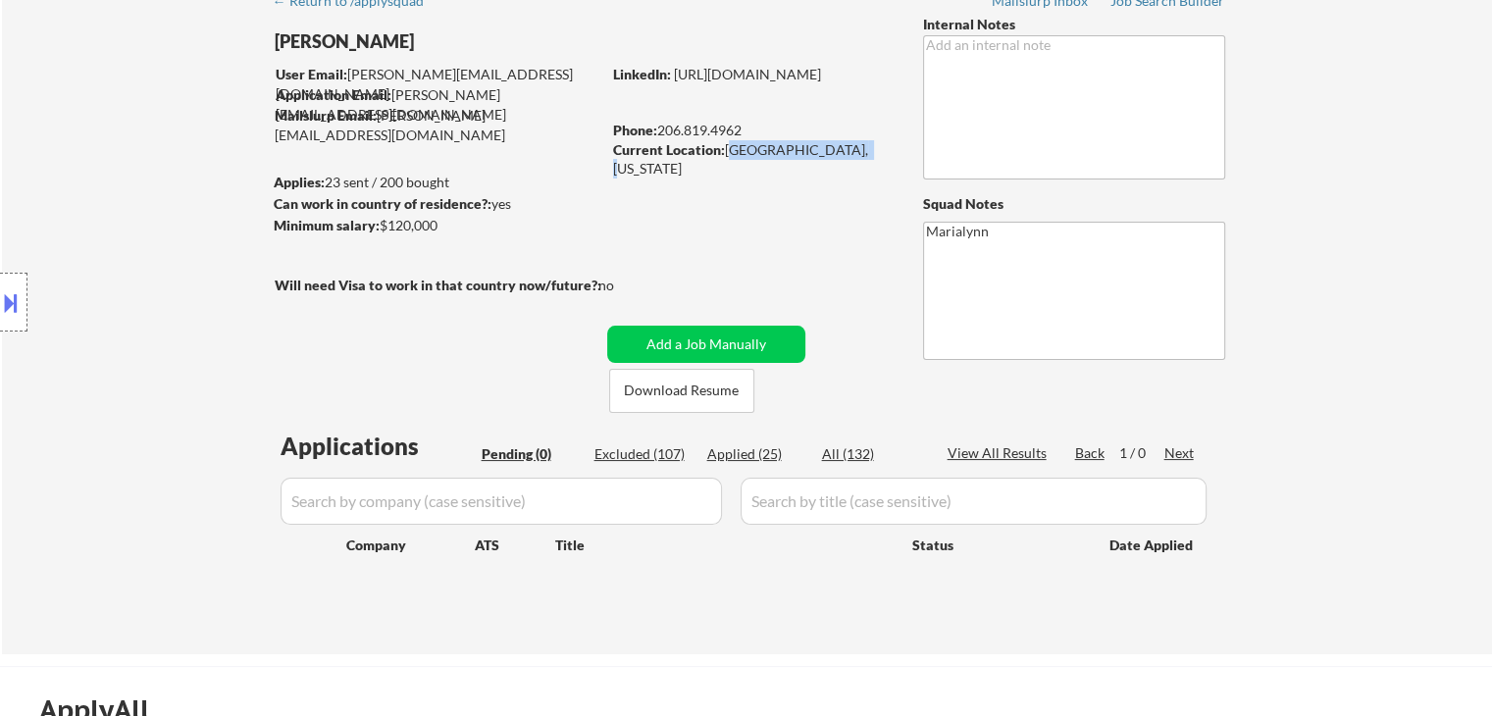
scroll to position [0, 0]
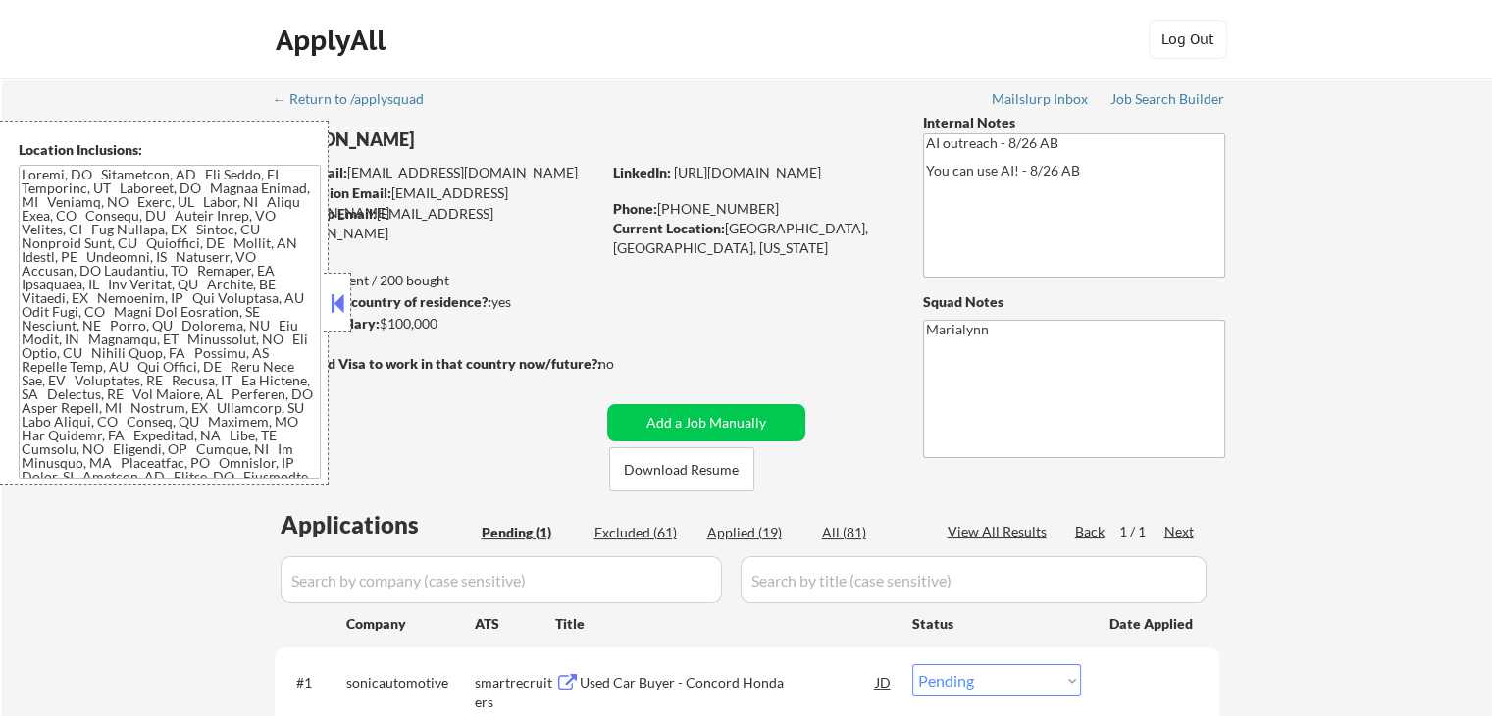
drag, startPoint x: 334, startPoint y: 299, endPoint x: 350, endPoint y: 314, distance: 22.2
click at [337, 302] on button at bounding box center [338, 302] width 22 height 29
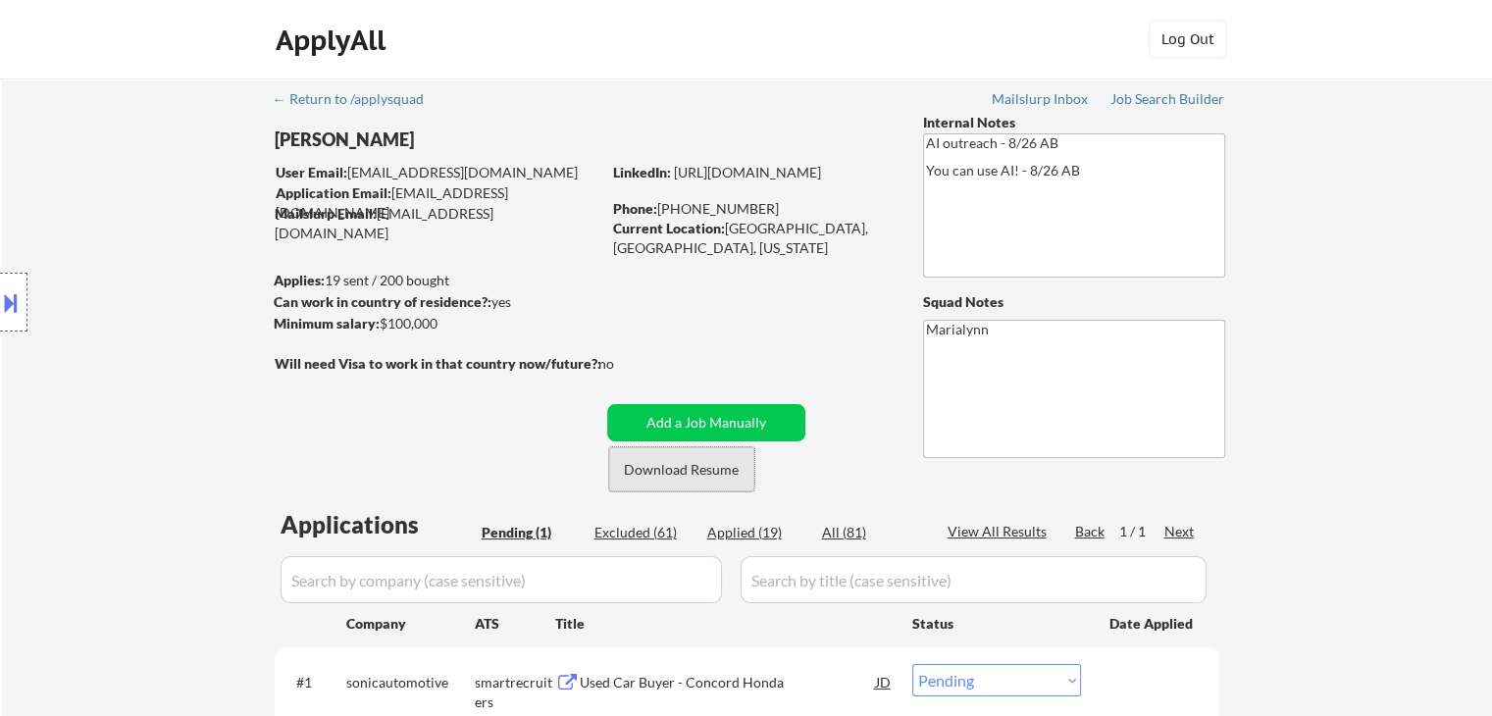
click at [660, 475] on button "Download Resume" at bounding box center [681, 469] width 145 height 44
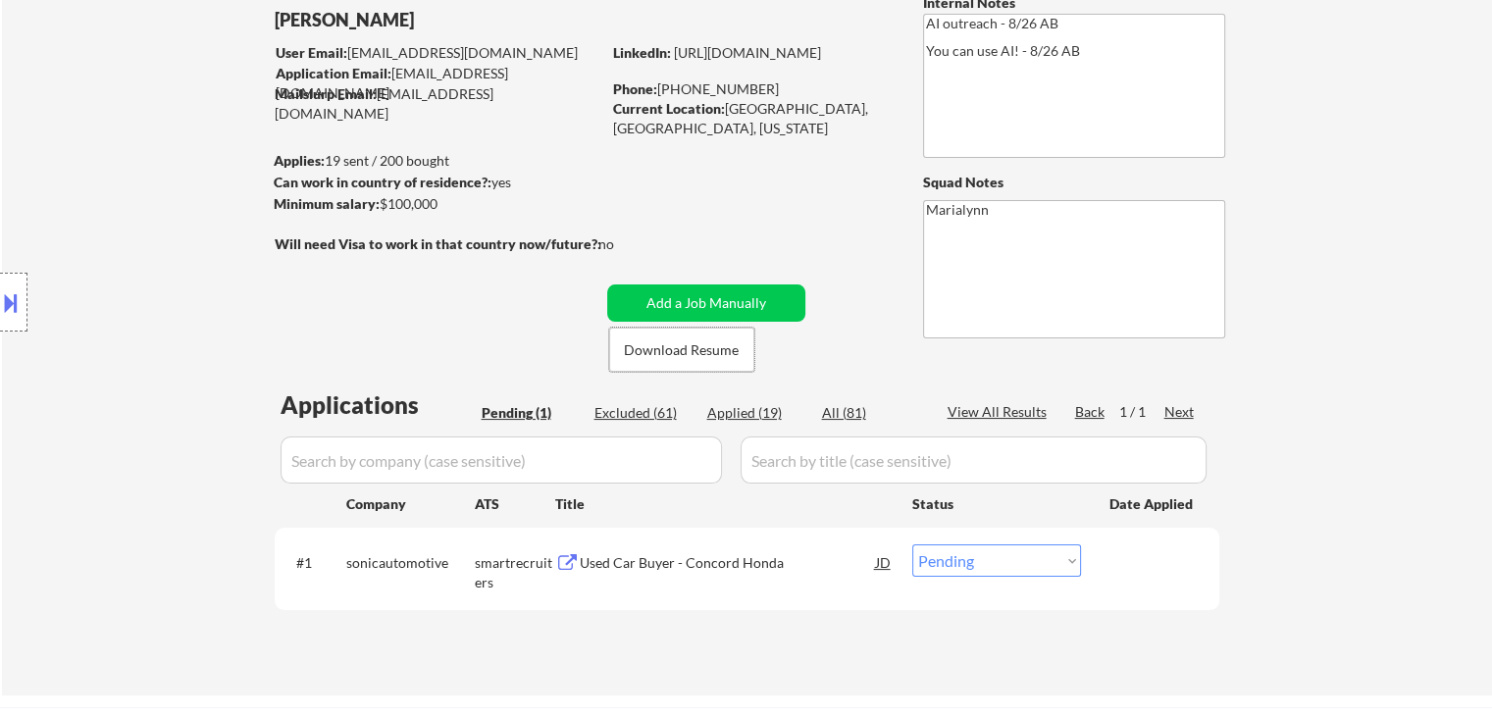
scroll to position [196, 0]
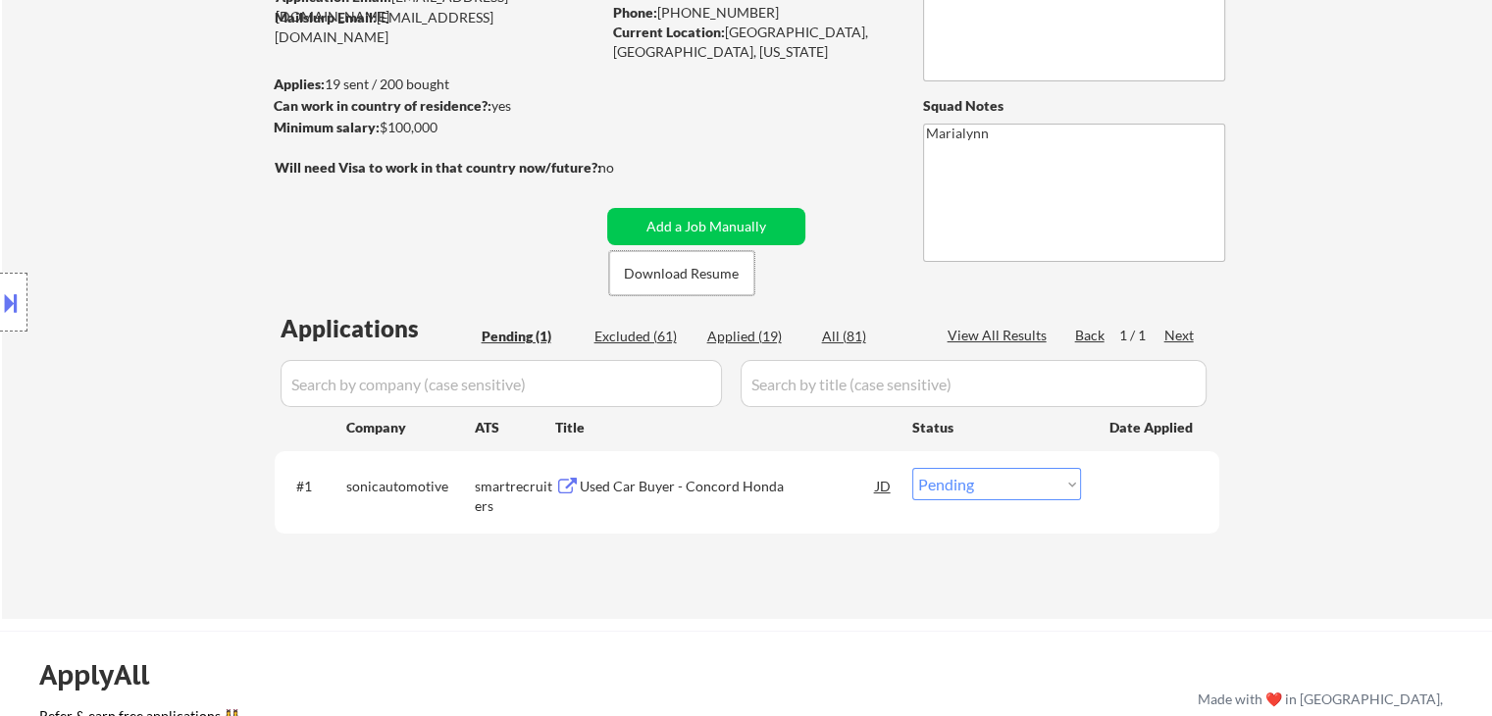
click at [753, 498] on div "Used Car Buyer - Concord Honda" at bounding box center [728, 485] width 296 height 35
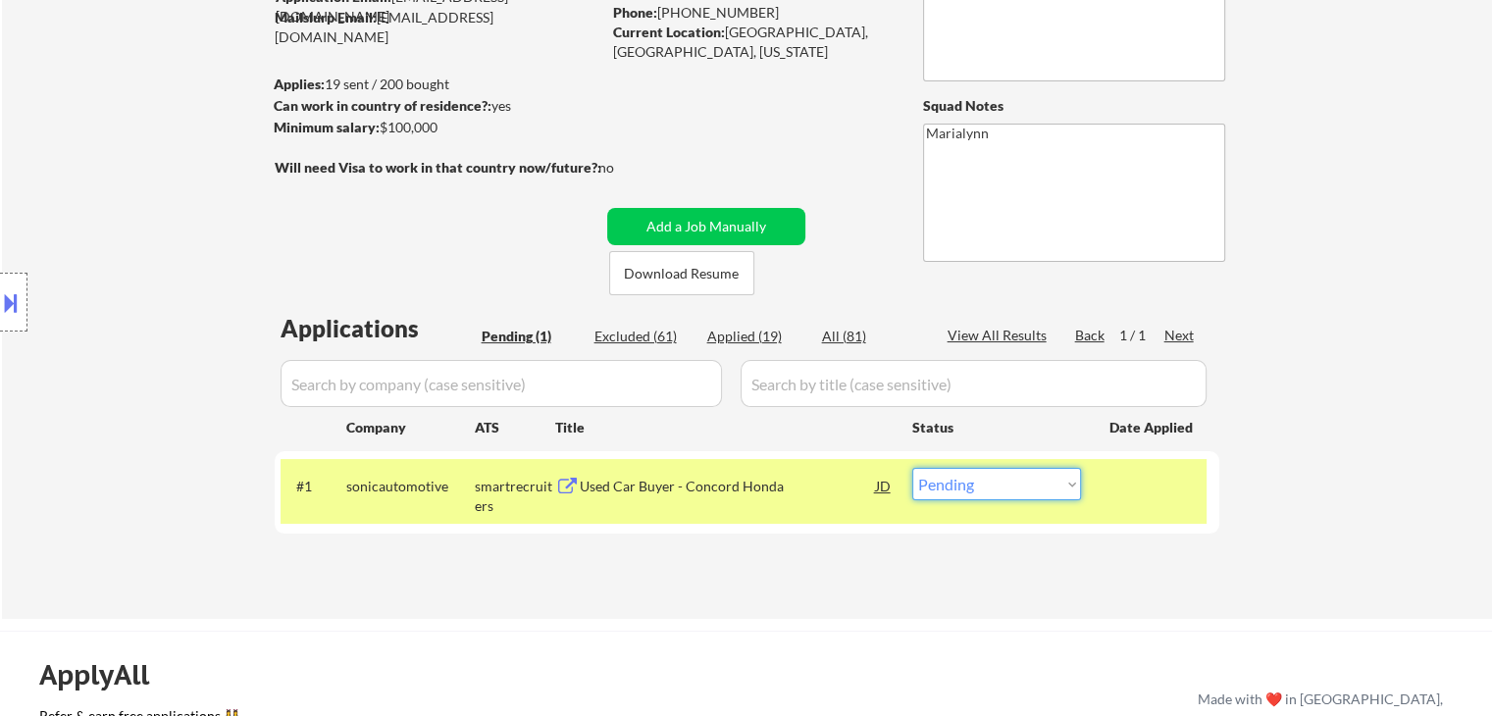
click at [995, 472] on select "Choose an option... Pending Applied Excluded (Questions) Excluded (Expired) Exc…" at bounding box center [996, 484] width 169 height 32
click at [912, 468] on select "Choose an option... Pending Applied Excluded (Questions) Excluded (Expired) Exc…" at bounding box center [996, 484] width 169 height 32
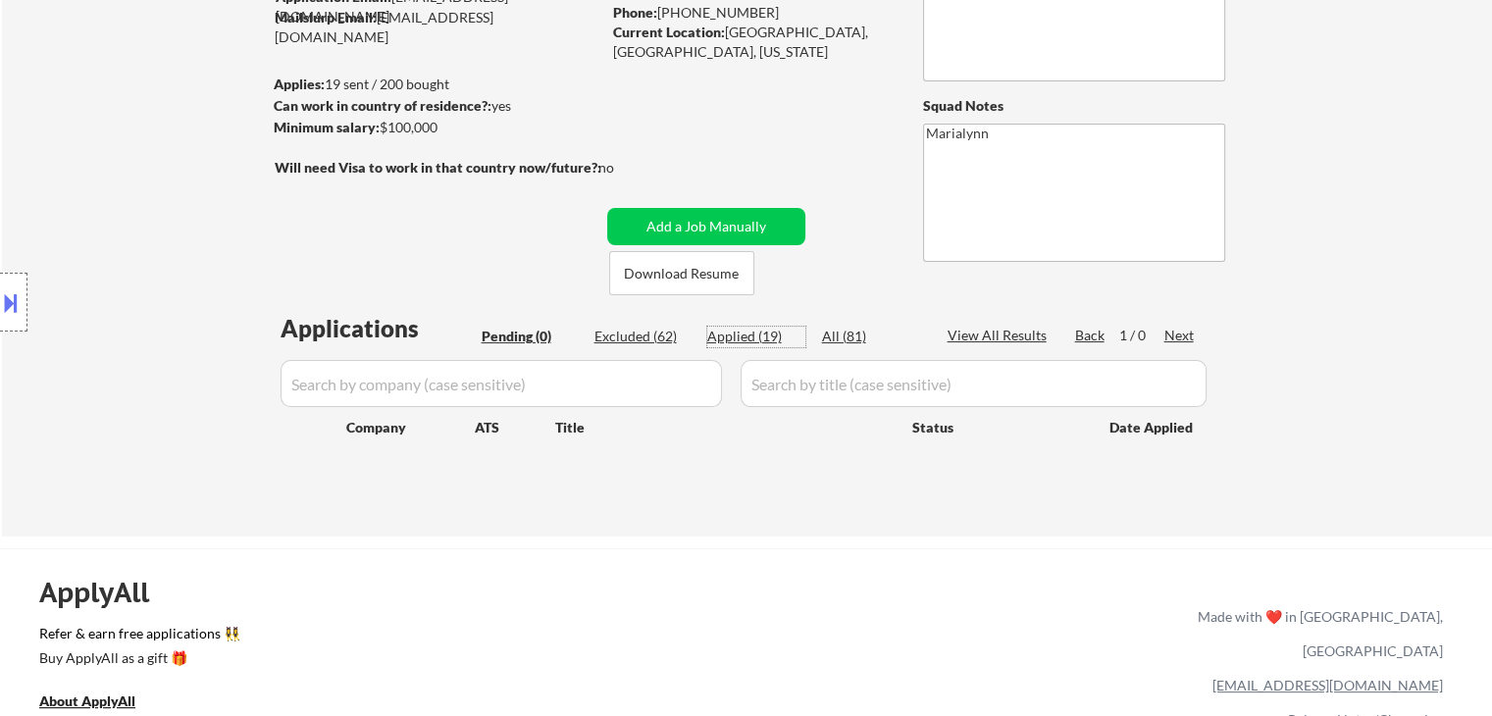
click at [768, 331] on div "Applied (19)" at bounding box center [756, 337] width 98 height 20
select select ""applied""
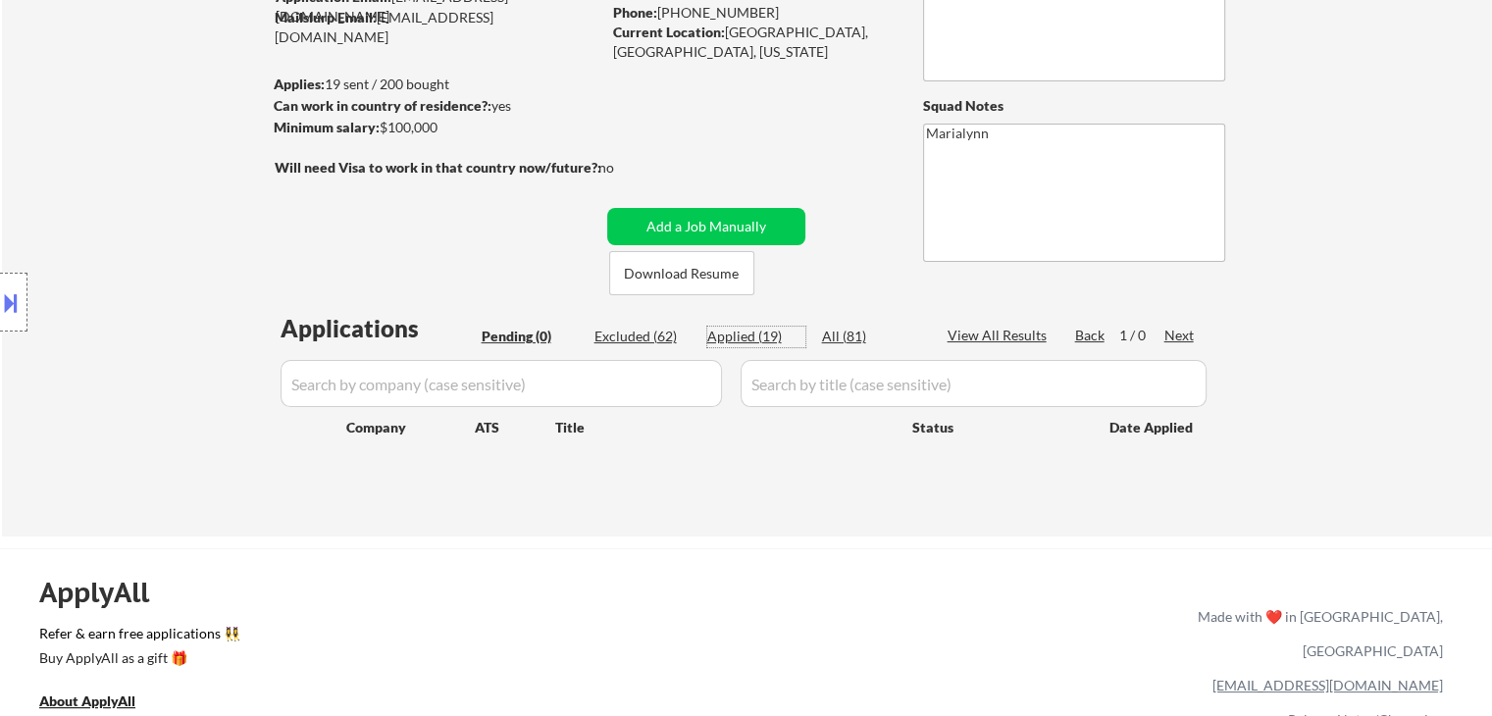
select select ""applied""
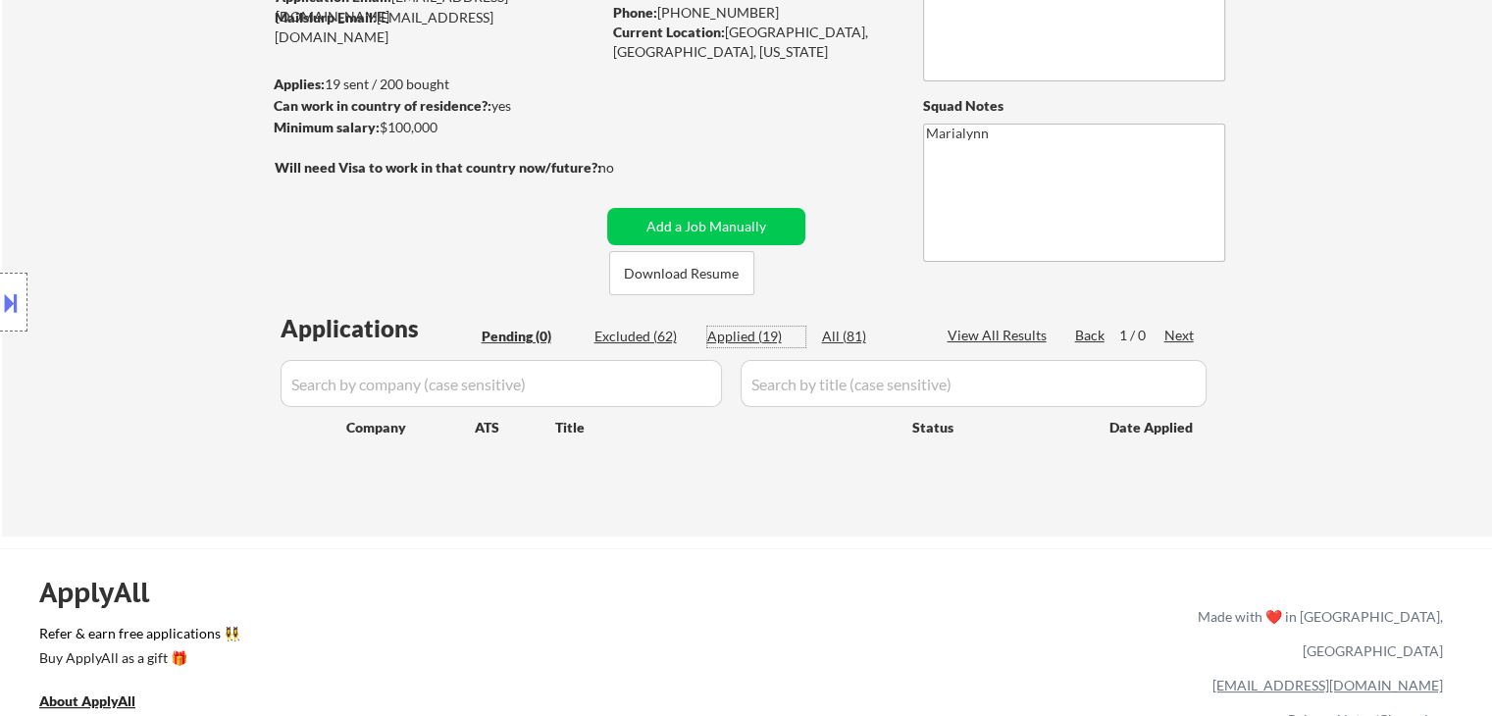
select select ""applied""
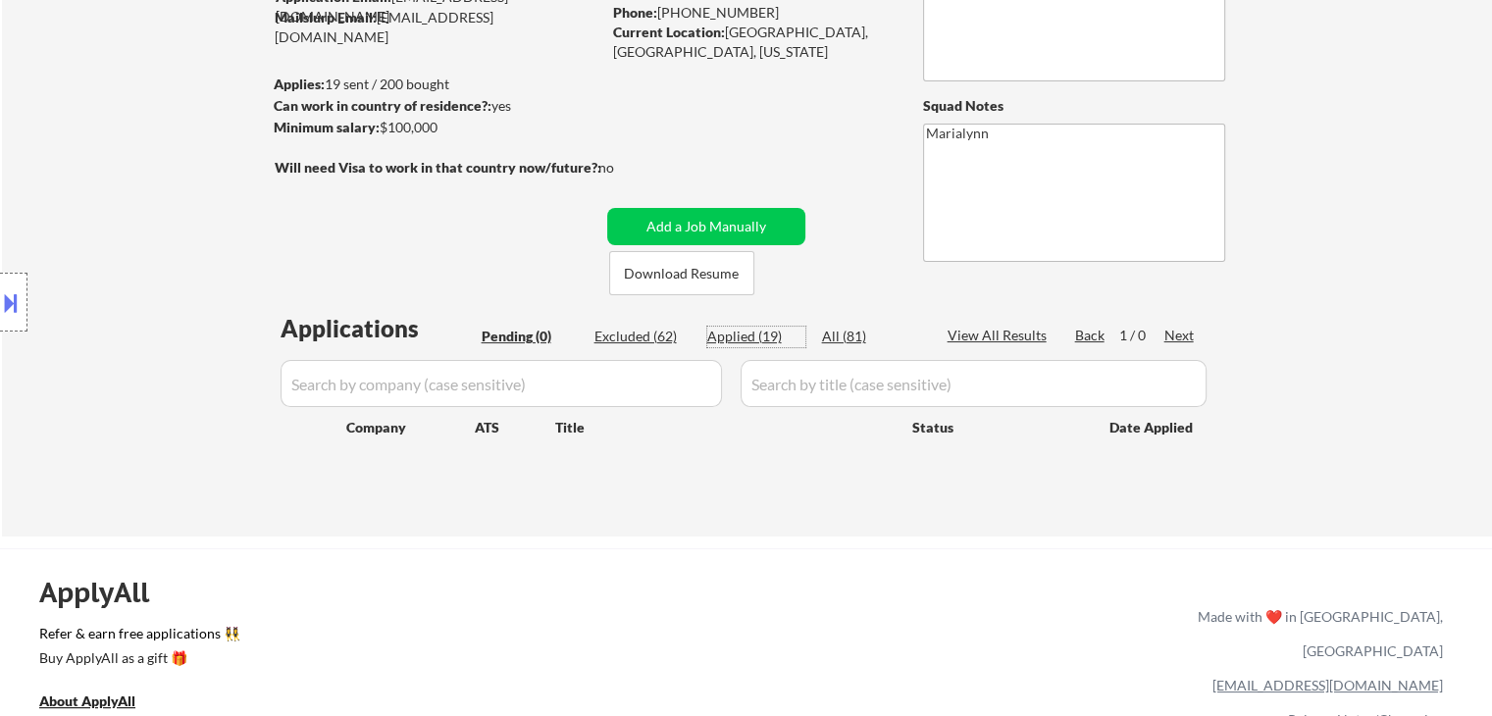
select select ""applied""
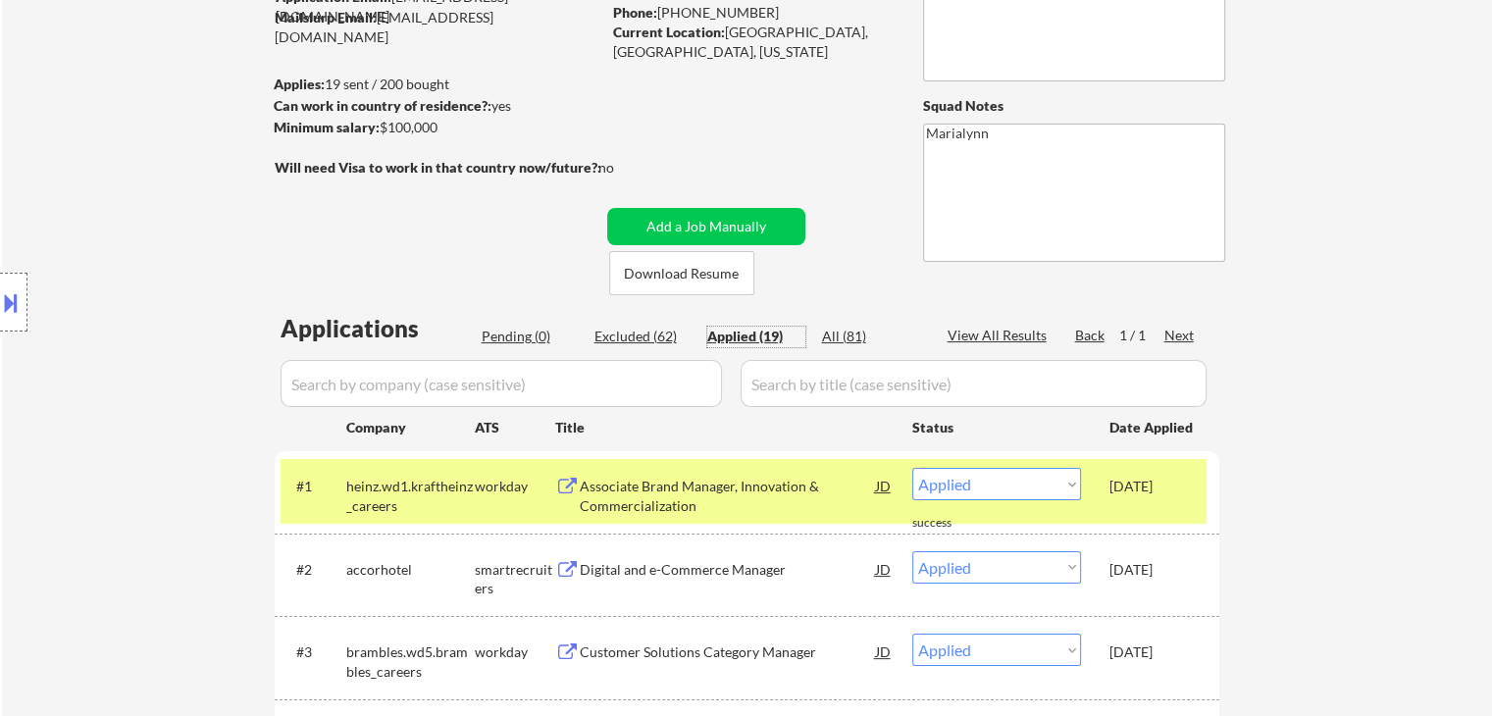
click at [538, 330] on div "Pending (0)" at bounding box center [531, 337] width 98 height 20
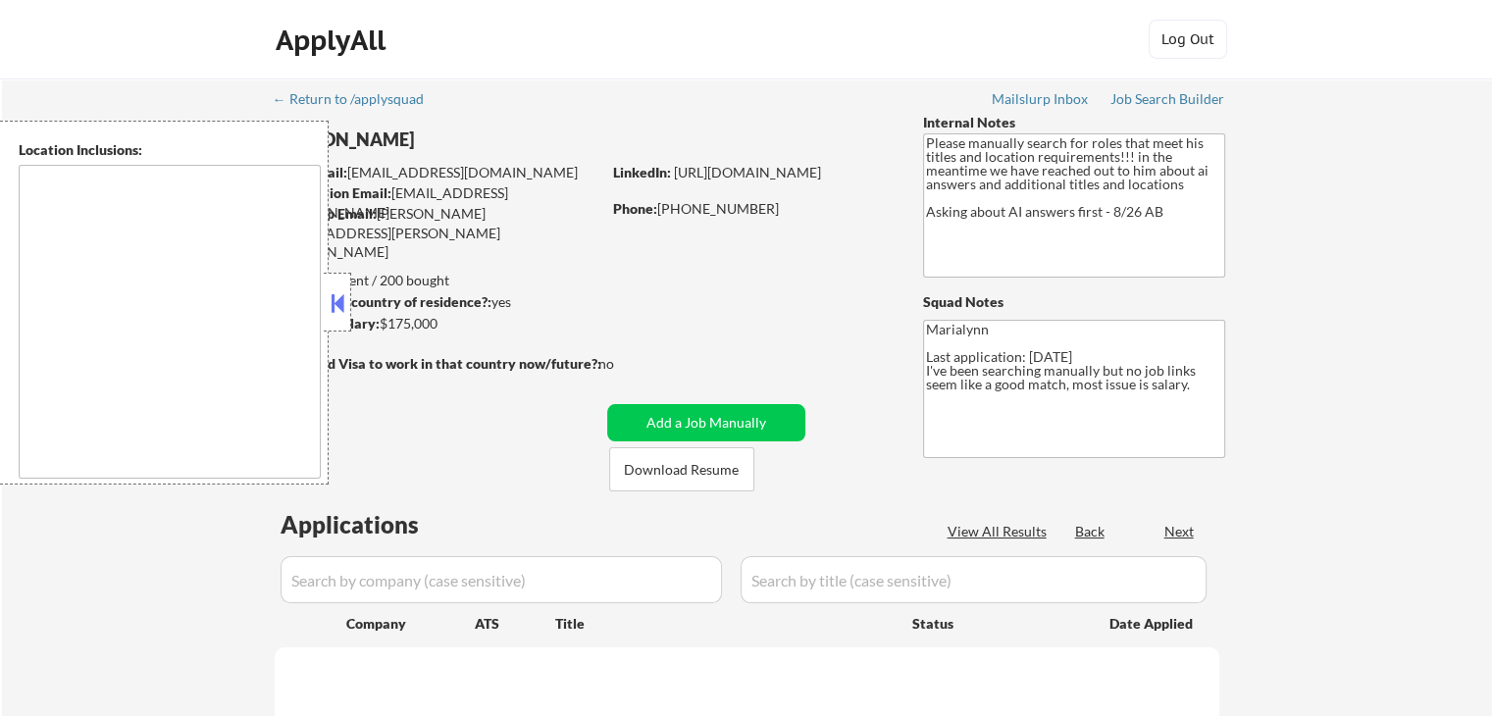
type textarea "[GEOGRAPHIC_DATA], [GEOGRAPHIC_DATA] [GEOGRAPHIC_DATA], [GEOGRAPHIC_DATA] [GEOG…"
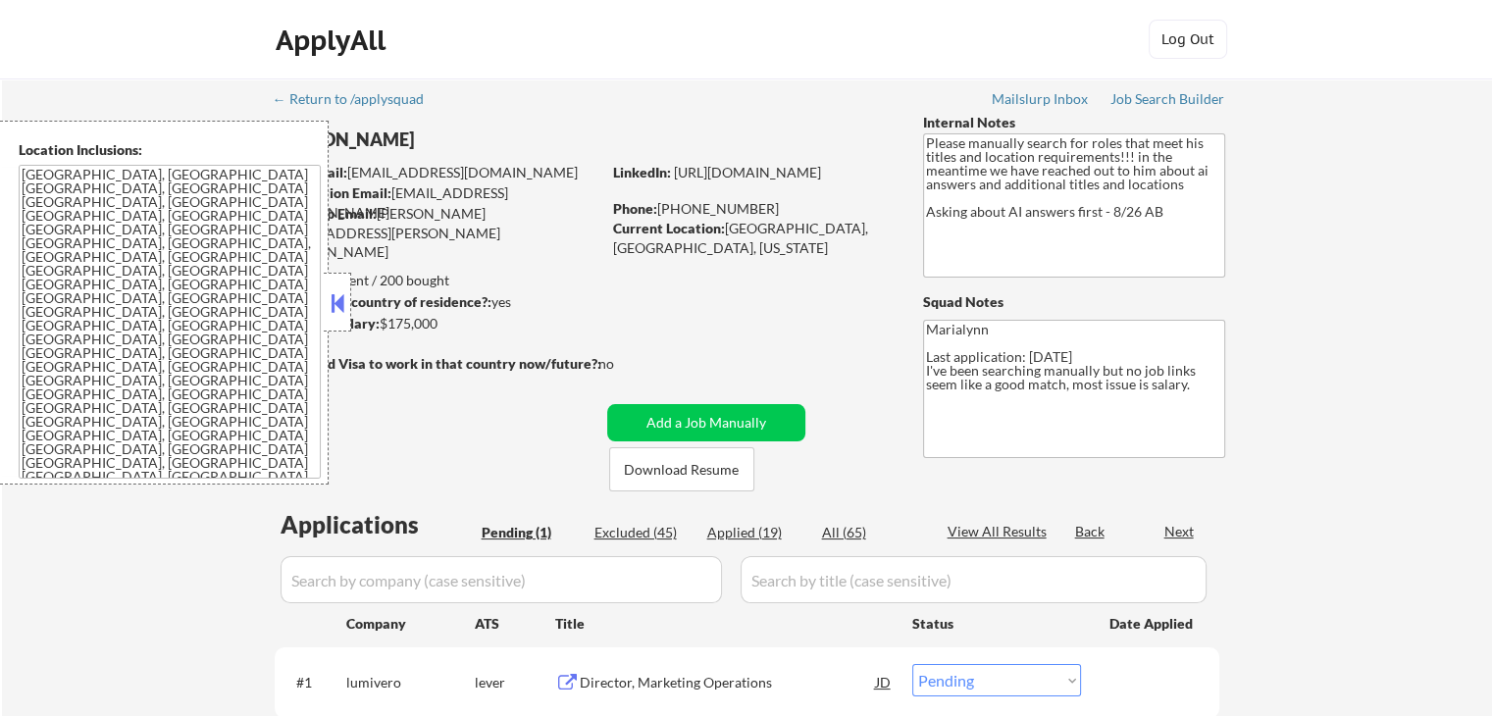
drag, startPoint x: 330, startPoint y: 312, endPoint x: 353, endPoint y: 334, distance: 31.9
click at [332, 312] on button at bounding box center [338, 302] width 22 height 29
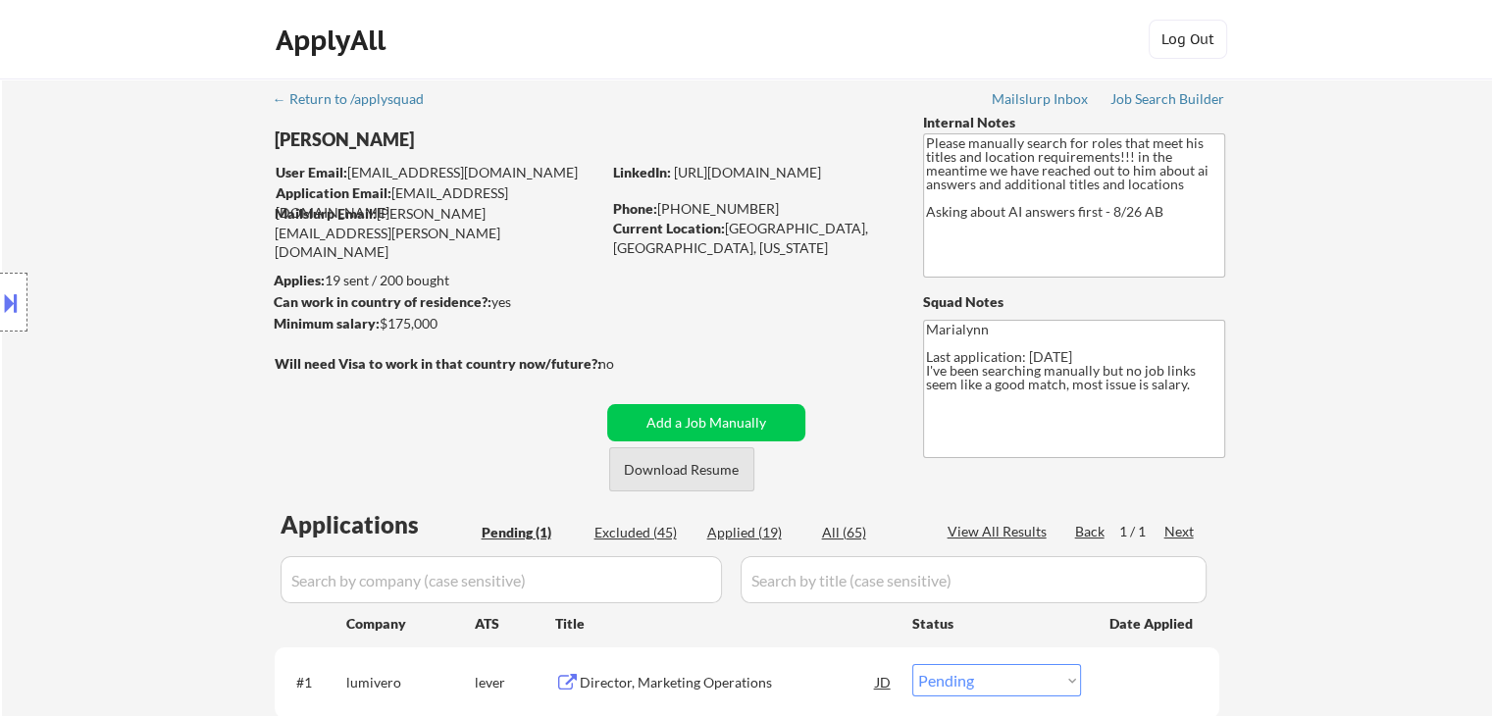
click at [666, 461] on button "Download Resume" at bounding box center [681, 469] width 145 height 44
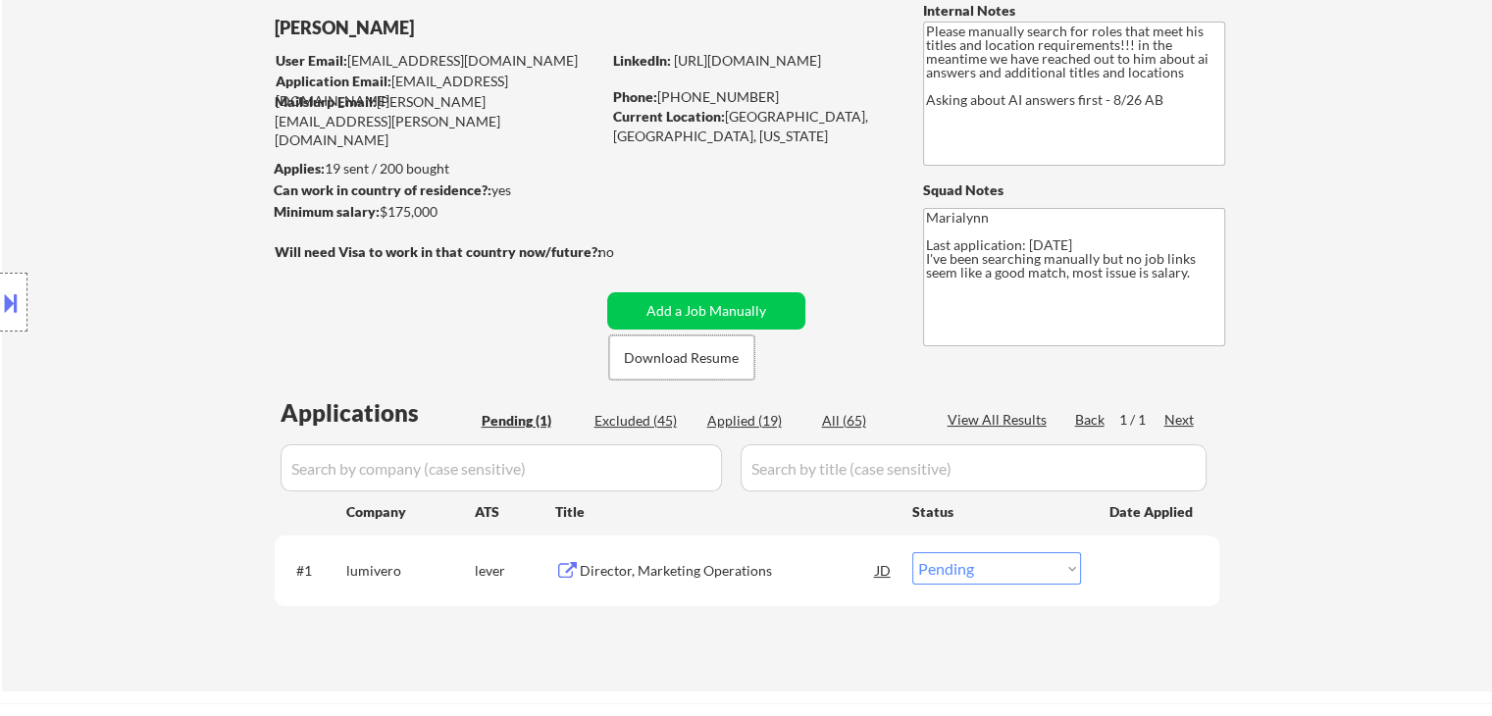
scroll to position [294, 0]
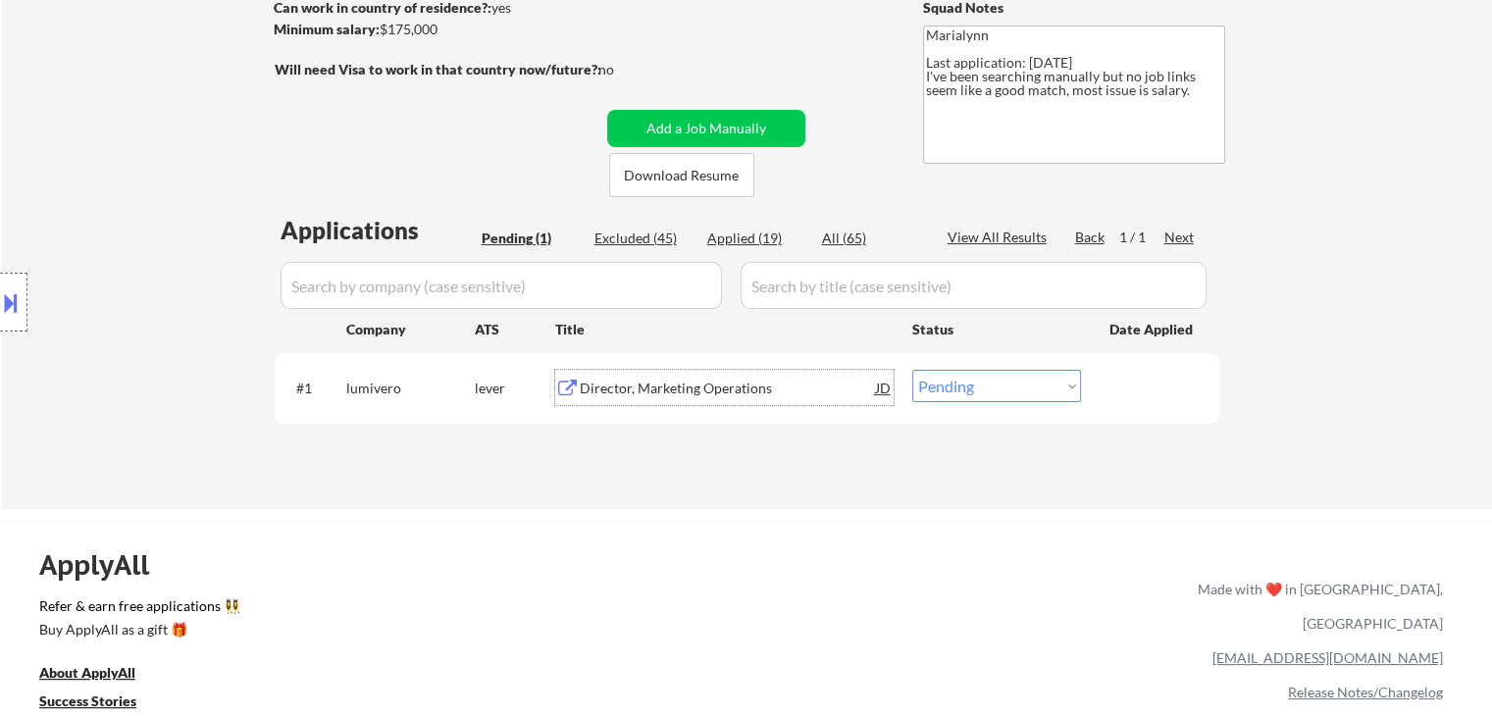
click at [644, 389] on div "Director, Marketing Operations" at bounding box center [728, 389] width 296 height 20
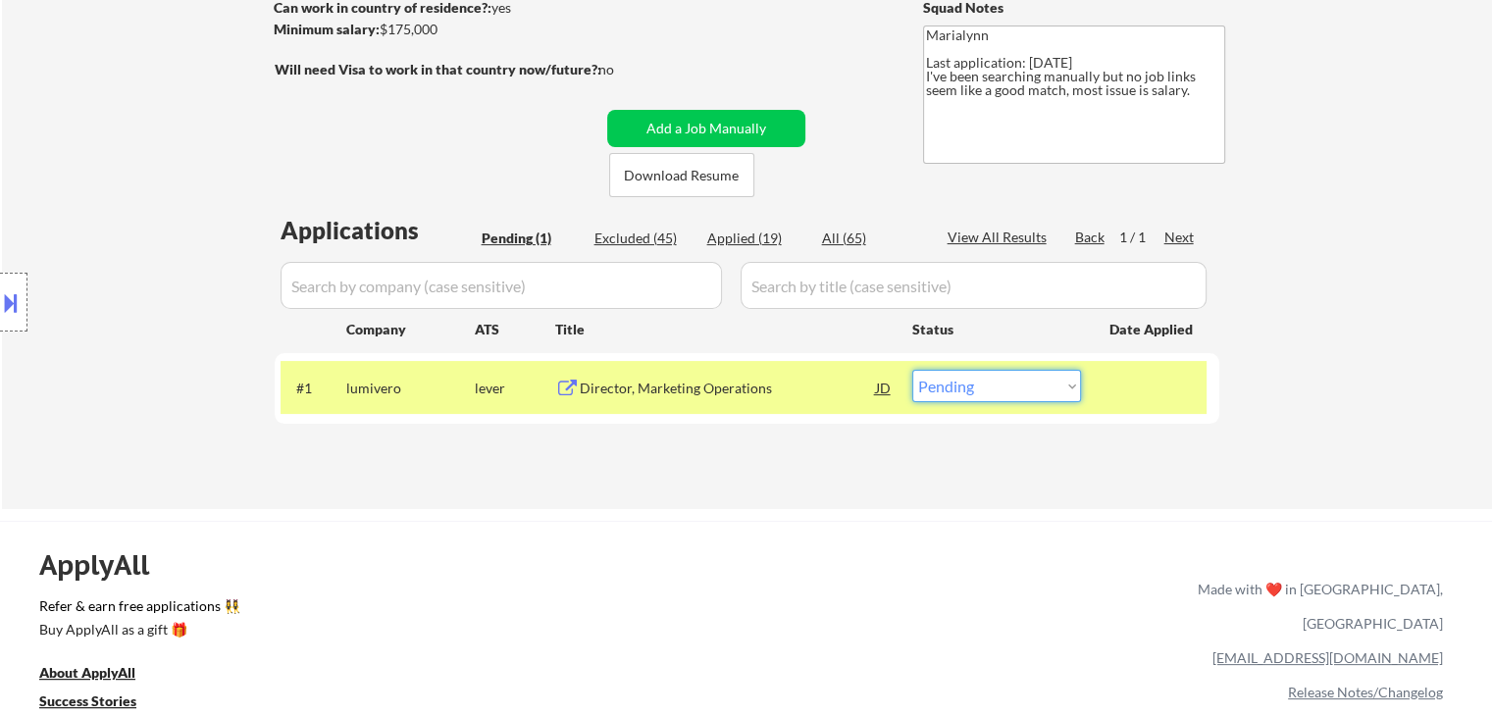
click at [950, 390] on select "Choose an option... Pending Applied Excluded (Questions) Excluded (Expired) Exc…" at bounding box center [996, 386] width 169 height 32
select select ""excluded__salary_""
click at [912, 370] on select "Choose an option... Pending Applied Excluded (Questions) Excluded (Expired) Exc…" at bounding box center [996, 386] width 169 height 32
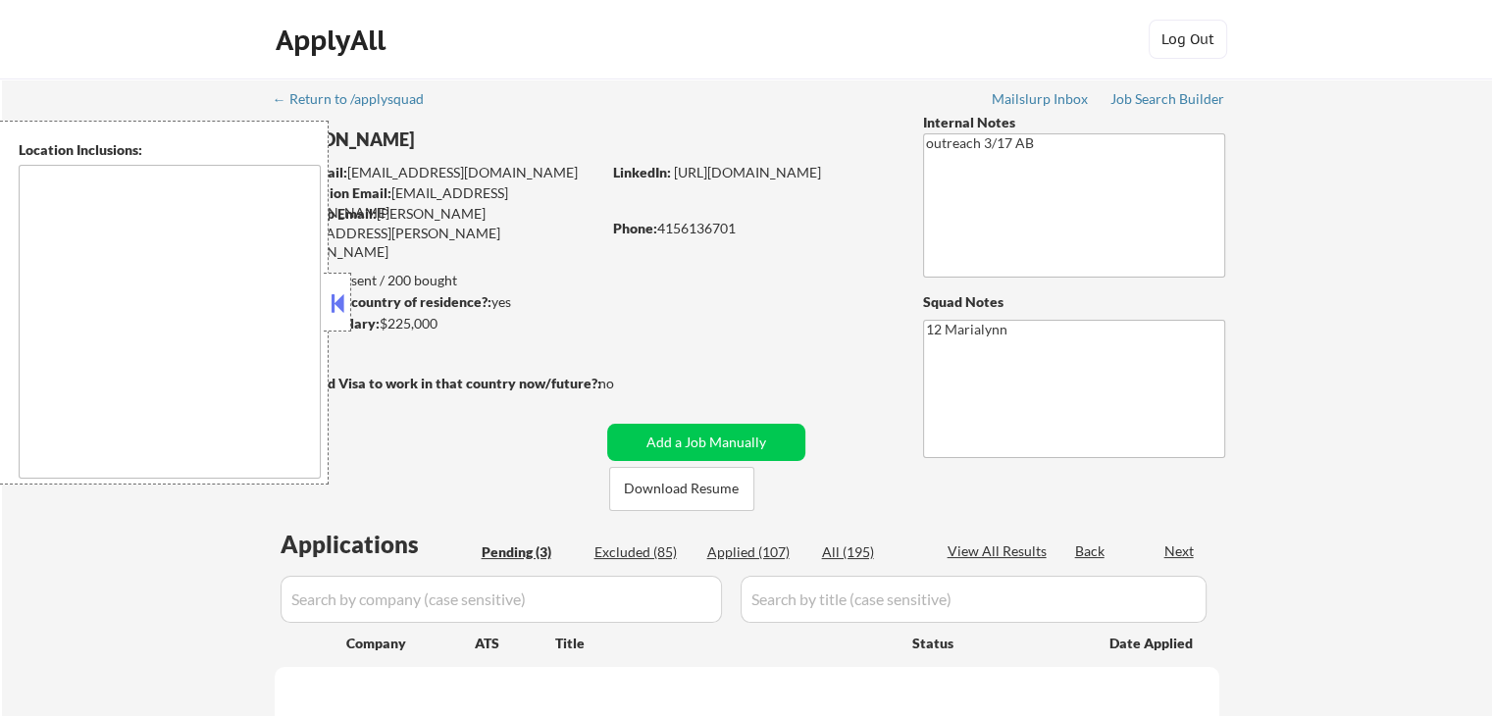
type textarea "[GEOGRAPHIC_DATA], [GEOGRAPHIC_DATA] [GEOGRAPHIC_DATA], [GEOGRAPHIC_DATA] [GEOG…"
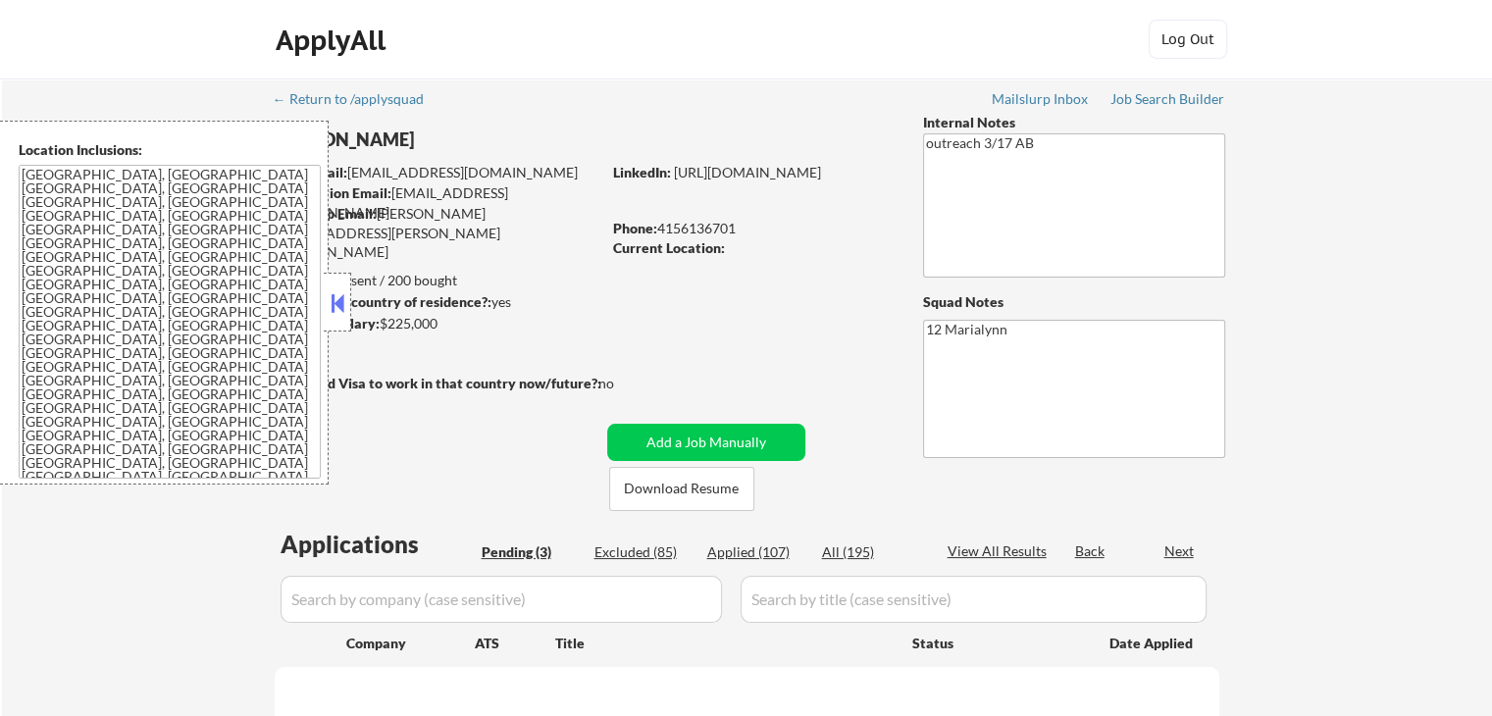
select select ""pending""
click at [344, 299] on button at bounding box center [338, 302] width 22 height 29
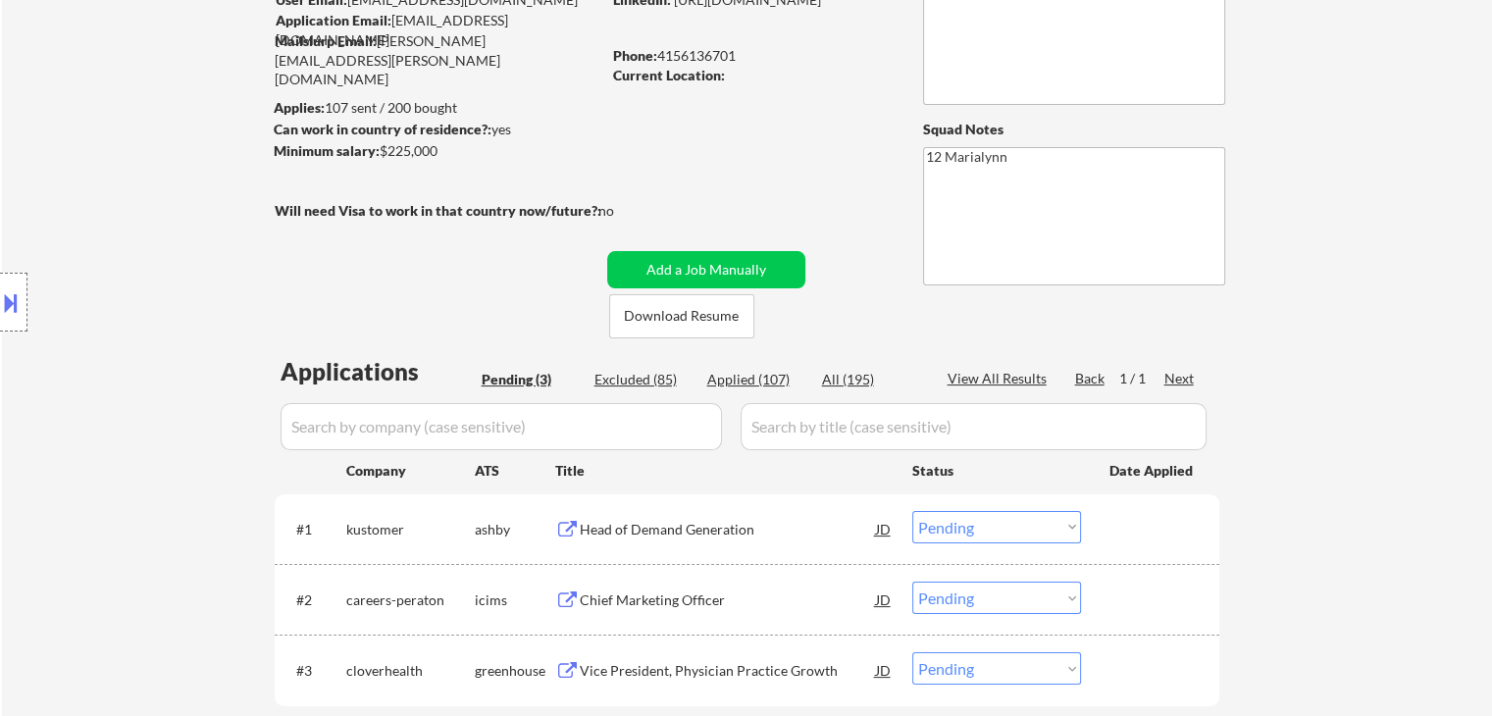
scroll to position [196, 0]
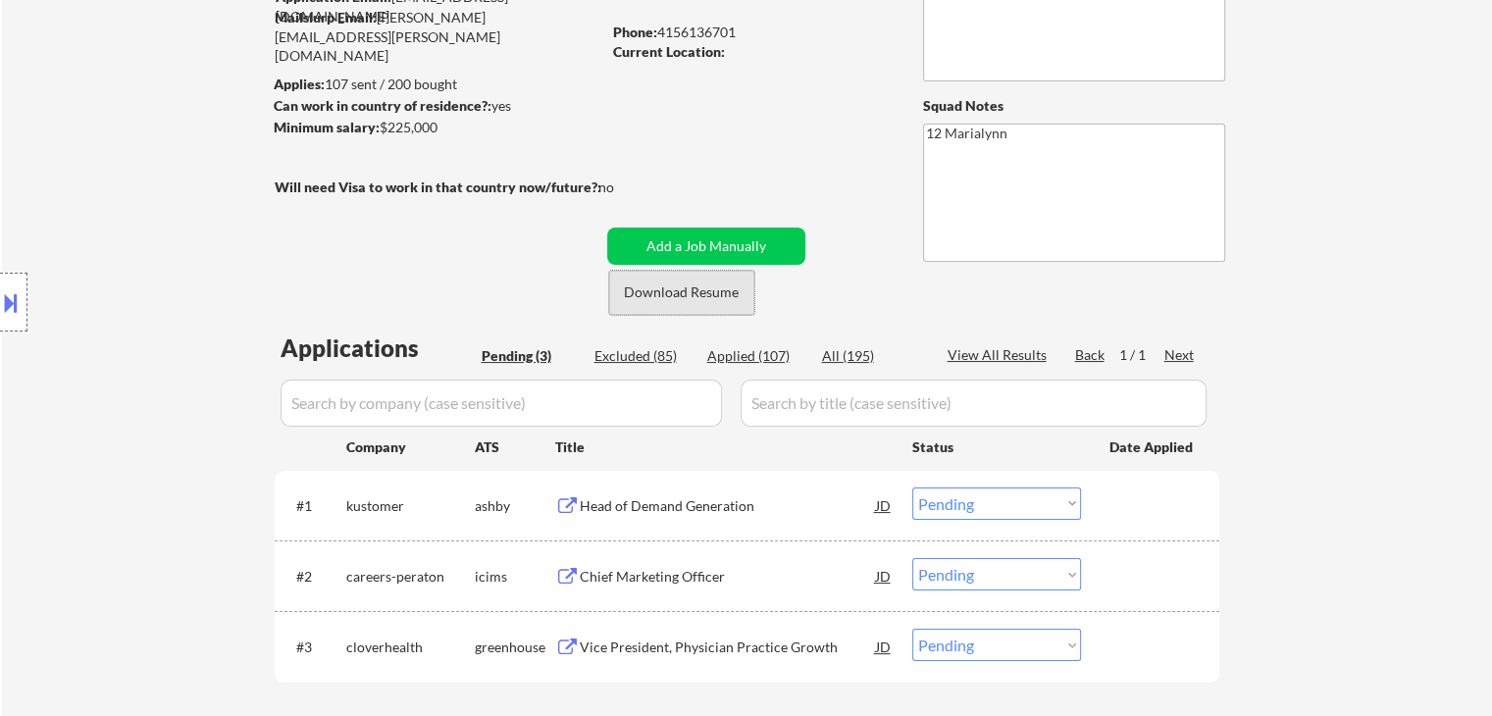
click at [654, 280] on button "Download Resume" at bounding box center [681, 293] width 145 height 44
click at [626, 285] on button "Download Resume" at bounding box center [681, 293] width 145 height 44
click at [603, 500] on div "Head of Demand Generation" at bounding box center [728, 506] width 296 height 20
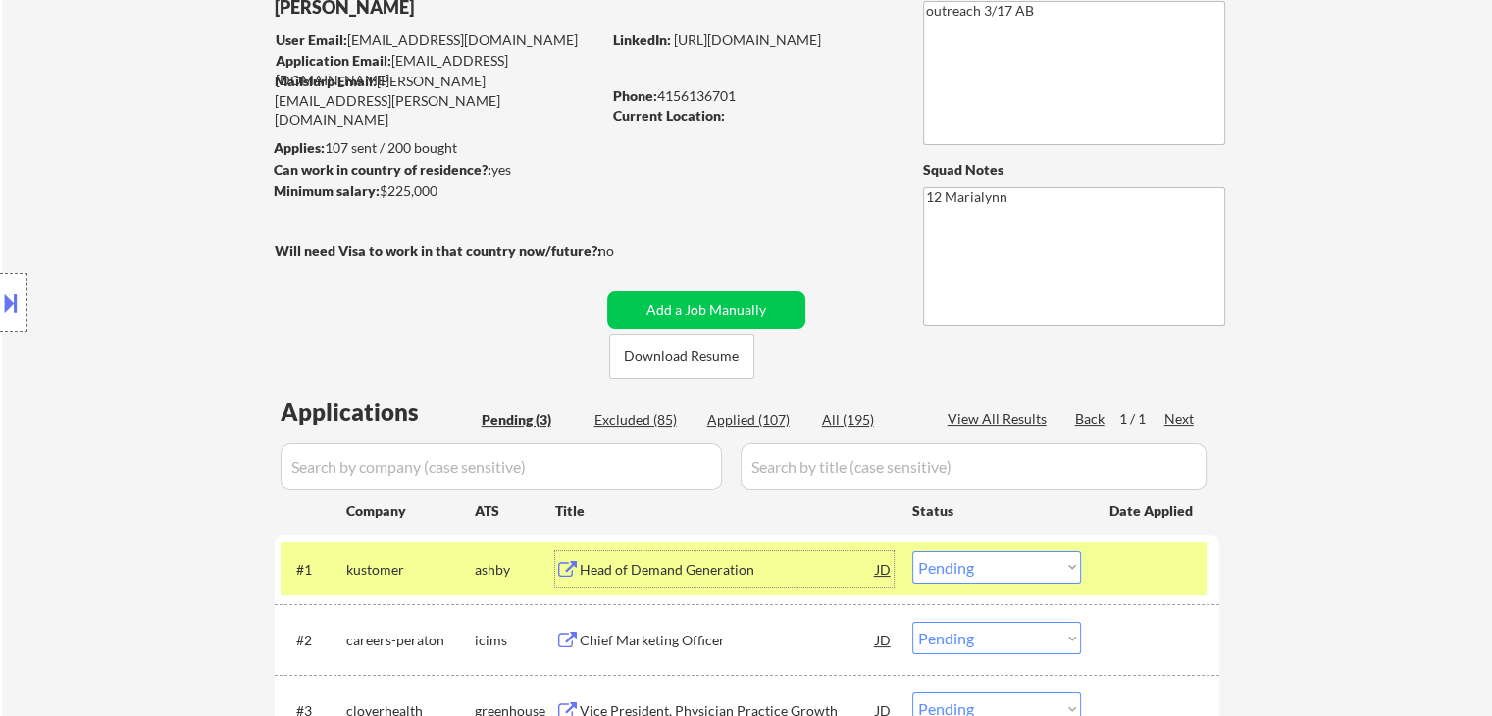
scroll to position [0, 0]
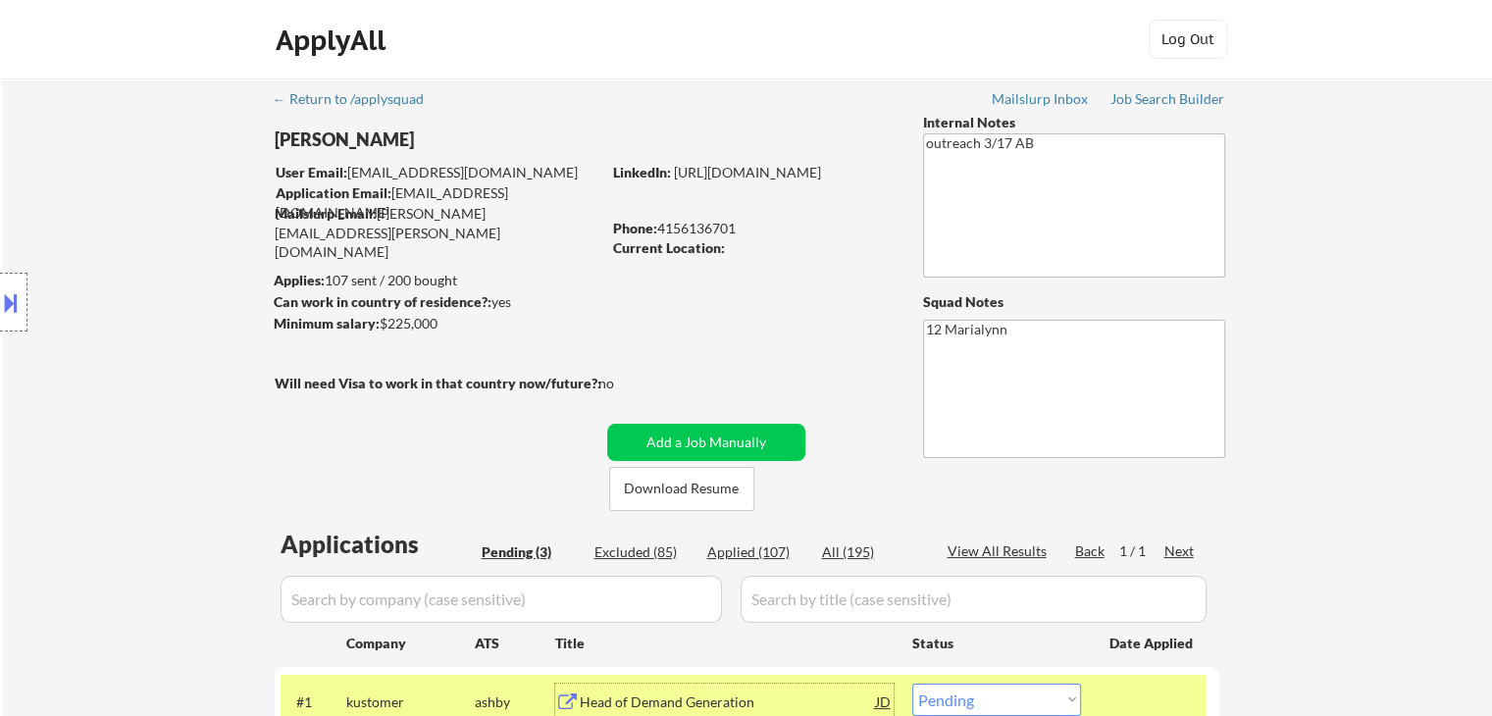
drag, startPoint x: 17, startPoint y: 310, endPoint x: 28, endPoint y: 307, distance: 12.1
click at [19, 310] on button at bounding box center [11, 302] width 22 height 32
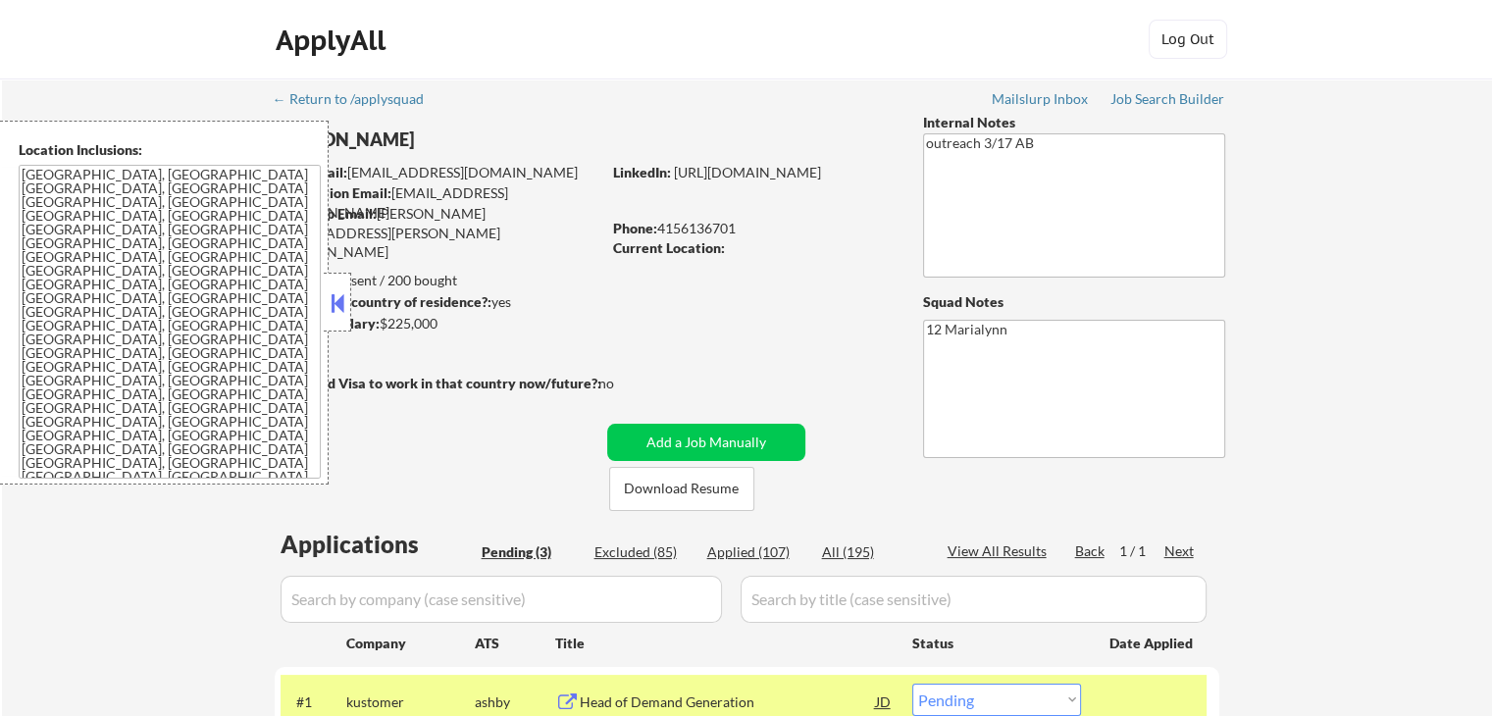
drag, startPoint x: 404, startPoint y: 439, endPoint x: 357, endPoint y: 264, distance: 181.8
click at [404, 436] on div "← Return to /applysquad Mailslurp Inbox Job Search Builder Gretchen Hoffman Use…" at bounding box center [747, 513] width 979 height 870
click at [334, 299] on button at bounding box center [338, 302] width 22 height 29
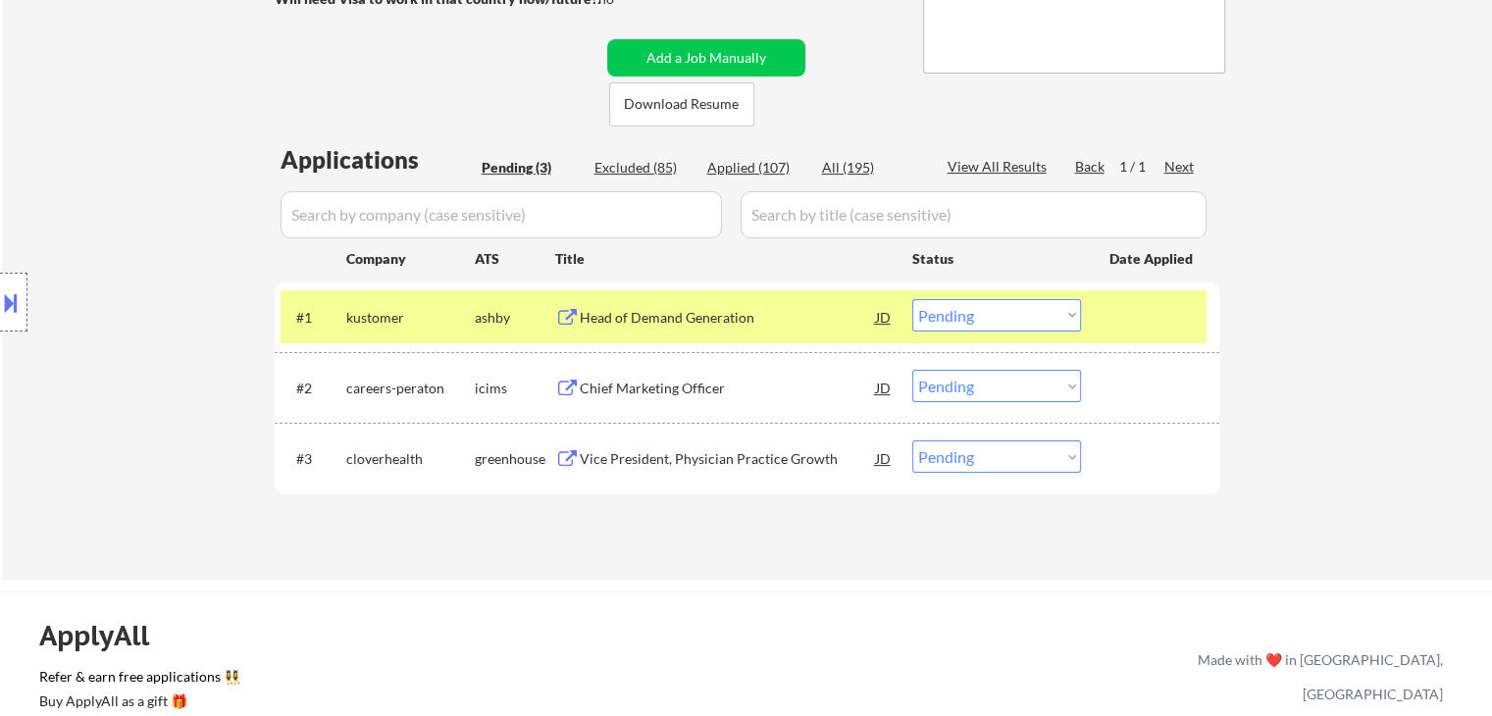
scroll to position [392, 0]
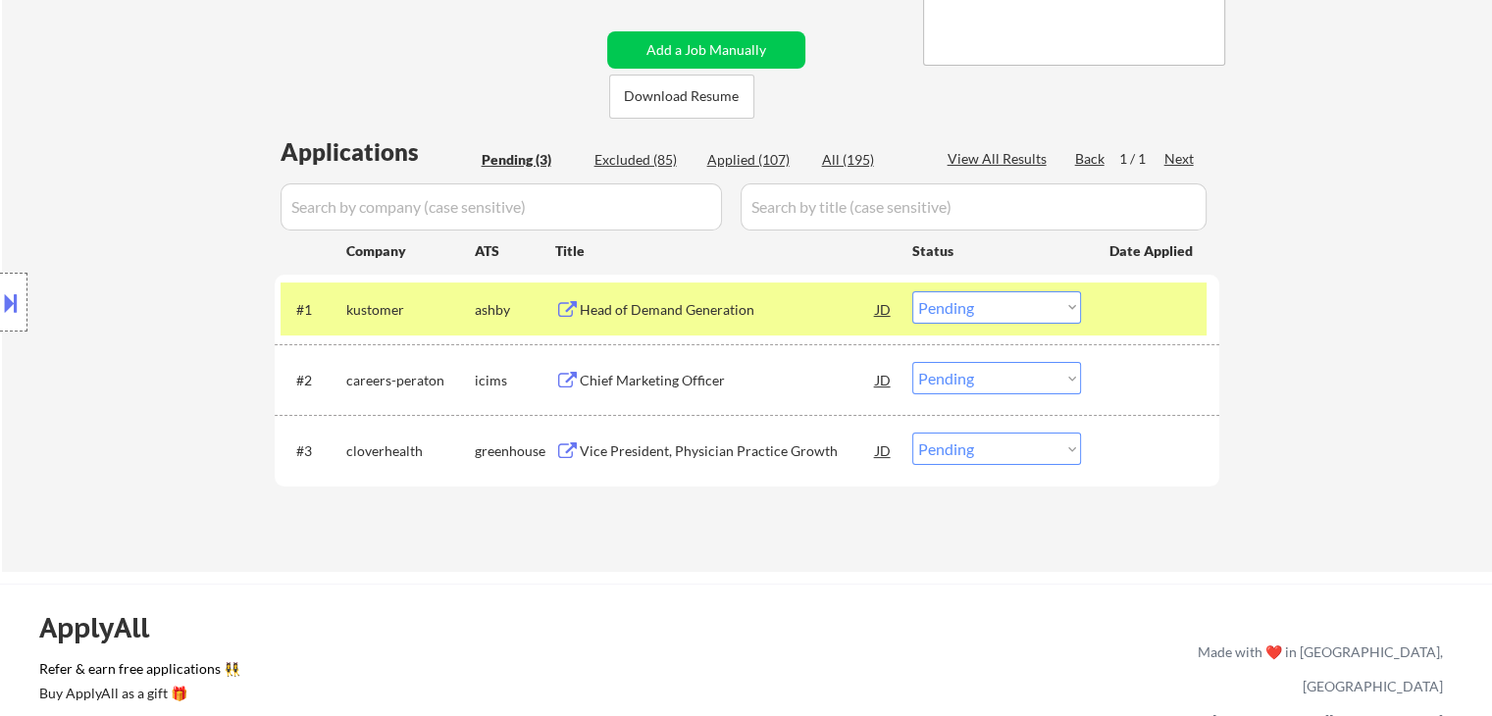
click at [991, 311] on select "Choose an option... Pending Applied Excluded (Questions) Excluded (Expired) Exc…" at bounding box center [996, 307] width 169 height 32
click at [912, 291] on select "Choose an option... Pending Applied Excluded (Questions) Excluded (Expired) Exc…" at bounding box center [996, 307] width 169 height 32
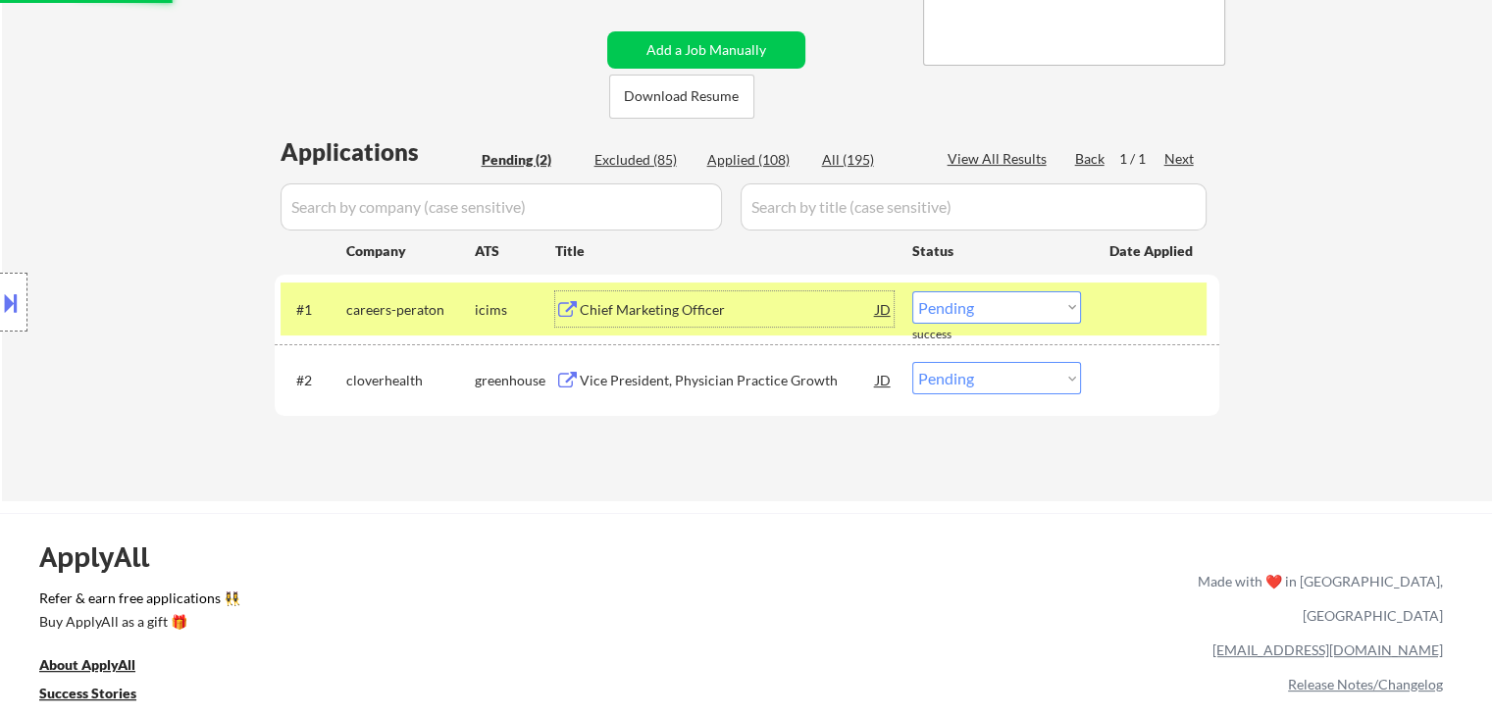
click at [634, 314] on div "Chief Marketing Officer" at bounding box center [728, 310] width 296 height 20
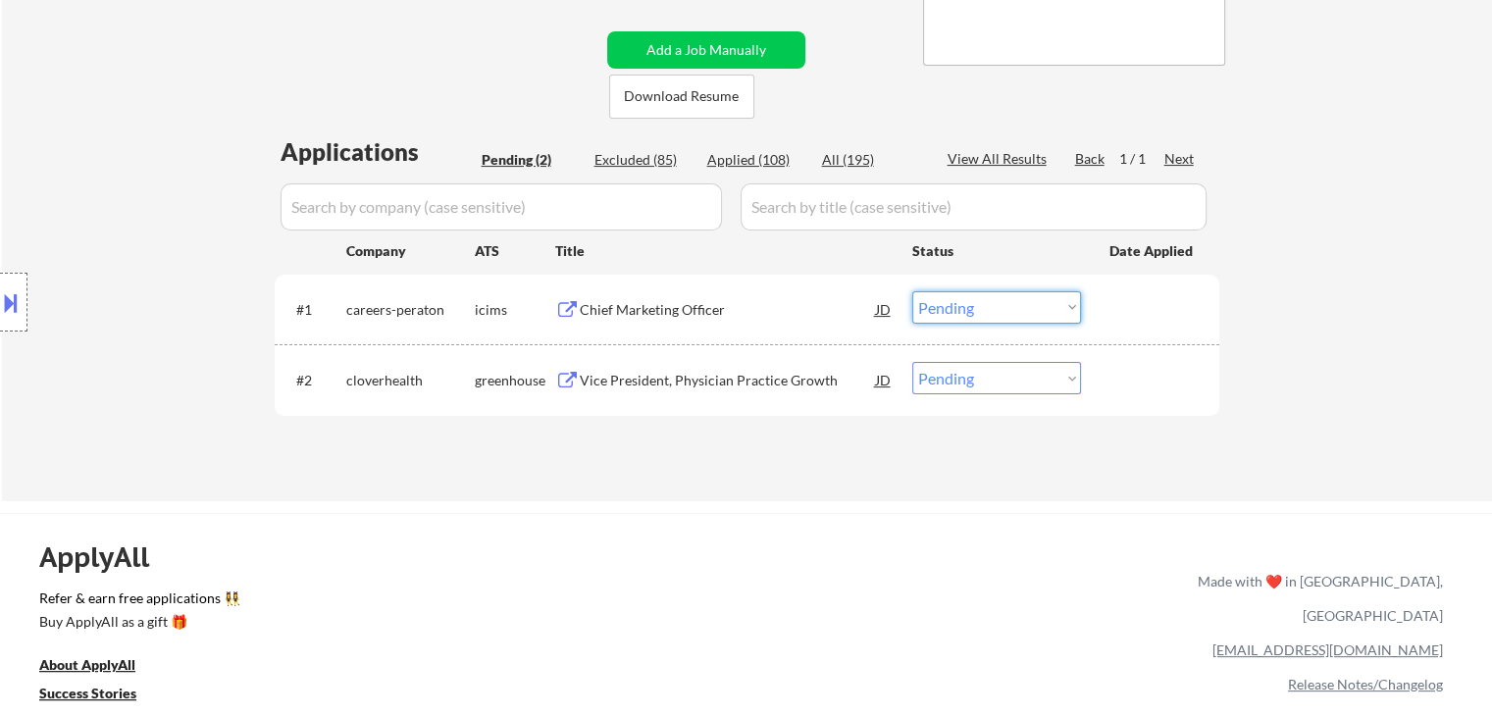
click at [987, 299] on select "Choose an option... Pending Applied Excluded (Questions) Excluded (Expired) Exc…" at bounding box center [996, 307] width 169 height 32
click at [912, 291] on select "Choose an option... Pending Applied Excluded (Questions) Excluded (Expired) Exc…" at bounding box center [996, 307] width 169 height 32
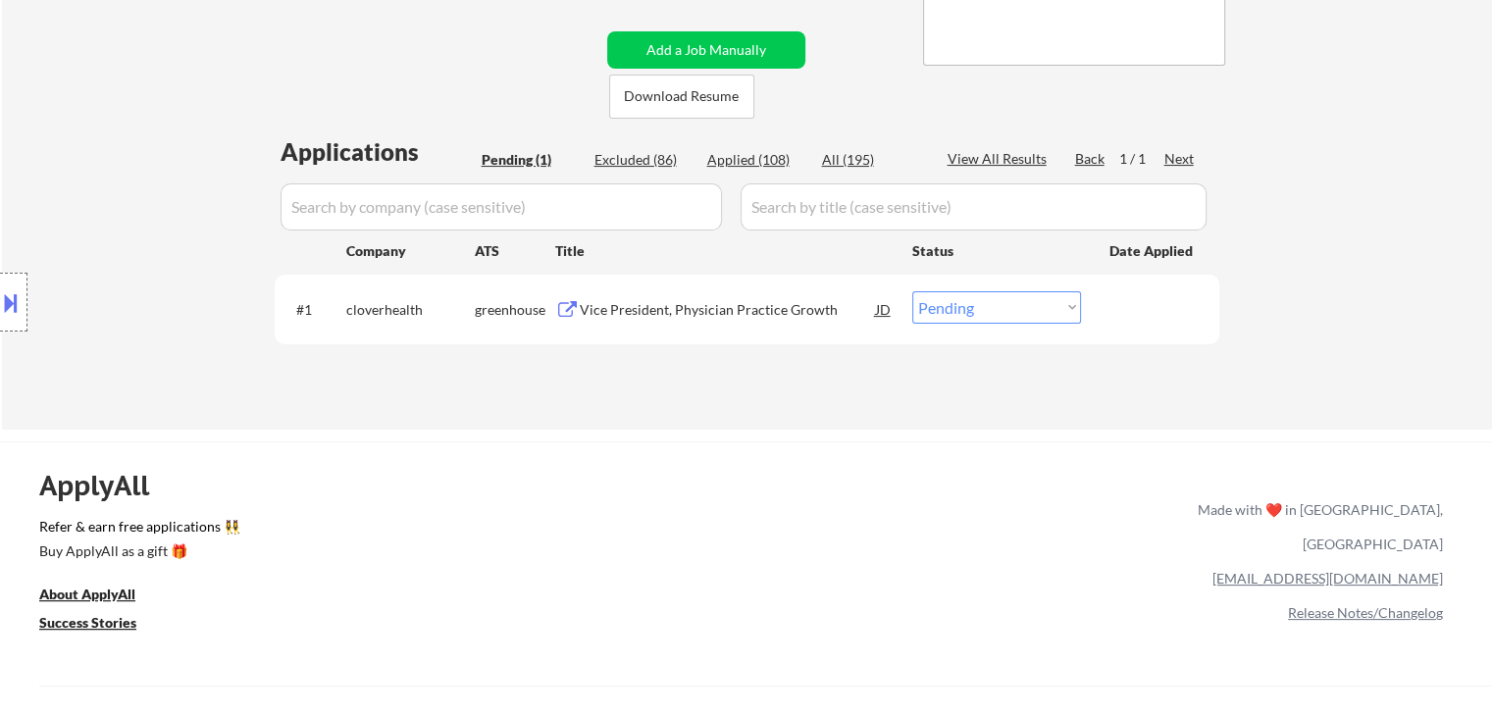
click at [730, 315] on div "Vice President, Physician Practice Growth" at bounding box center [728, 310] width 296 height 20
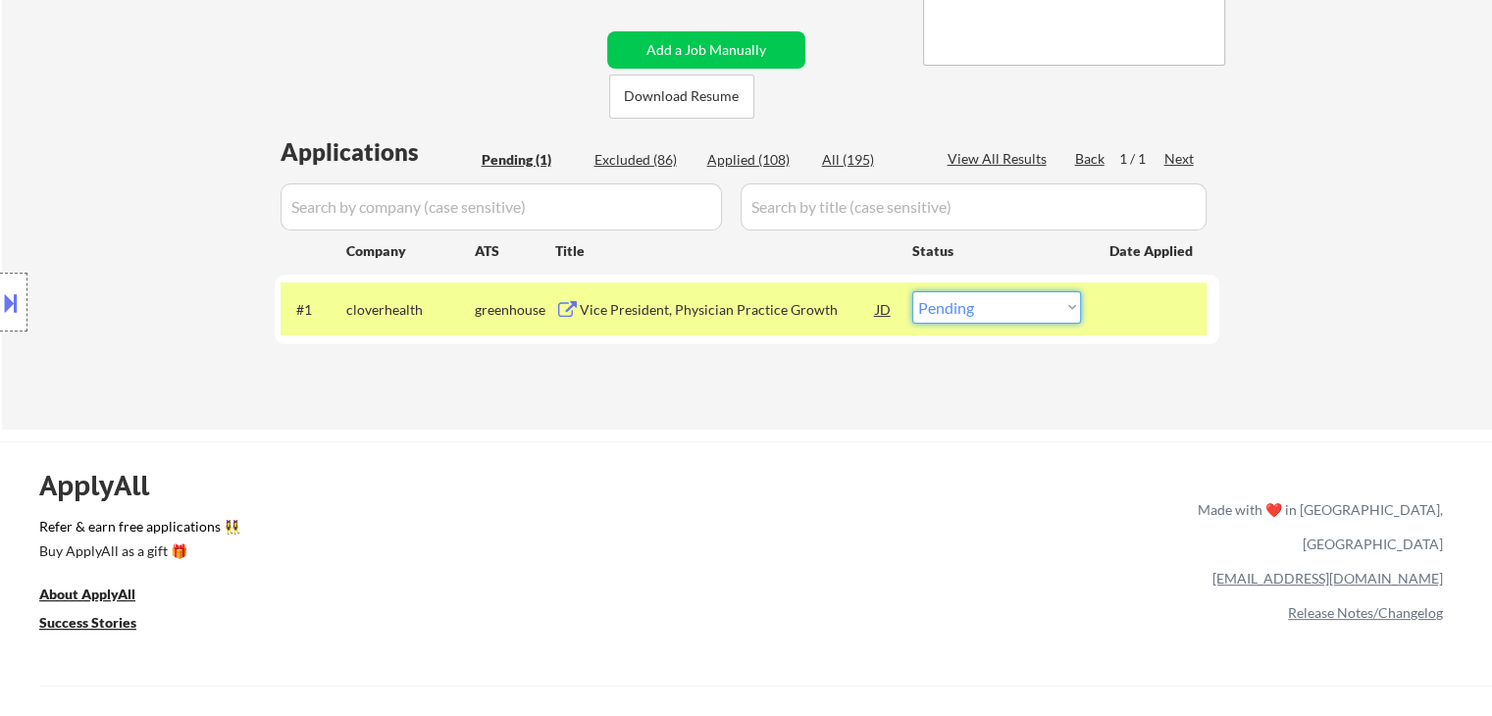
drag, startPoint x: 984, startPoint y: 295, endPoint x: 996, endPoint y: 322, distance: 29.0
click at [984, 301] on select "Choose an option... Pending Applied Excluded (Questions) Excluded (Expired) Exc…" at bounding box center [996, 307] width 169 height 32
select select ""excluded__bad_match_""
click at [912, 291] on select "Choose an option... Pending Applied Excluded (Questions) Excluded (Expired) Exc…" at bounding box center [996, 307] width 169 height 32
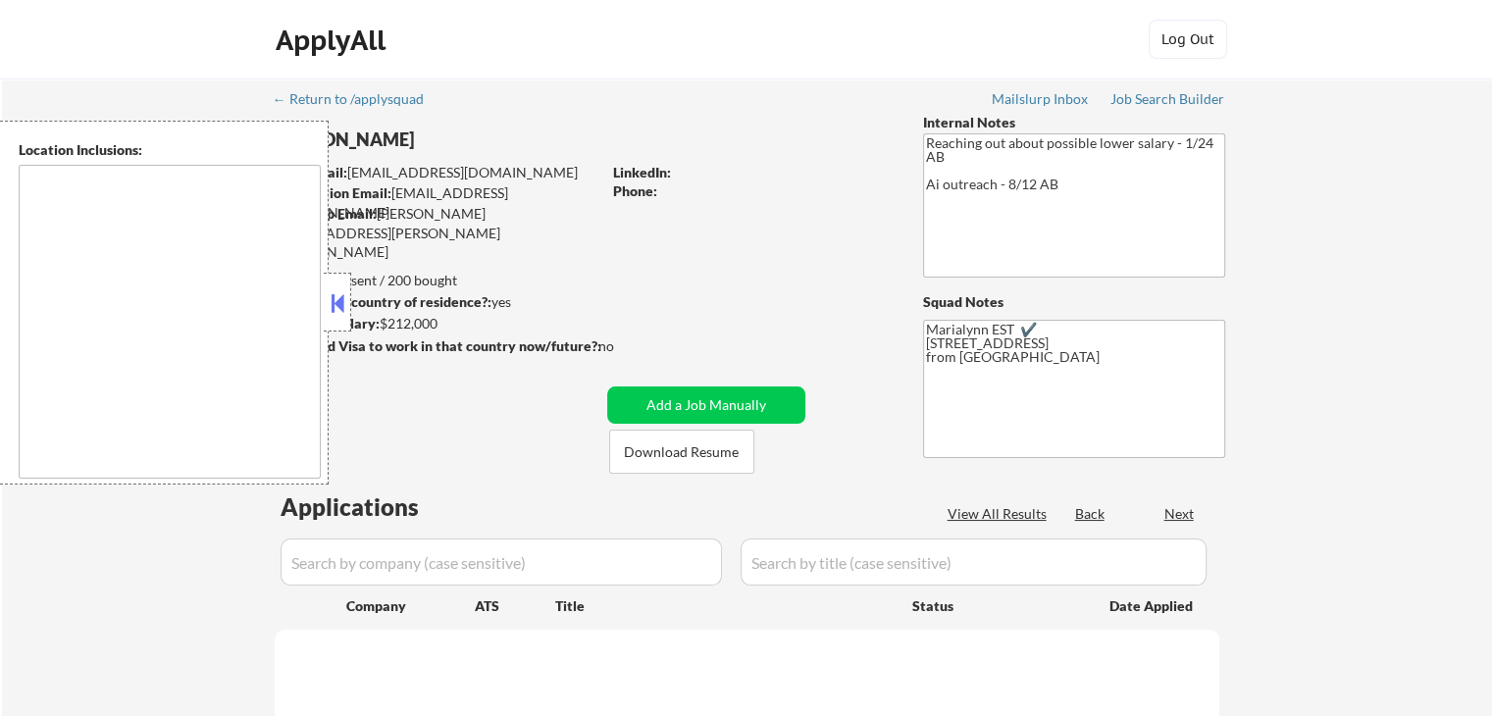
select select ""pending""
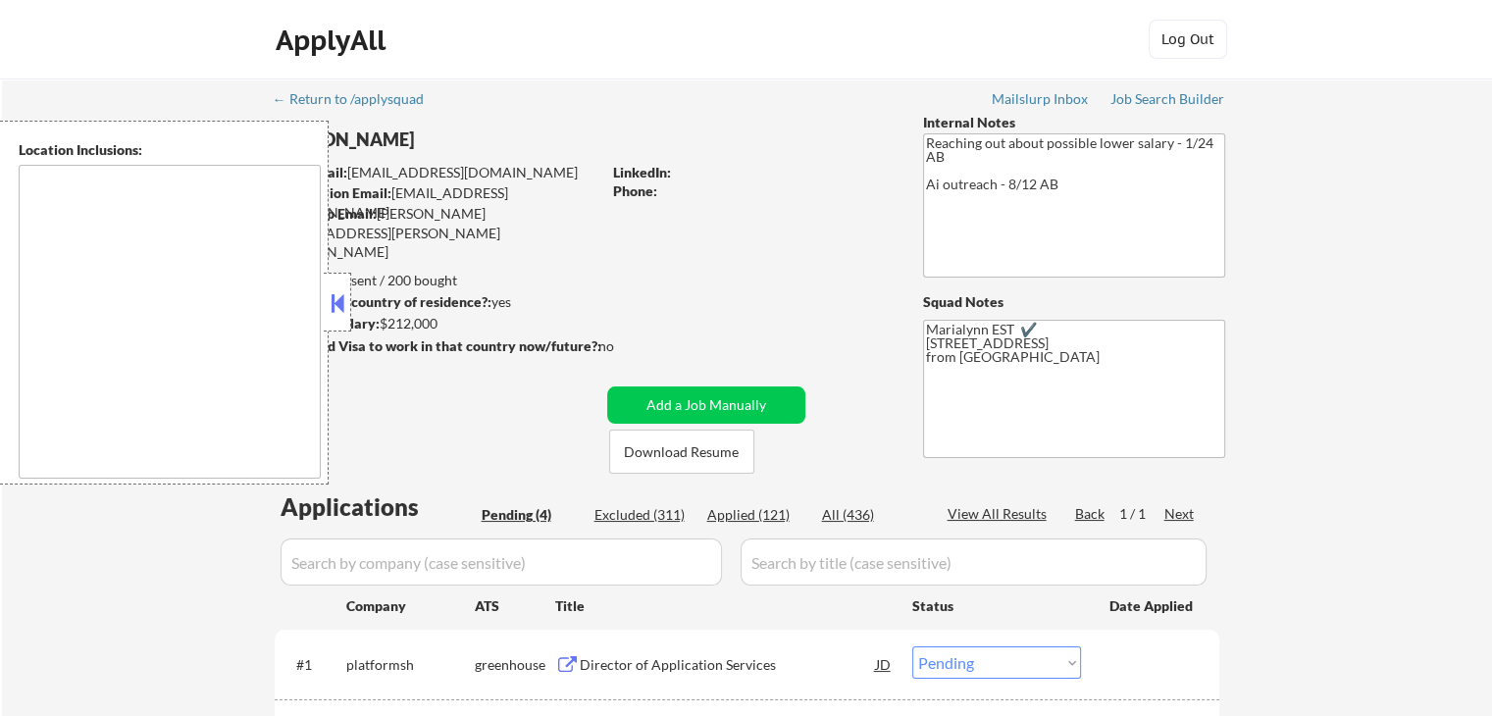
type textarea "remote"
drag, startPoint x: 339, startPoint y: 299, endPoint x: 391, endPoint y: 335, distance: 62.8
click at [340, 299] on button at bounding box center [338, 302] width 22 height 29
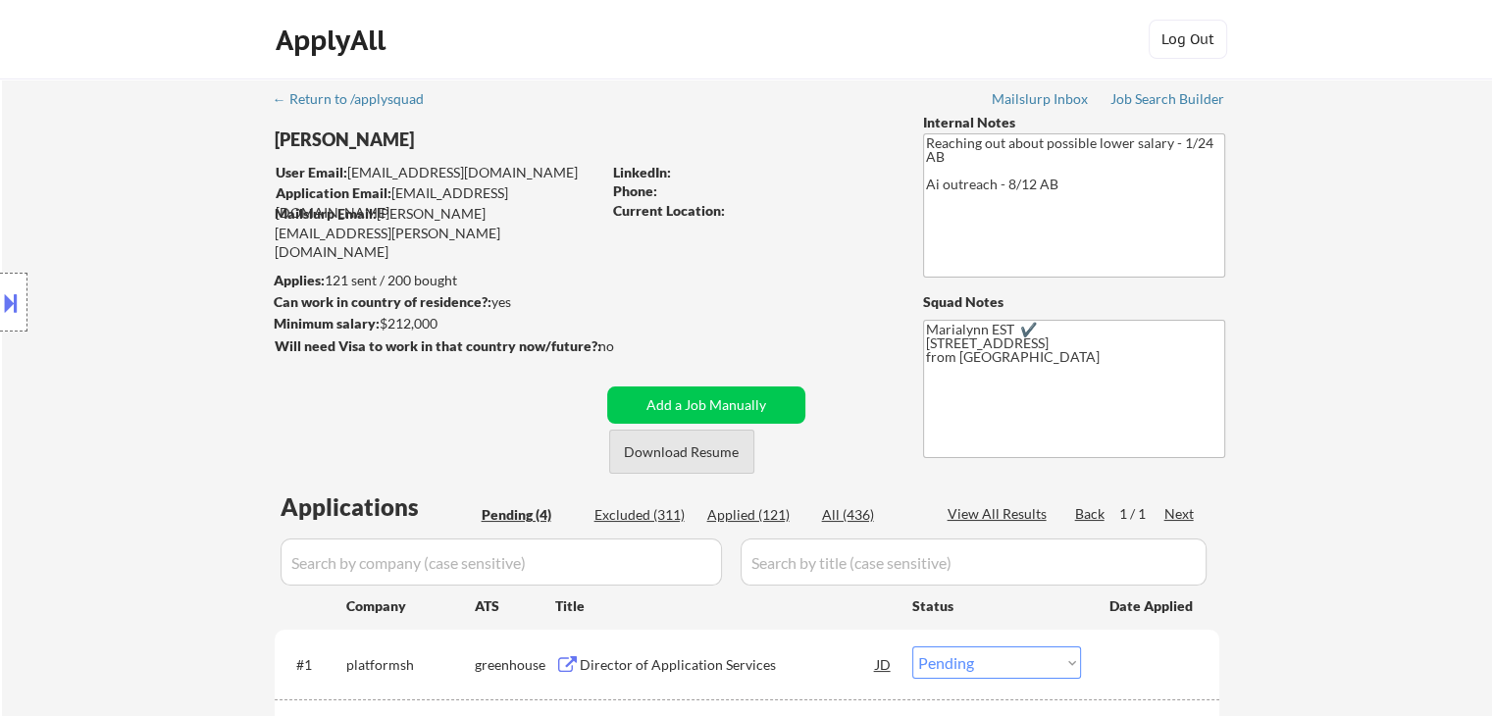
click at [642, 455] on button "Download Resume" at bounding box center [681, 452] width 145 height 44
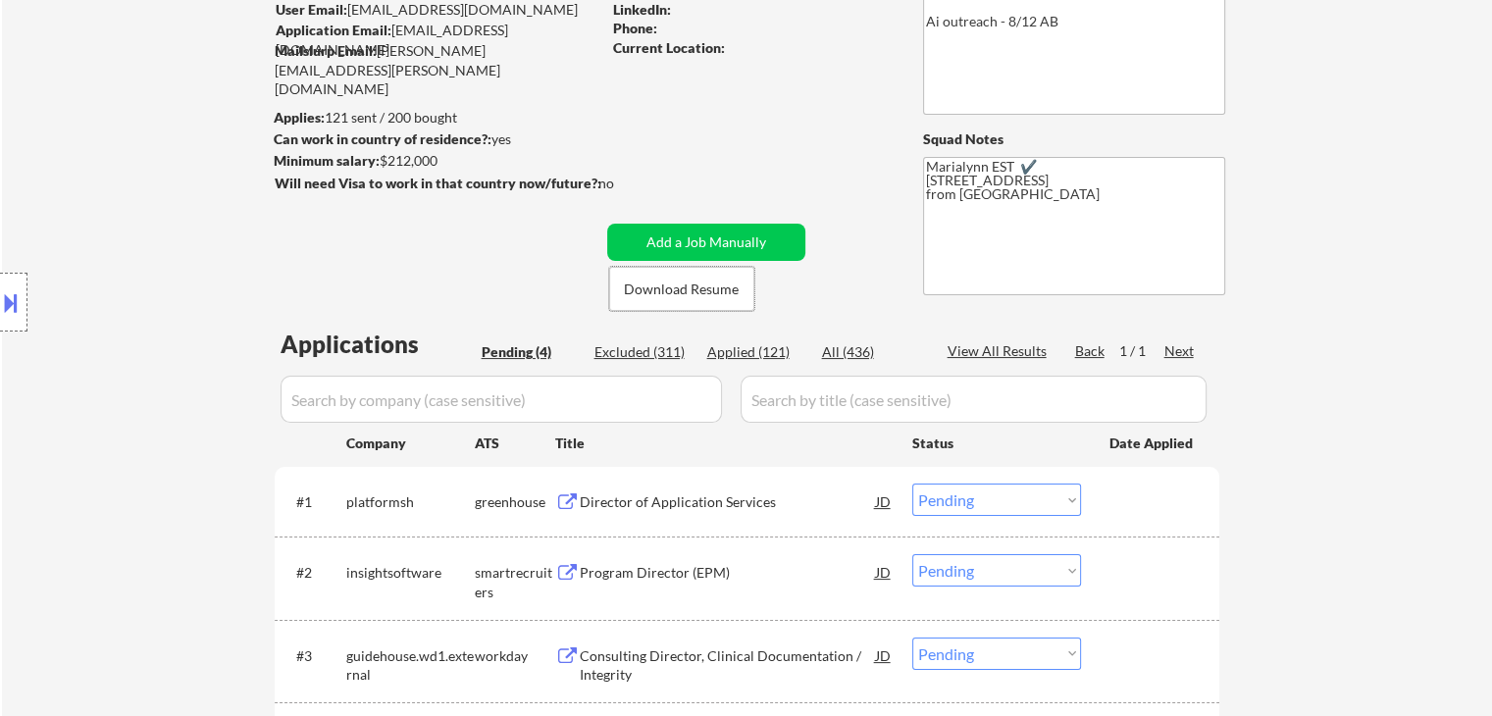
scroll to position [392, 0]
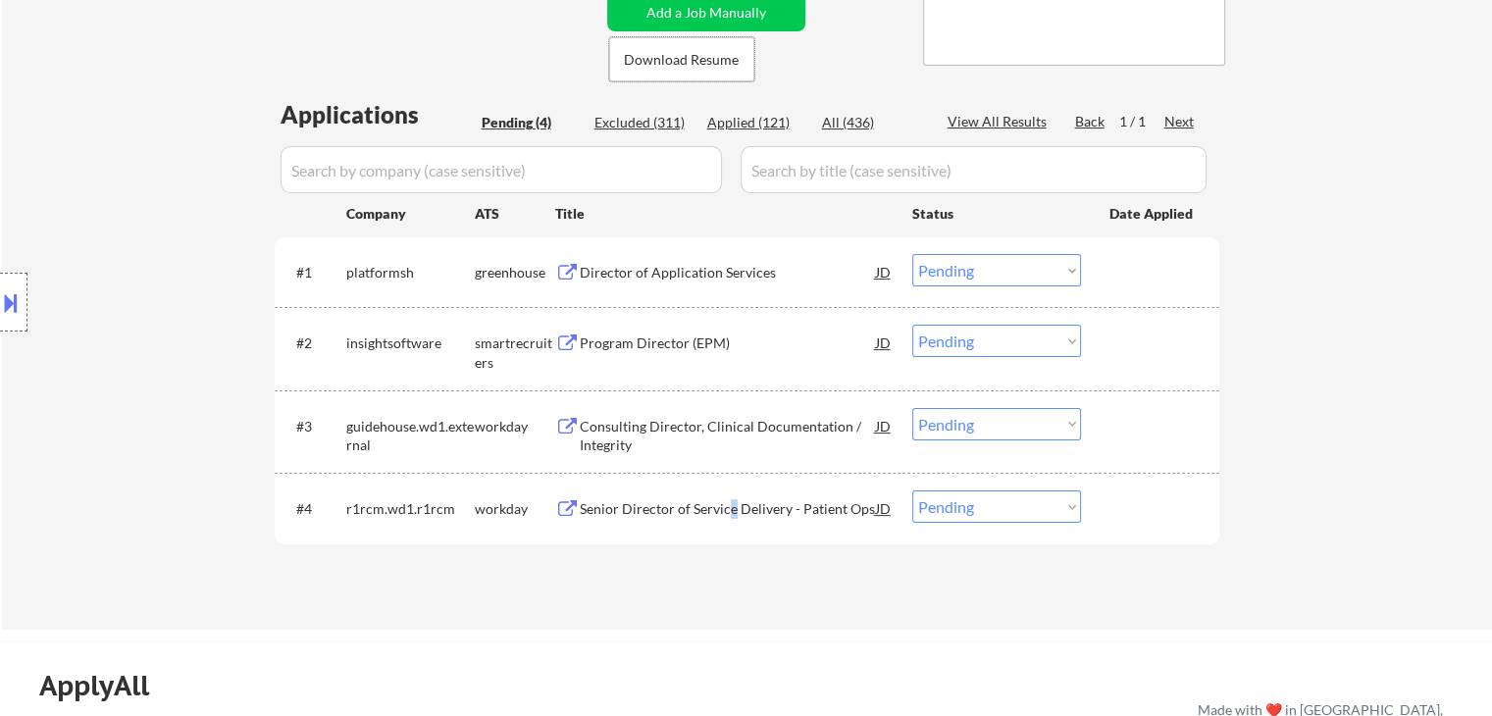
click at [731, 514] on div "Senior Director of Service Delivery - Patient Ops" at bounding box center [728, 509] width 296 height 20
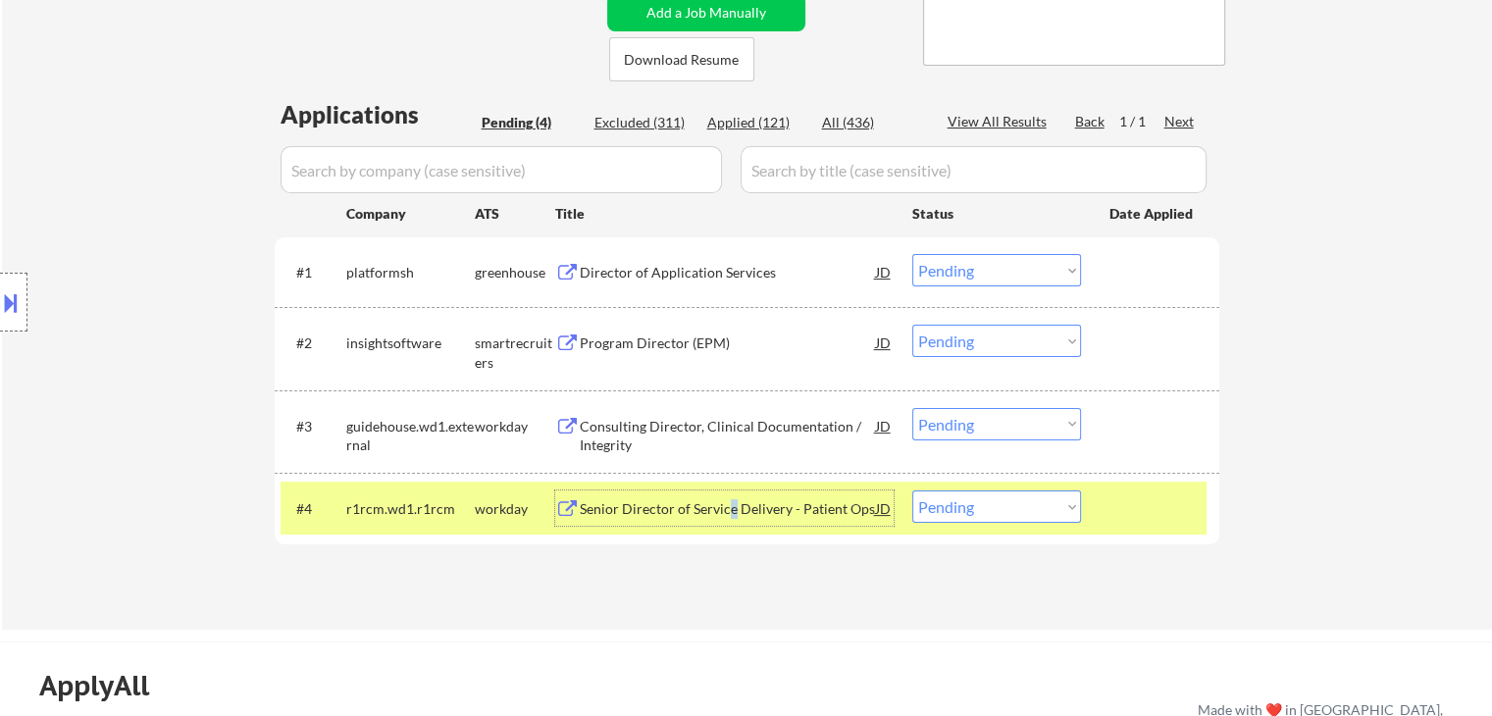
click at [1012, 499] on select "Choose an option... Pending Applied Excluded (Questions) Excluded (Expired) Exc…" at bounding box center [996, 506] width 169 height 32
select select ""excluded__bad_match_""
click at [912, 490] on select "Choose an option... Pending Applied Excluded (Questions) Excluded (Expired) Exc…" at bounding box center [996, 506] width 169 height 32
click at [691, 427] on div "Consulting Director, Clinical Documentation / Integrity" at bounding box center [728, 436] width 296 height 38
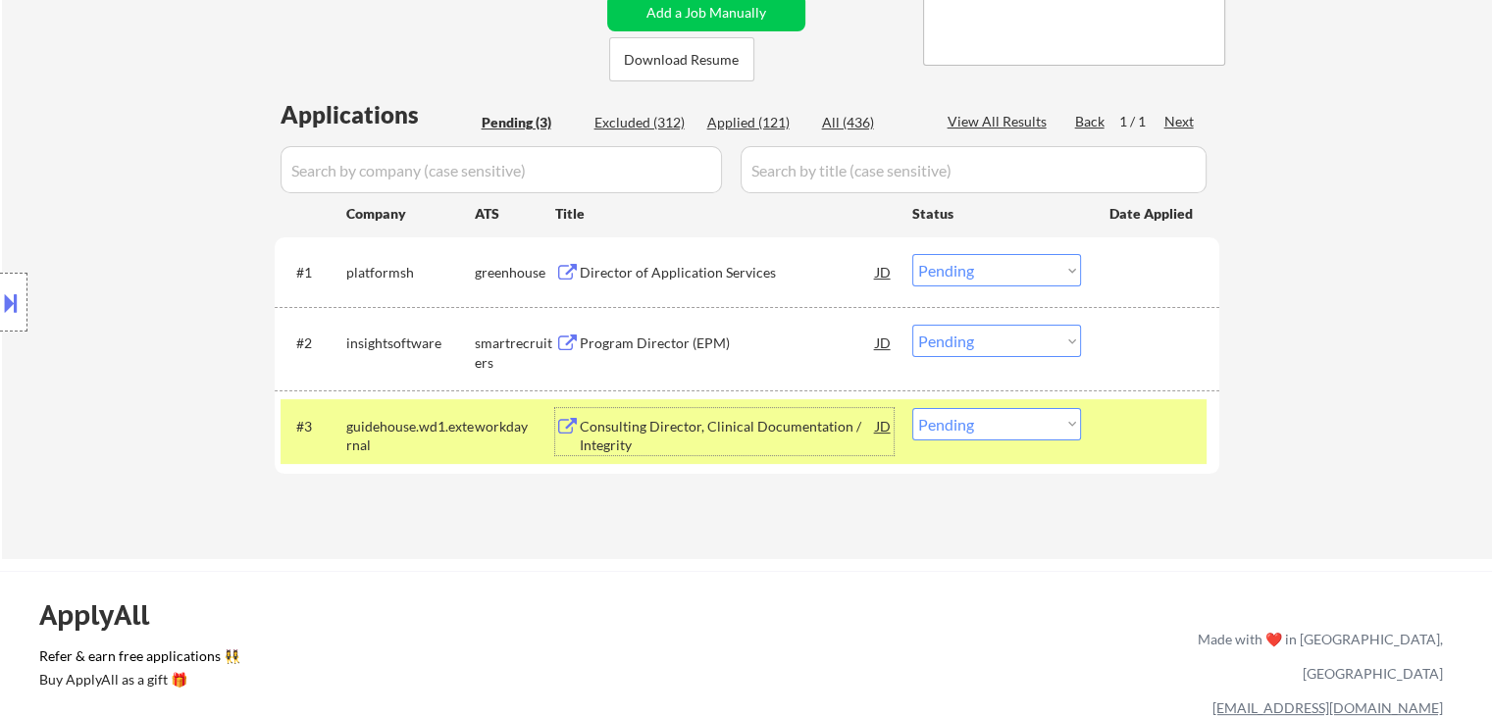
click at [1024, 428] on select "Choose an option... Pending Applied Excluded (Questions) Excluded (Expired) Exc…" at bounding box center [996, 424] width 169 height 32
select select ""excluded__bad_match_""
click at [912, 408] on select "Choose an option... Pending Applied Excluded (Questions) Excluded (Expired) Exc…" at bounding box center [996, 424] width 169 height 32
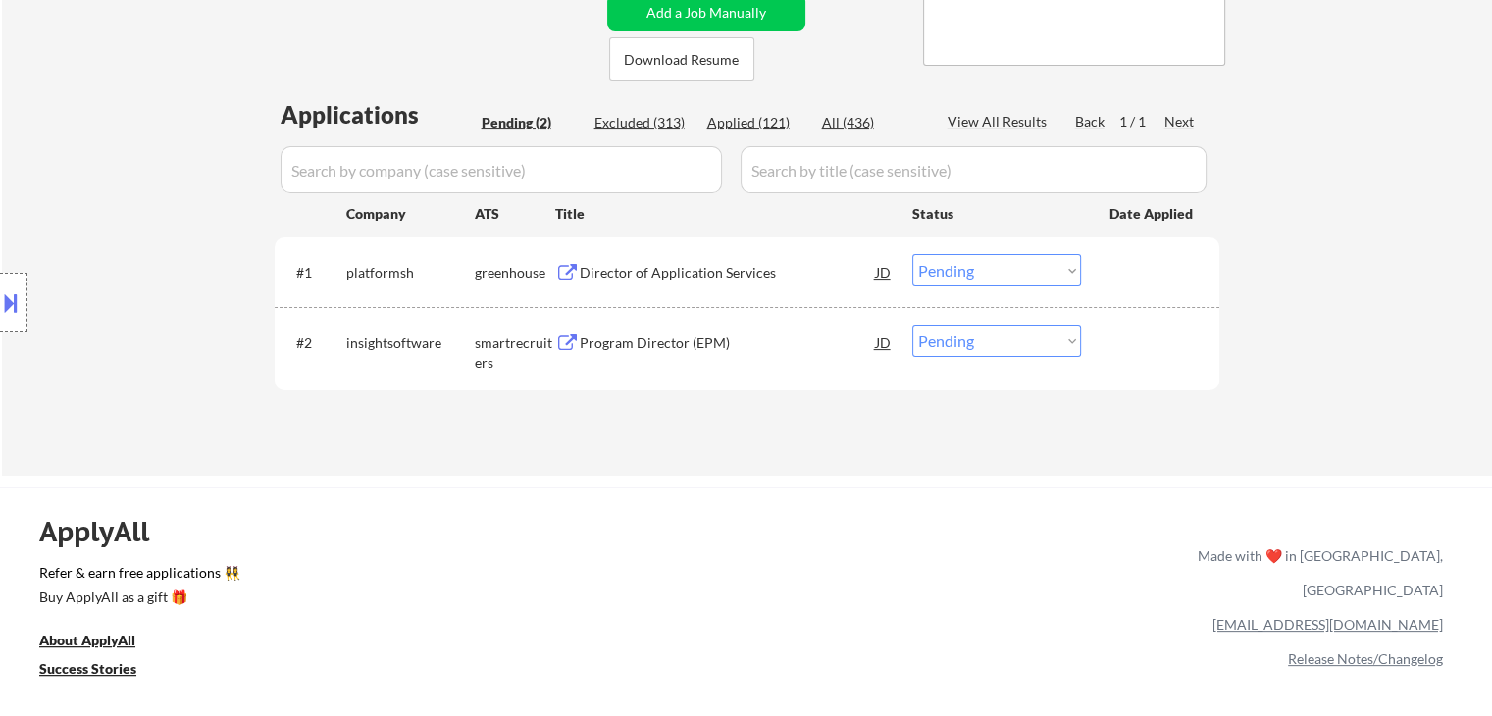
click at [628, 340] on div "Program Director (EPM)" at bounding box center [728, 344] width 296 height 20
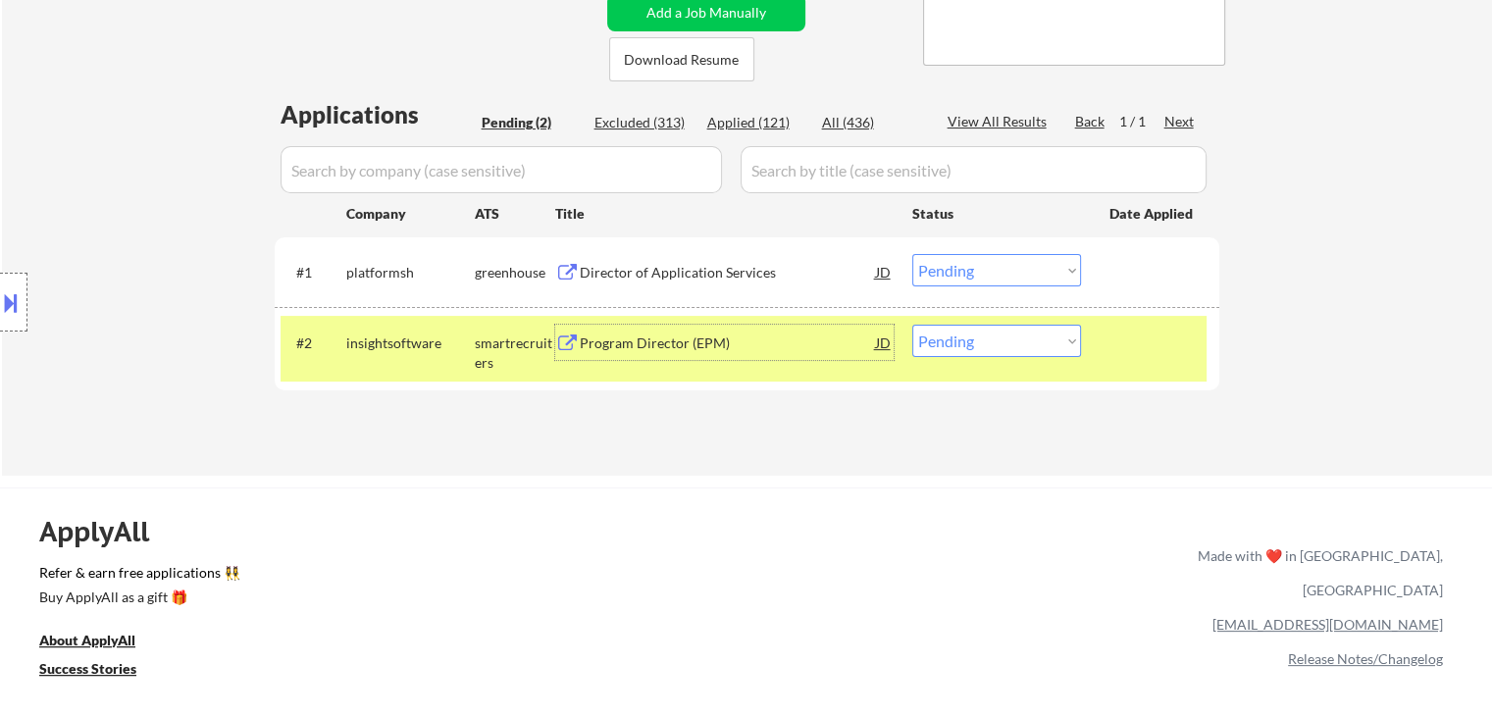
drag, startPoint x: 997, startPoint y: 332, endPoint x: 1005, endPoint y: 355, distance: 25.1
click at [997, 335] on select "Choose an option... Pending Applied Excluded (Questions) Excluded (Expired) Exc…" at bounding box center [996, 341] width 169 height 32
select select ""excluded__bad_match_""
click at [912, 325] on select "Choose an option... Pending Applied Excluded (Questions) Excluded (Expired) Exc…" at bounding box center [996, 341] width 169 height 32
click at [655, 258] on div "Director of Application Services" at bounding box center [728, 271] width 296 height 35
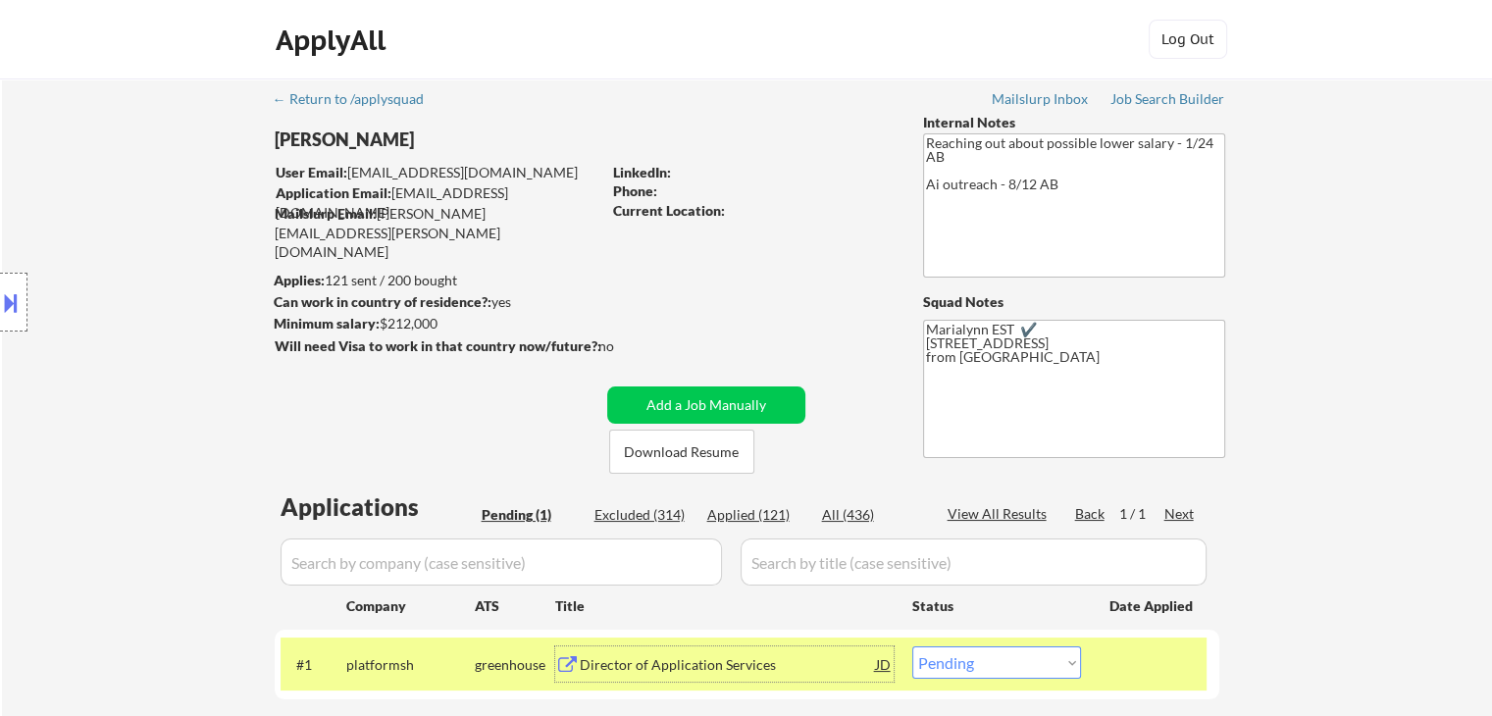
scroll to position [294, 0]
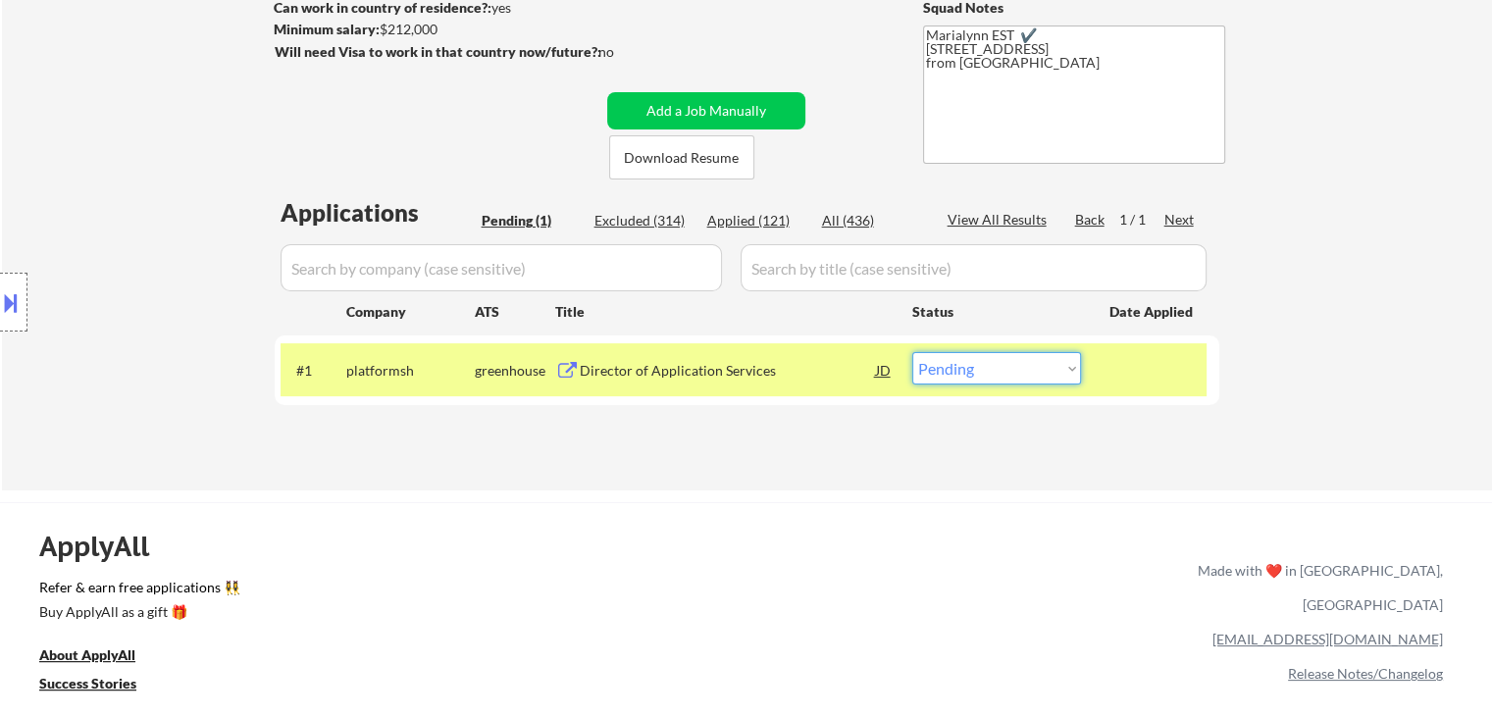
drag, startPoint x: 965, startPoint y: 358, endPoint x: 977, endPoint y: 383, distance: 27.2
click at [965, 359] on select "Choose an option... Pending Applied Excluded (Questions) Excluded (Expired) Exc…" at bounding box center [996, 368] width 169 height 32
select select ""applied""
click at [912, 352] on select "Choose an option... Pending Applied Excluded (Questions) Excluded (Expired) Exc…" at bounding box center [996, 368] width 169 height 32
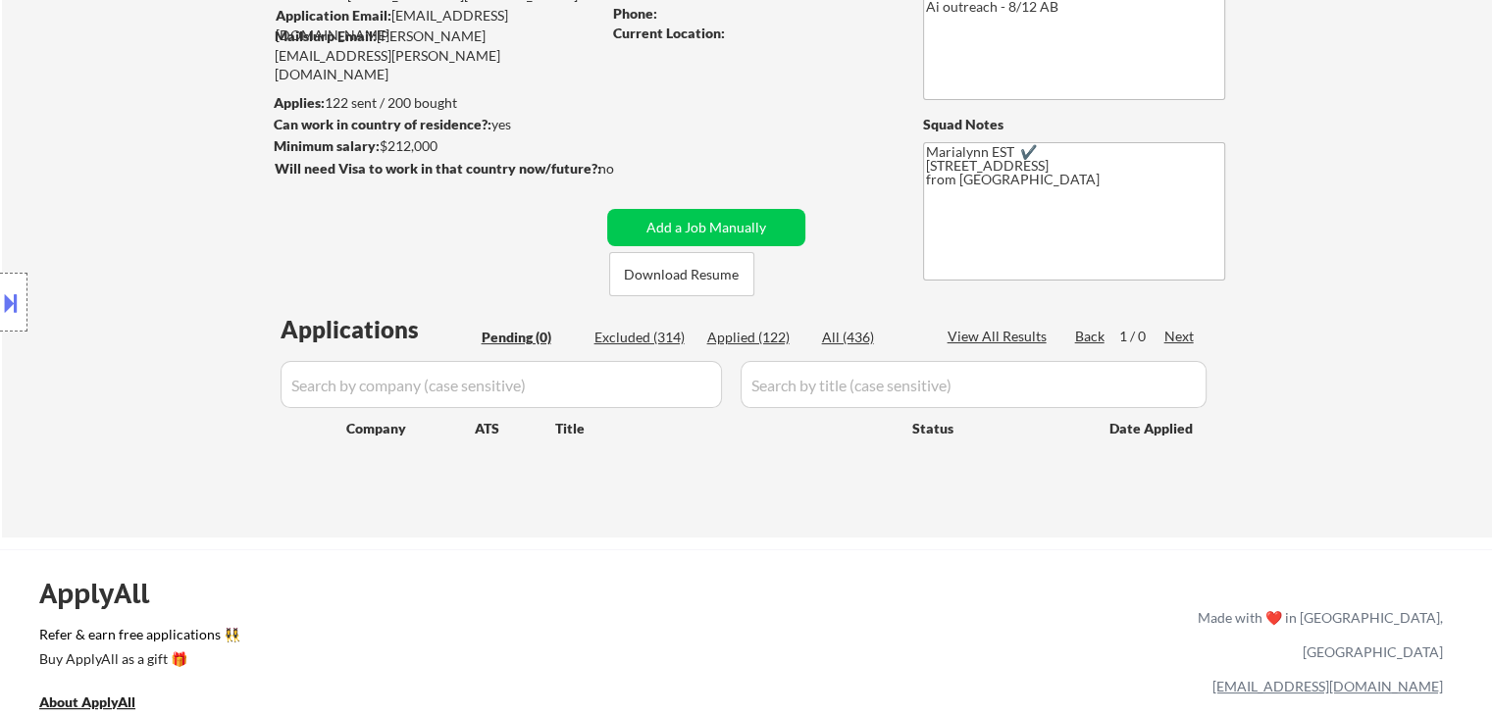
scroll to position [0, 0]
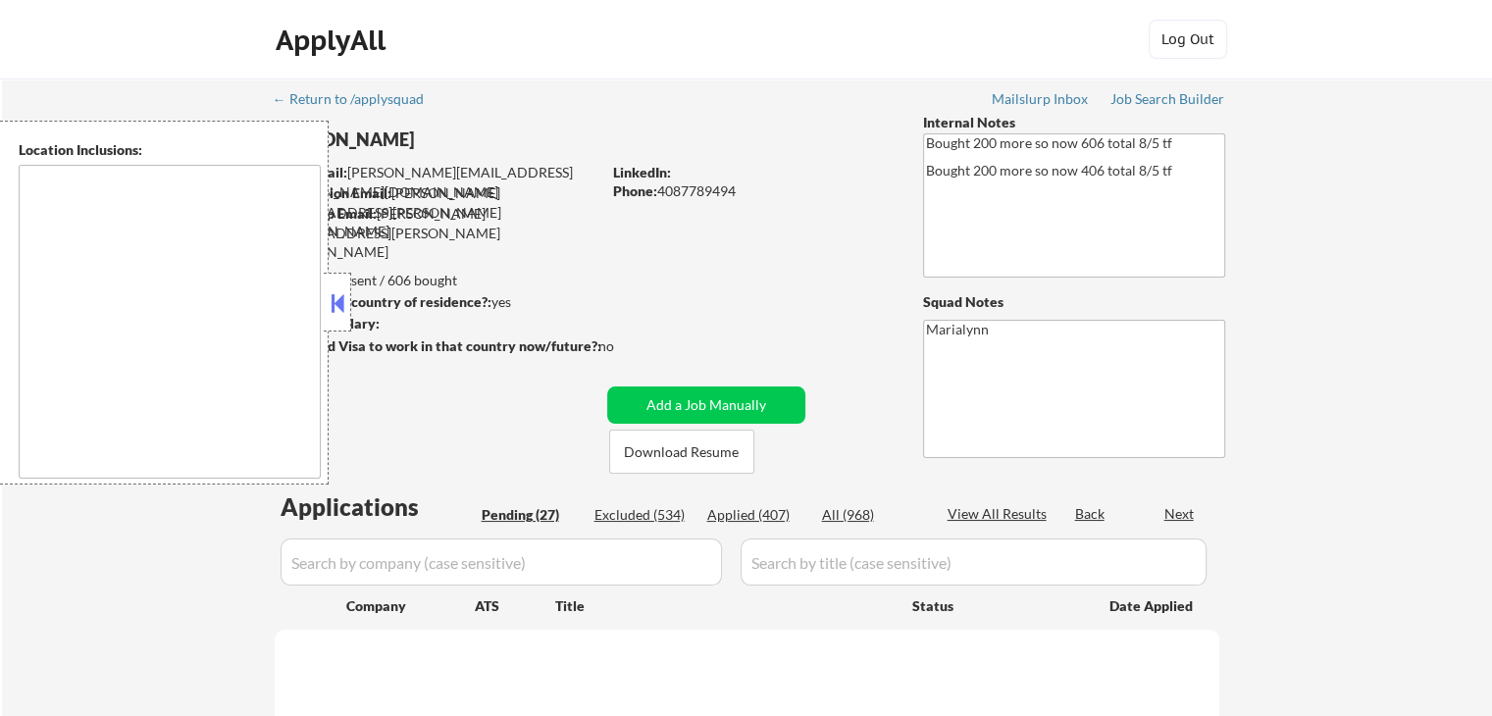
select select ""pending""
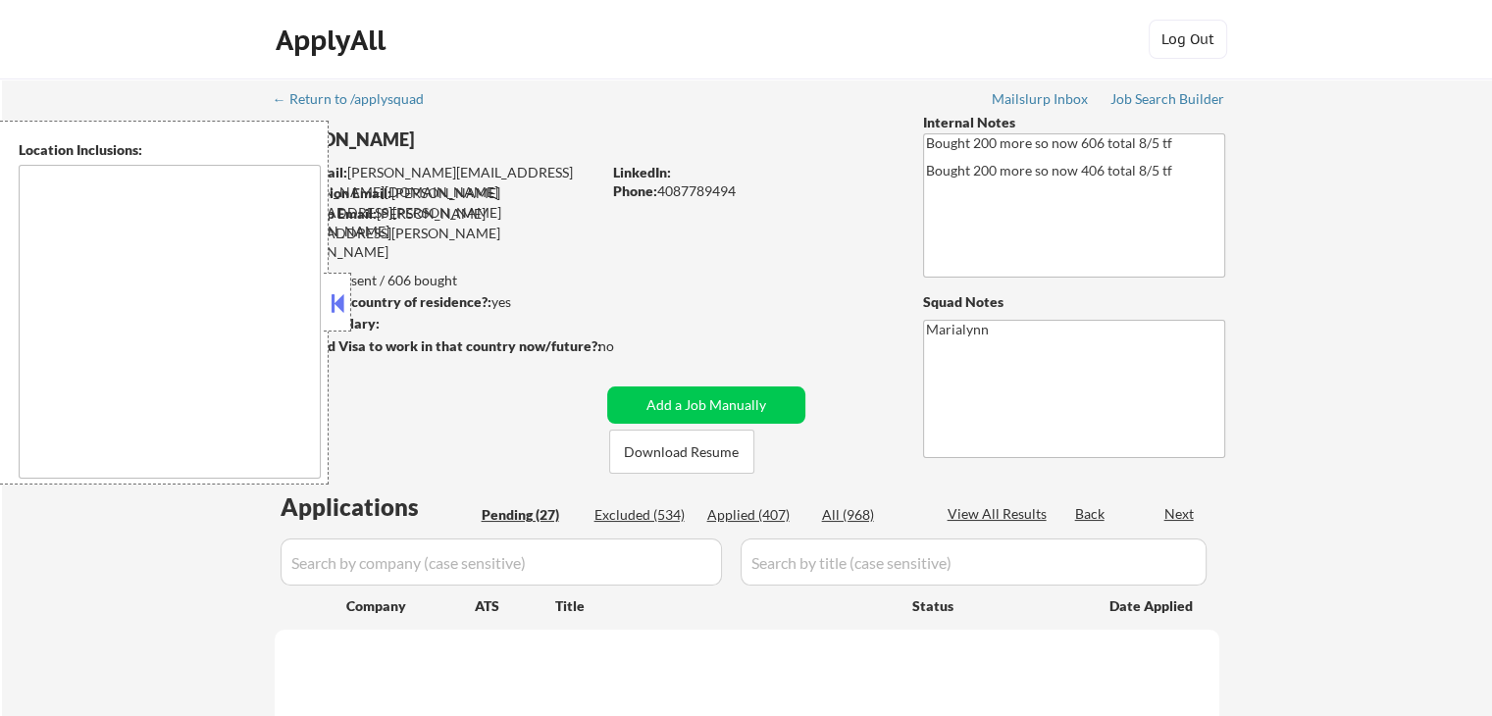
select select ""pending""
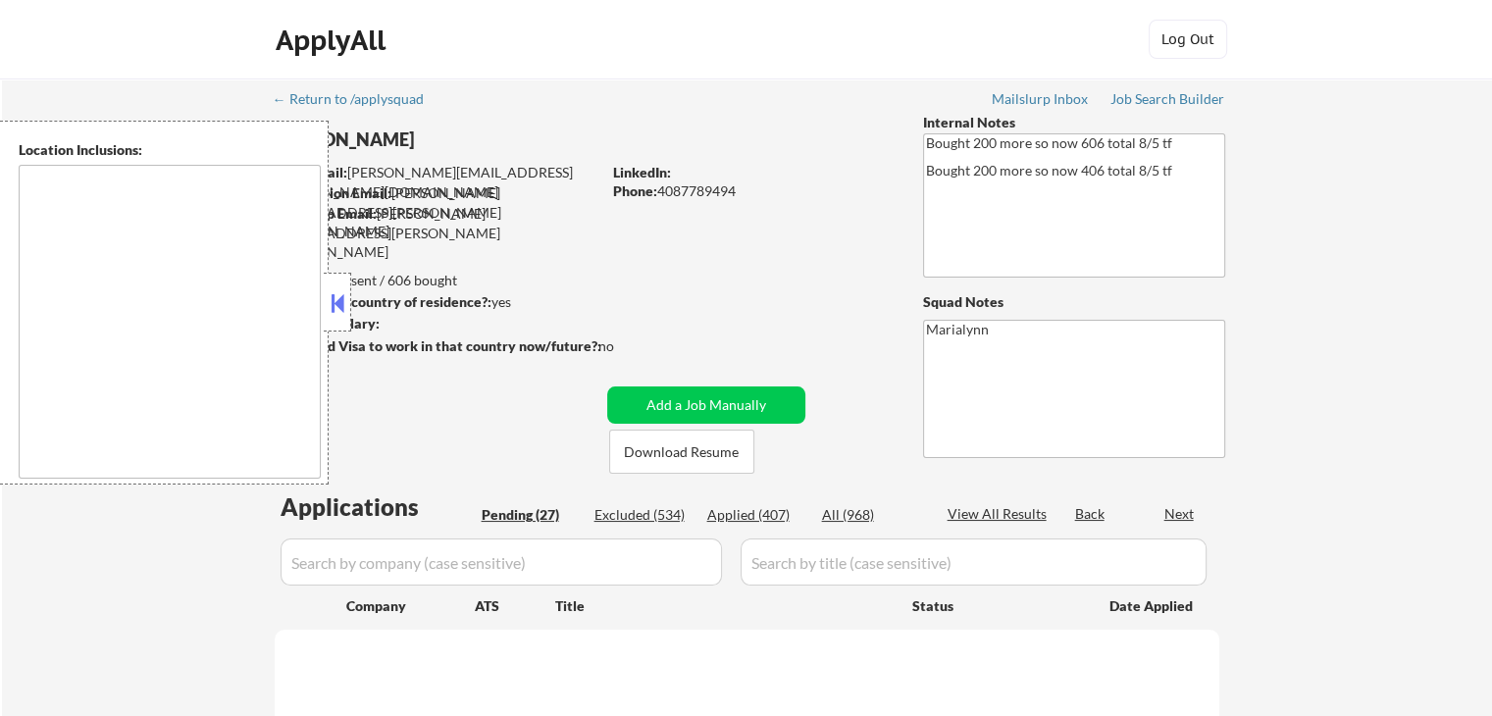
select select ""pending""
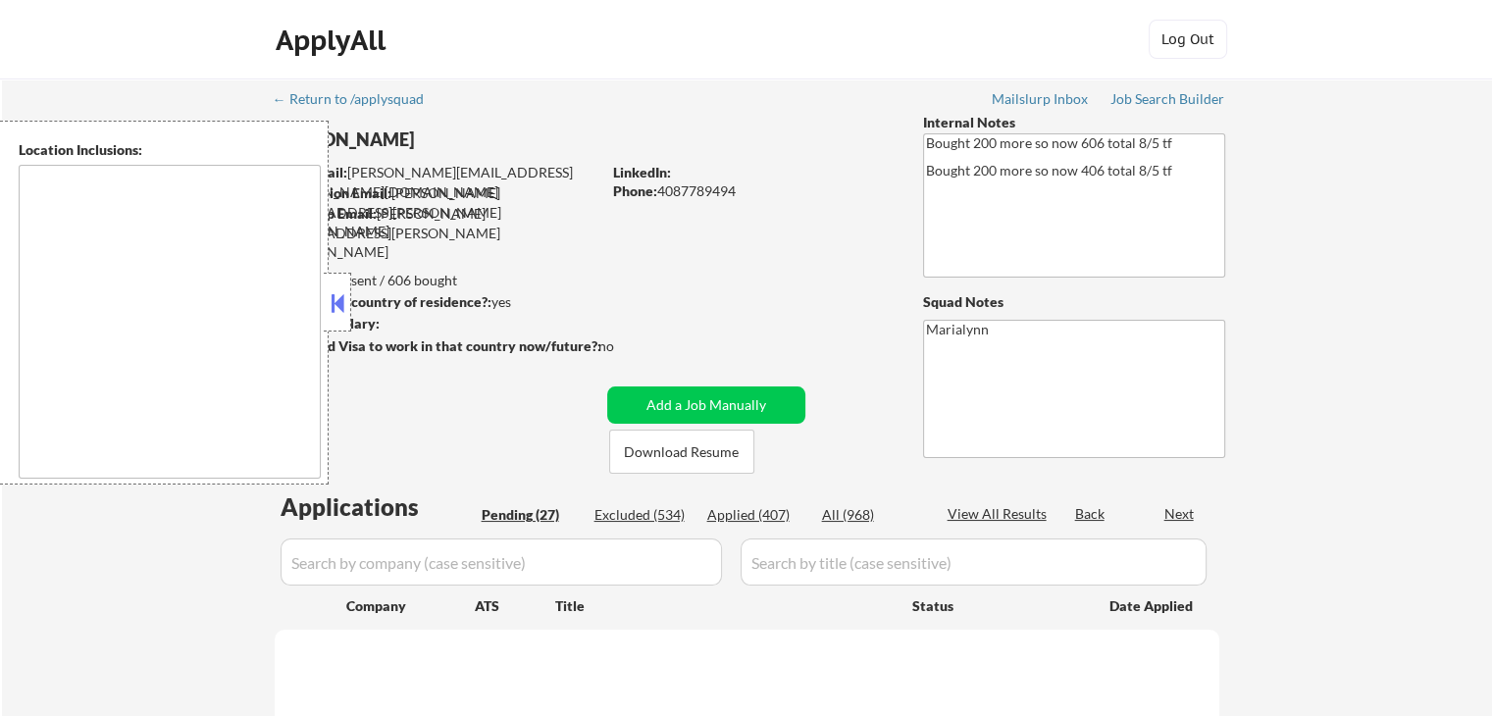
select select ""pending""
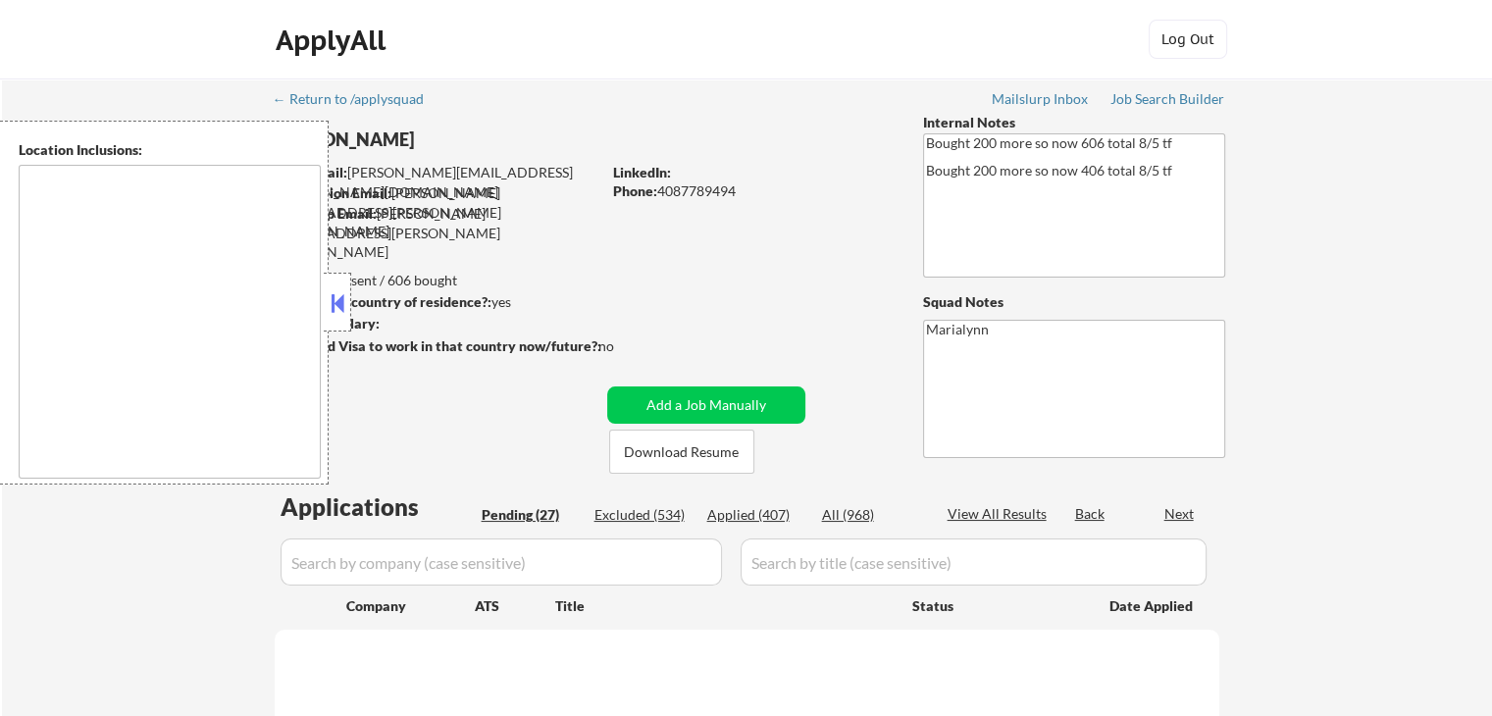
select select ""pending""
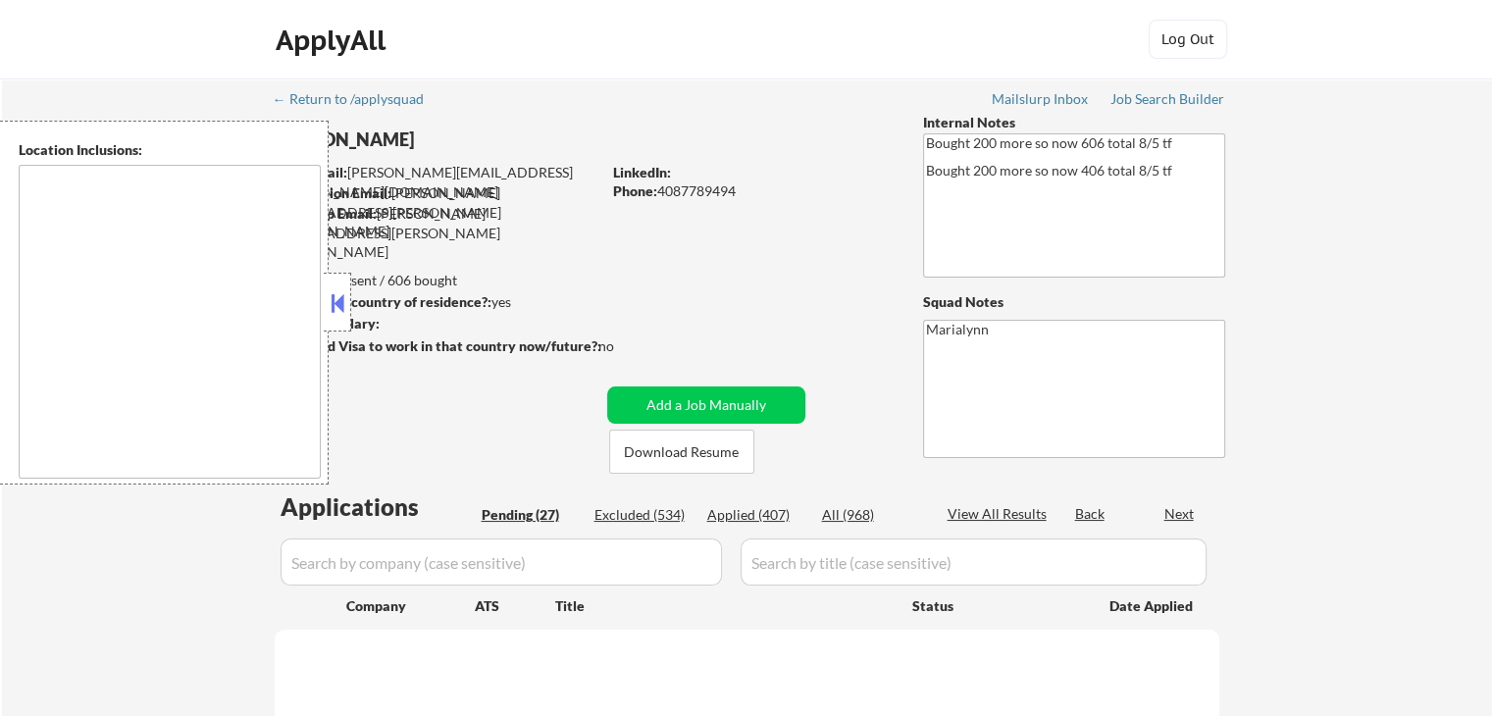
select select ""pending""
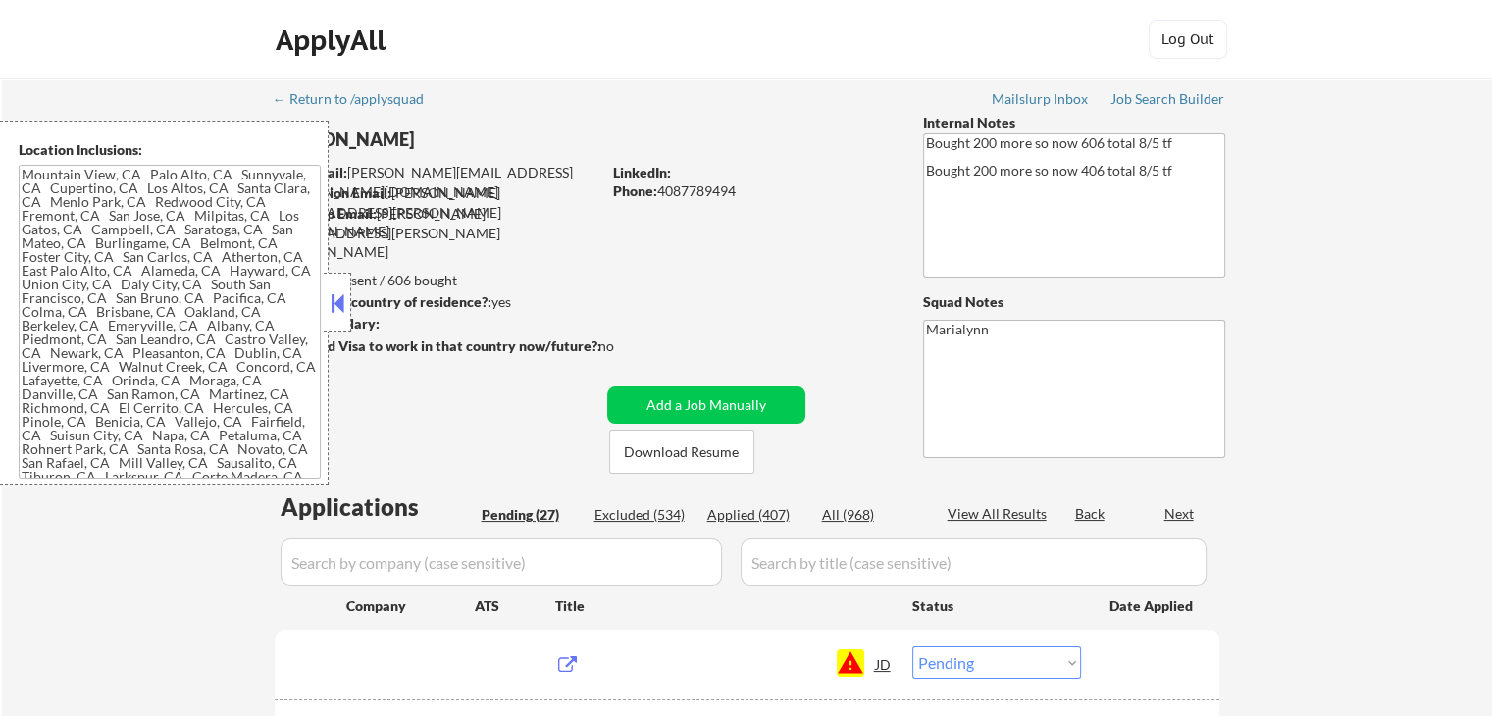
type textarea "[GEOGRAPHIC_DATA], [GEOGRAPHIC_DATA] [GEOGRAPHIC_DATA], [GEOGRAPHIC_DATA] [GEOG…"
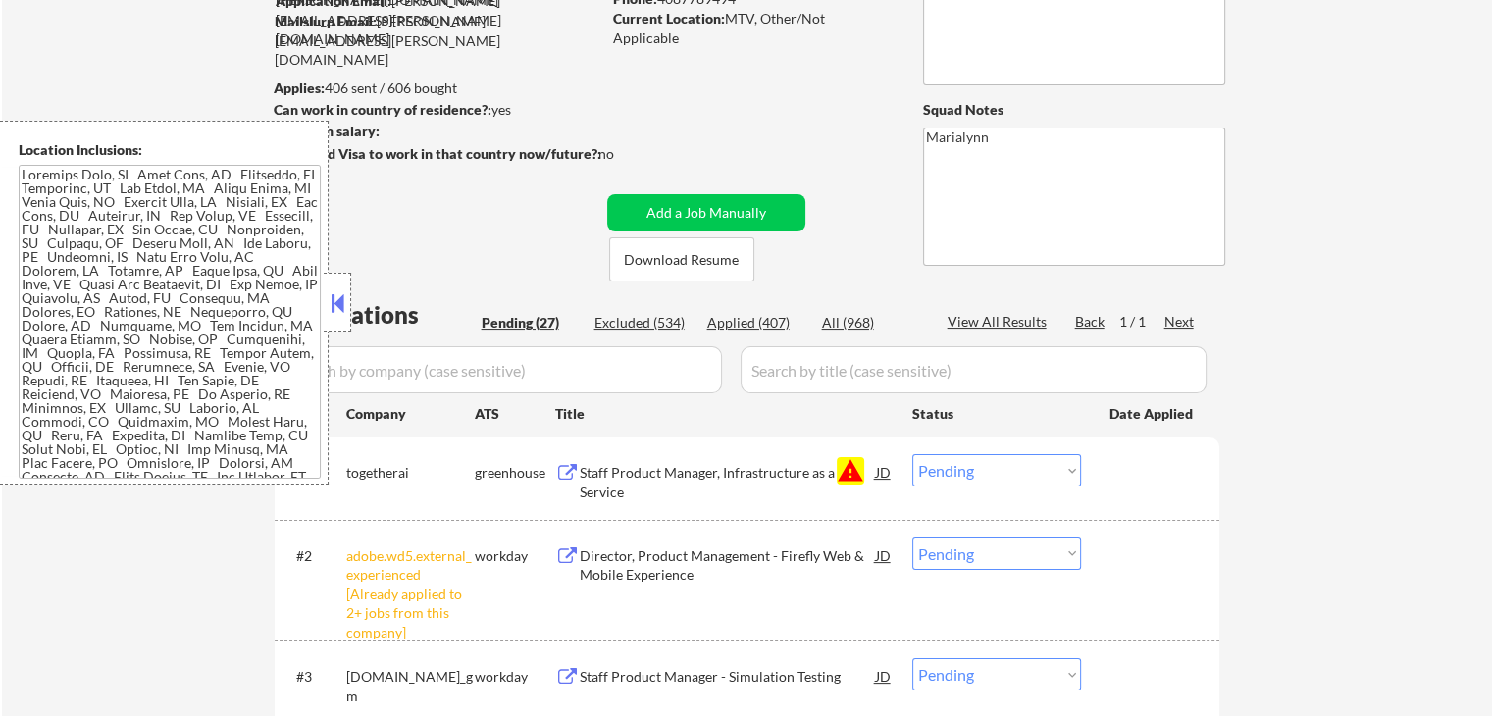
scroll to position [196, 0]
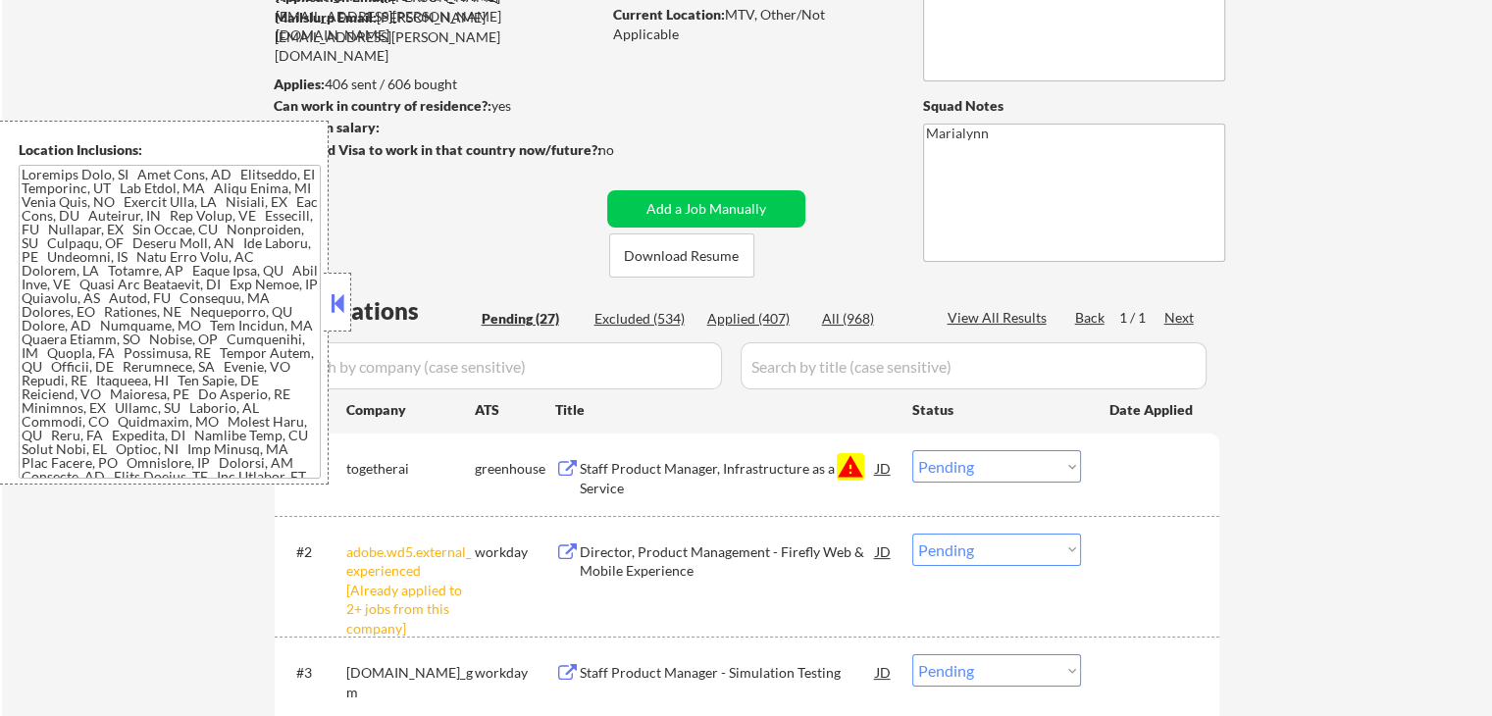
click at [974, 462] on select "Choose an option... Pending Applied Excluded (Questions) Excluded (Expired) Exc…" at bounding box center [996, 466] width 169 height 32
select select ""excluded__blocklist_""
click at [912, 450] on select "Choose an option... Pending Applied Excluded (Questions) Excluded (Expired) Exc…" at bounding box center [996, 466] width 169 height 32
click at [971, 553] on select "Choose an option... Pending Applied Excluded (Questions) Excluded (Expired) Exc…" at bounding box center [996, 550] width 169 height 32
select select ""excluded__other_""
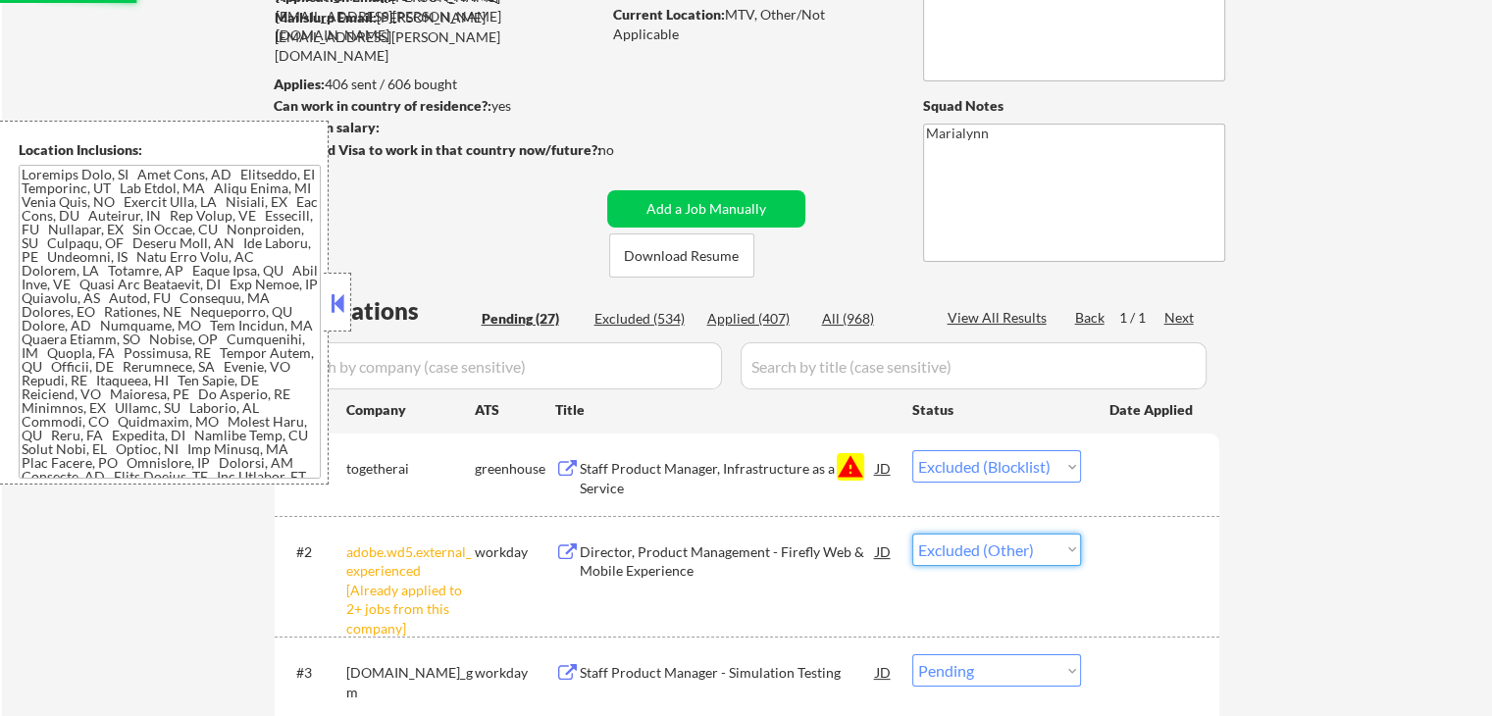
click at [912, 534] on select "Choose an option... Pending Applied Excluded (Questions) Excluded (Expired) Exc…" at bounding box center [996, 550] width 169 height 32
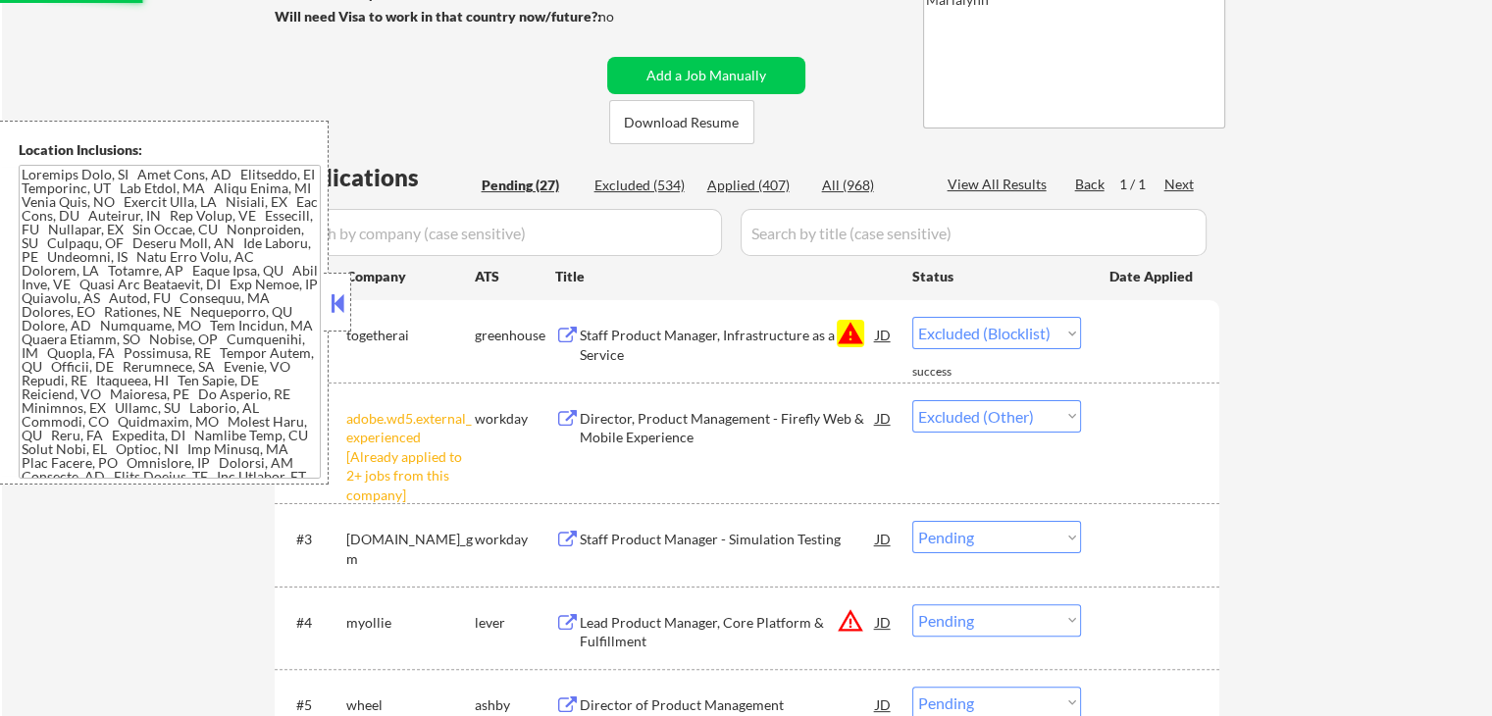
scroll to position [490, 0]
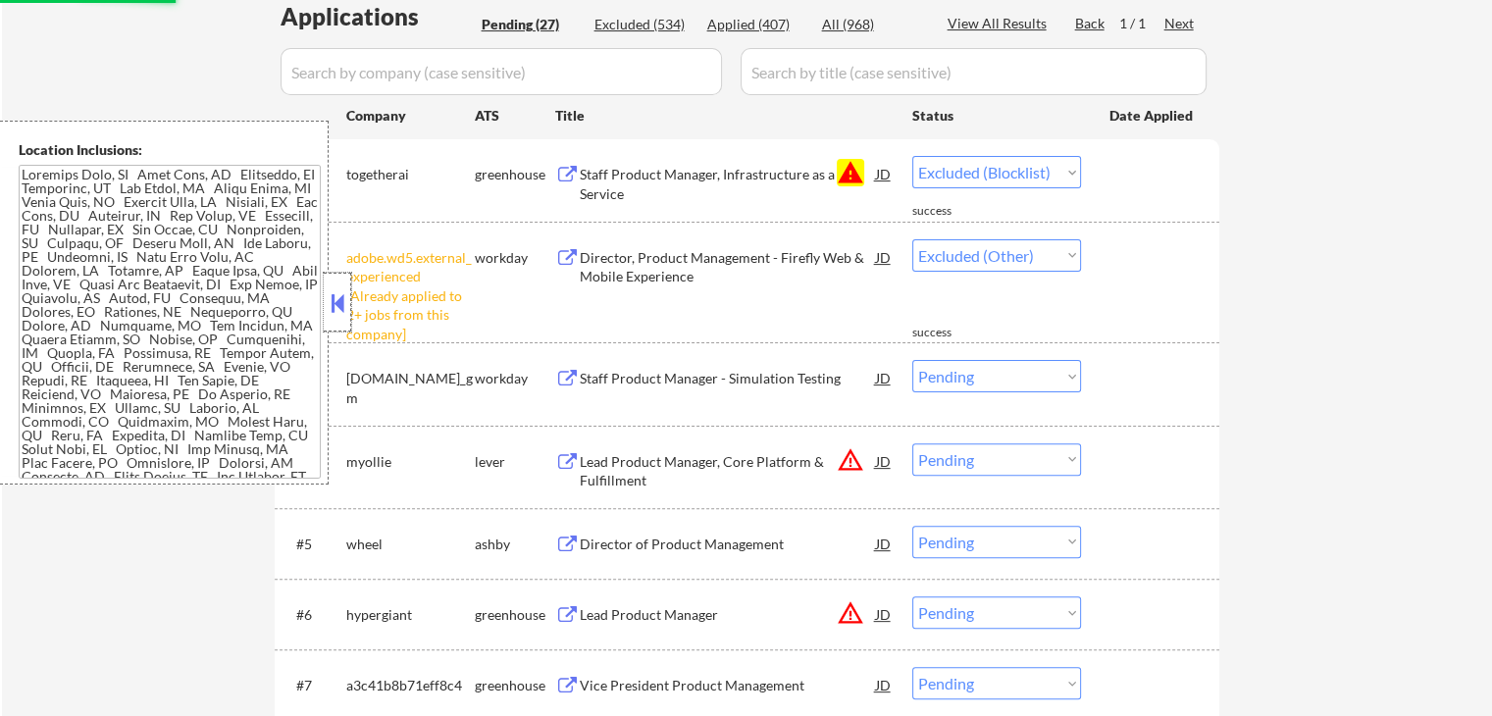
click at [336, 286] on div at bounding box center [337, 302] width 27 height 59
select select ""pending""
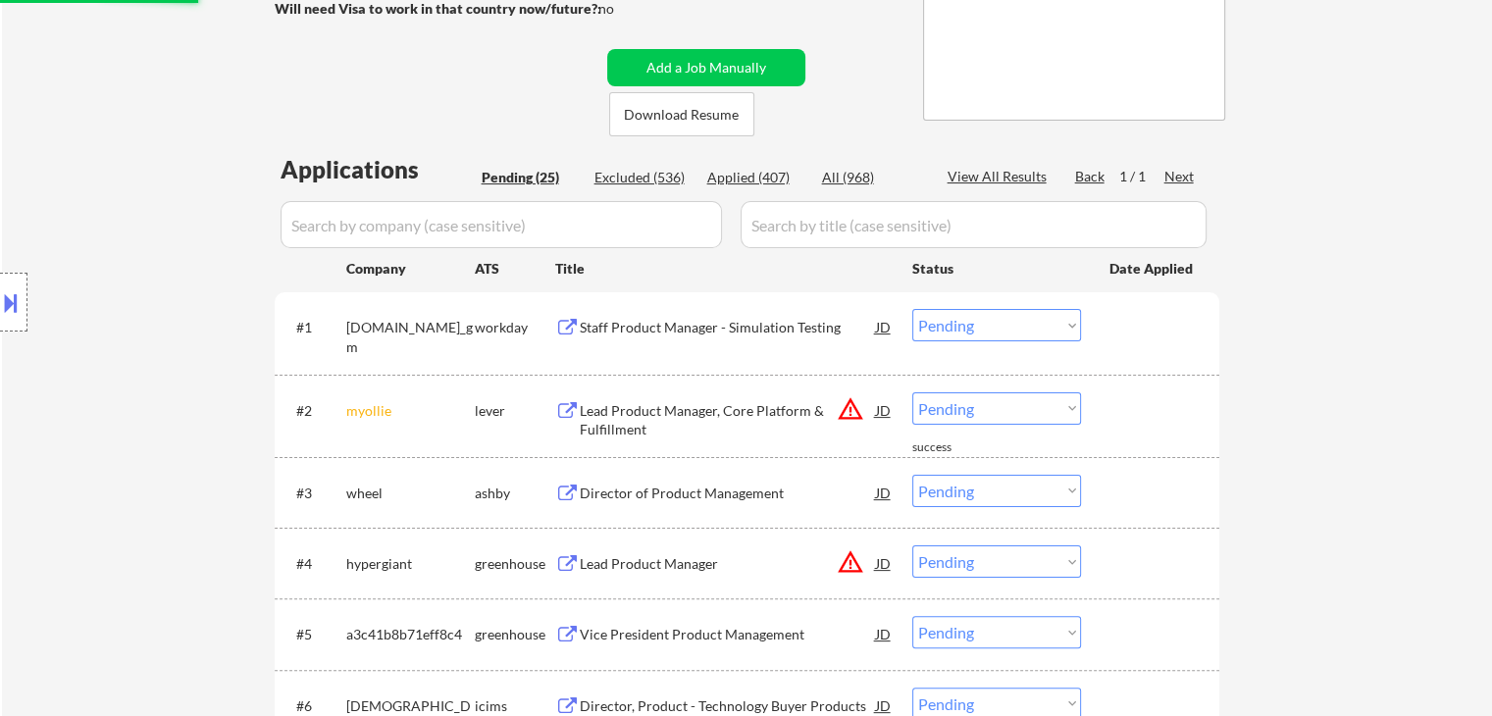
scroll to position [294, 0]
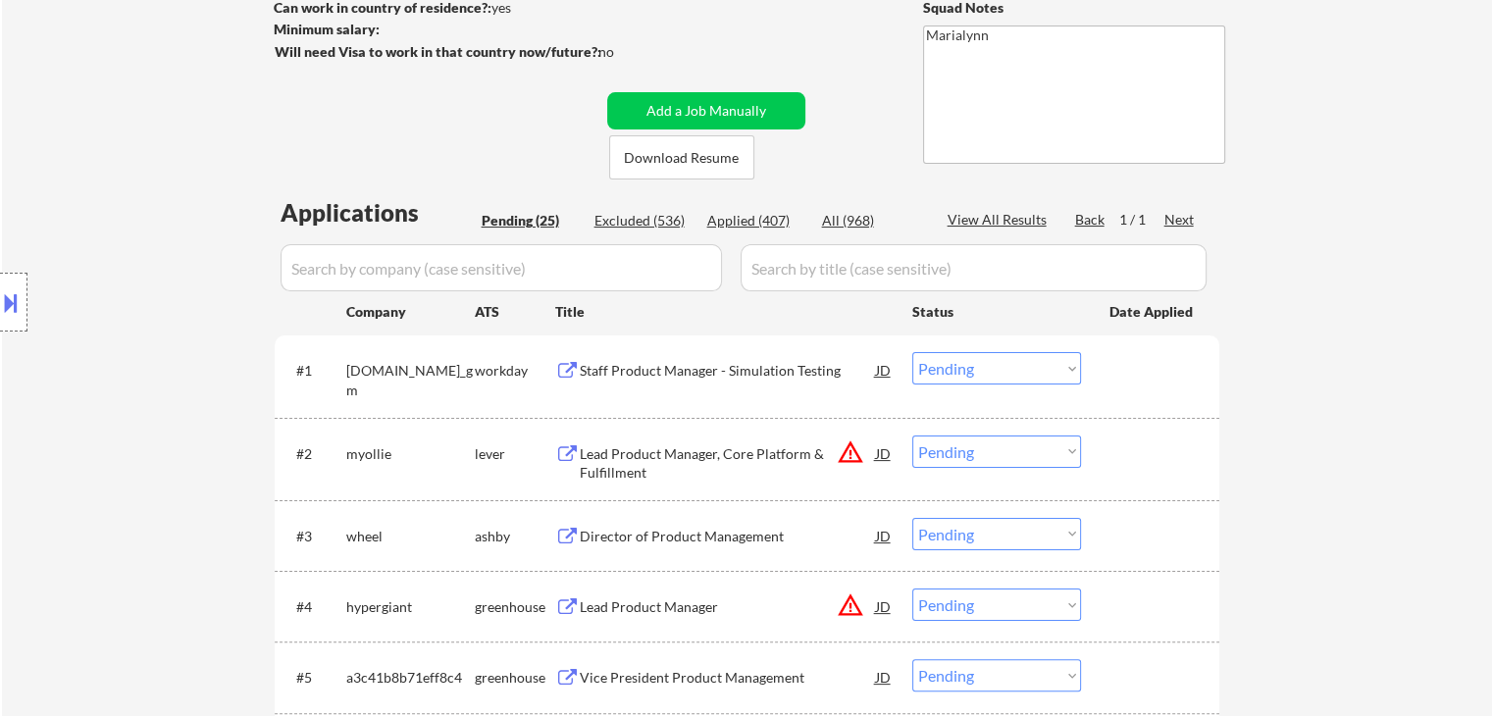
click at [732, 227] on div "Applied (407)" at bounding box center [756, 221] width 98 height 20
select select ""applied""
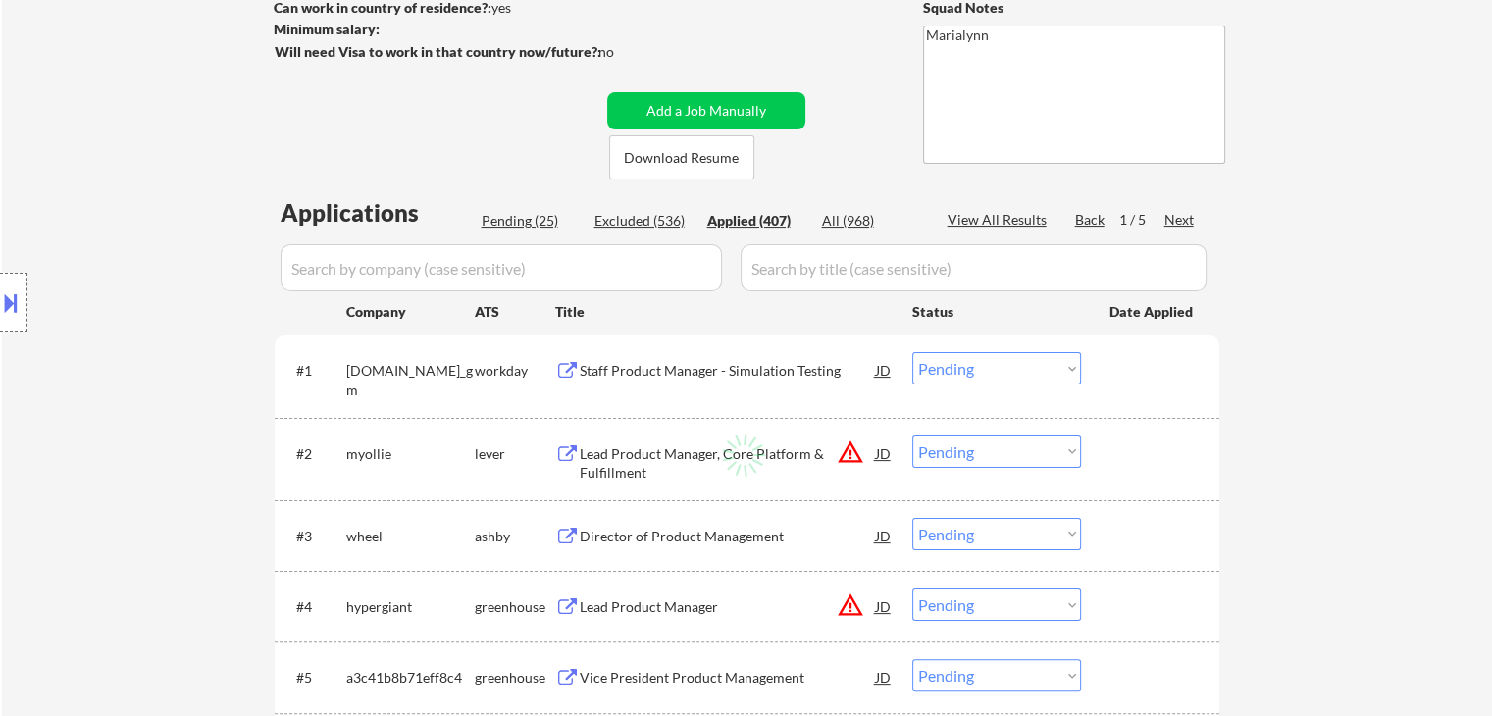
select select ""applied""
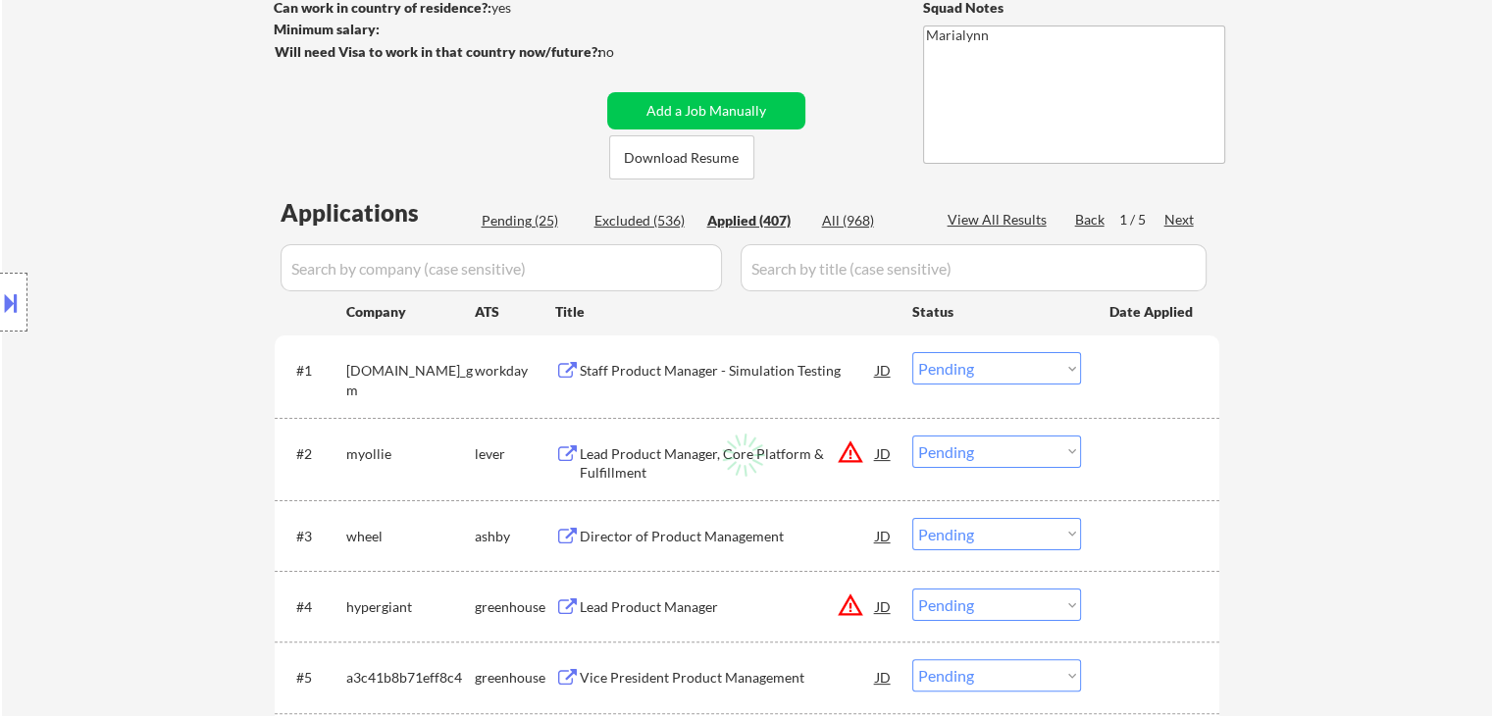
select select ""applied""
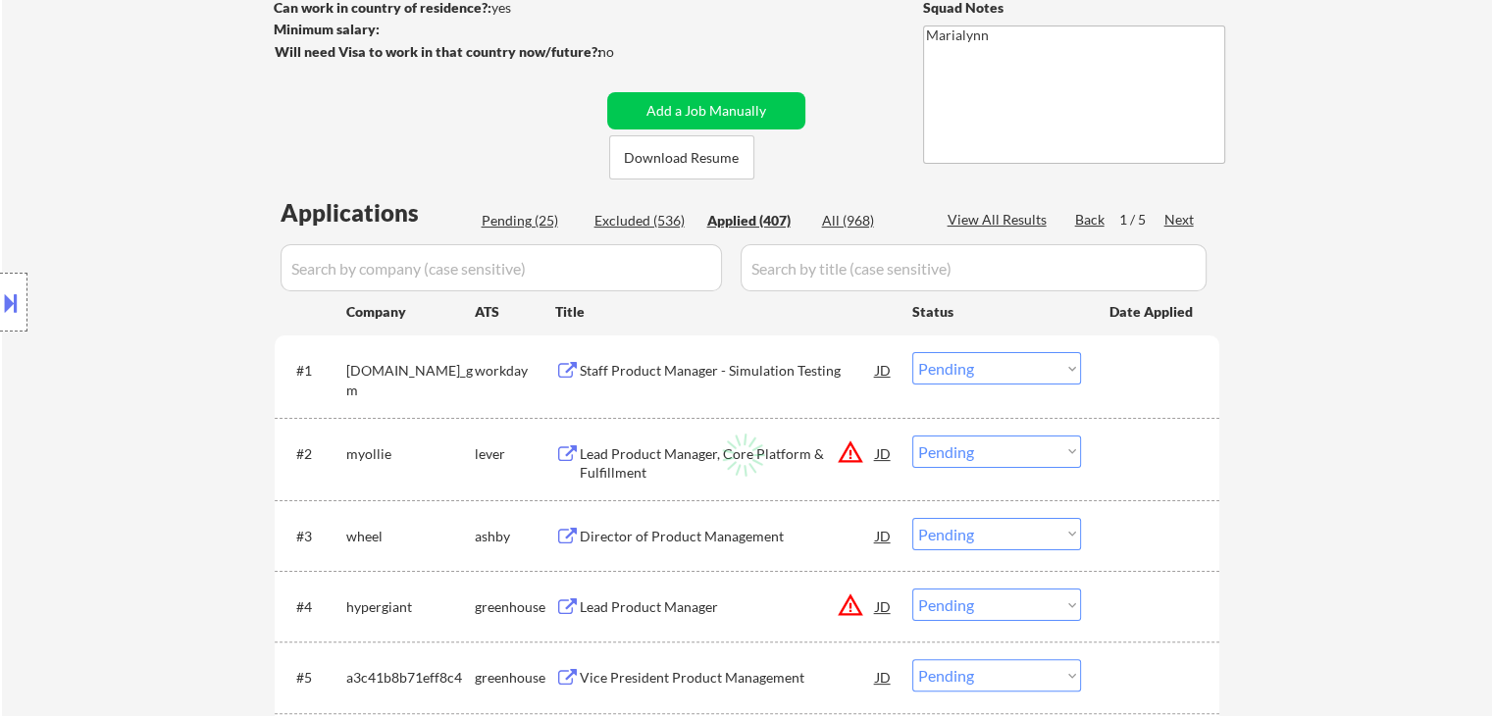
select select ""applied""
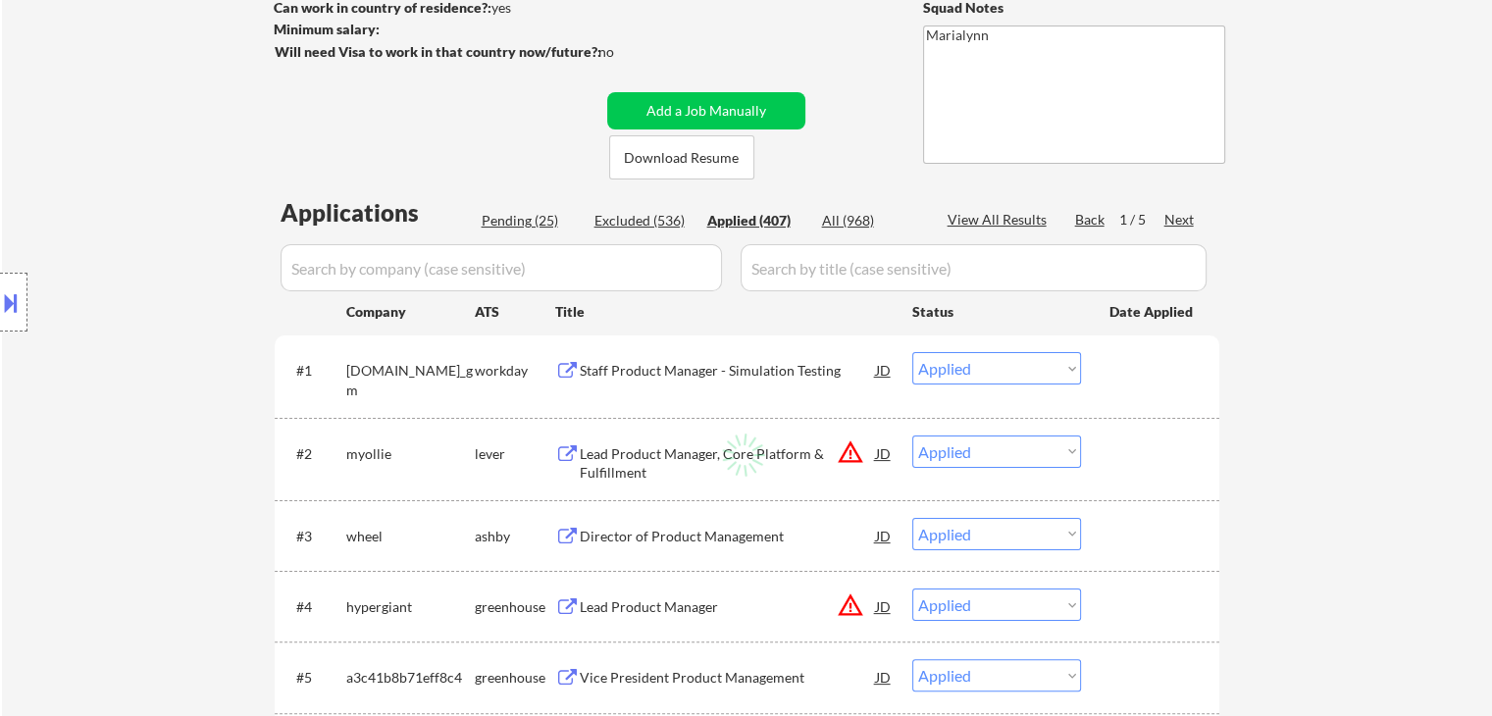
select select ""applied""
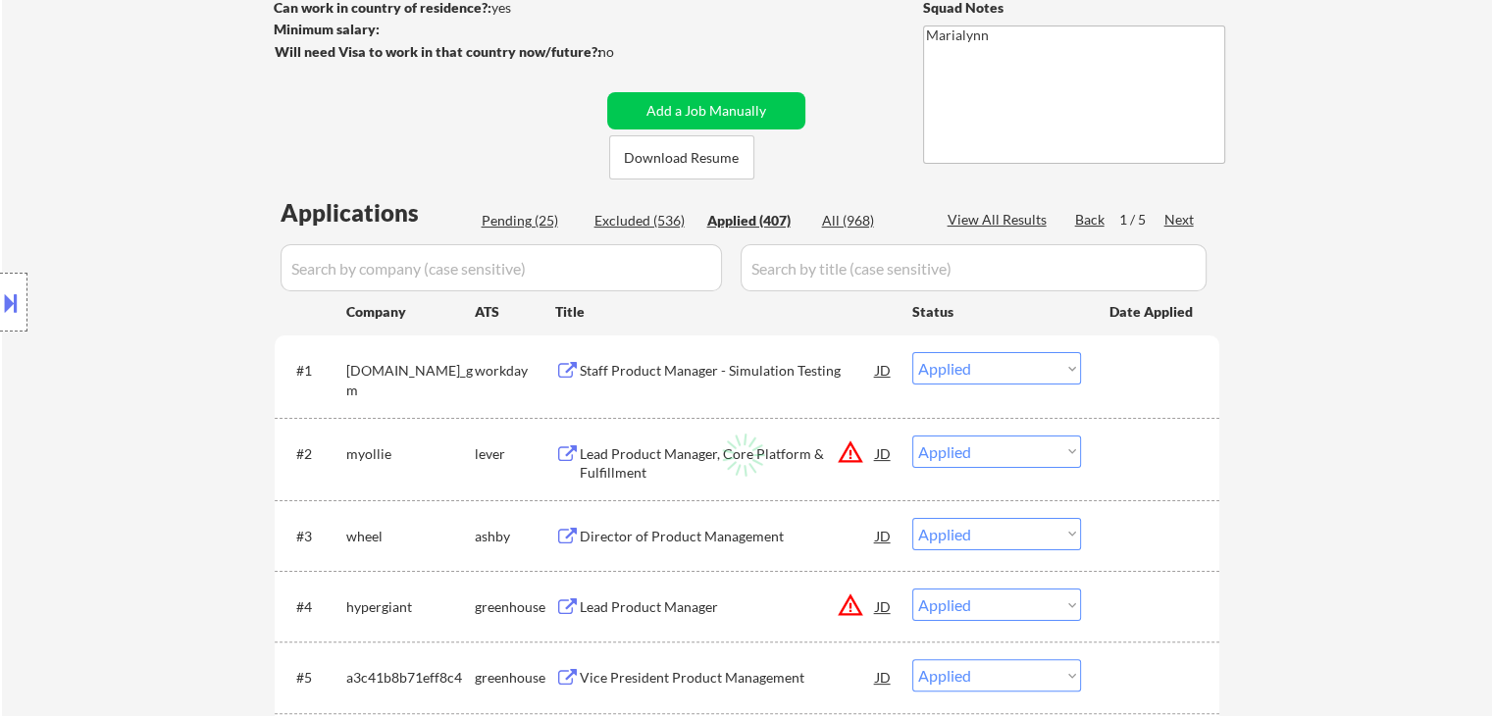
select select ""applied""
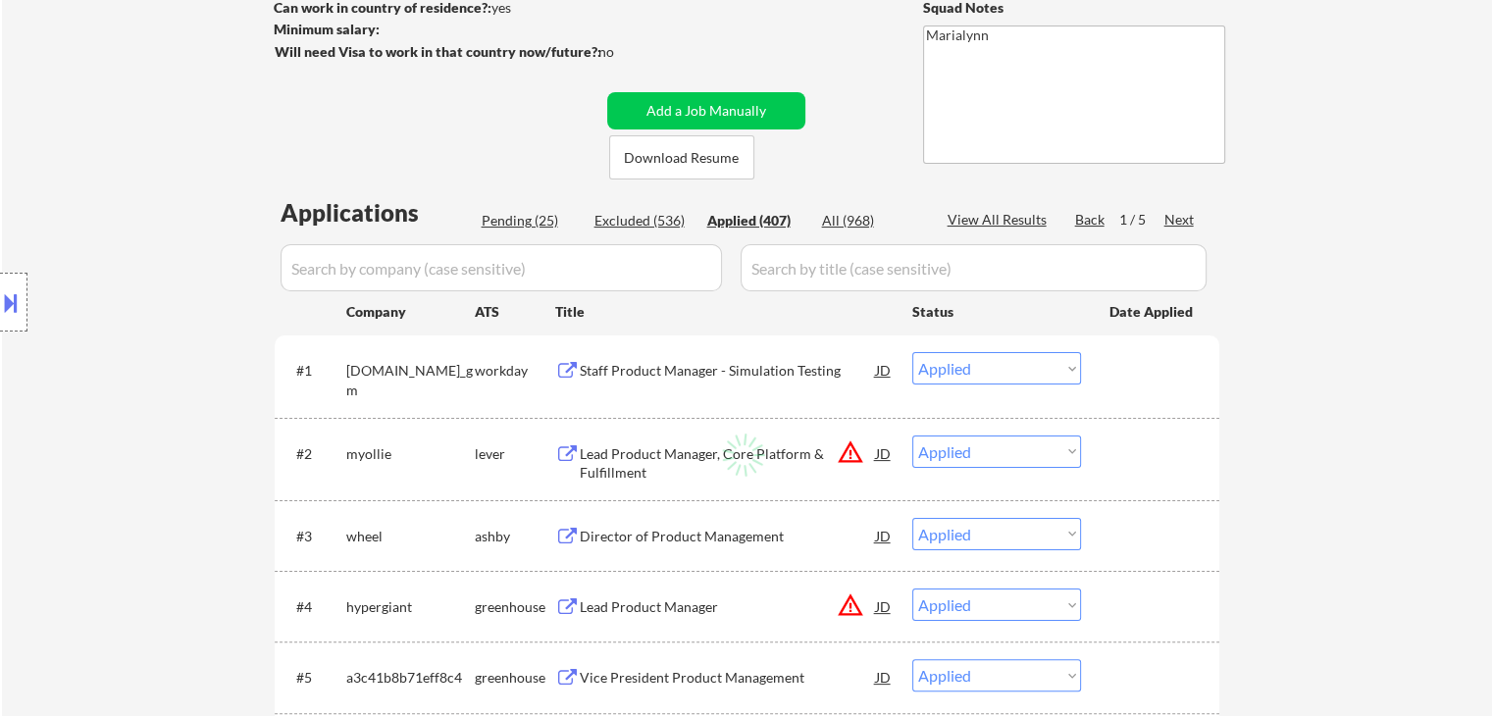
select select ""applied""
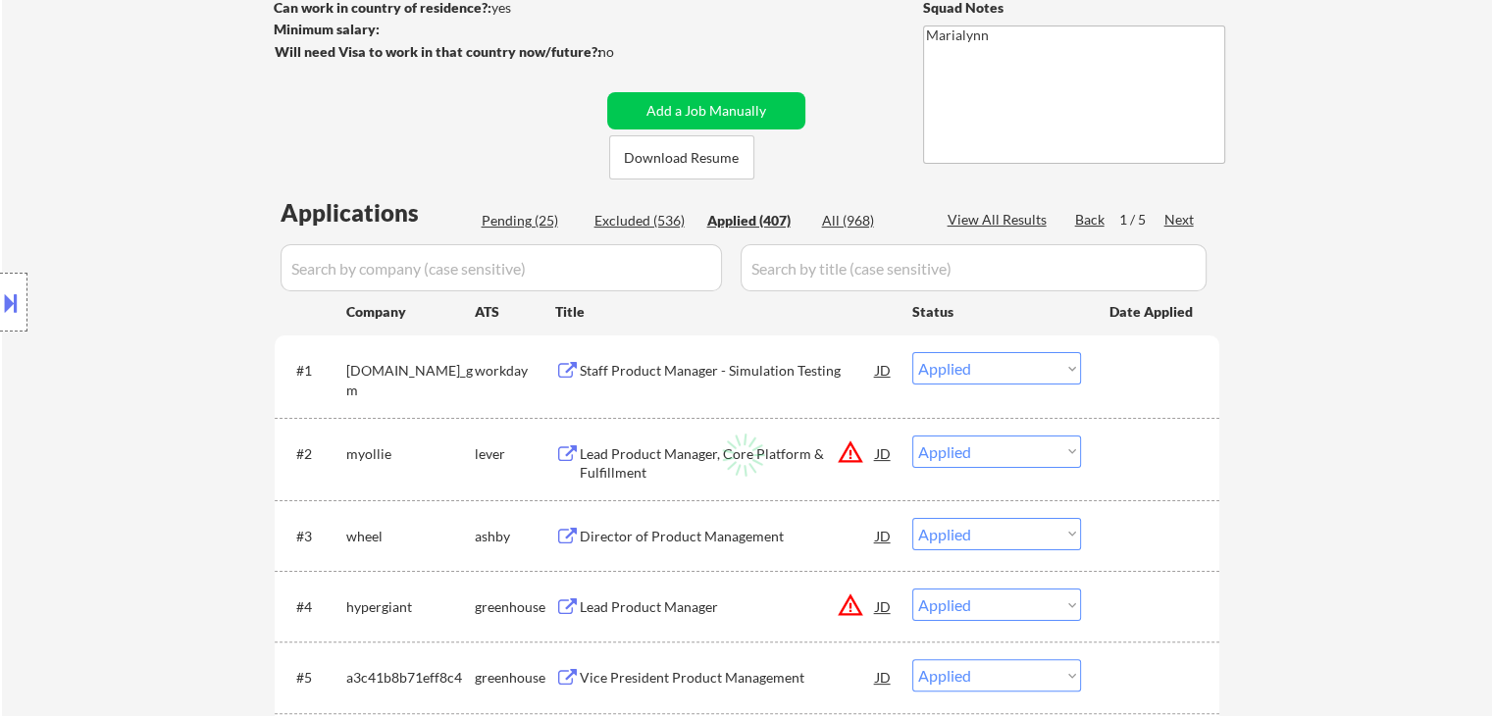
select select ""applied""
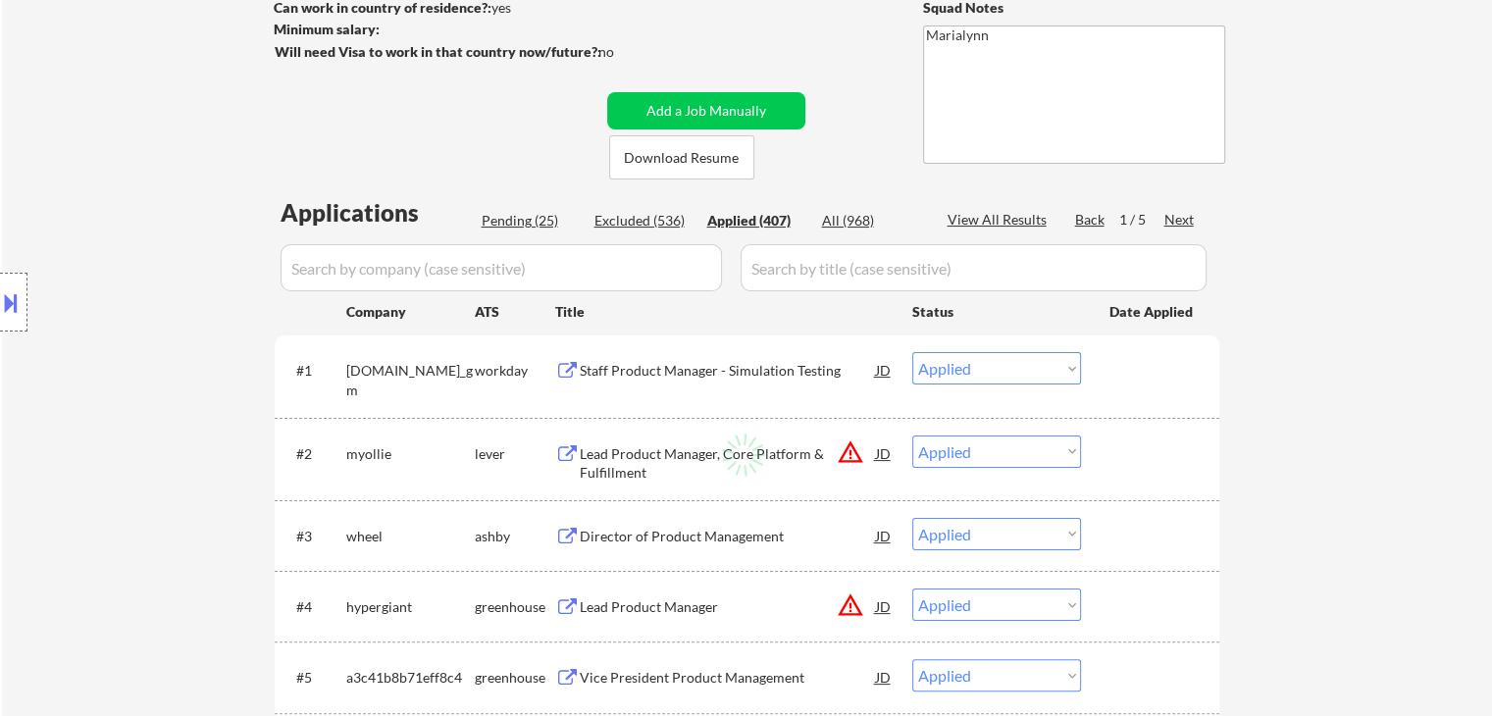
select select ""applied""
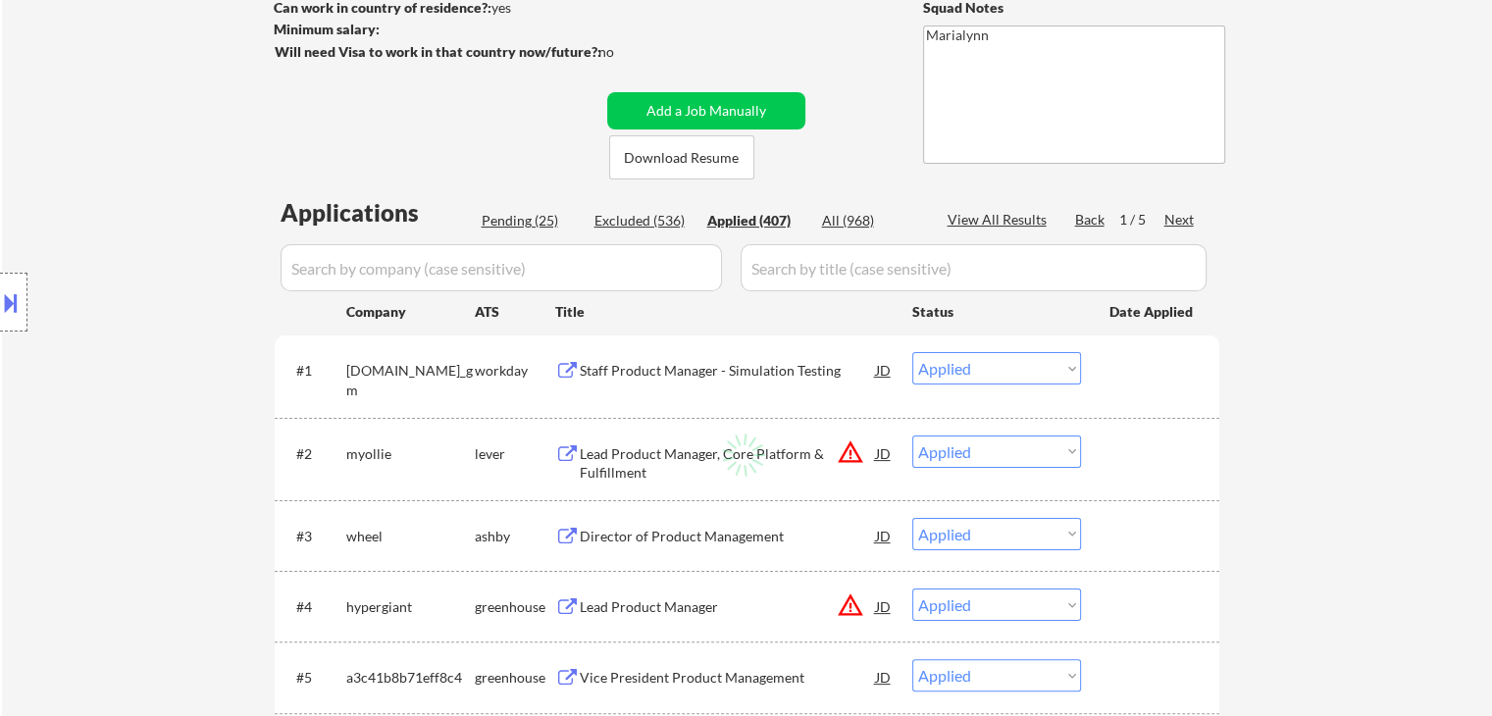
select select ""applied""
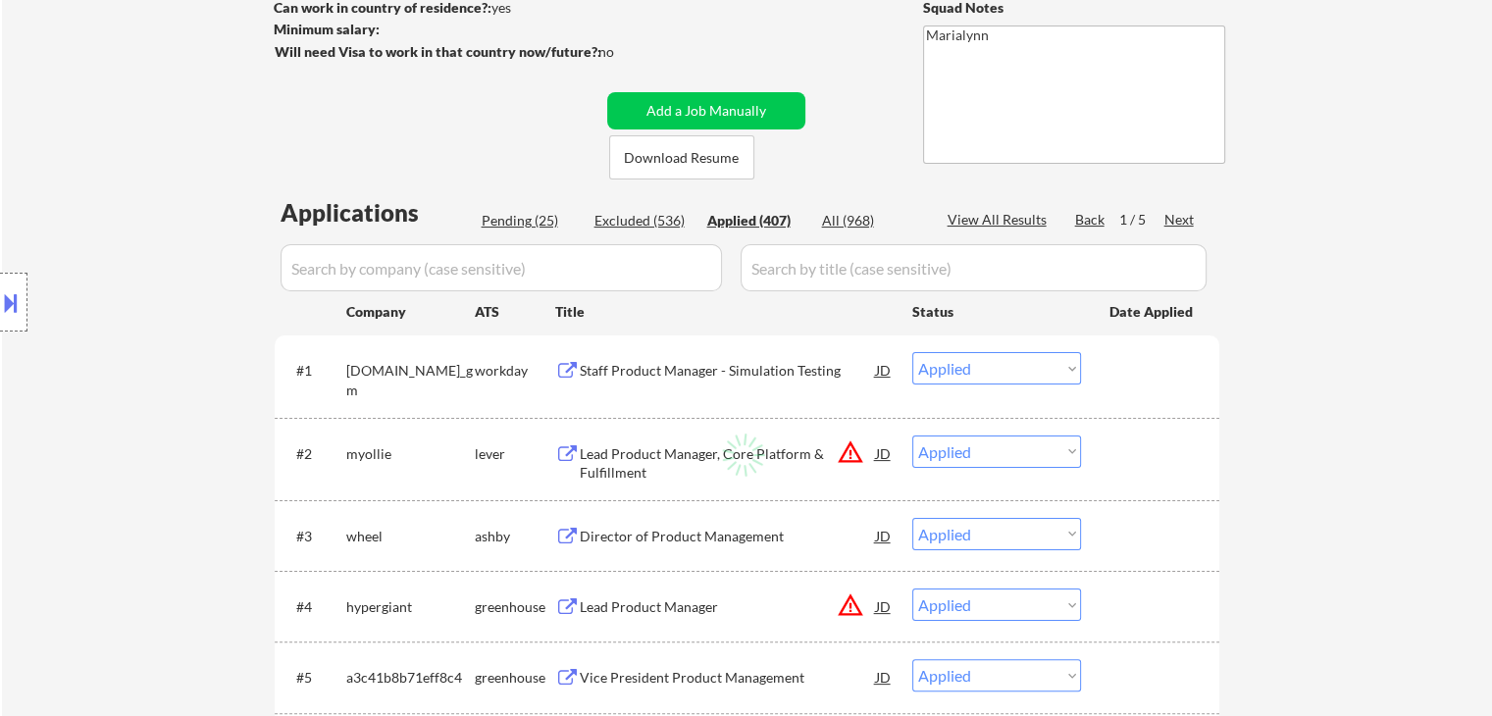
select select ""applied""
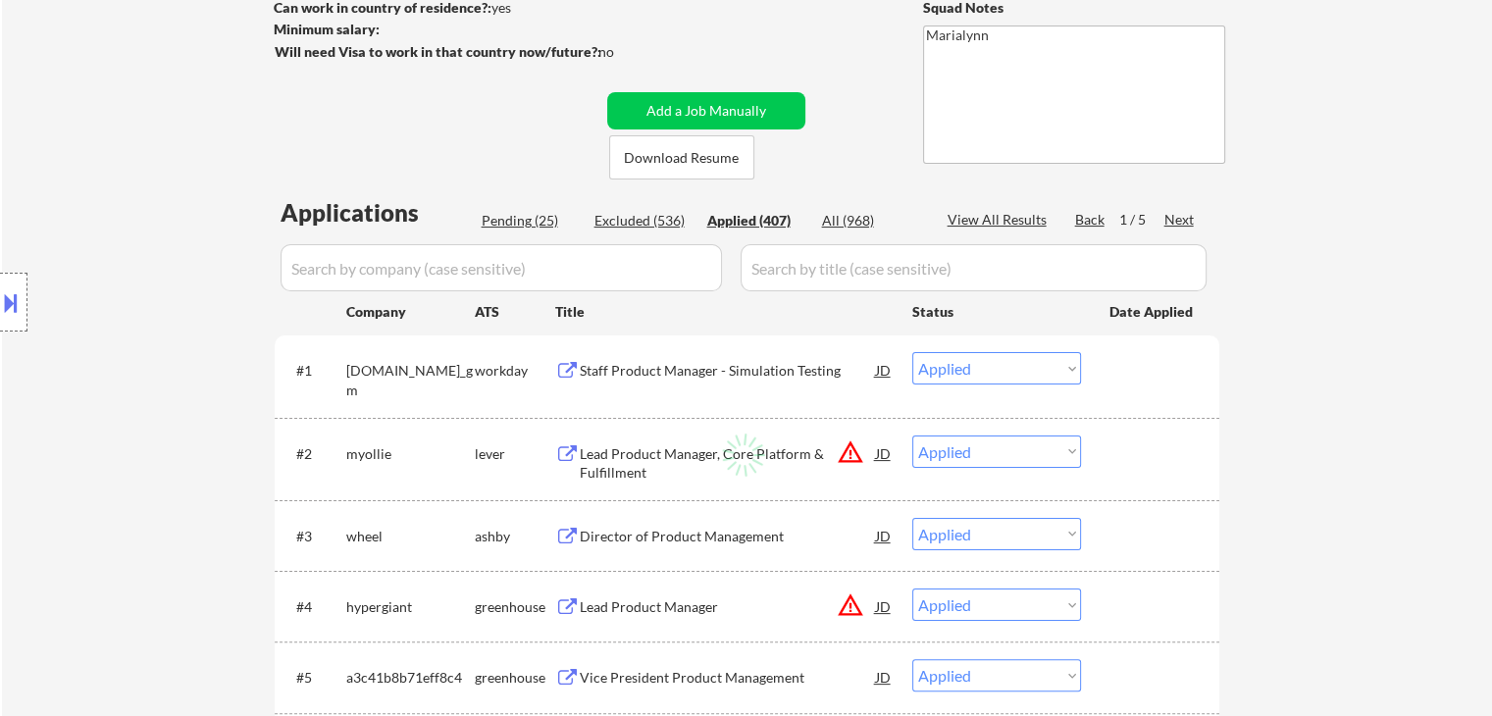
select select ""applied""
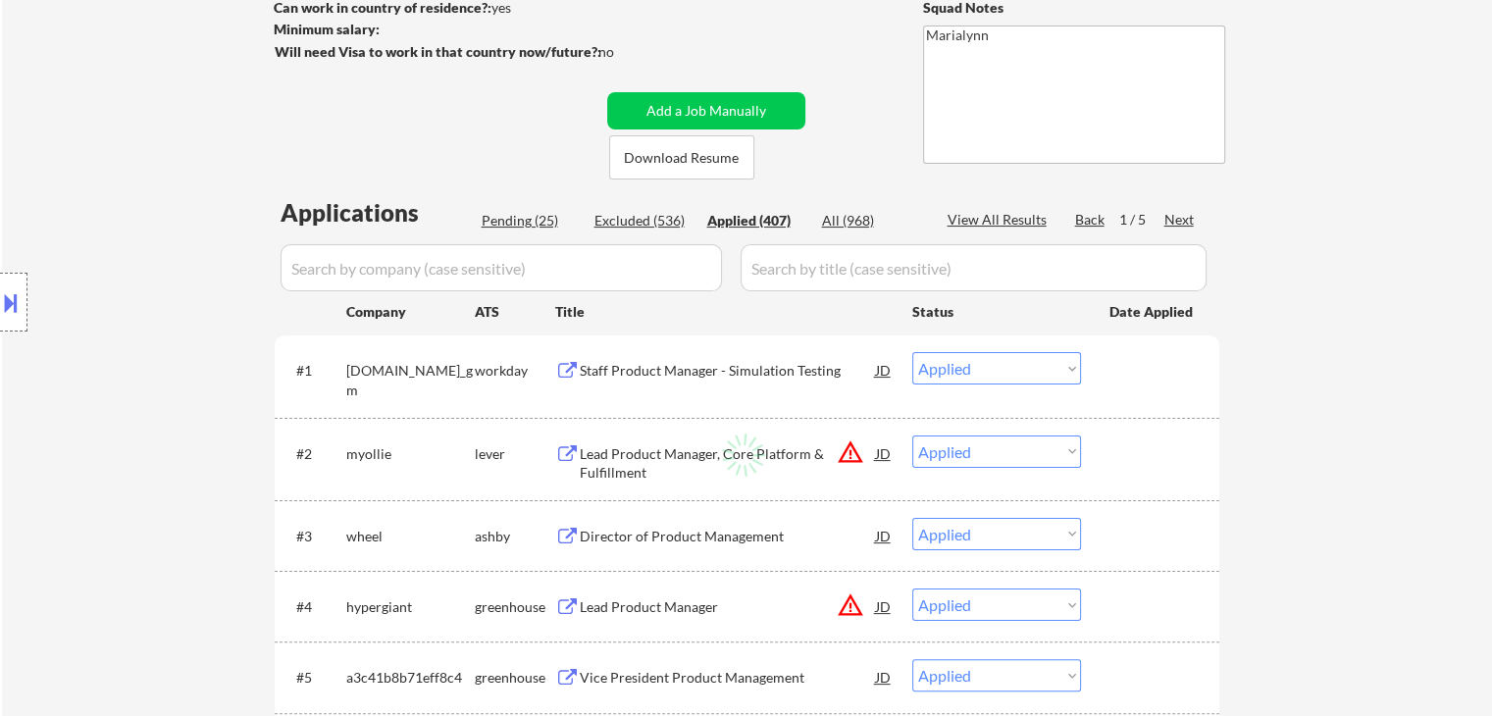
select select ""applied""
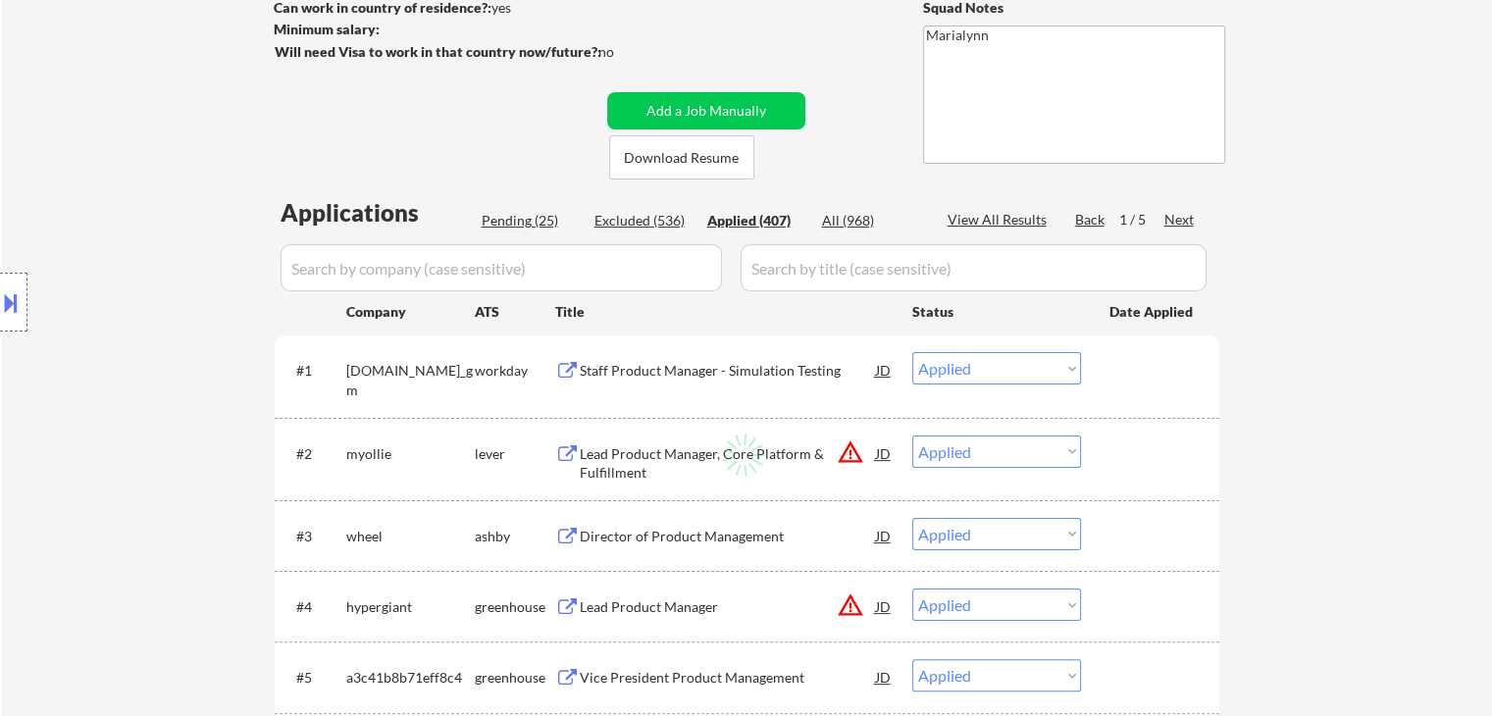
select select ""applied""
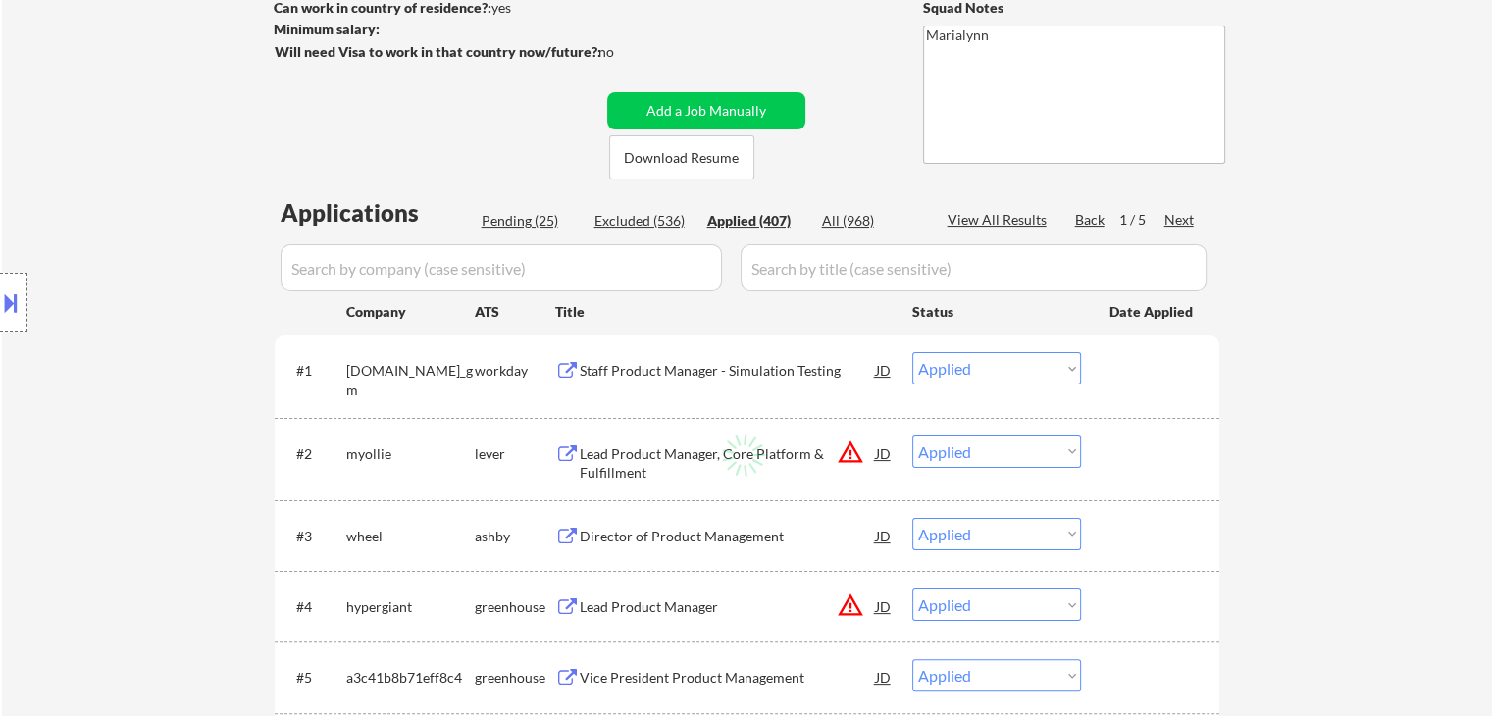
select select ""applied""
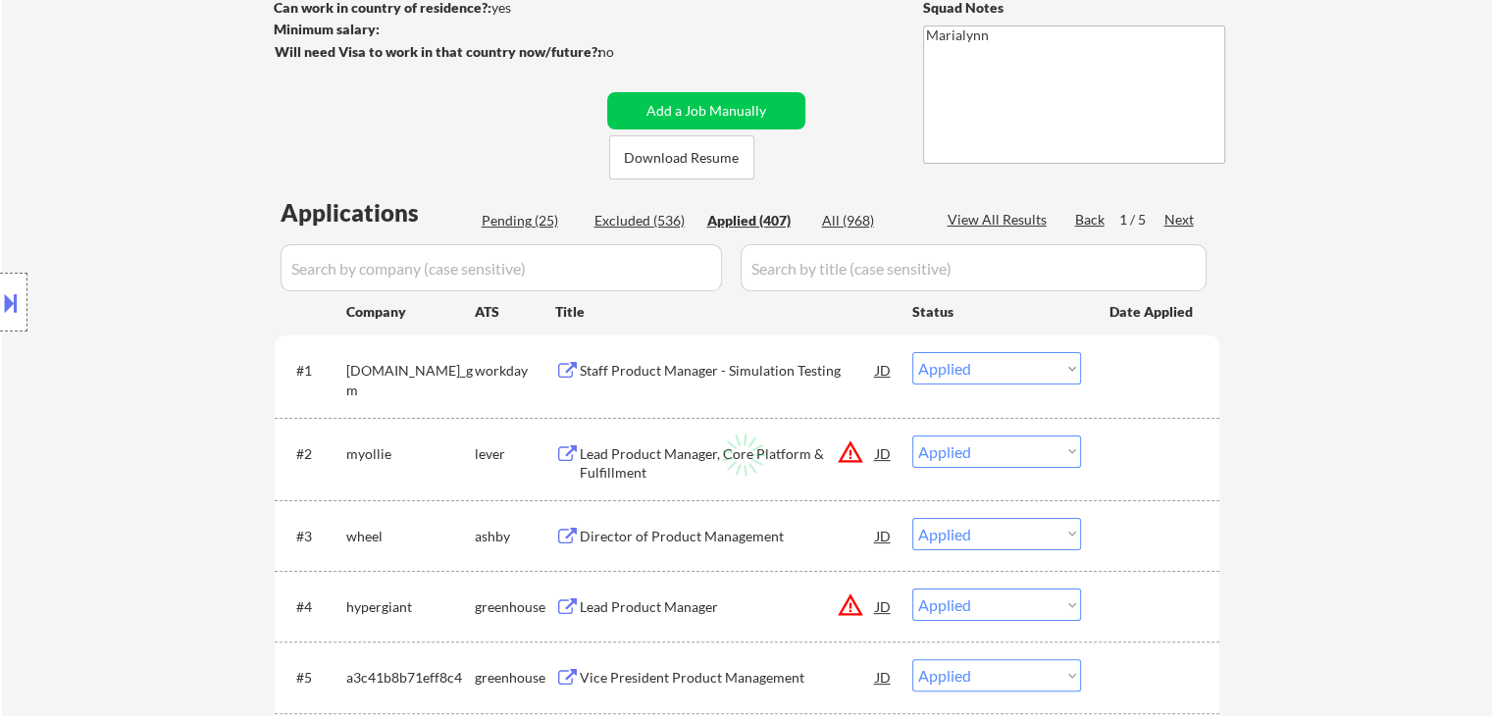
select select ""applied""
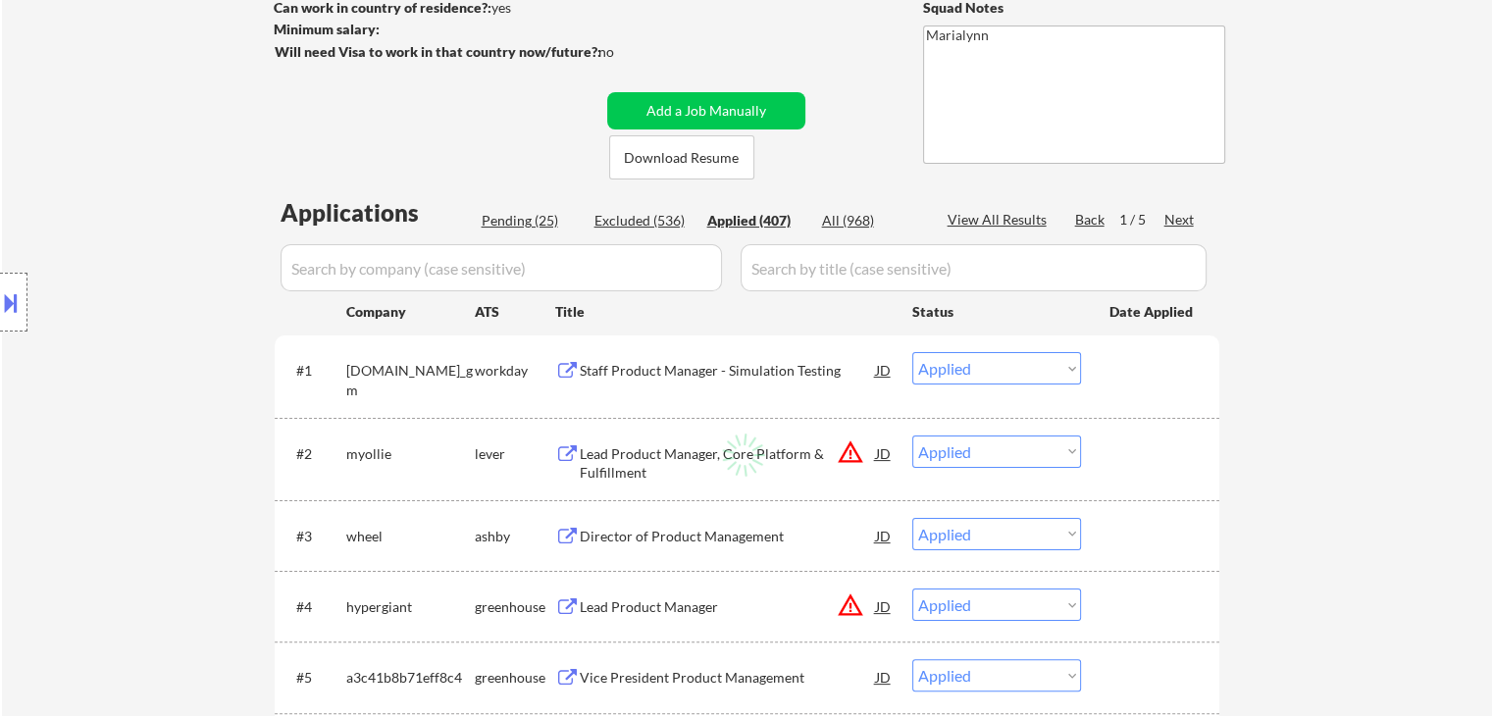
select select ""applied""
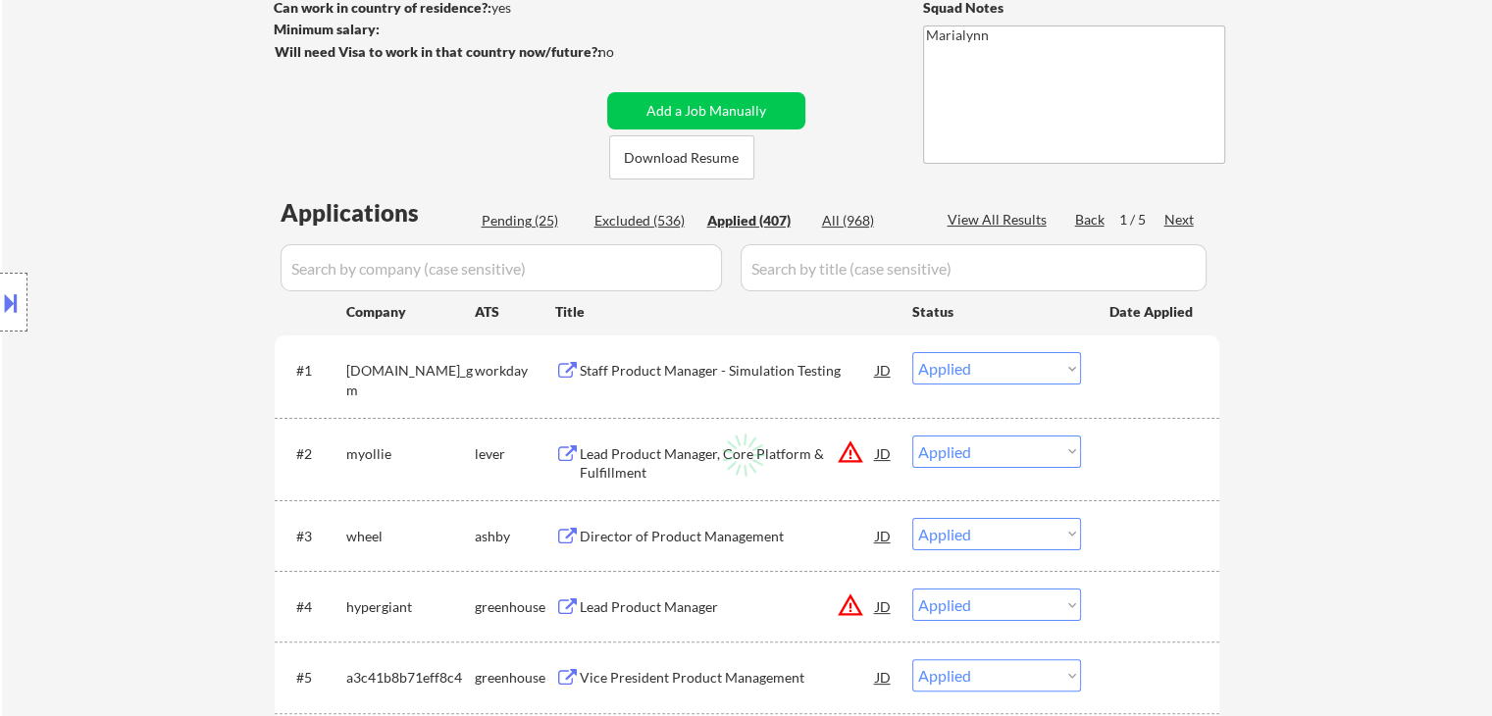
select select ""applied""
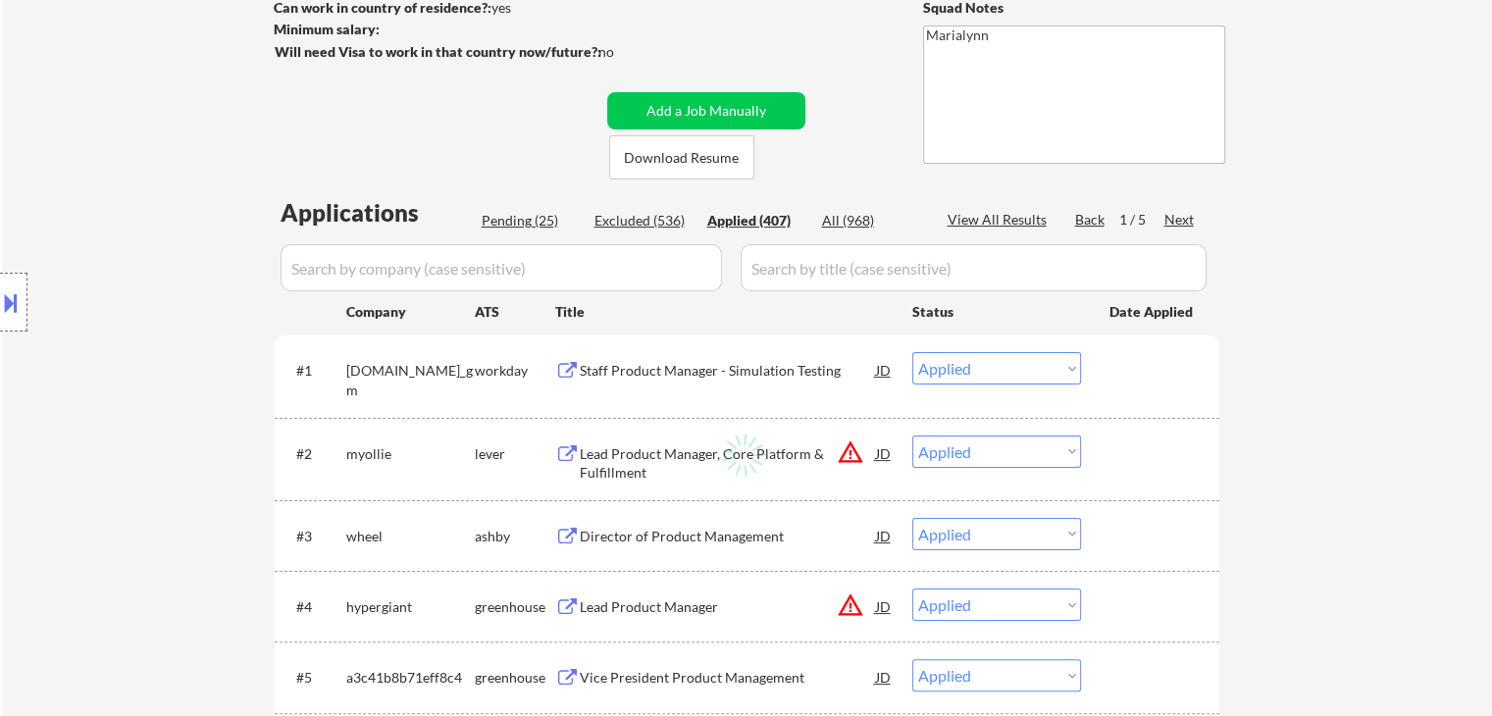
select select ""applied""
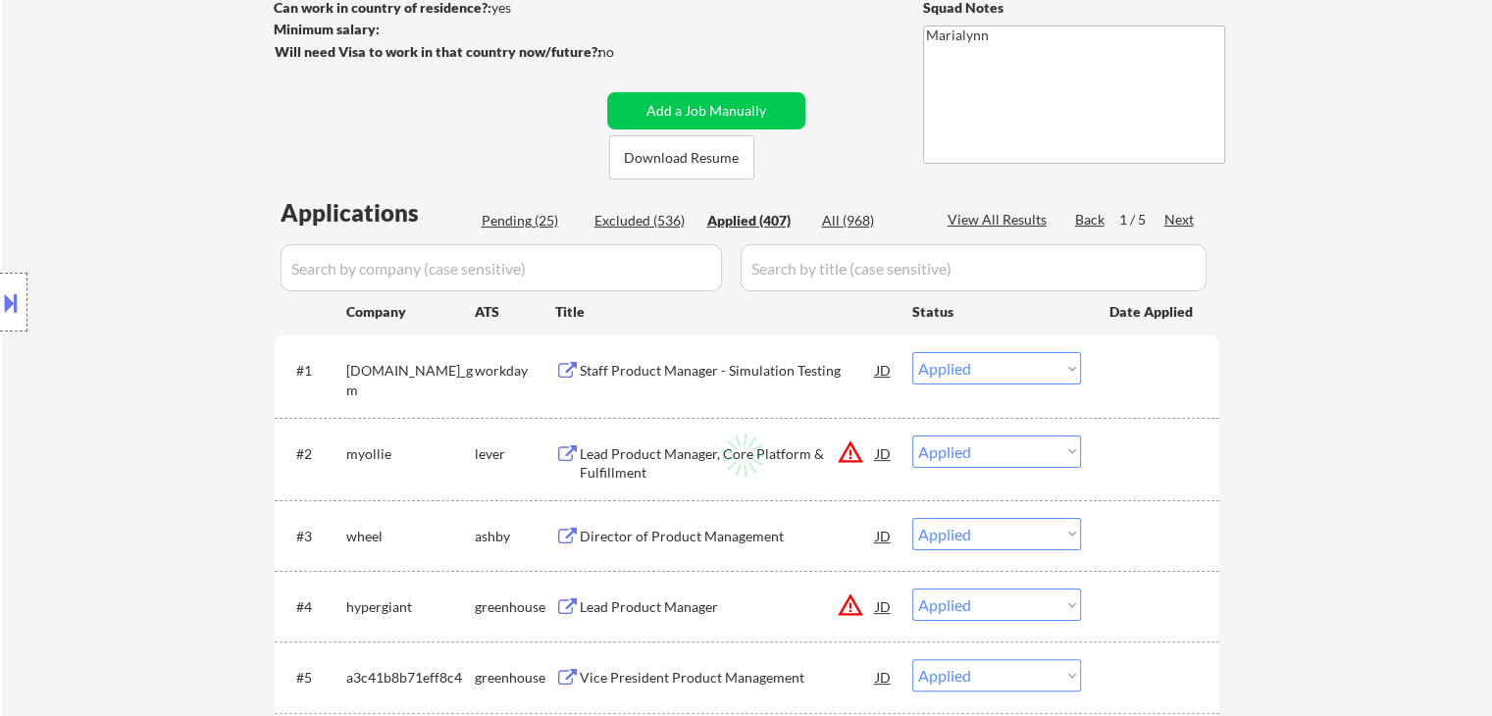
select select ""applied""
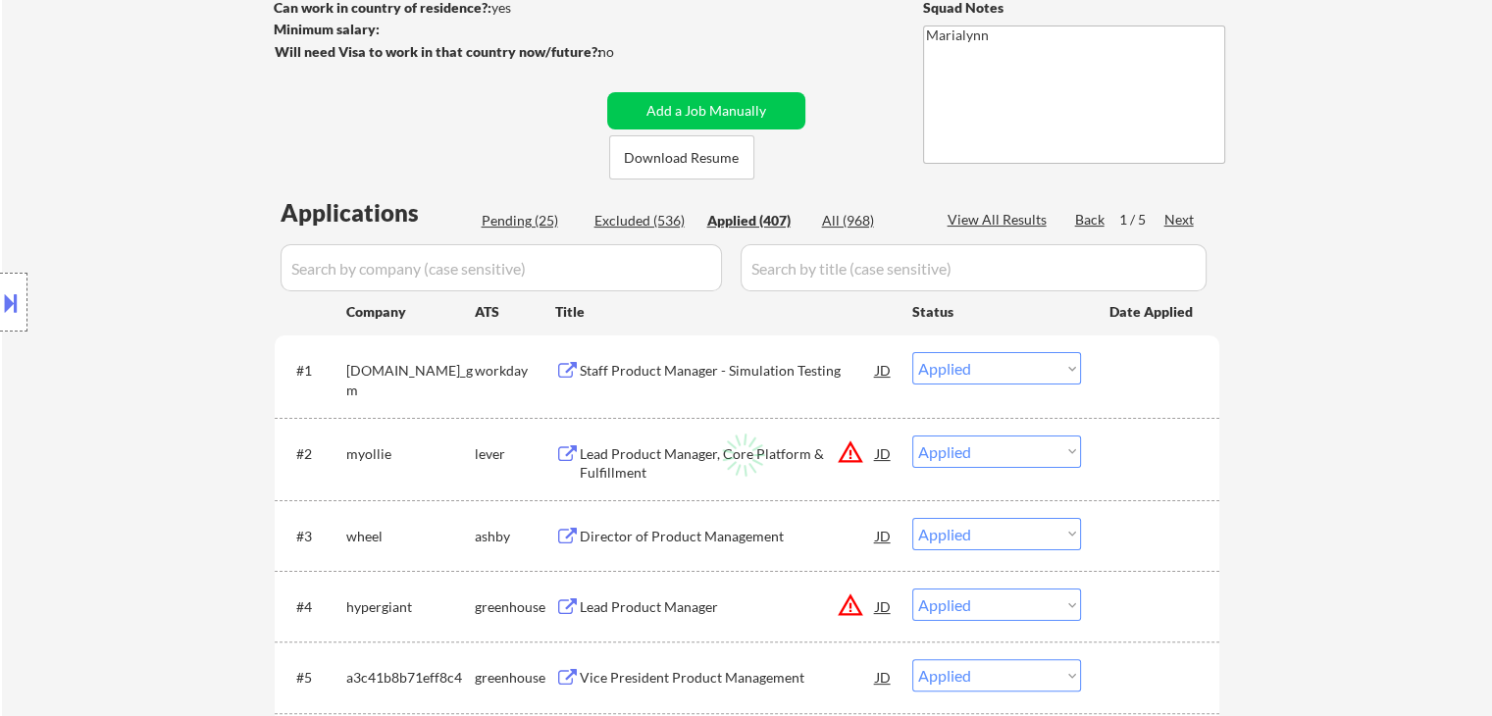
select select ""applied""
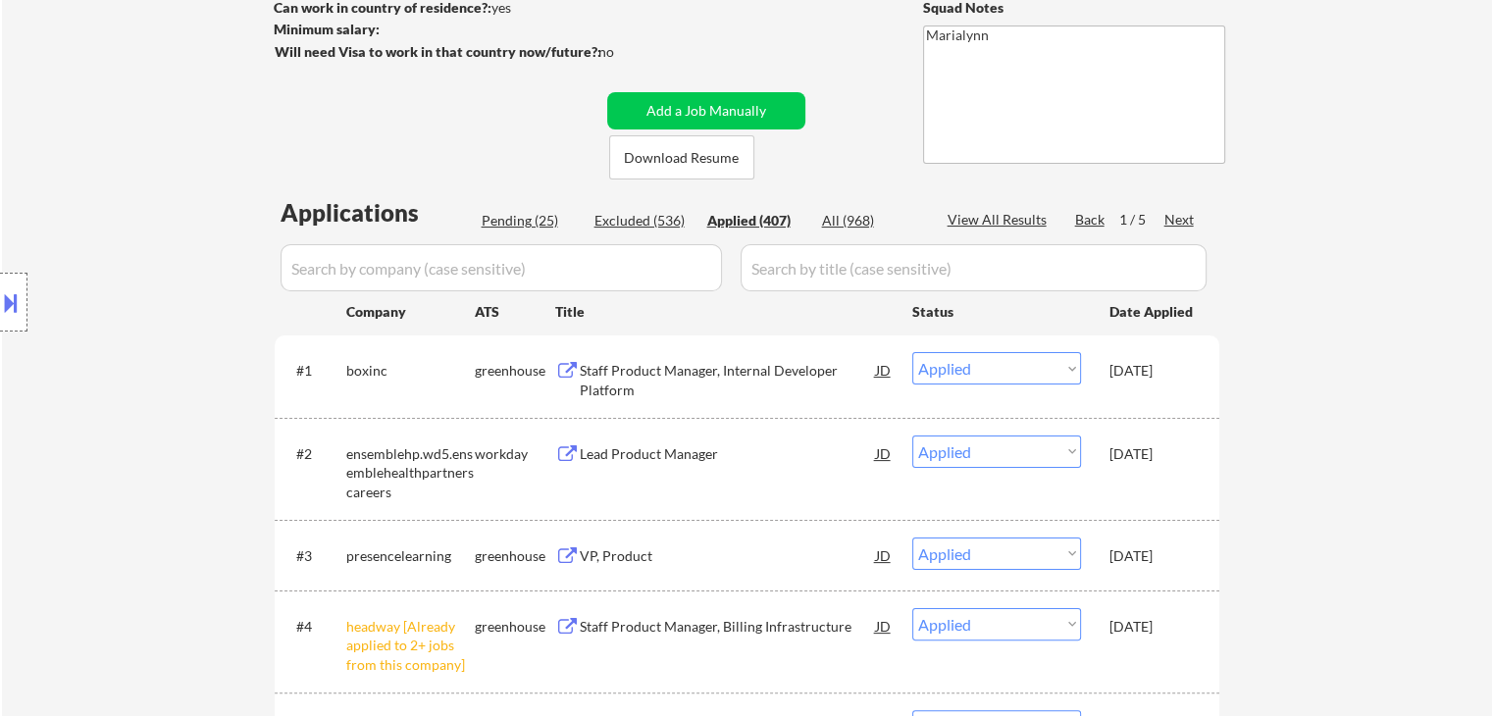
scroll to position [0, 0]
